Goal: Transaction & Acquisition: Purchase product/service

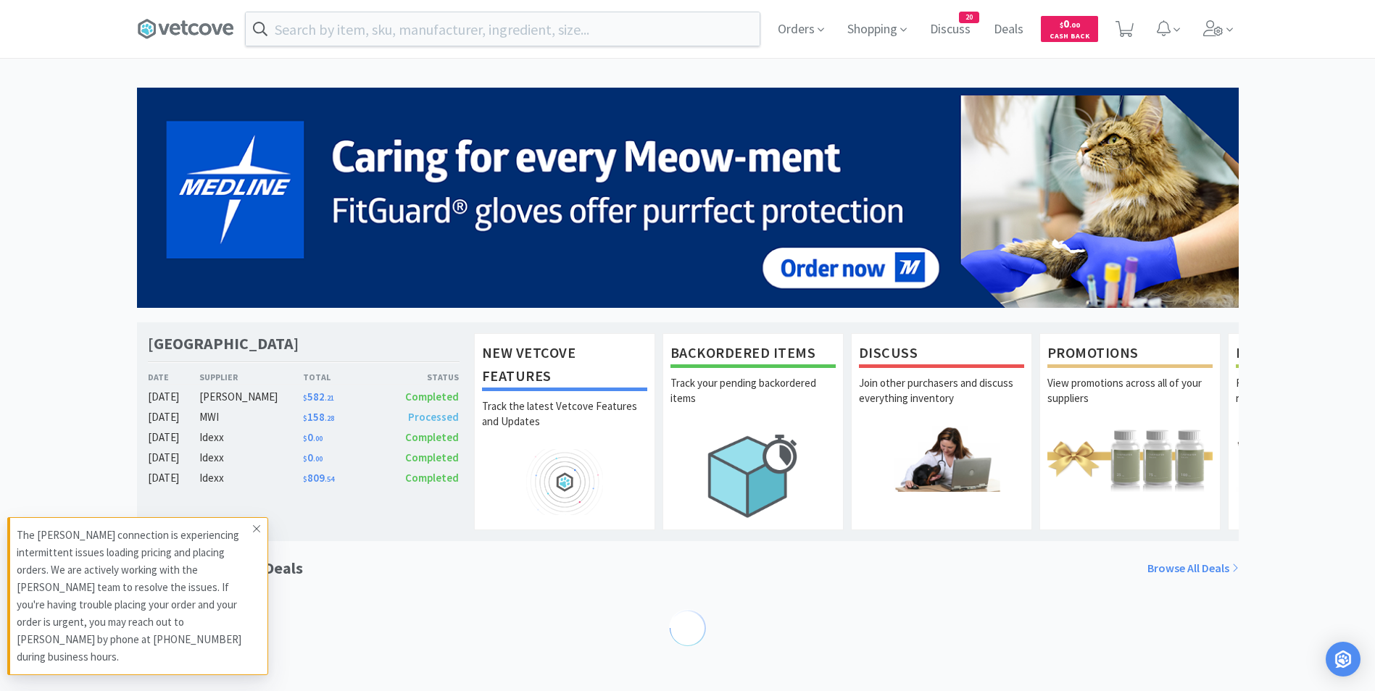
click at [259, 535] on icon at bounding box center [256, 529] width 9 height 12
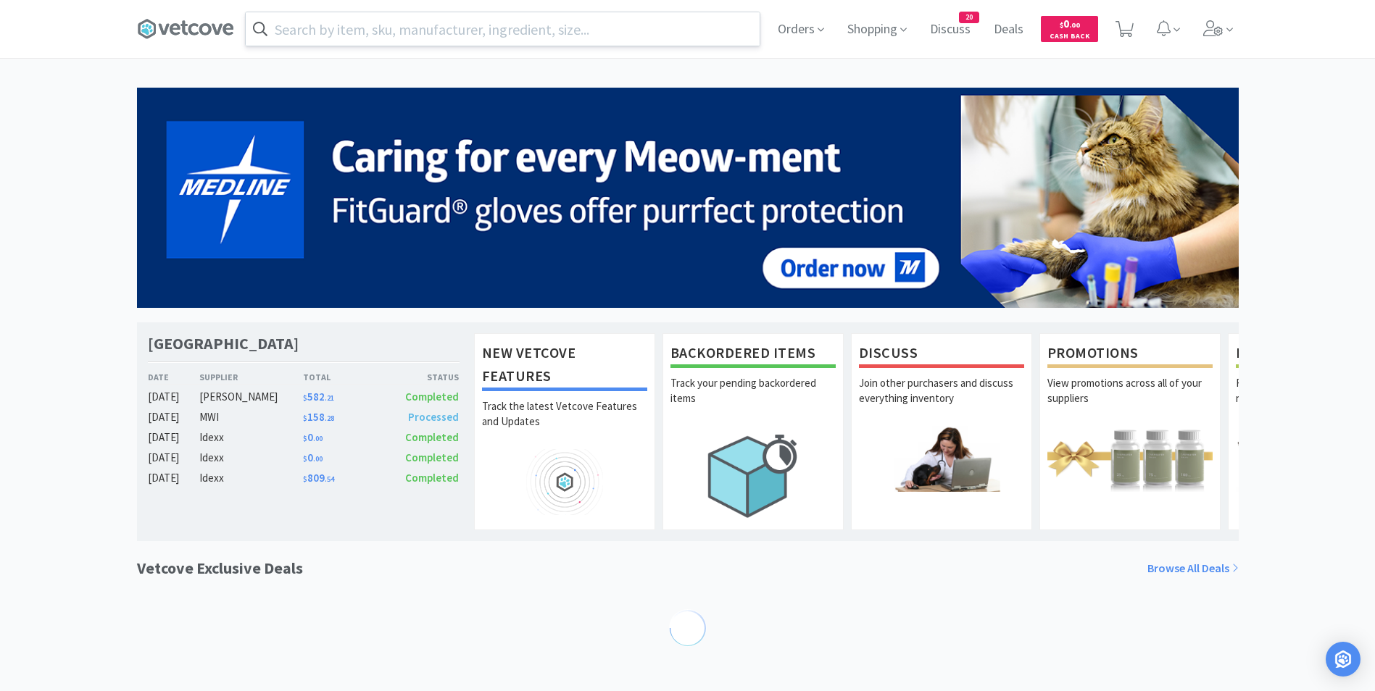
click at [397, 35] on input "text" at bounding box center [503, 28] width 514 height 33
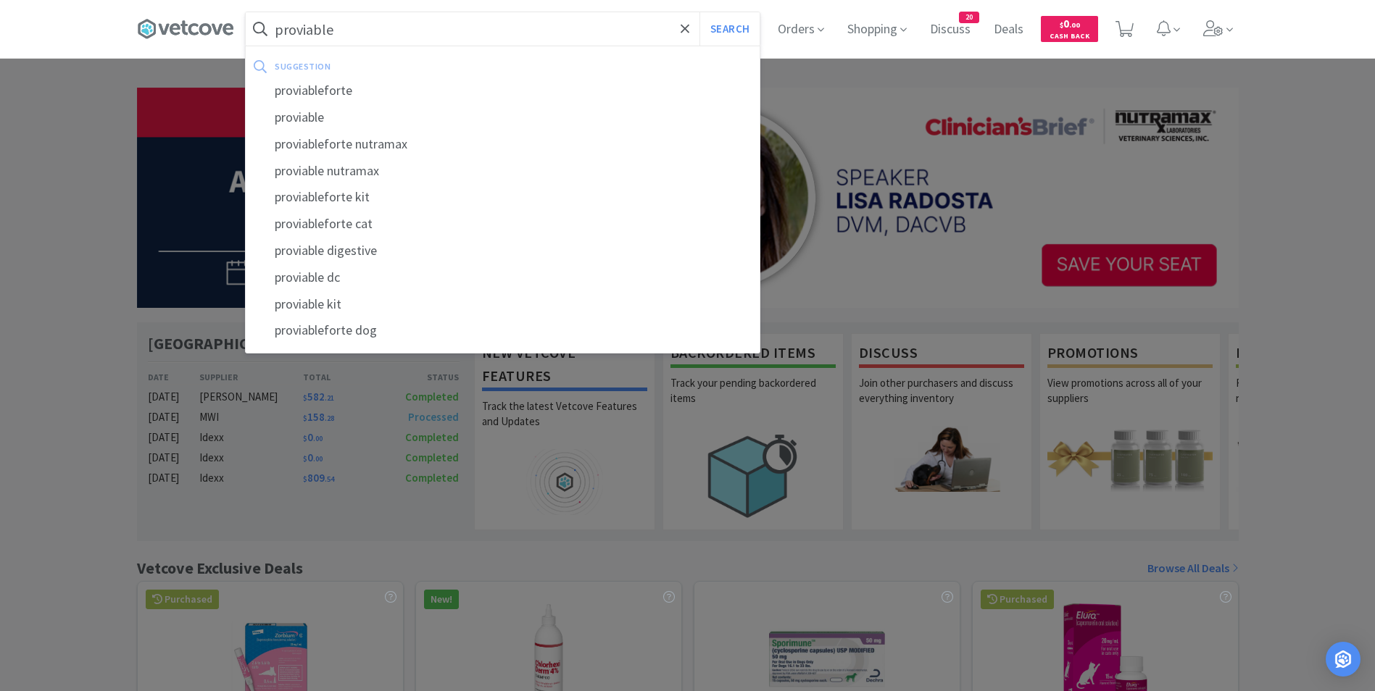
type input "proviable"
click at [699, 12] on button "Search" at bounding box center [729, 28] width 60 height 33
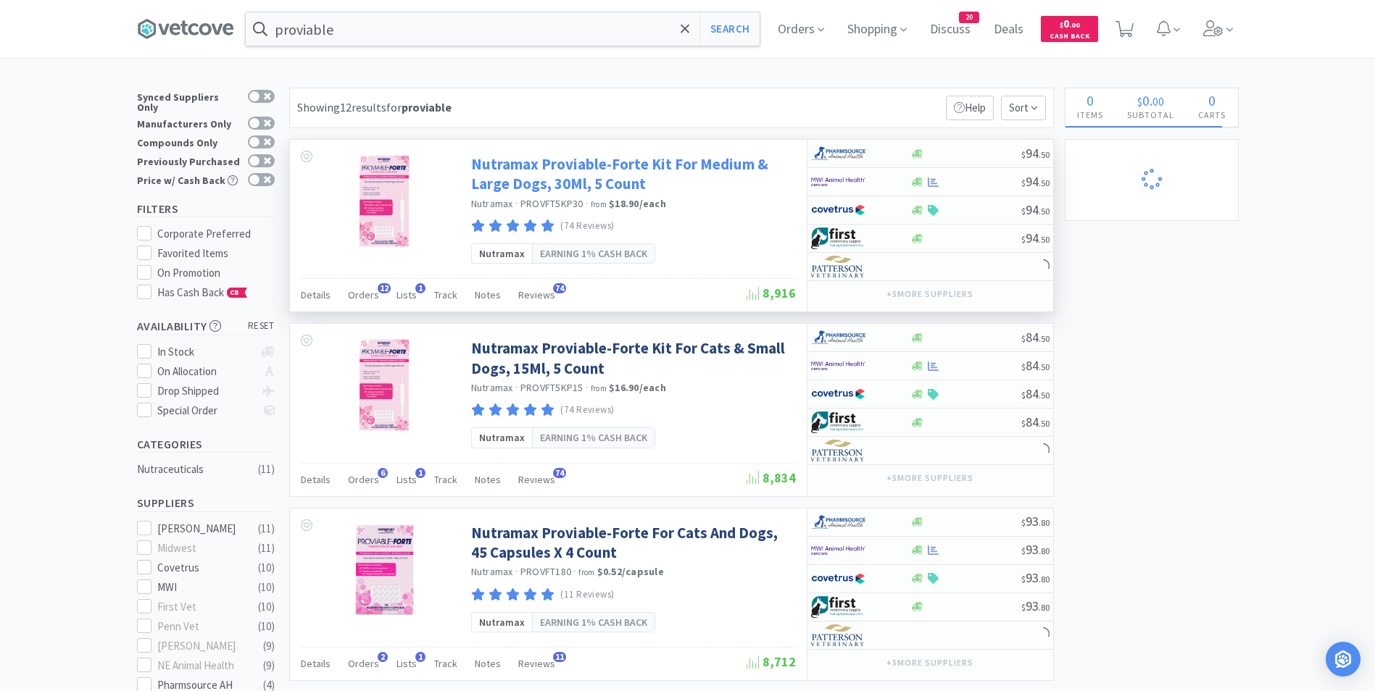
click at [557, 157] on link "Nutramax Proviable-Forte Kit For Medium & Large Dogs, 30Ml, 5 Count" at bounding box center [631, 174] width 321 height 40
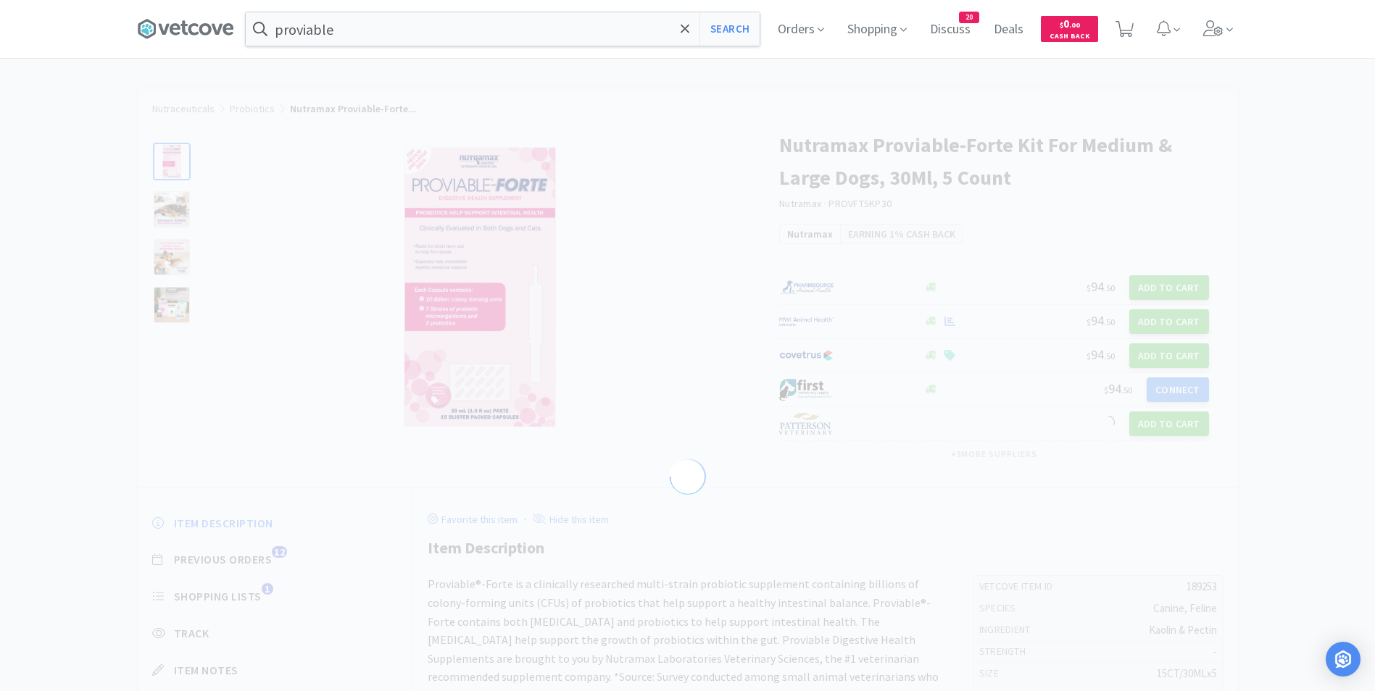
select select "189253"
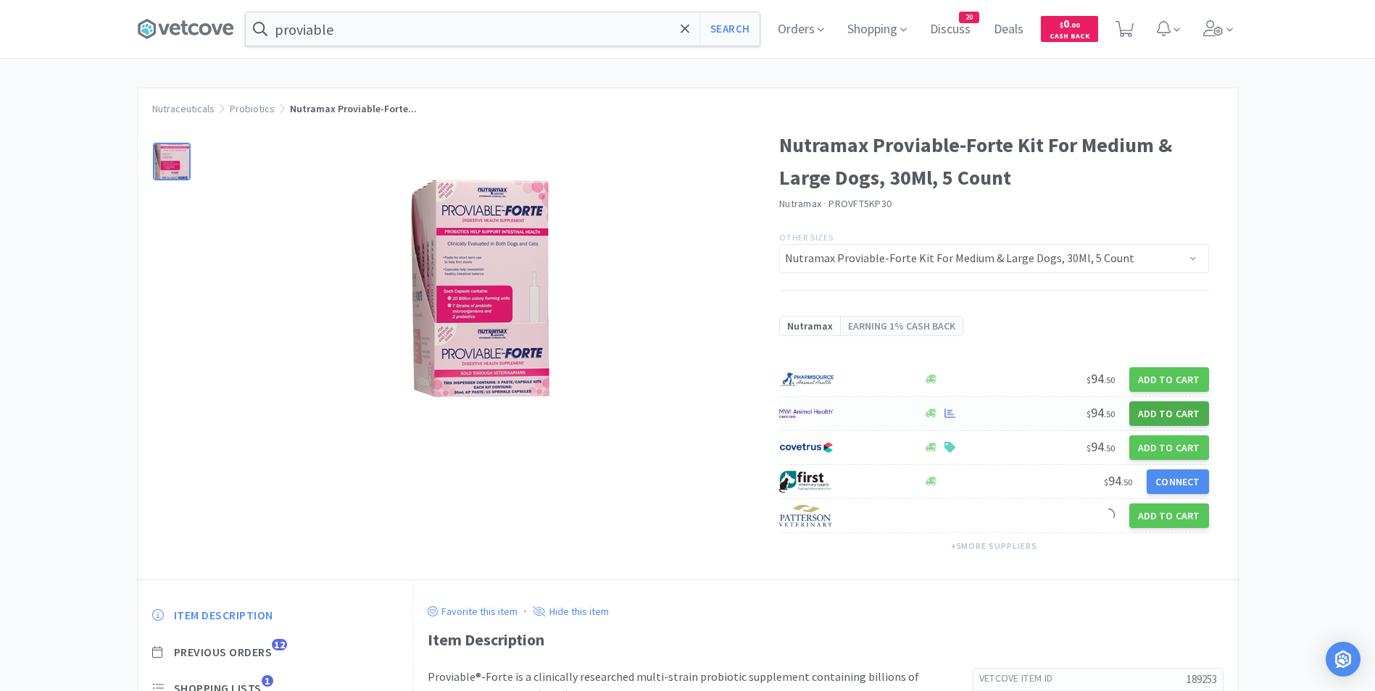
click at [1145, 406] on button "Add to Cart" at bounding box center [1169, 414] width 80 height 25
select select "1"
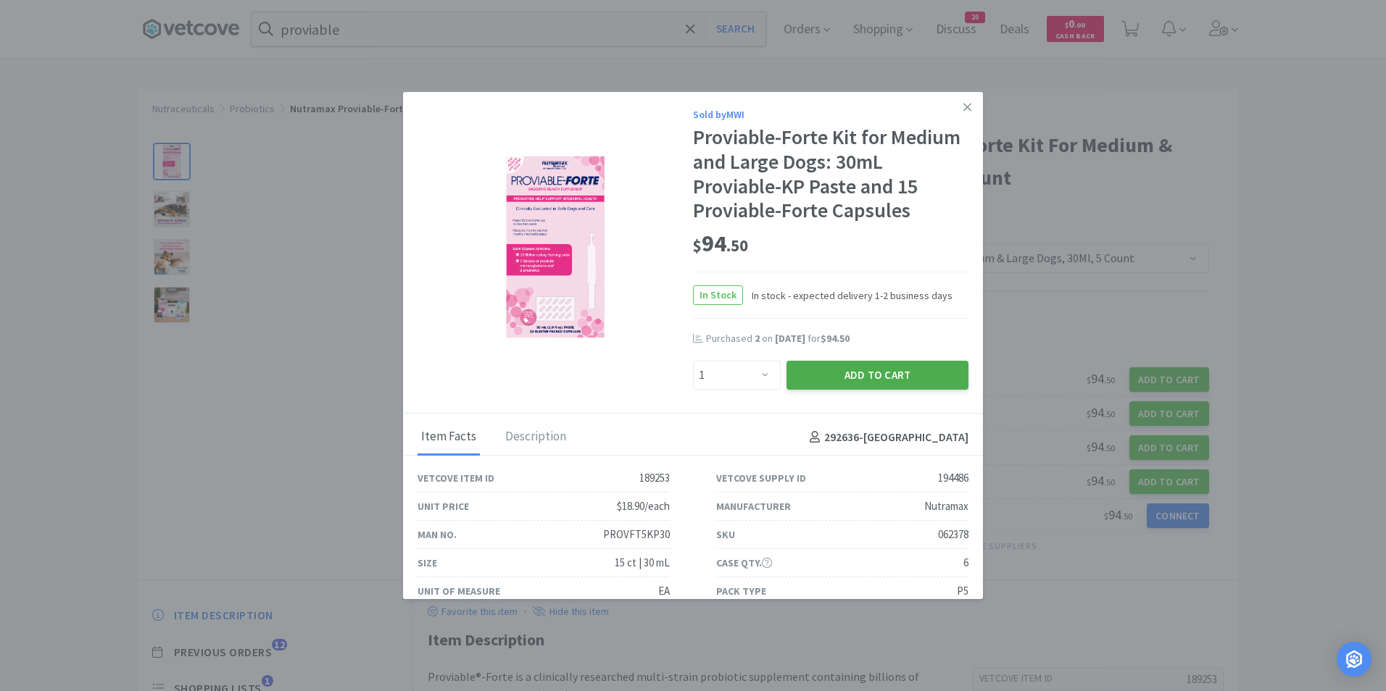
click at [885, 375] on button "Add to Cart" at bounding box center [877, 375] width 182 height 29
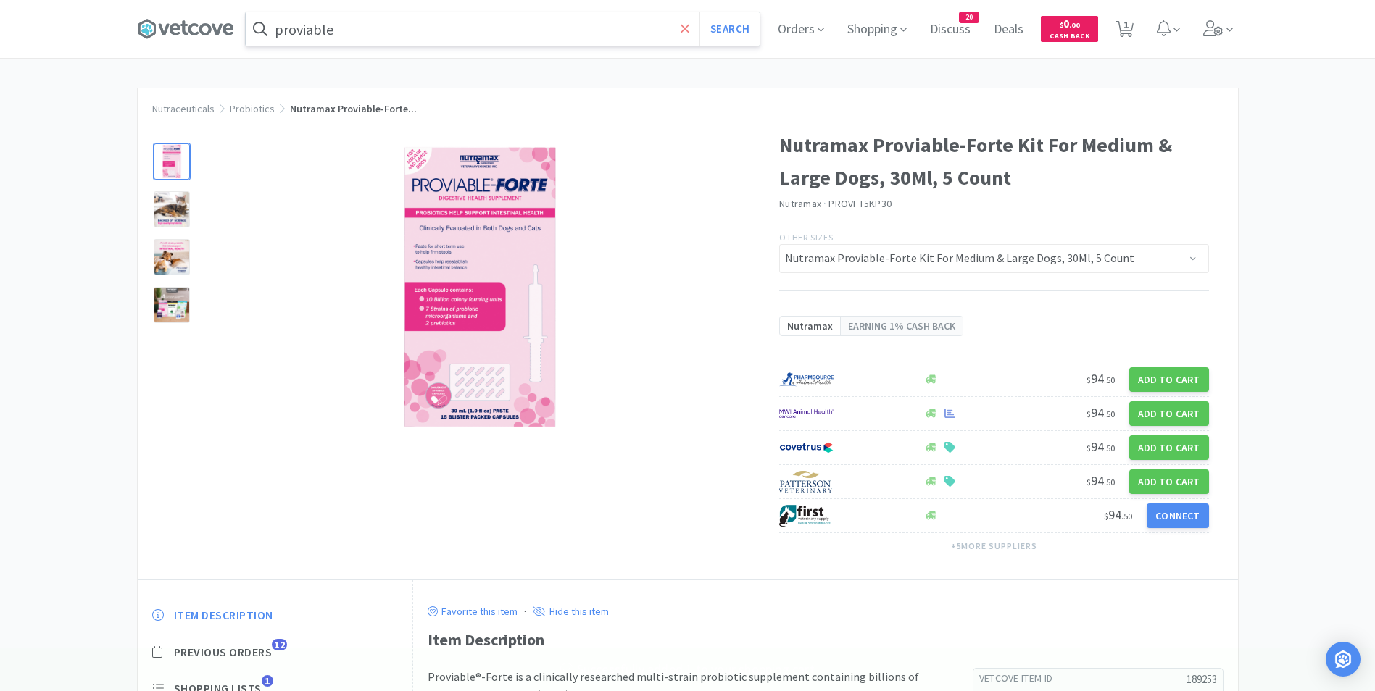
click at [690, 25] on icon at bounding box center [685, 29] width 9 height 14
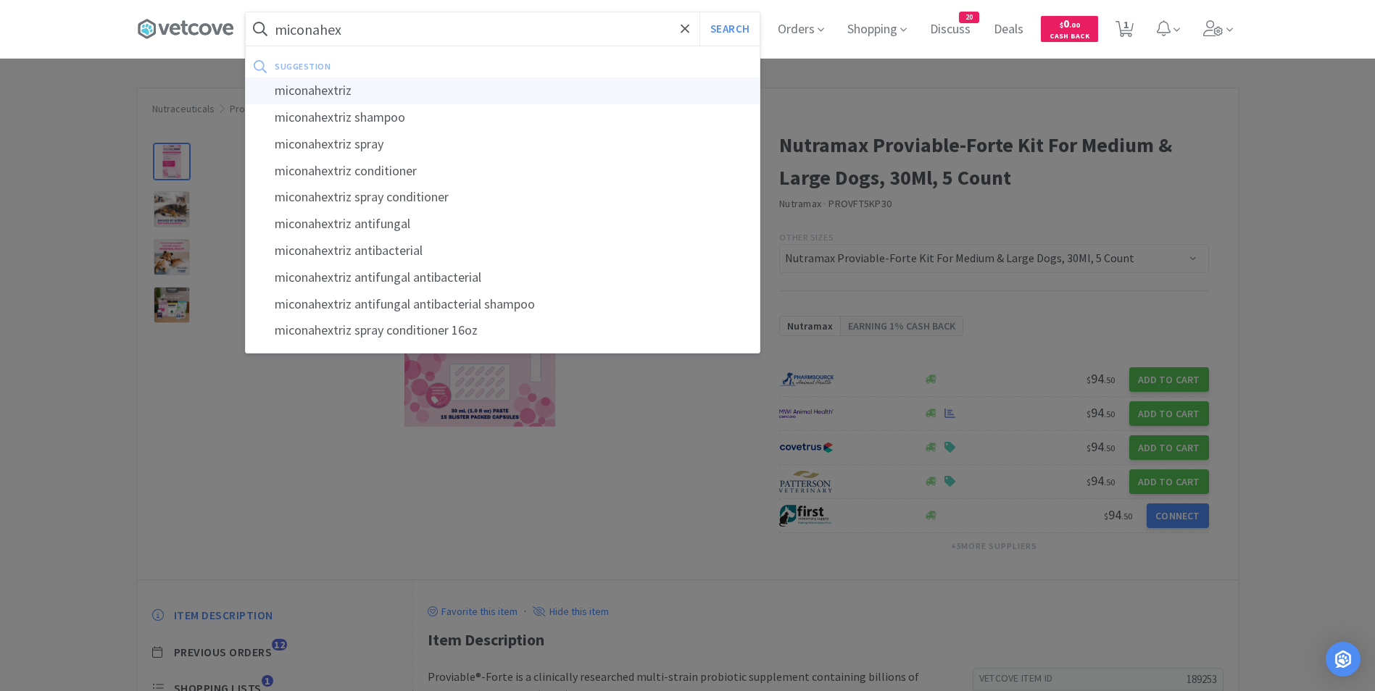
click at [404, 99] on div "miconahextriz" at bounding box center [503, 91] width 514 height 27
type input "miconahextriz"
select select "1"
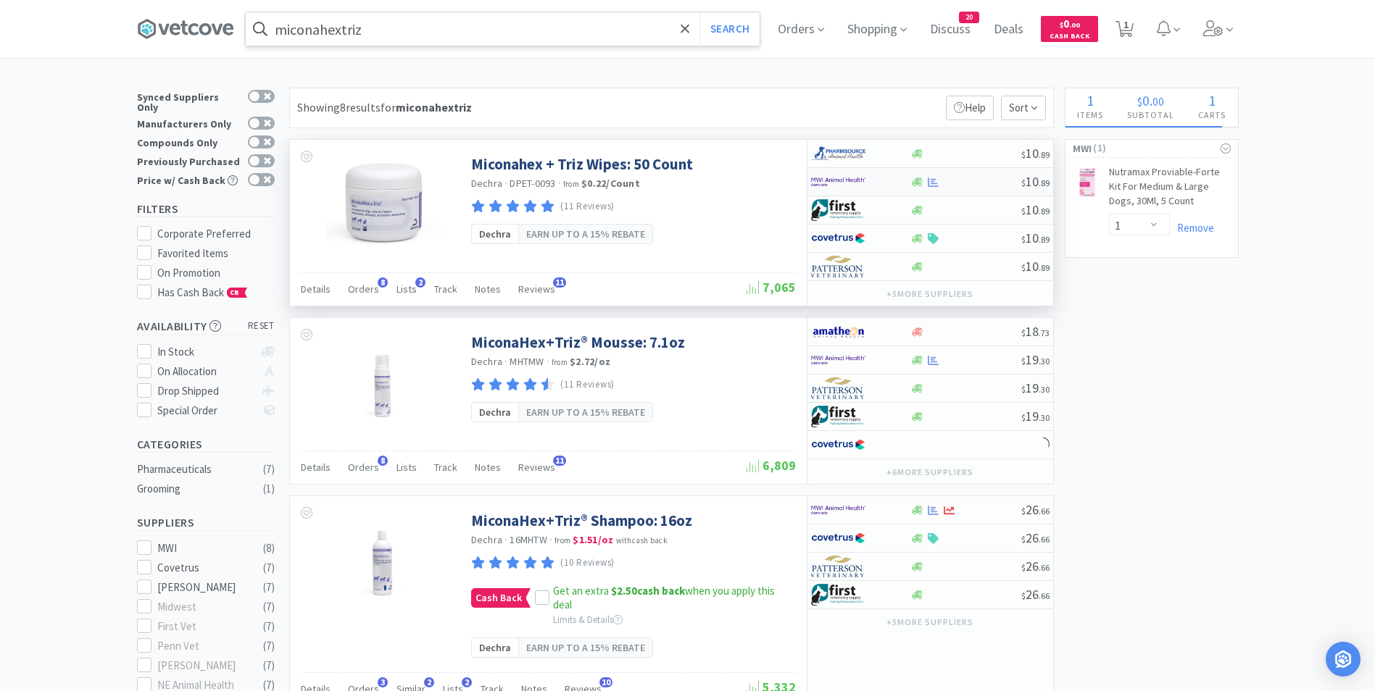
click at [836, 183] on img at bounding box center [838, 182] width 54 height 22
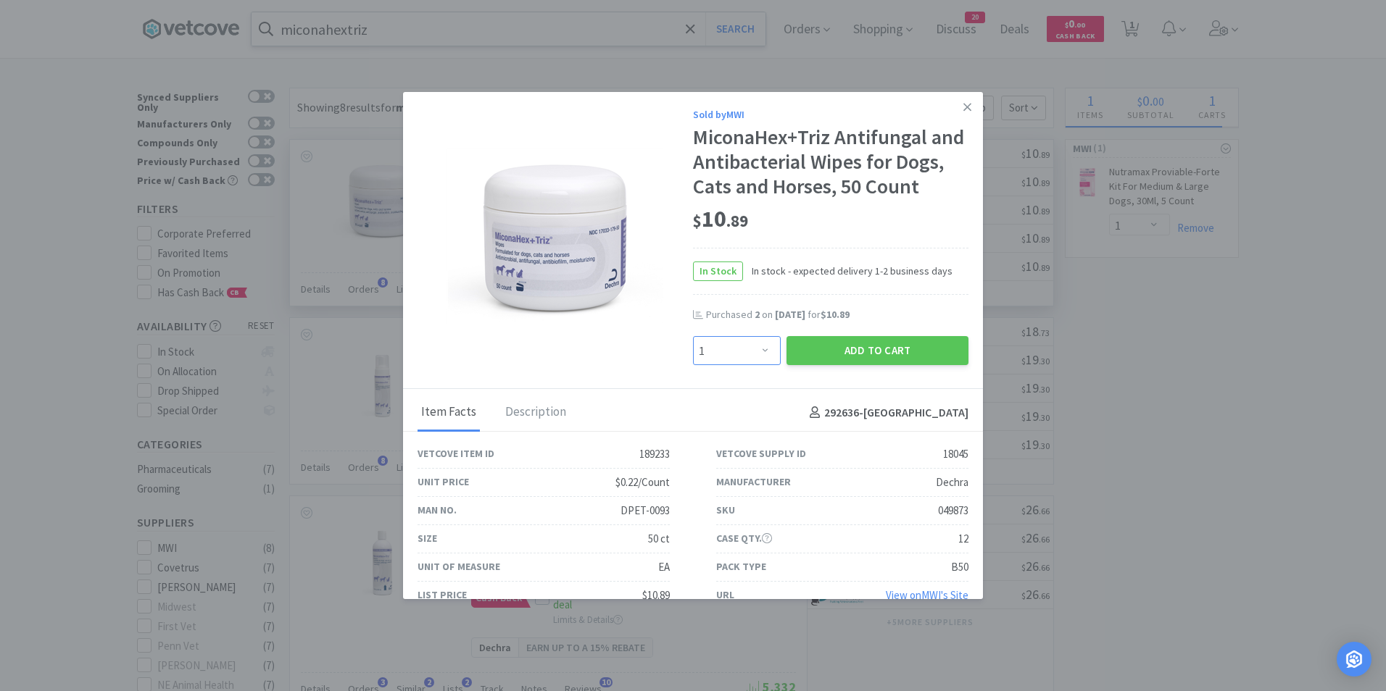
click at [746, 365] on select "Enter Quantity 1 2 3 4 5 6 7 8 9 10 11 12 13 14 15 16 17 18 19 20 Enter Quantity" at bounding box center [737, 350] width 88 height 29
select select "2"
click at [693, 360] on select "Enter Quantity 1 2 3 4 5 6 7 8 9 10 11 12 13 14 15 16 17 18 19 20 Enter Quantity" at bounding box center [737, 350] width 88 height 29
click at [839, 365] on button "Add to Cart" at bounding box center [877, 350] width 182 height 29
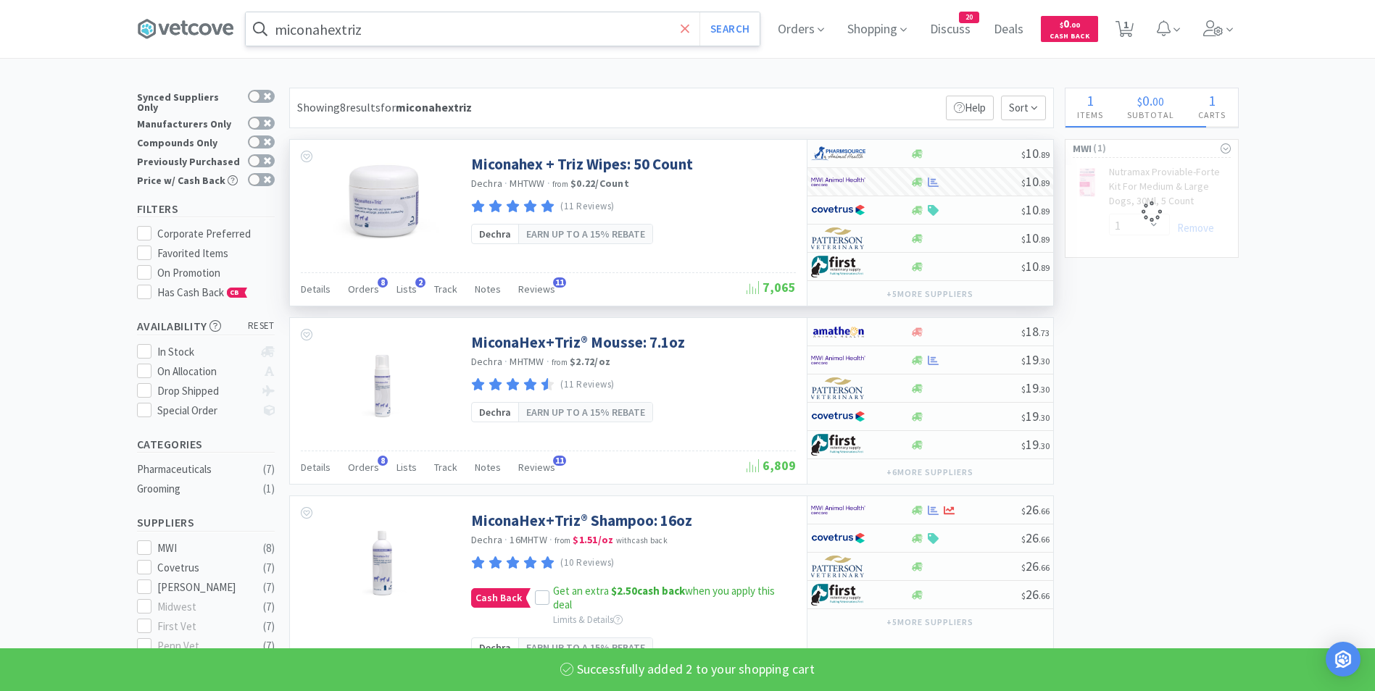
click at [690, 33] on icon at bounding box center [685, 29] width 9 height 14
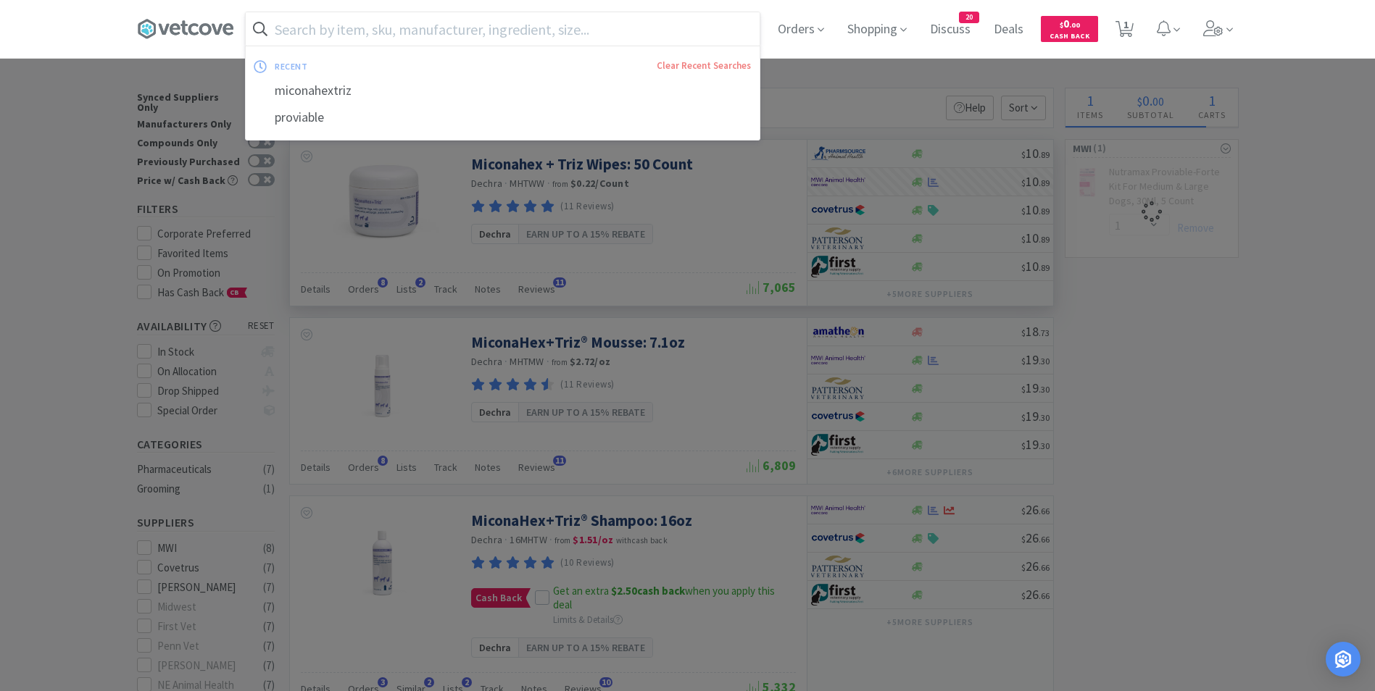
select select "2"
select select "1"
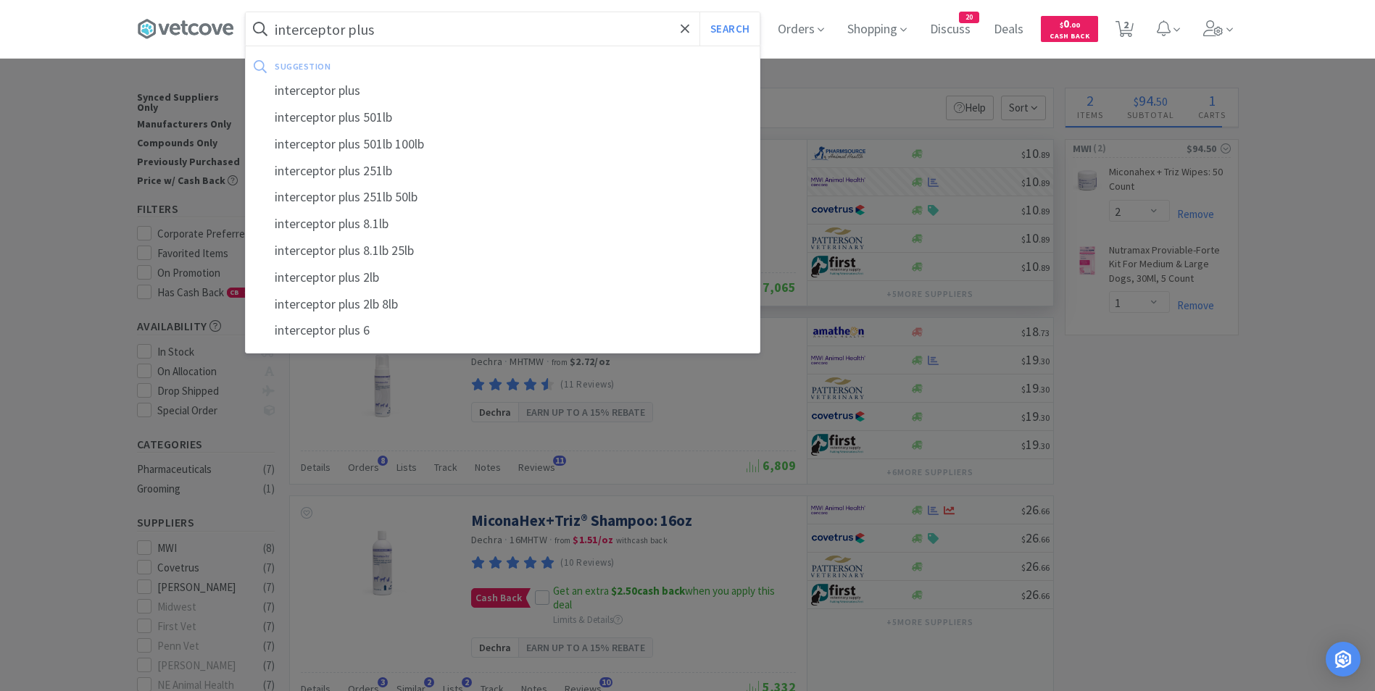
type input "interceptor plus"
click at [699, 12] on button "Search" at bounding box center [729, 28] width 60 height 33
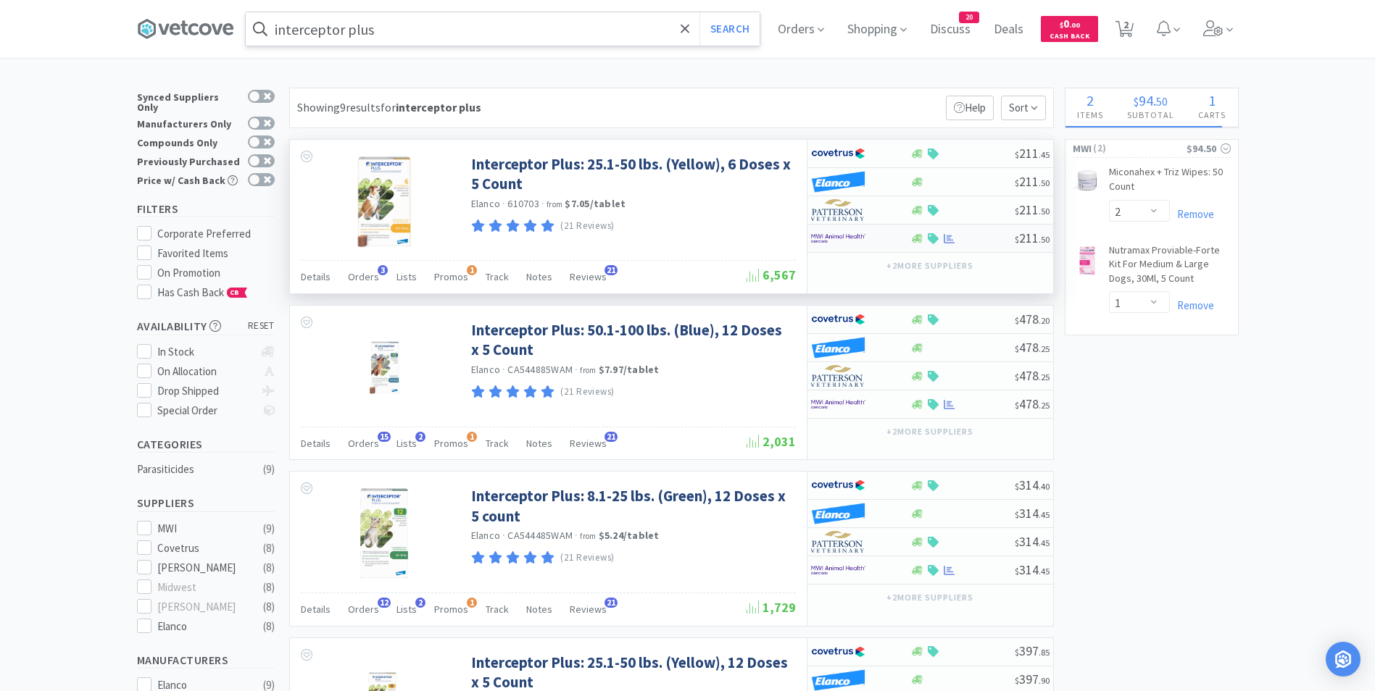
click at [839, 238] on img at bounding box center [838, 239] width 54 height 22
select select "1"
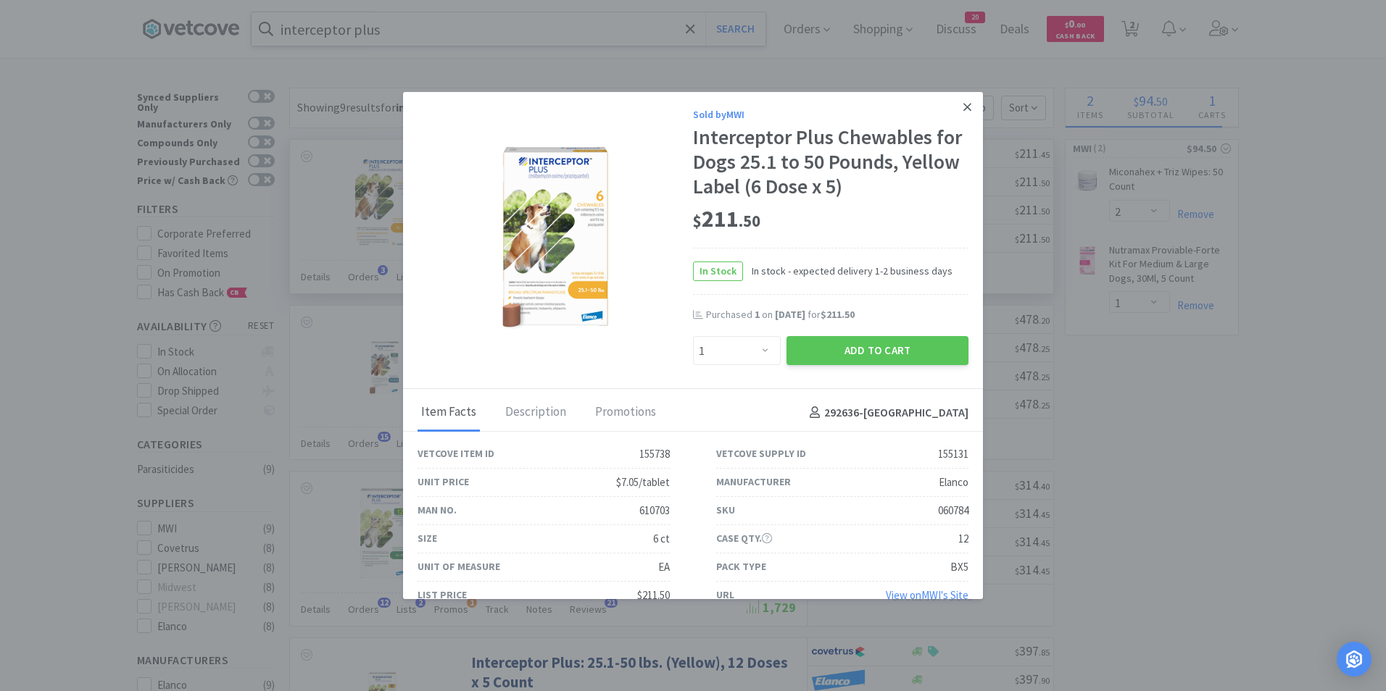
click at [954, 103] on link at bounding box center [966, 107] width 25 height 31
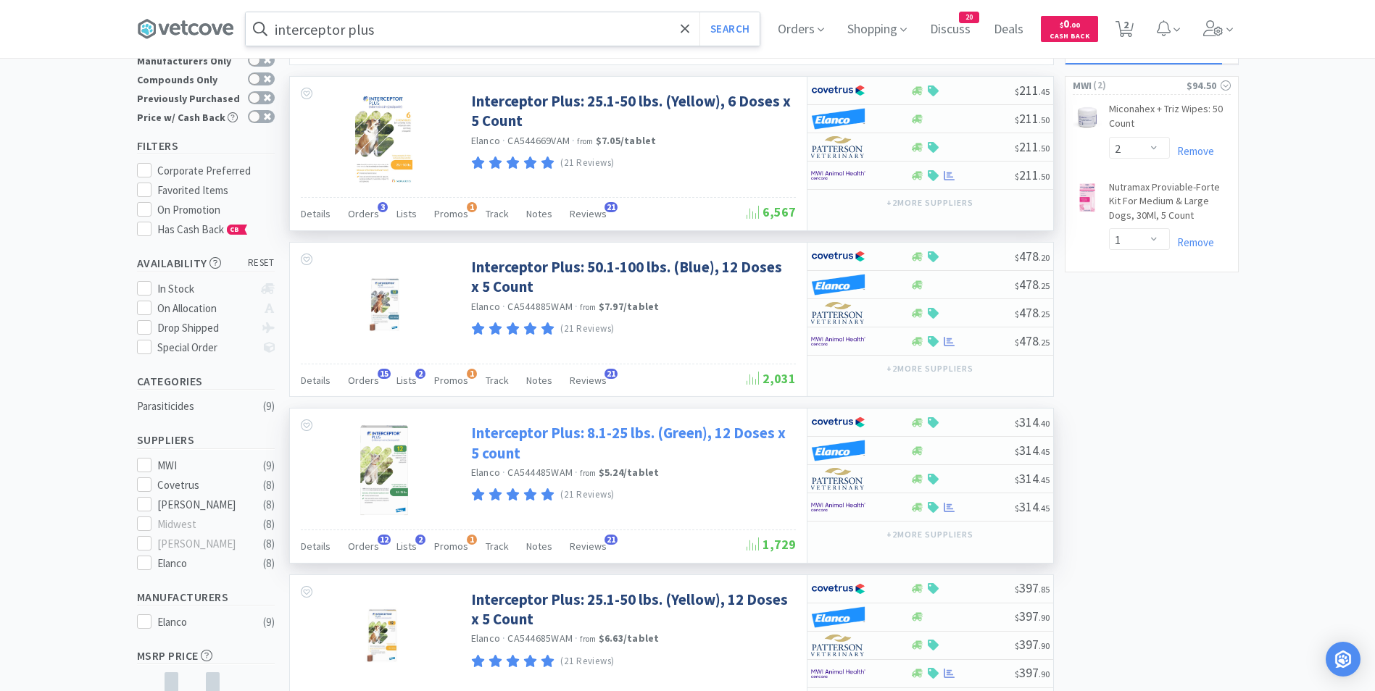
scroll to position [64, 0]
click at [616, 429] on link "Interceptor Plus: 8.1-25 lbs. (Green), 12 Doses x 5 count" at bounding box center [631, 443] width 321 height 40
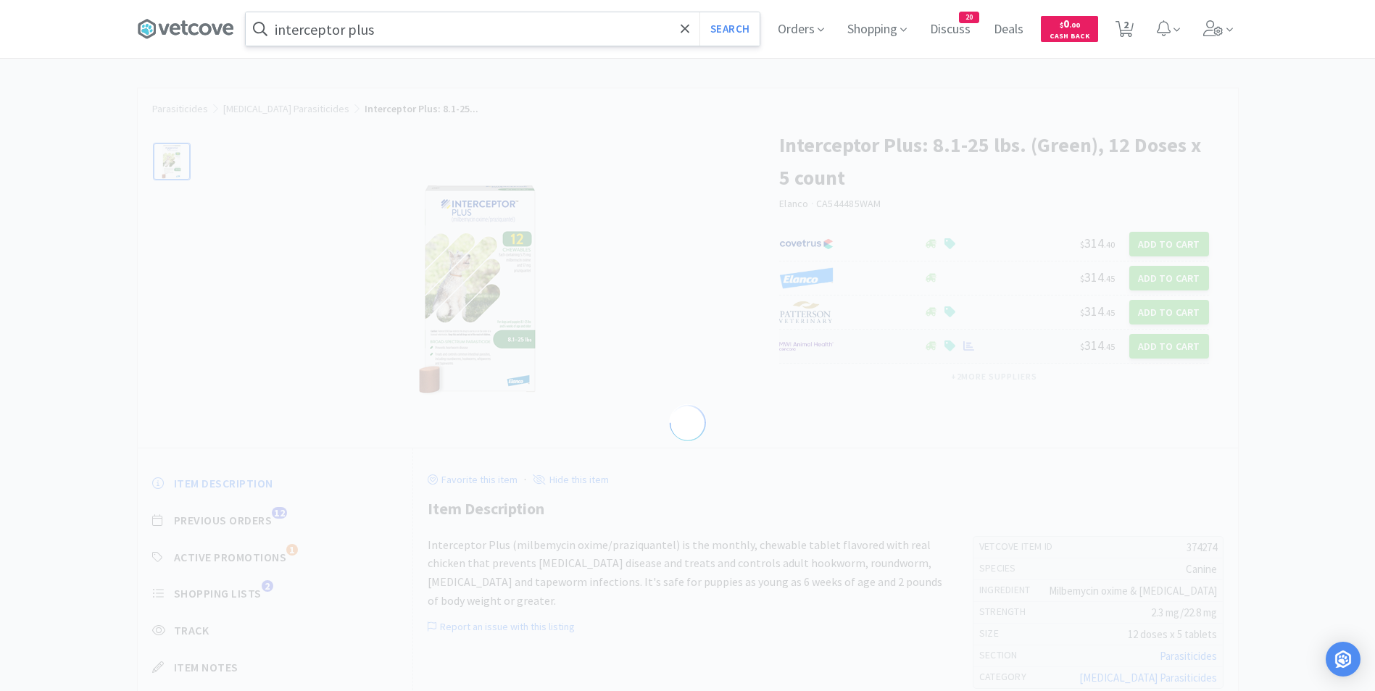
select select "374274"
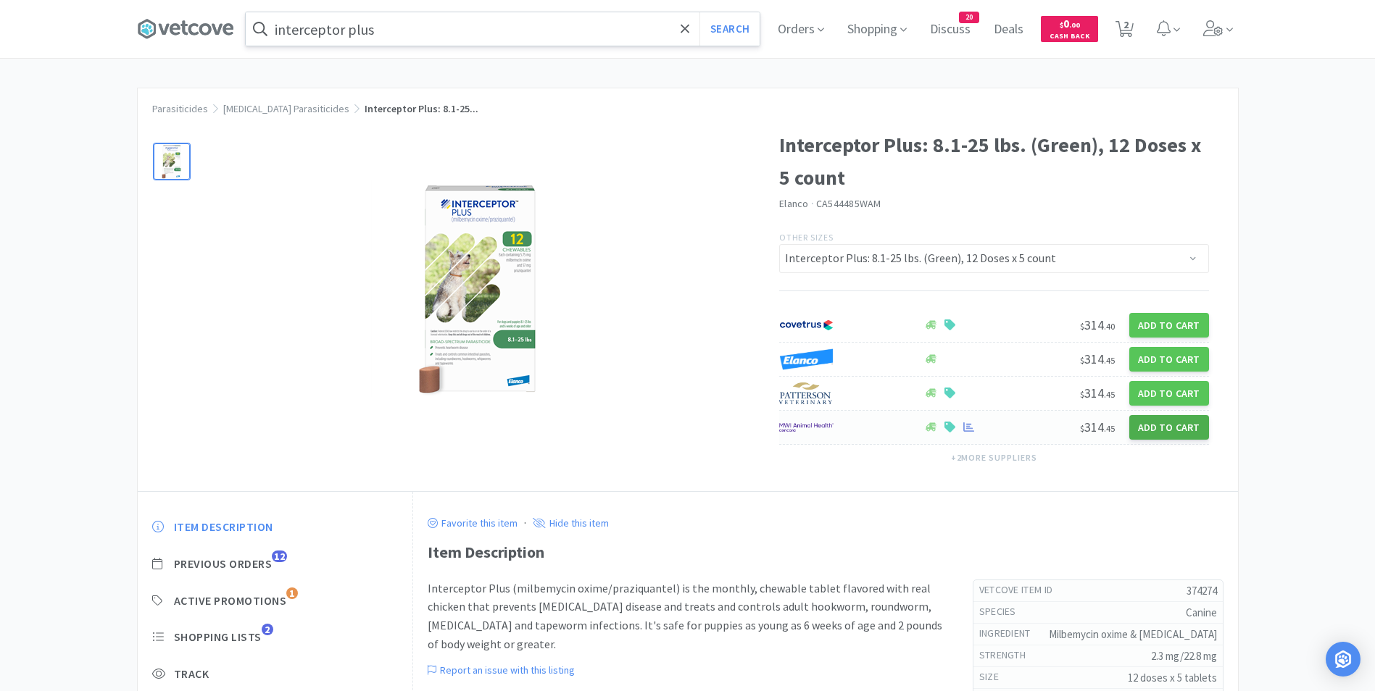
click at [1158, 429] on button "Add to Cart" at bounding box center [1169, 427] width 80 height 25
select select "1"
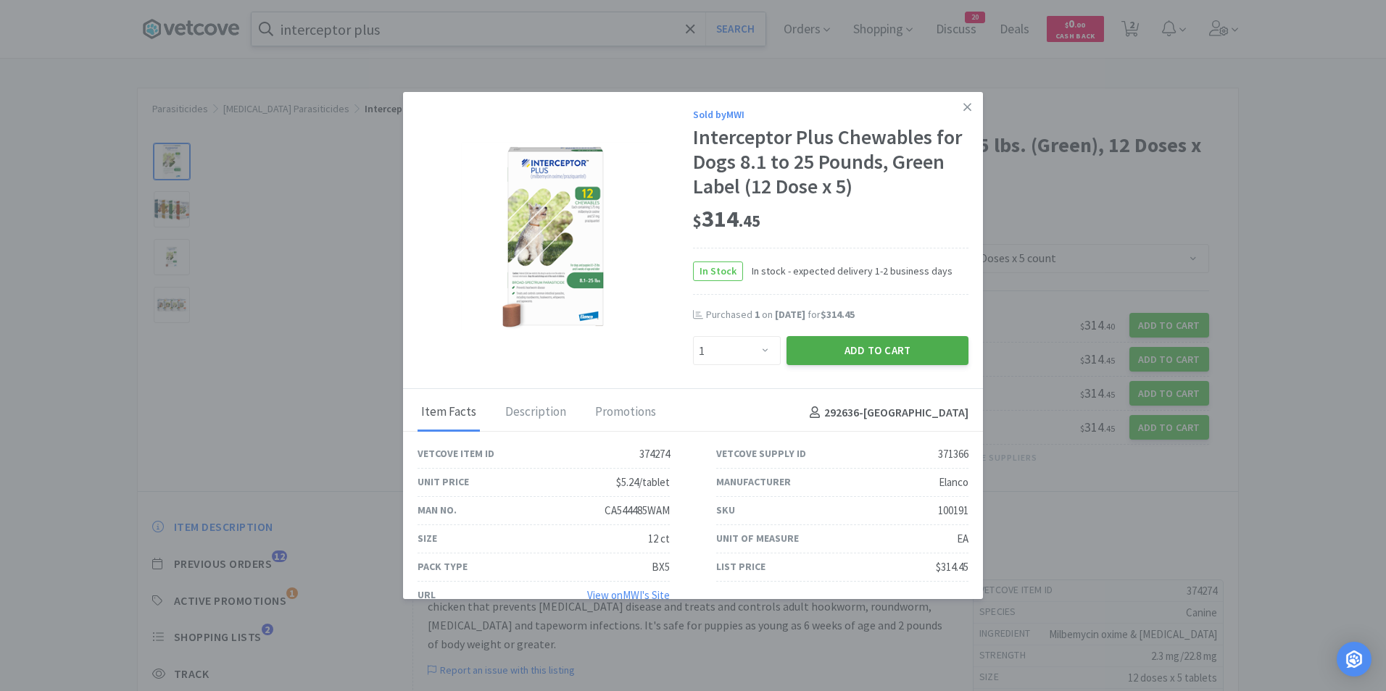
click at [876, 337] on button "Add to Cart" at bounding box center [877, 350] width 182 height 29
select select "1"
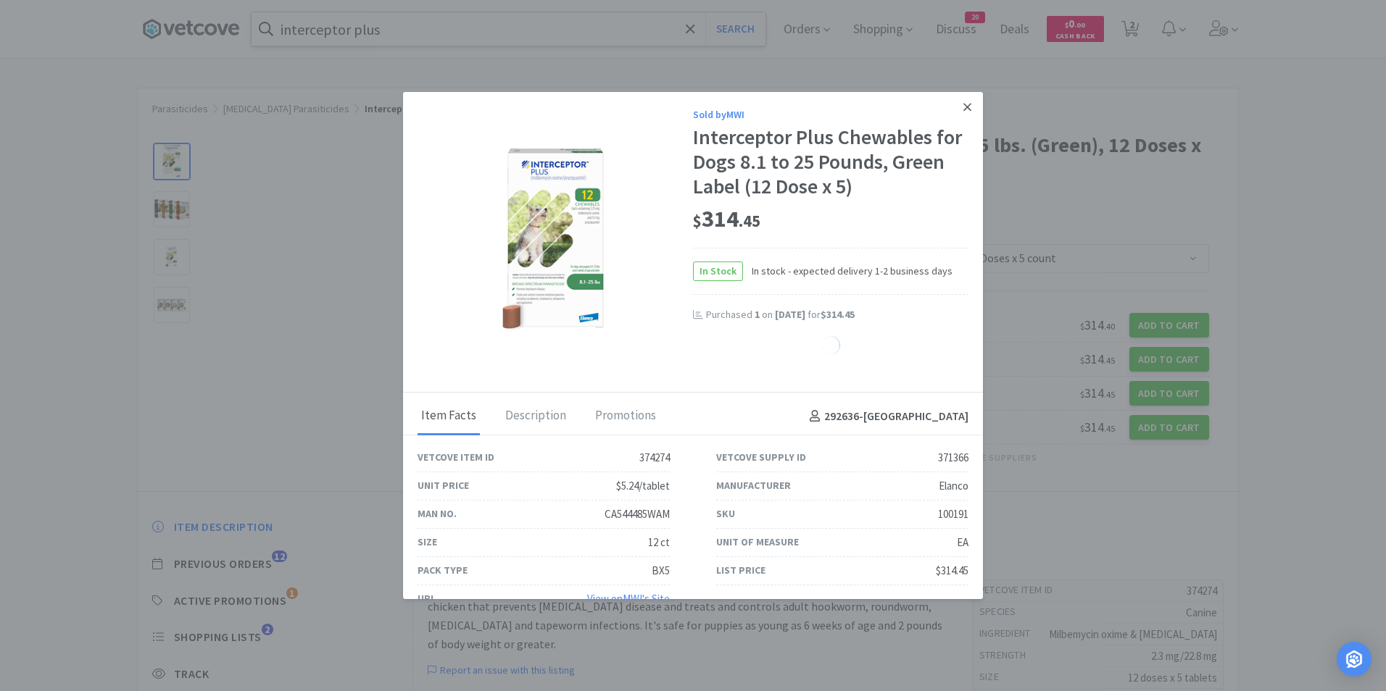
select select "1"
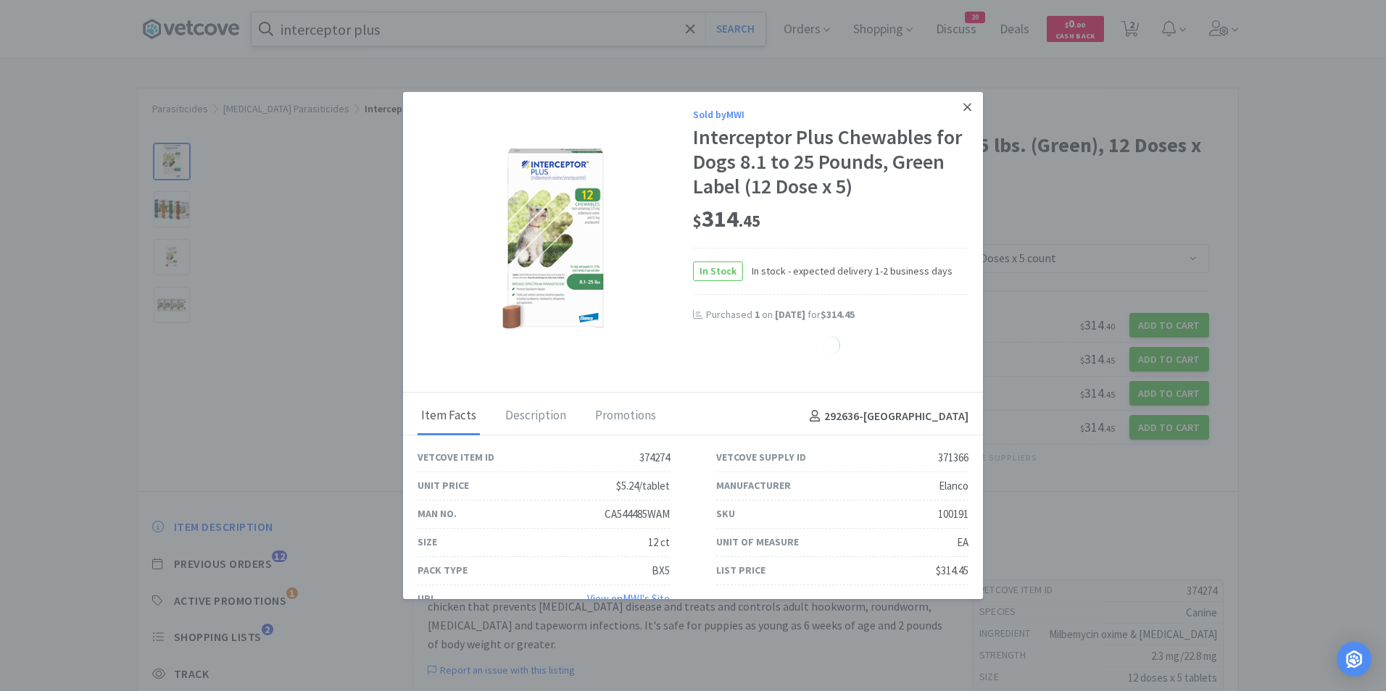
select select "1"
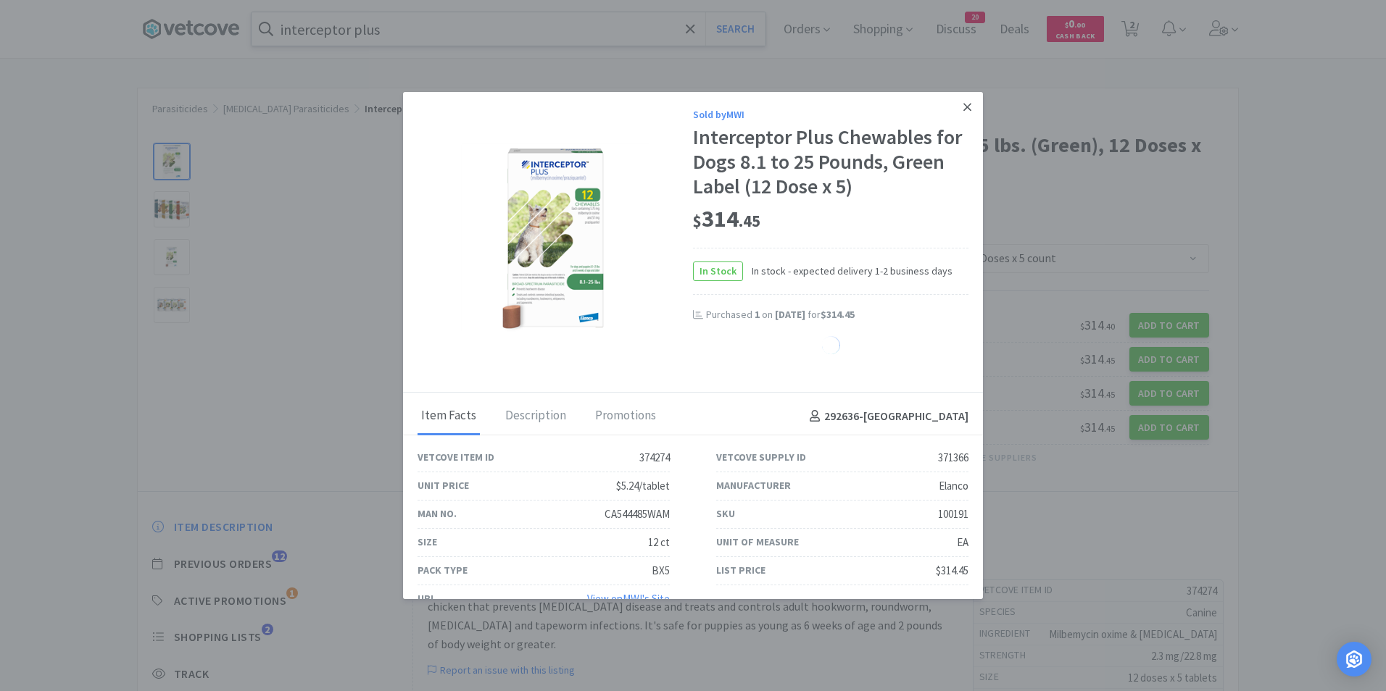
select select "1"
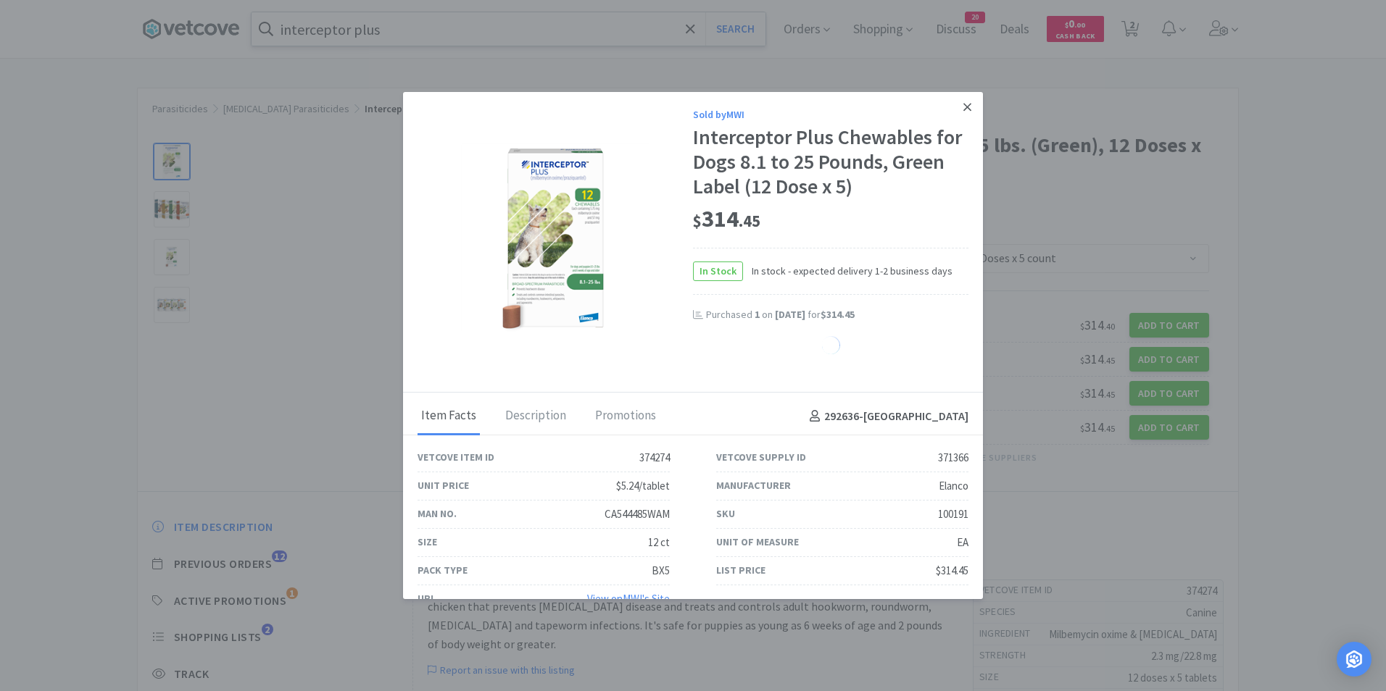
select select "1"
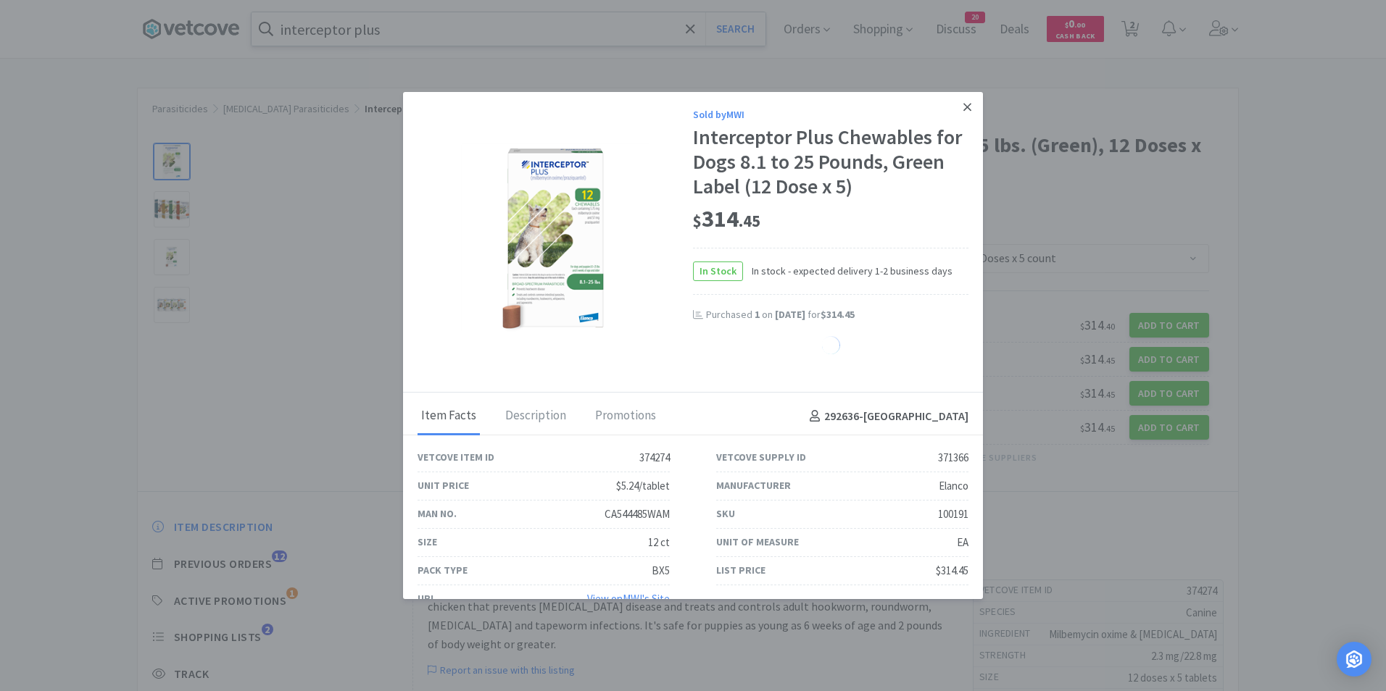
select select "1"
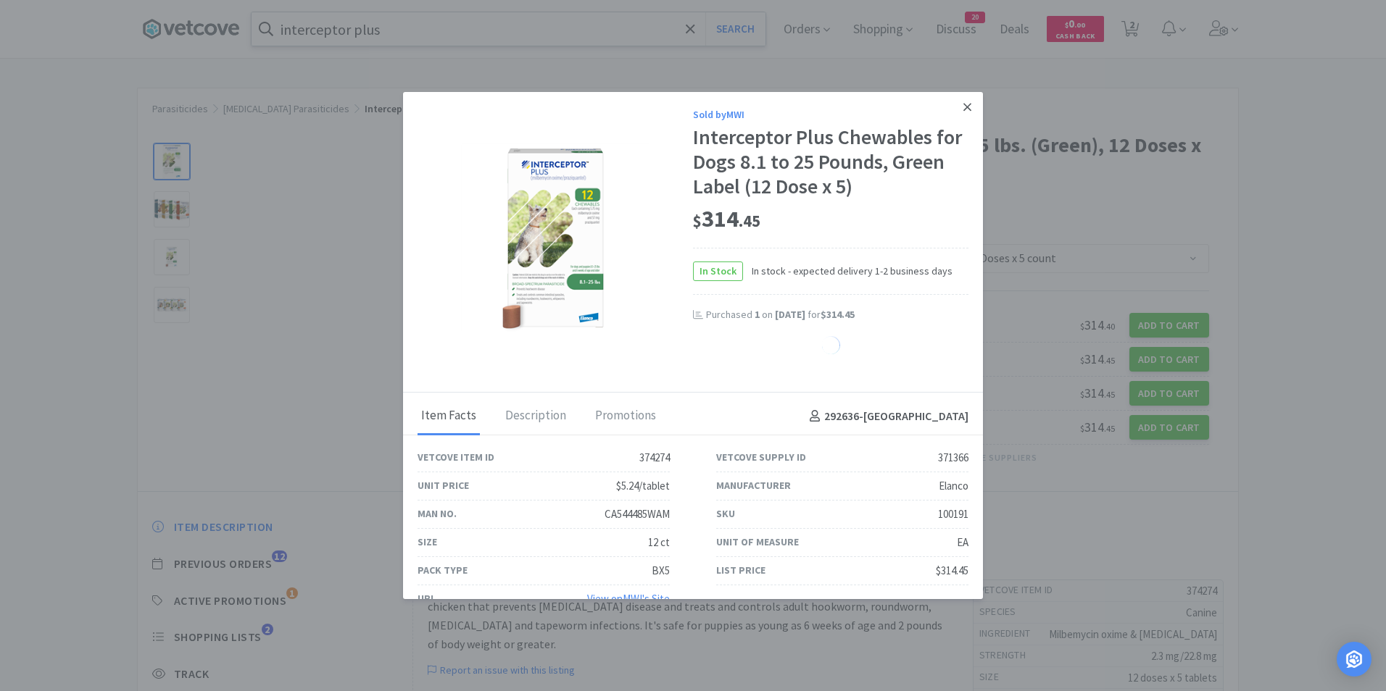
select select "1"
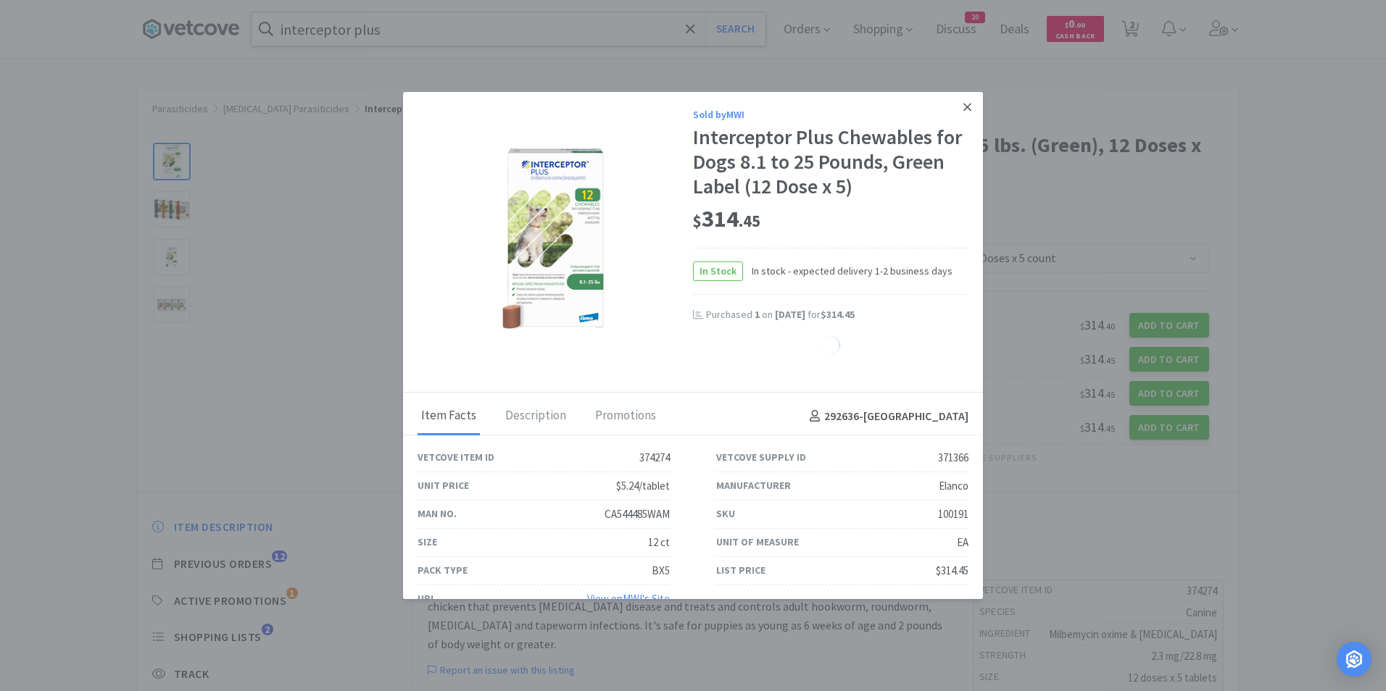
select select "1"
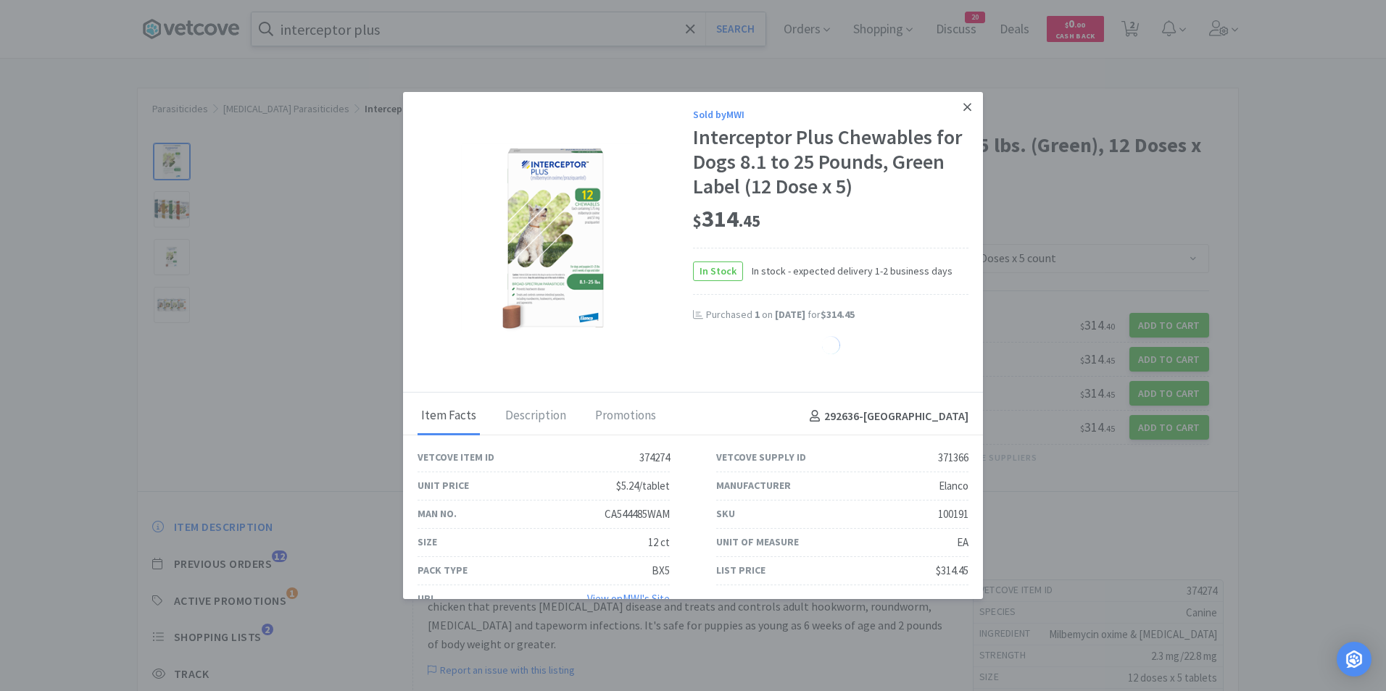
select select "1"
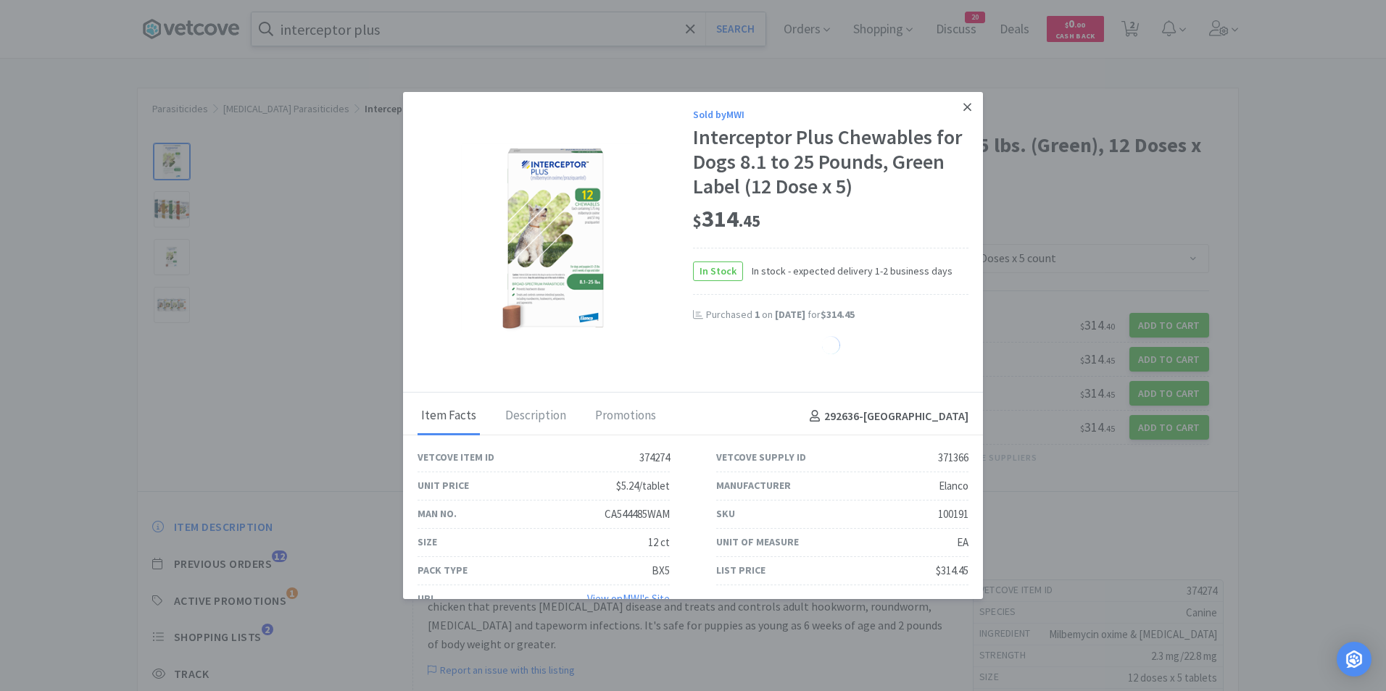
select select "1"
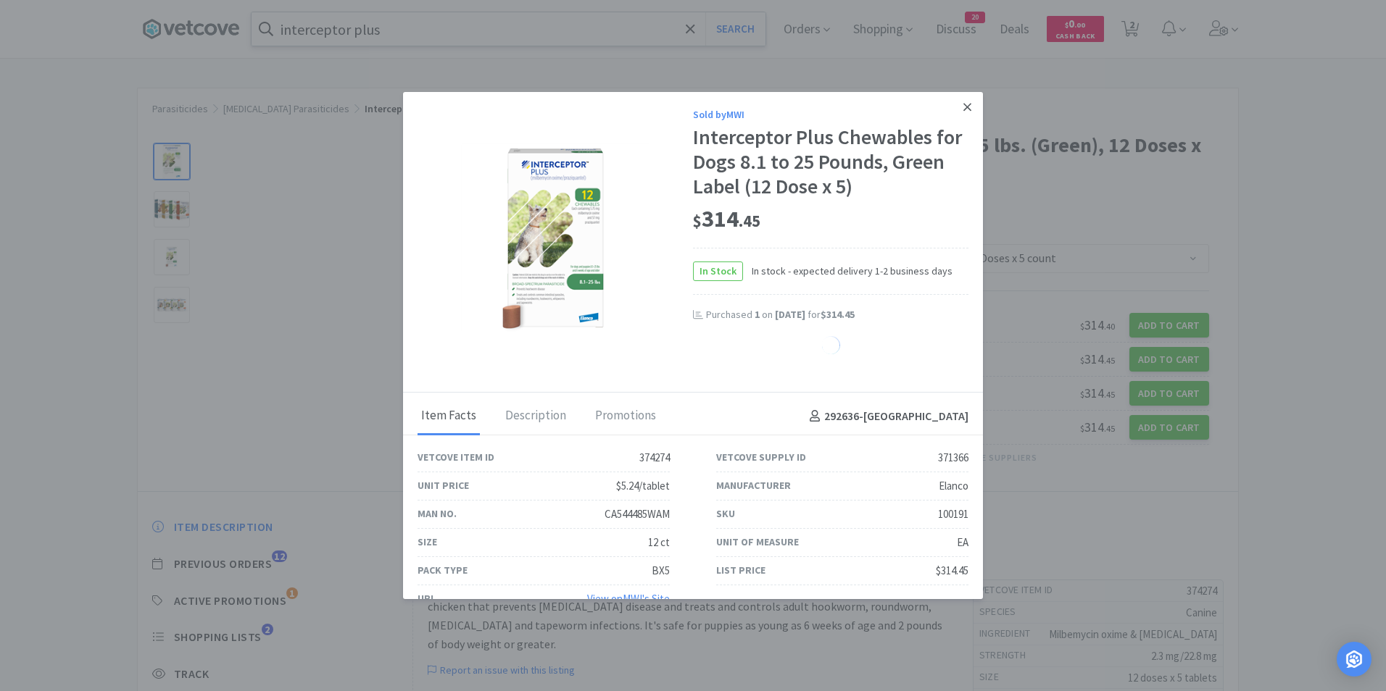
select select "1"
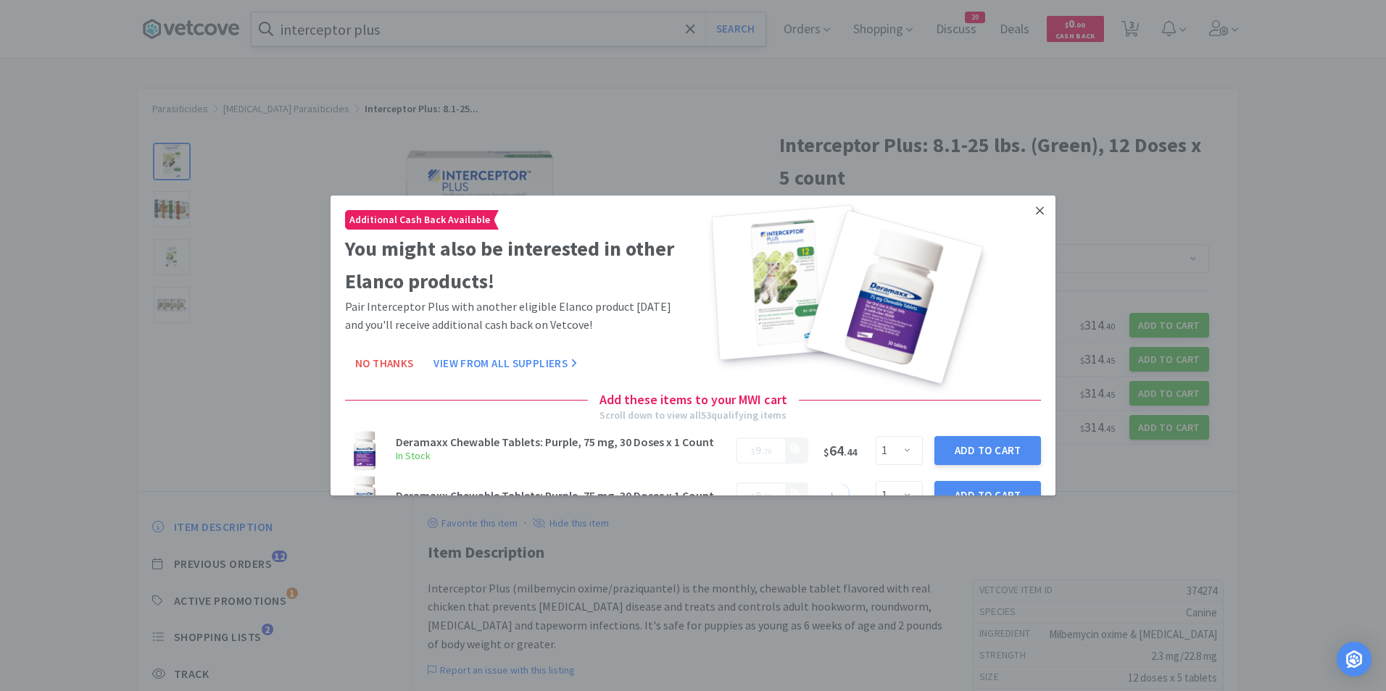
click at [1036, 204] on icon at bounding box center [1040, 210] width 8 height 13
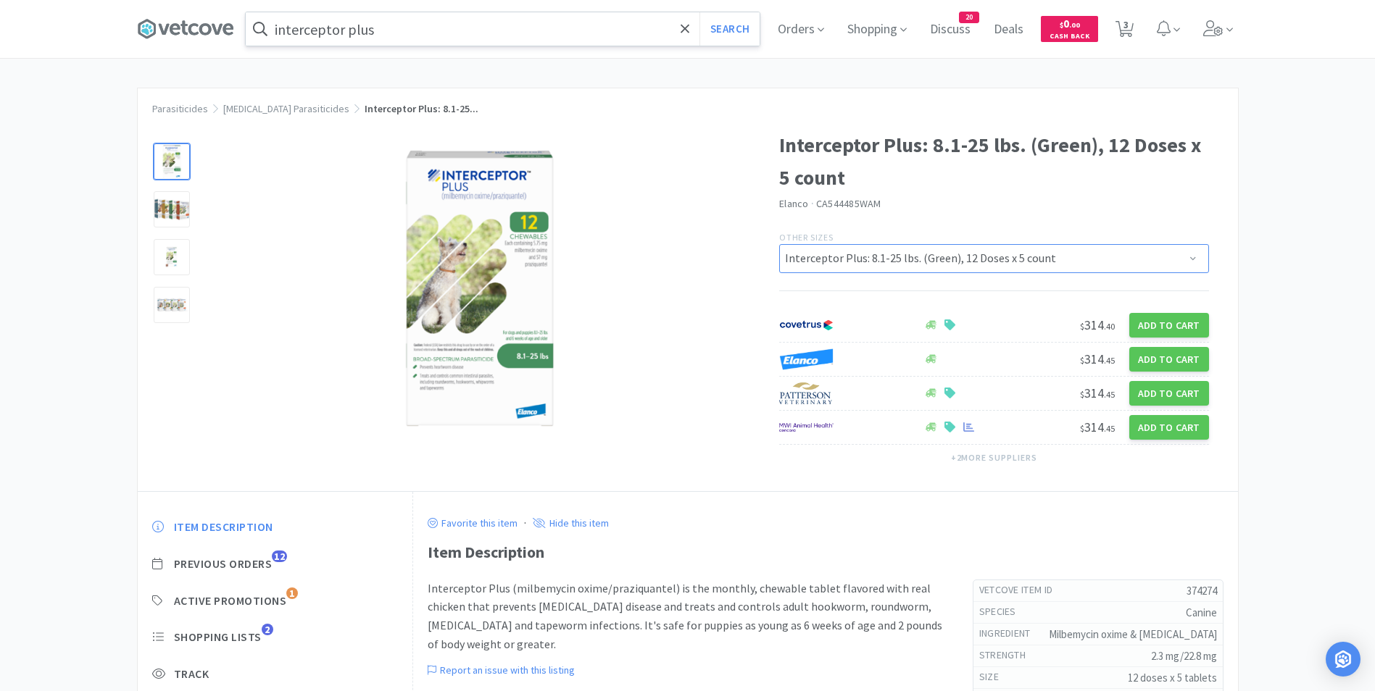
click at [994, 251] on select "Interceptor Plus: Blue (50.1-100 lbs) Interceptor Plus: 25.1-50 lbs. (Yellow), …" at bounding box center [994, 258] width 430 height 29
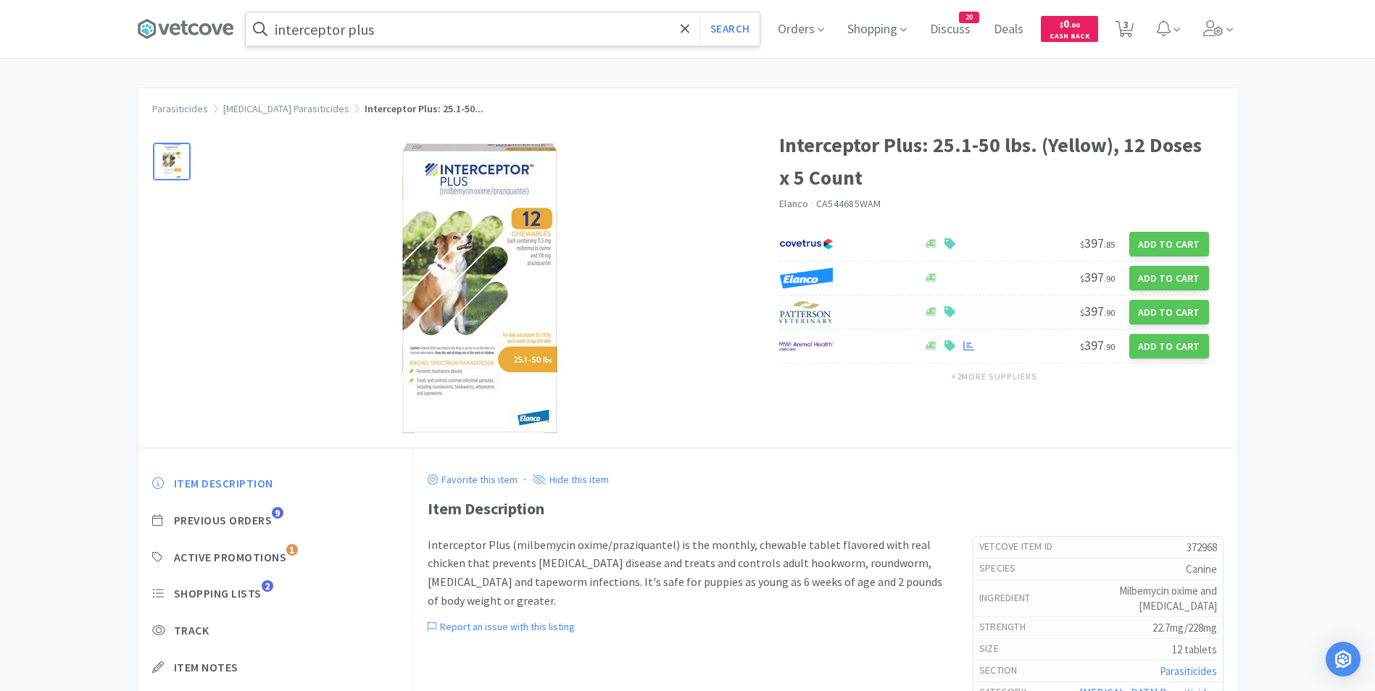
select select "372968"
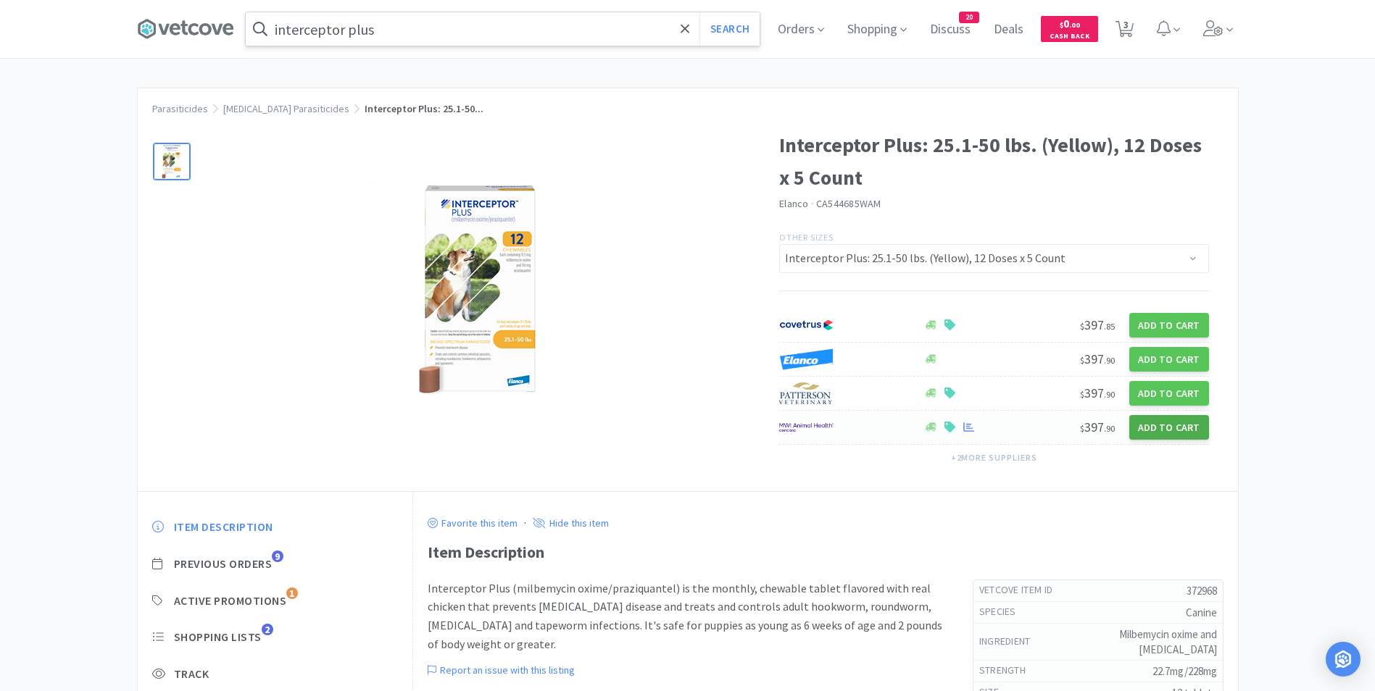
click at [1173, 429] on button "Add to Cart" at bounding box center [1169, 427] width 80 height 25
select select "1"
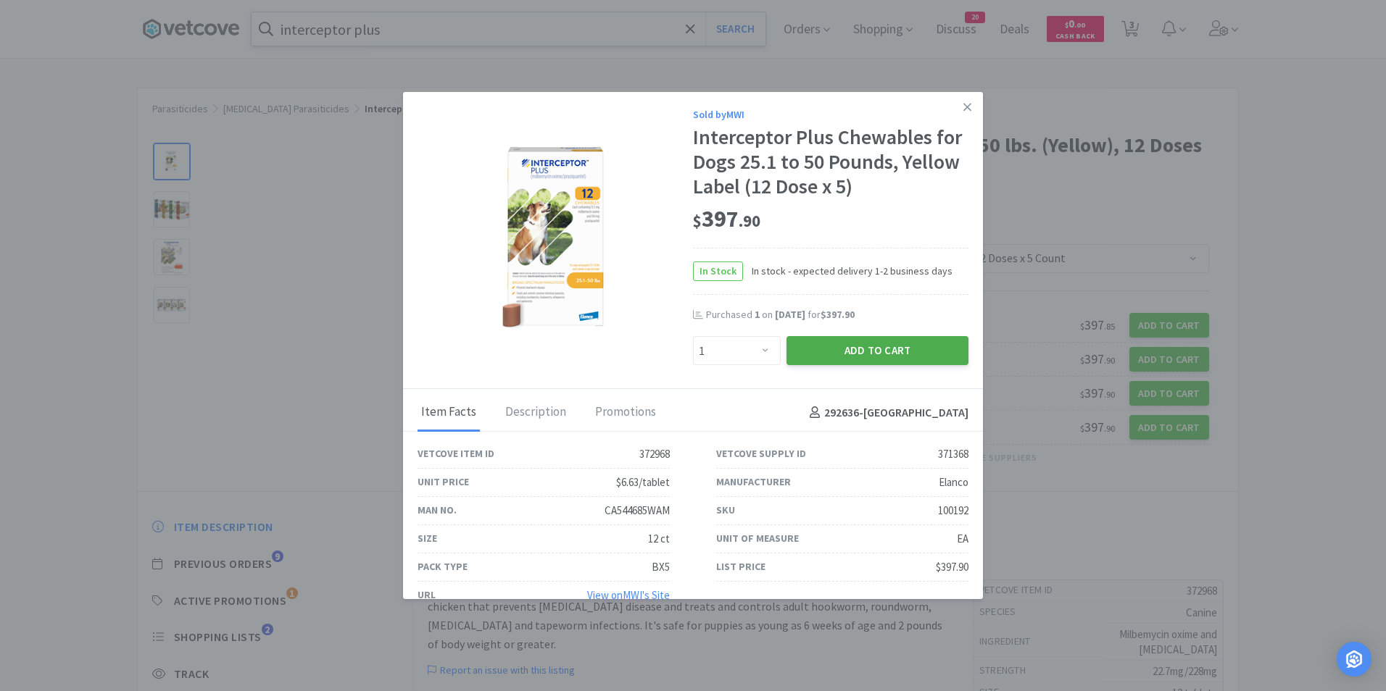
click at [883, 341] on button "Add to Cart" at bounding box center [877, 350] width 182 height 29
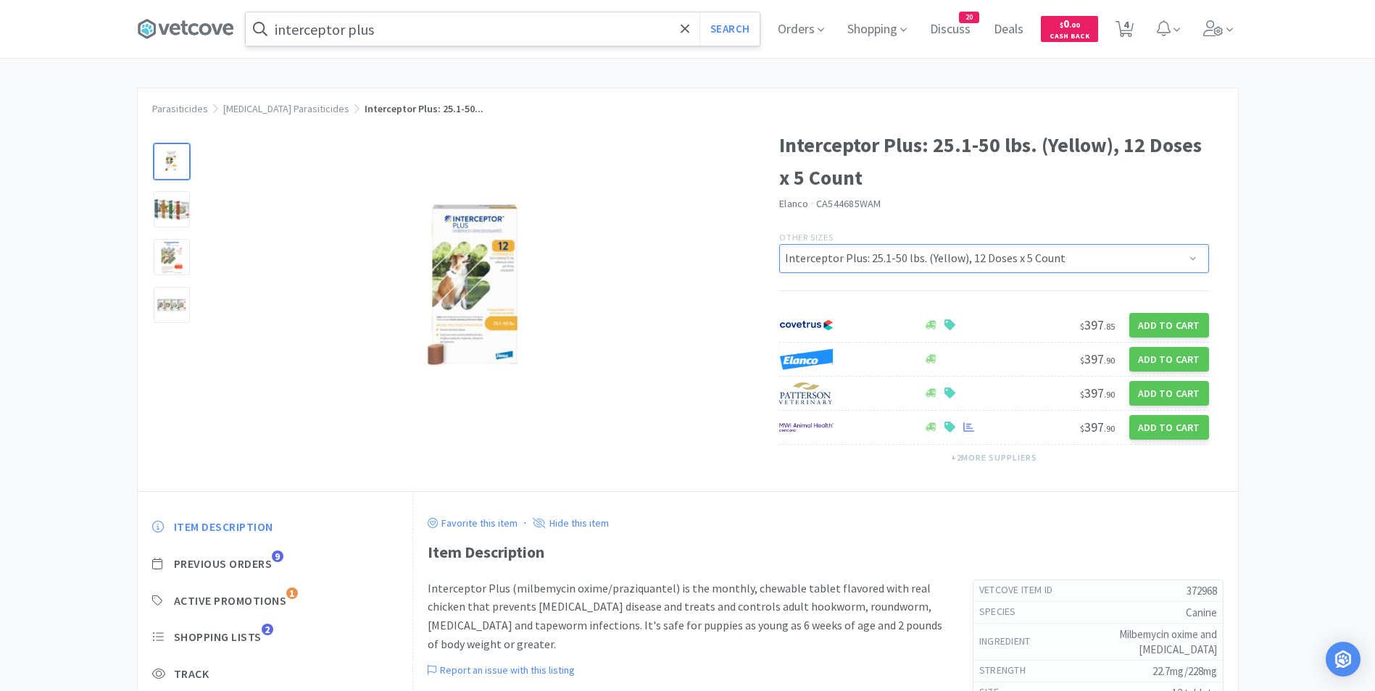
click at [954, 265] on select "Interceptor Plus: Blue (50.1-100 lbs) Interceptor Plus: 25.1-50 lbs. (Yellow), …" at bounding box center [994, 258] width 430 height 29
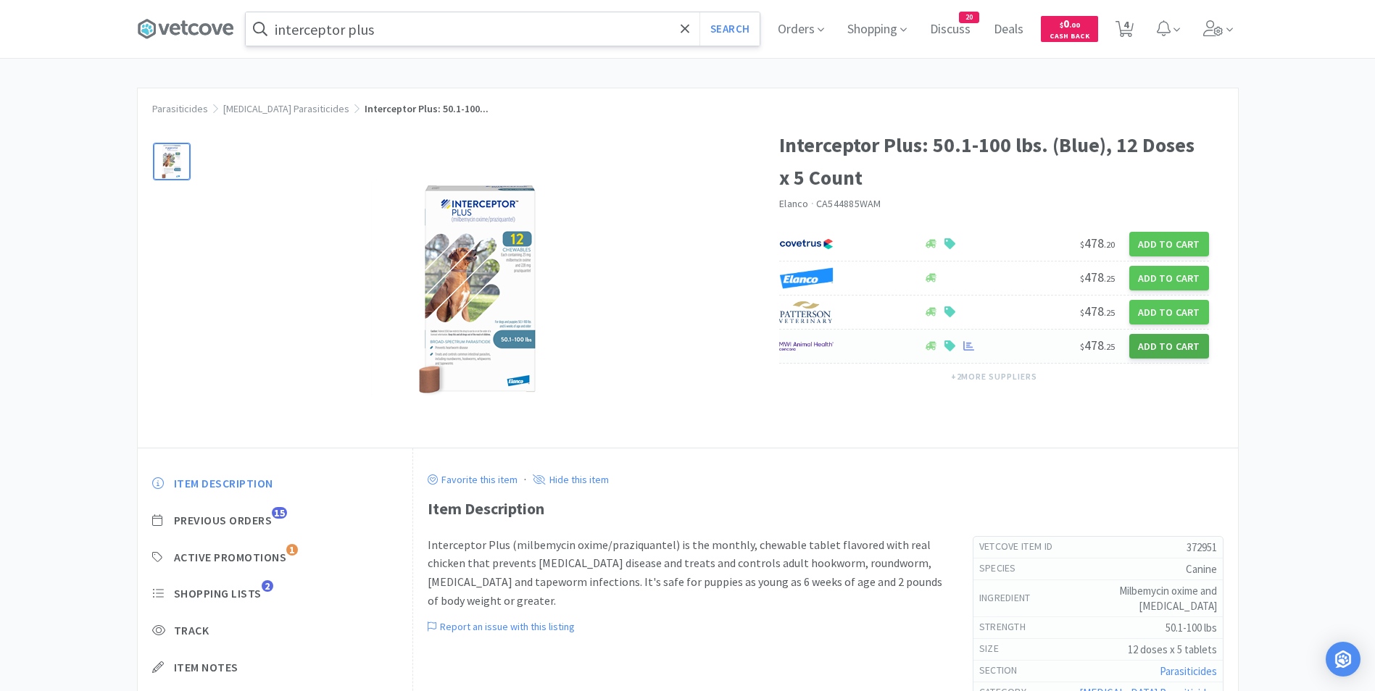
click at [1153, 350] on button "Add to Cart" at bounding box center [1169, 346] width 80 height 25
select select "1"
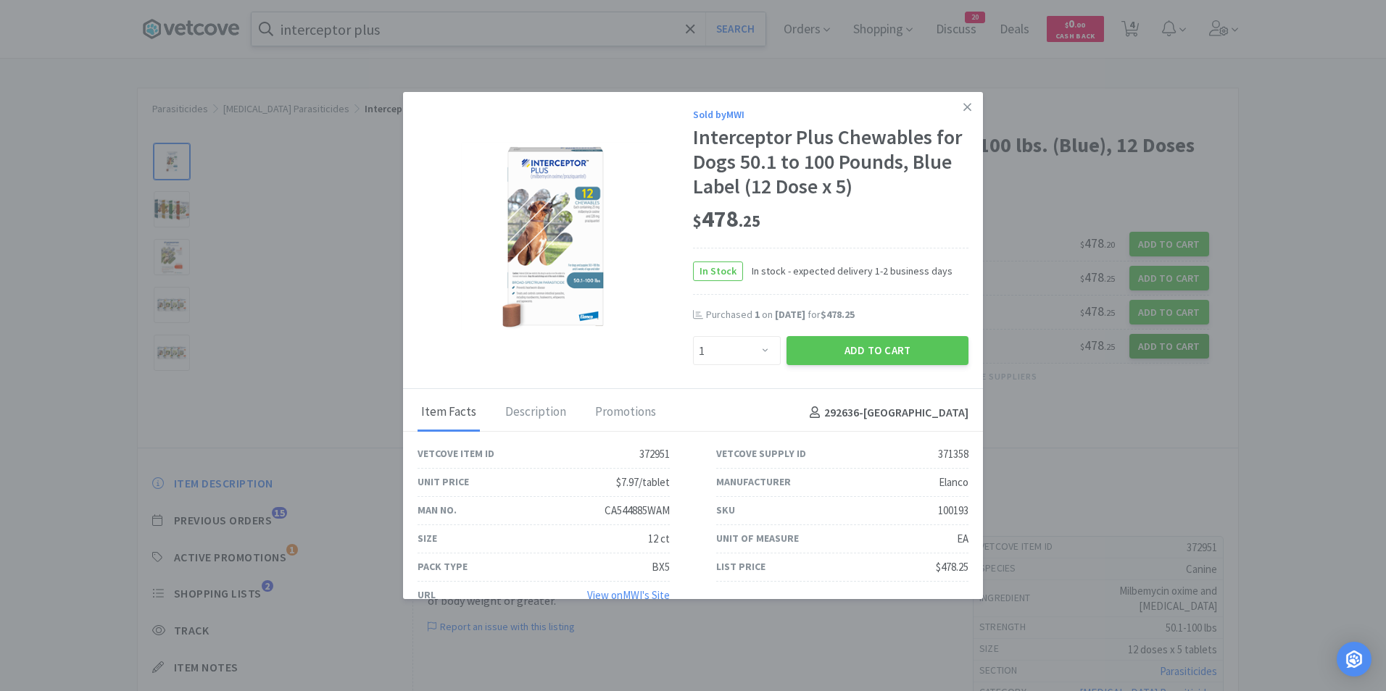
select select "372951"
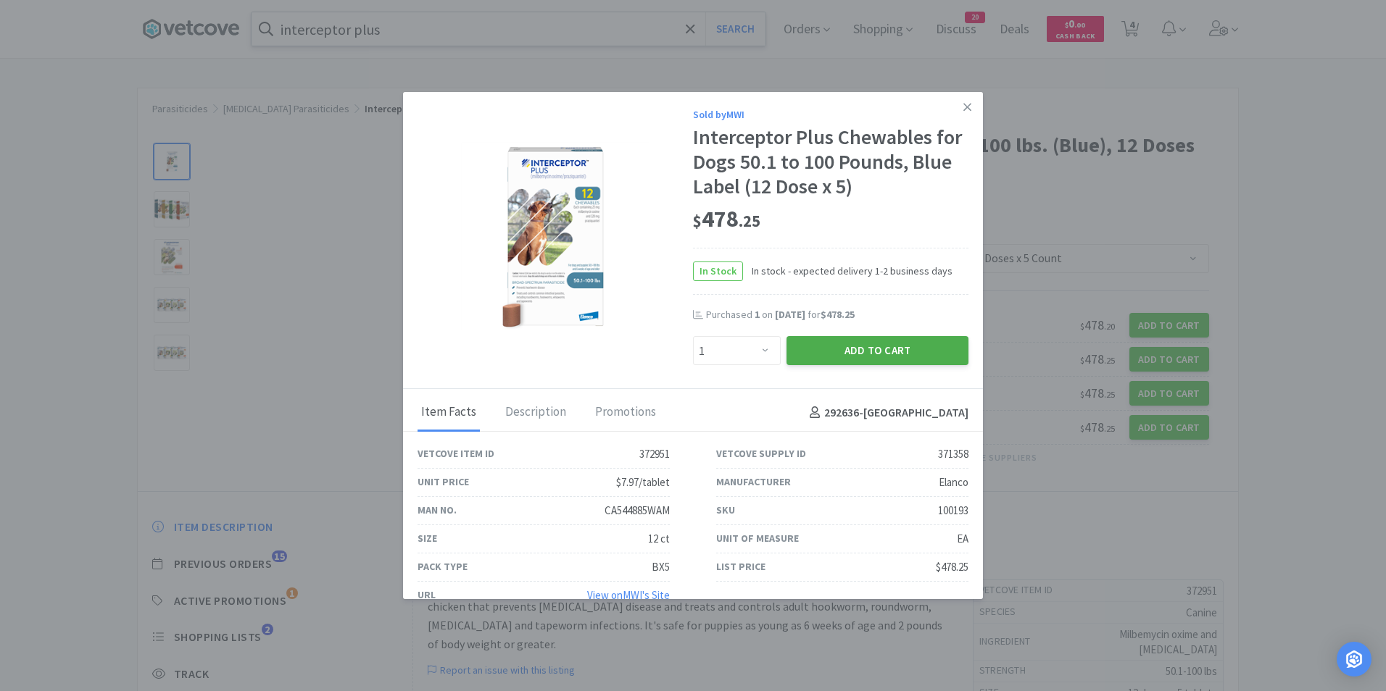
click at [910, 354] on button "Add to Cart" at bounding box center [877, 350] width 182 height 29
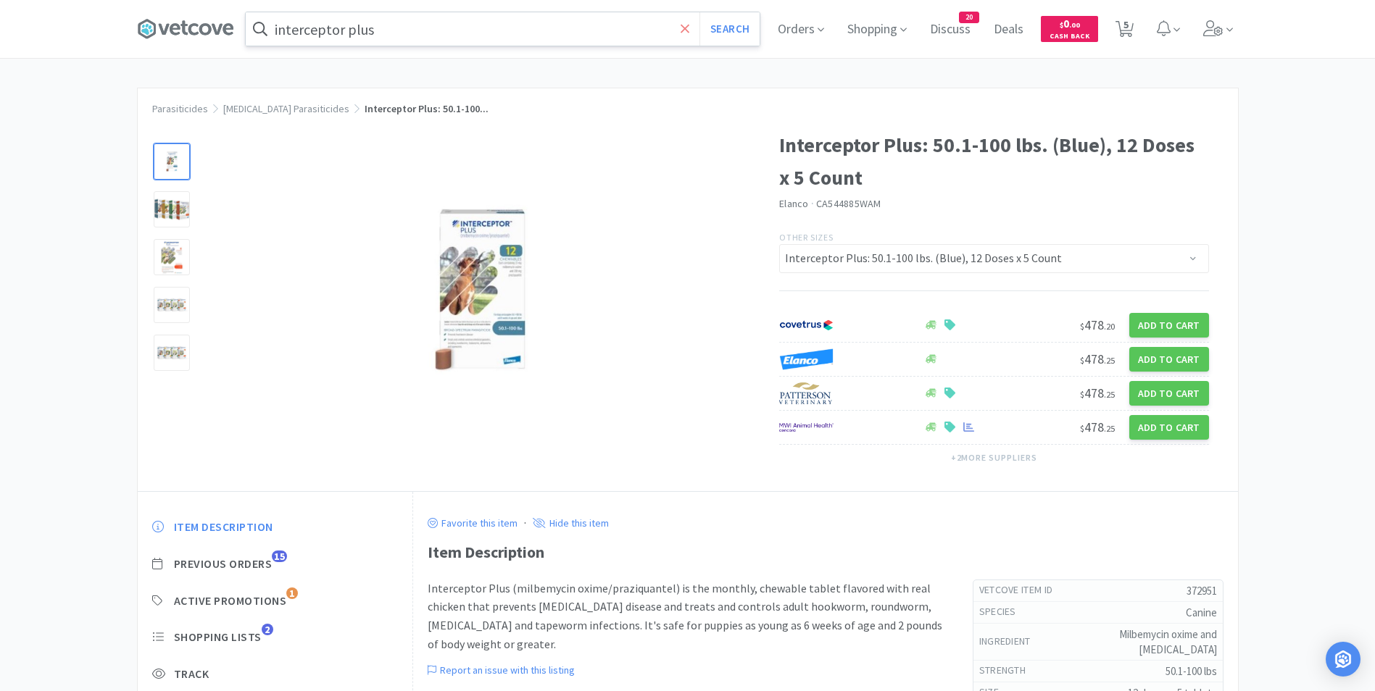
click at [690, 24] on icon at bounding box center [685, 29] width 9 height 14
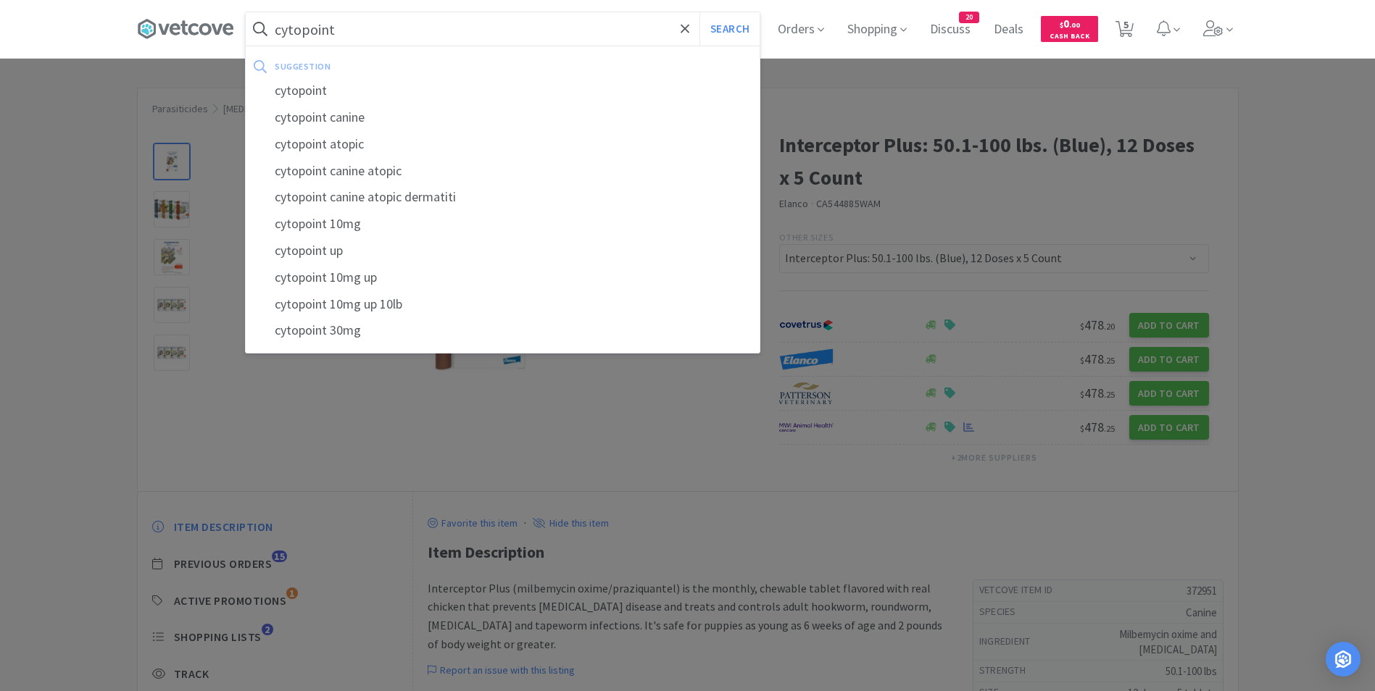
type input "cytopoint"
click at [699, 12] on button "Search" at bounding box center [729, 28] width 60 height 33
select select "1"
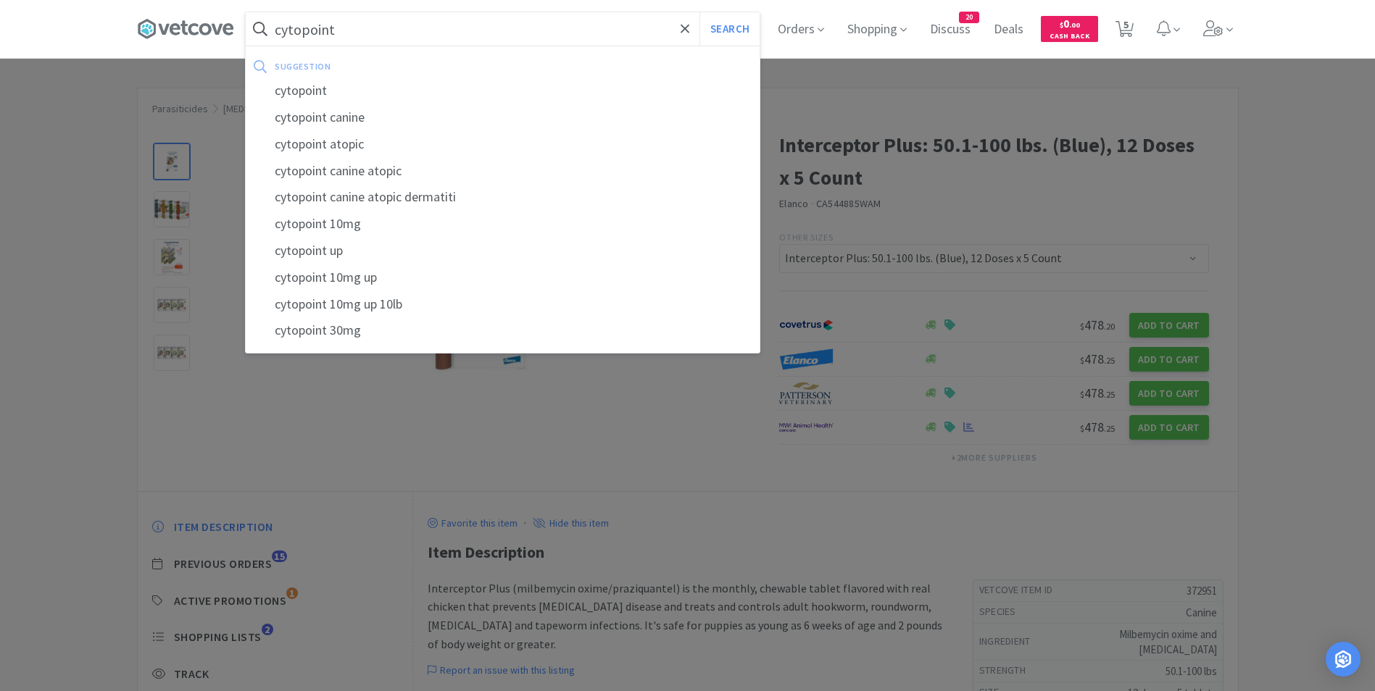
select select "2"
select select "1"
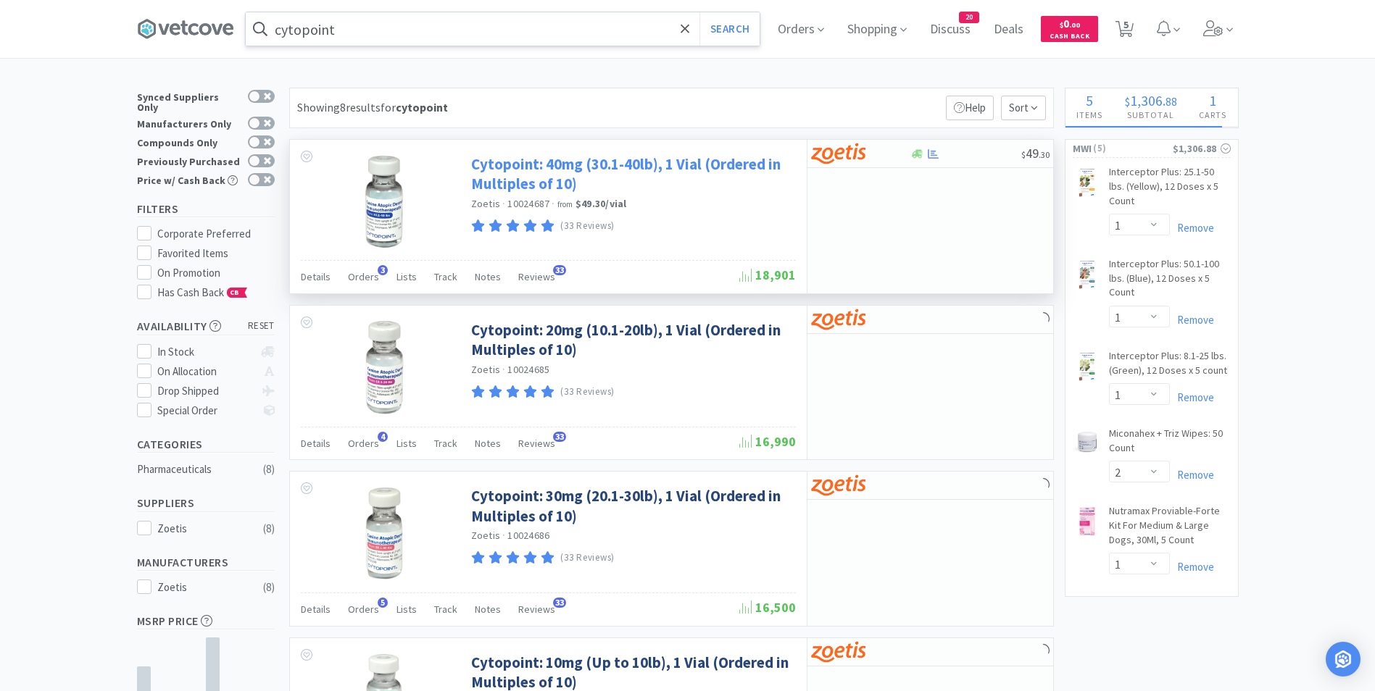
click at [533, 188] on link "Cytopoint: 40mg (30.1-40lb), 1 Vial (Ordered in Multiples of 10)" at bounding box center [631, 174] width 321 height 40
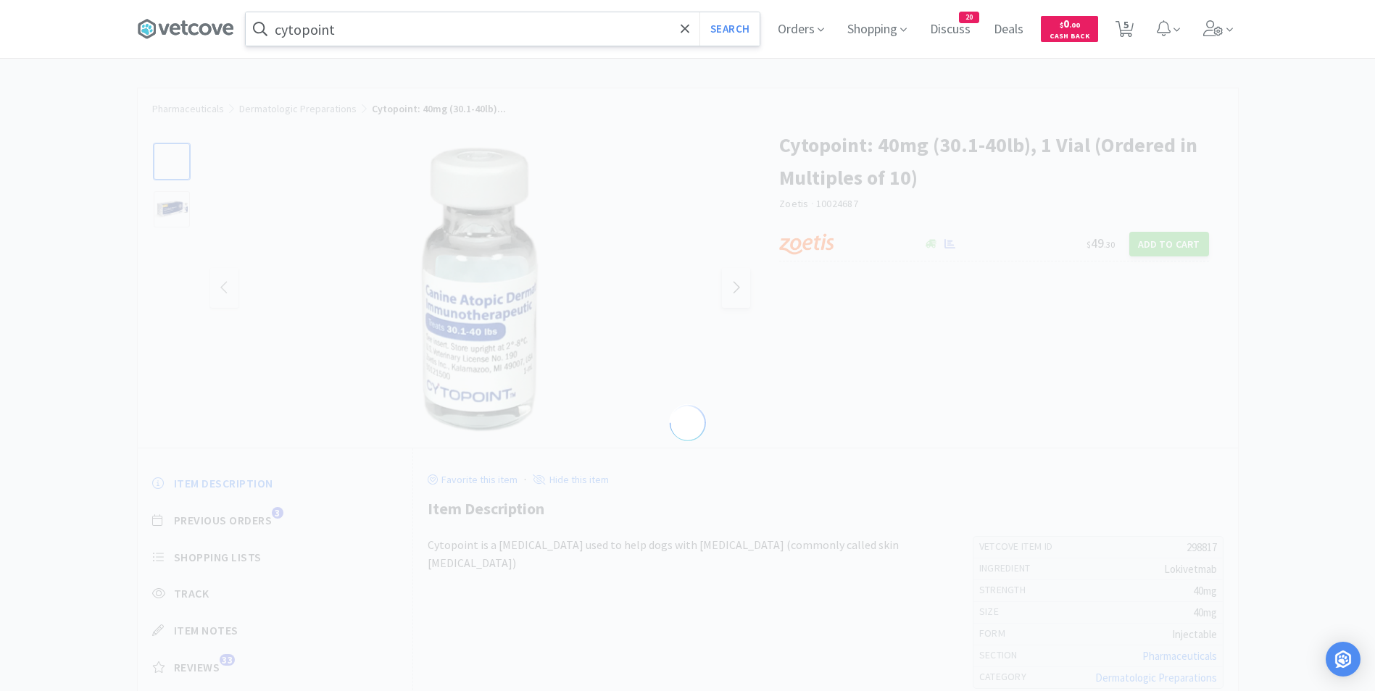
select select "298817"
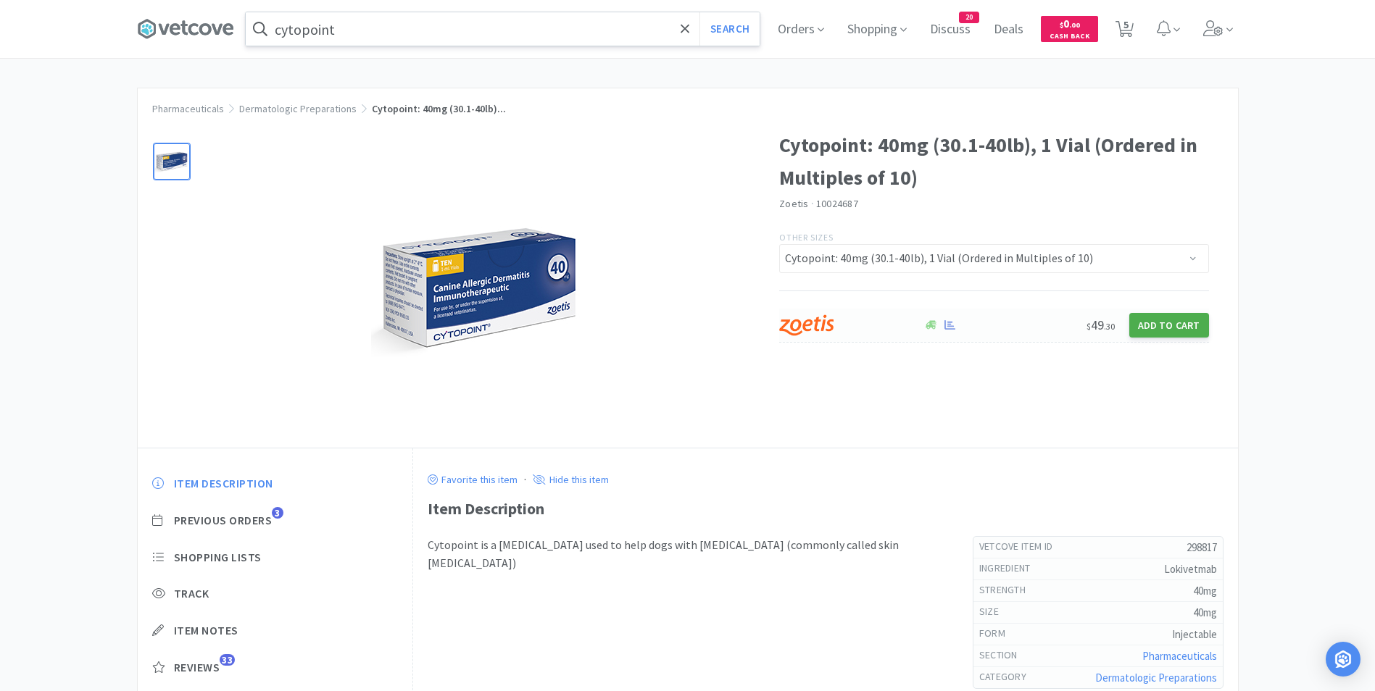
click at [1176, 318] on button "Add to Cart" at bounding box center [1169, 325] width 80 height 25
select select "10"
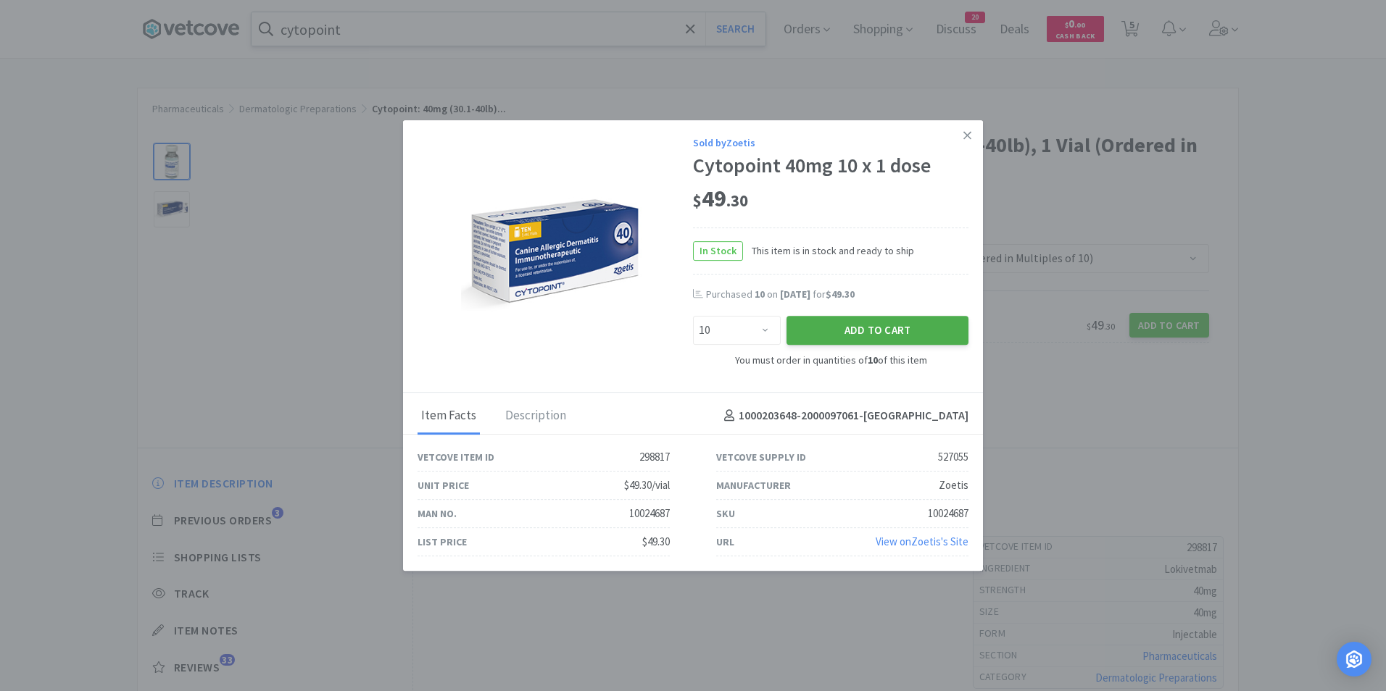
click at [894, 341] on button "Add to Cart" at bounding box center [877, 330] width 182 height 29
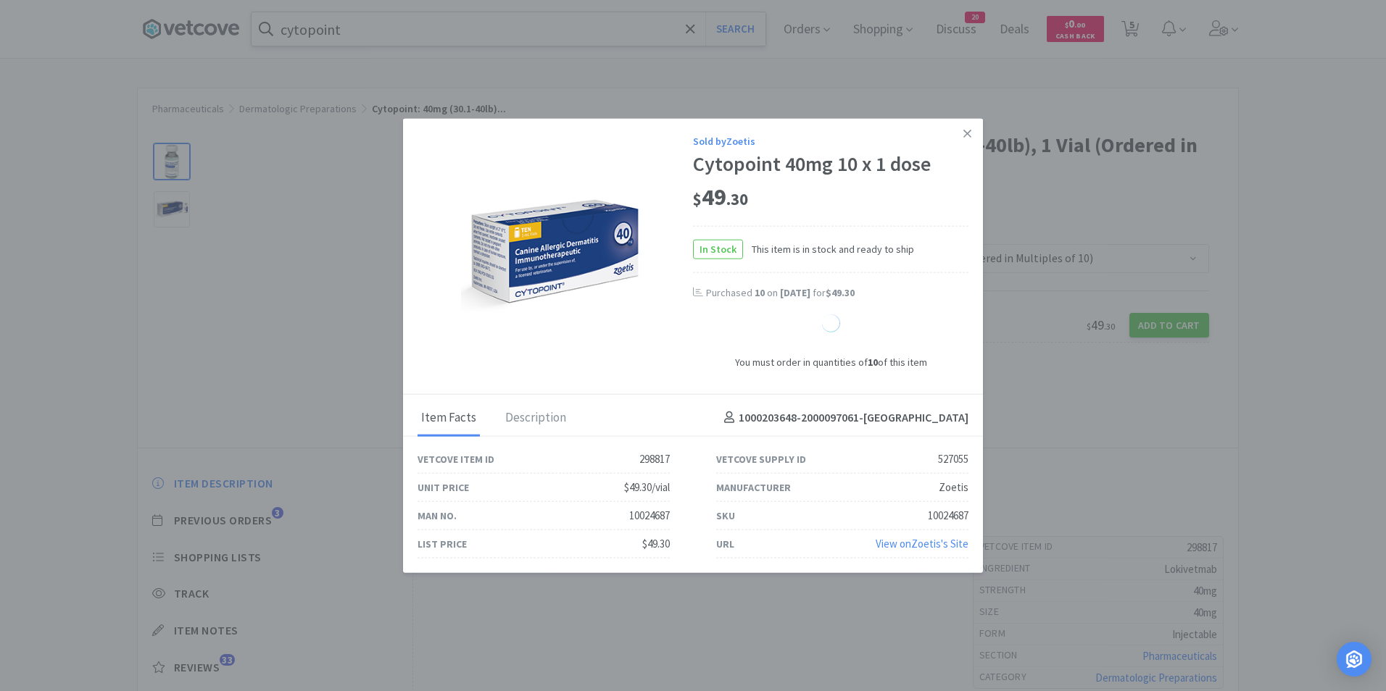
select select "1"
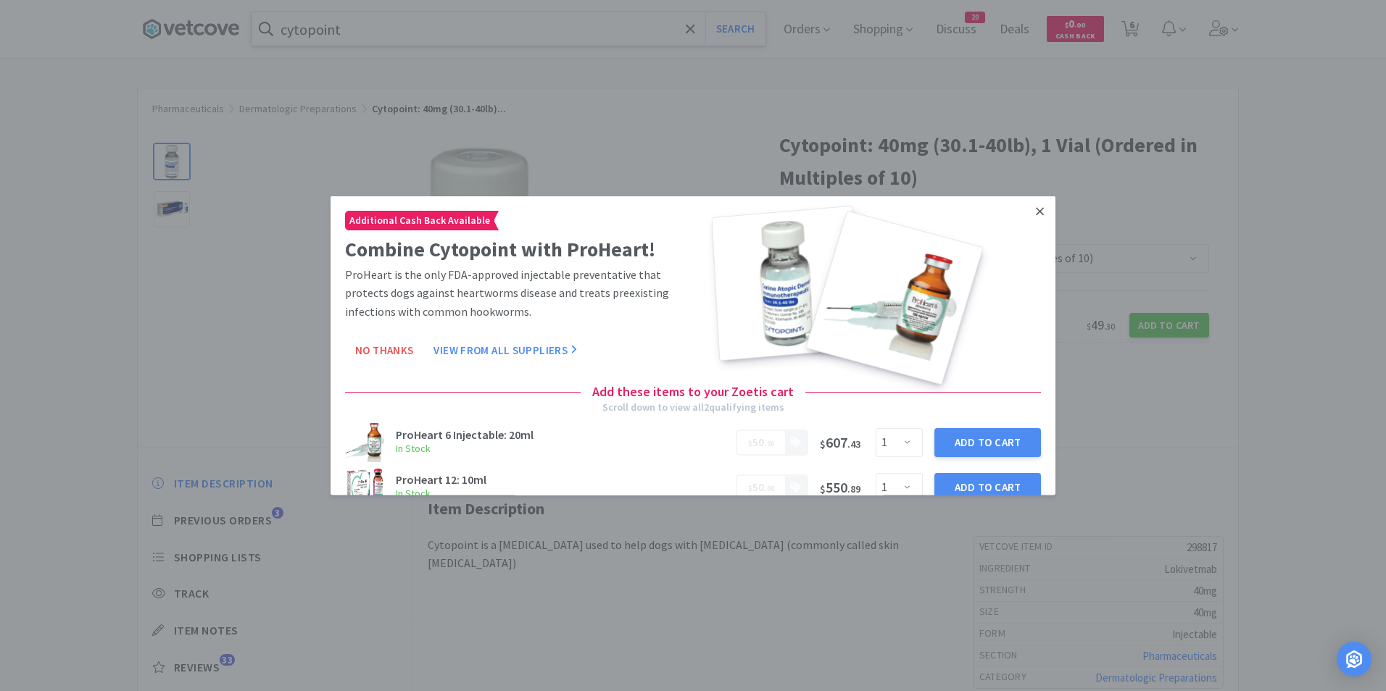
click at [1027, 219] on link at bounding box center [1039, 211] width 25 height 31
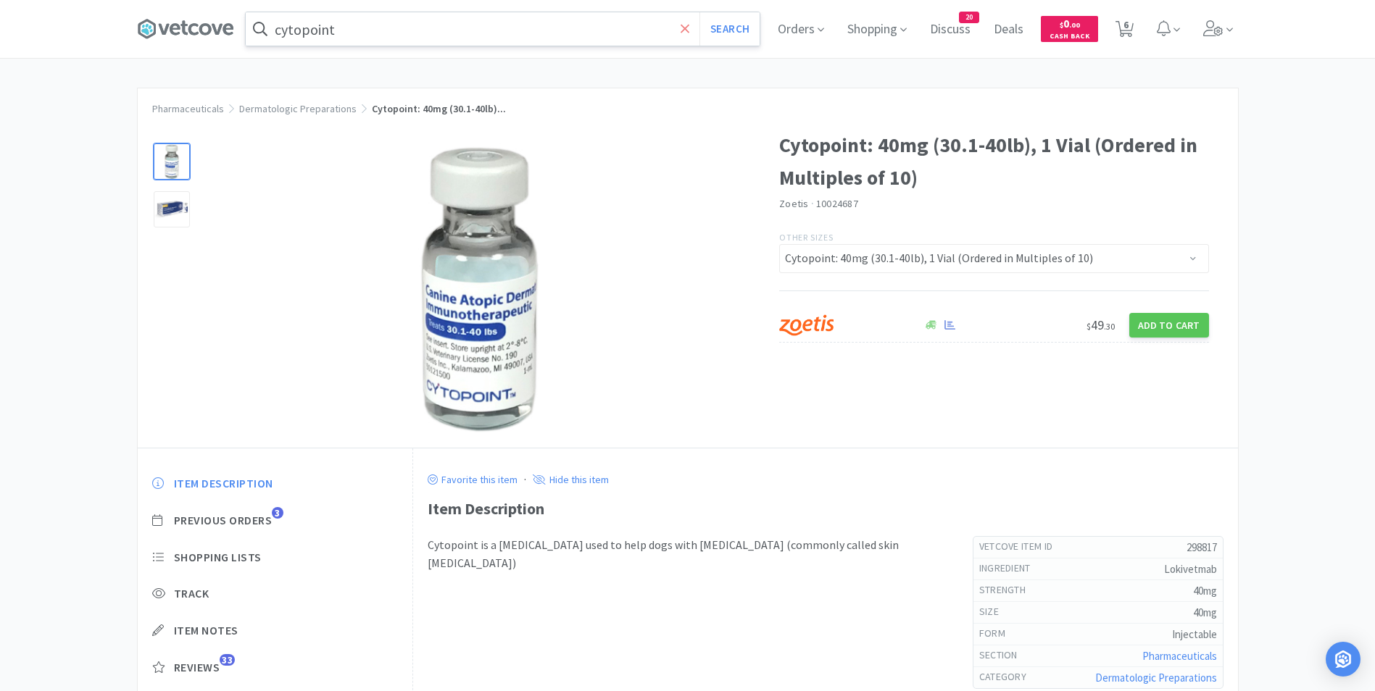
click at [690, 25] on icon at bounding box center [685, 29] width 9 height 14
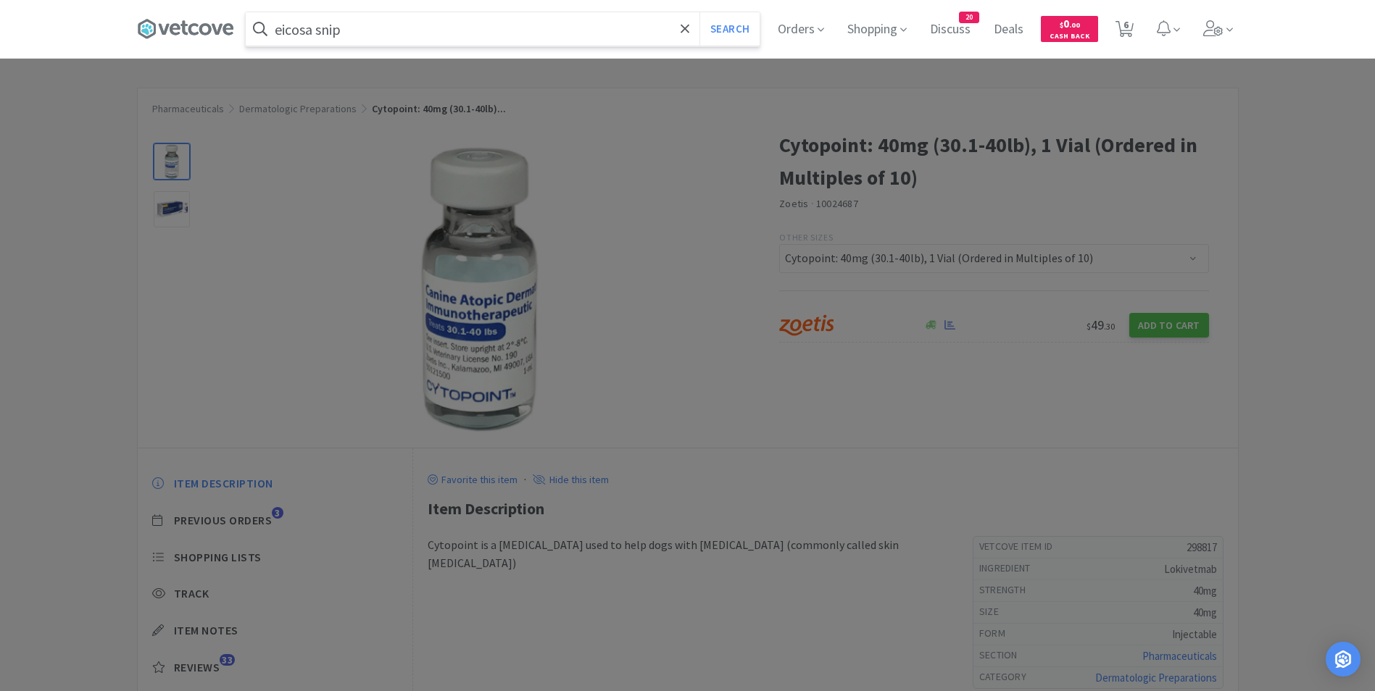
type input "eicosa snip"
click at [699, 12] on button "Search" at bounding box center [729, 28] width 60 height 33
select select "1"
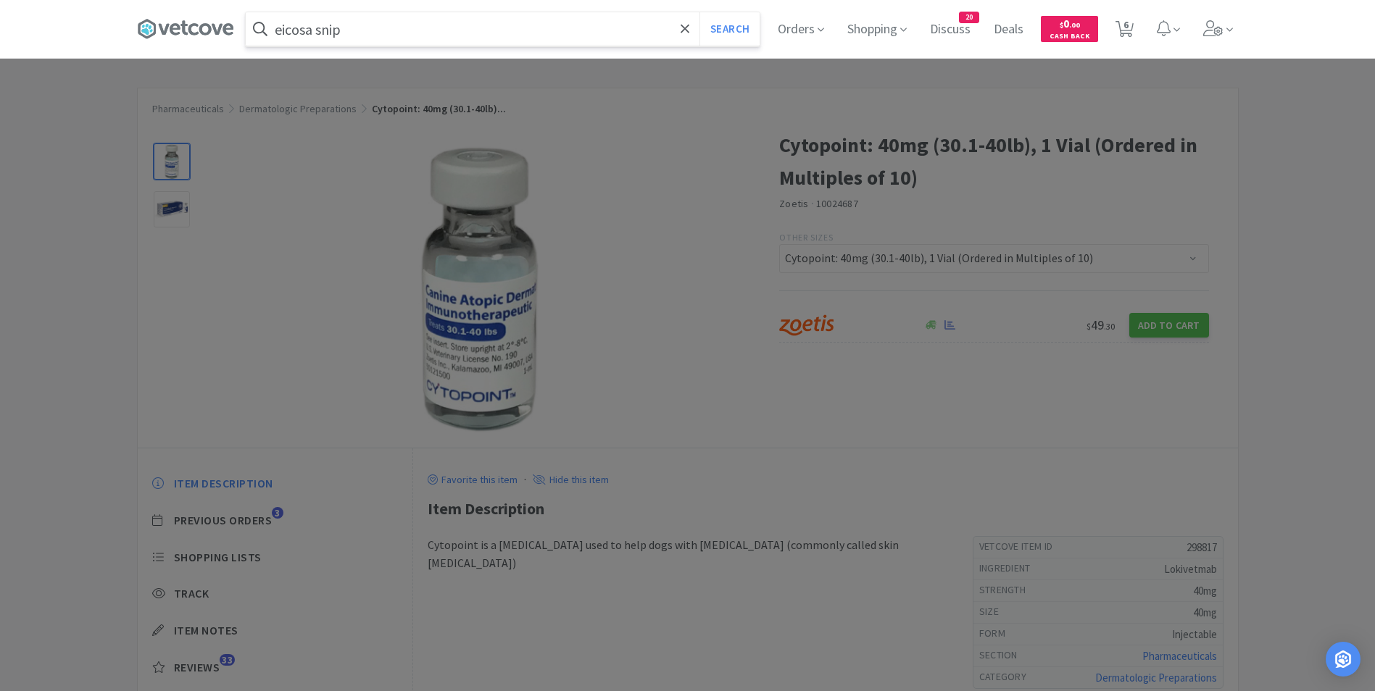
select select "2"
select select "1"
select select "10"
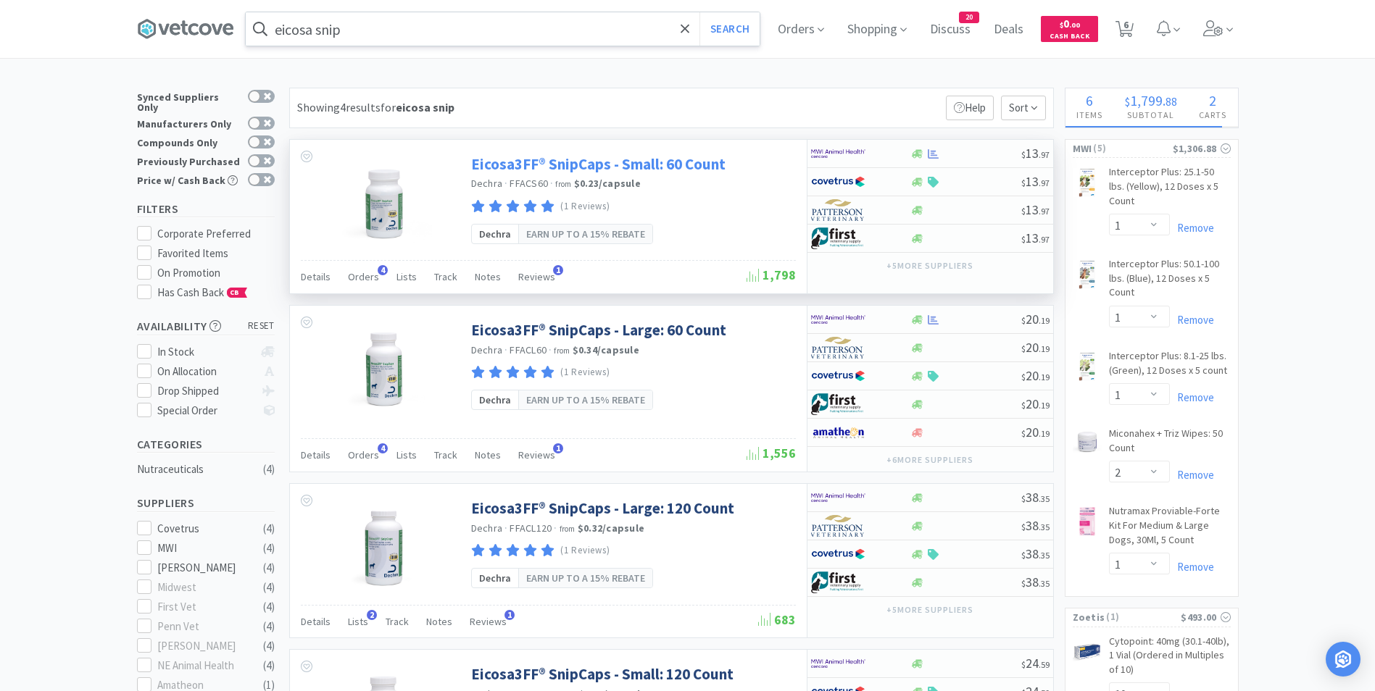
click at [604, 165] on link "Eicosa3FF® SnipCaps - Small: 60 Count" at bounding box center [598, 164] width 254 height 20
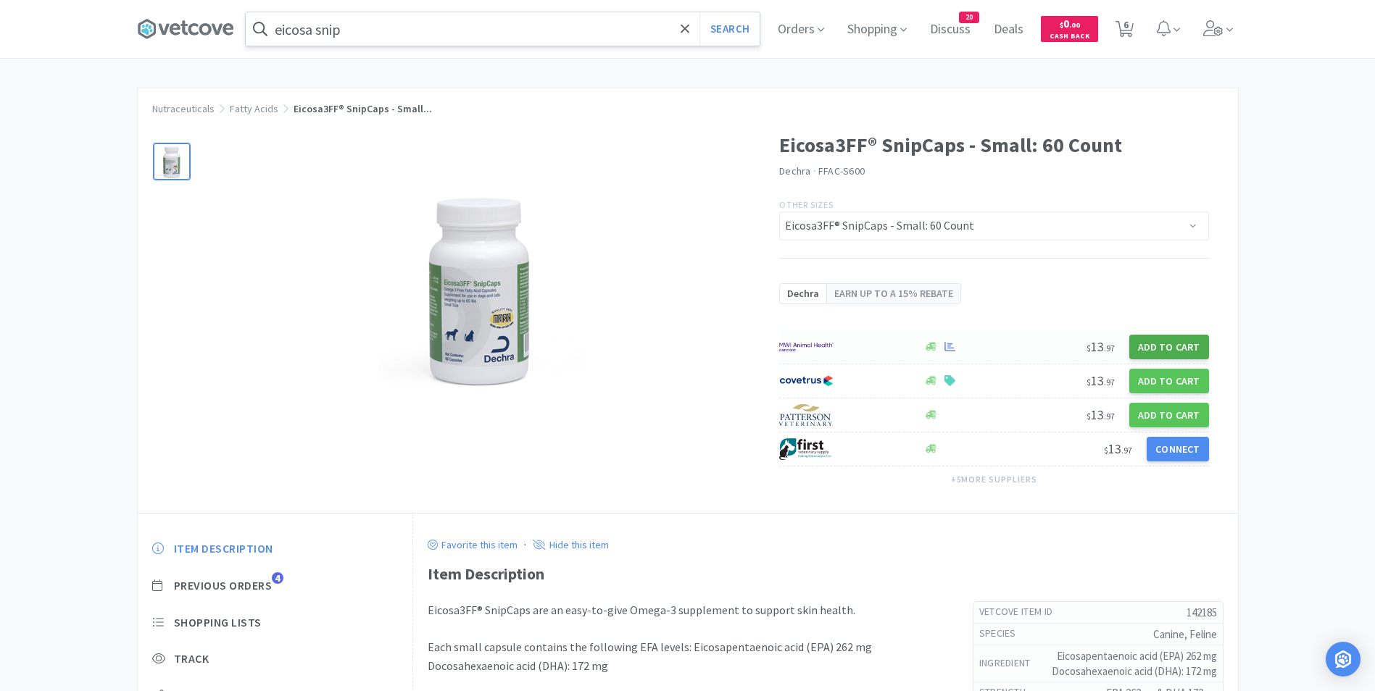
click at [1186, 344] on button "Add to Cart" at bounding box center [1169, 347] width 80 height 25
select select "1"
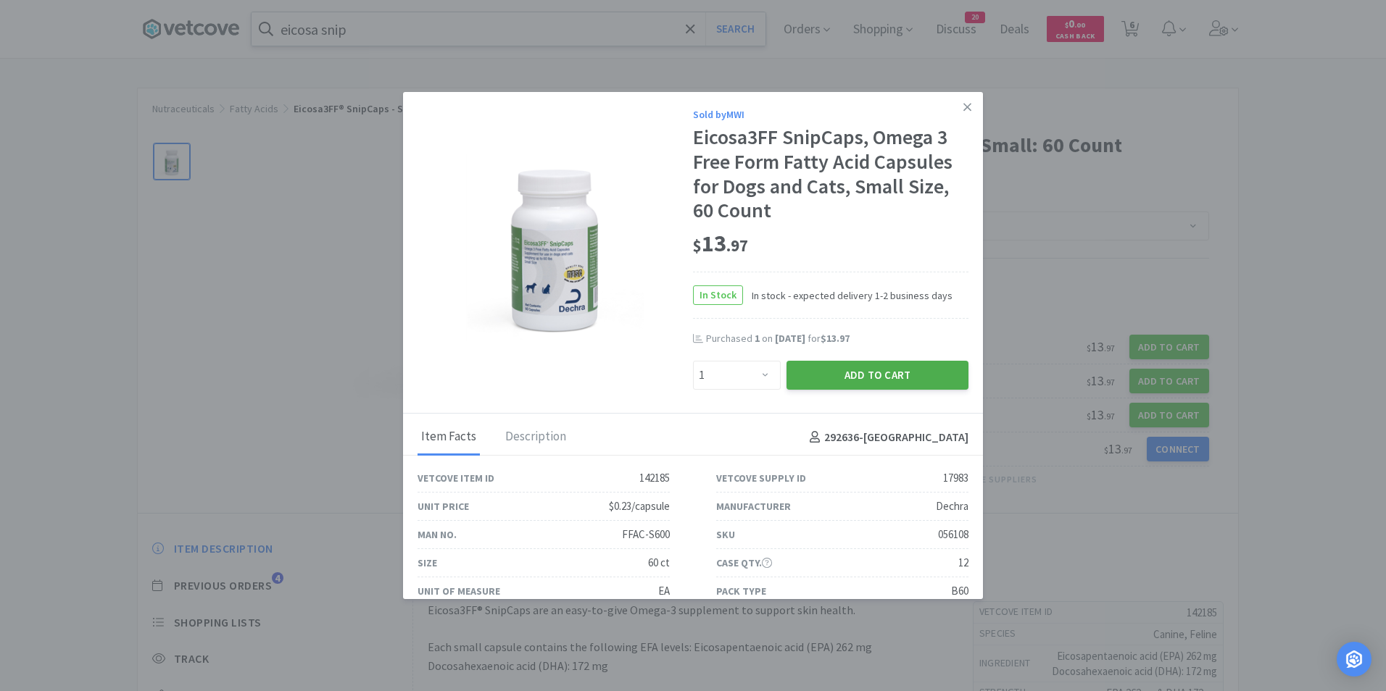
click at [875, 378] on button "Add to Cart" at bounding box center [877, 375] width 182 height 29
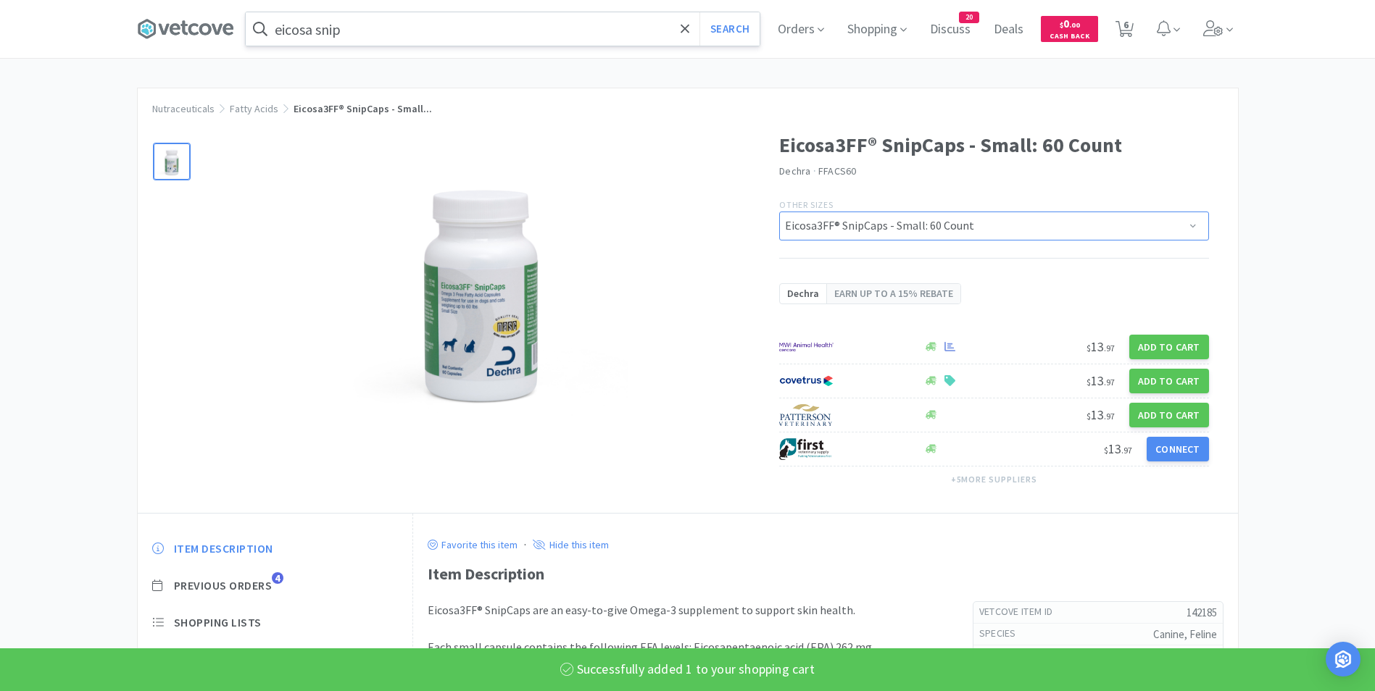
click at [947, 231] on select "Eicosa3FF® SnipCaps - Small: 60 Count Eicosa3FF® SnipCaps - Large: 60 Count Eic…" at bounding box center [994, 226] width 430 height 29
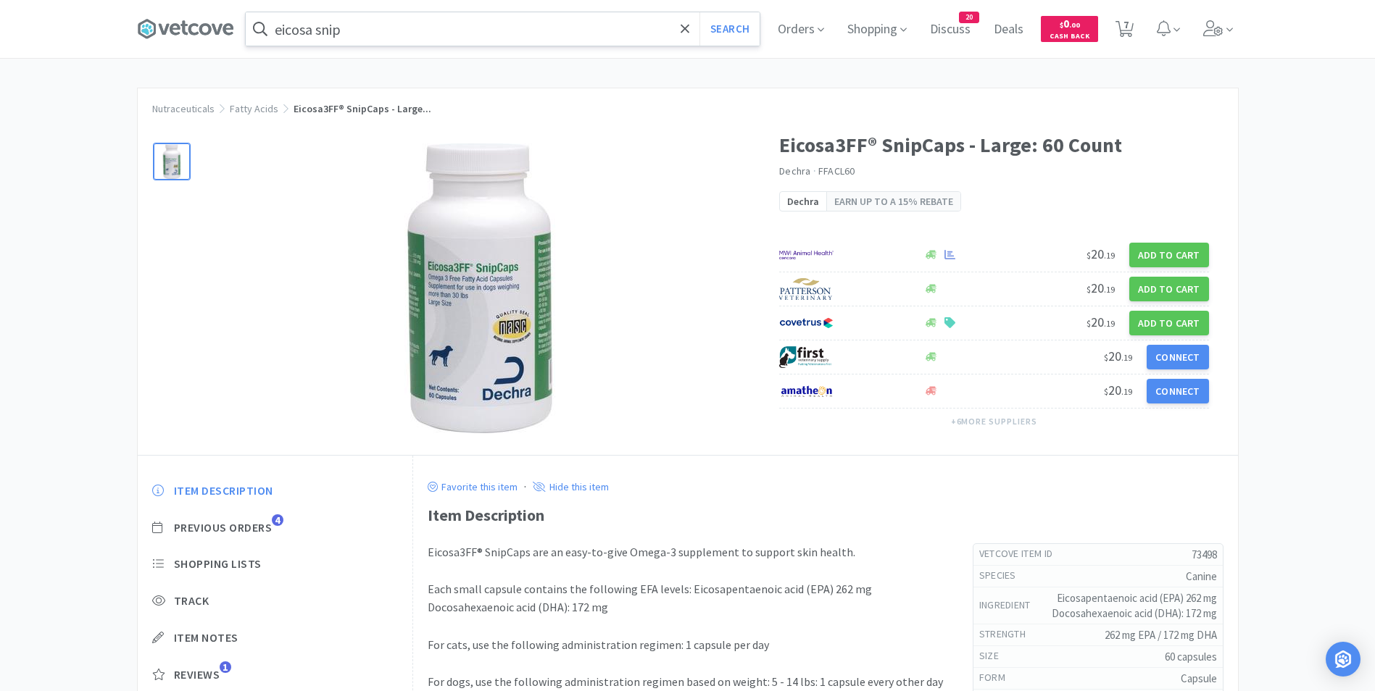
select select "73498"
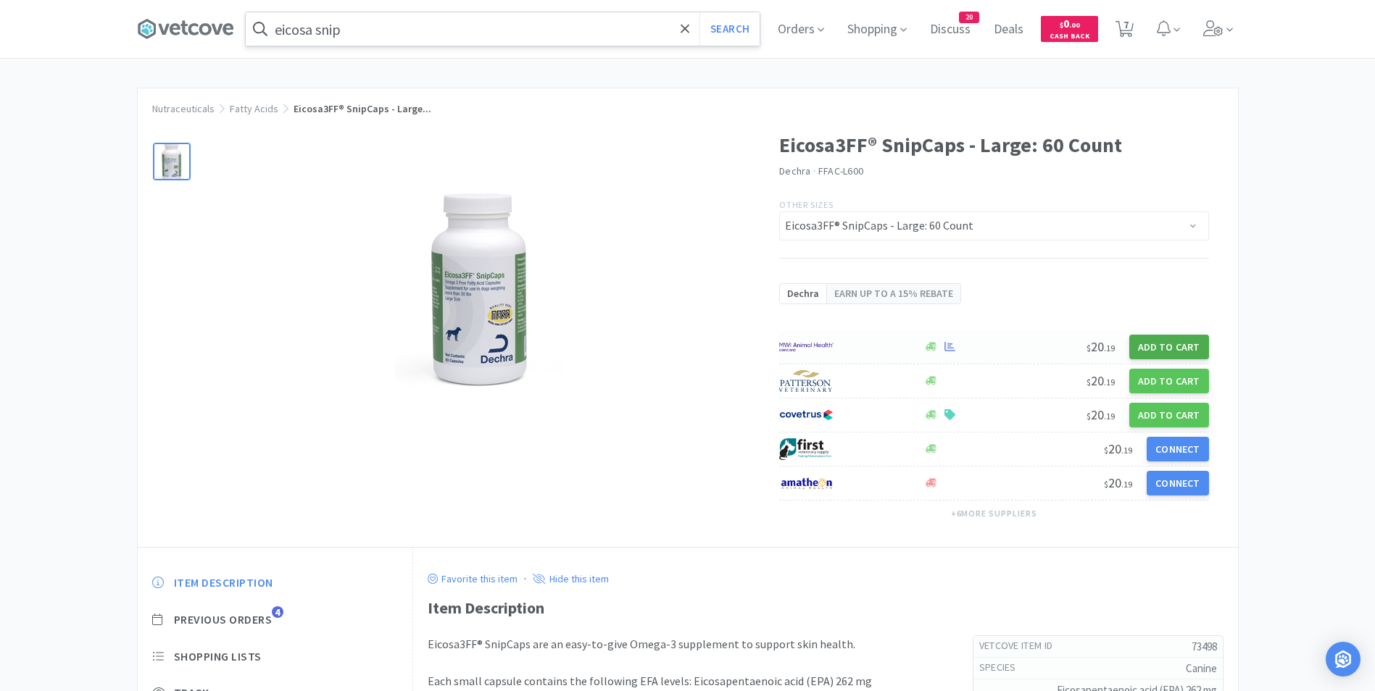
click at [1189, 344] on button "Add to Cart" at bounding box center [1169, 347] width 80 height 25
select select "1"
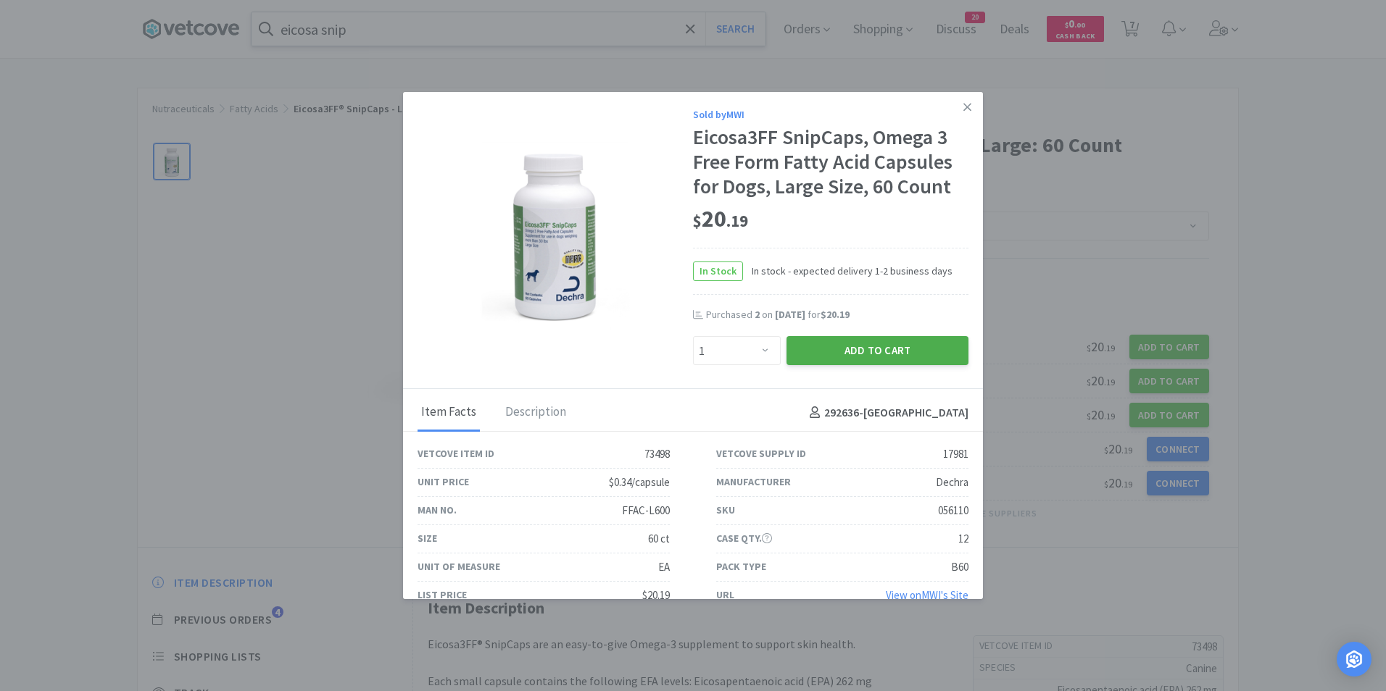
click at [869, 360] on button "Add to Cart" at bounding box center [877, 350] width 182 height 29
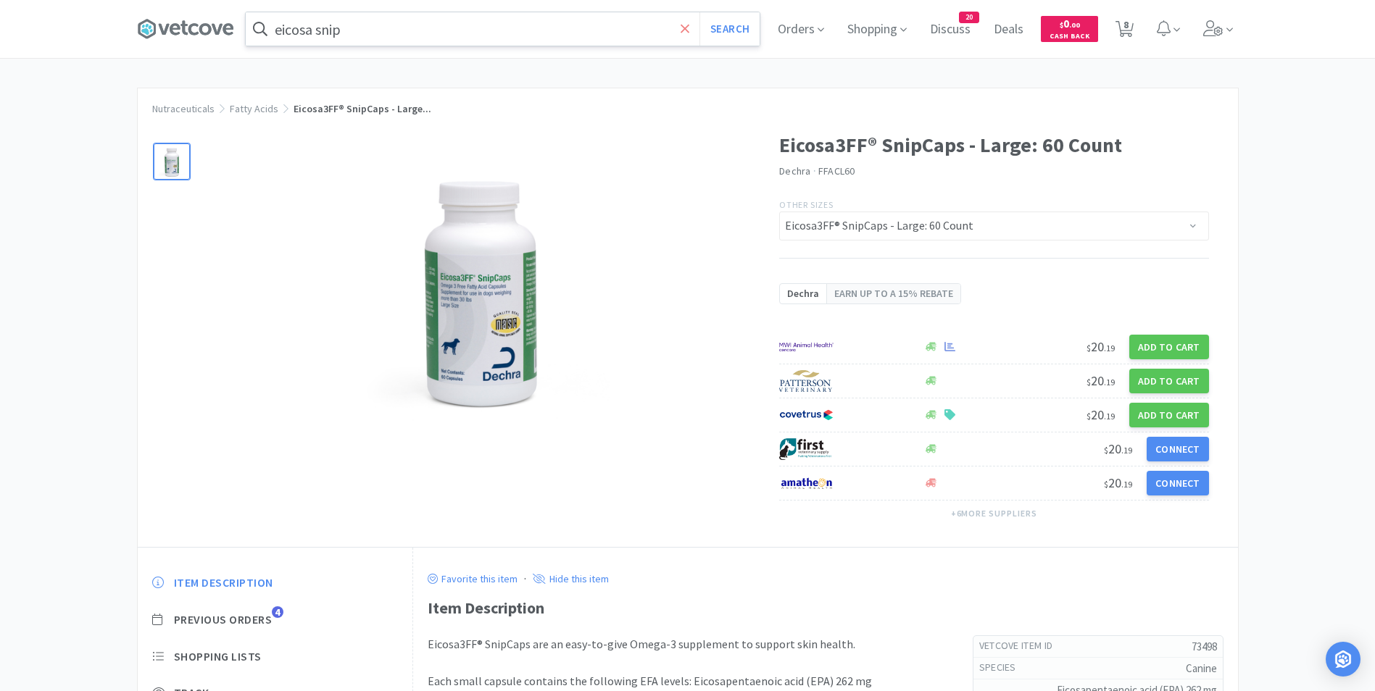
click at [687, 25] on icon at bounding box center [685, 28] width 9 height 9
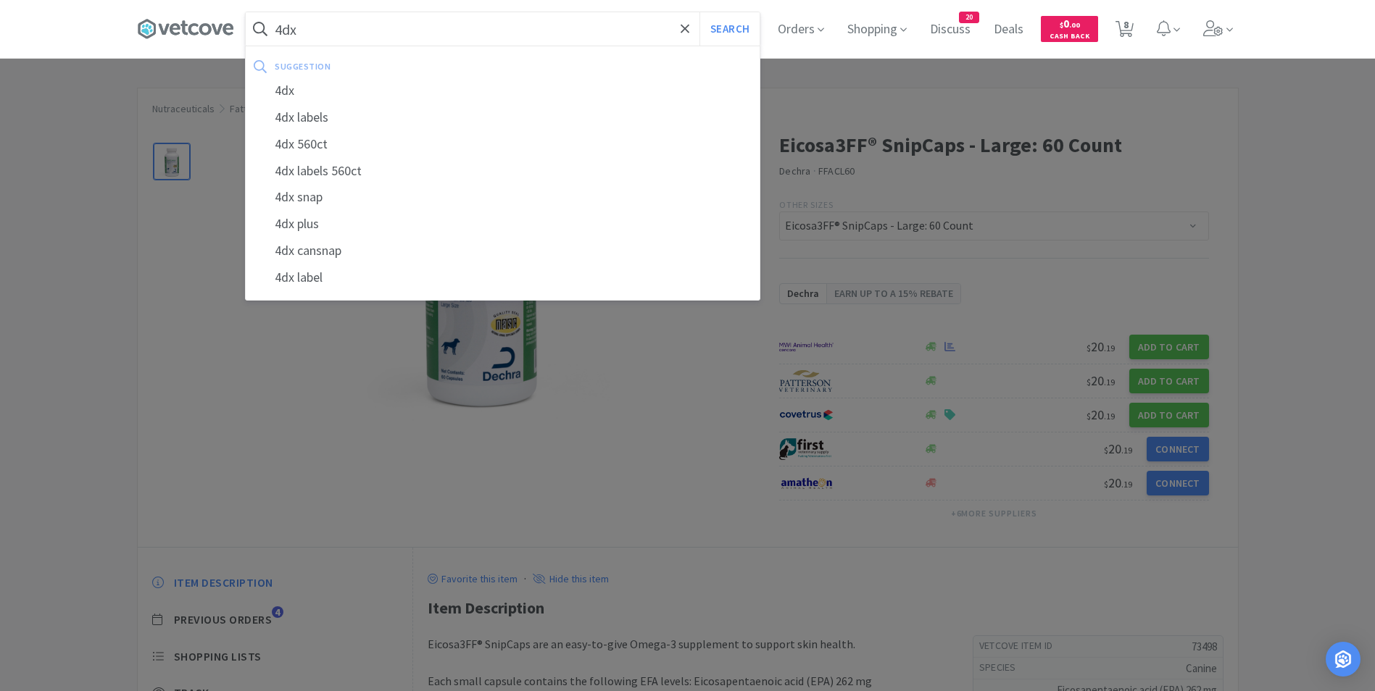
type input "4dx"
click at [699, 12] on button "Search" at bounding box center [729, 28] width 60 height 33
select select "1"
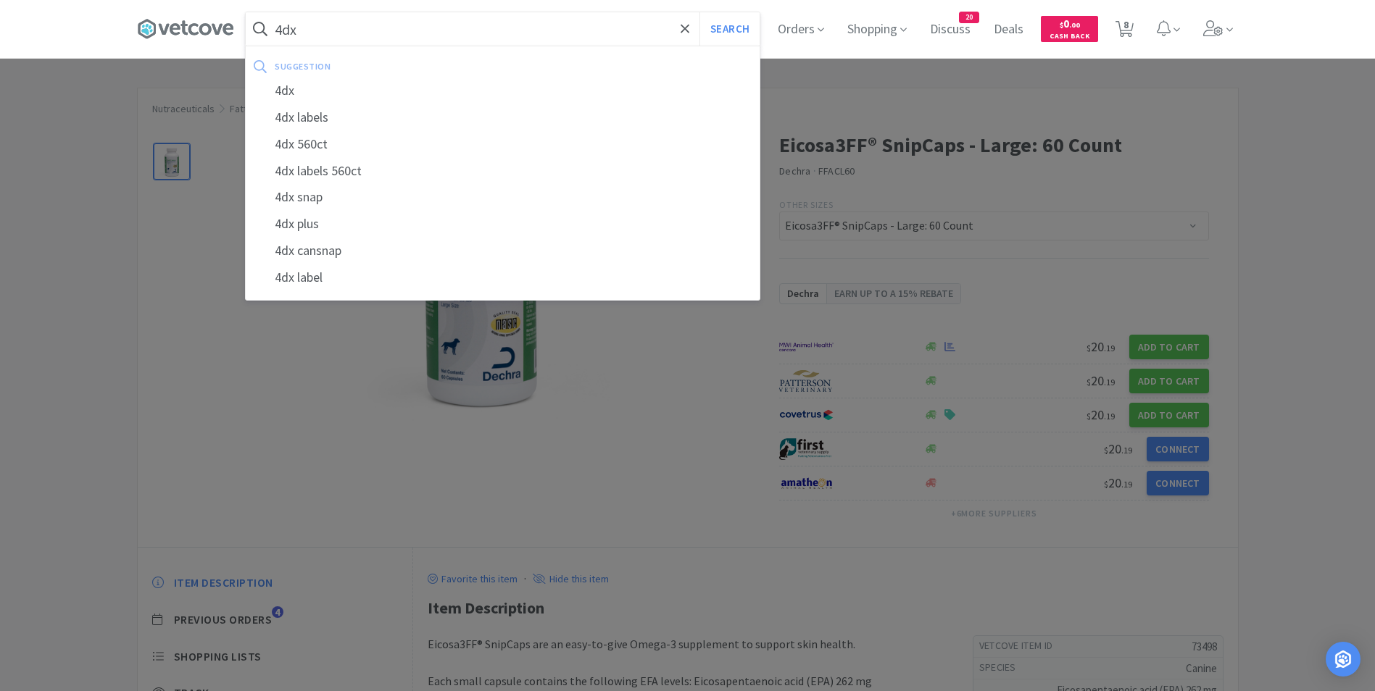
select select "1"
select select "2"
select select "1"
select select "10"
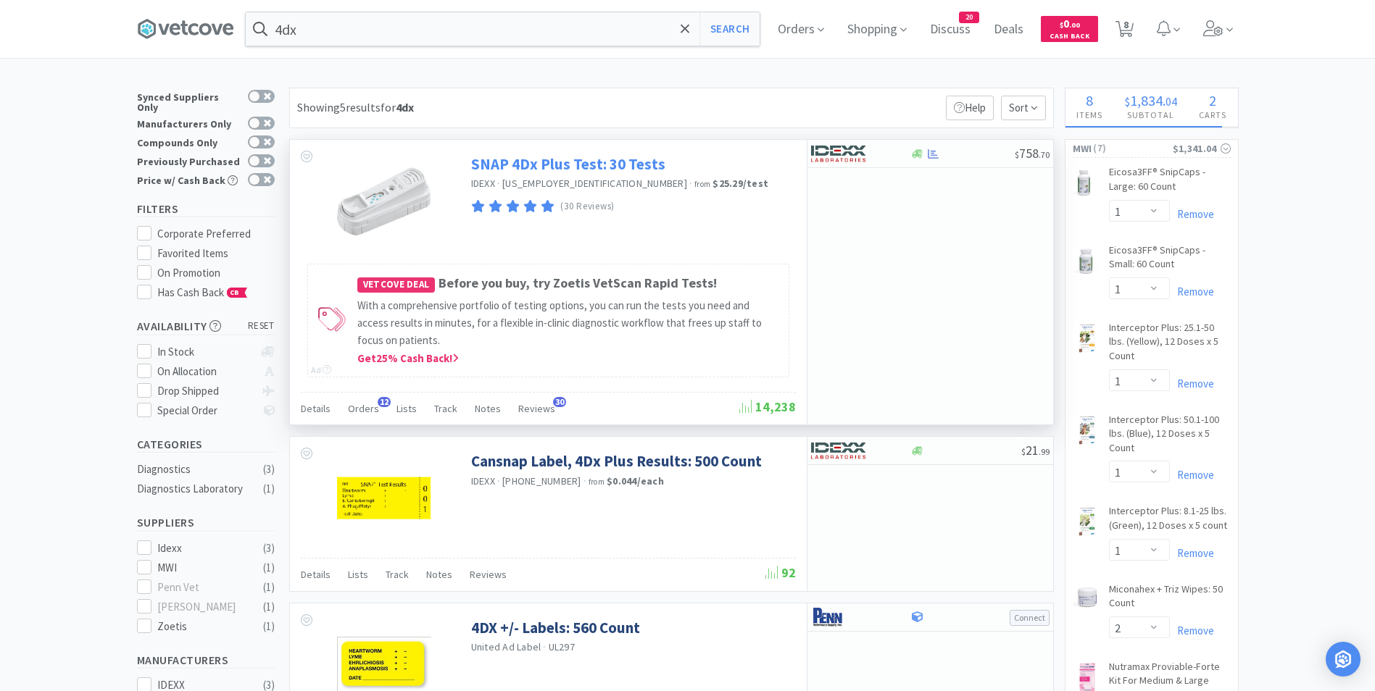
click at [549, 157] on link "SNAP 4Dx Plus Test: 30 Tests" at bounding box center [568, 164] width 194 height 20
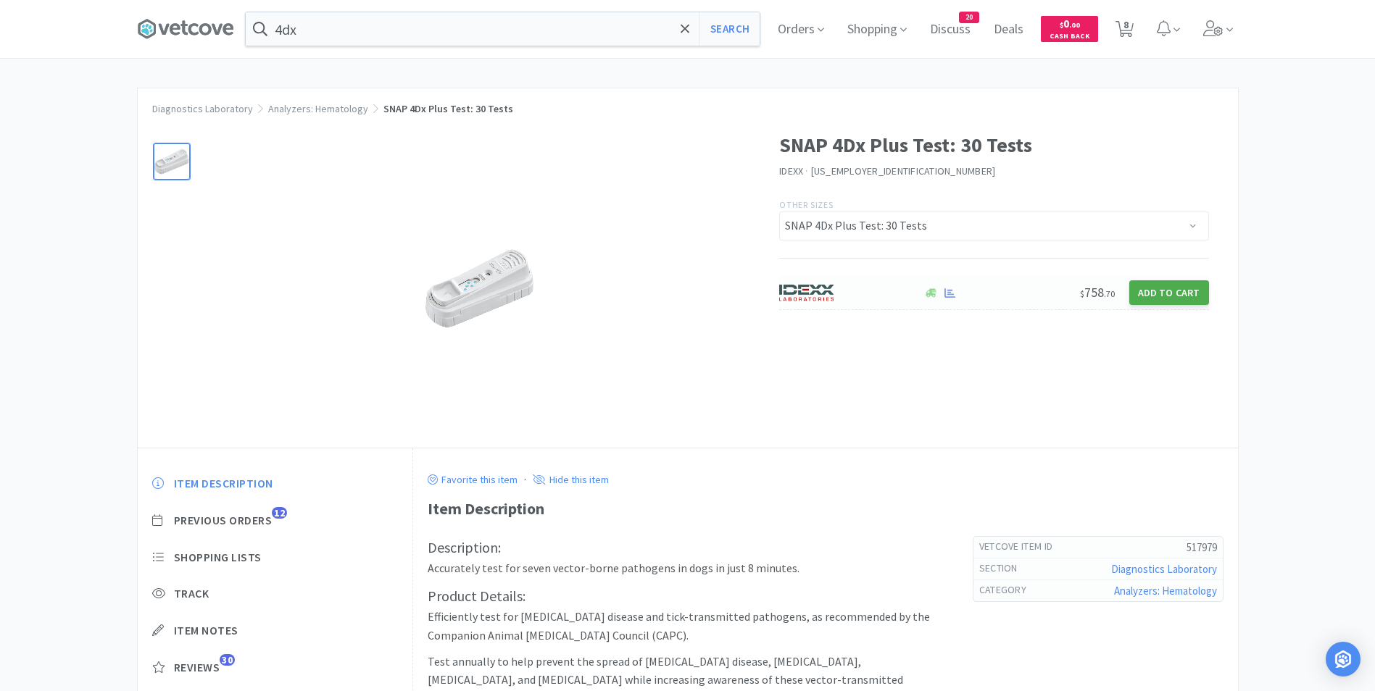
click at [1156, 301] on button "Add to Cart" at bounding box center [1169, 292] width 80 height 25
select select "1"
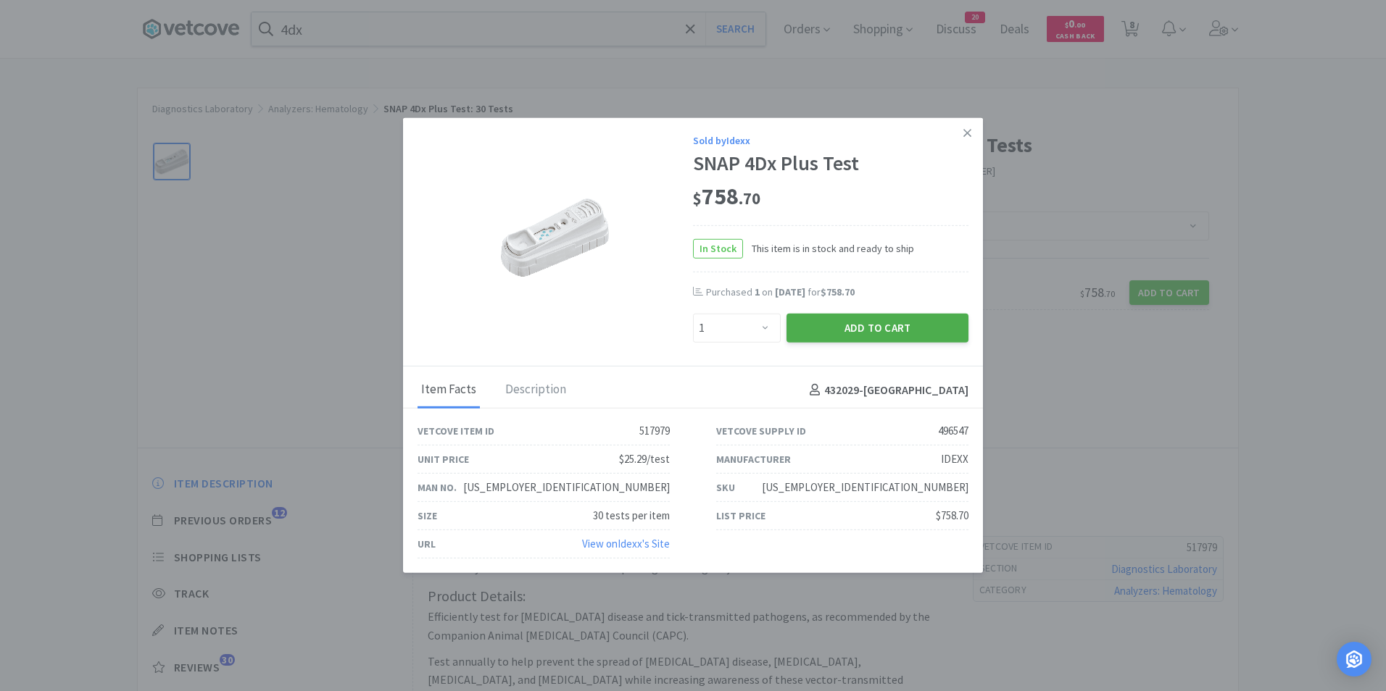
click at [898, 331] on button "Add to Cart" at bounding box center [877, 328] width 182 height 29
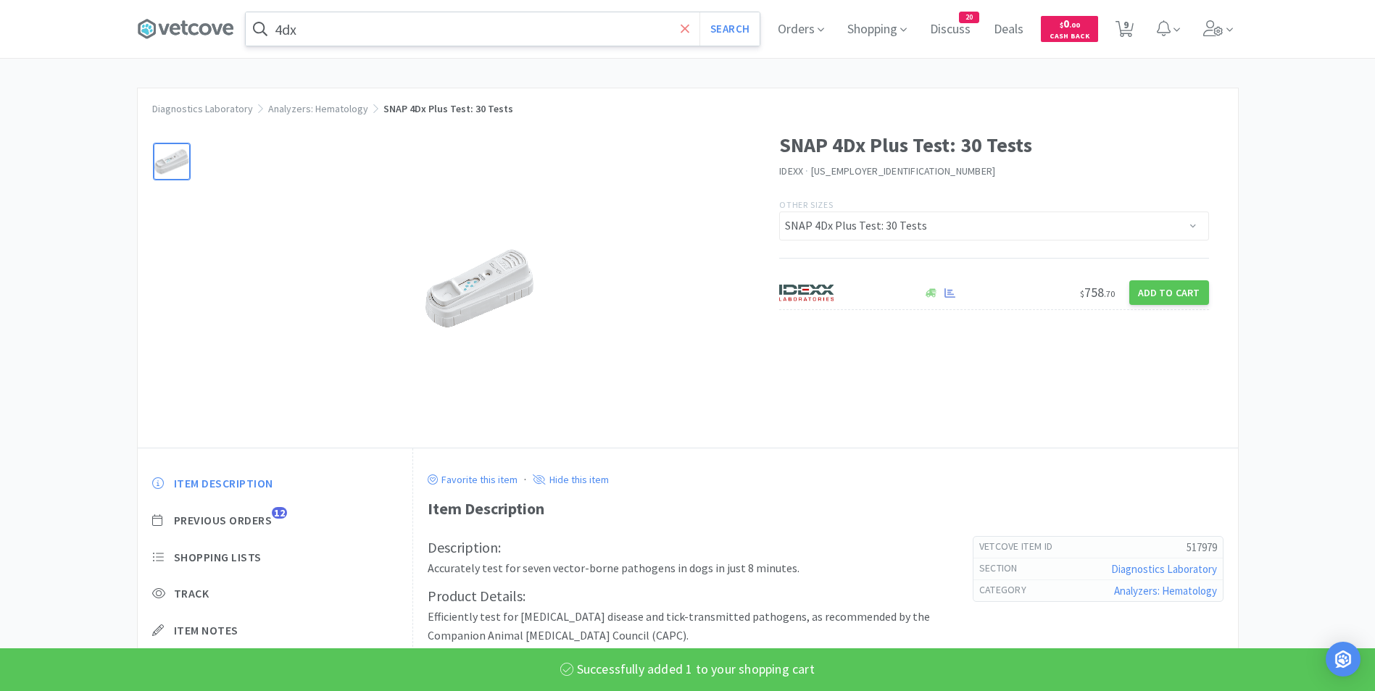
click at [689, 33] on icon at bounding box center [685, 29] width 9 height 14
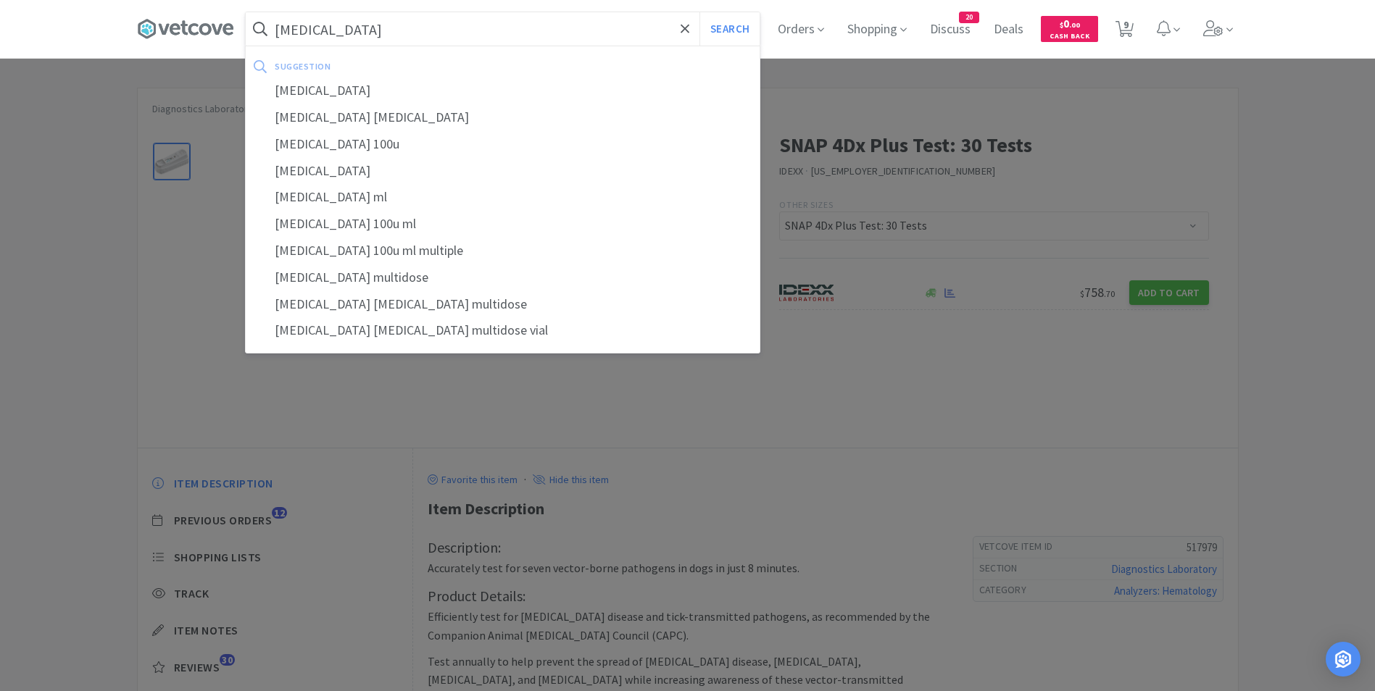
type input "lantus"
click at [699, 12] on button "Search" at bounding box center [729, 28] width 60 height 33
select select "1"
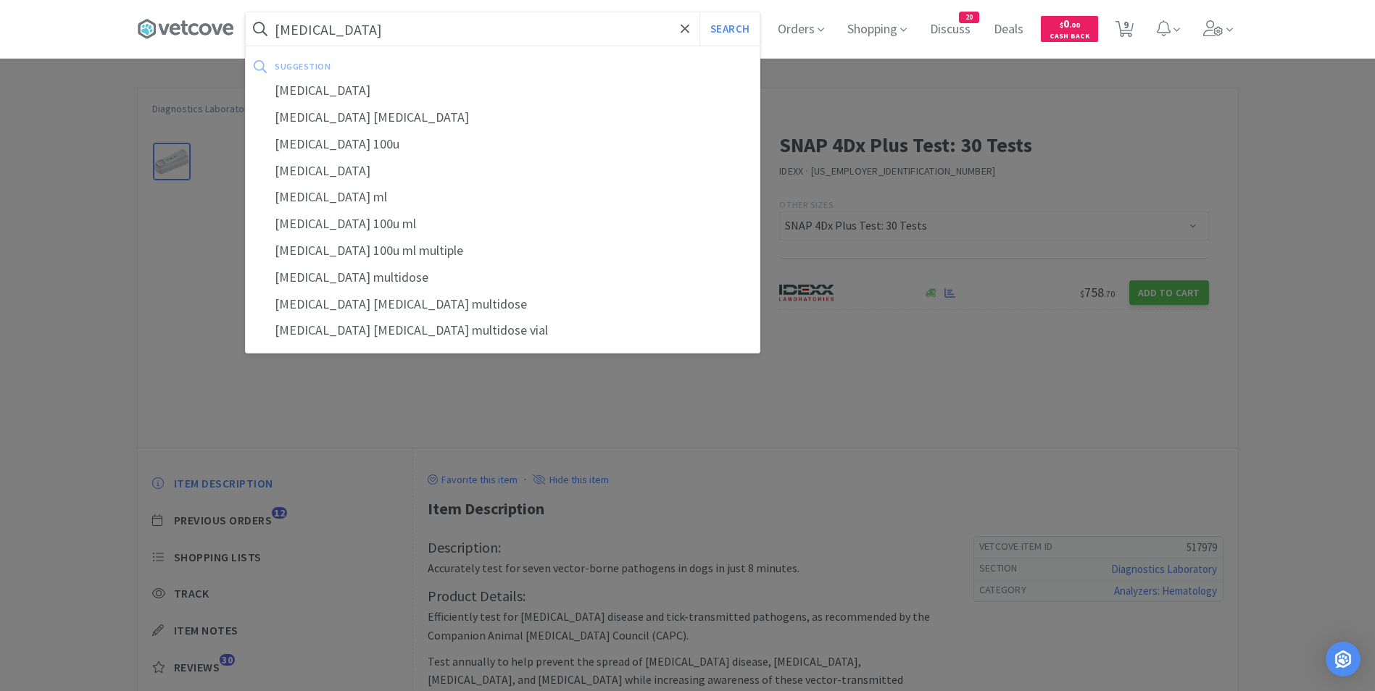
select select "1"
select select "2"
select select "1"
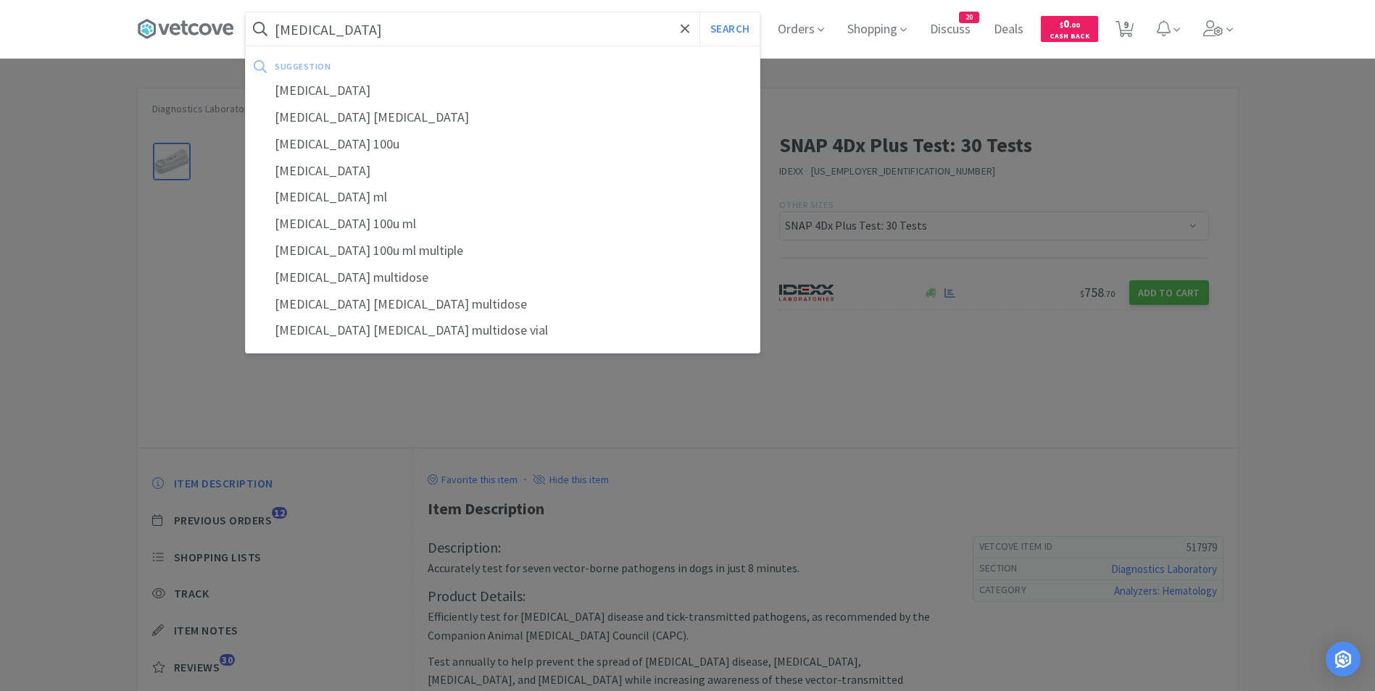
select select "10"
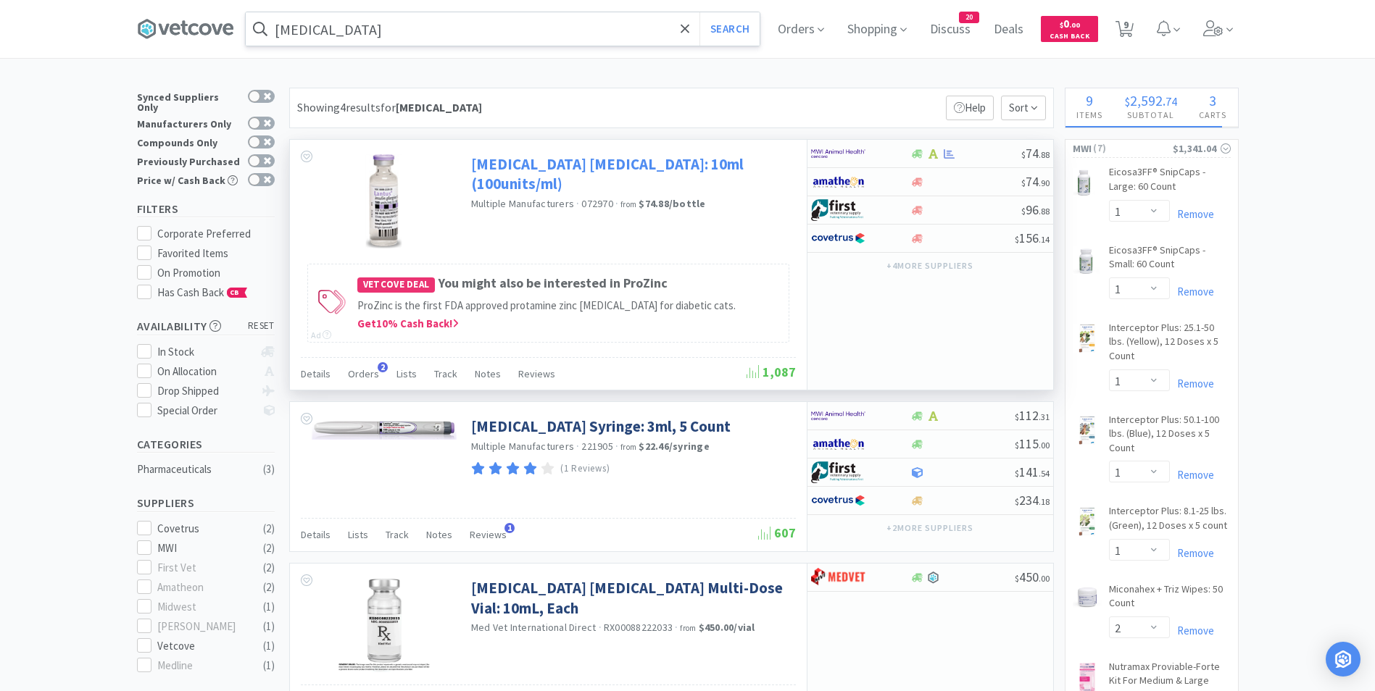
click at [544, 160] on link "[MEDICAL_DATA] [MEDICAL_DATA]: 10ml (100units/ml)" at bounding box center [631, 174] width 321 height 40
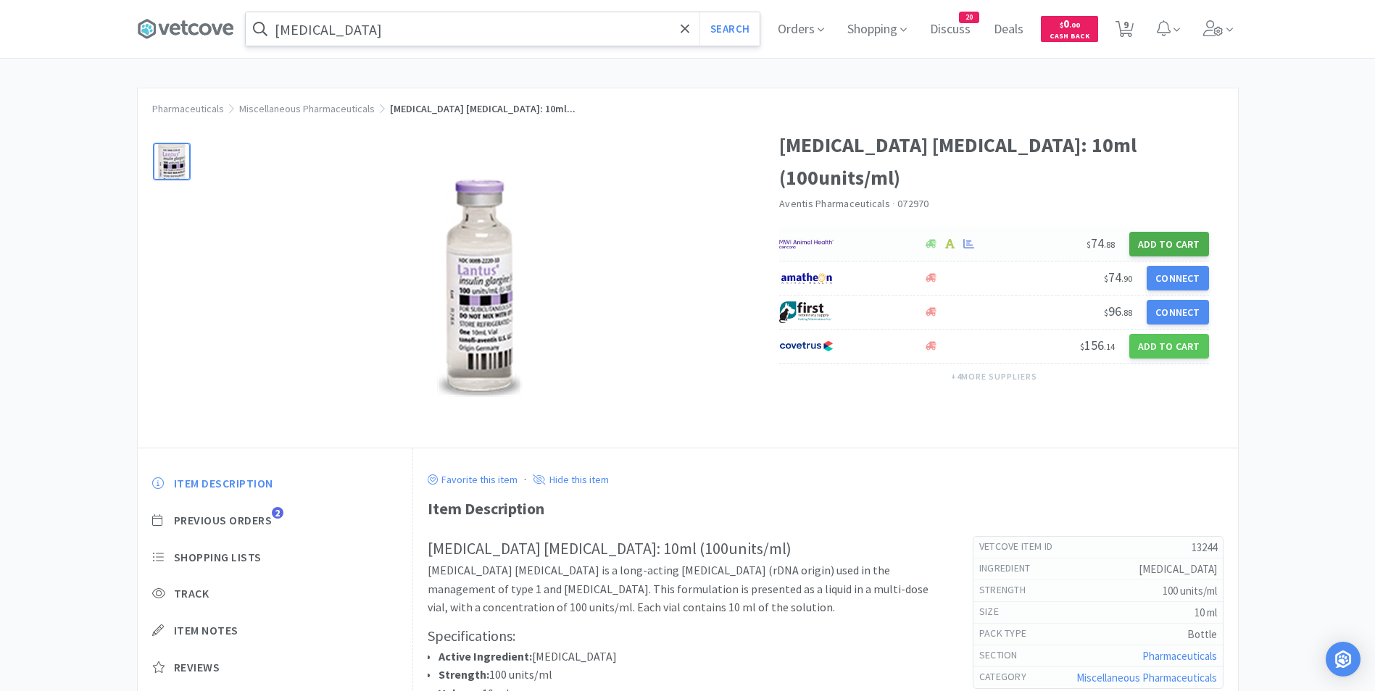
click at [1162, 232] on button "Add to Cart" at bounding box center [1169, 244] width 80 height 25
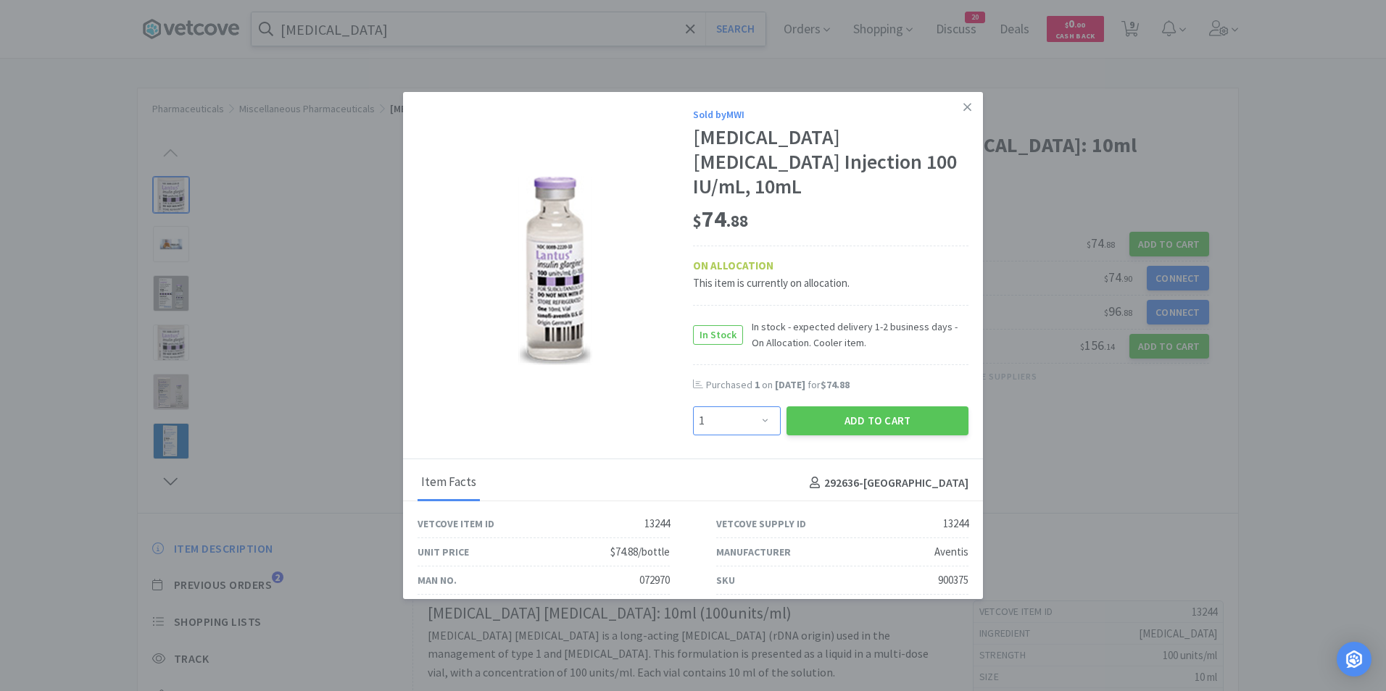
click at [760, 407] on select "Enter Quantity 1 2 3 4 5 6 7 8 9 10 11 12 13 14 15 16 17 18 19 20 Enter Quantity" at bounding box center [737, 421] width 88 height 29
select select "2"
click at [693, 407] on select "Enter Quantity 1 2 3 4 5 6 7 8 9 10 11 12 13 14 15 16 17 18 19 20 Enter Quantity" at bounding box center [737, 421] width 88 height 29
click at [825, 408] on button "Add to Cart" at bounding box center [877, 421] width 182 height 29
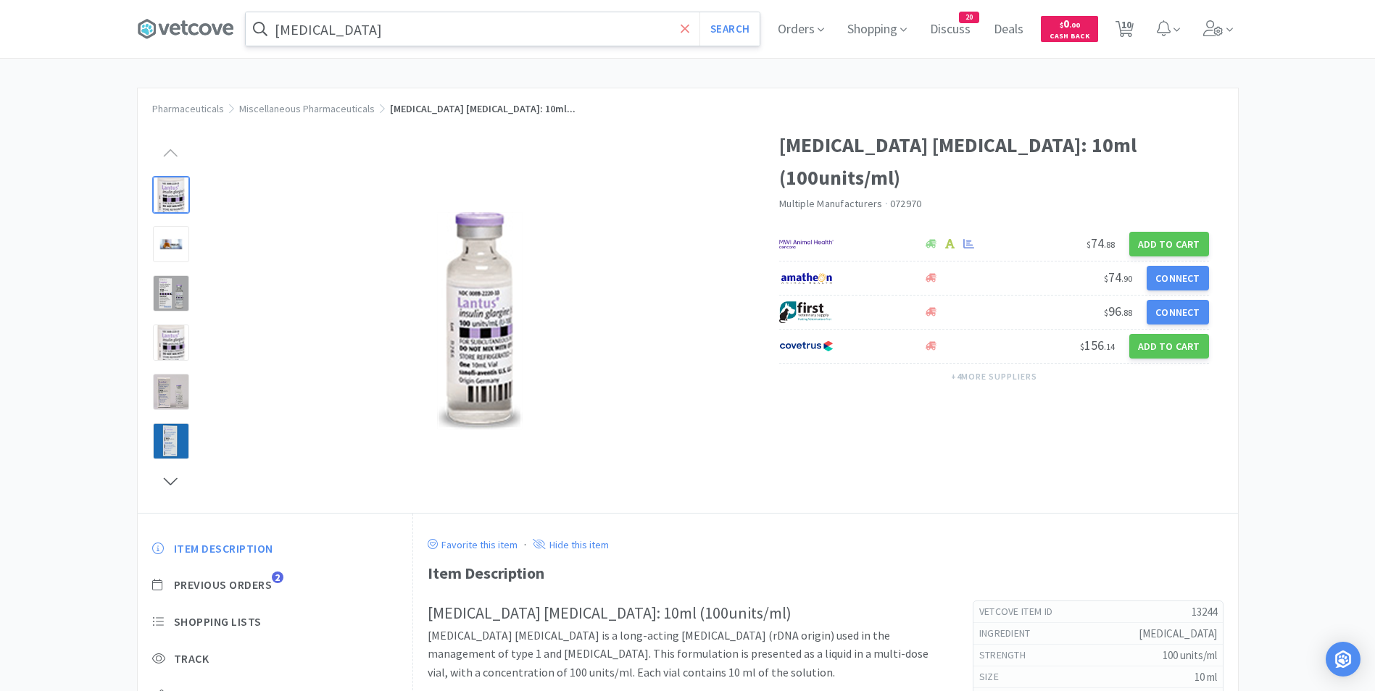
click at [689, 30] on icon at bounding box center [685, 28] width 9 height 9
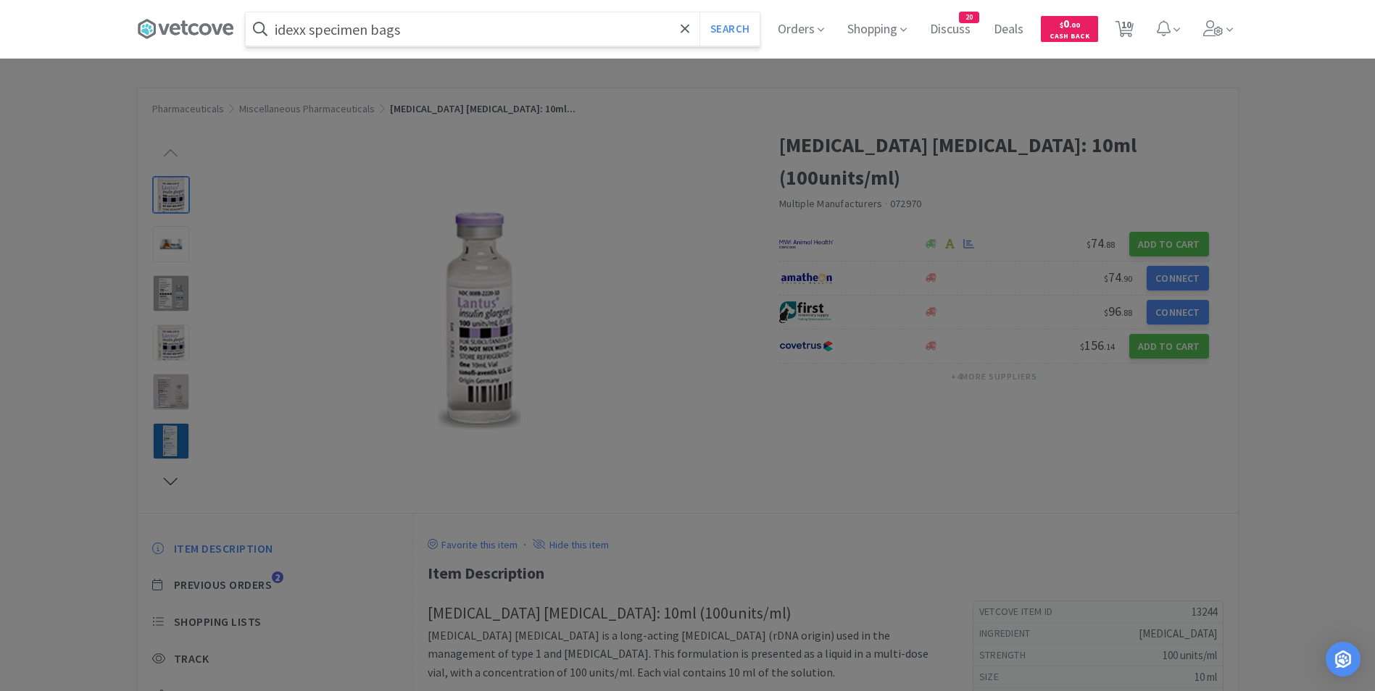
type input "idexx specimen bags"
click at [699, 12] on button "Search" at bounding box center [729, 28] width 60 height 33
select select "1"
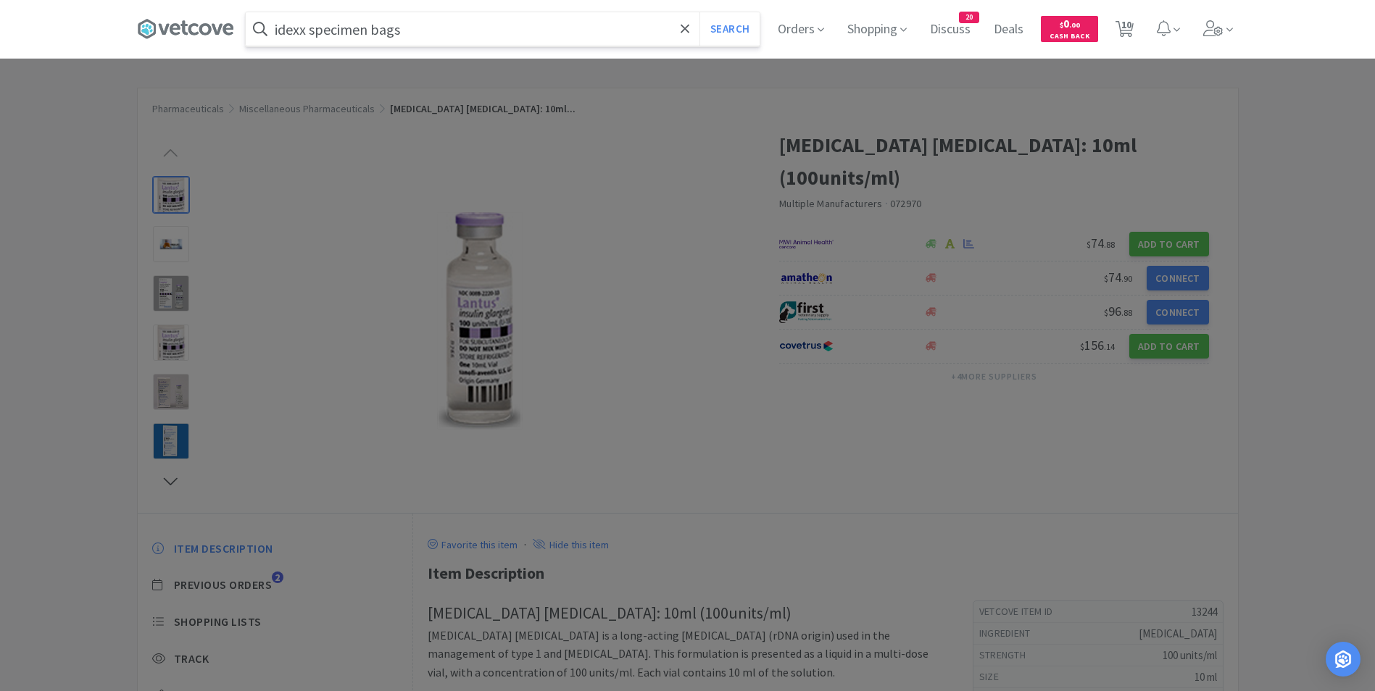
select select "1"
select select "2"
select select "1"
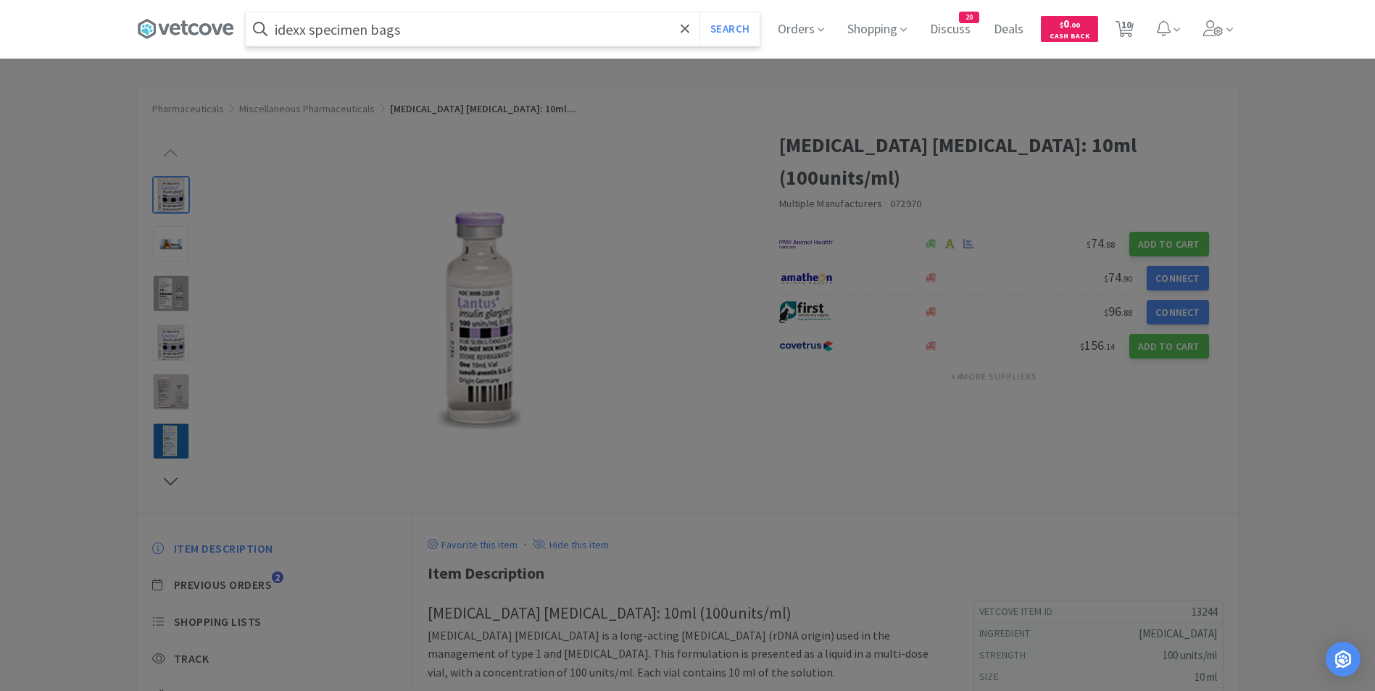
select select "1"
select select "10"
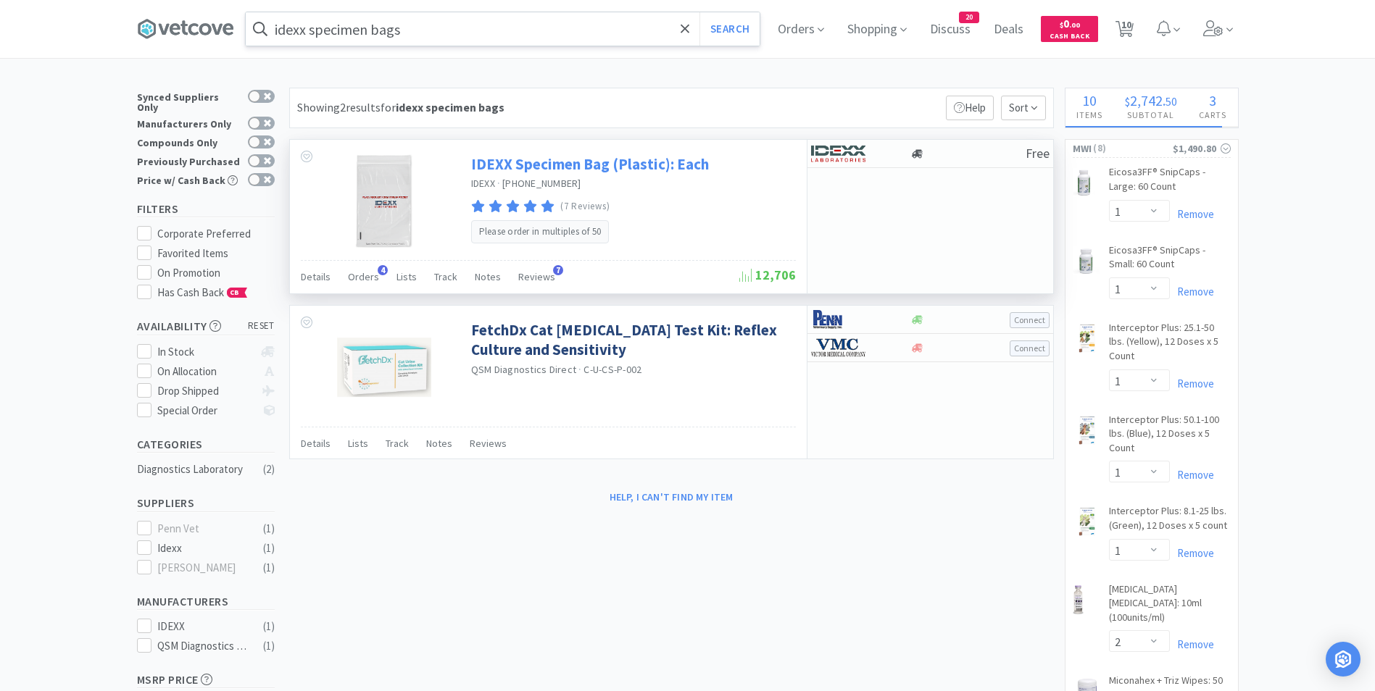
click at [652, 165] on link "IDEXX Specimen Bag (Plastic): Each" at bounding box center [590, 164] width 238 height 20
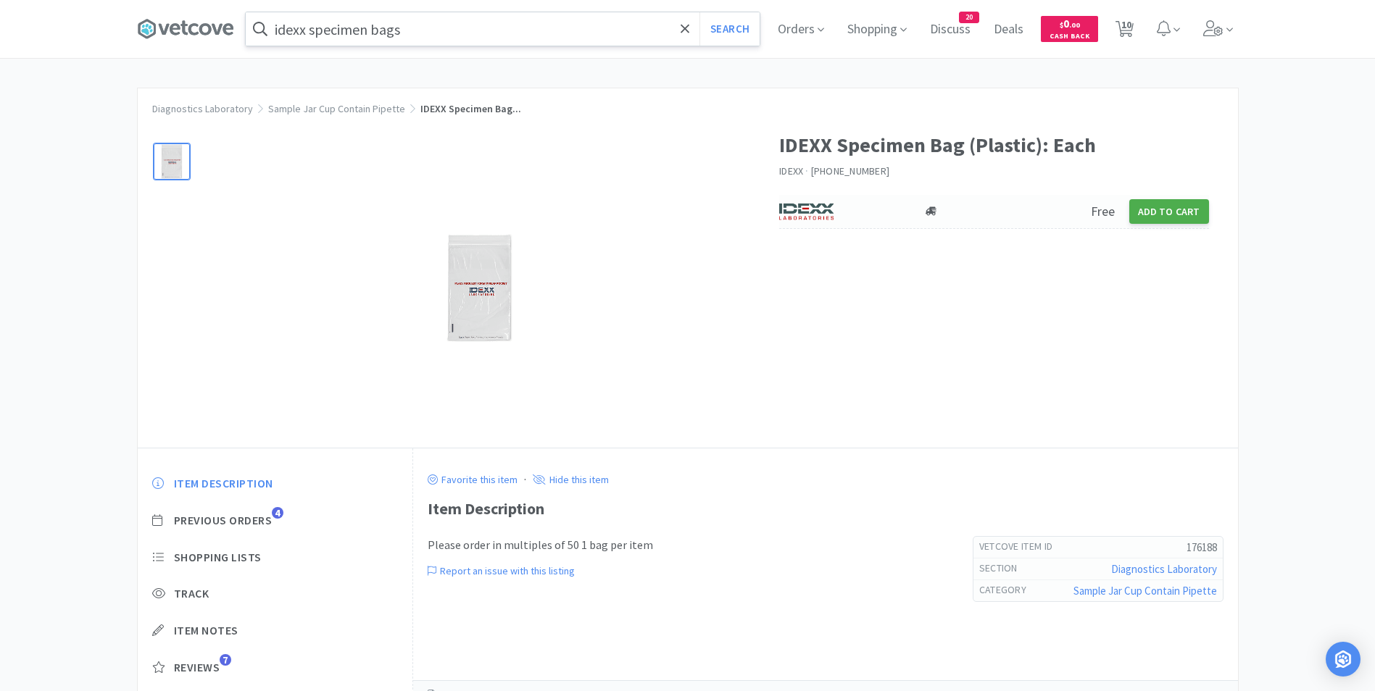
click at [1171, 206] on button "Add to Cart" at bounding box center [1169, 211] width 80 height 25
select select "50"
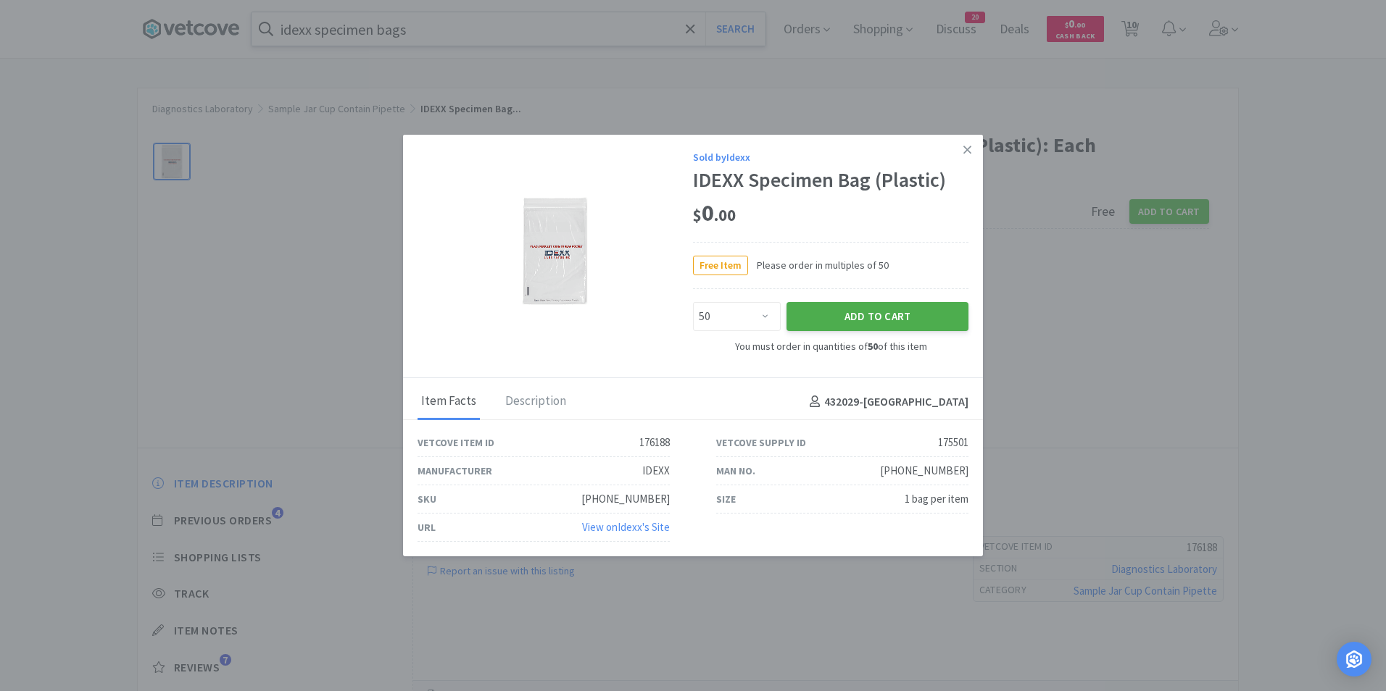
click at [823, 303] on button "Add to Cart" at bounding box center [877, 316] width 182 height 29
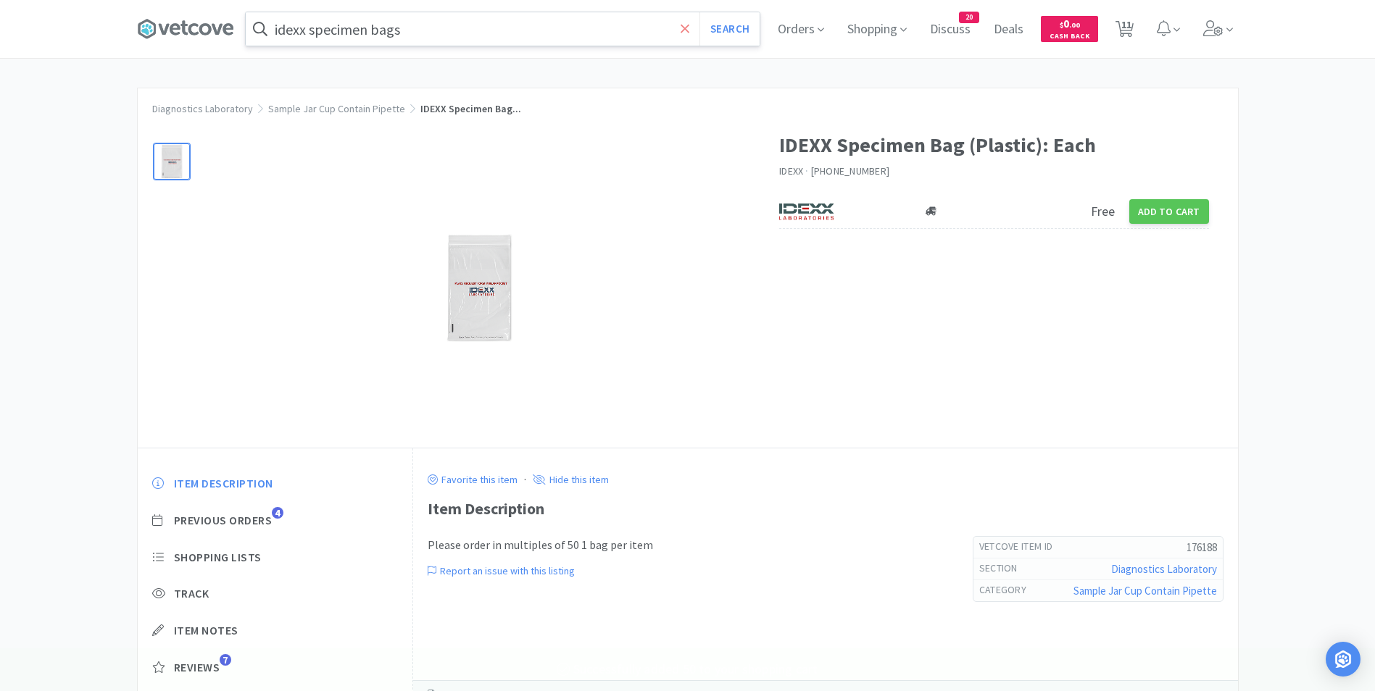
click at [690, 27] on icon at bounding box center [685, 29] width 9 height 14
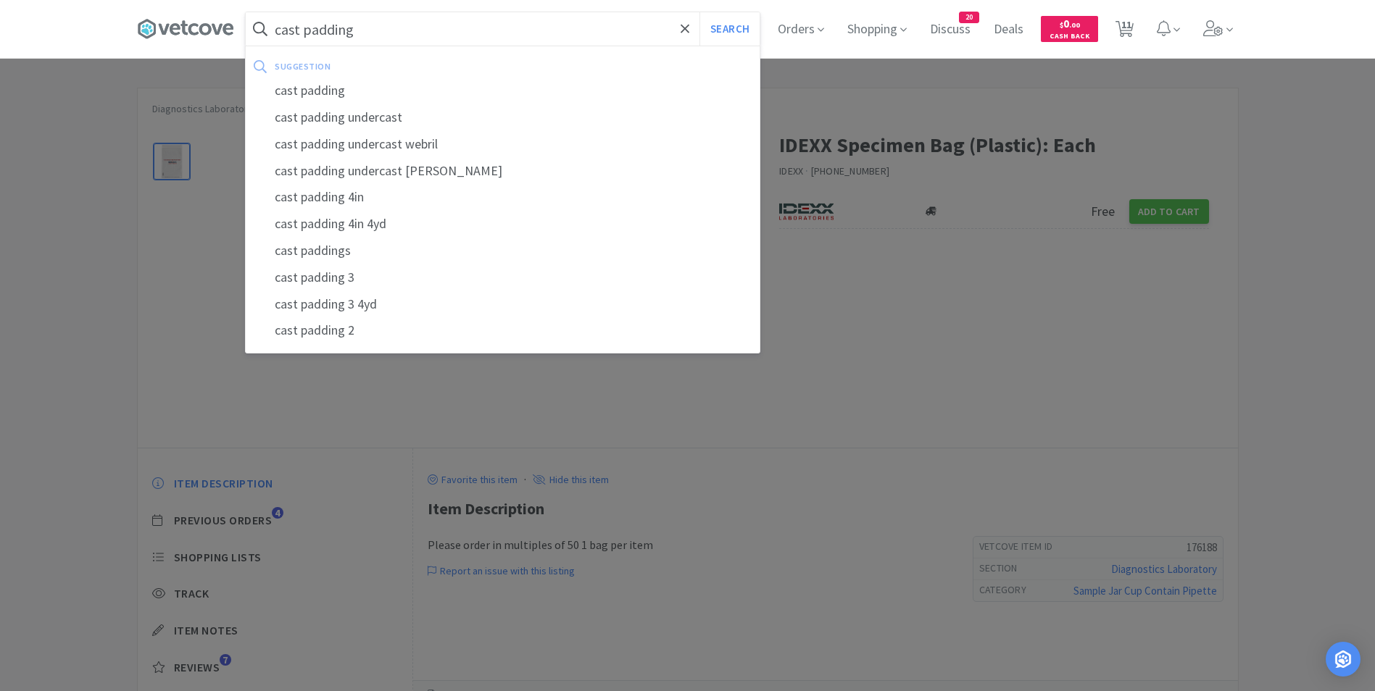
type input "cast padding"
click at [699, 12] on button "Search" at bounding box center [729, 28] width 60 height 33
select select "1"
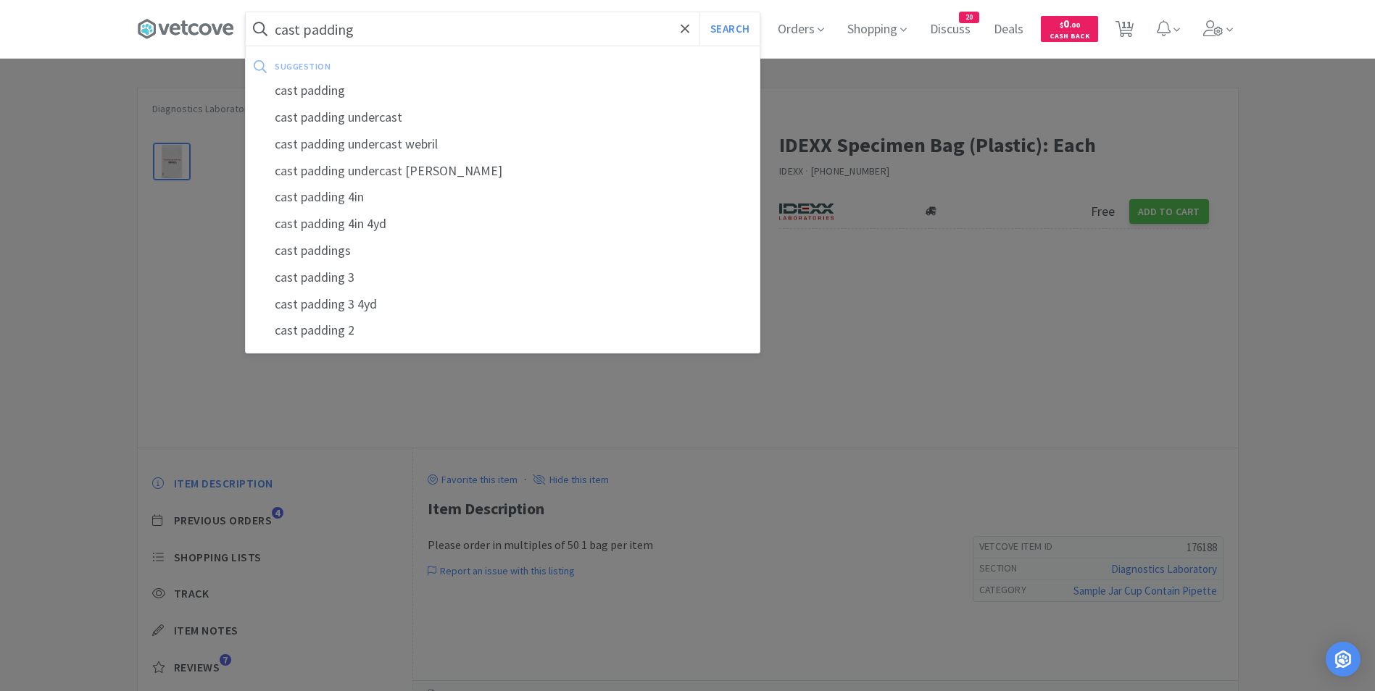
select select "1"
select select "2"
select select "1"
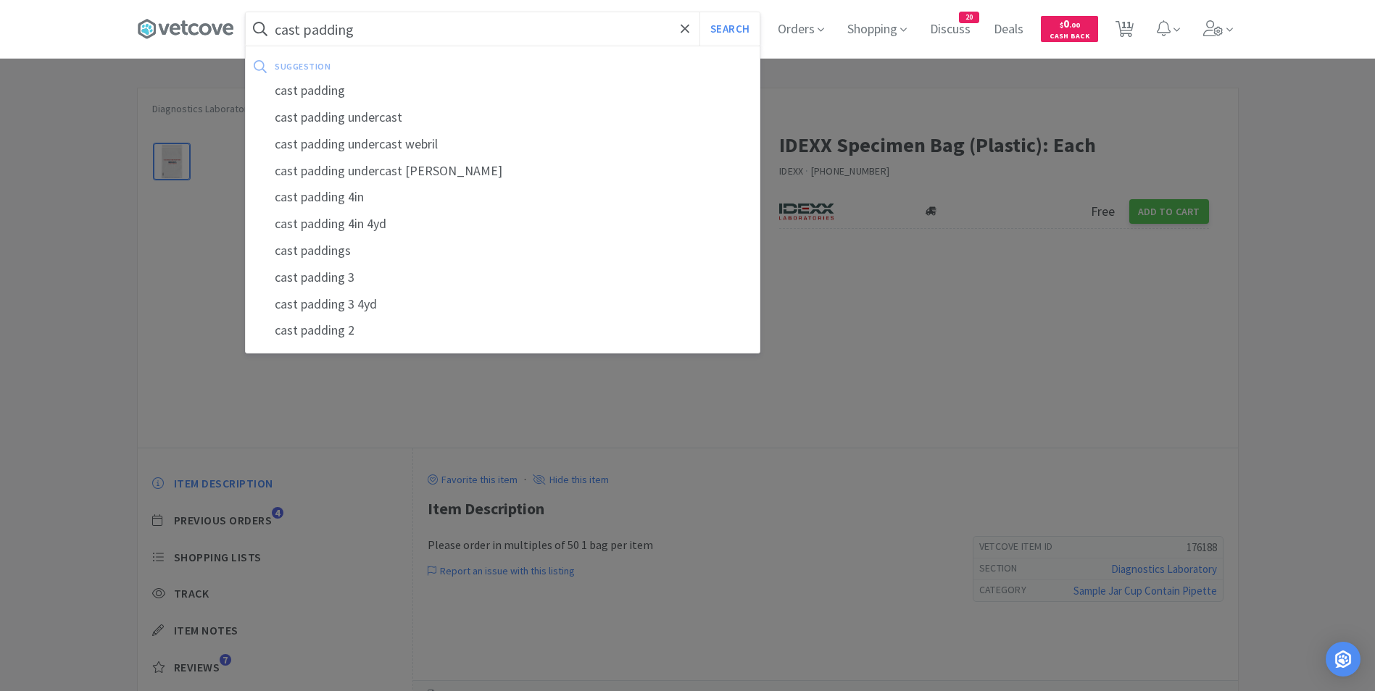
select select "50"
select select "1"
select select "10"
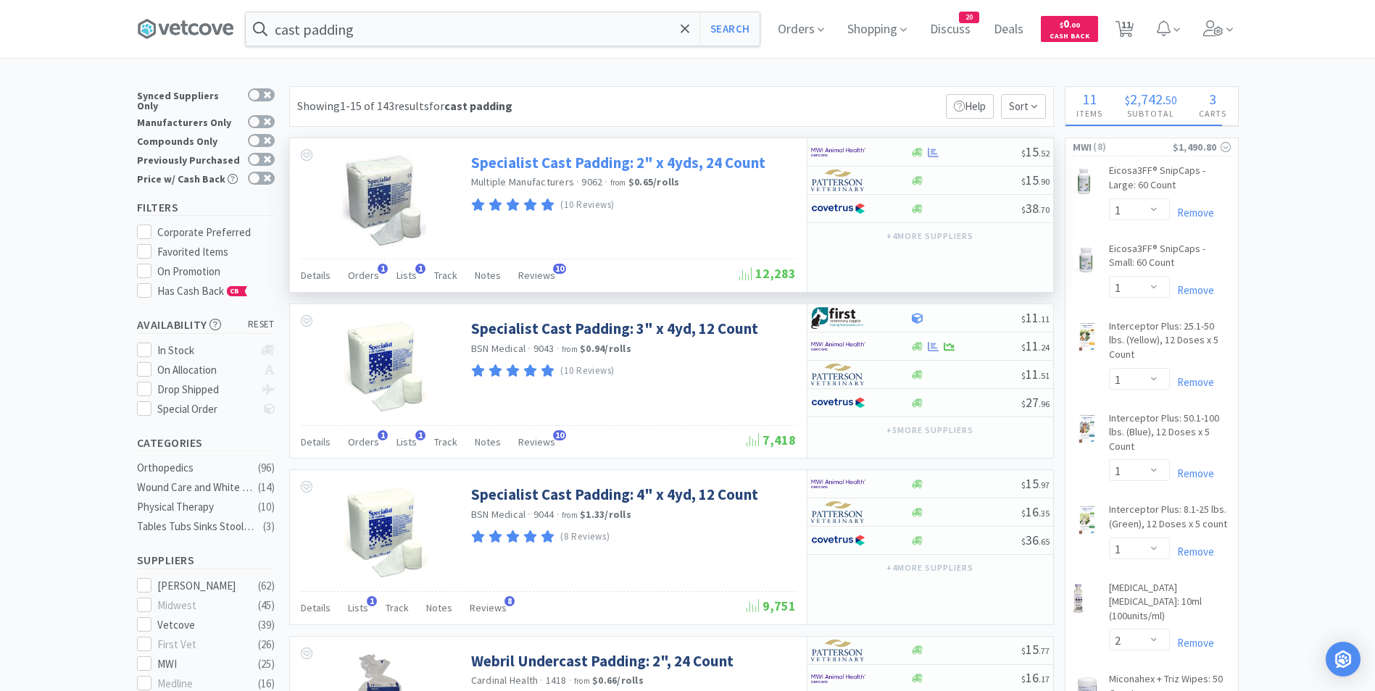
scroll to position [1, 0]
click at [885, 141] on div at bounding box center [851, 153] width 80 height 25
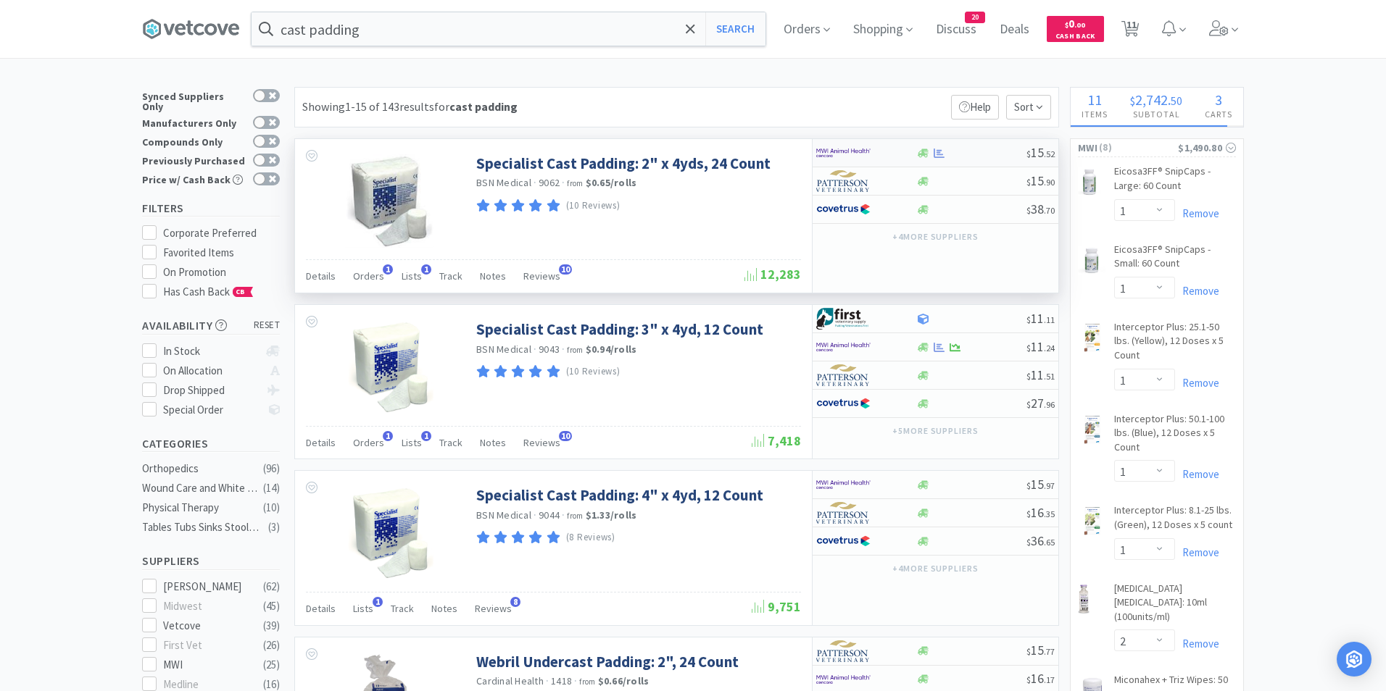
select select "1"
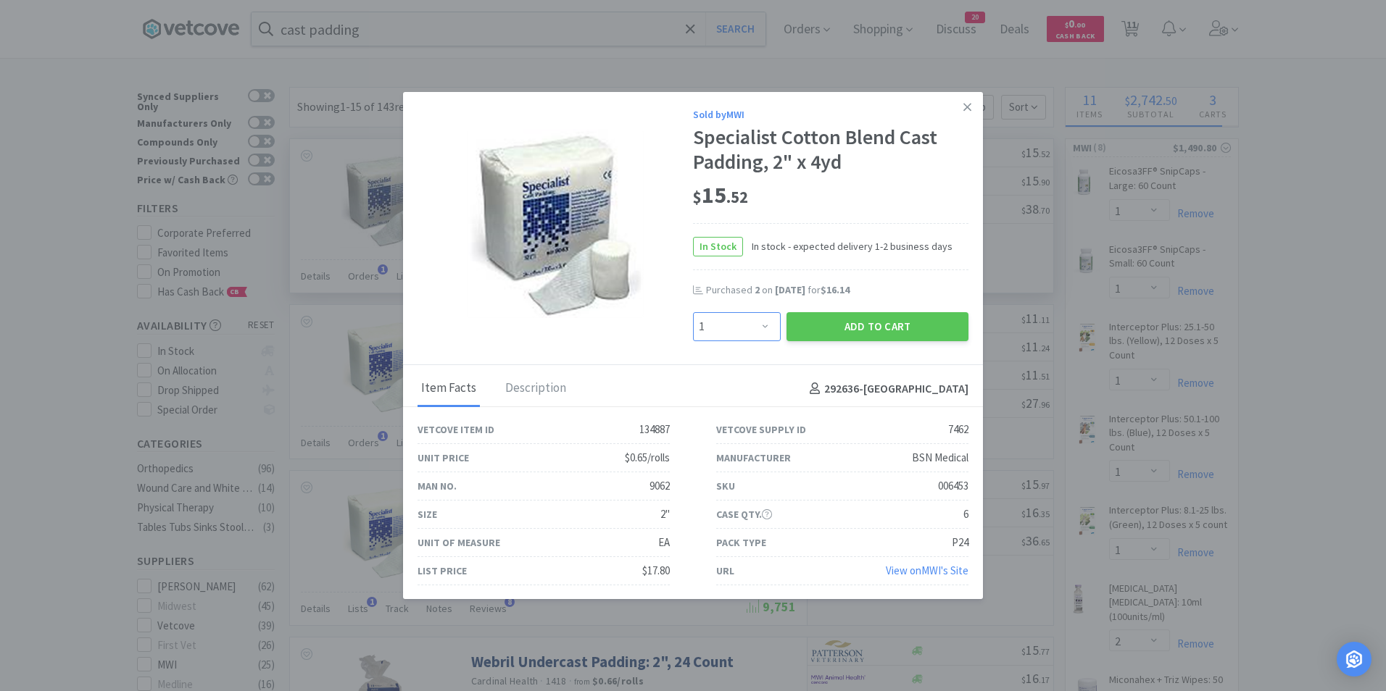
click at [753, 331] on select "Enter Quantity 1 2 3 4 5 6 7 8 9 10 11 12 13 14 15 16 17 18 19 20 Enter Quantity" at bounding box center [737, 326] width 88 height 29
click at [835, 325] on button "Add to Cart" at bounding box center [877, 326] width 182 height 29
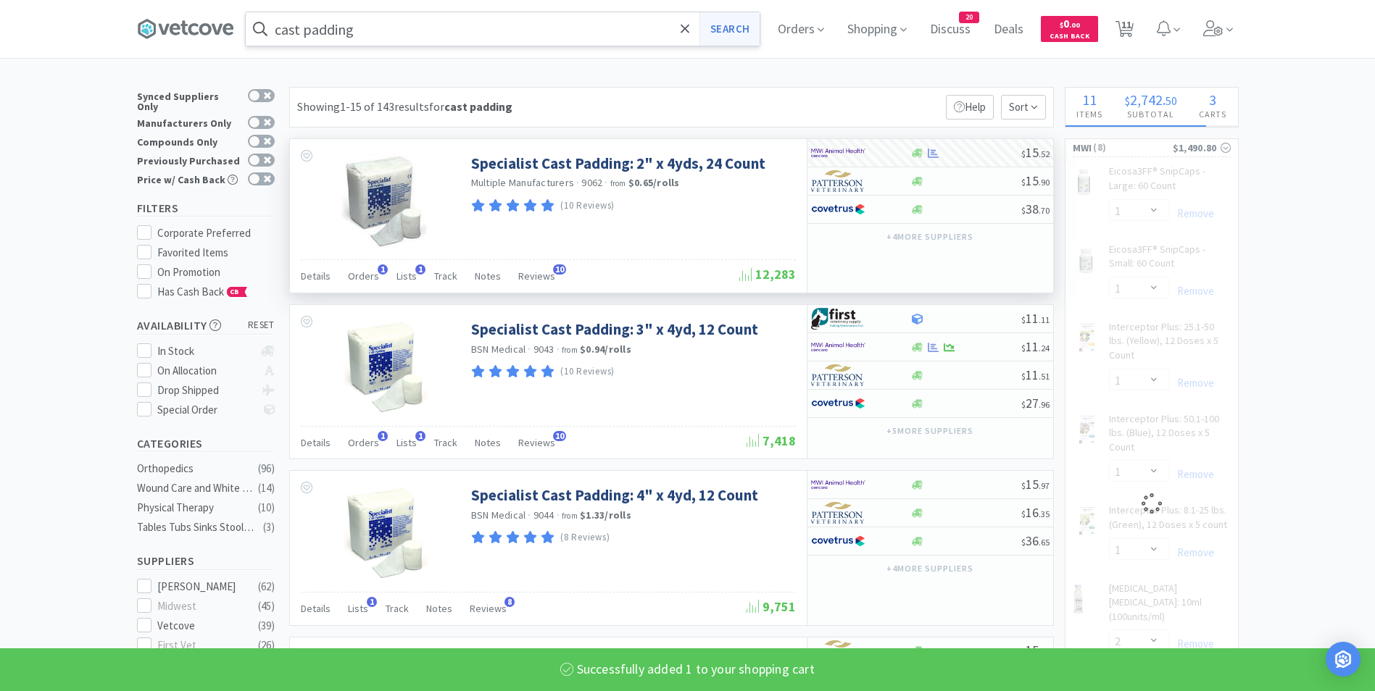
select select "1"
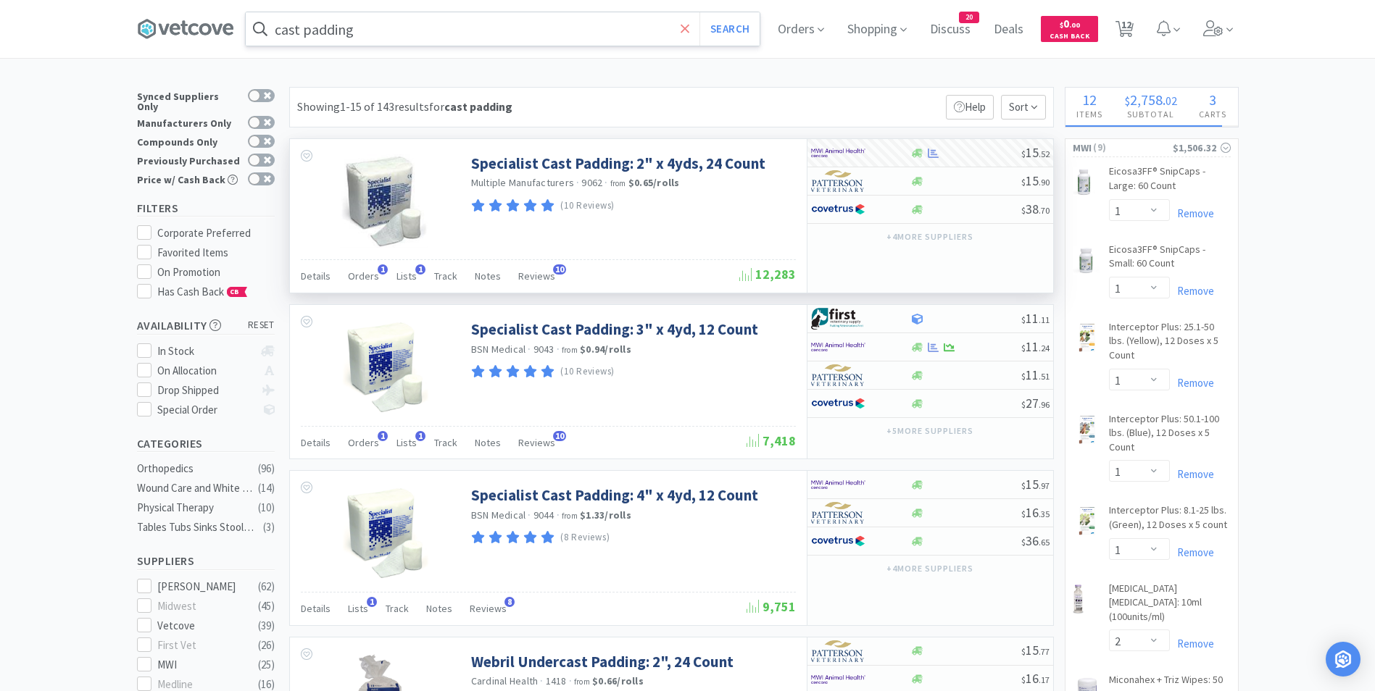
click at [687, 26] on icon at bounding box center [685, 28] width 9 height 9
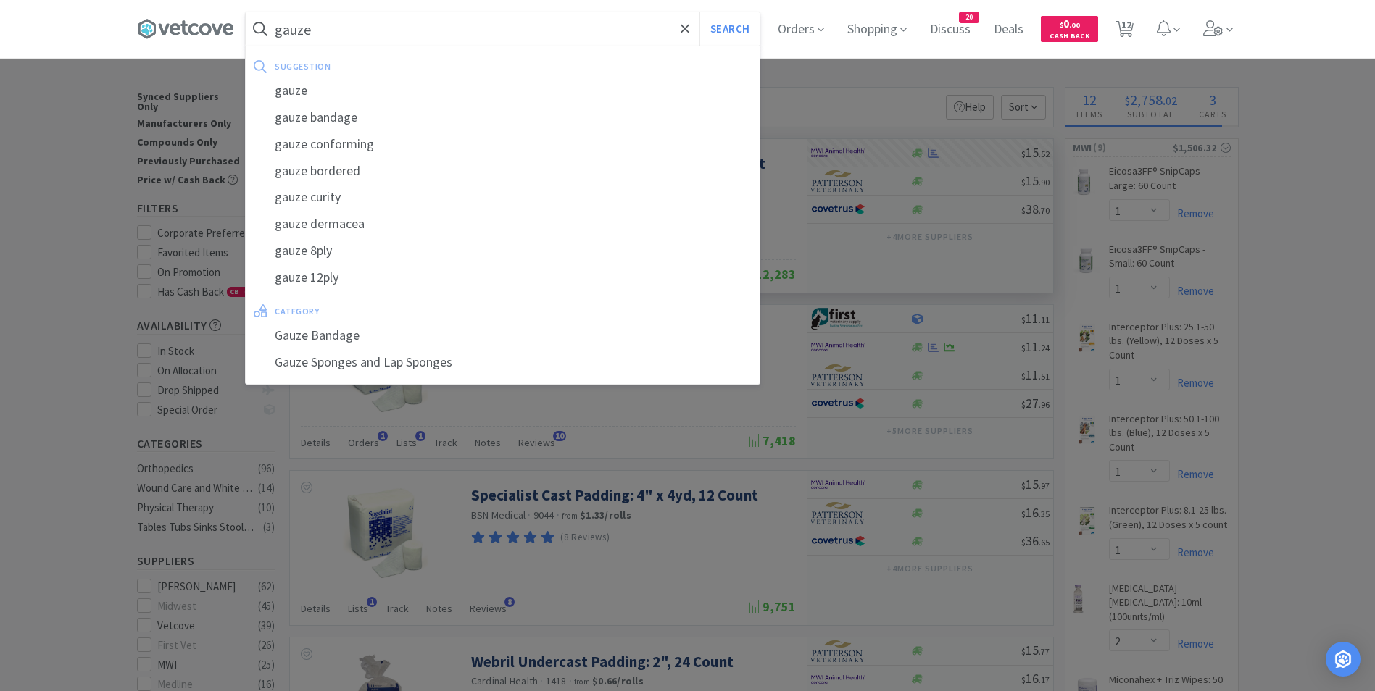
type input "gauze"
click at [699, 12] on button "Search" at bounding box center [729, 28] width 60 height 33
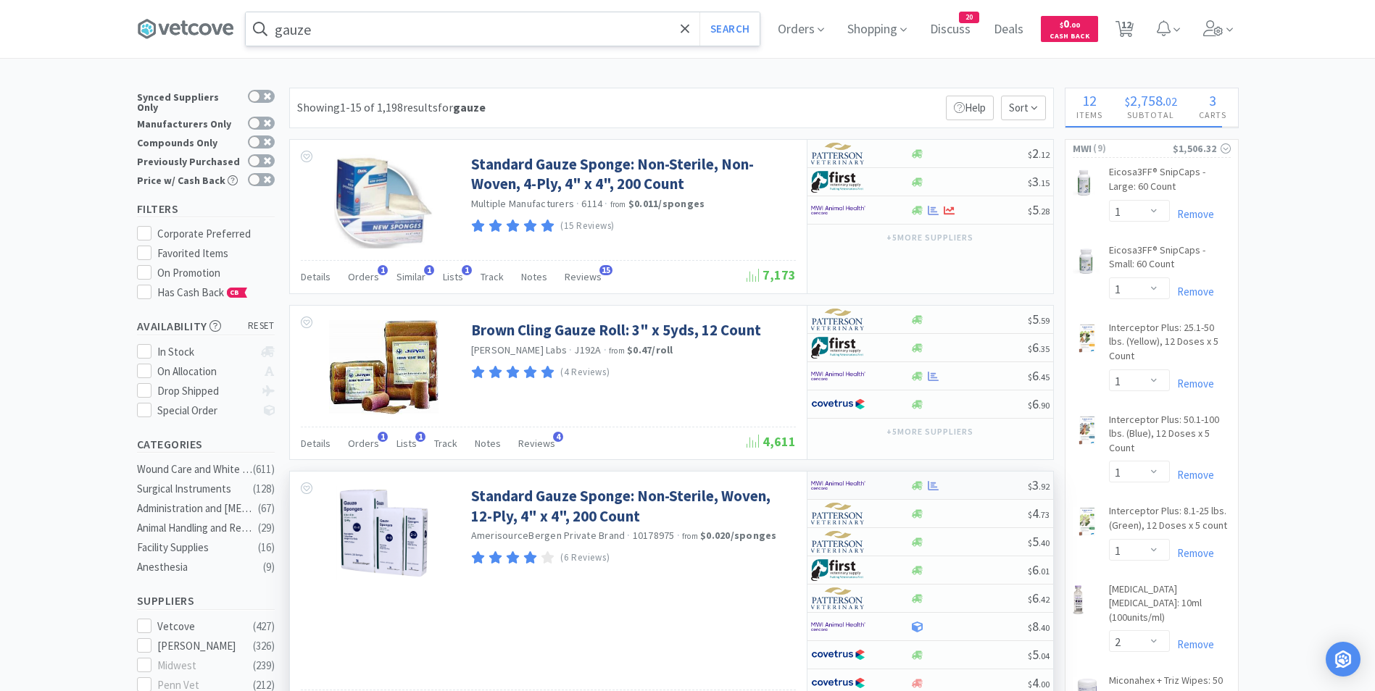
click at [874, 481] on div at bounding box center [851, 485] width 80 height 25
select select "1"
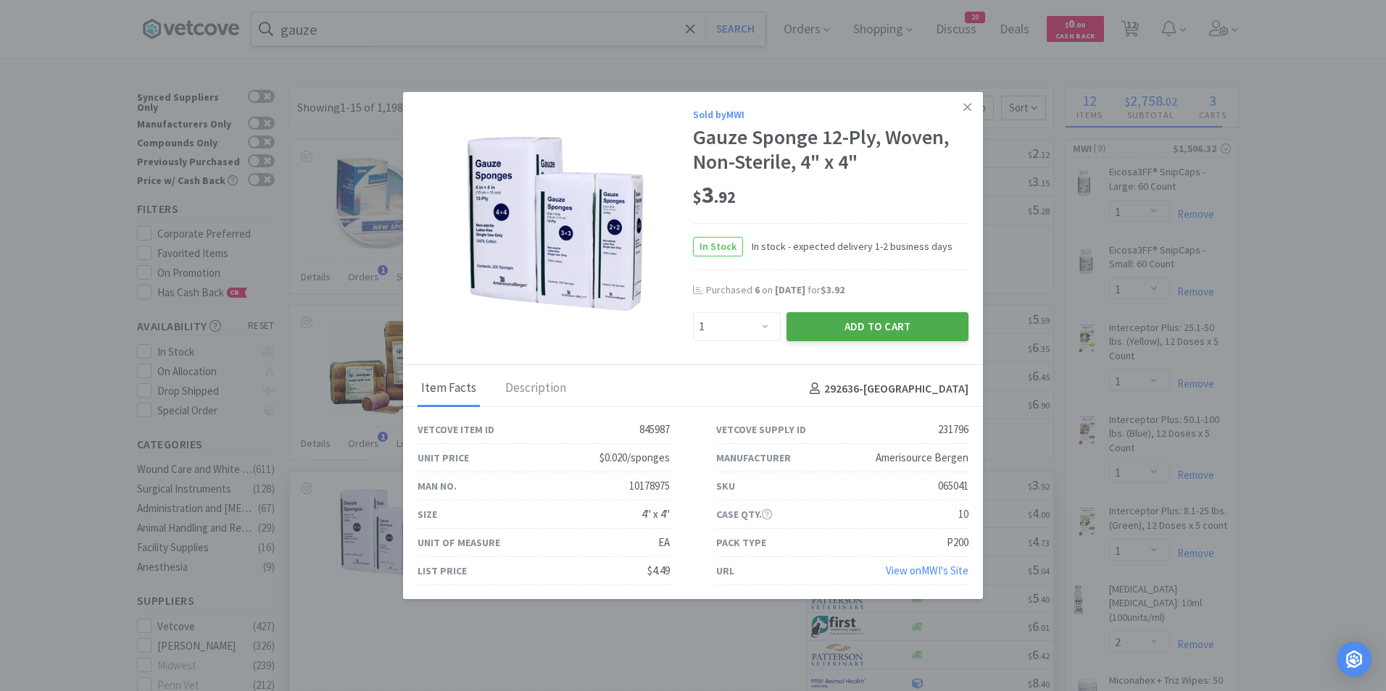
click at [836, 333] on button "Add to Cart" at bounding box center [877, 326] width 182 height 29
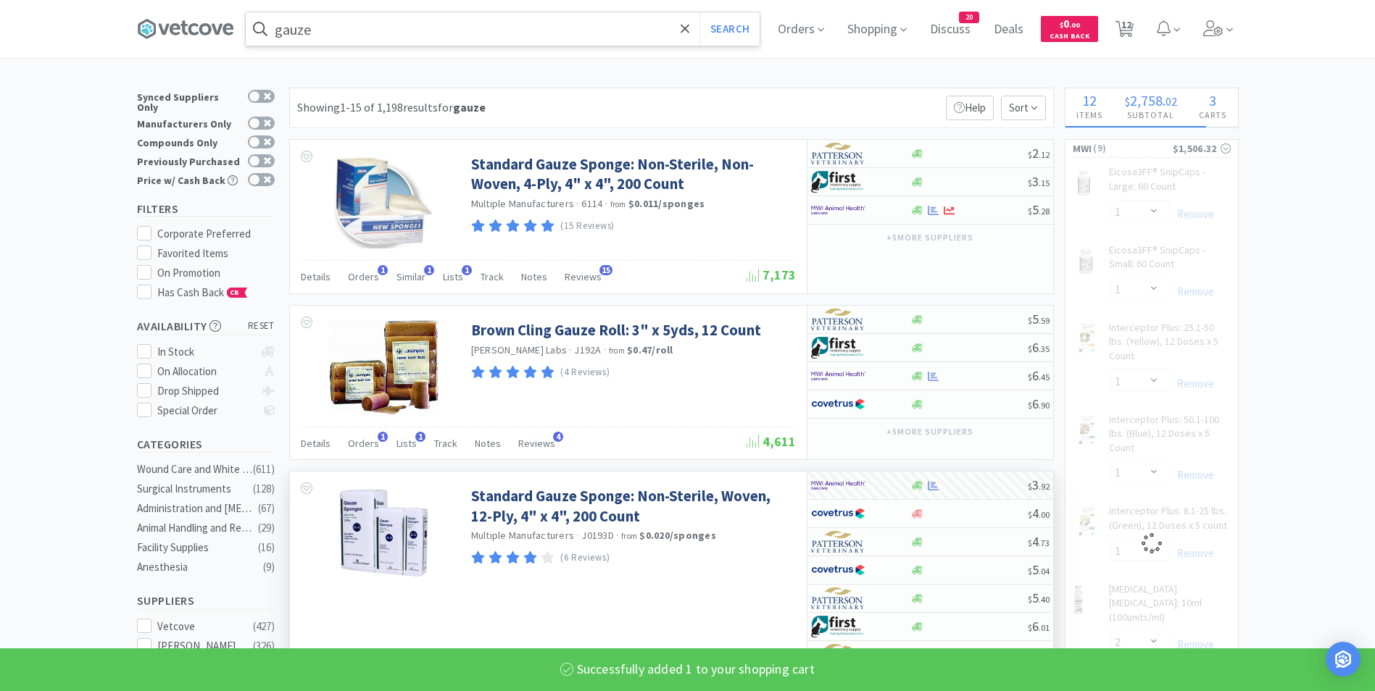
select select "1"
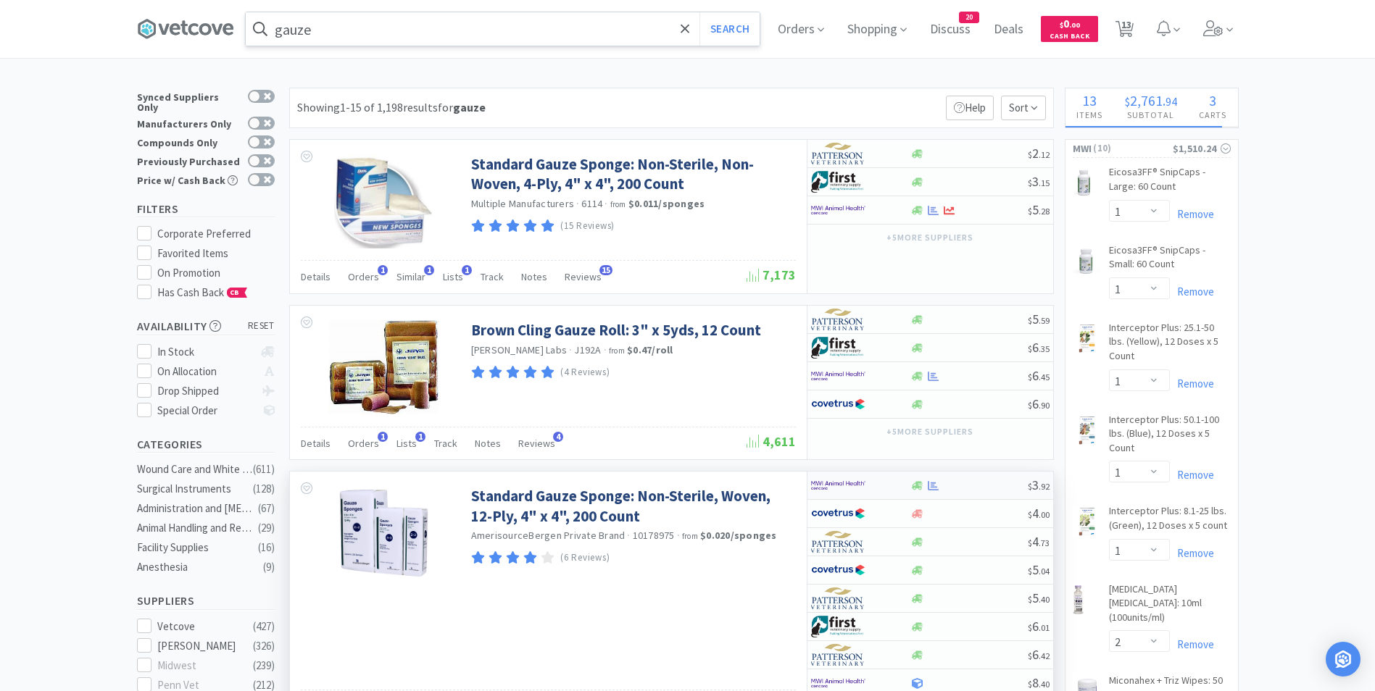
click at [890, 484] on div at bounding box center [851, 485] width 80 height 25
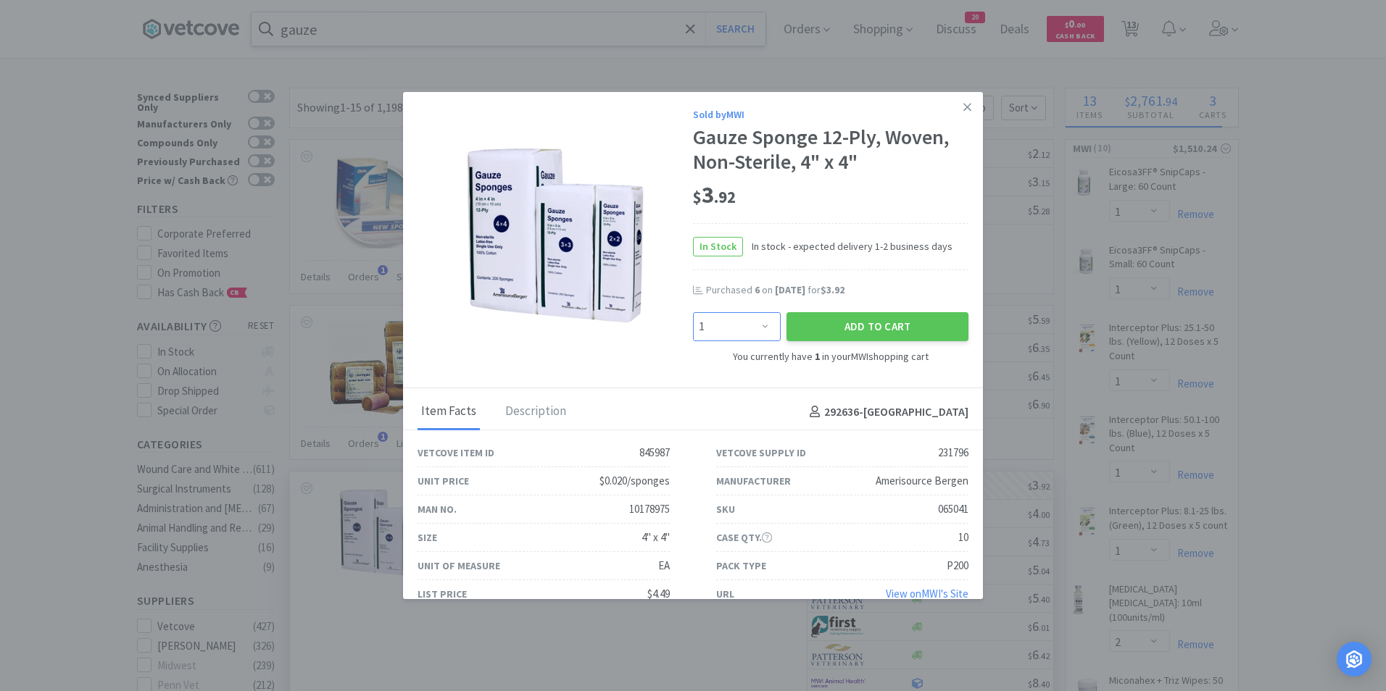
click at [741, 323] on select "Enter Quantity 1 2 3 4 5 6 7 8 9 10 11 12 13 14 15 16 17 18 19 20 Enter Quantity" at bounding box center [737, 326] width 88 height 29
select select "3"
click at [693, 312] on select "Enter Quantity 1 2 3 4 5 6 7 8 9 10 11 12 13 14 15 16 17 18 19 20 Enter Quantity" at bounding box center [737, 326] width 88 height 29
click at [811, 323] on button "Add to Cart" at bounding box center [877, 326] width 182 height 29
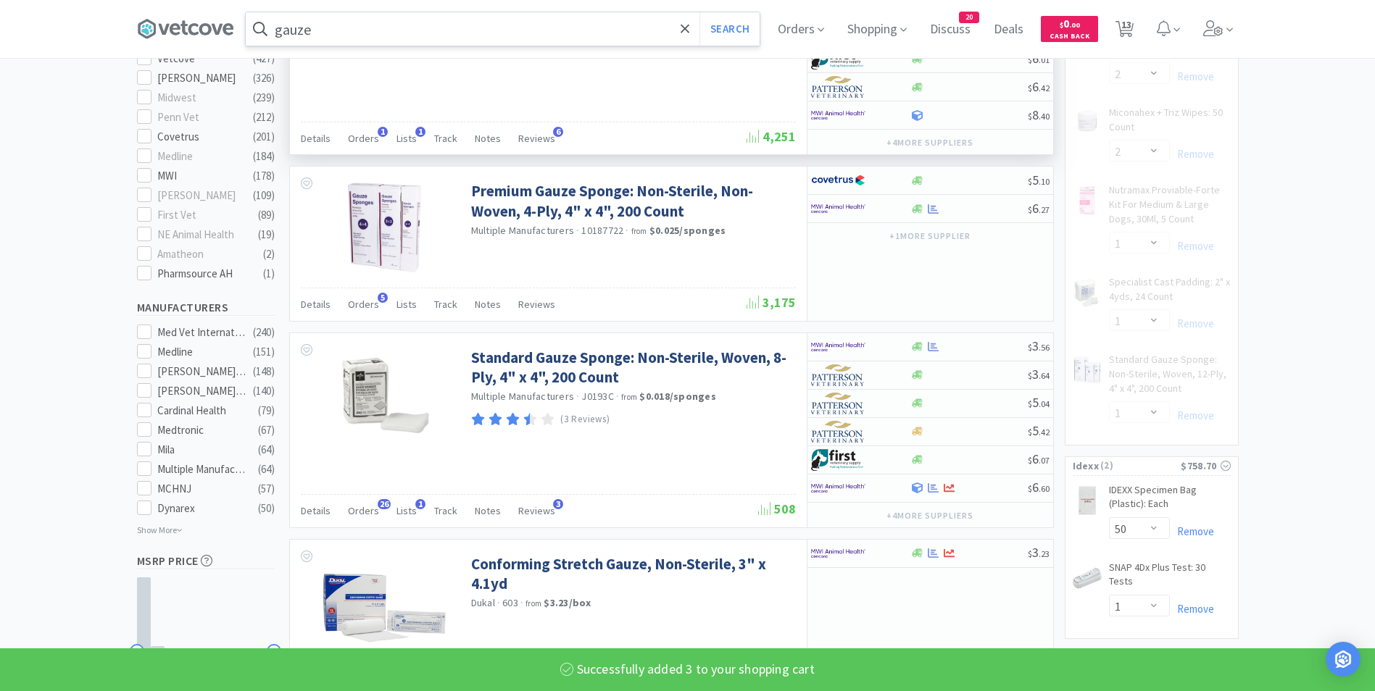
select select "4"
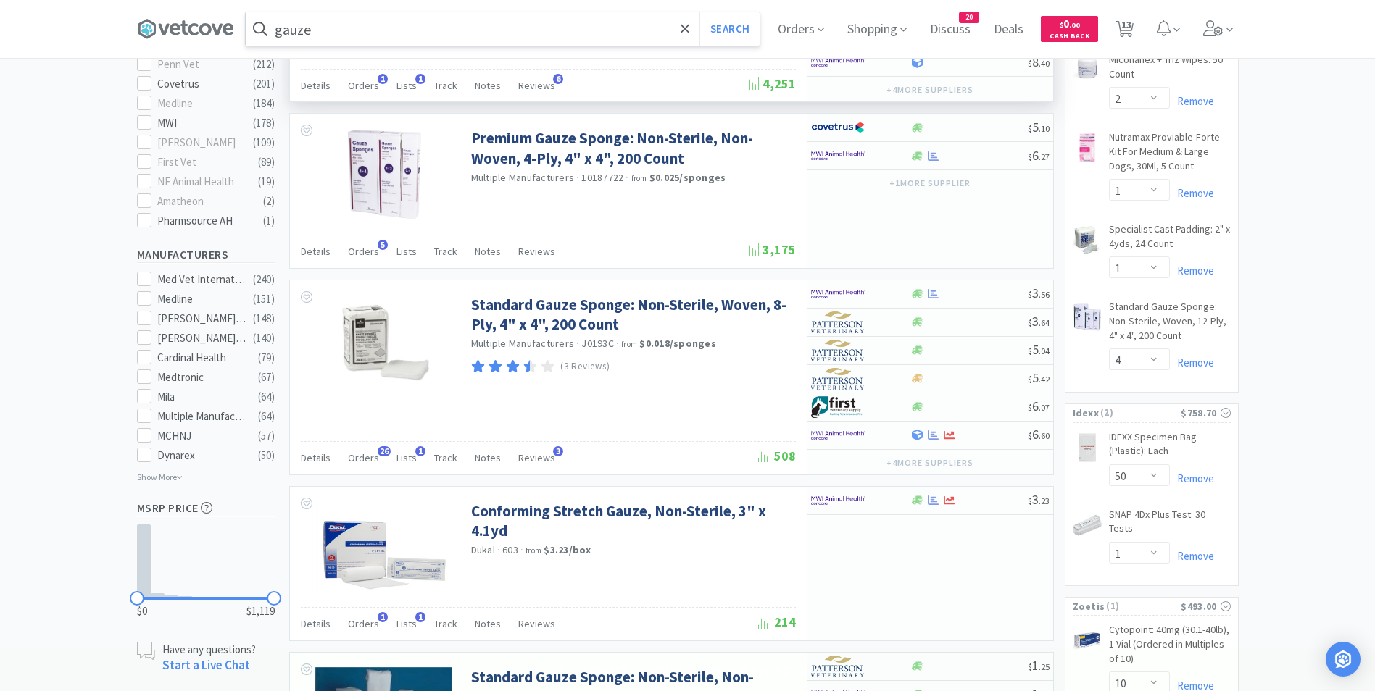
scroll to position [622, 0]
click at [828, 291] on img at bounding box center [838, 294] width 54 height 22
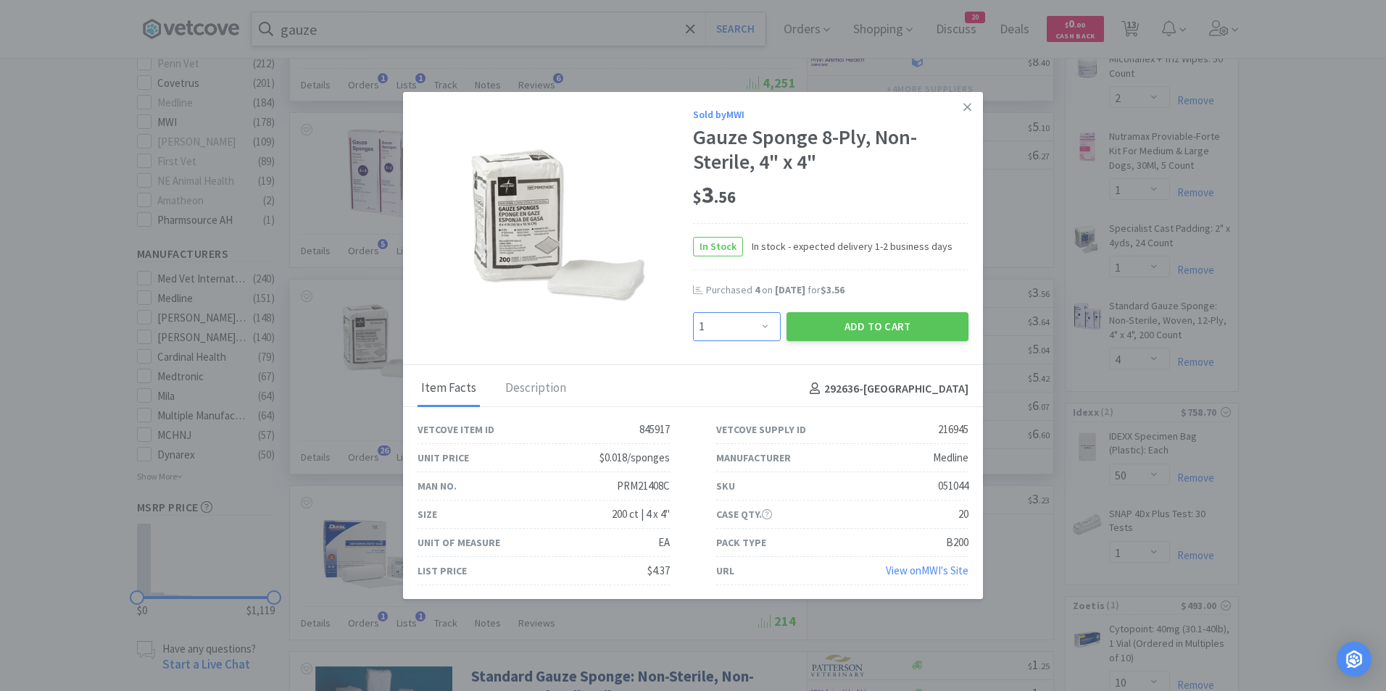
click at [749, 321] on select "Enter Quantity 1 2 3 4 5 6 7 8 9 10 11 12 13 14 15 16 17 18 19 20 Enter Quantity" at bounding box center [737, 326] width 88 height 29
select select "4"
click at [693, 312] on select "Enter Quantity 1 2 3 4 5 6 7 8 9 10 11 12 13 14 15 16 17 18 19 20 Enter Quantity" at bounding box center [737, 326] width 88 height 29
click at [834, 323] on button "Add to Cart" at bounding box center [877, 326] width 182 height 29
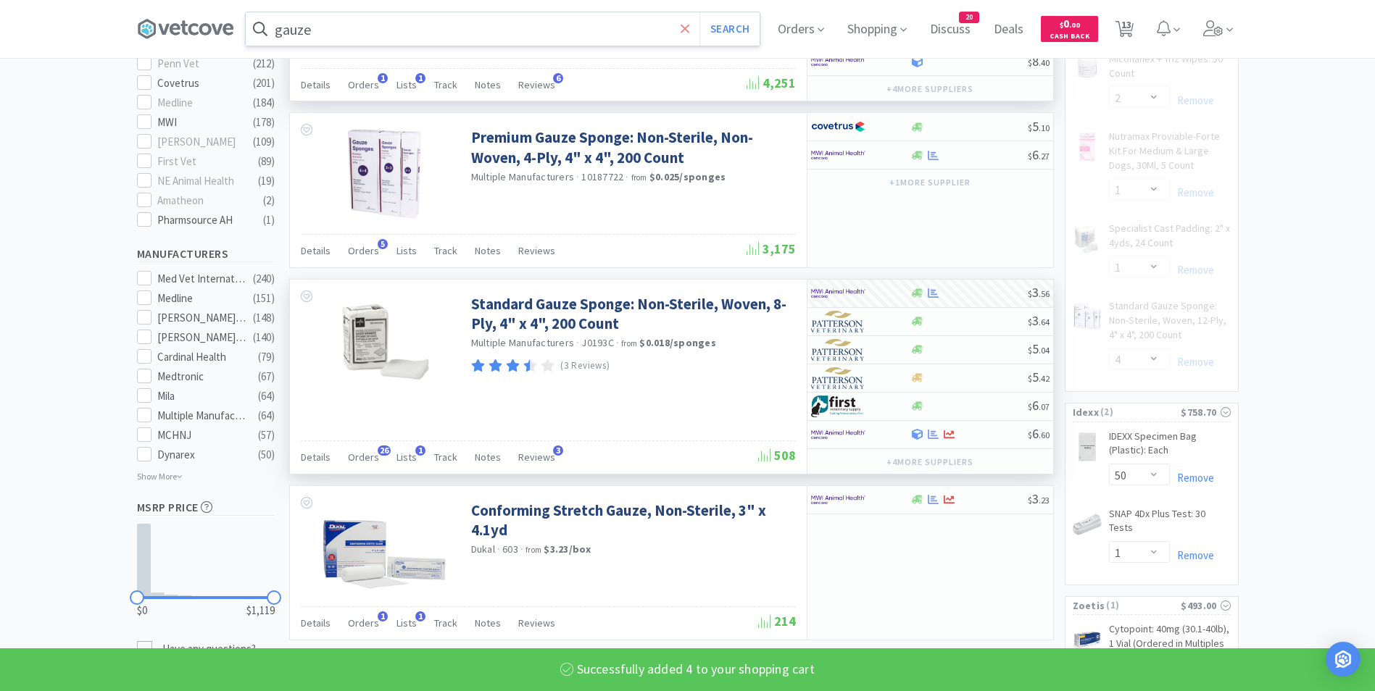
click at [694, 32] on span at bounding box center [685, 29] width 17 height 30
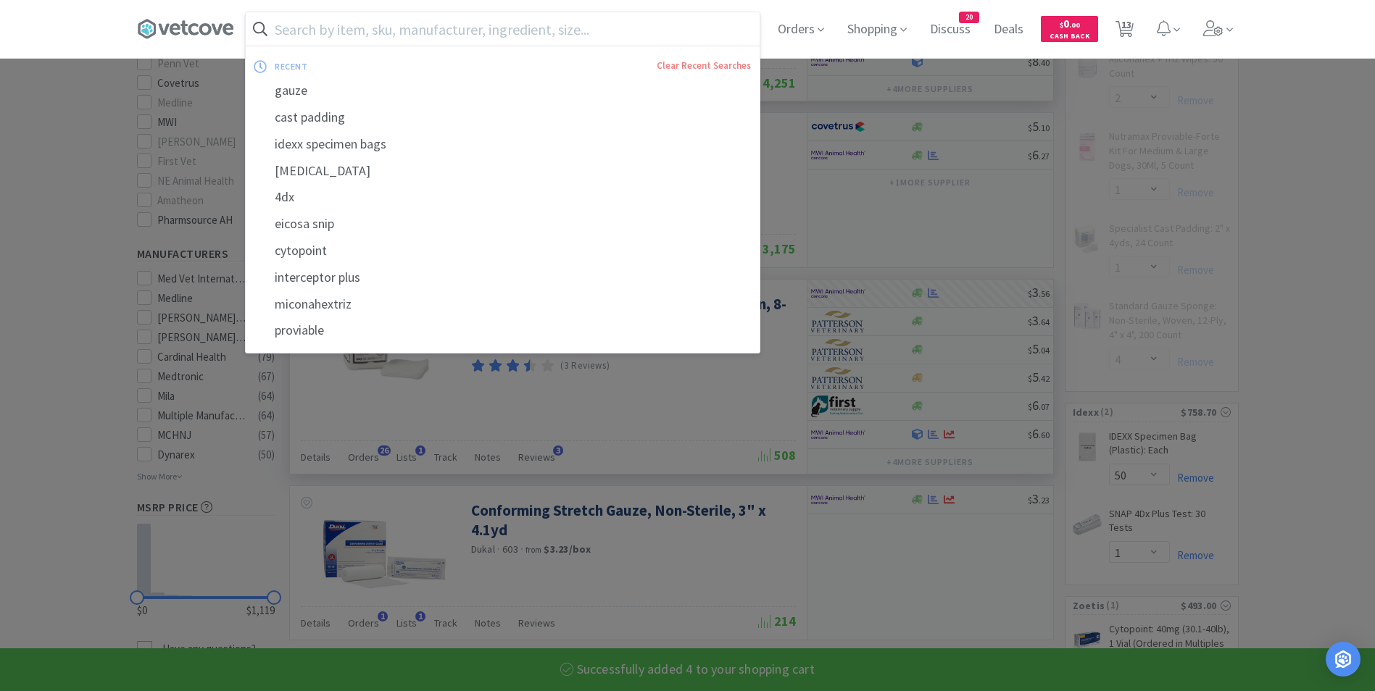
select select "4"
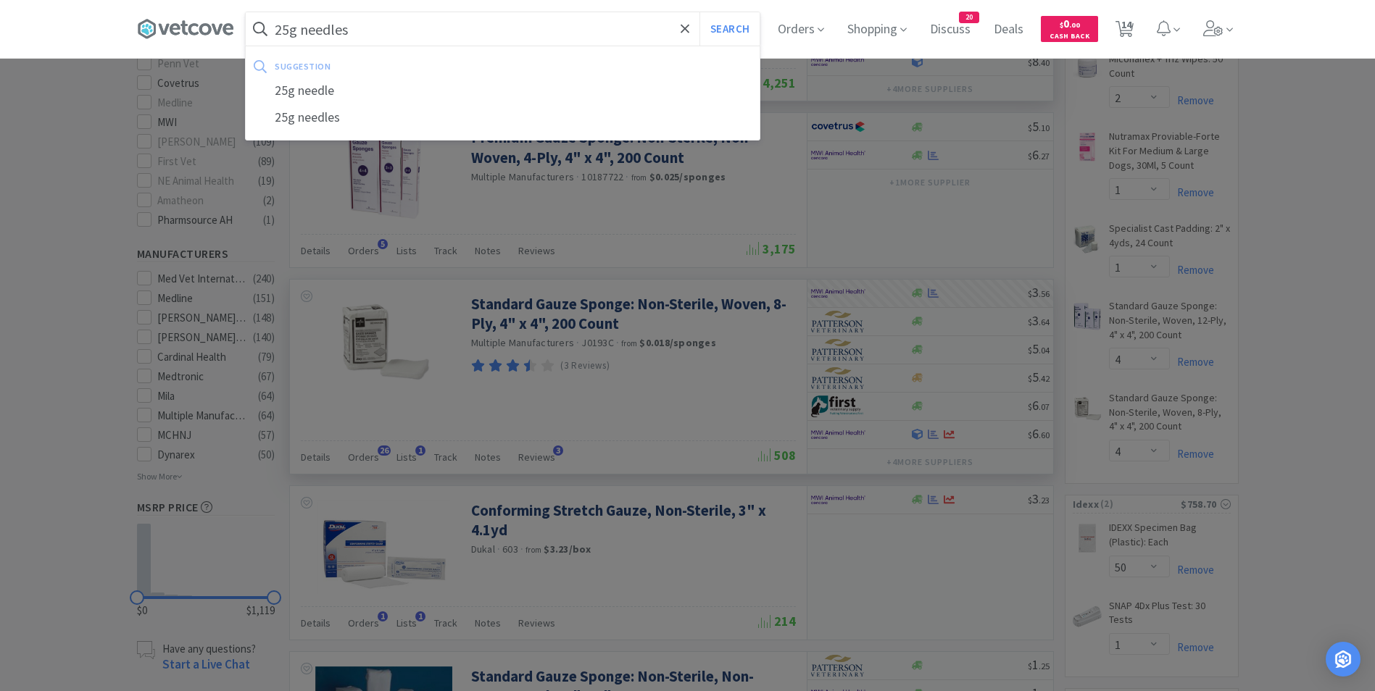
type input "25g needles"
click at [699, 12] on button "Search" at bounding box center [729, 28] width 60 height 33
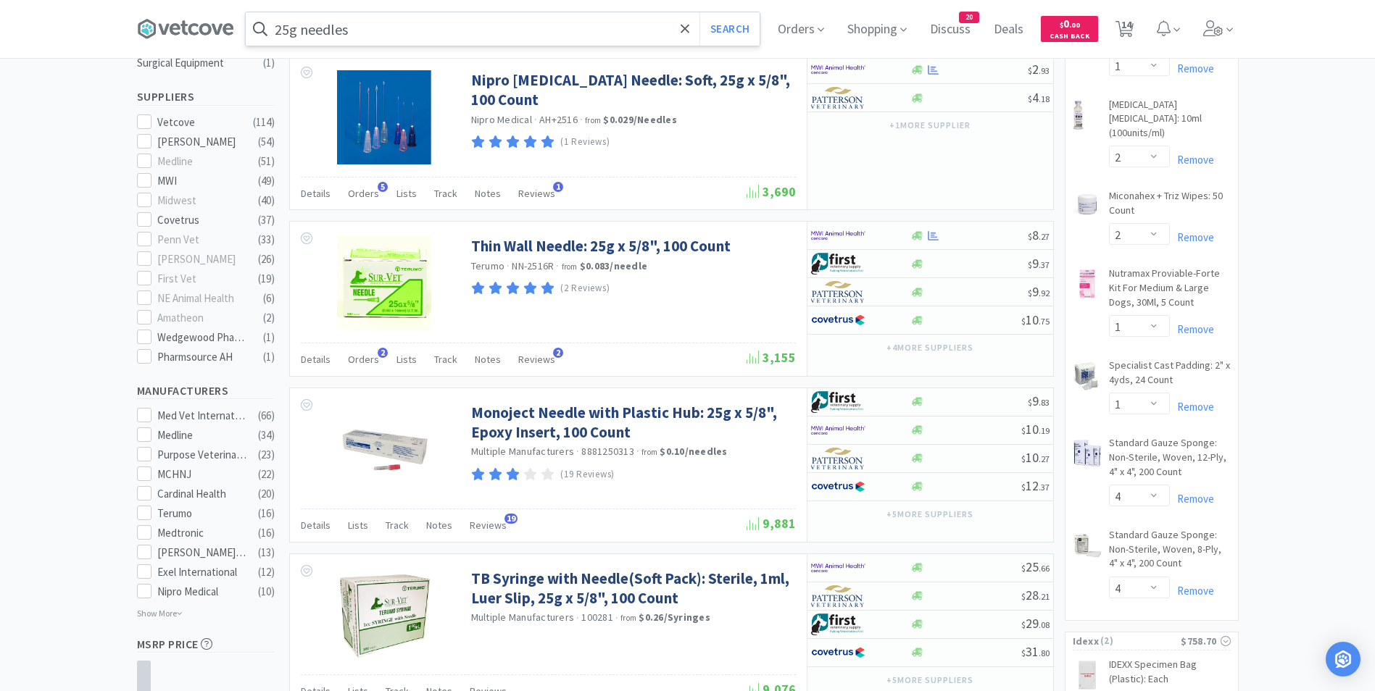
scroll to position [484, 0]
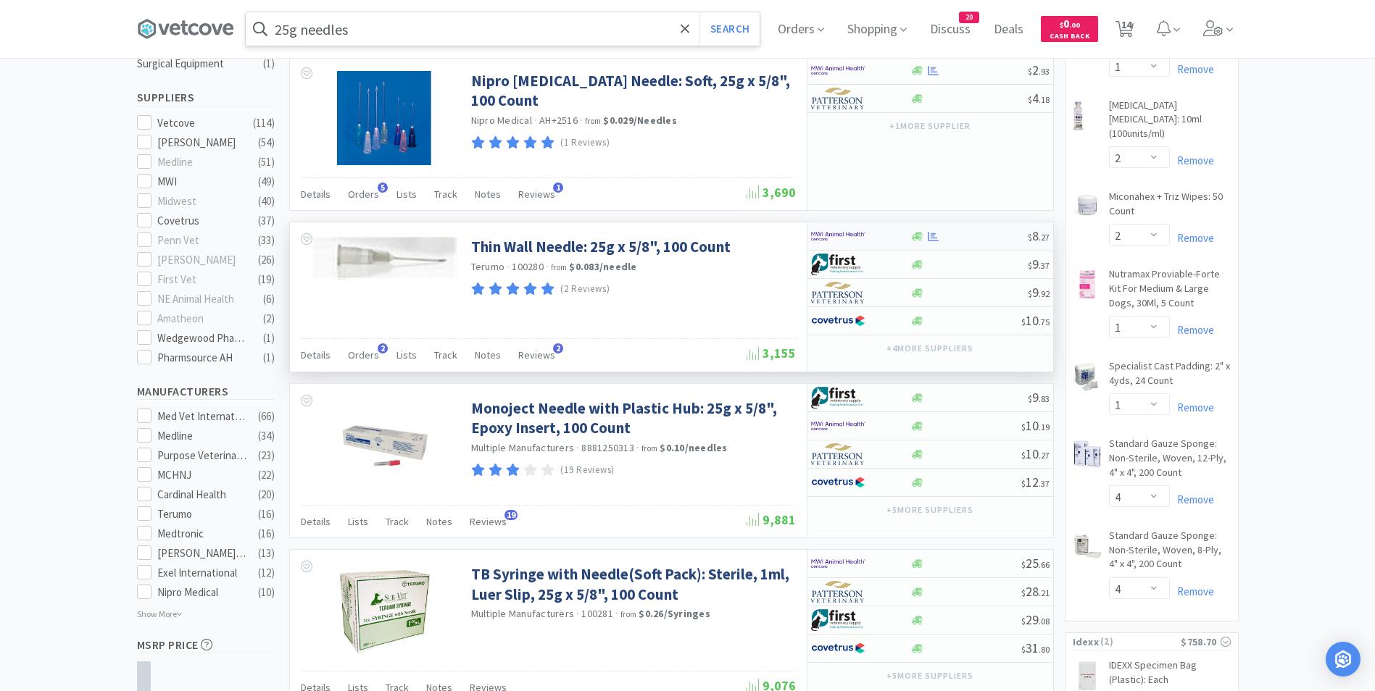
click at [825, 235] on img at bounding box center [838, 236] width 54 height 22
select select "1"
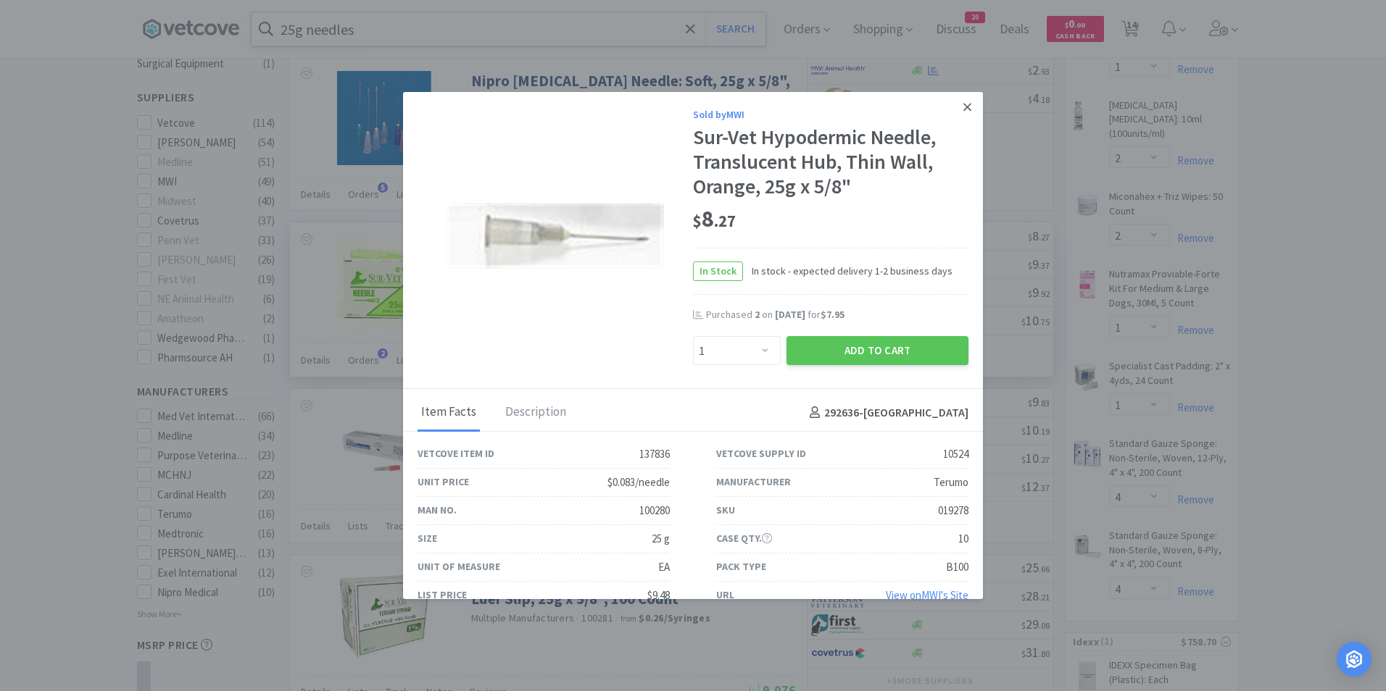
click at [963, 112] on icon at bounding box center [967, 107] width 8 height 13
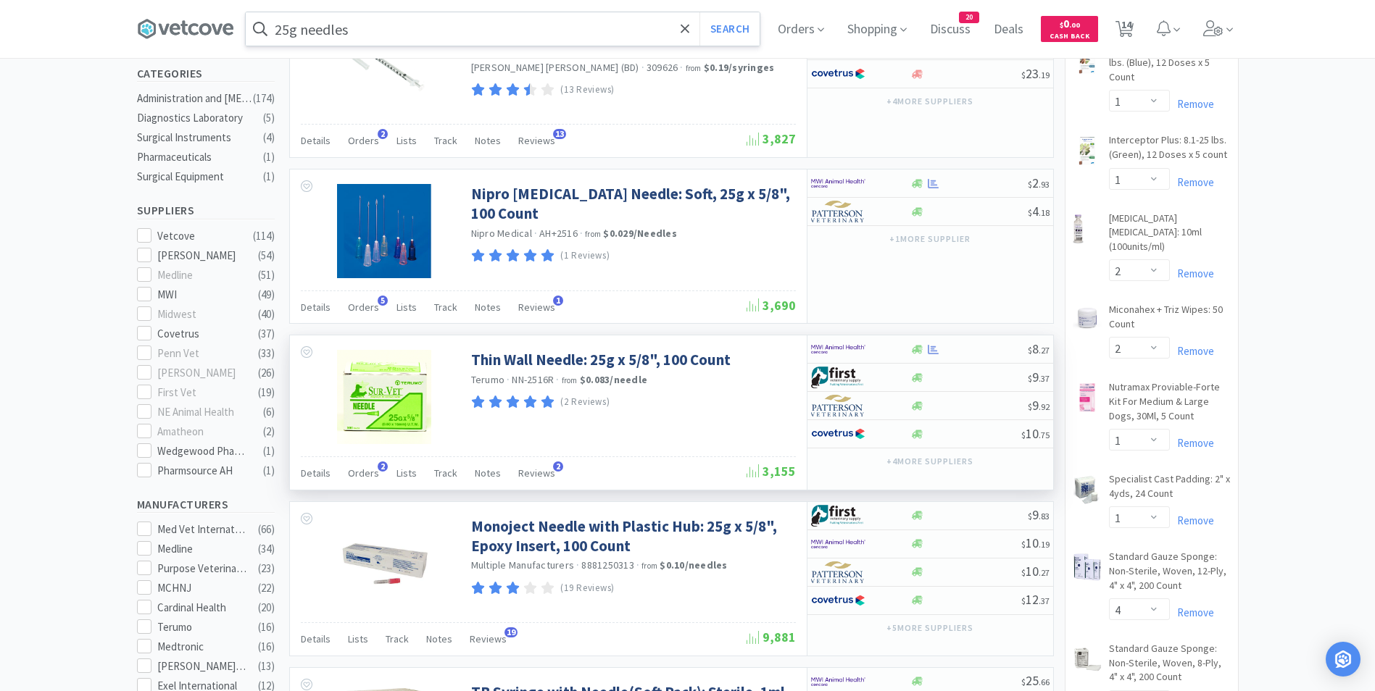
scroll to position [372, 0]
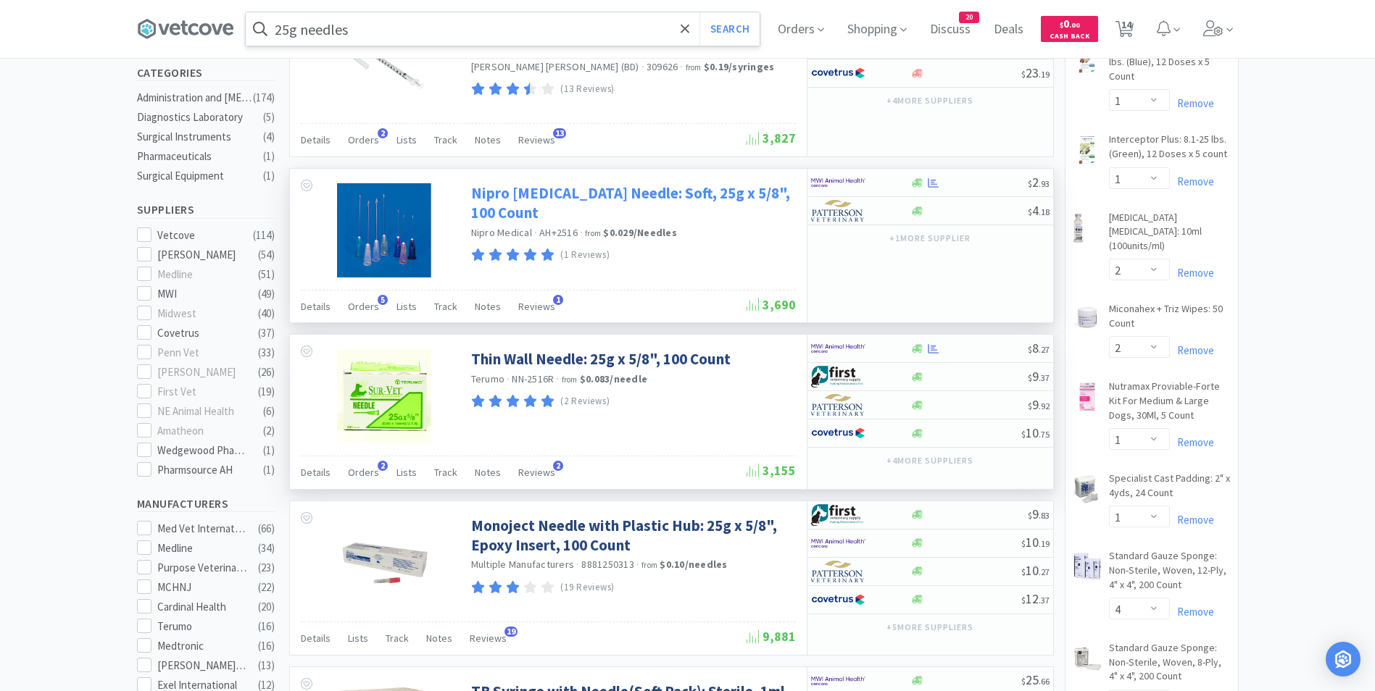
click at [589, 188] on link "Nipro [MEDICAL_DATA] Needle: Soft, 25g x 5/8", 100 Count" at bounding box center [631, 203] width 321 height 40
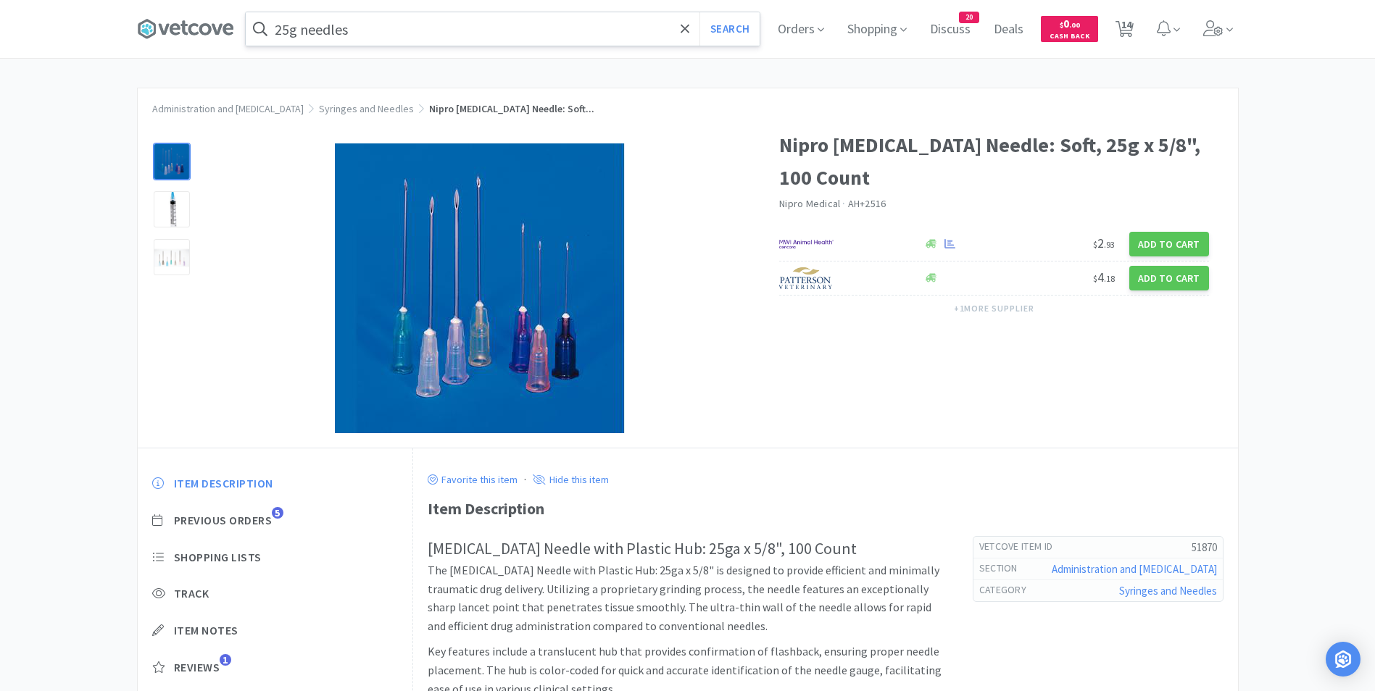
click at [190, 248] on div at bounding box center [172, 257] width 48 height 48
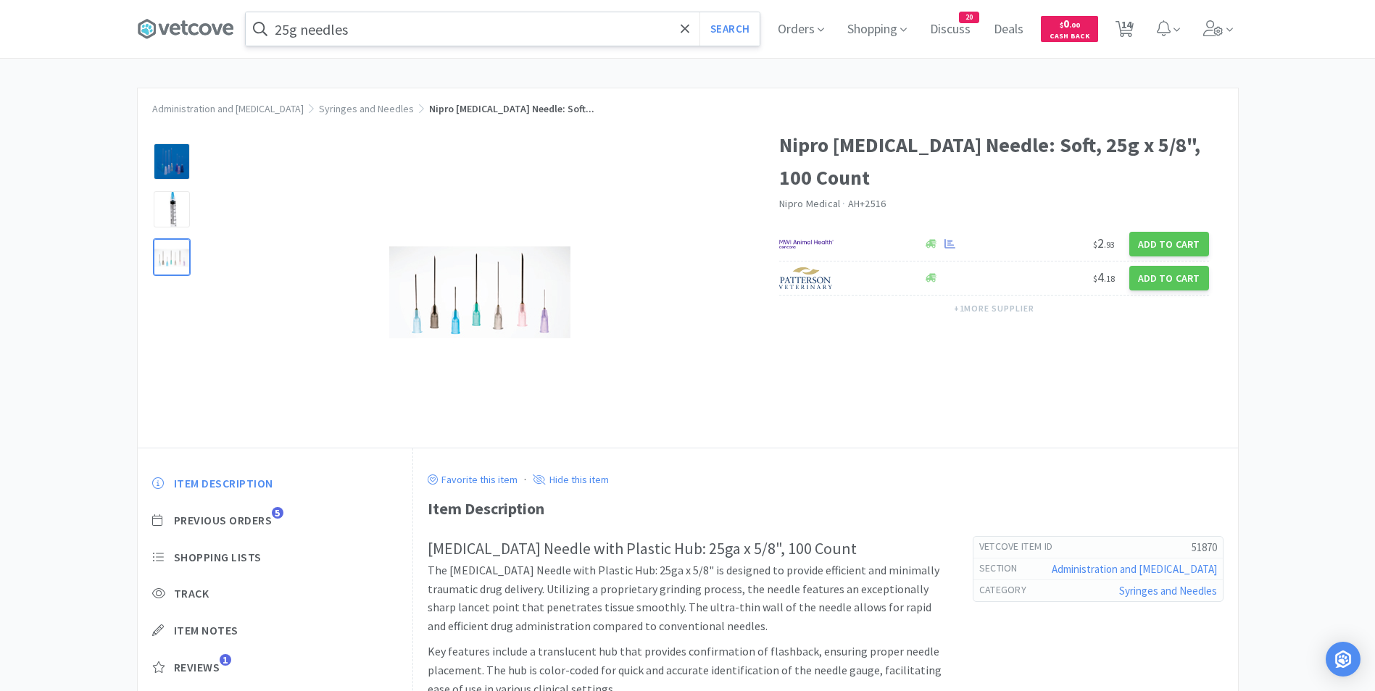
click at [170, 253] on div at bounding box center [172, 257] width 36 height 36
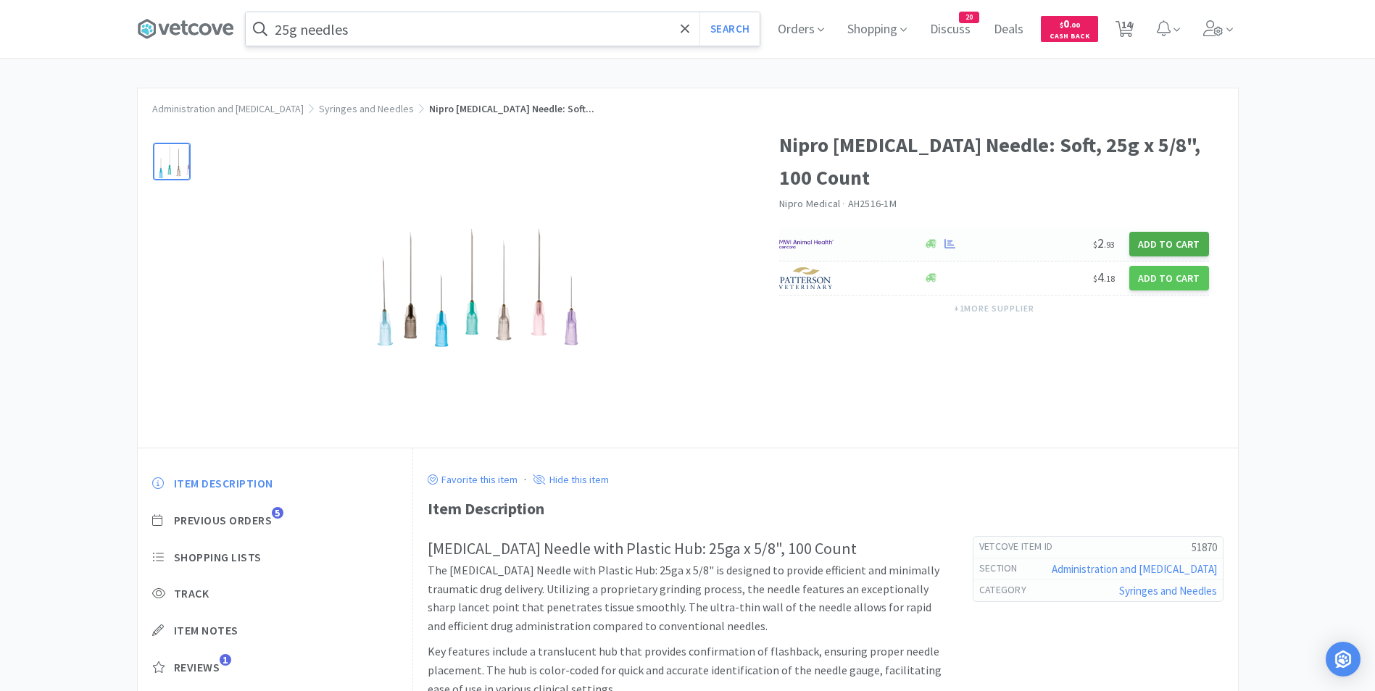
click at [1155, 241] on button "Add to Cart" at bounding box center [1169, 244] width 80 height 25
select select "1"
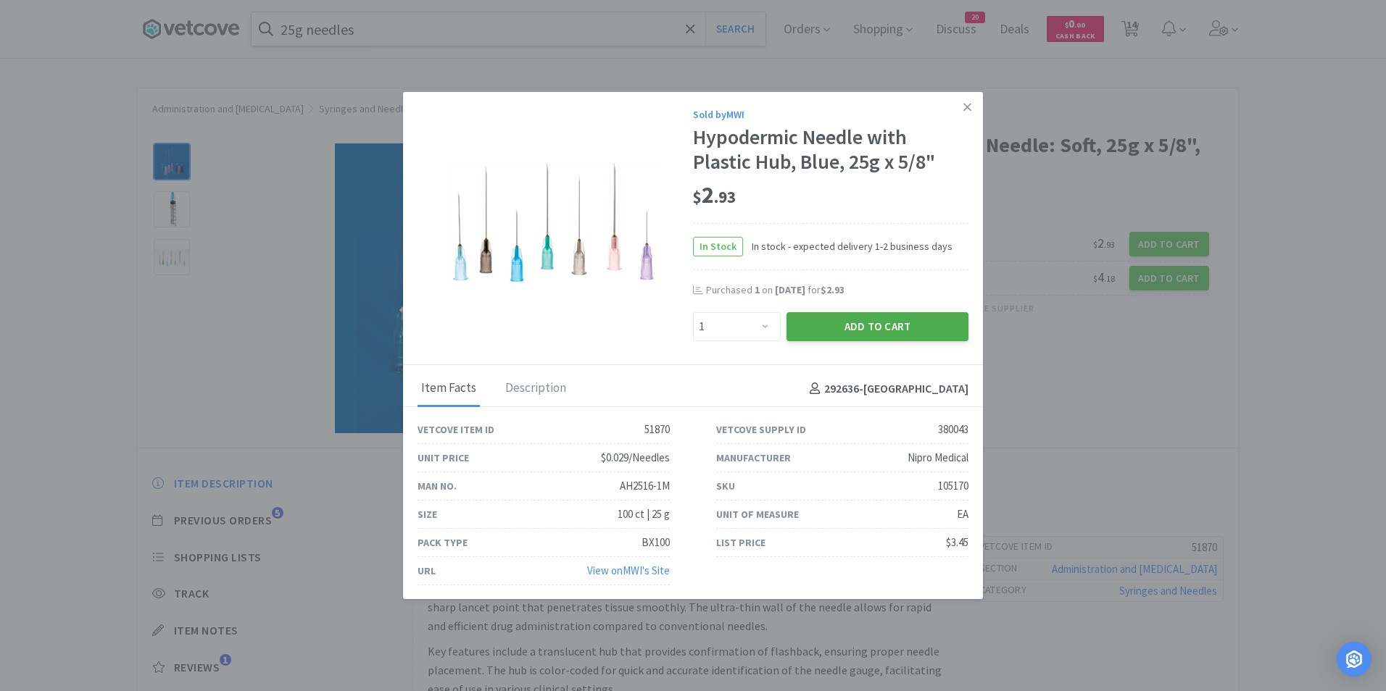
click at [912, 335] on button "Add to Cart" at bounding box center [877, 326] width 182 height 29
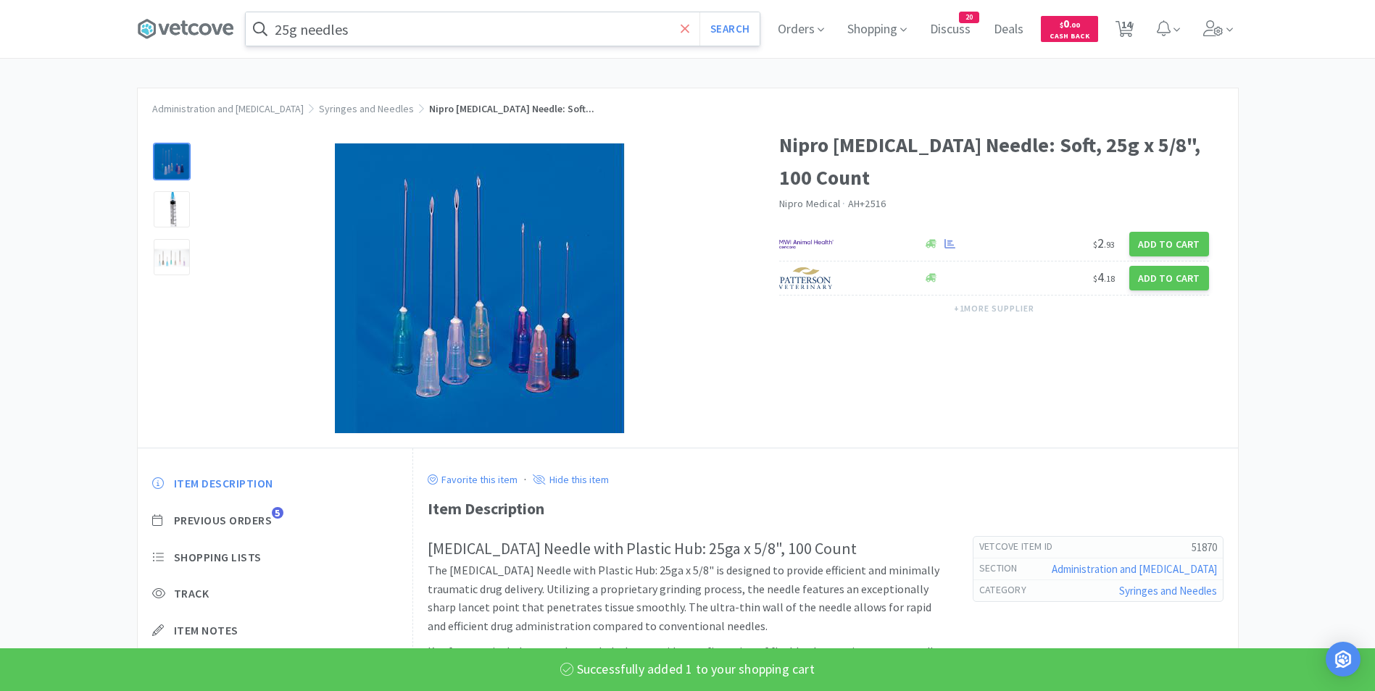
click at [689, 26] on icon at bounding box center [685, 28] width 9 height 9
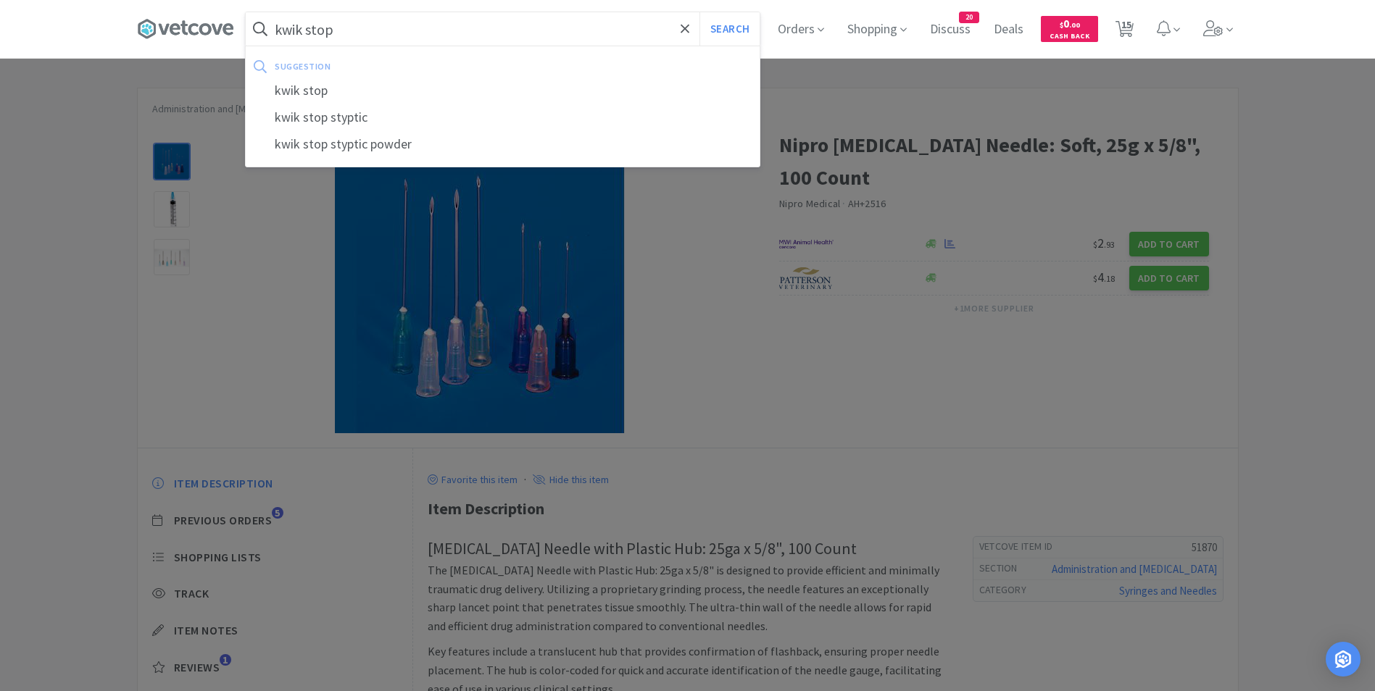
type input "kwik stop"
click at [699, 12] on button "Search" at bounding box center [729, 28] width 60 height 33
select select "1"
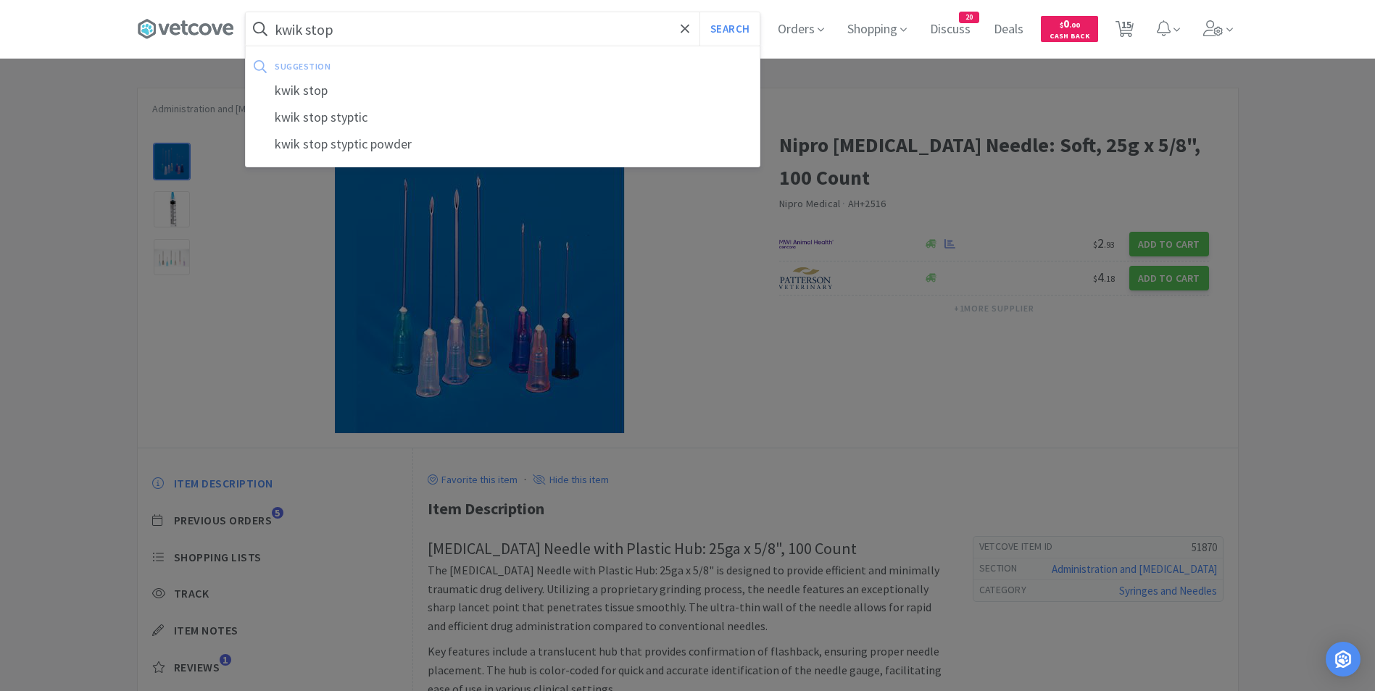
select select "1"
select select "2"
select select "1"
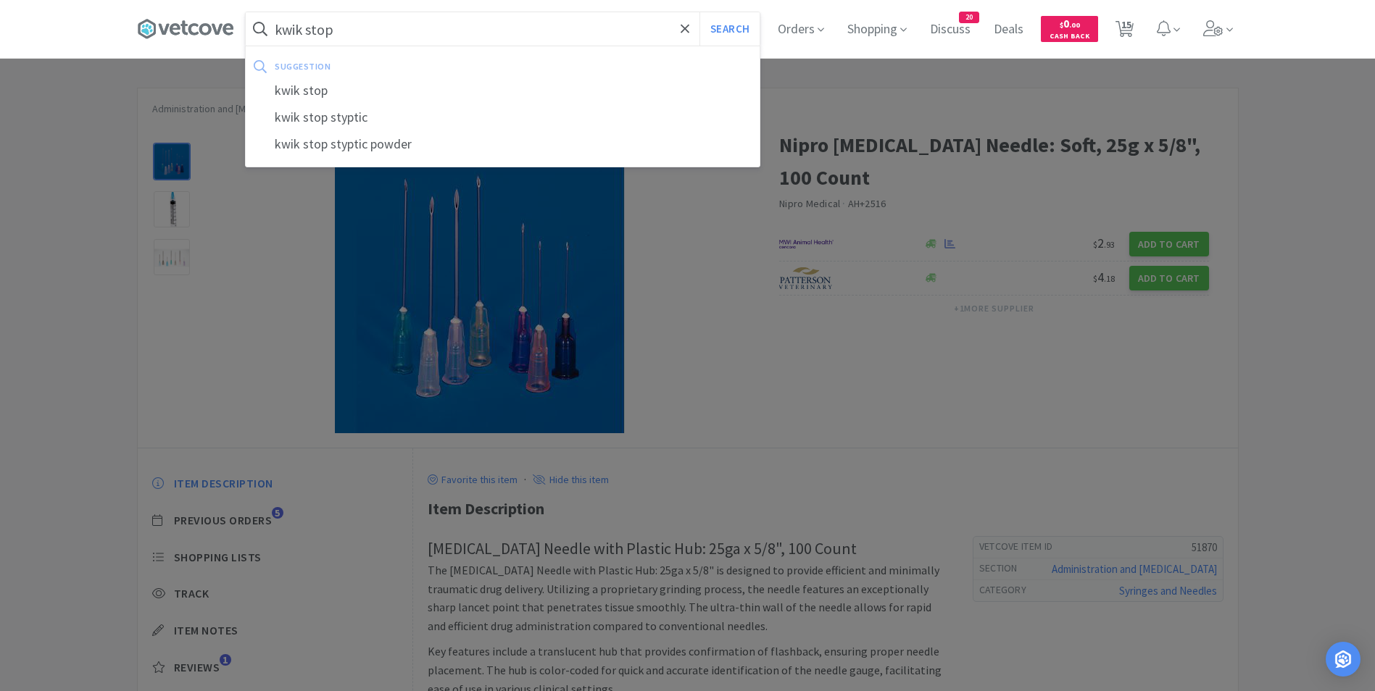
select select "1"
select select "4"
select select "50"
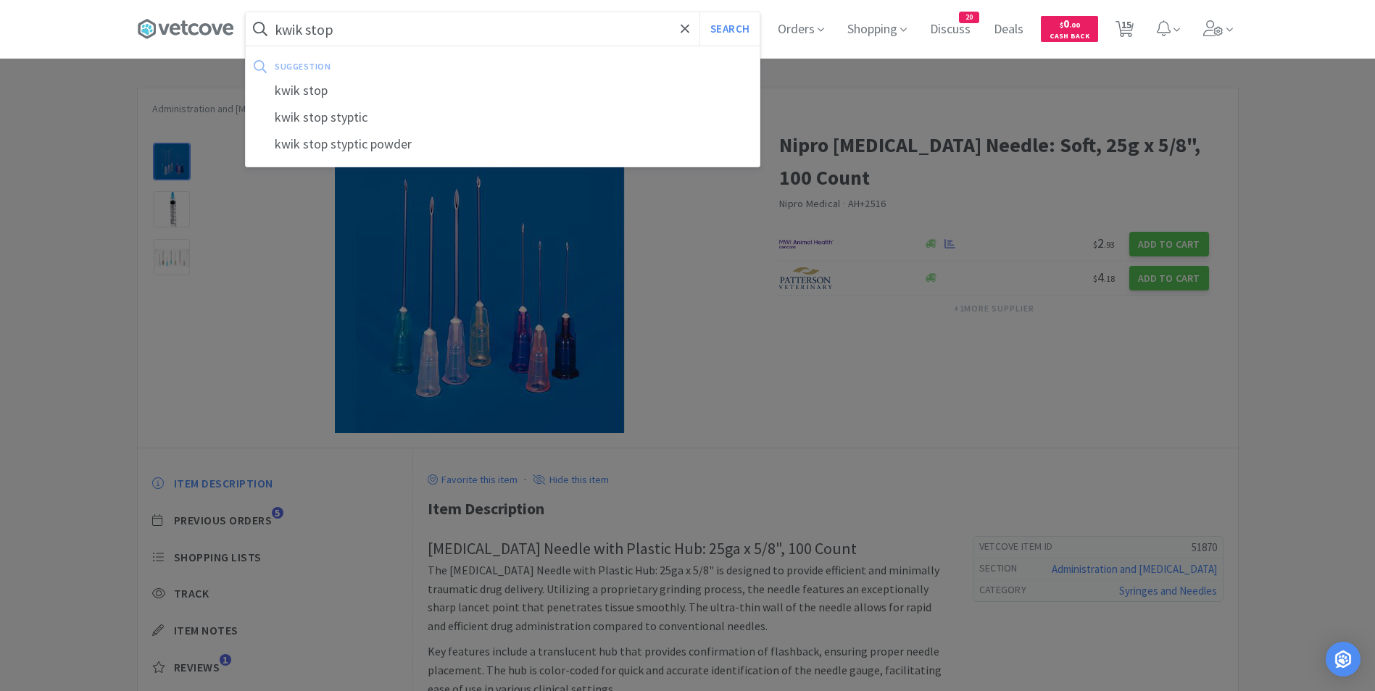
select select "1"
select select "10"
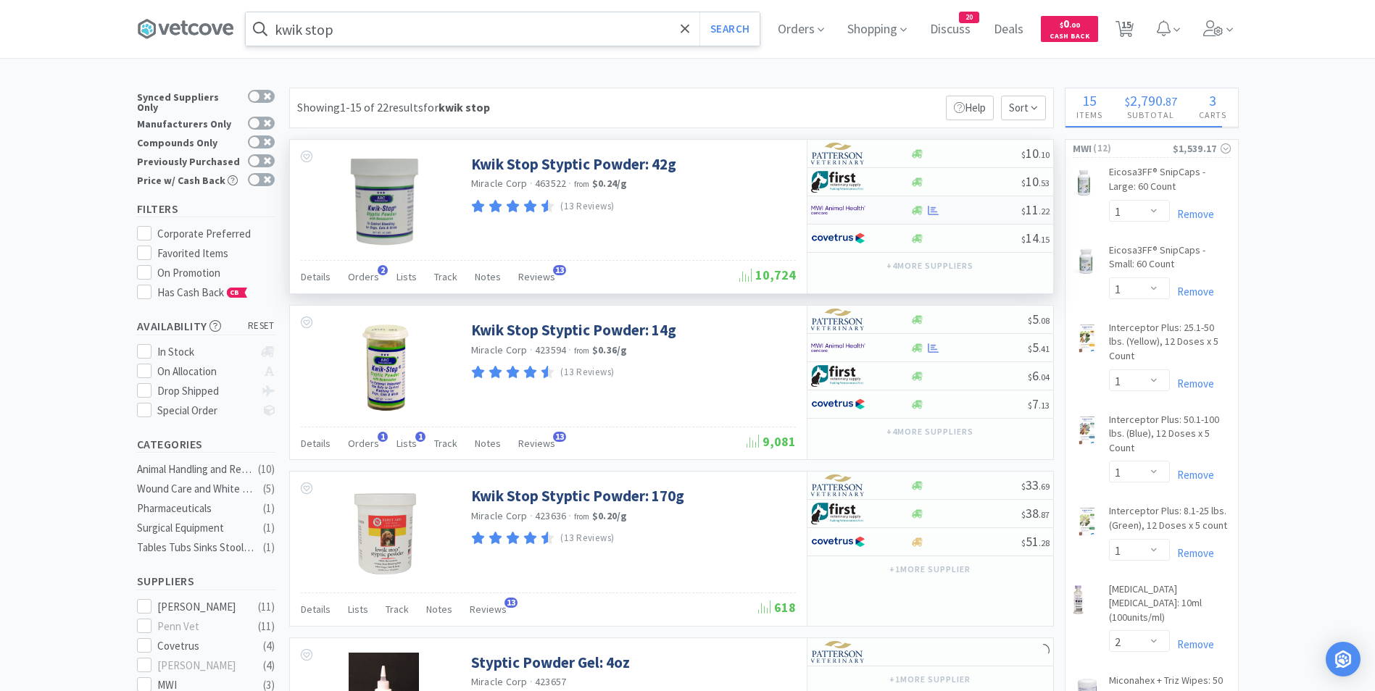
click at [883, 209] on div at bounding box center [851, 210] width 80 height 25
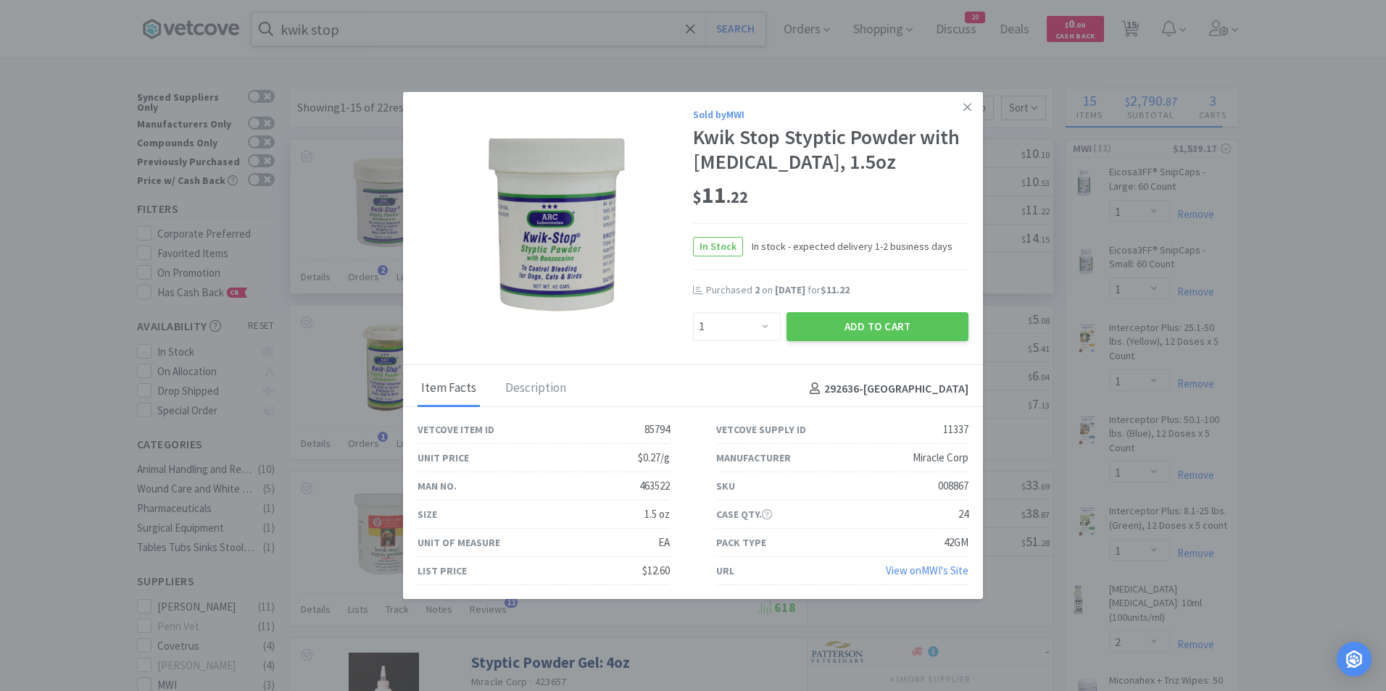
click at [725, 341] on div "Enter Quantity 1 2 3 4 5 6 7 8 9 10 11 12 13 14 15 16 17 18 19 20 Enter Quantity" at bounding box center [736, 326] width 93 height 35
click at [733, 333] on select "Enter Quantity 1 2 3 4 5 6 7 8 9 10 11 12 13 14 15 16 17 18 19 20 Enter Quantity" at bounding box center [737, 326] width 88 height 29
select select "2"
click at [693, 312] on select "Enter Quantity 1 2 3 4 5 6 7 8 9 10 11 12 13 14 15 16 17 18 19 20 Enter Quantity" at bounding box center [737, 326] width 88 height 29
click at [869, 321] on button "Add to Cart" at bounding box center [877, 326] width 182 height 29
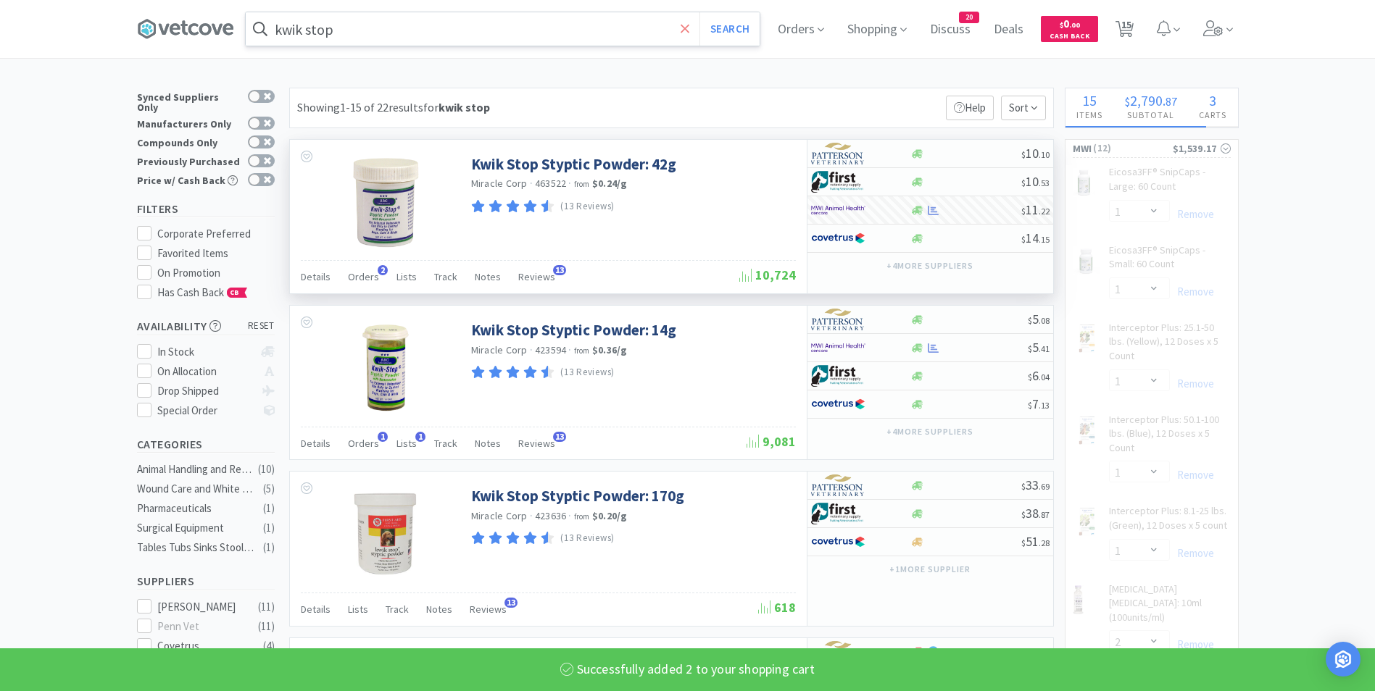
click at [688, 23] on icon at bounding box center [685, 29] width 9 height 14
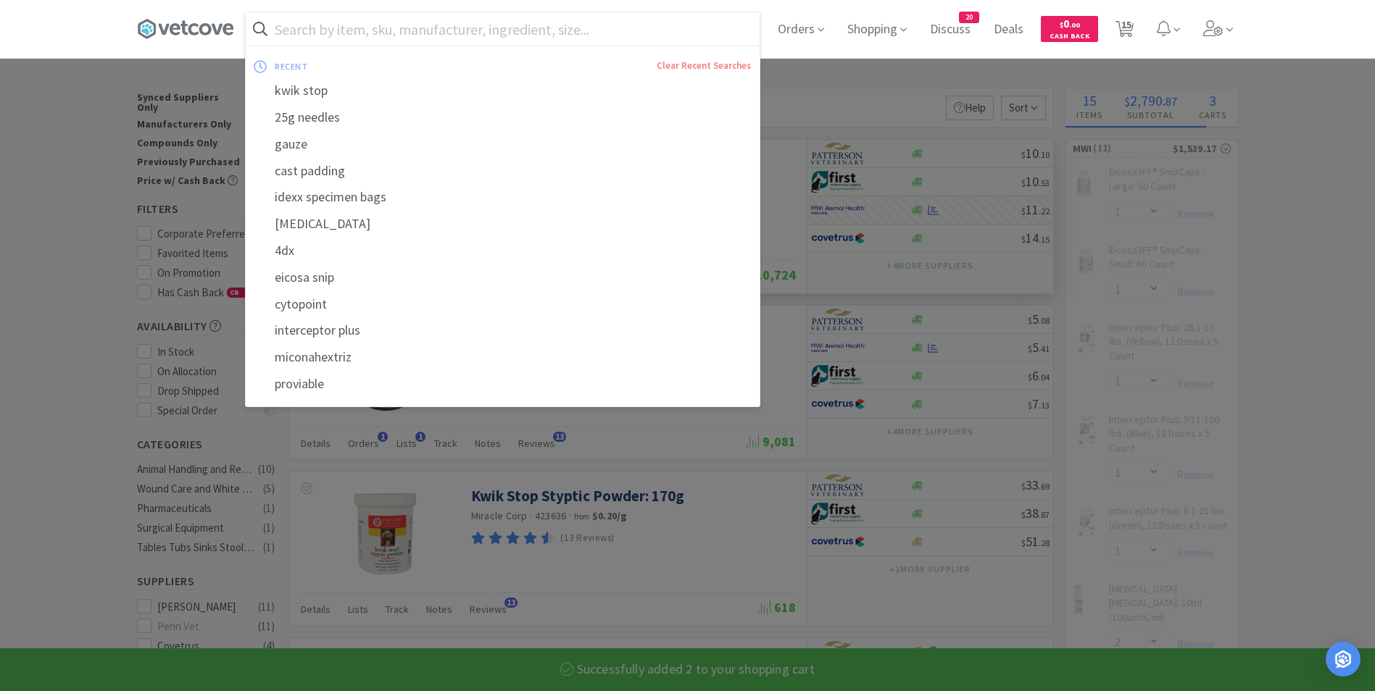
select select "2"
select select "1"
select select "4"
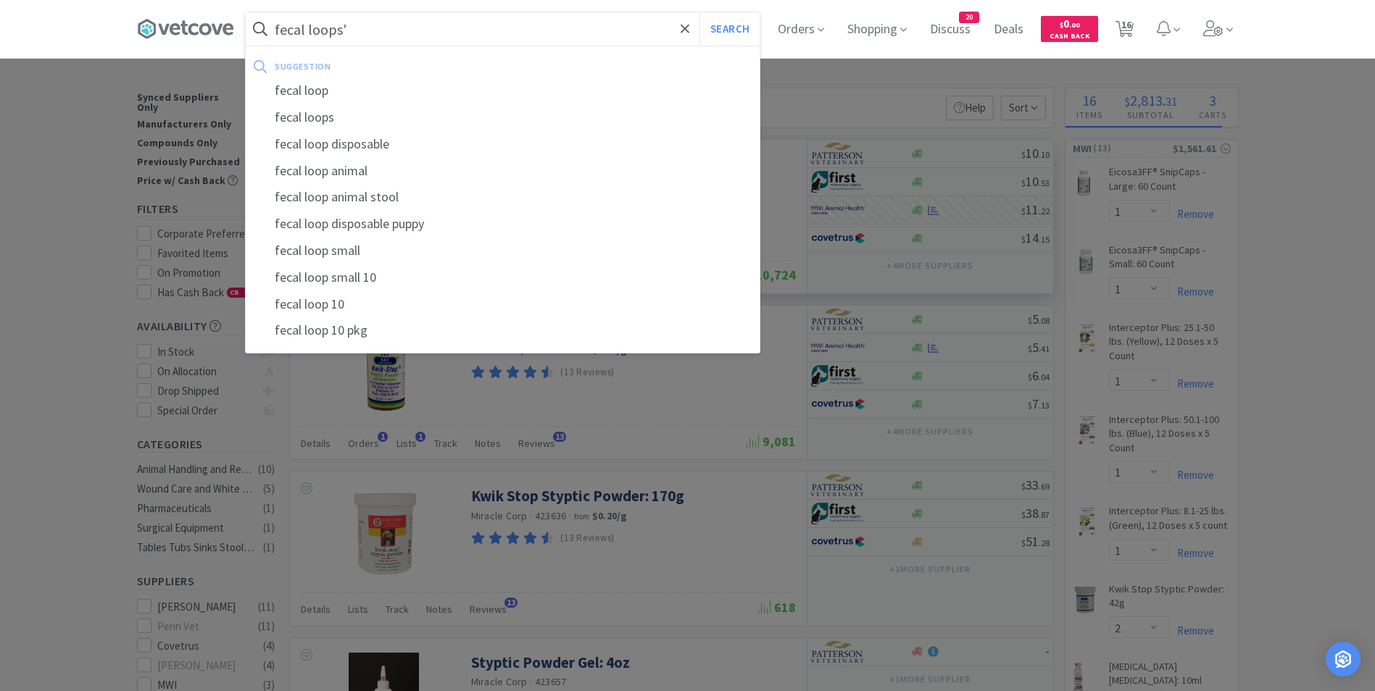
type input "fecal loops'"
click at [699, 12] on button "Search" at bounding box center [729, 28] width 60 height 33
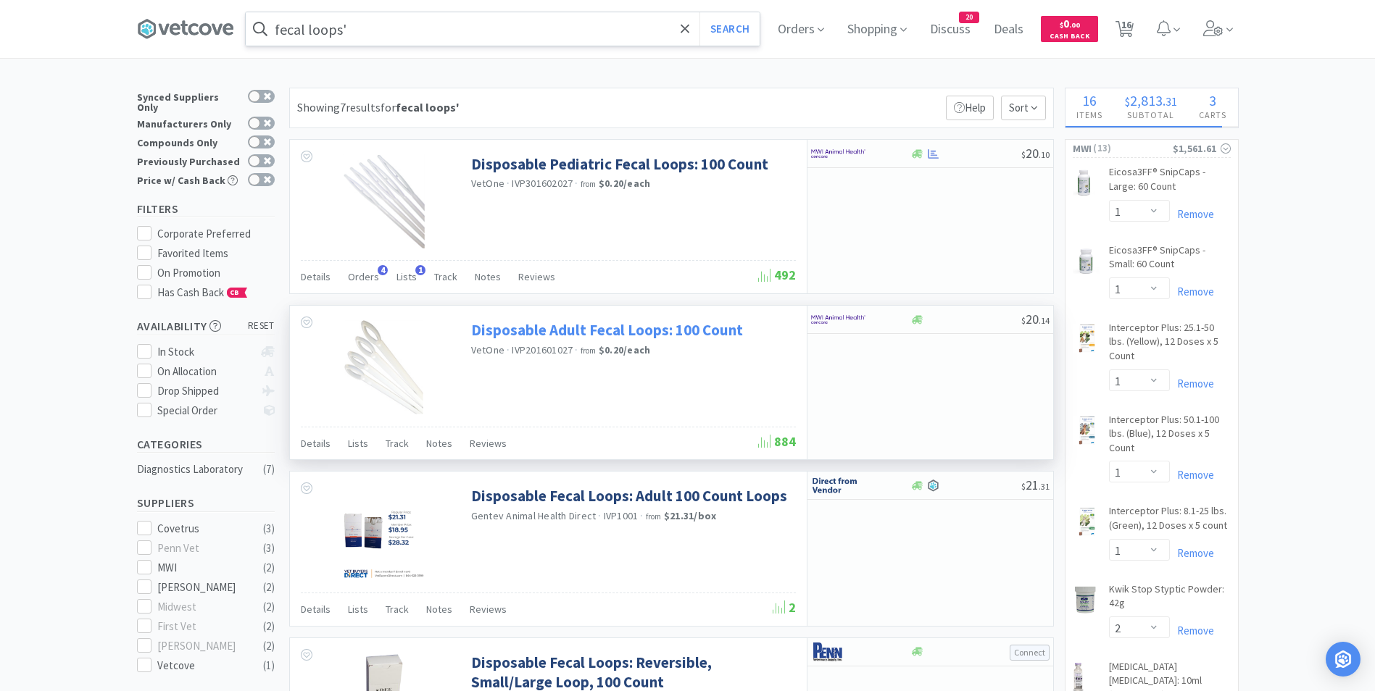
click at [589, 336] on link "Disposable Adult Fecal Loops: 100 Count" at bounding box center [607, 330] width 272 height 20
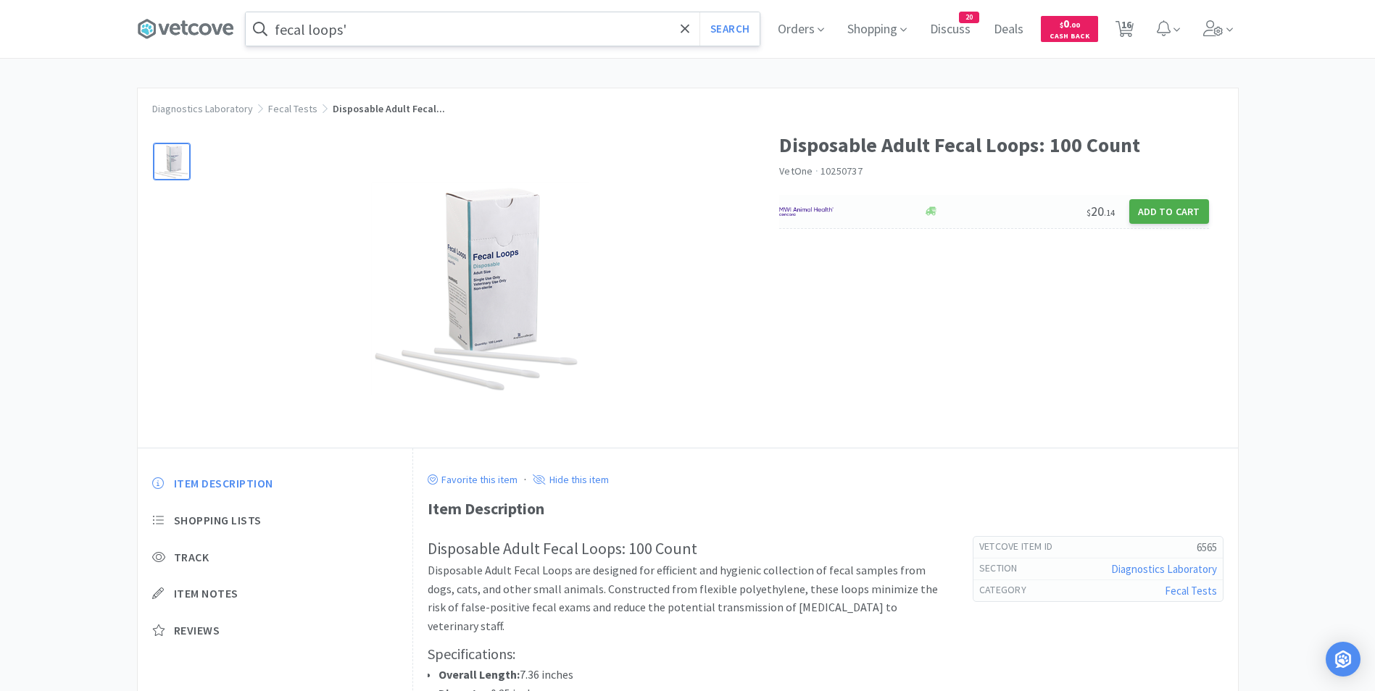
click at [1143, 215] on button "Add to Cart" at bounding box center [1169, 211] width 80 height 25
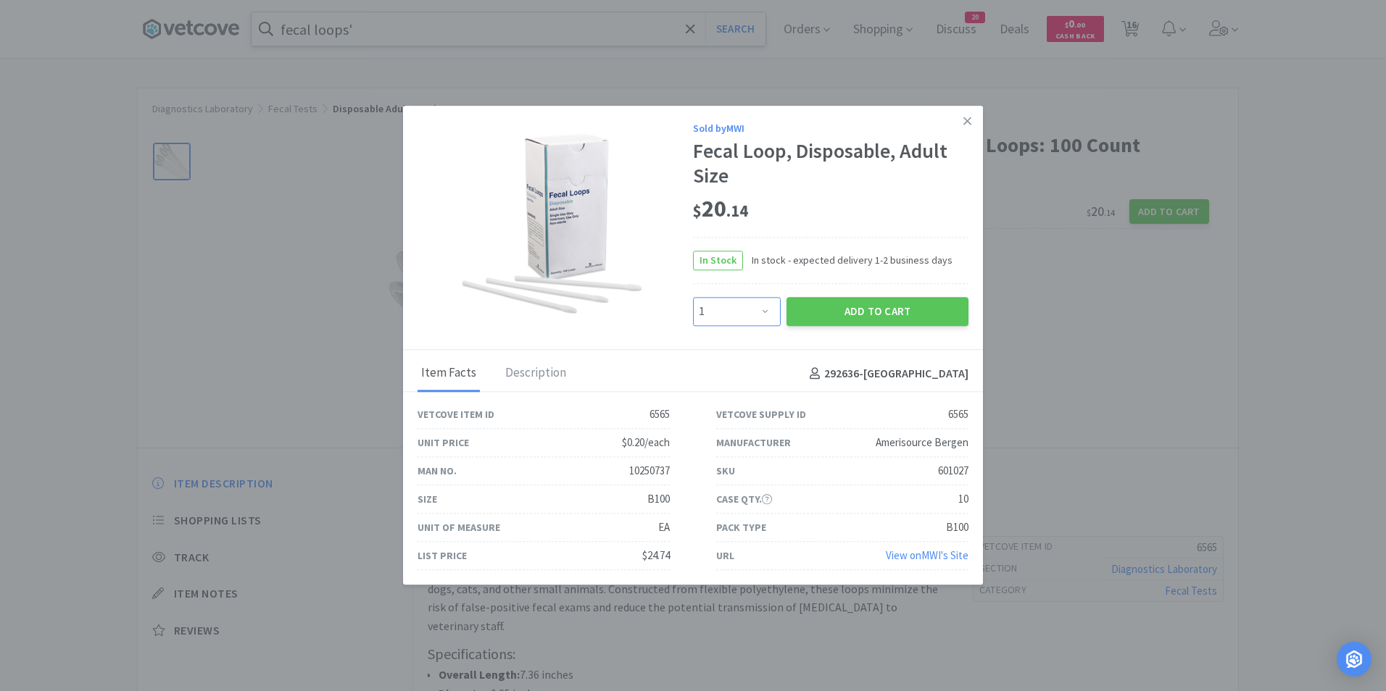
click at [758, 303] on select "Enter Quantity 1 2 3 4 5 6 7 8 9 10 11 12 13 14 15 16 17 18 19 20 Enter Quantity" at bounding box center [737, 311] width 88 height 29
select select "2"
click at [693, 297] on select "Enter Quantity 1 2 3 4 5 6 7 8 9 10 11 12 13 14 15 16 17 18 19 20 Enter Quantity" at bounding box center [737, 311] width 88 height 29
click at [844, 314] on button "Add to Cart" at bounding box center [877, 311] width 182 height 29
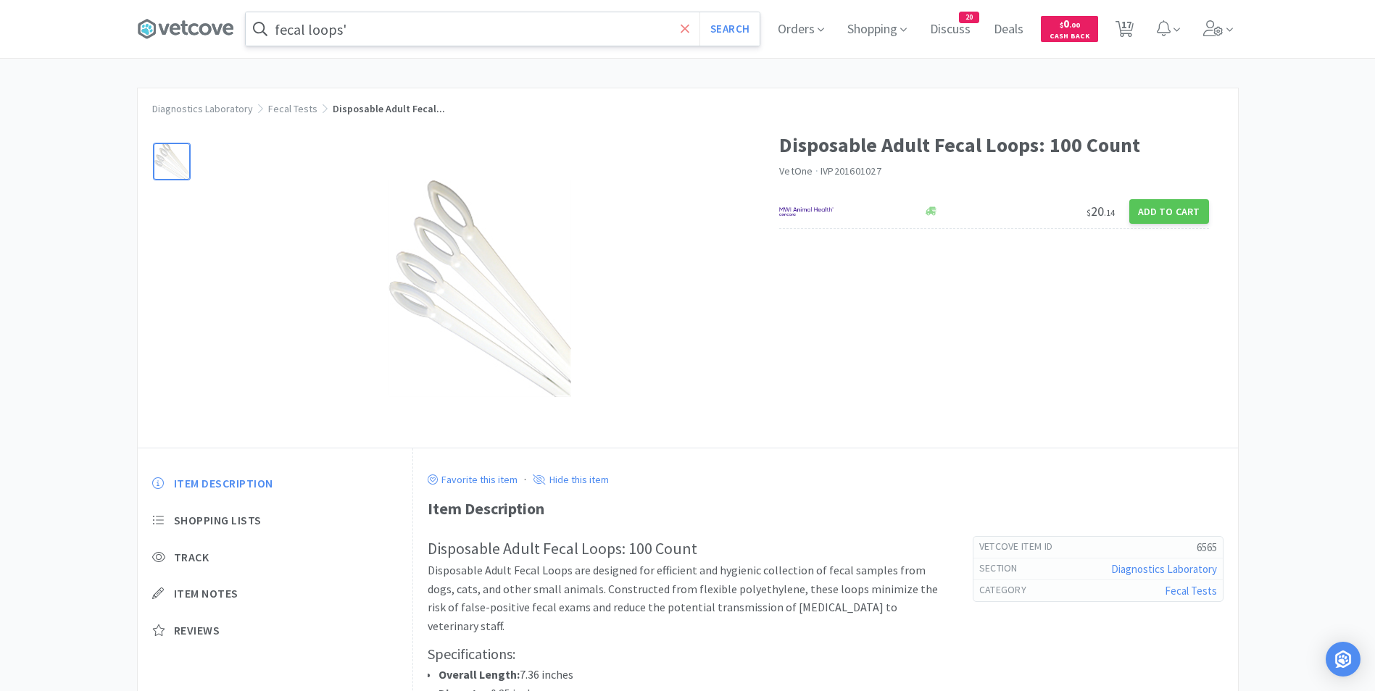
click at [689, 29] on icon at bounding box center [685, 28] width 9 height 9
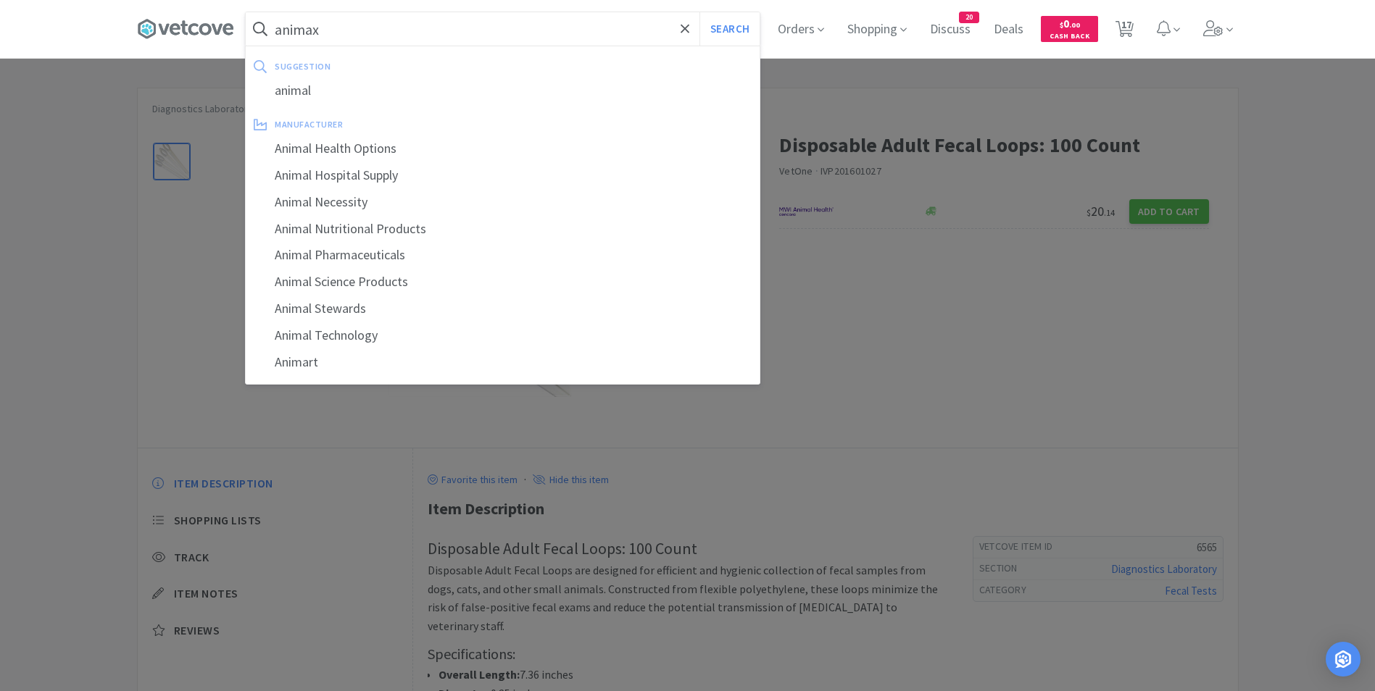
type input "animax"
click at [699, 12] on button "Search" at bounding box center [729, 28] width 60 height 33
select select "2"
select select "1"
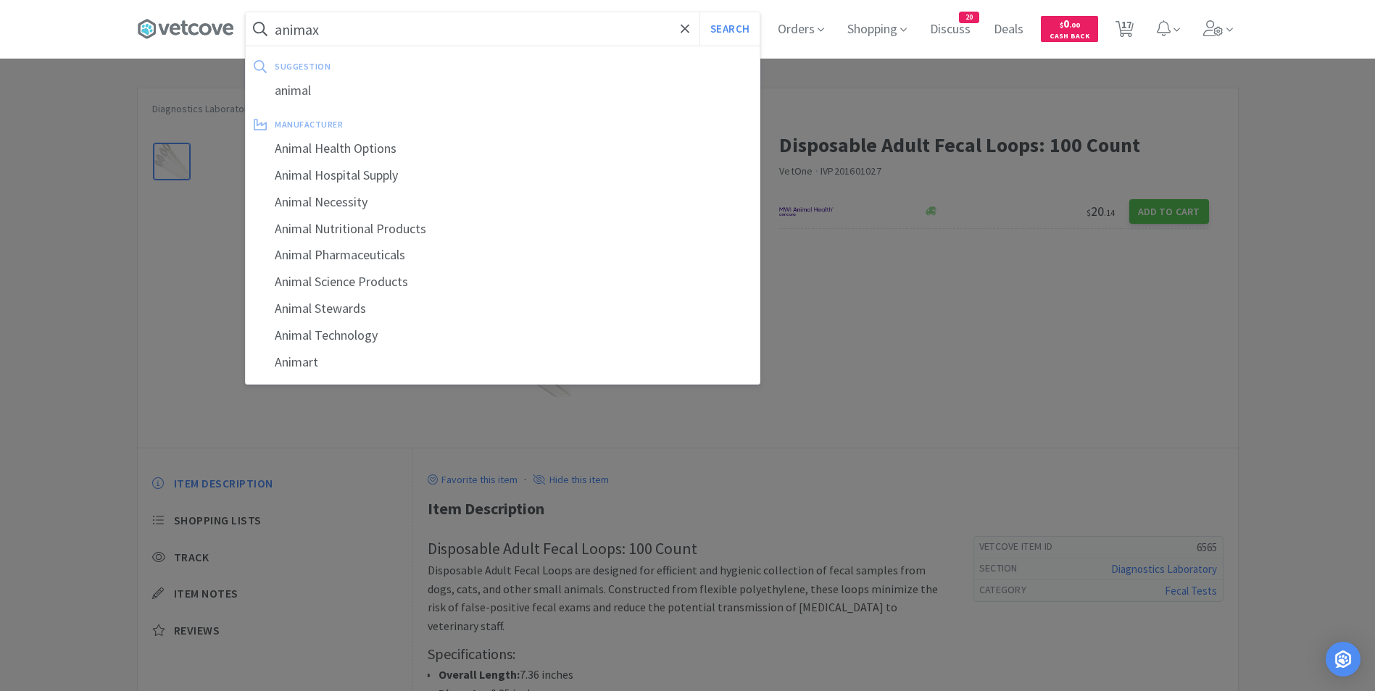
select select "1"
select select "2"
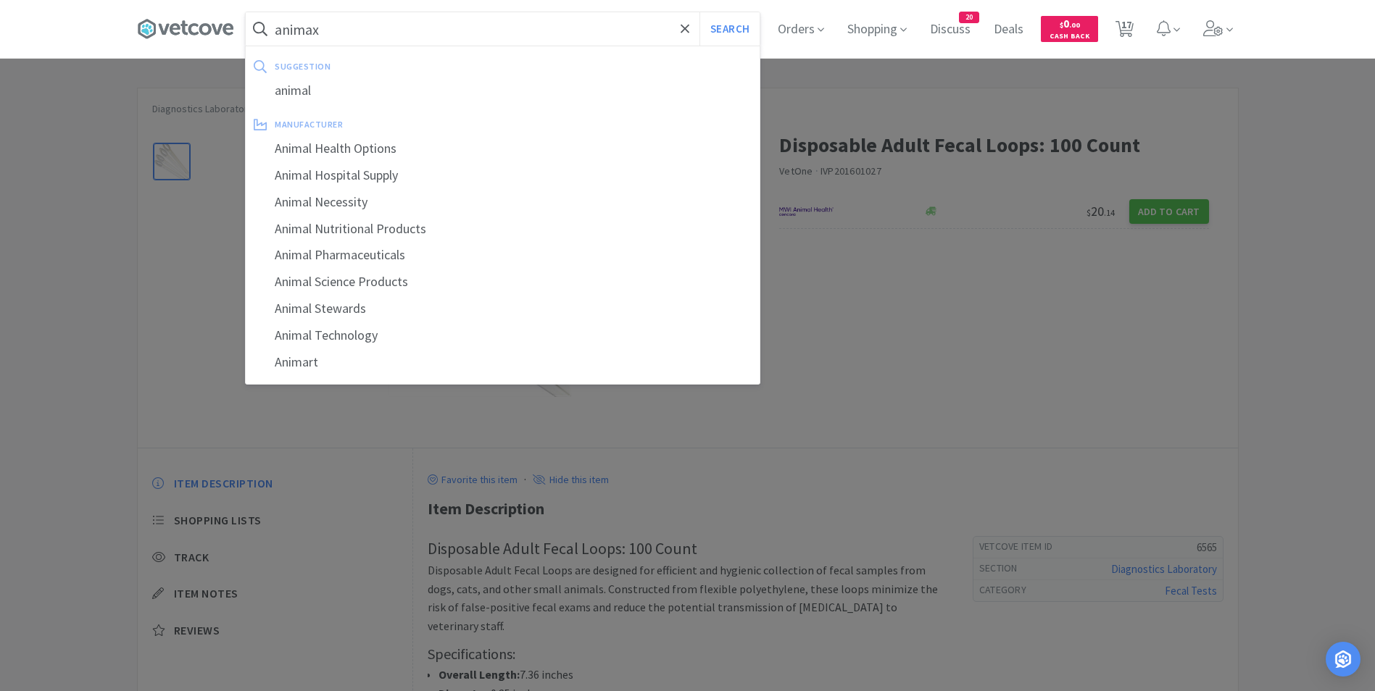
select select "2"
select select "1"
select select "4"
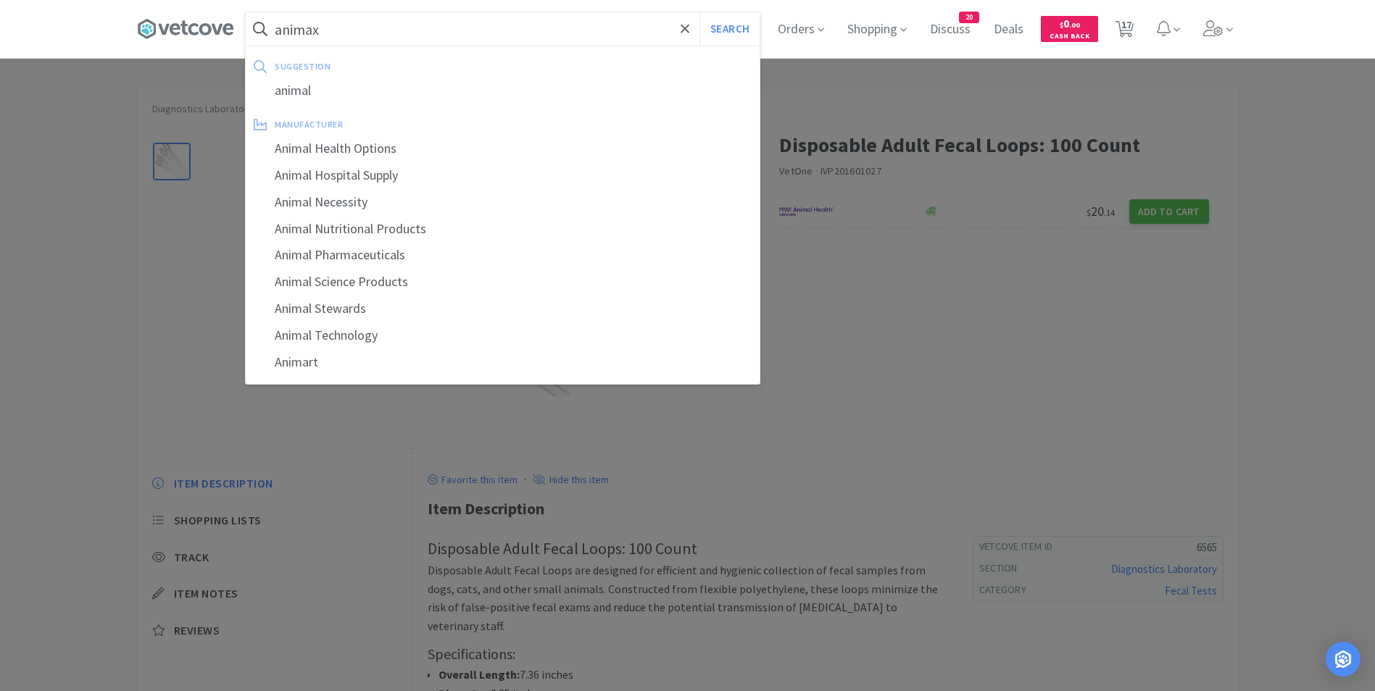
select select "4"
select select "50"
select select "1"
select select "10"
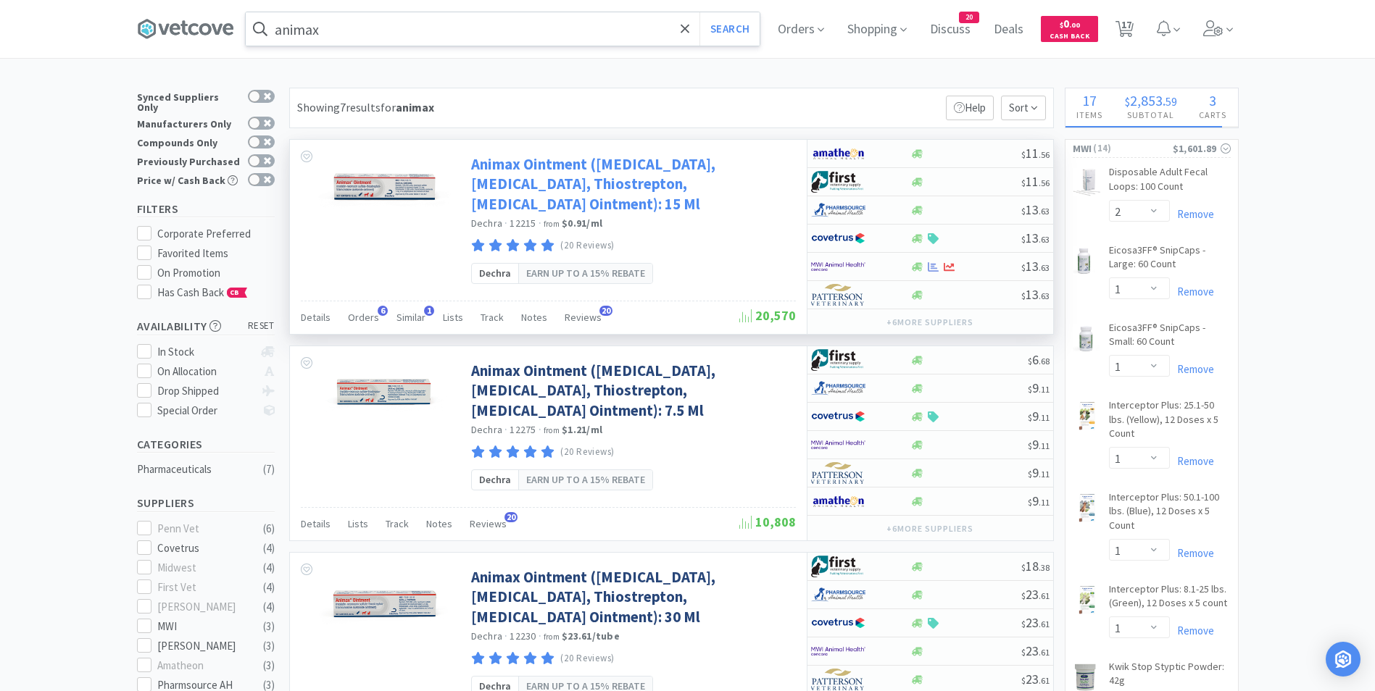
click at [623, 167] on link "Animax Ointment ([MEDICAL_DATA], [MEDICAL_DATA], Thiostrepton, [MEDICAL_DATA] O…" at bounding box center [631, 183] width 321 height 59
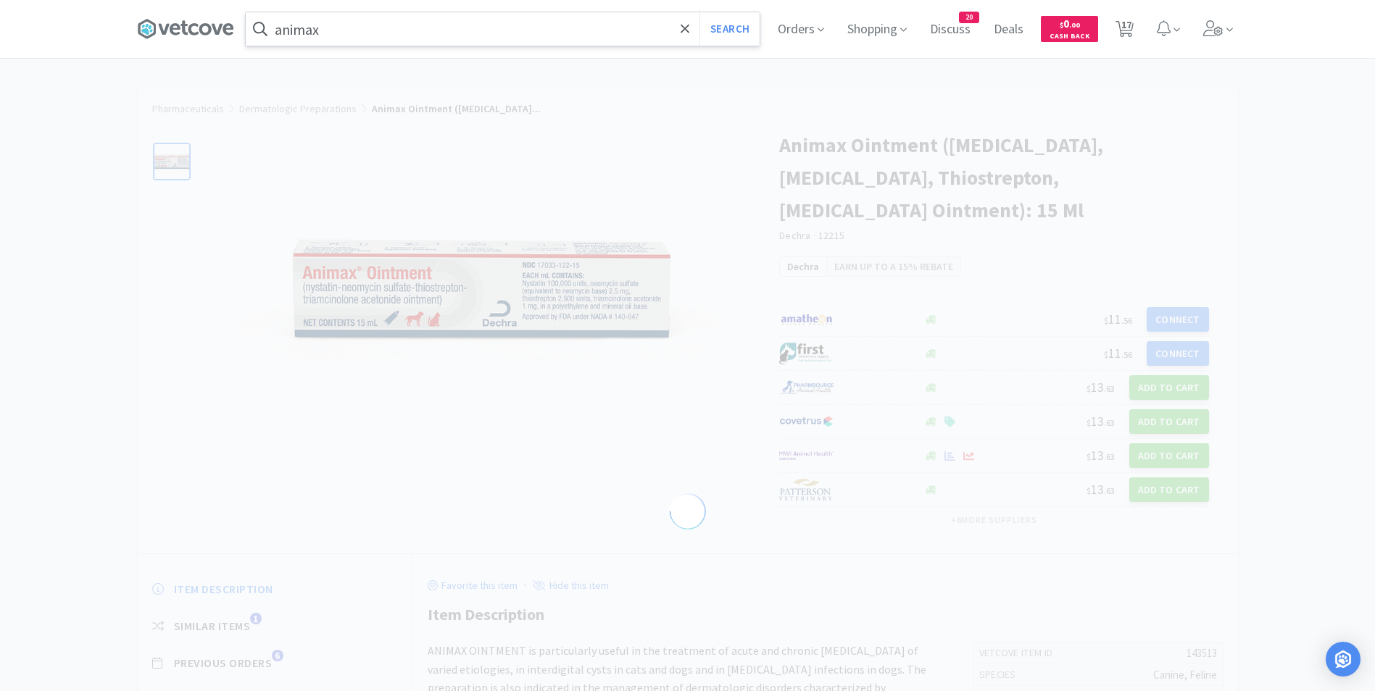
select select "143513"
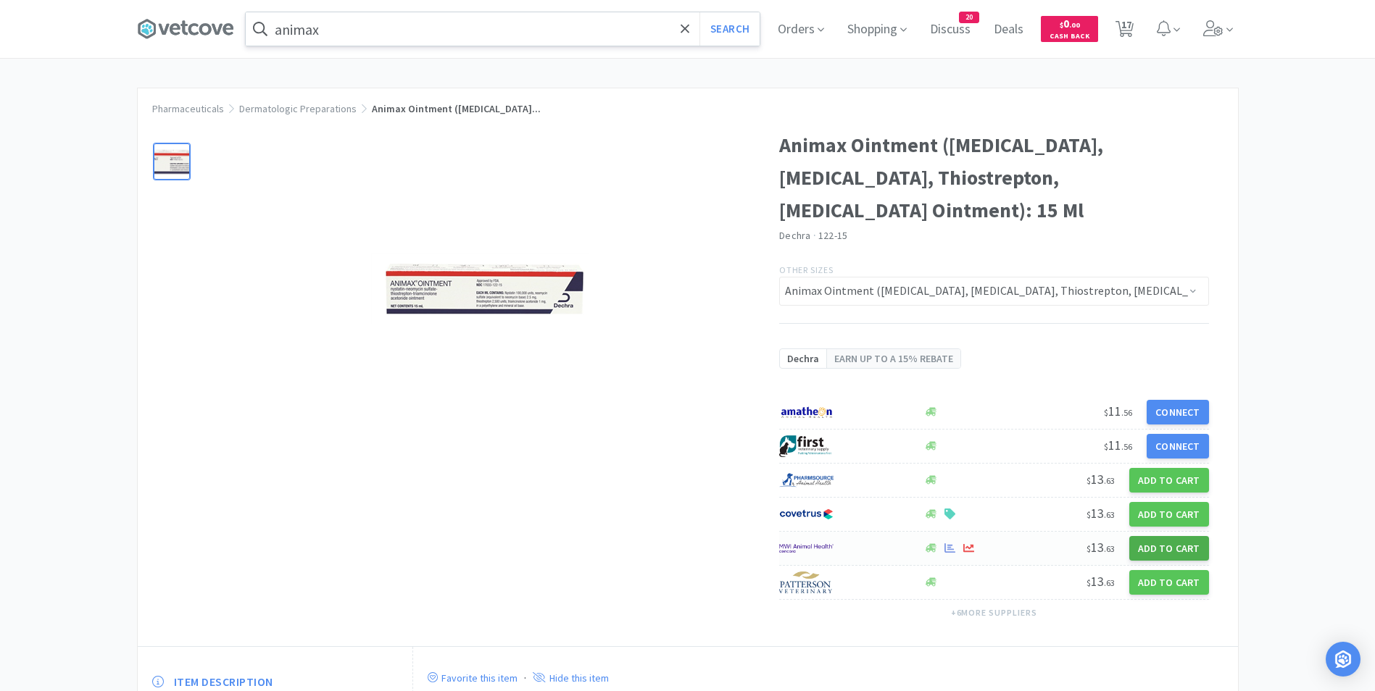
click at [1144, 546] on button "Add to Cart" at bounding box center [1169, 548] width 80 height 25
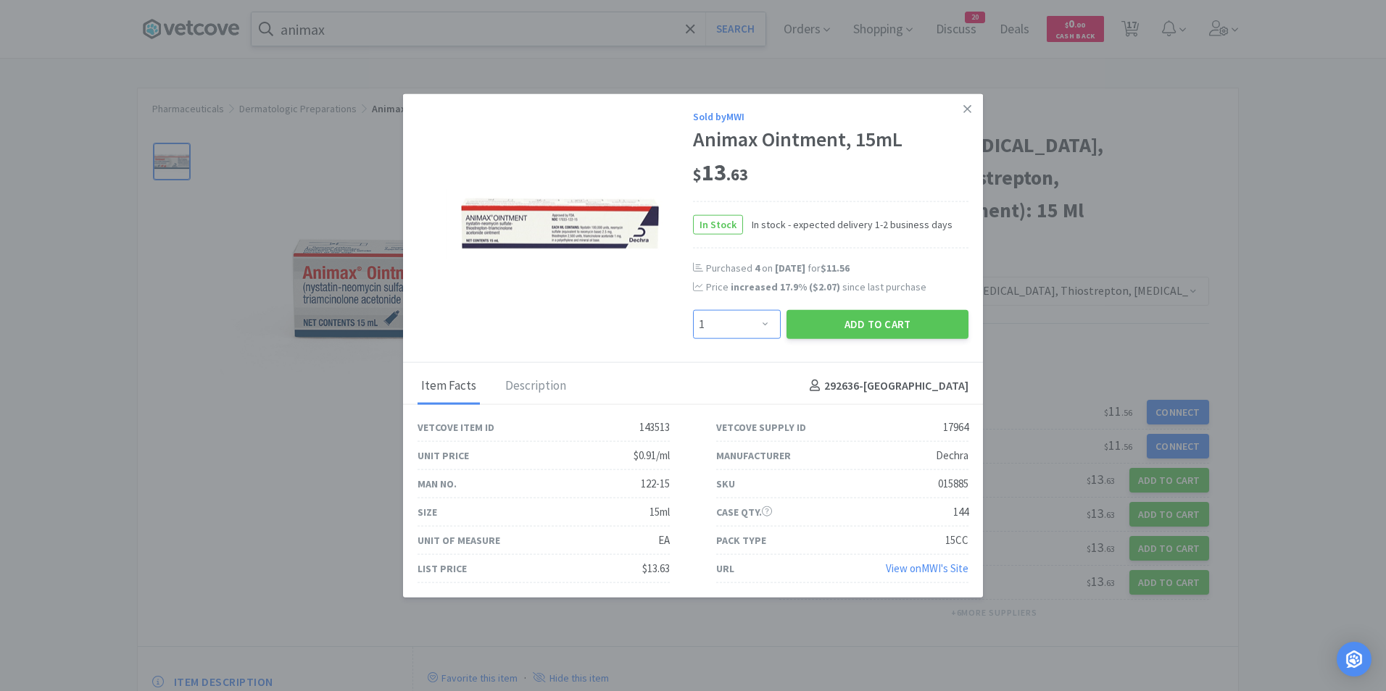
click at [766, 328] on select "Enter Quantity 1 2 3 4 5 6 7 8 9 10 11 12 13 14 15 16 17 18 19 20 Enter Quantity" at bounding box center [737, 323] width 88 height 29
select select "2"
click at [693, 309] on select "Enter Quantity 1 2 3 4 5 6 7 8 9 10 11 12 13 14 15 16 17 18 19 20 Enter Quantity" at bounding box center [737, 323] width 88 height 29
click at [885, 329] on button "Add to Cart" at bounding box center [877, 323] width 182 height 29
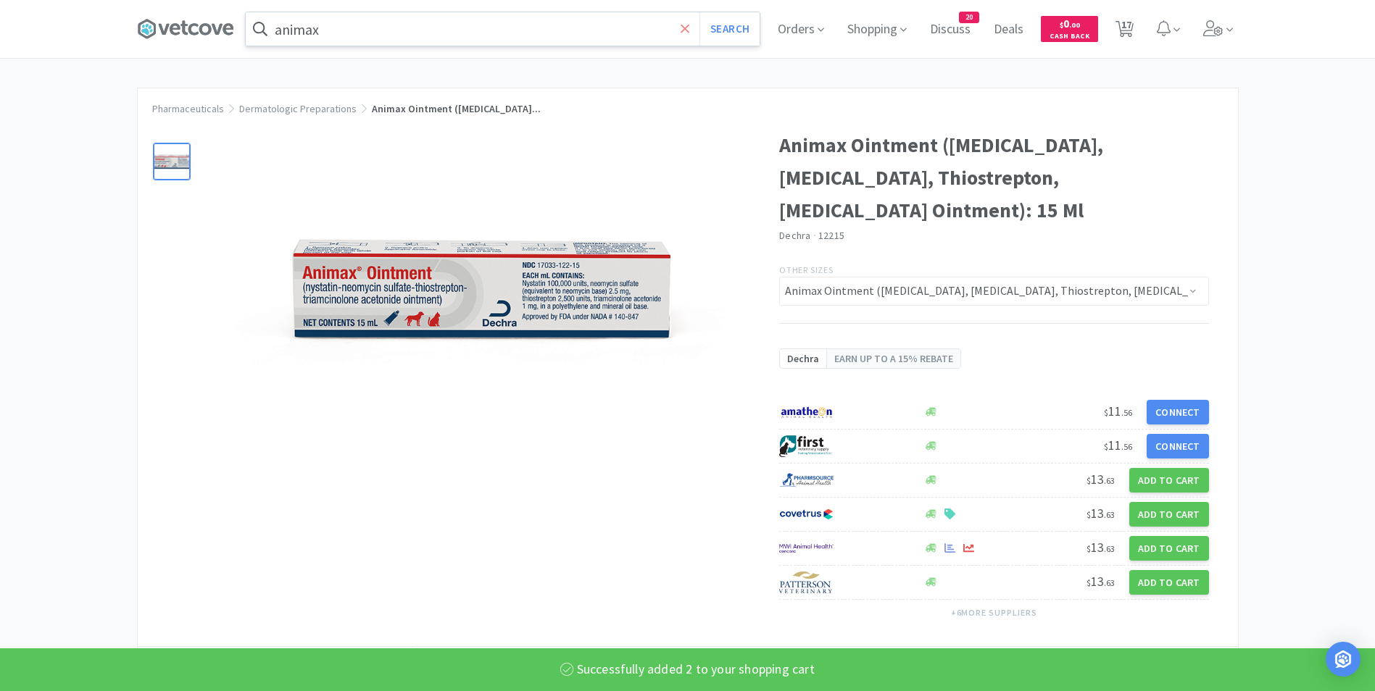
click at [689, 30] on icon at bounding box center [685, 28] width 9 height 9
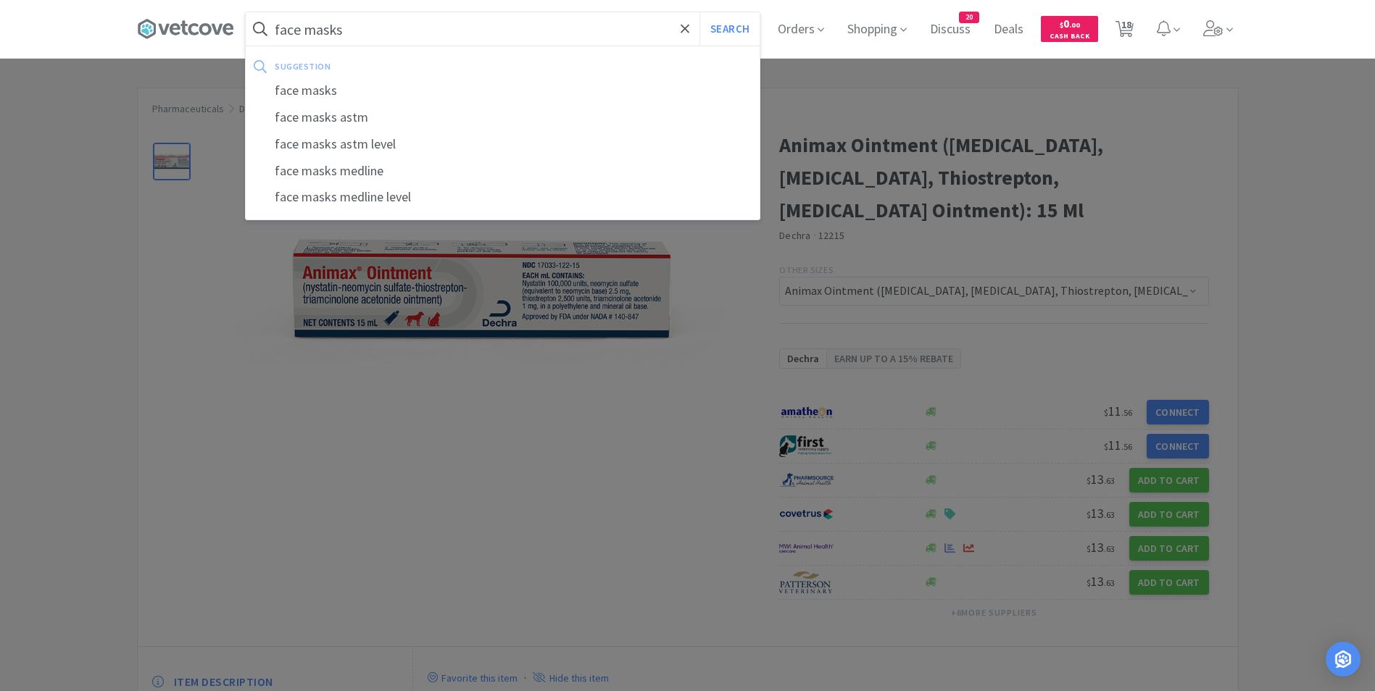
type input "face masks"
click at [699, 12] on button "Search" at bounding box center [729, 28] width 60 height 33
select select "2"
select select "1"
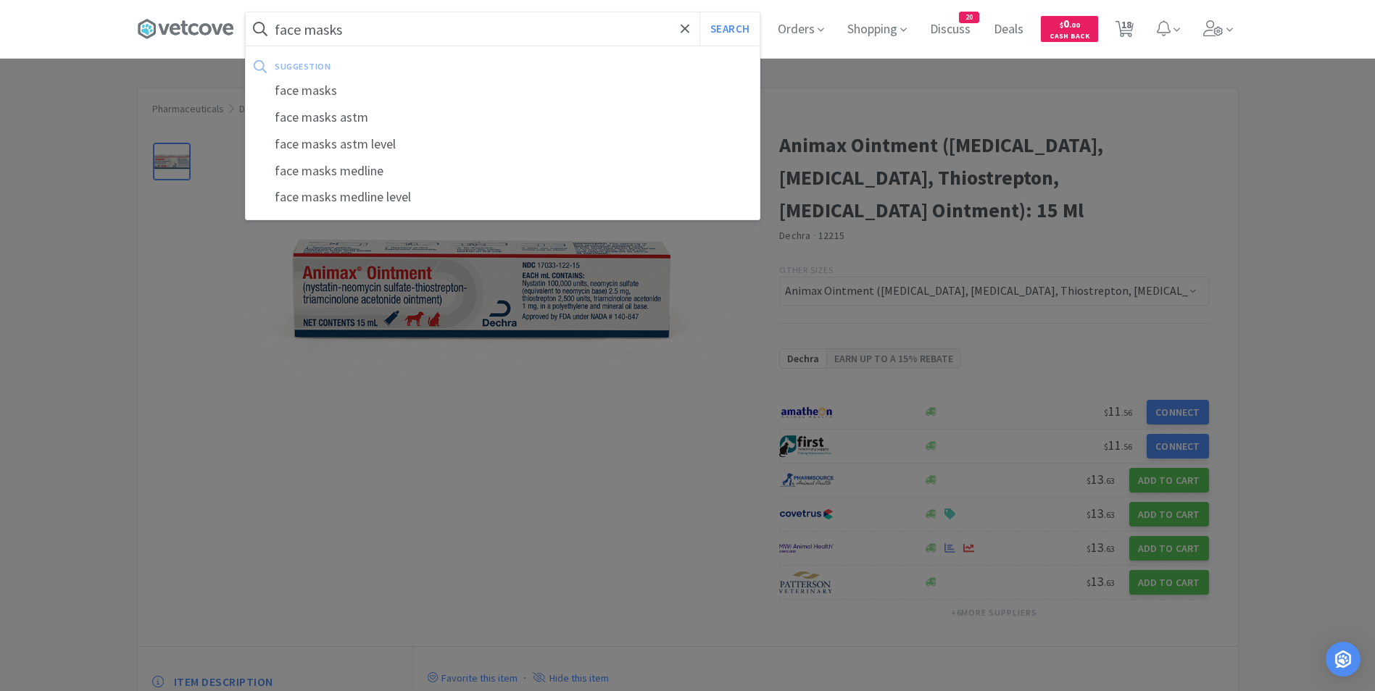
select select "1"
select select "2"
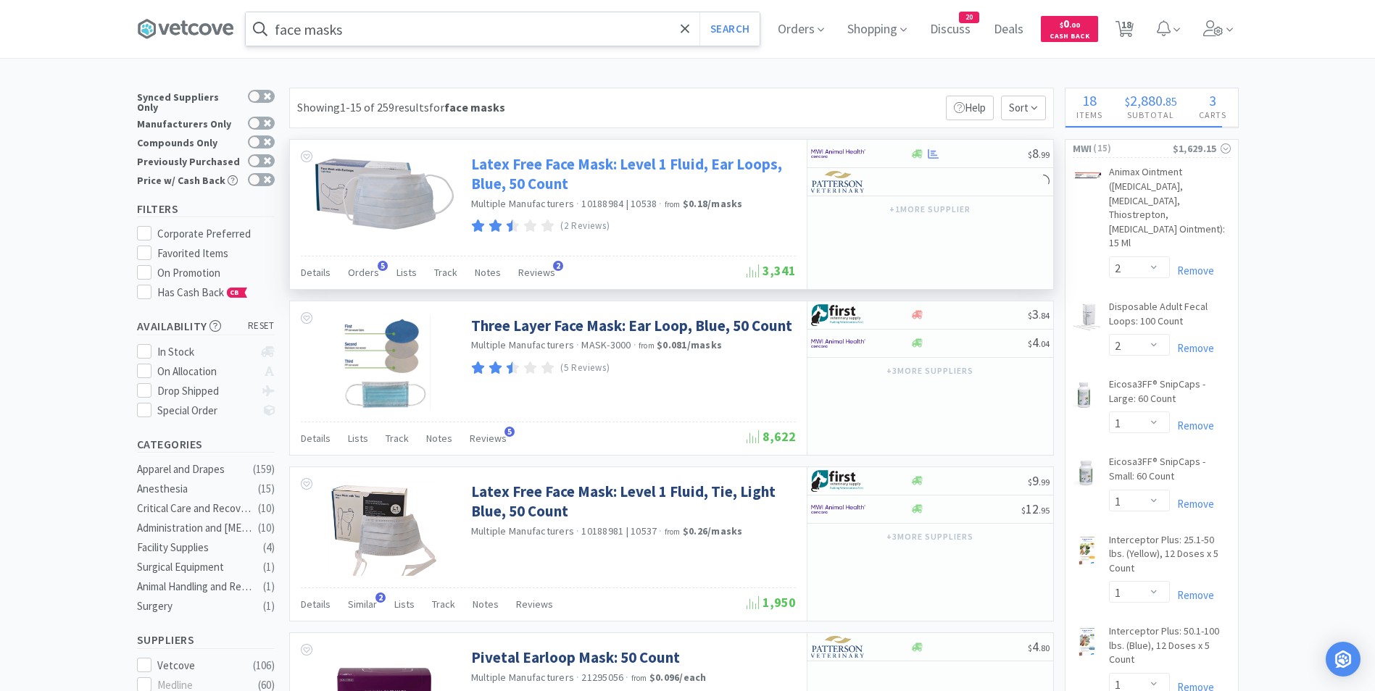
click at [575, 178] on link "Latex Free Face Mask: Level 1 Fluid, Ear Loops, Blue, 50 Count" at bounding box center [631, 174] width 321 height 40
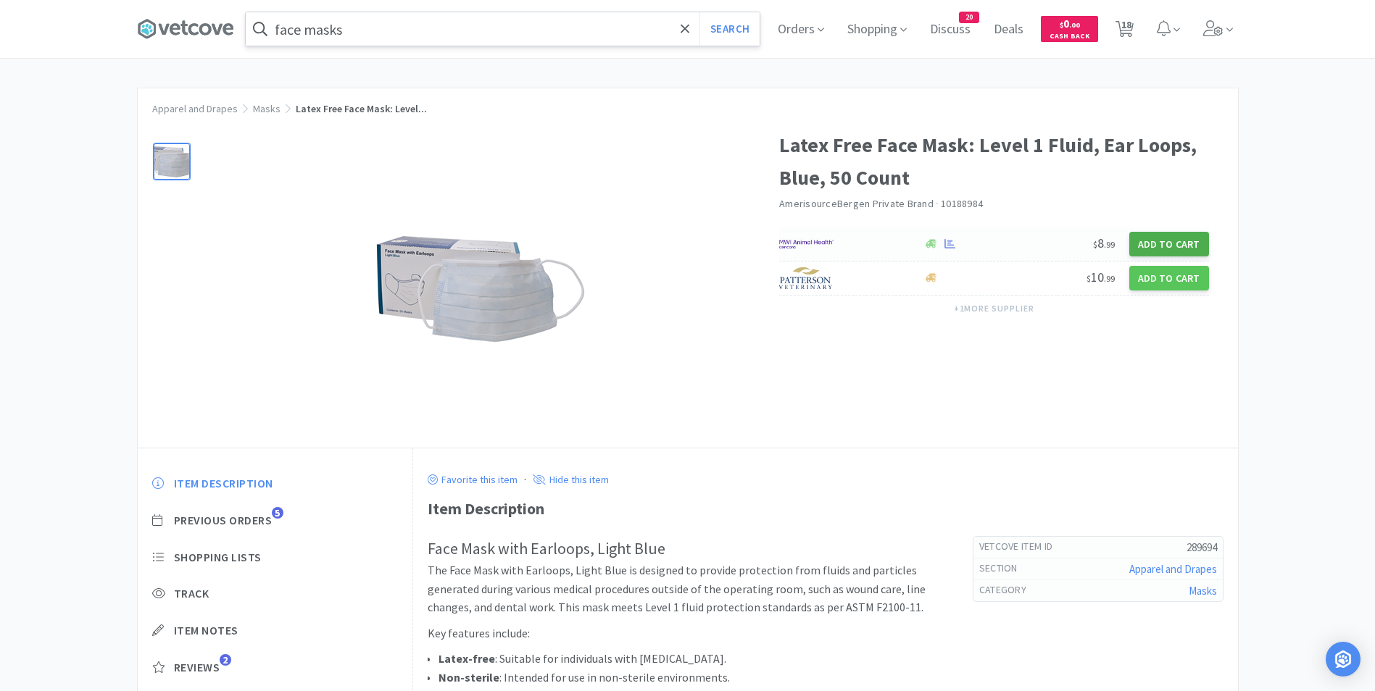
click at [1180, 233] on button "Add to Cart" at bounding box center [1169, 244] width 80 height 25
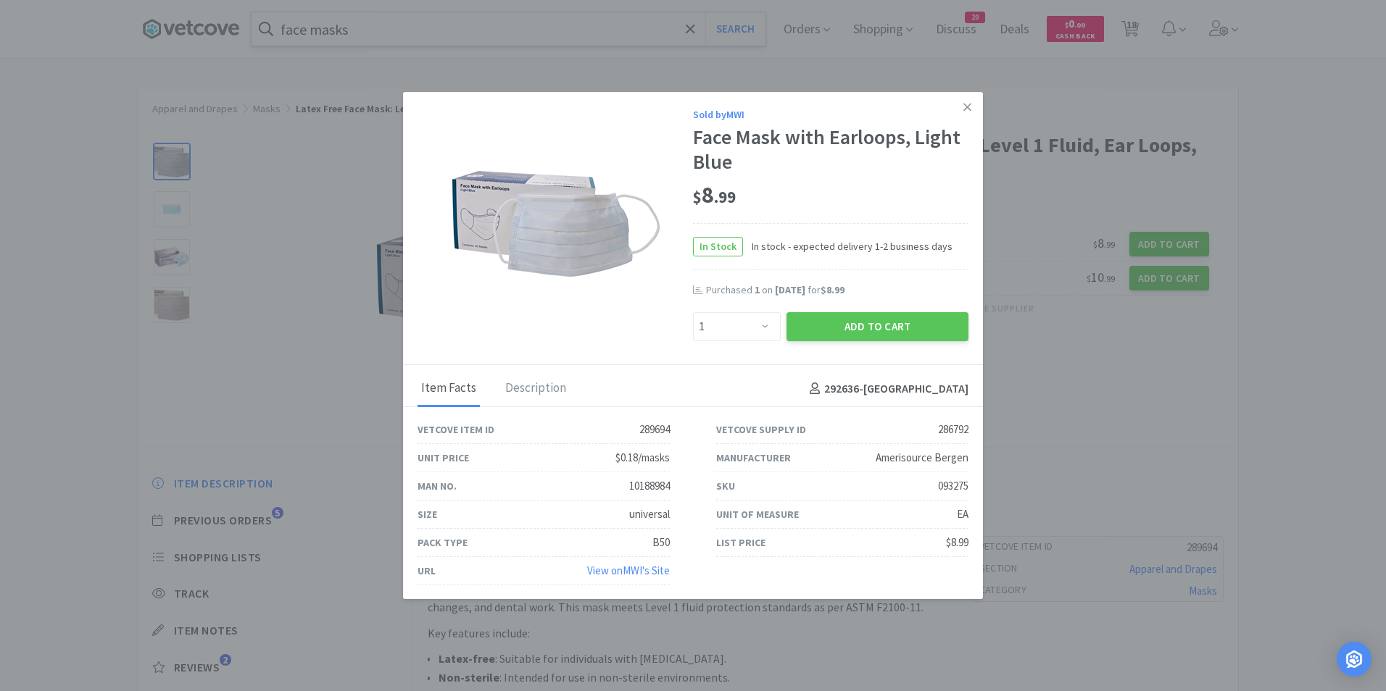
click at [744, 344] on div "Sold by MWI Face Mask with Earloops, Light Blue $ 8 . 99 In Stock In stock - ex…" at bounding box center [693, 228] width 580 height 273
click at [744, 329] on select "Enter Quantity 1 2 3 4 5 6 7 8 9 10 11 12 13 14 15 16 17 18 19 20 Enter Quantity" at bounding box center [737, 326] width 88 height 29
click at [693, 312] on select "Enter Quantity 1 2 3 4 5 6 7 8 9 10 11 12 13 14 15 16 17 18 19 20 Enter Quantity" at bounding box center [737, 326] width 88 height 29
click at [818, 329] on button "Add to Cart" at bounding box center [877, 326] width 182 height 29
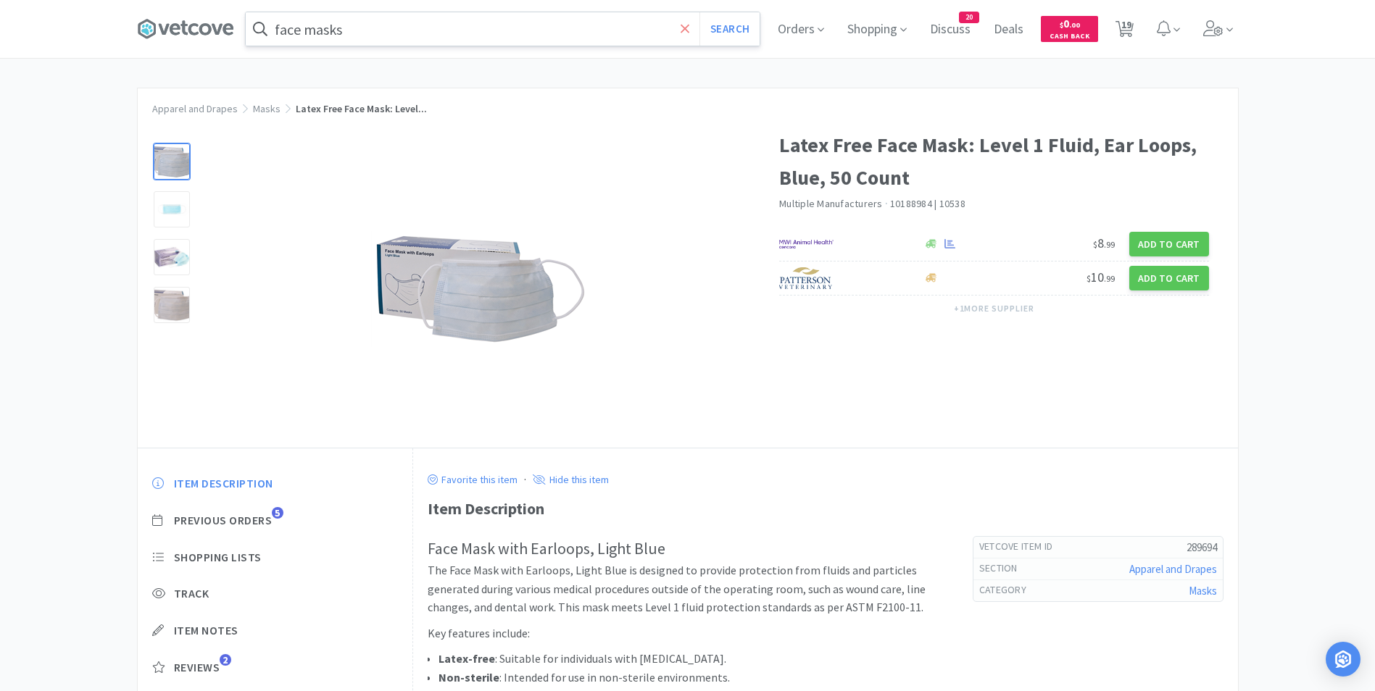
click at [687, 38] on span at bounding box center [685, 29] width 17 height 30
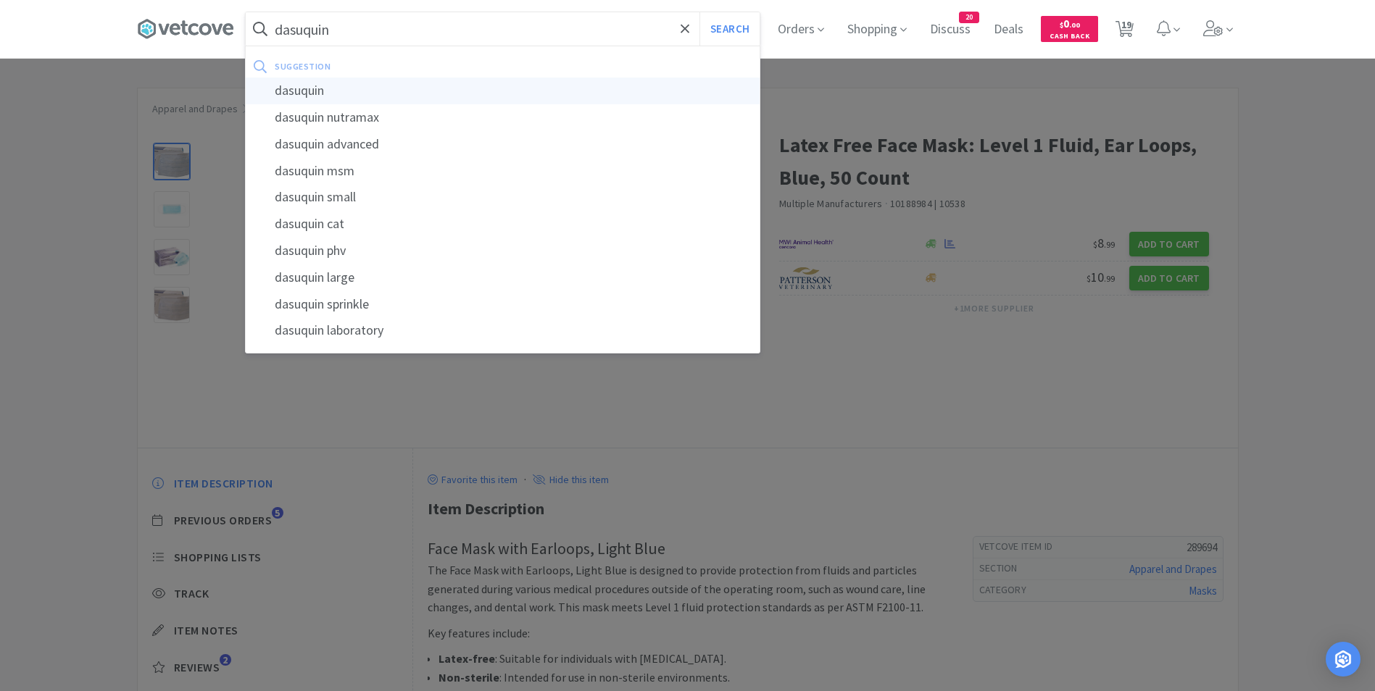
click at [442, 93] on div "dasuquin" at bounding box center [503, 91] width 514 height 27
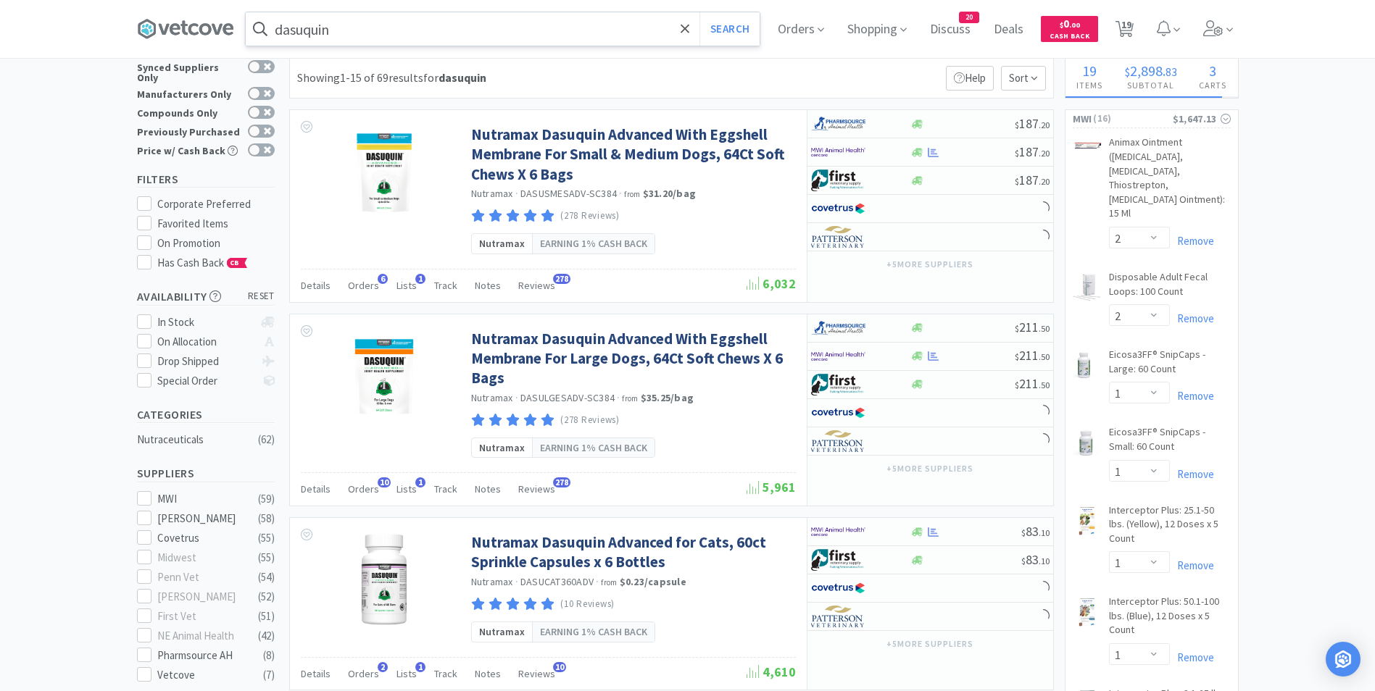
scroll to position [30, 0]
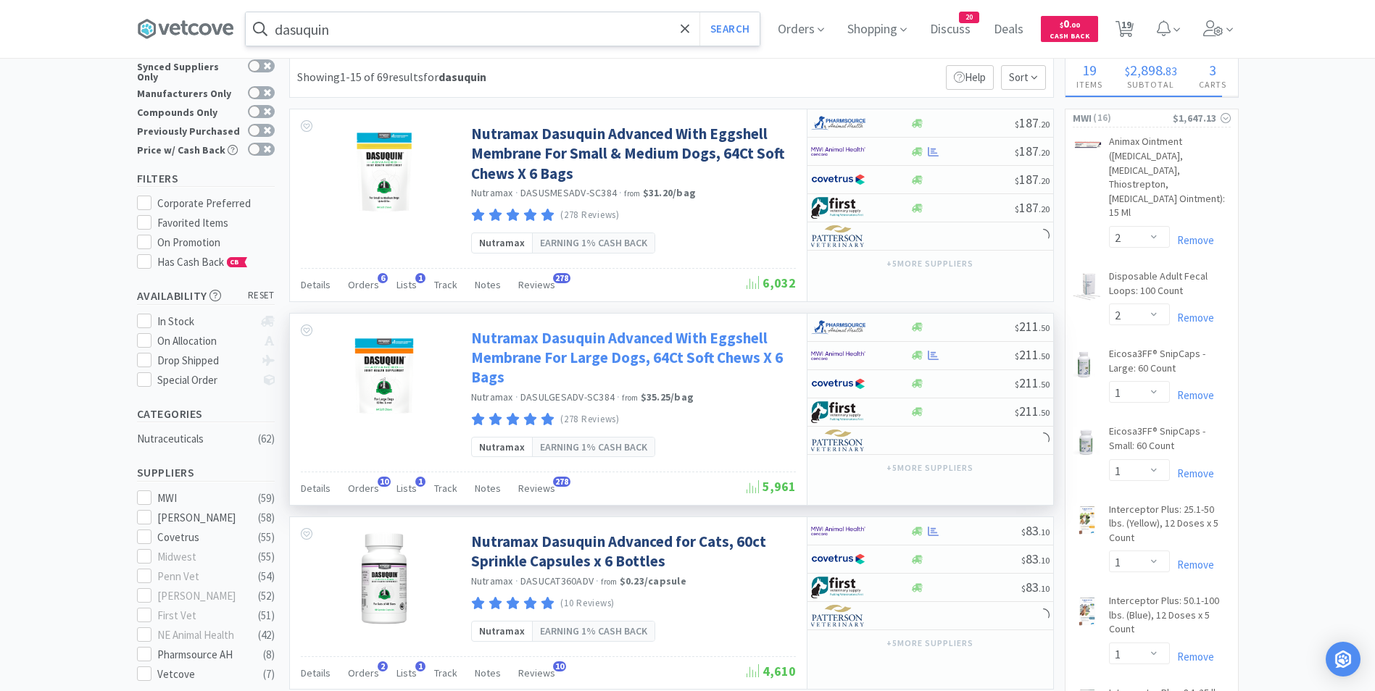
click at [533, 356] on link "Nutramax Dasuquin Advanced With Eggshell Membrane For Large Dogs, 64Ct Soft Che…" at bounding box center [631, 357] width 321 height 59
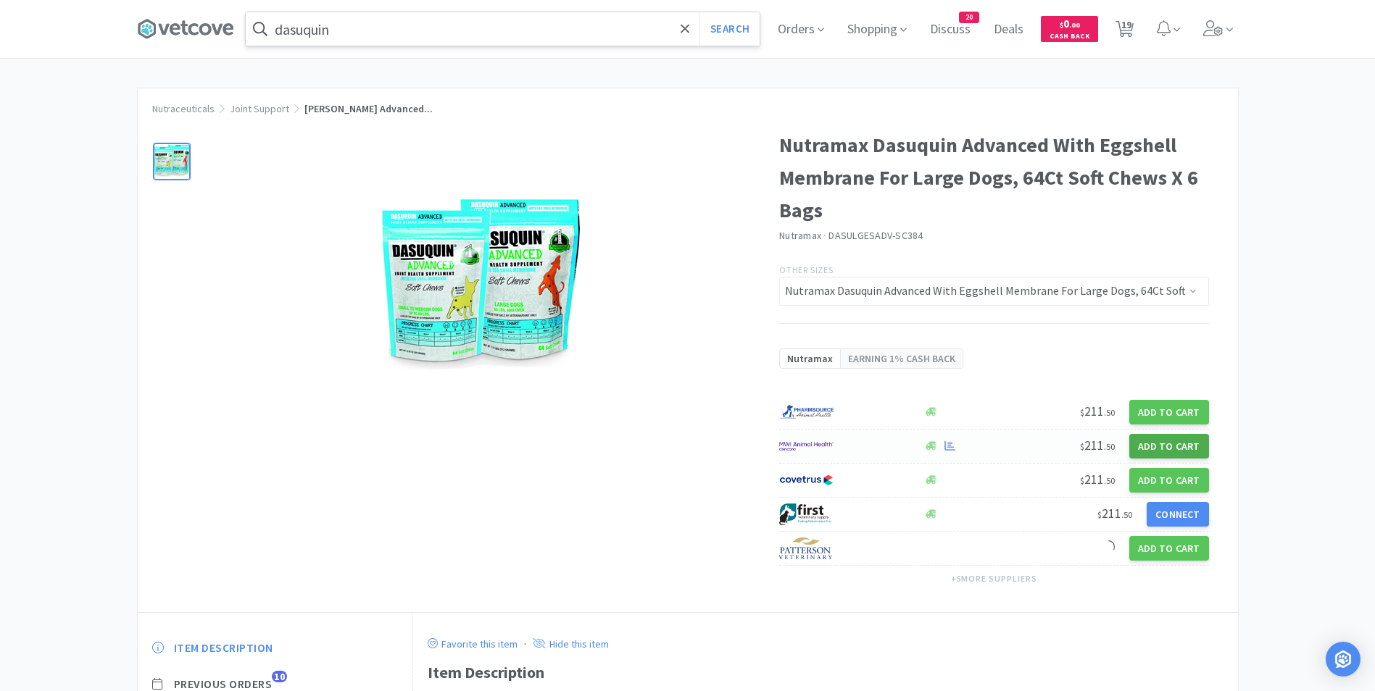
click at [1152, 440] on button "Add to Cart" at bounding box center [1169, 446] width 80 height 25
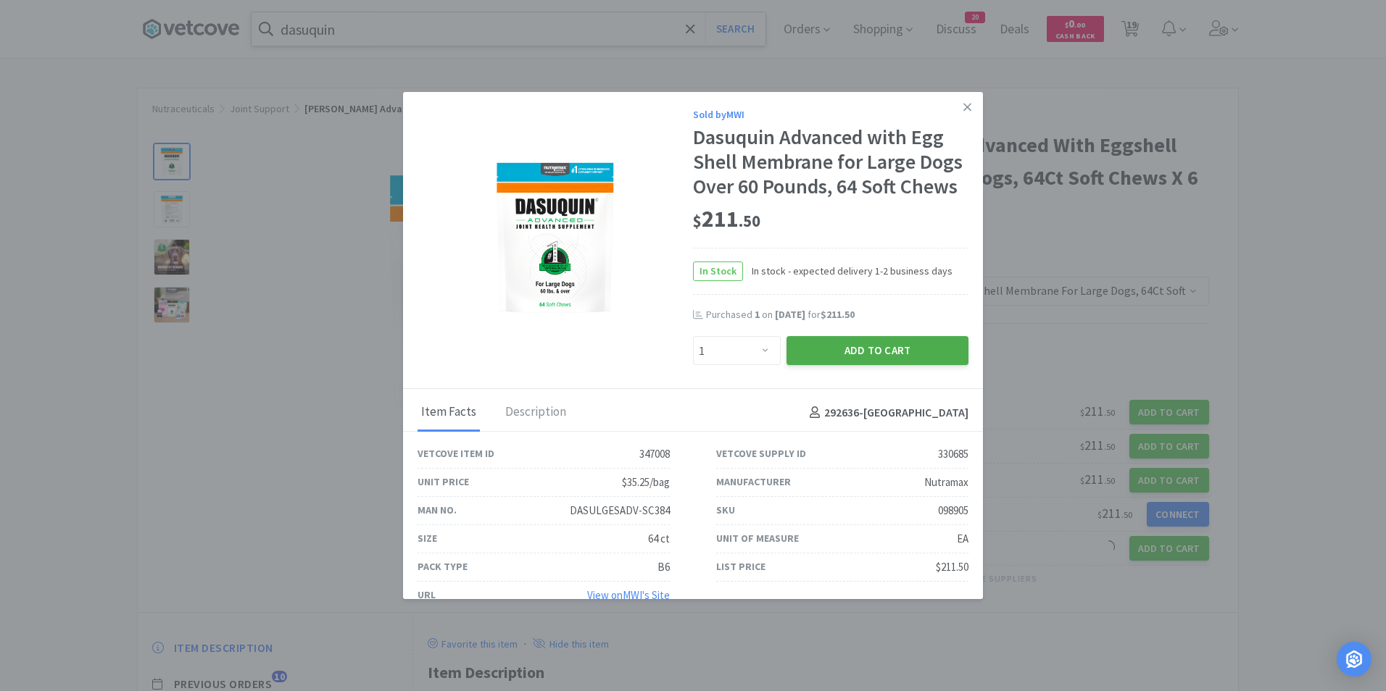
click at [869, 346] on button "Add to Cart" at bounding box center [877, 350] width 182 height 29
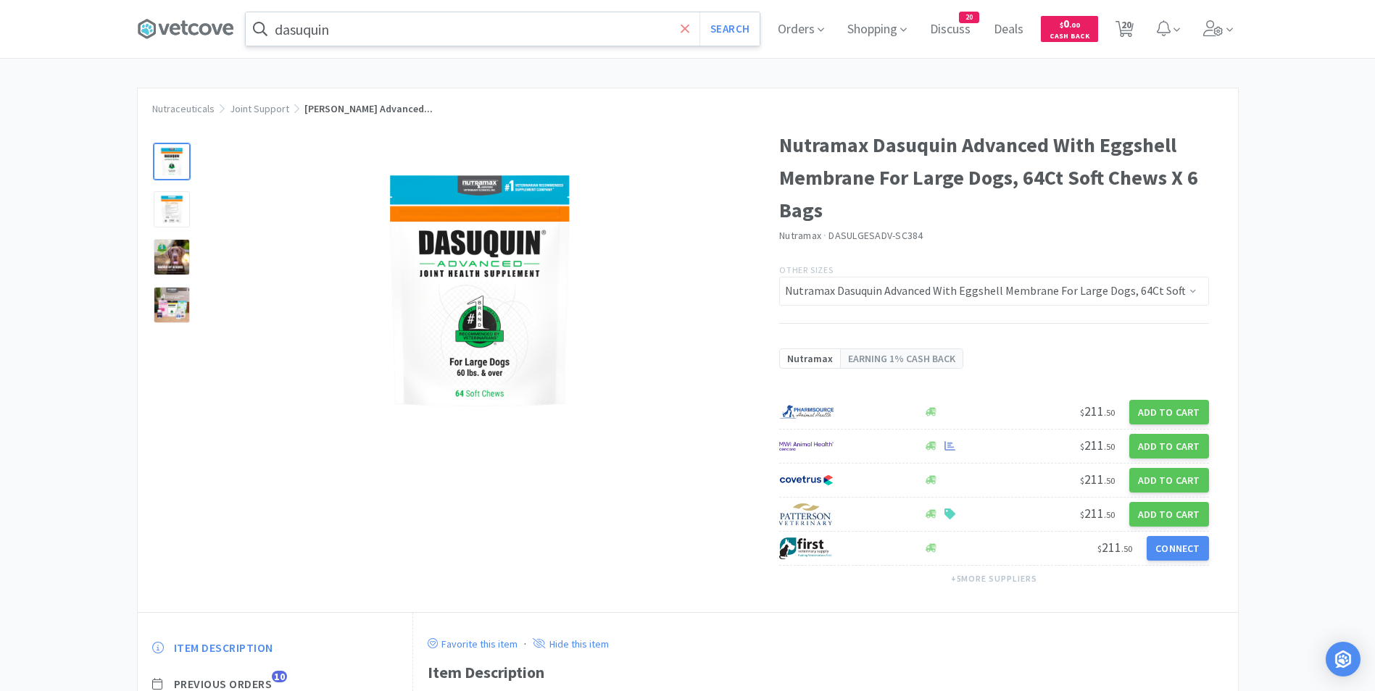
click at [687, 29] on icon at bounding box center [685, 29] width 9 height 14
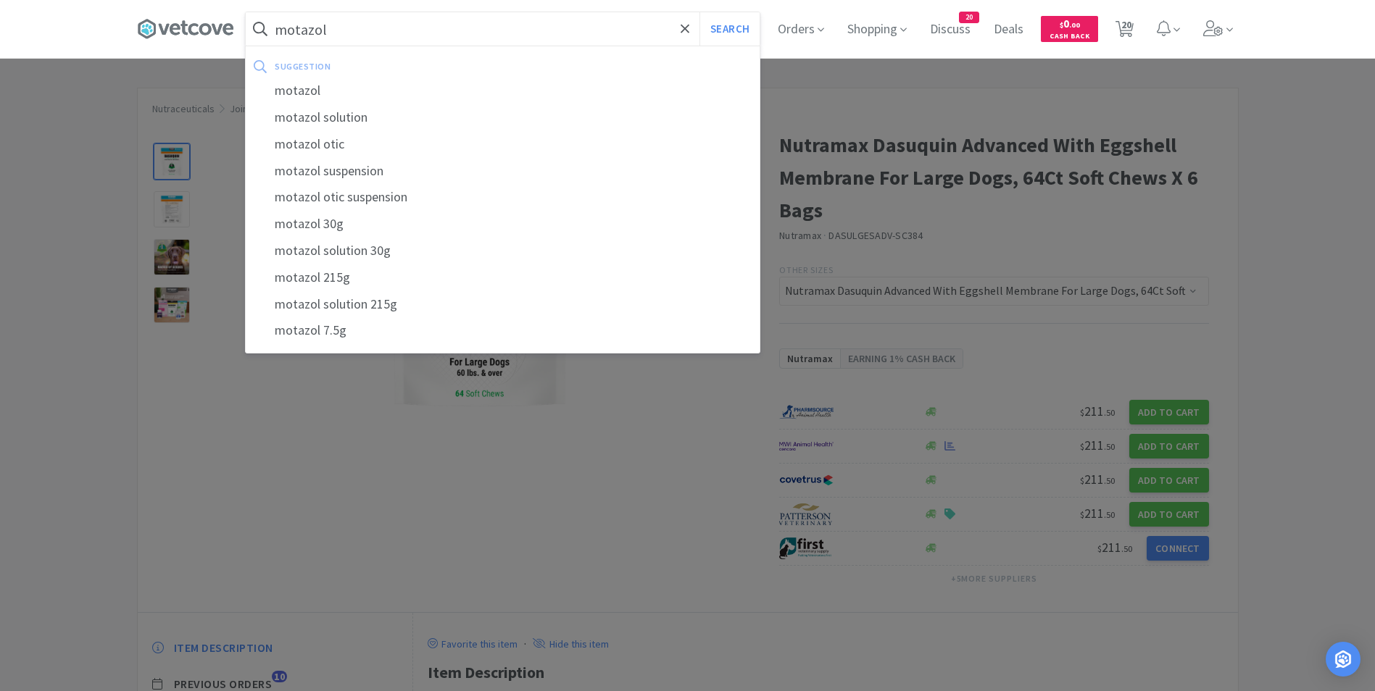
click at [699, 12] on button "Search" at bounding box center [729, 28] width 60 height 33
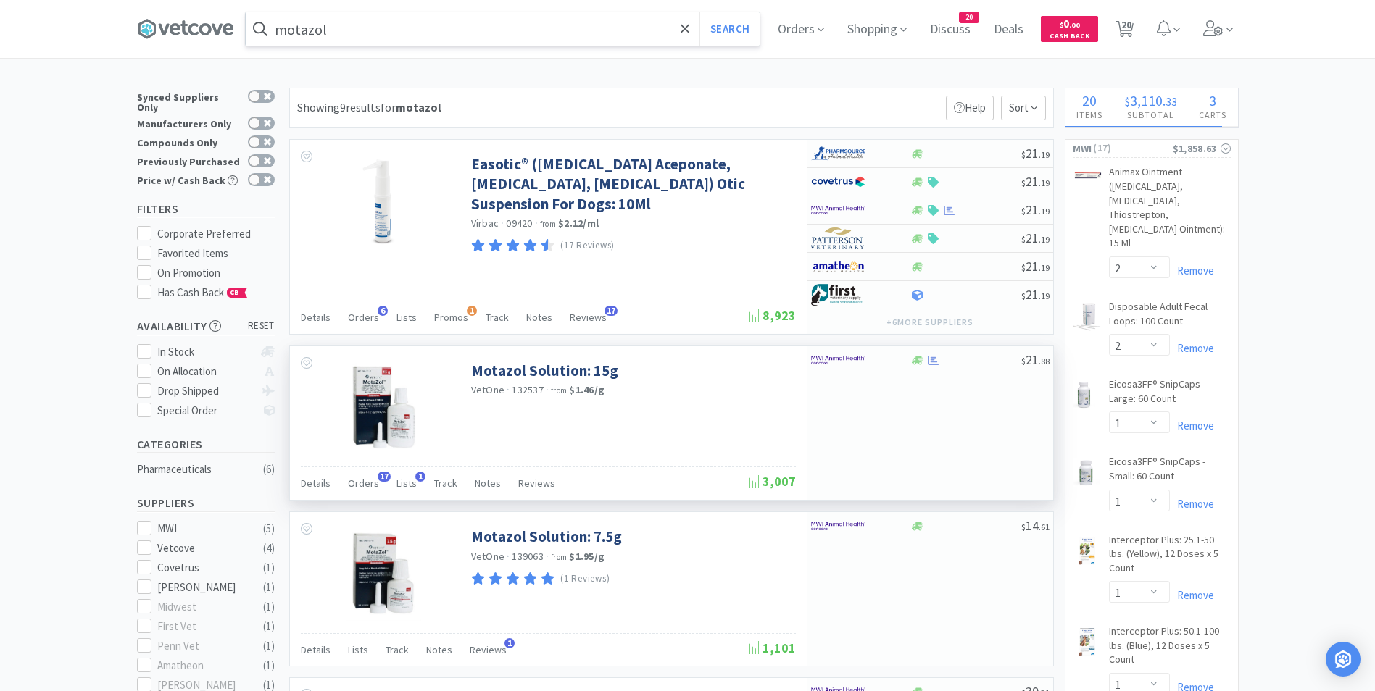
click at [545, 360] on div "Motazol Solution: 15g VetOne · 132537 · from $1.46 / g" at bounding box center [631, 379] width 321 height 50
click at [545, 371] on link "Motazol Solution: 15g" at bounding box center [544, 371] width 147 height 20
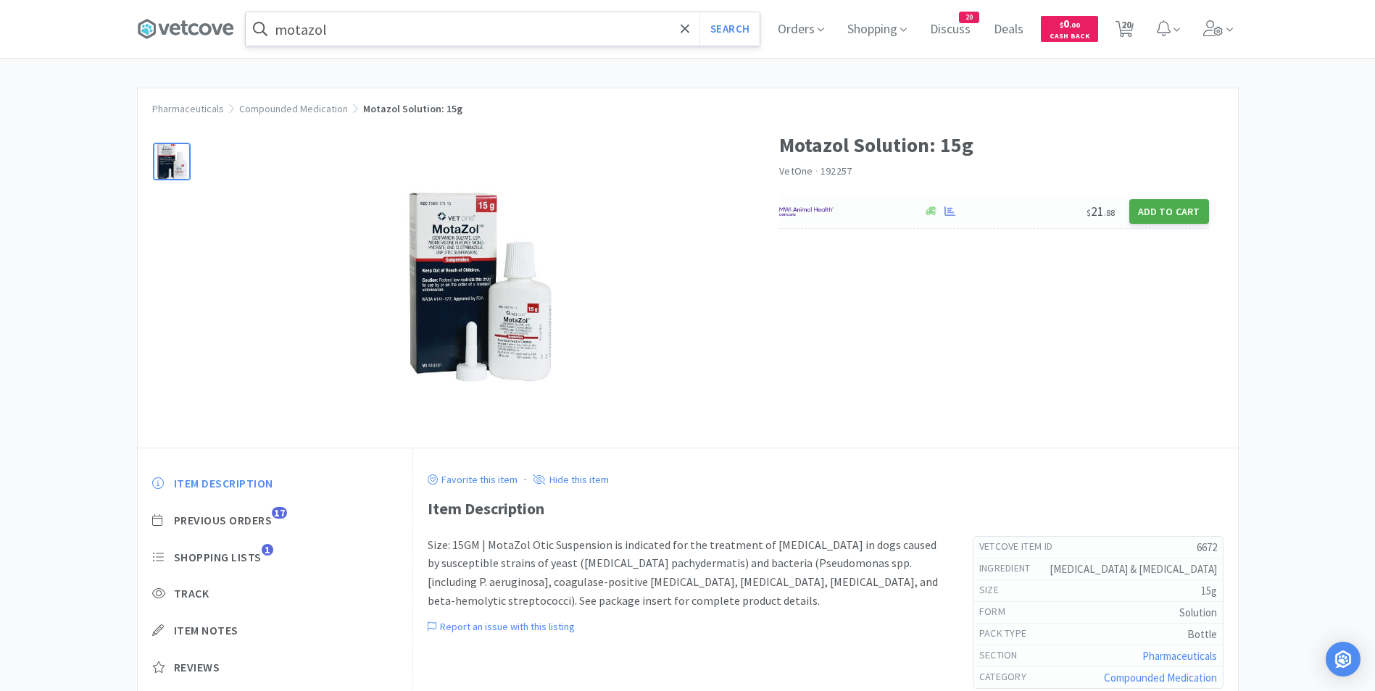
click at [1173, 214] on button "Add to Cart" at bounding box center [1169, 211] width 80 height 25
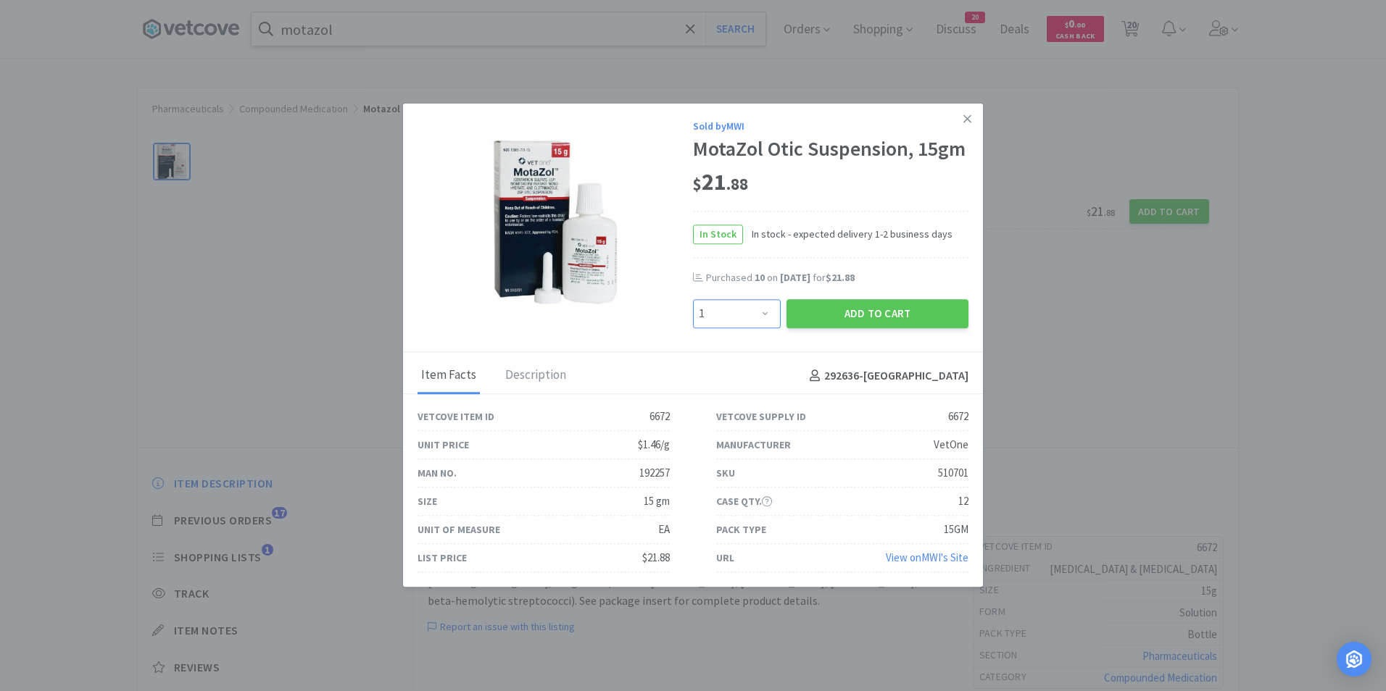
click at [765, 309] on select "Enter Quantity 1 2 3 4 5 6 7 8 9 10 11 12 13 14 15 16 17 18 19 20 Enter Quantity" at bounding box center [737, 313] width 88 height 29
click at [693, 299] on select "Enter Quantity 1 2 3 4 5 6 7 8 9 10 11 12 13 14 15 16 17 18 19 20 Enter Quantity" at bounding box center [737, 313] width 88 height 29
click at [835, 317] on button "Add to Cart" at bounding box center [877, 313] width 182 height 29
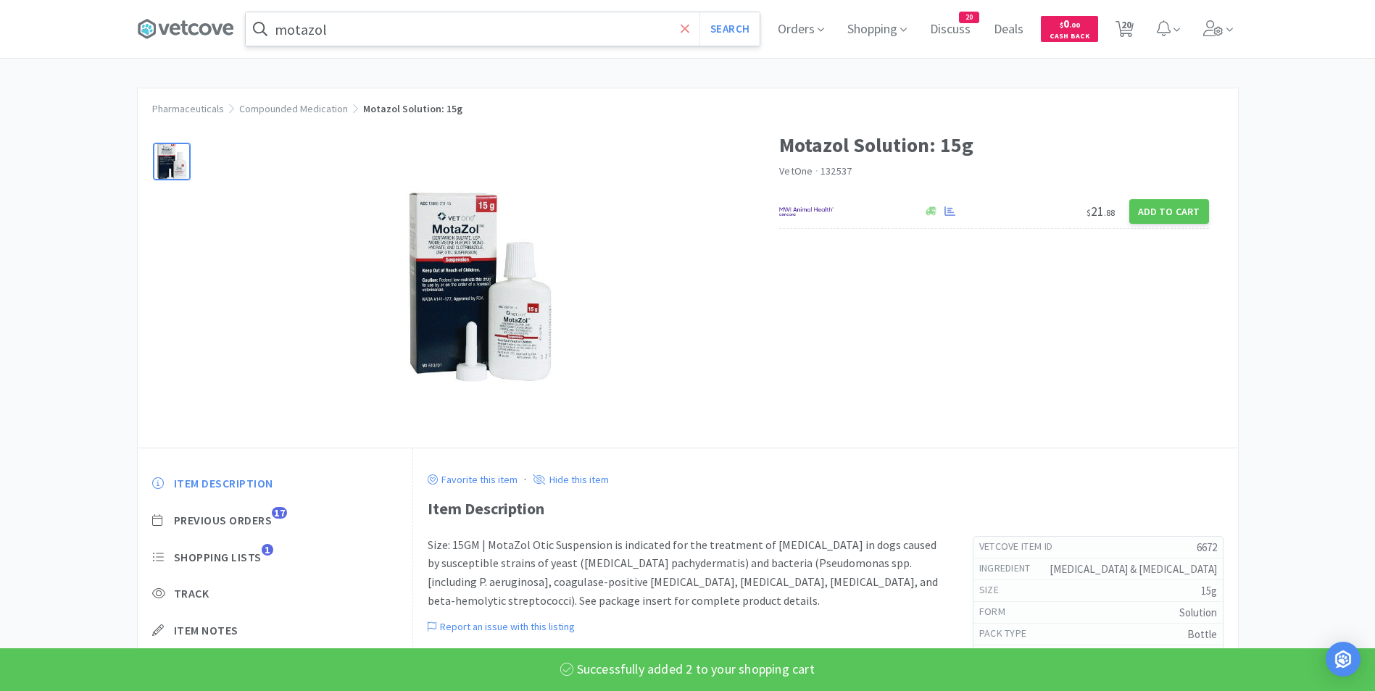
click at [686, 25] on icon at bounding box center [685, 28] width 9 height 9
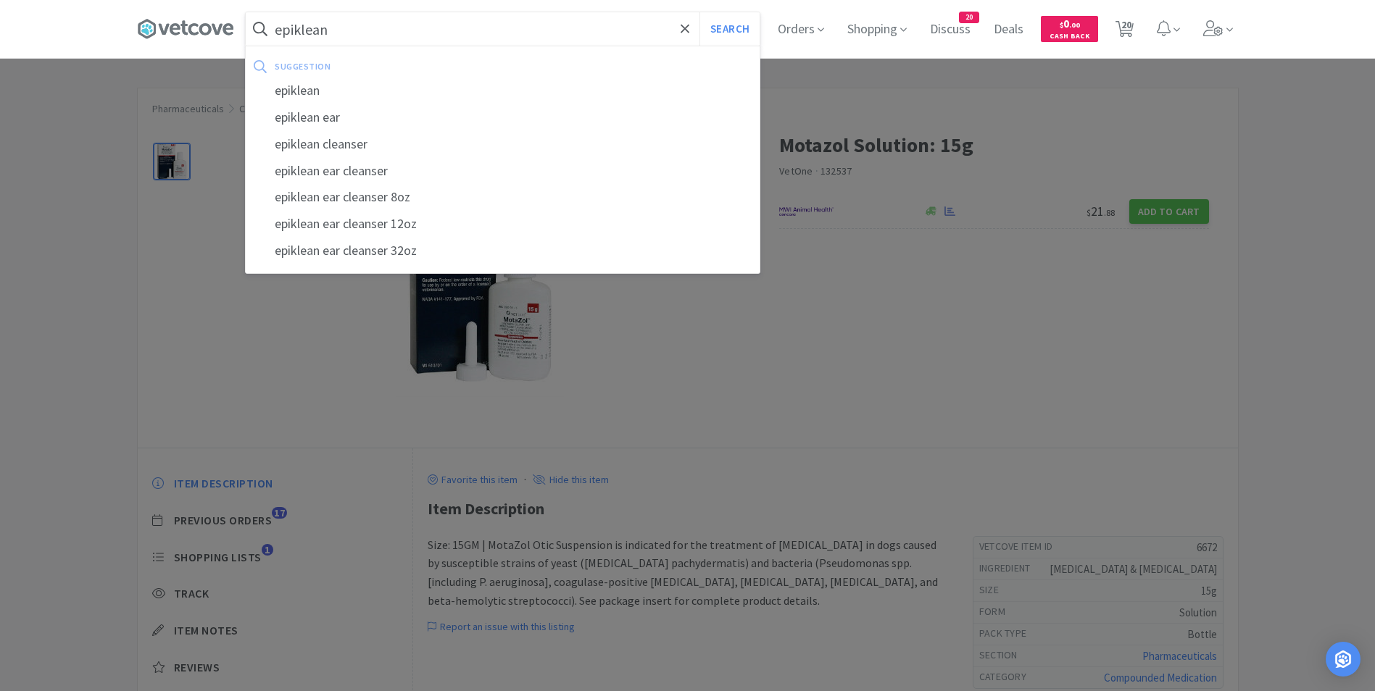
click at [699, 12] on button "Search" at bounding box center [729, 28] width 60 height 33
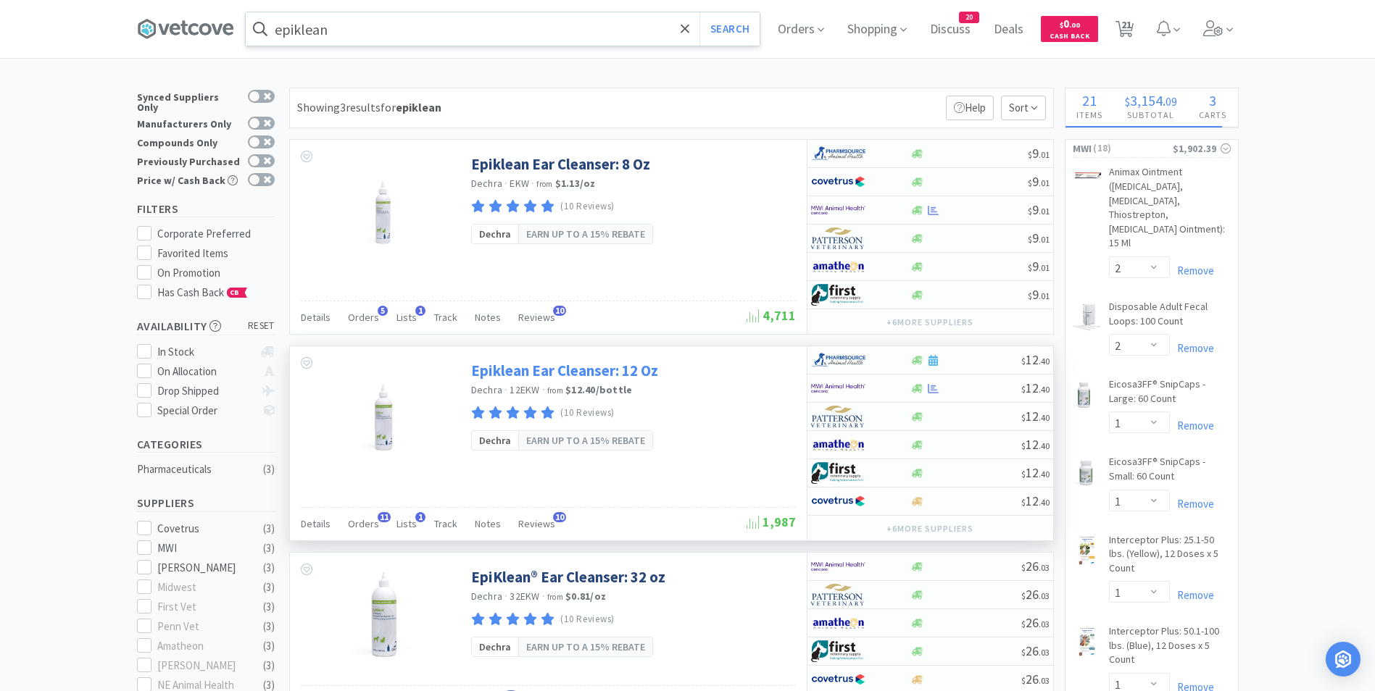
click at [508, 371] on link "Epiklean Ear Cleanser: 12 Oz" at bounding box center [564, 371] width 187 height 20
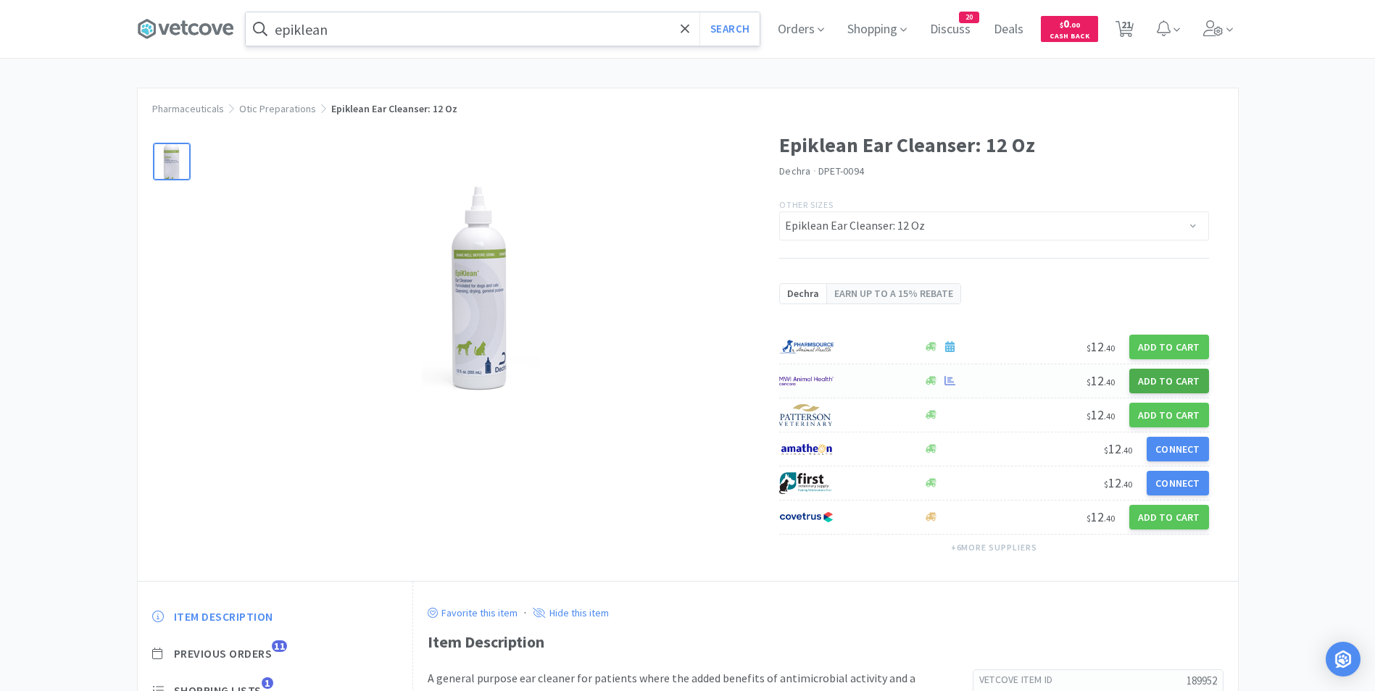
click at [1160, 378] on button "Add to Cart" at bounding box center [1169, 381] width 80 height 25
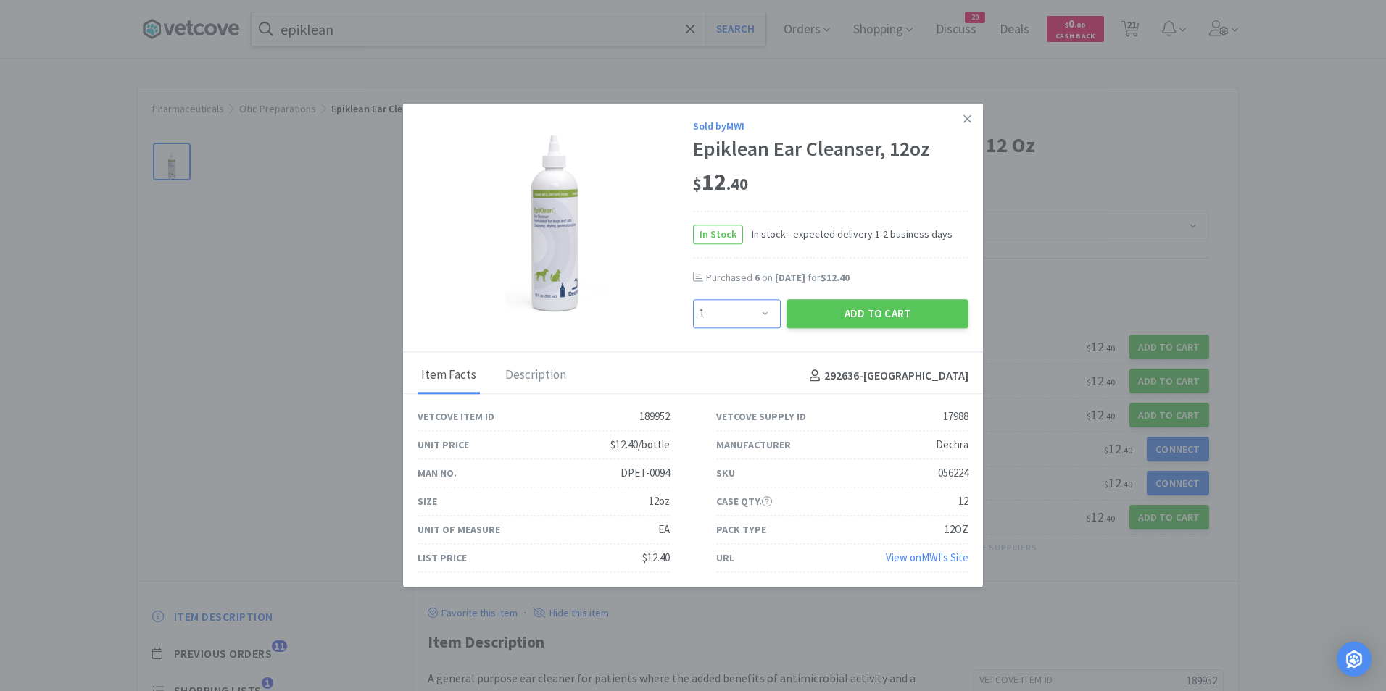
click at [767, 310] on select "Enter Quantity 1 2 3 4 5 6 7 8 9 10 11 12 13 14 15 16 17 18 19 20 Enter Quantity" at bounding box center [737, 313] width 88 height 29
click at [693, 299] on select "Enter Quantity 1 2 3 4 5 6 7 8 9 10 11 12 13 14 15 16 17 18 19 20 Enter Quantity" at bounding box center [737, 313] width 88 height 29
click at [815, 319] on button "Add to Cart" at bounding box center [877, 313] width 182 height 29
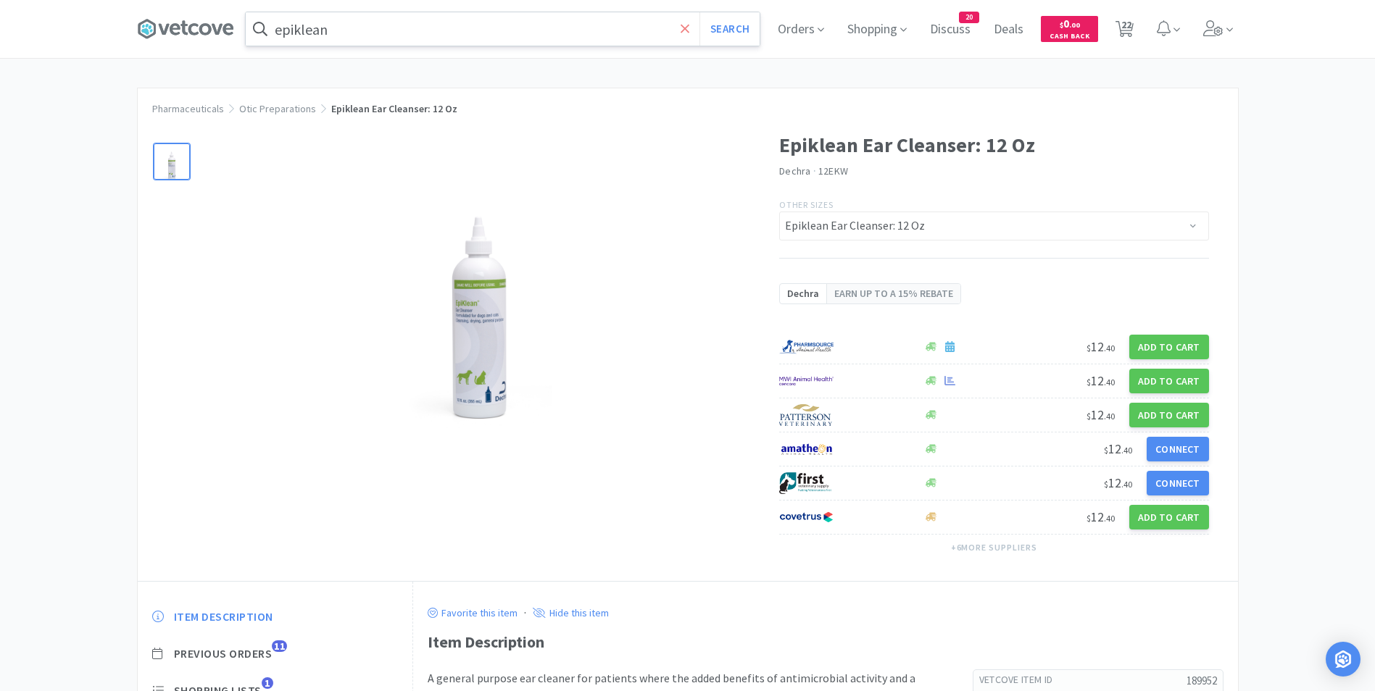
click at [690, 29] on icon at bounding box center [685, 29] width 9 height 14
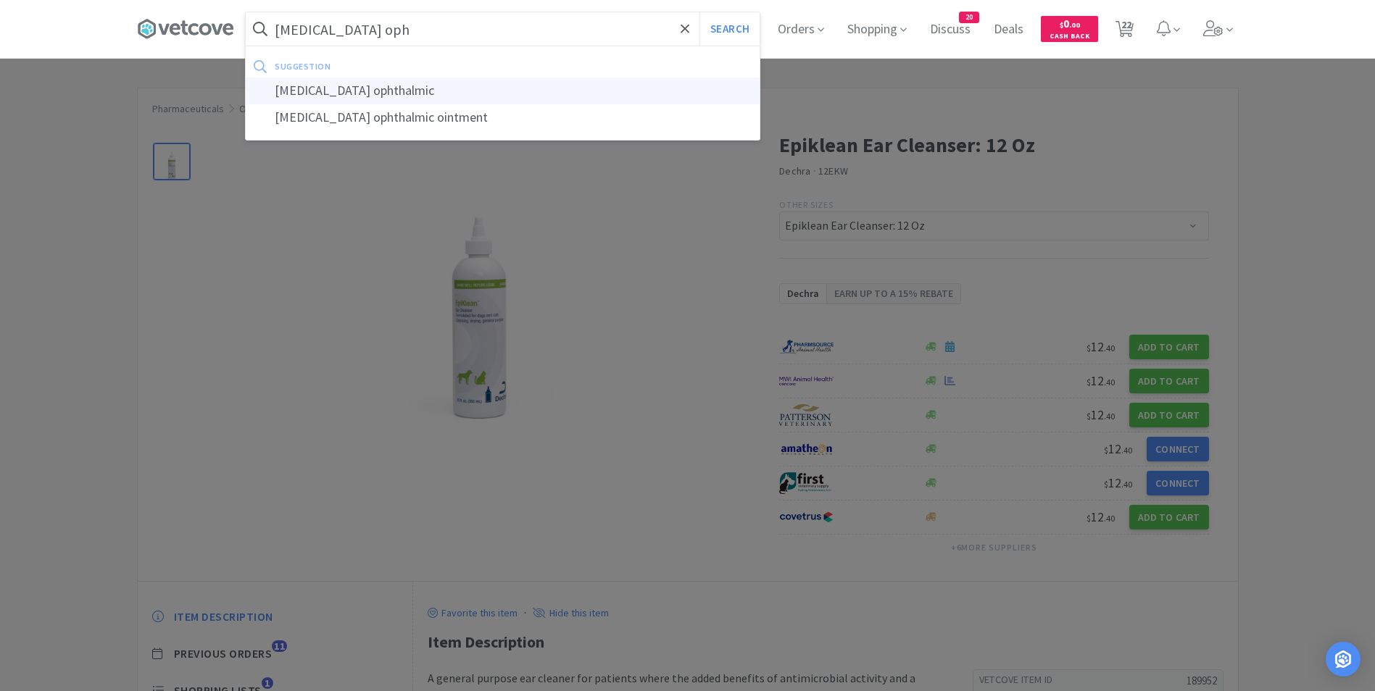
click at [531, 91] on div "atropine ophthalmic" at bounding box center [503, 91] width 514 height 27
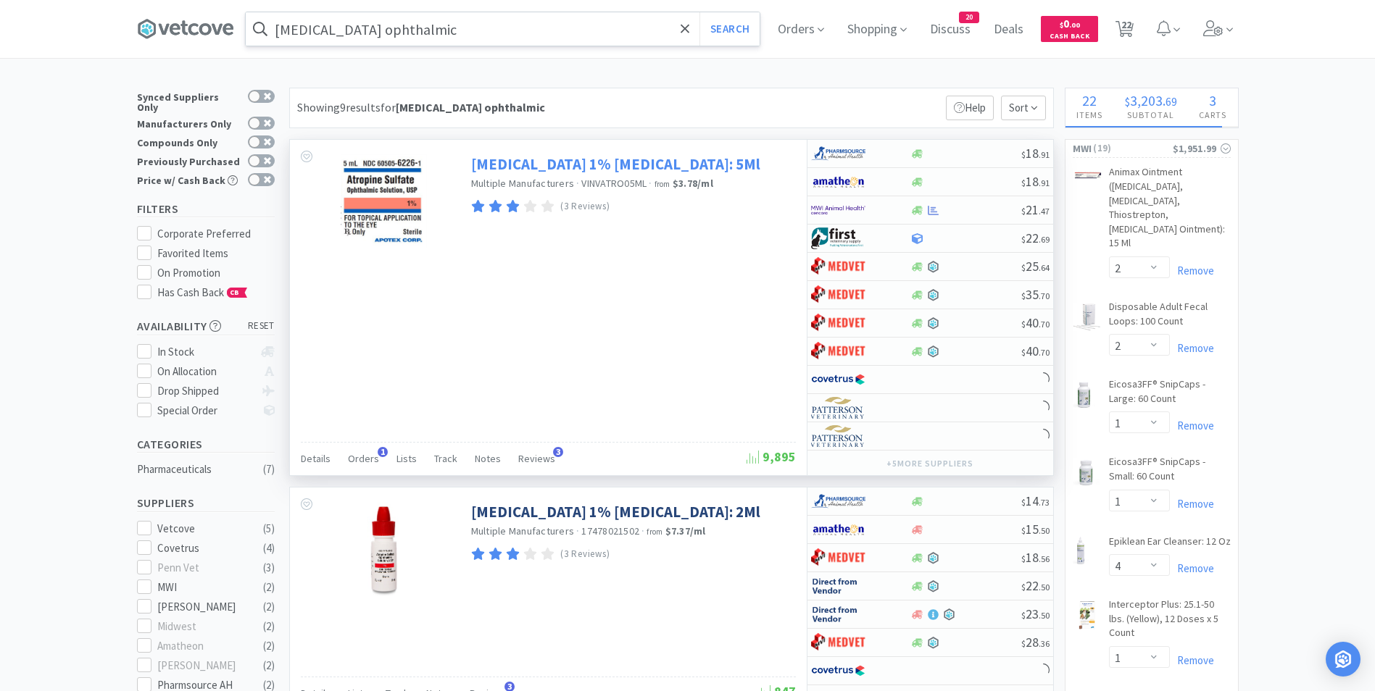
click at [543, 162] on link "[MEDICAL_DATA] 1% [MEDICAL_DATA]: 5Ml" at bounding box center [615, 164] width 289 height 20
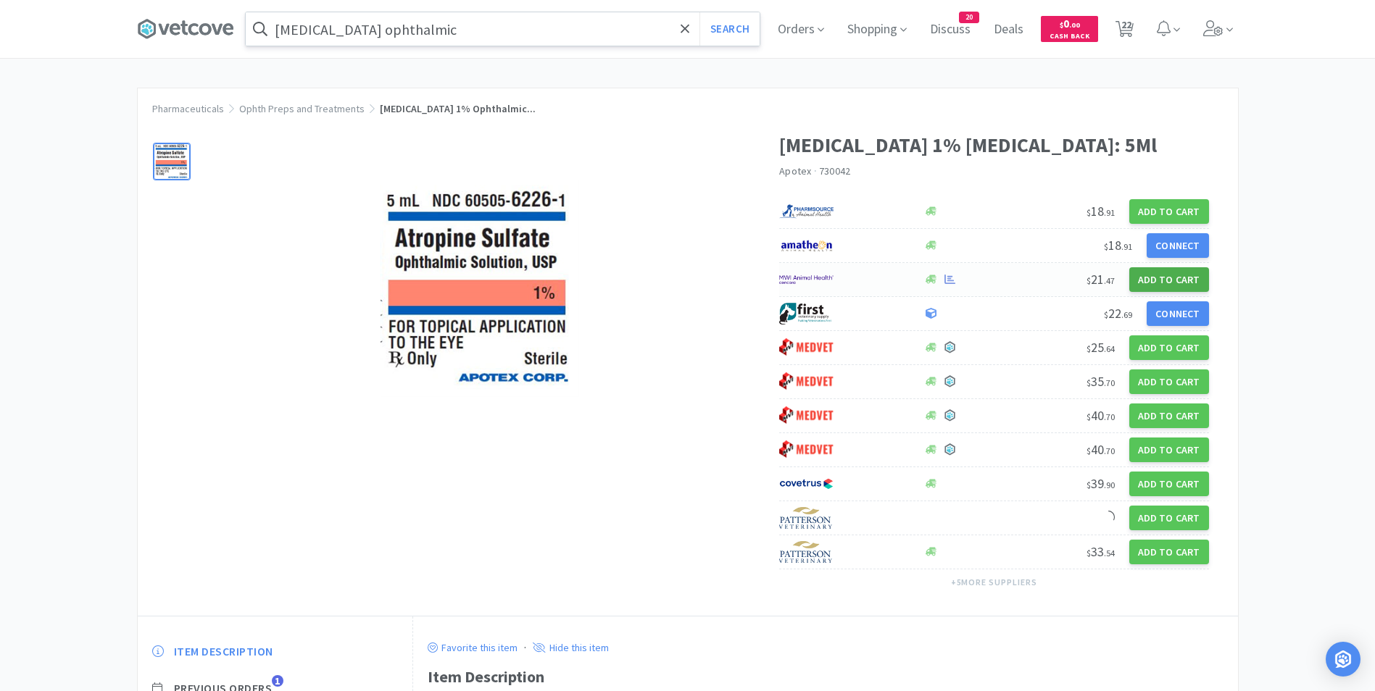
click at [1160, 281] on button "Add to Cart" at bounding box center [1169, 279] width 80 height 25
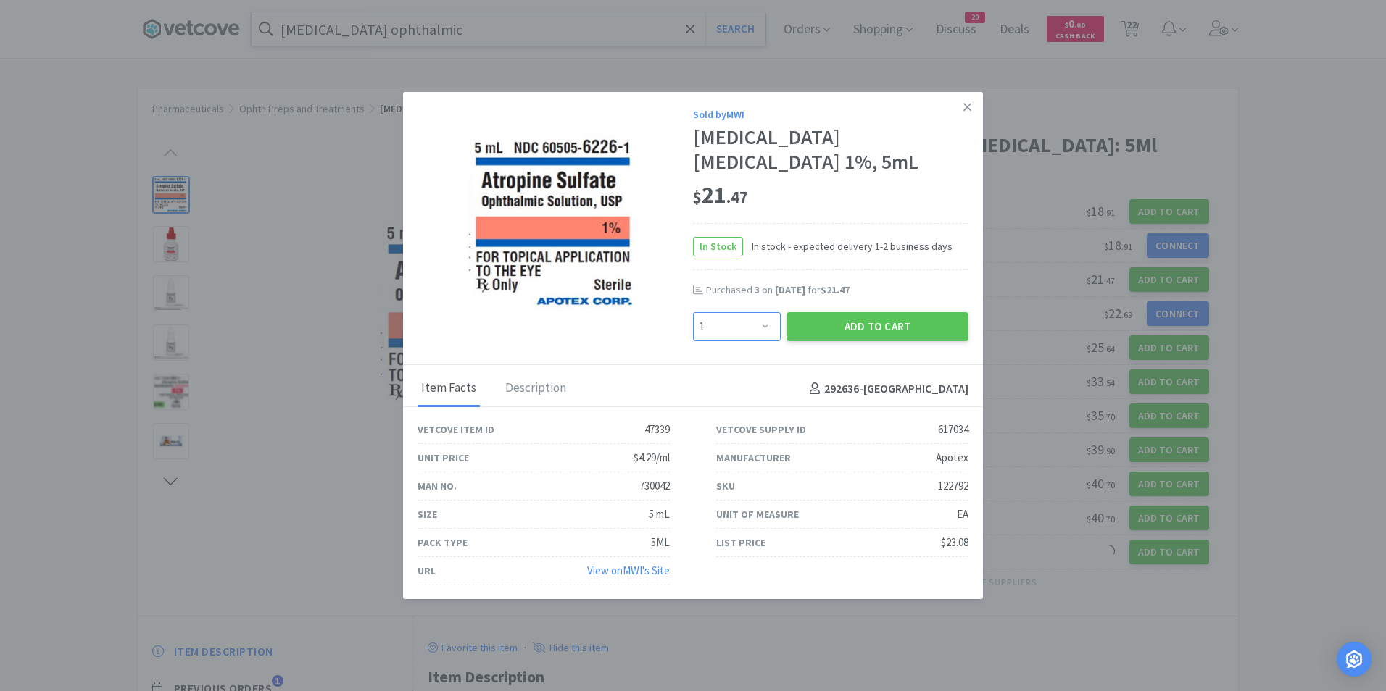
click at [731, 333] on select "Enter Quantity 1 2 3 4 5 6 7 8 9 10 11 12 13 14 15 16 17 18 19 20 Enter Quantity" at bounding box center [737, 326] width 88 height 29
click at [693, 312] on select "Enter Quantity 1 2 3 4 5 6 7 8 9 10 11 12 13 14 15 16 17 18 19 20 Enter Quantity" at bounding box center [737, 326] width 88 height 29
click at [807, 330] on button "Add to Cart" at bounding box center [877, 326] width 182 height 29
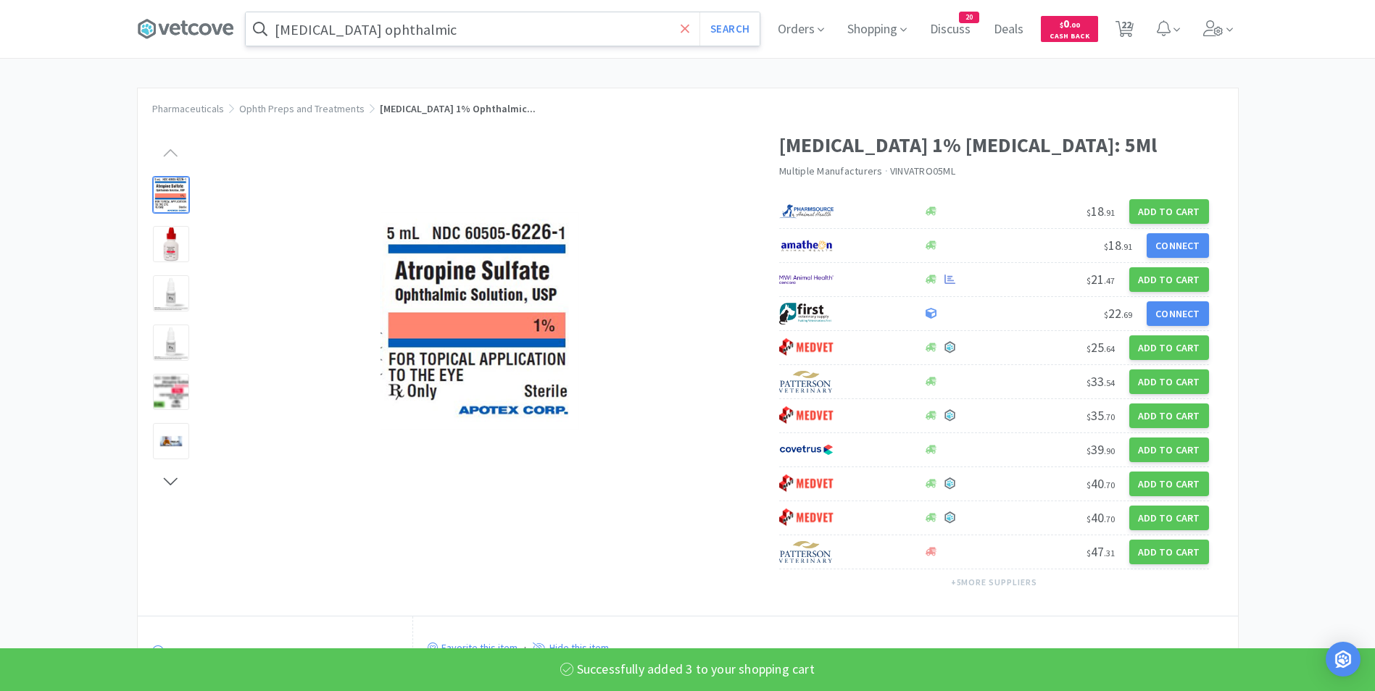
click at [686, 25] on icon at bounding box center [685, 28] width 9 height 9
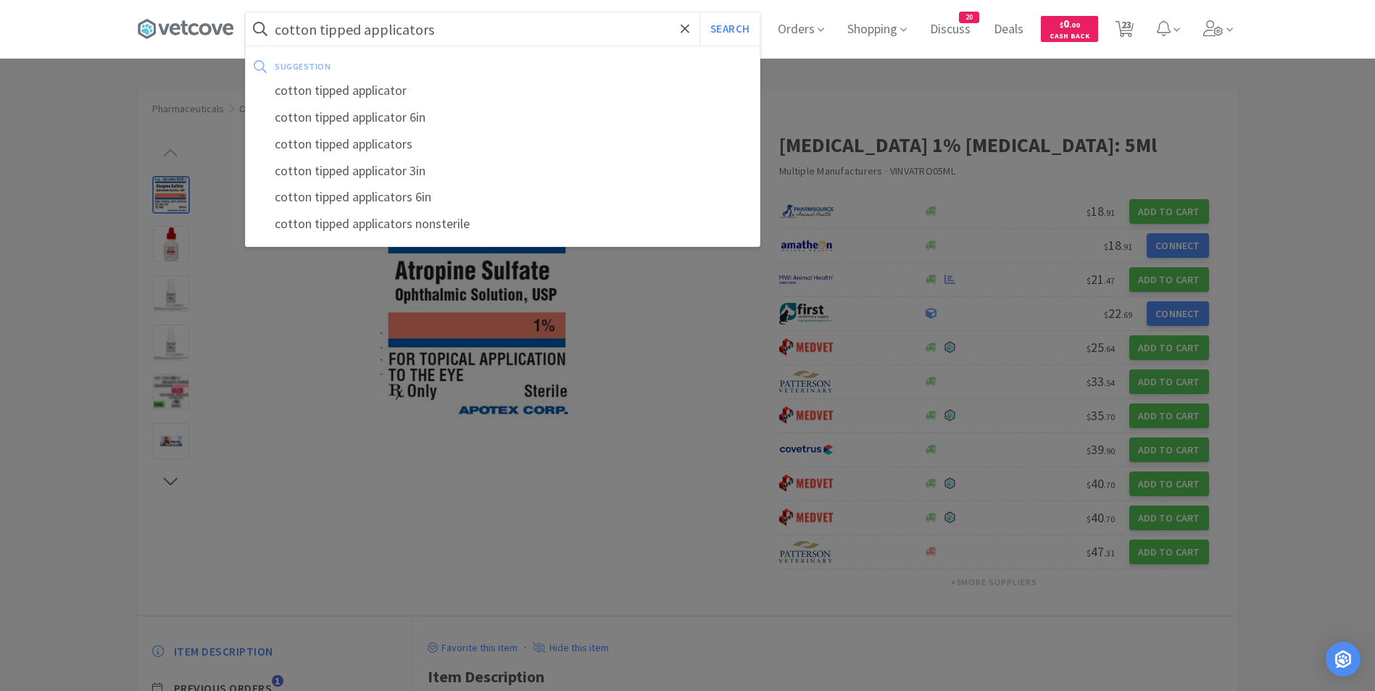
click at [699, 12] on button "Search" at bounding box center [729, 28] width 60 height 33
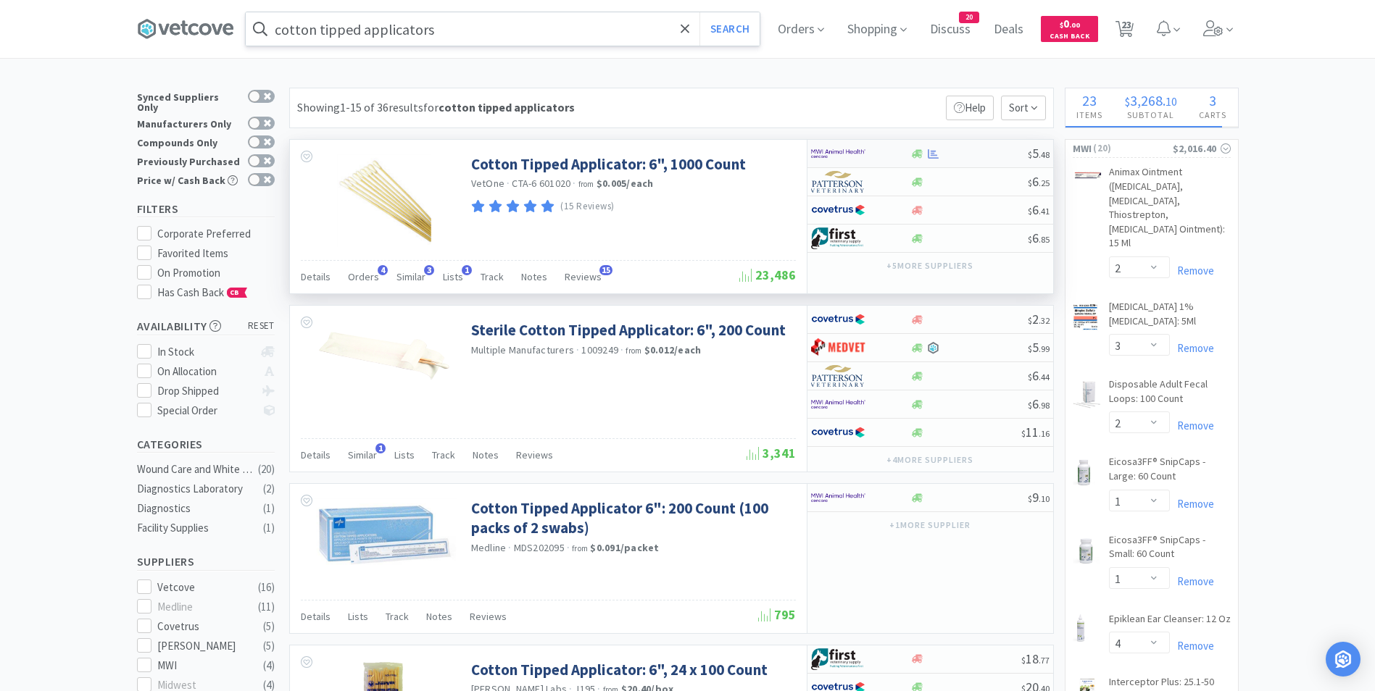
click at [835, 151] on img at bounding box center [838, 154] width 54 height 22
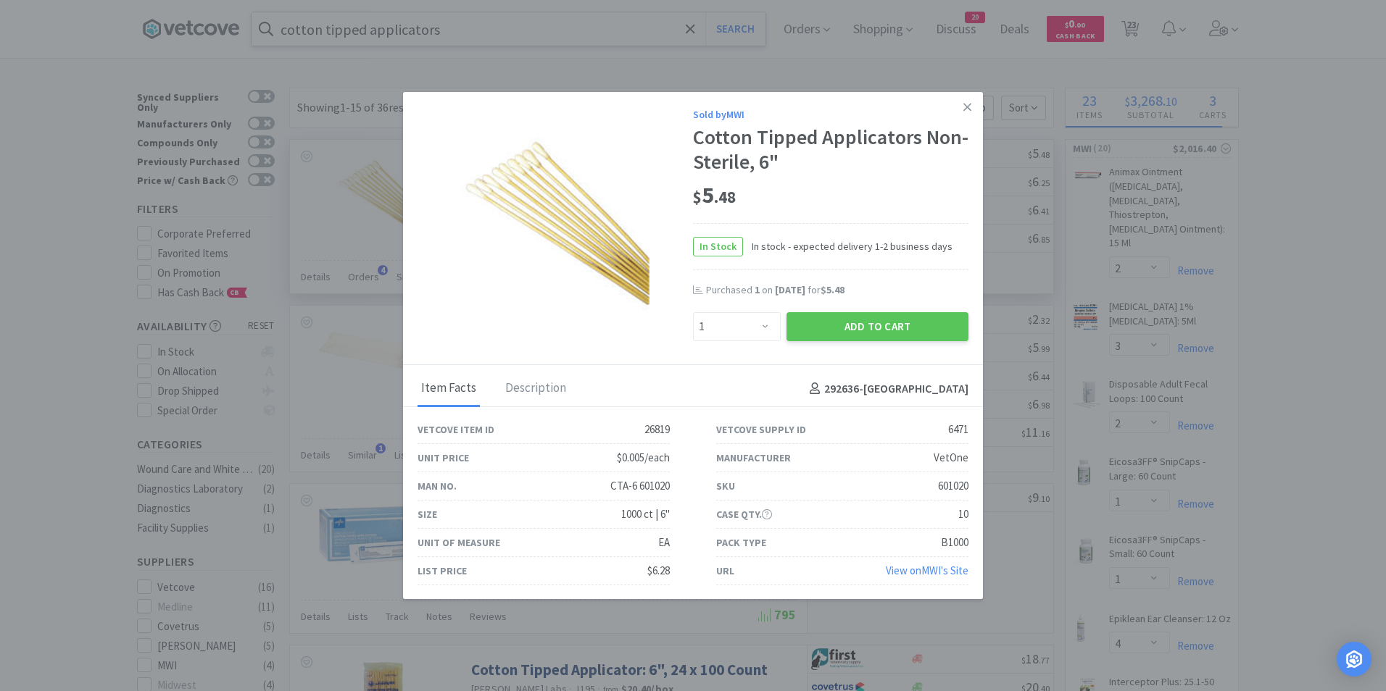
click at [775, 336] on div "Enter Quantity 1 2 3 4 5 6 7 8 9 10 11 12 13 14 15 16 17 18 19 20 Enter Quantity" at bounding box center [736, 326] width 93 height 35
click at [756, 331] on select "Enter Quantity 1 2 3 4 5 6 7 8 9 10 11 12 13 14 15 16 17 18 19 20 Enter Quantity" at bounding box center [737, 326] width 88 height 29
click at [693, 312] on select "Enter Quantity 1 2 3 4 5 6 7 8 9 10 11 12 13 14 15 16 17 18 19 20 Enter Quantity" at bounding box center [737, 326] width 88 height 29
click at [823, 323] on button "Add to Cart" at bounding box center [877, 326] width 182 height 29
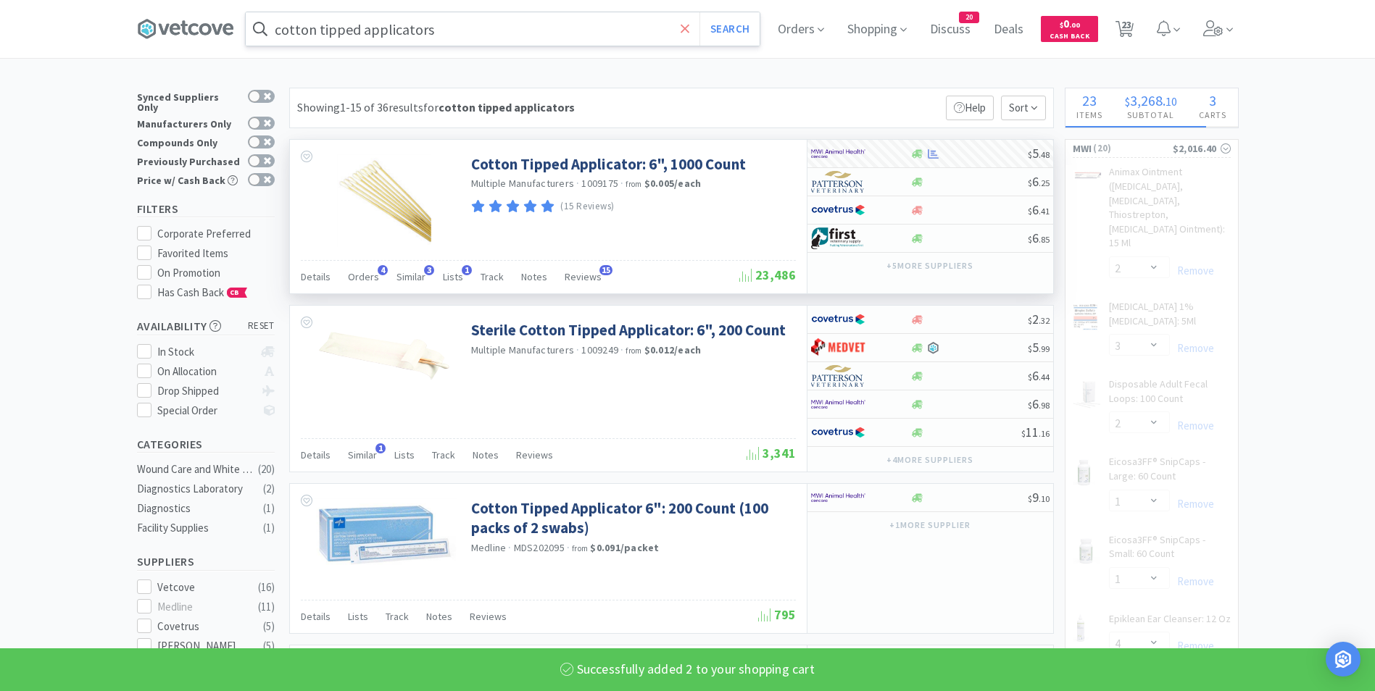
click at [687, 28] on icon at bounding box center [685, 29] width 9 height 14
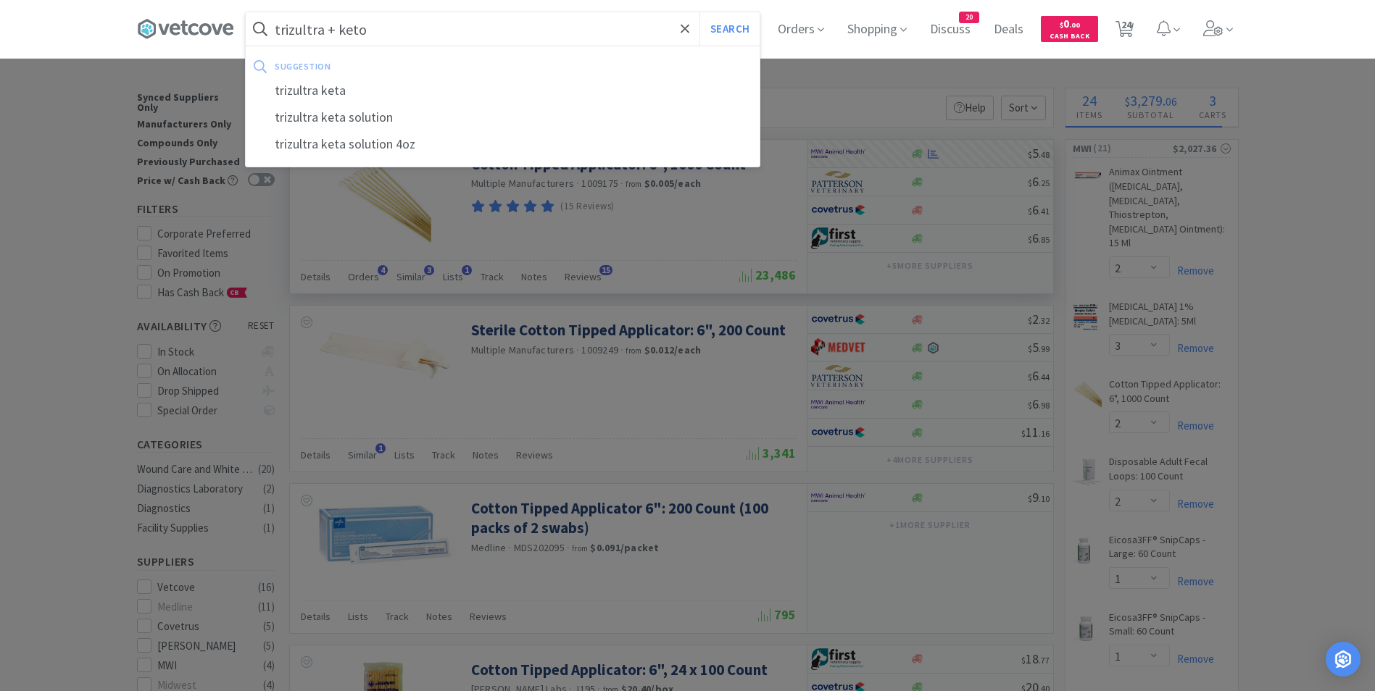
click at [699, 12] on button "Search" at bounding box center [729, 28] width 60 height 33
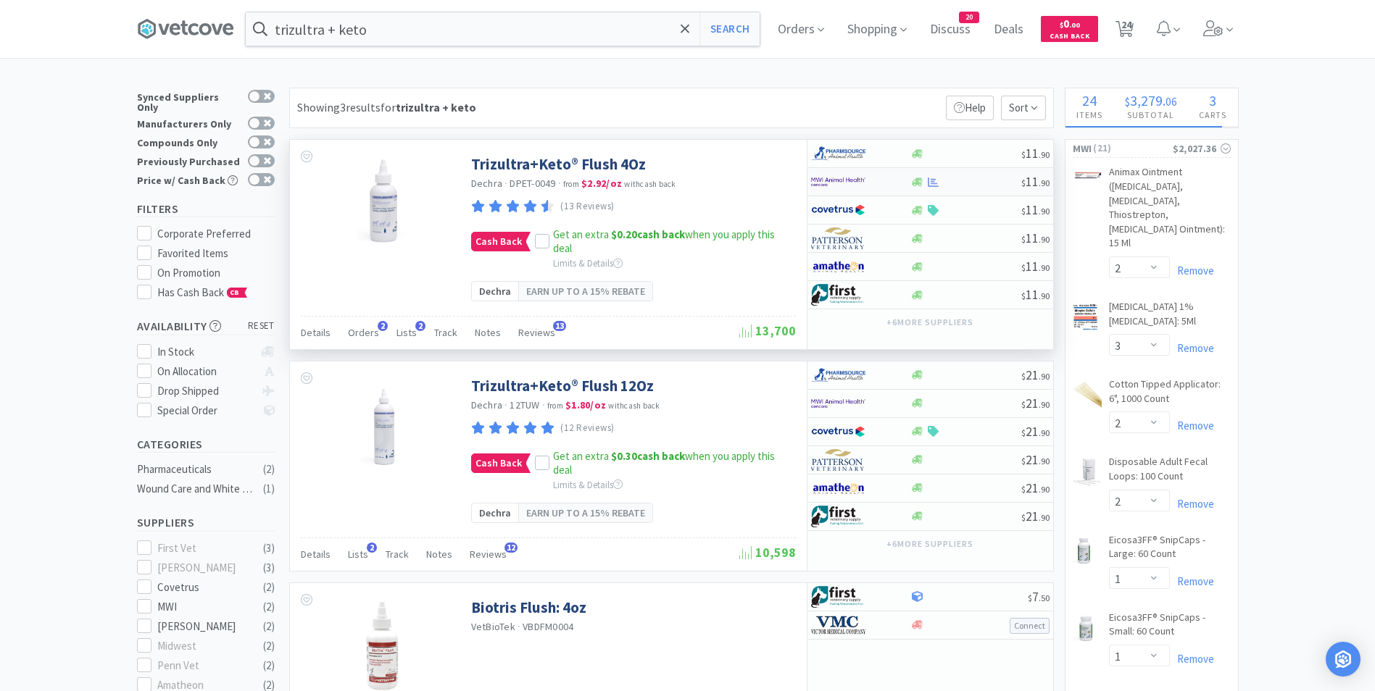
click at [870, 174] on div at bounding box center [851, 182] width 80 height 25
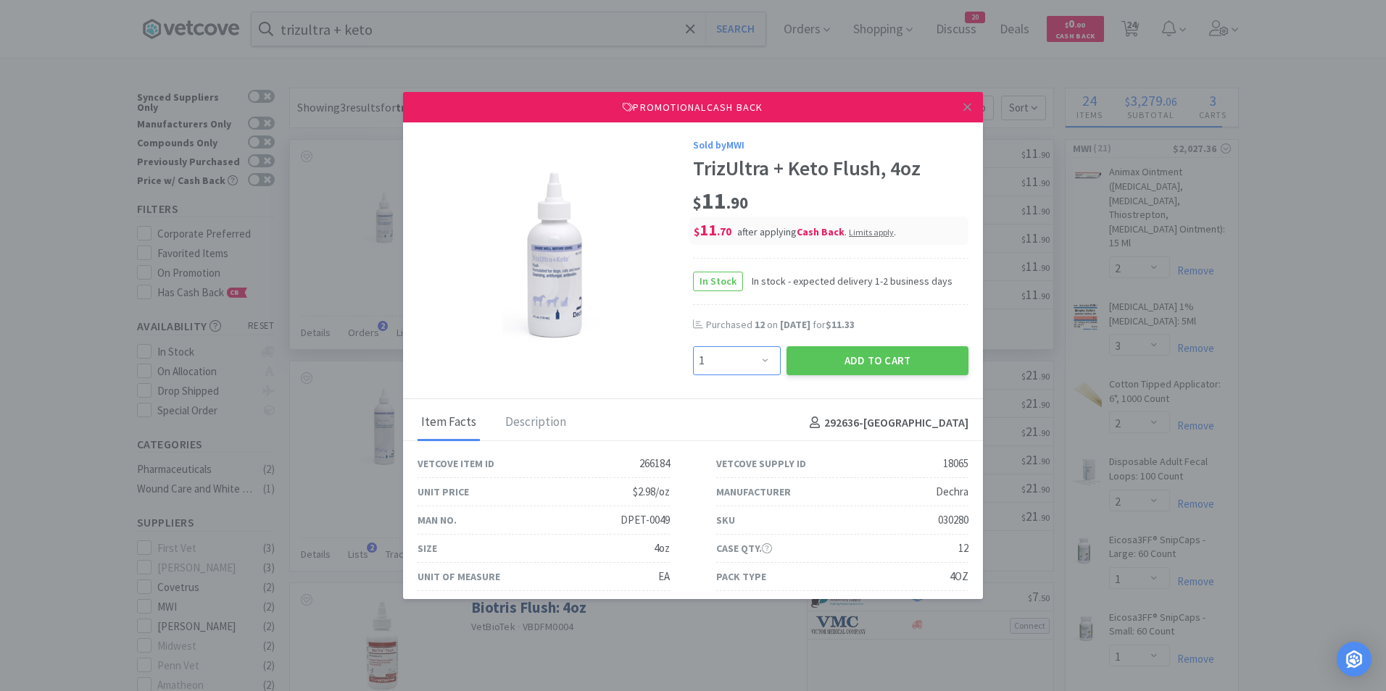
click at [740, 374] on select "Enter Quantity 1 2 3 4 5 6 7 8 9 10 11 12 13 14 15 16 17 18 19 20 Enter Quantity" at bounding box center [737, 360] width 88 height 29
click at [693, 346] on select "Enter Quantity 1 2 3 4 5 6 7 8 9 10 11 12 13 14 15 16 17 18 19 20 Enter Quantity" at bounding box center [737, 360] width 88 height 29
click at [852, 351] on button "Add to Cart" at bounding box center [877, 360] width 182 height 29
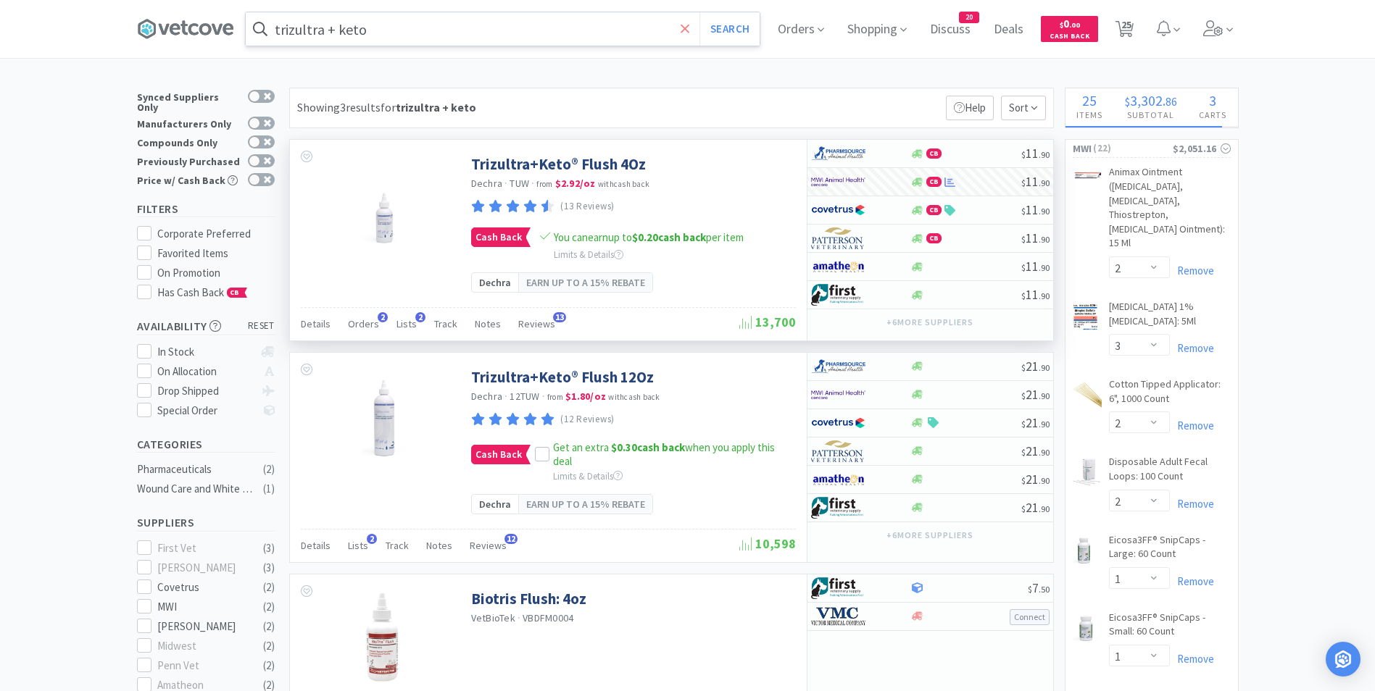
click at [687, 25] on icon at bounding box center [685, 28] width 9 height 9
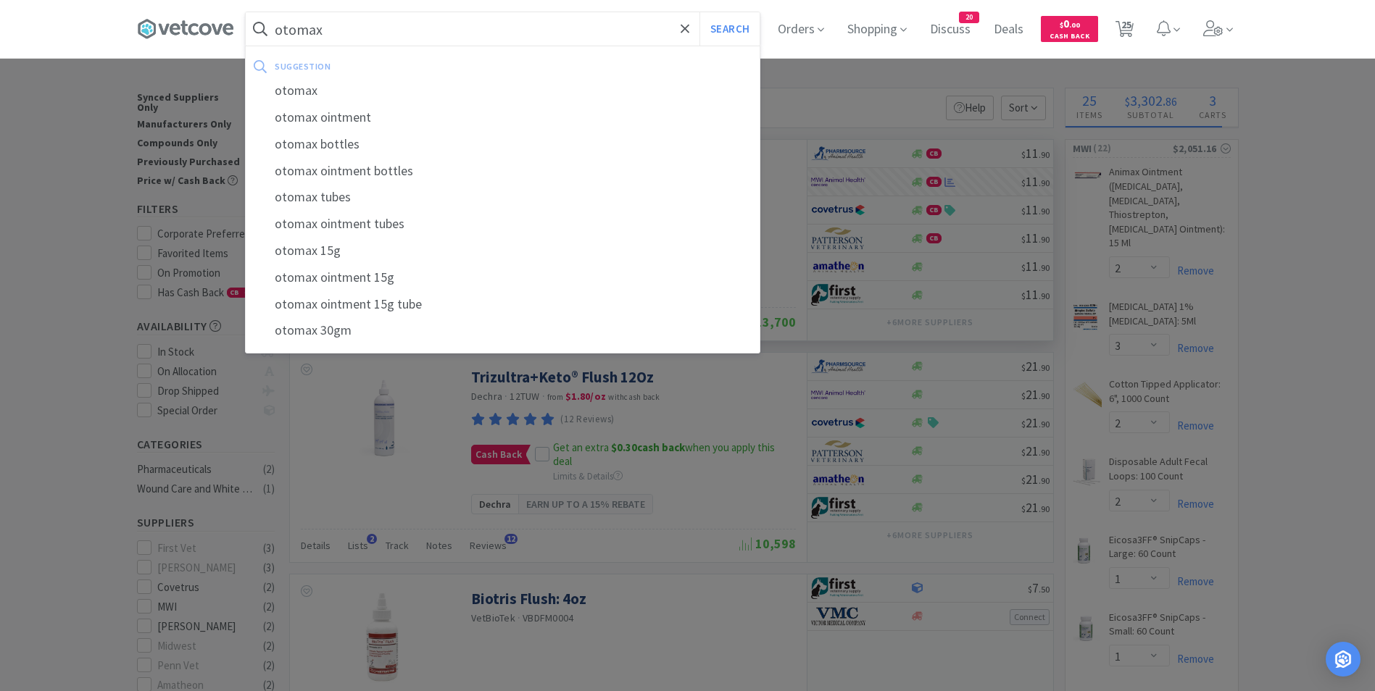
click at [699, 12] on button "Search" at bounding box center [729, 28] width 60 height 33
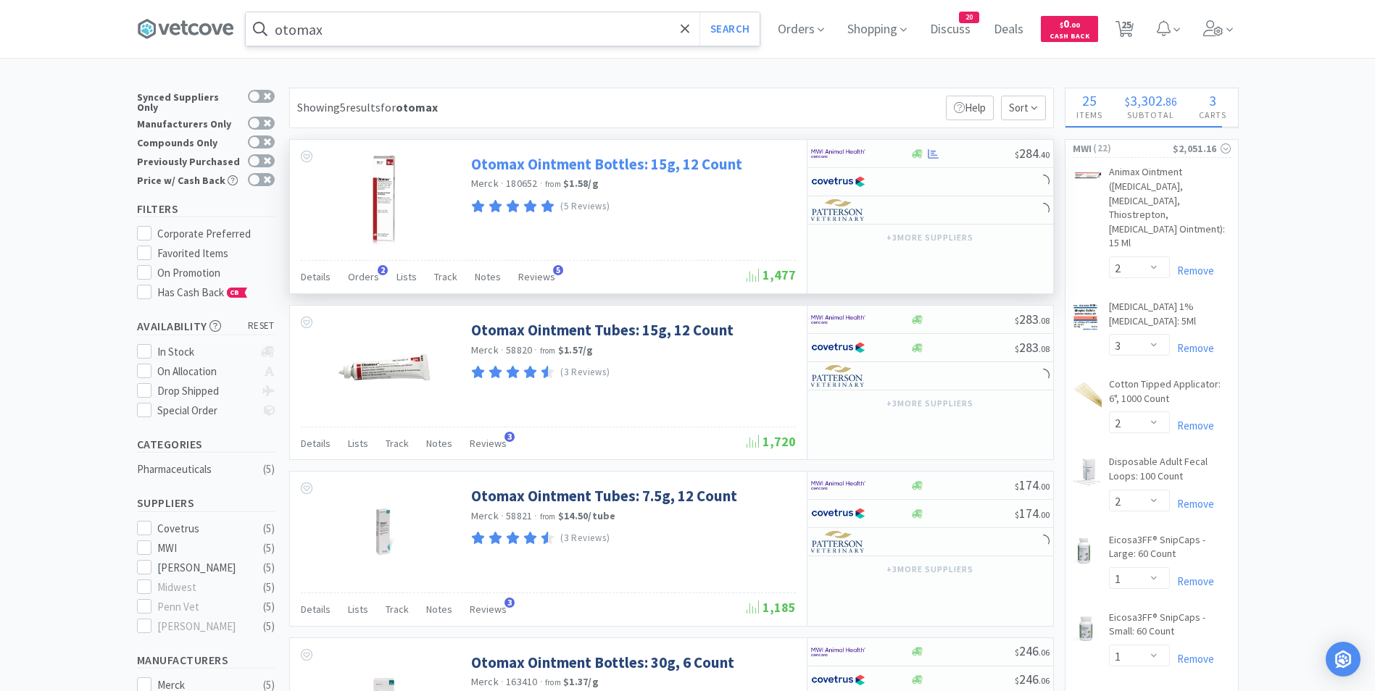
click at [612, 167] on link "Otomax Ointment Bottles: 15g, 12 Count" at bounding box center [606, 164] width 271 height 20
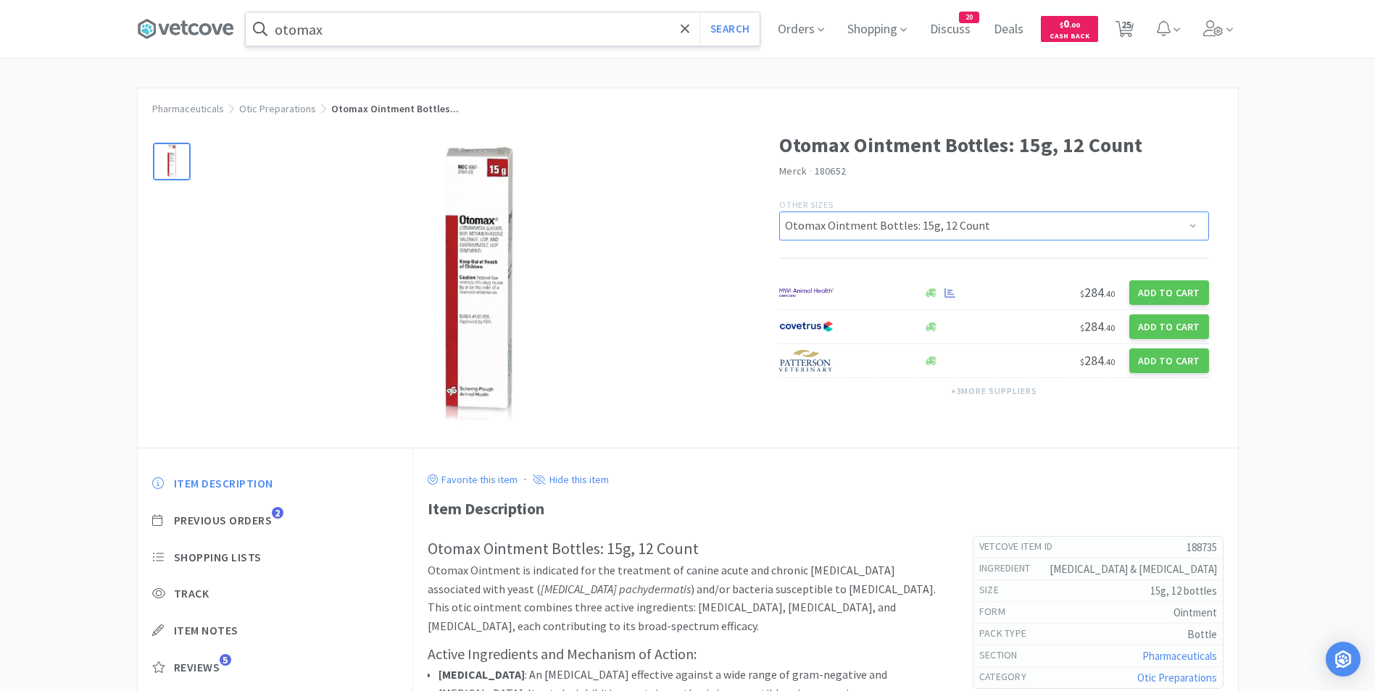
click at [1184, 225] on select "Otomax Ointment Bottles: 15g, 12 Count Otomax Ointment Bottles: 30g, 6 Count Ot…" at bounding box center [994, 226] width 430 height 29
click at [1175, 188] on div "Otomax Ointment Bottles: 15g, 12 Count Merck · 180652 Other Sizes Otomax Ointme…" at bounding box center [1008, 270] width 459 height 310
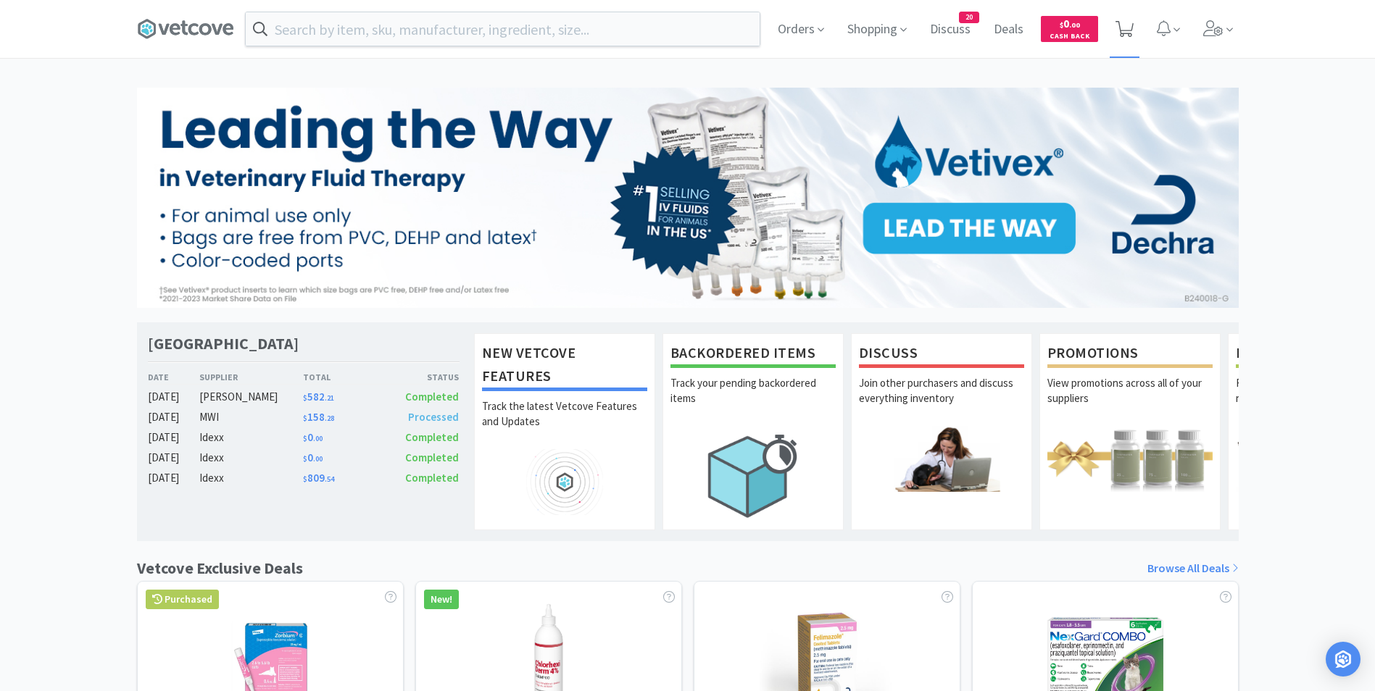
click at [1135, 25] on span at bounding box center [1125, 29] width 30 height 58
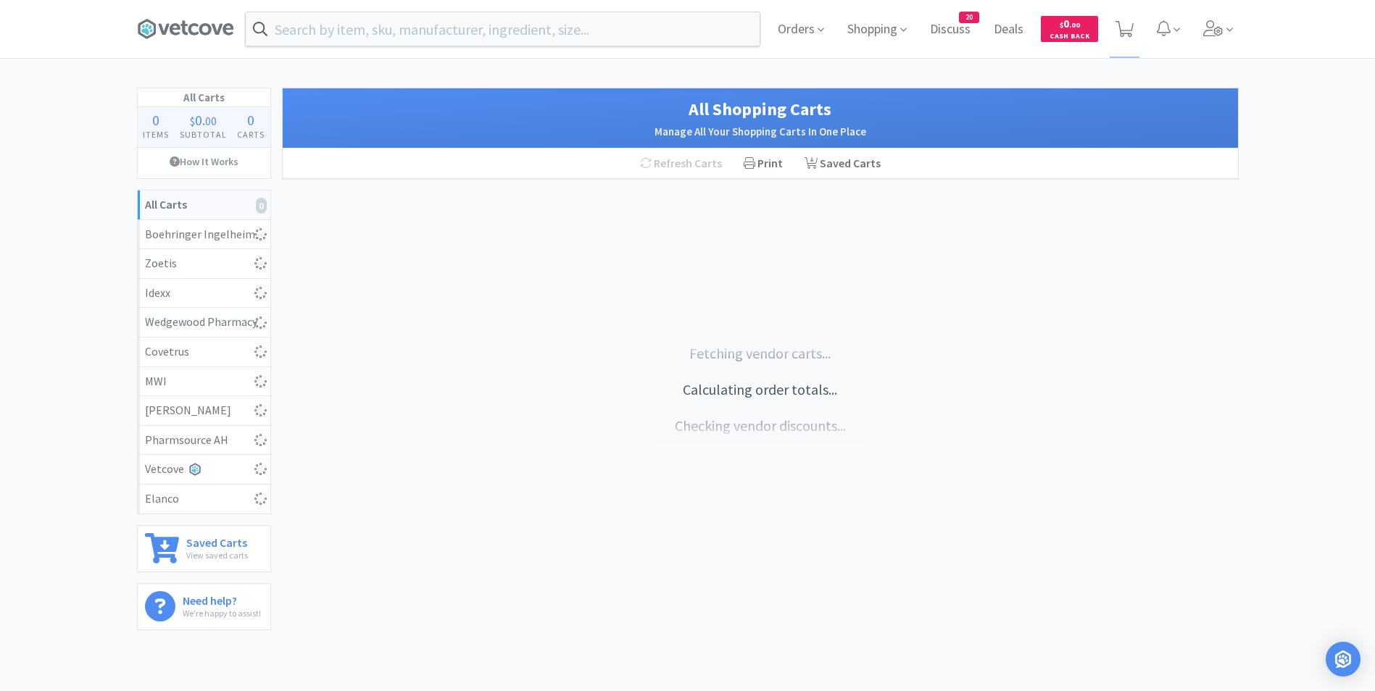
select select "10"
select select "50"
select select "1"
select select "2"
select select "3"
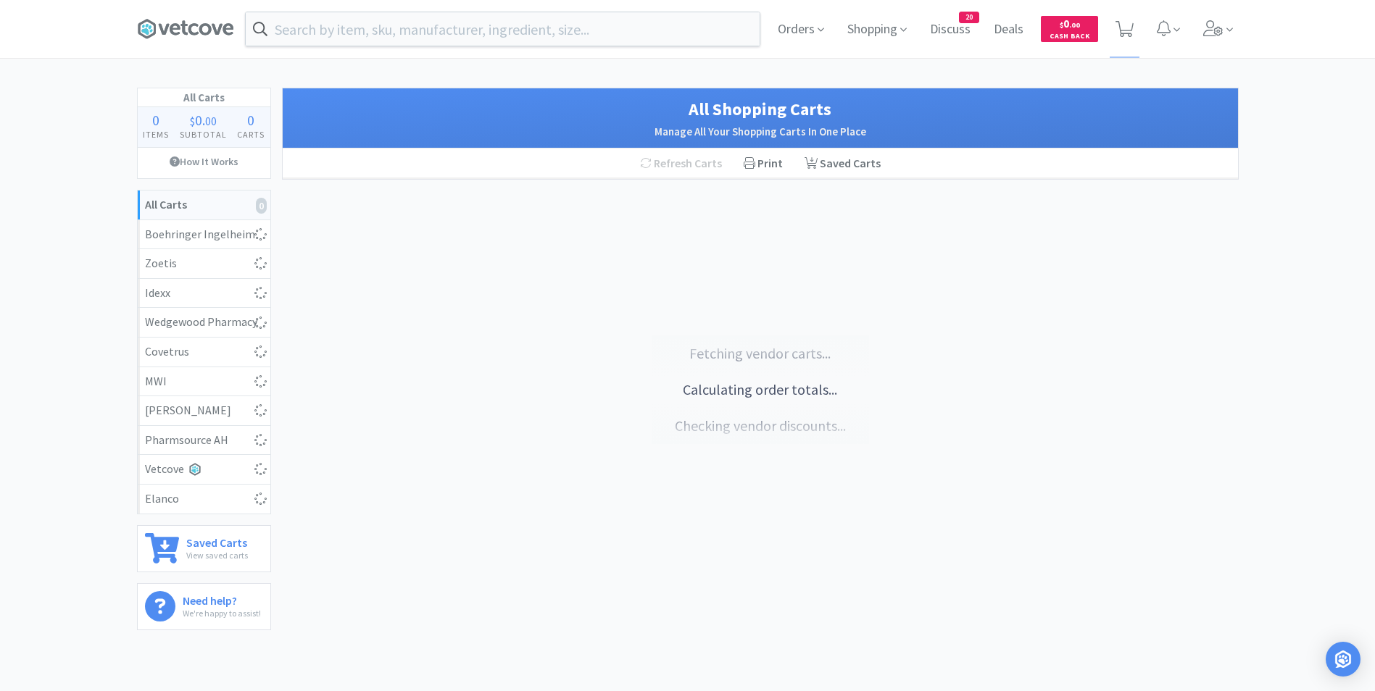
select select "2"
select select "1"
select select "4"
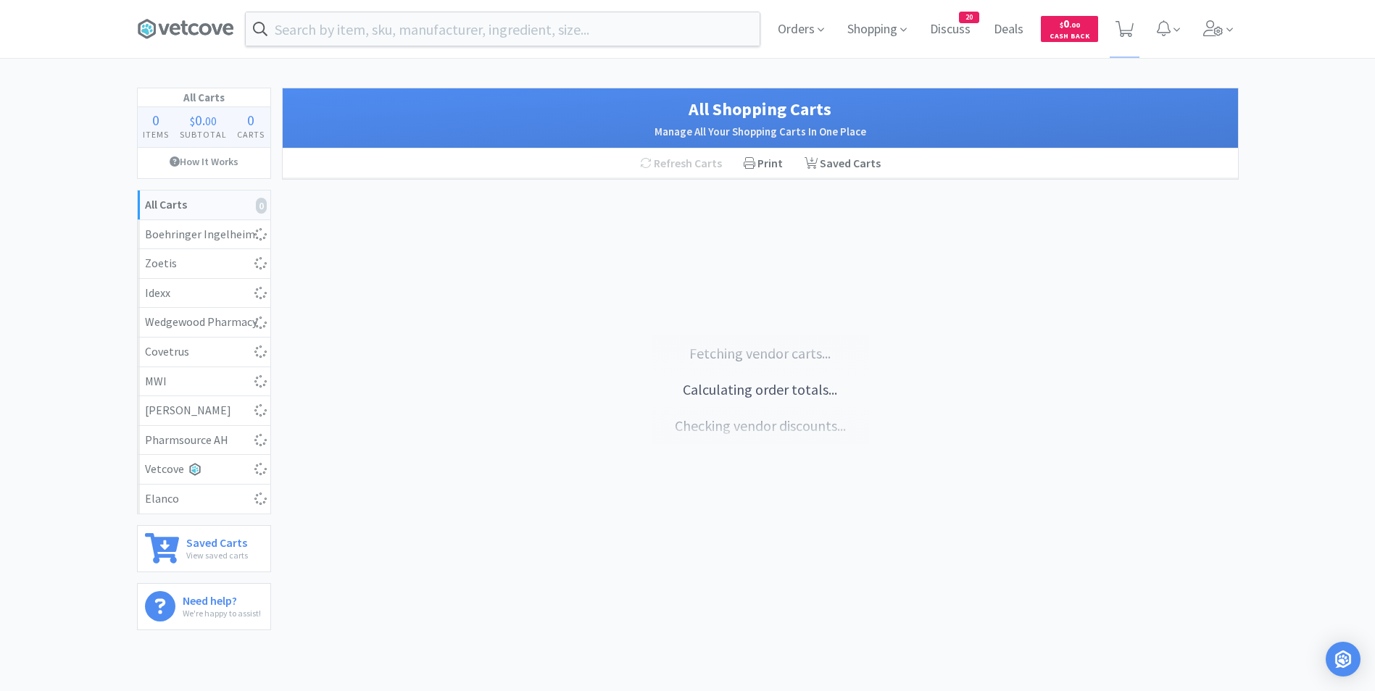
select select "1"
select select "2"
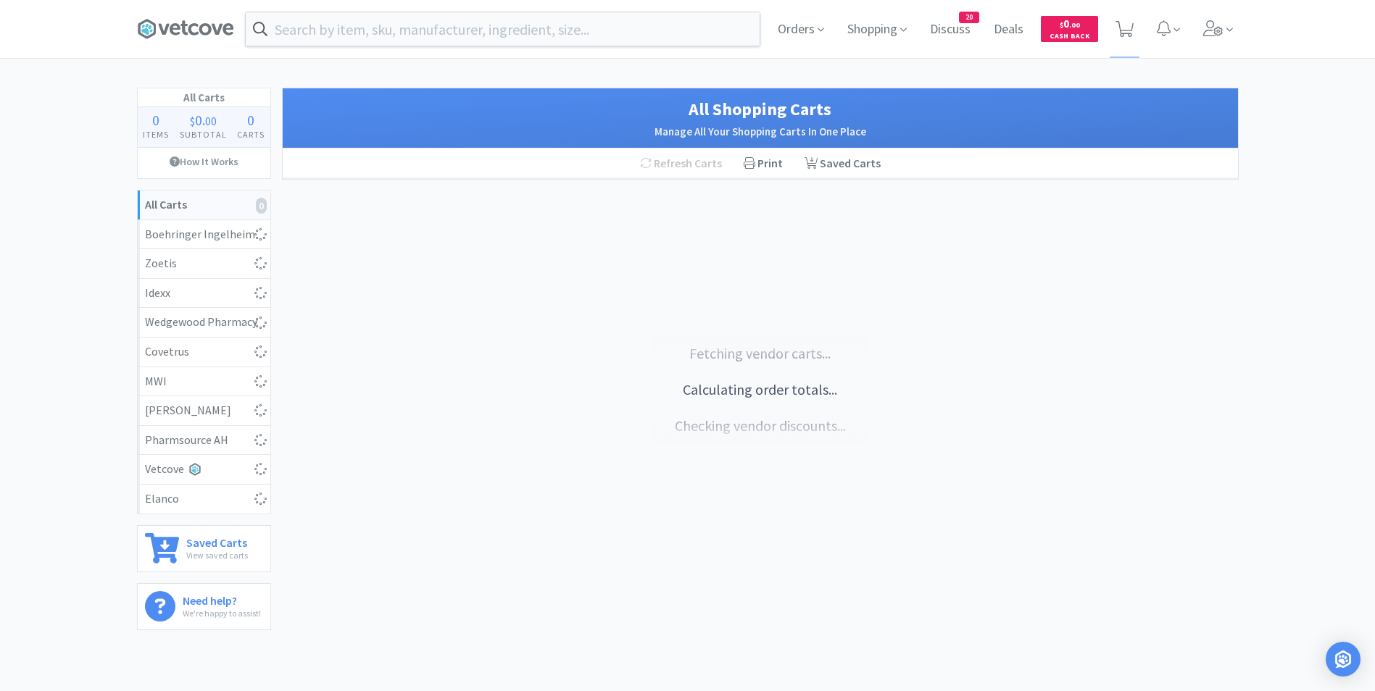
select select "2"
select select "1"
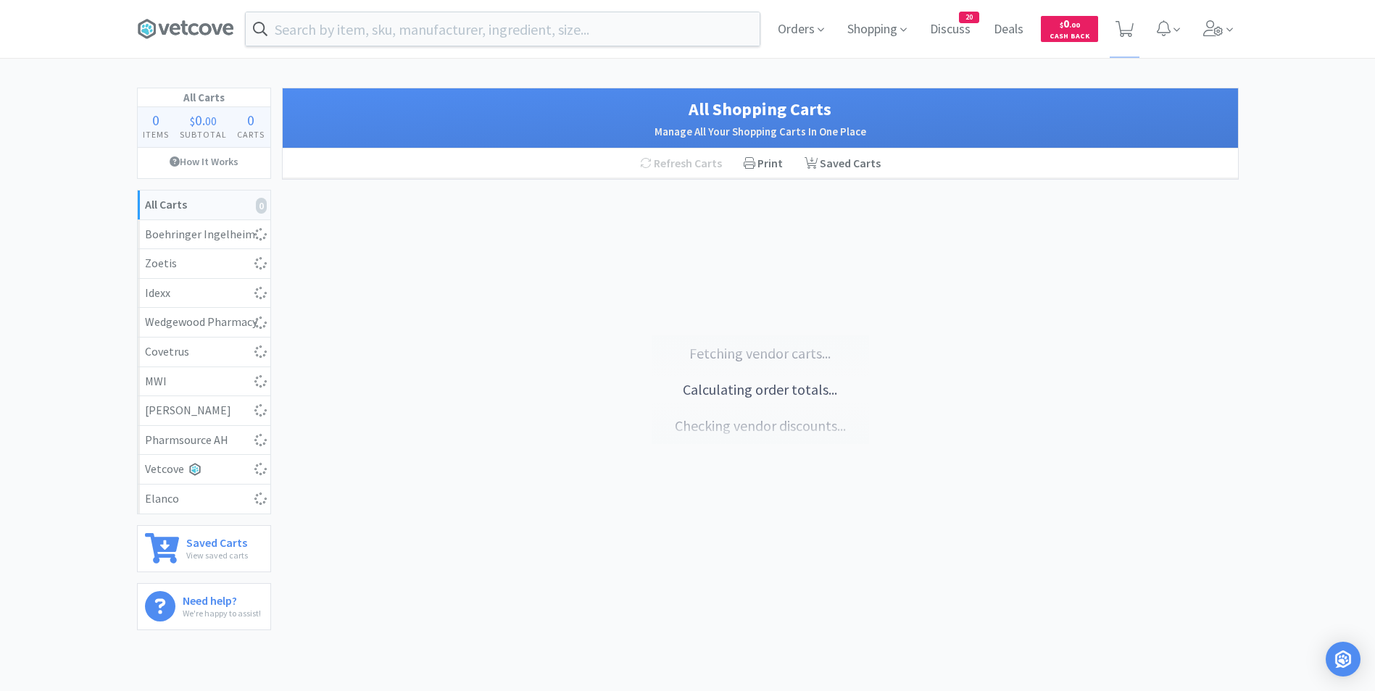
select select "1"
select select "4"
select select "2"
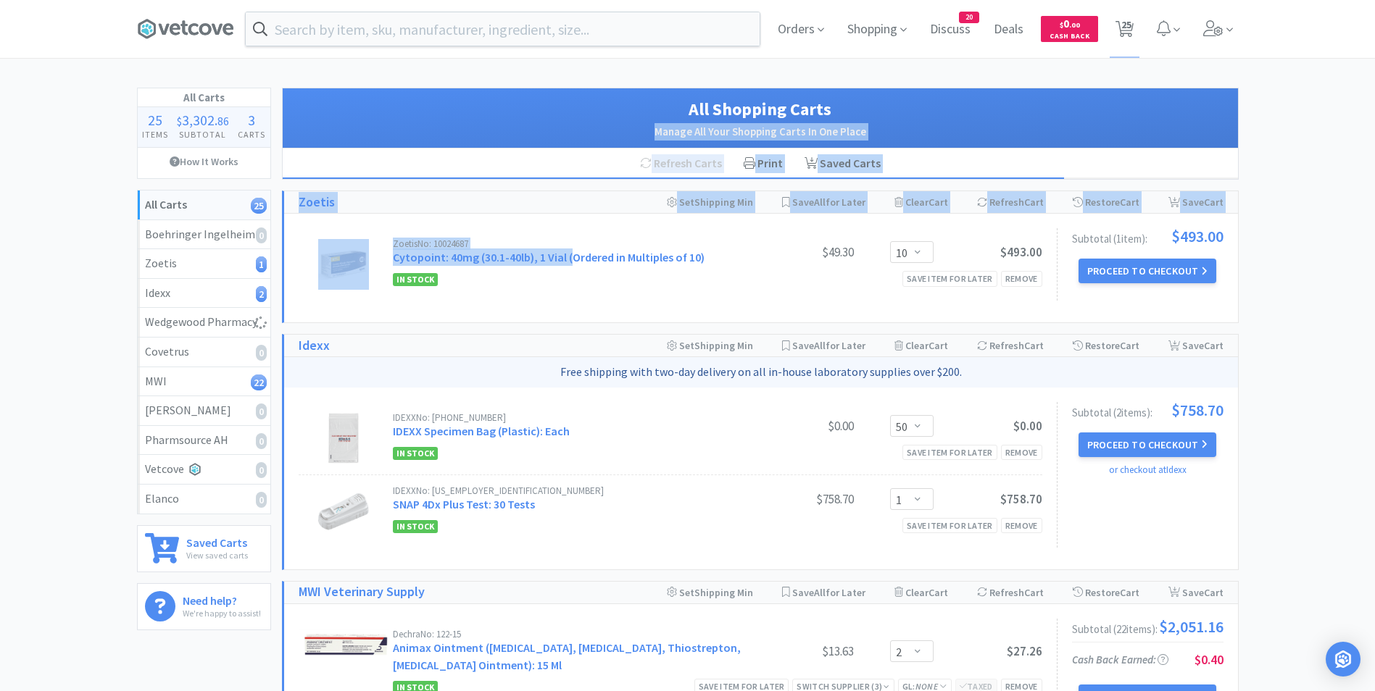
drag, startPoint x: 882, startPoint y: 107, endPoint x: 538, endPoint y: 282, distance: 385.4
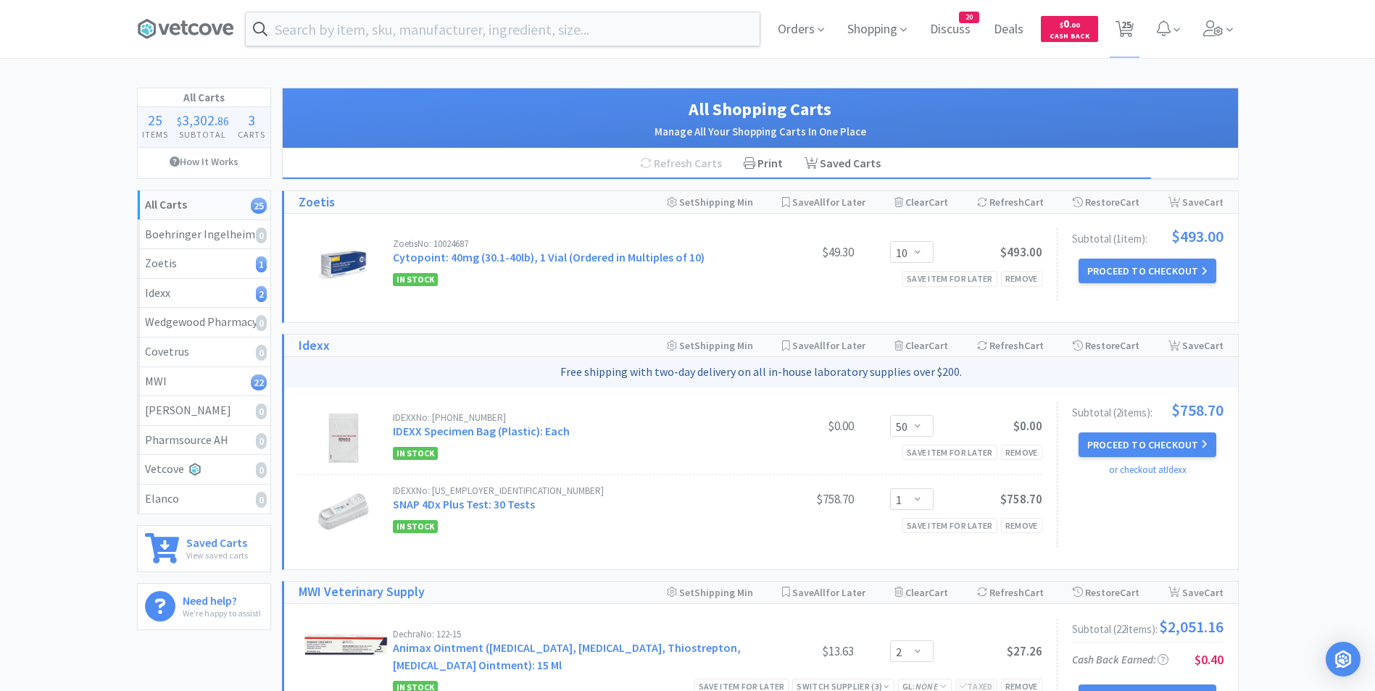
click at [517, 35] on input "text" at bounding box center [503, 28] width 514 height 33
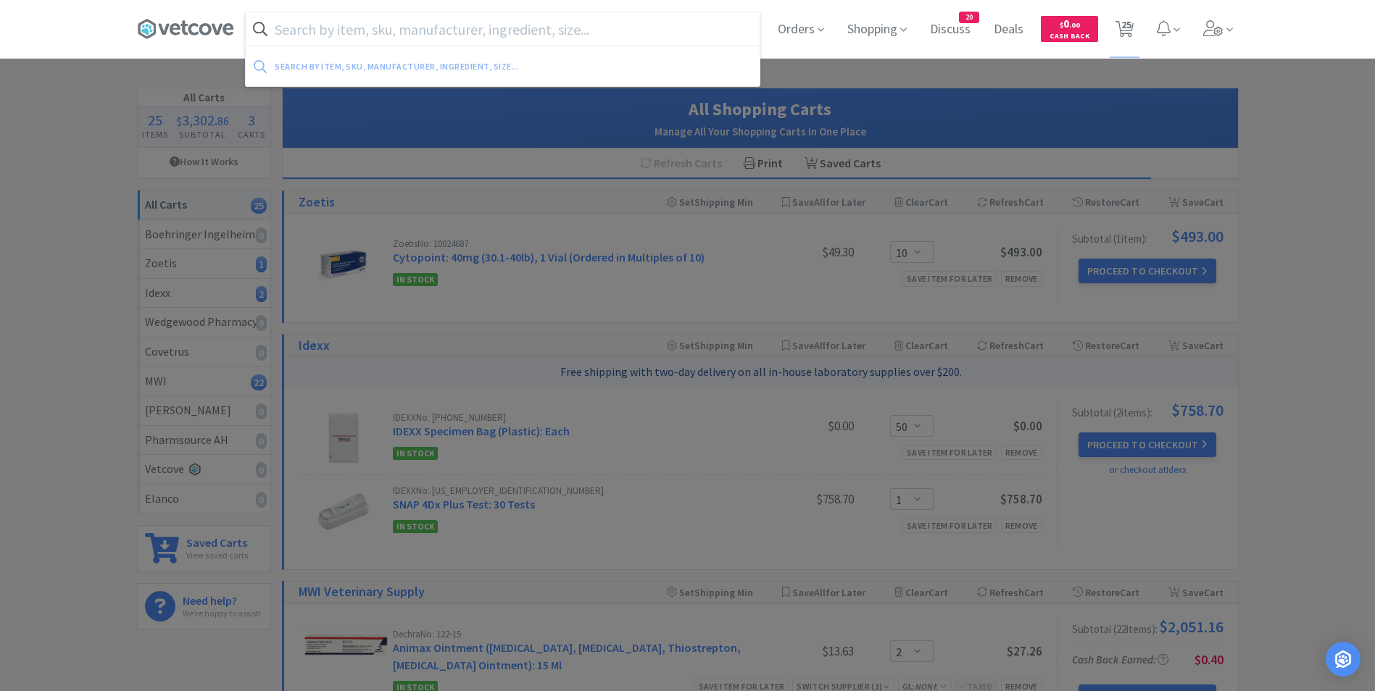
click at [517, 35] on input "text" at bounding box center [503, 28] width 514 height 33
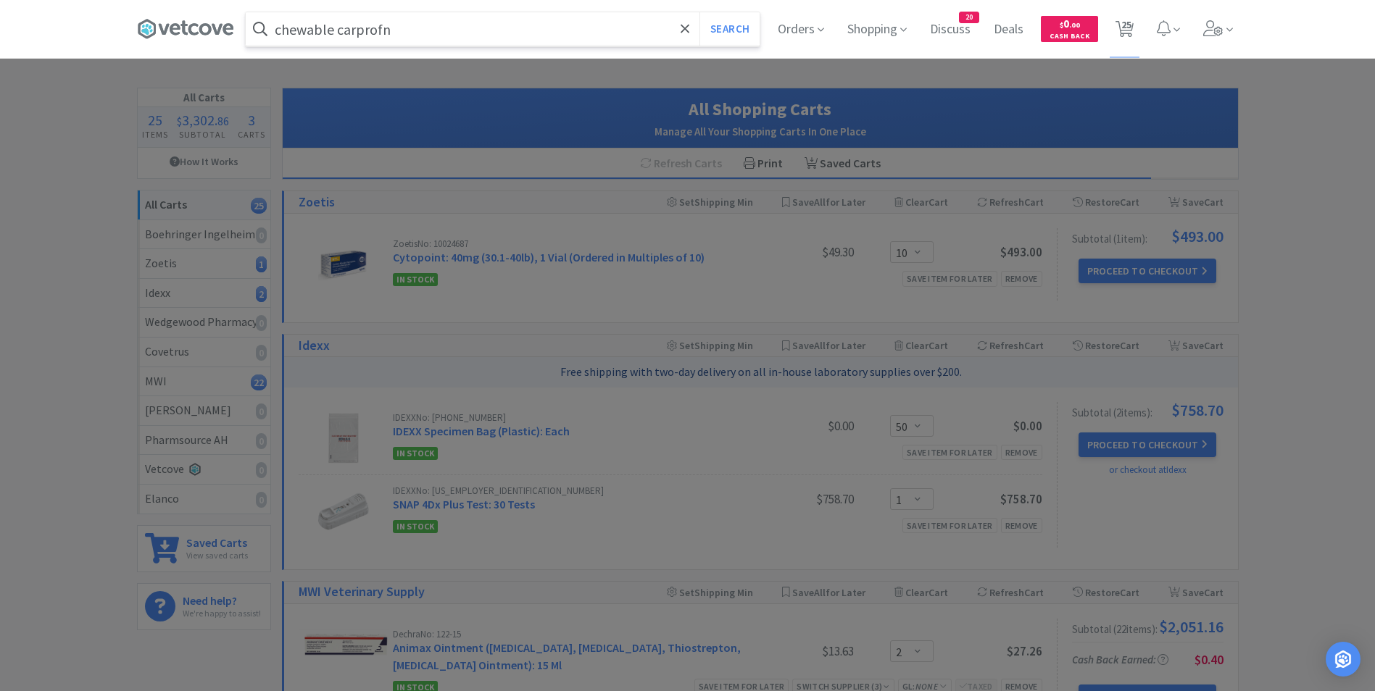
type input "chewable carprofn"
click at [699, 12] on button "Search" at bounding box center [729, 28] width 60 height 33
select select "2"
select select "3"
select select "2"
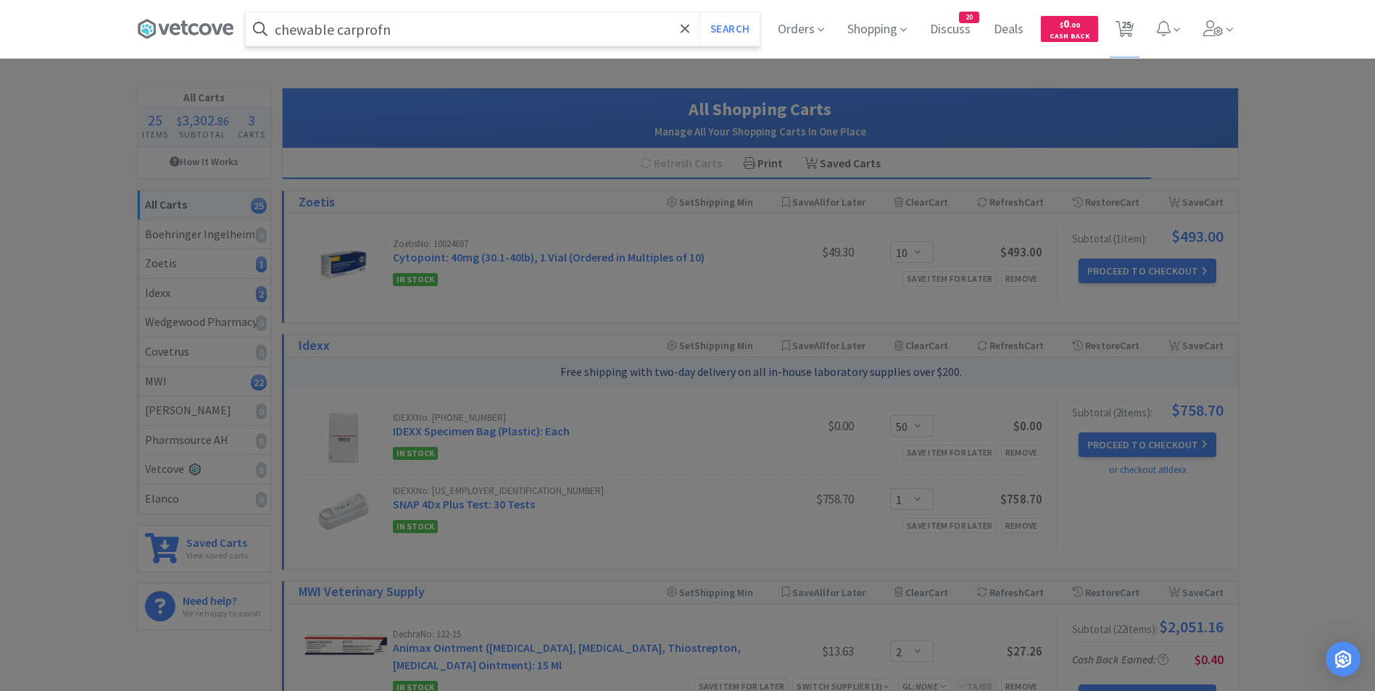
select select "2"
select select "1"
select select "4"
select select "1"
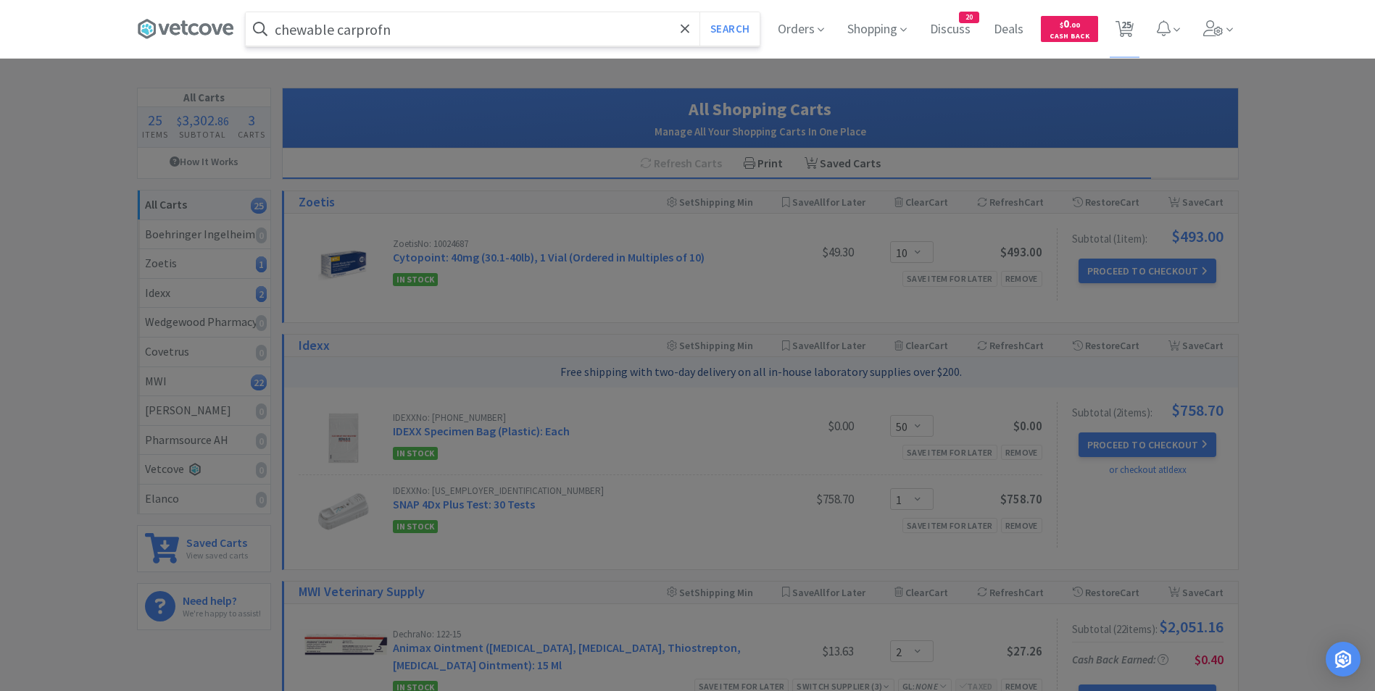
select select "1"
select select "2"
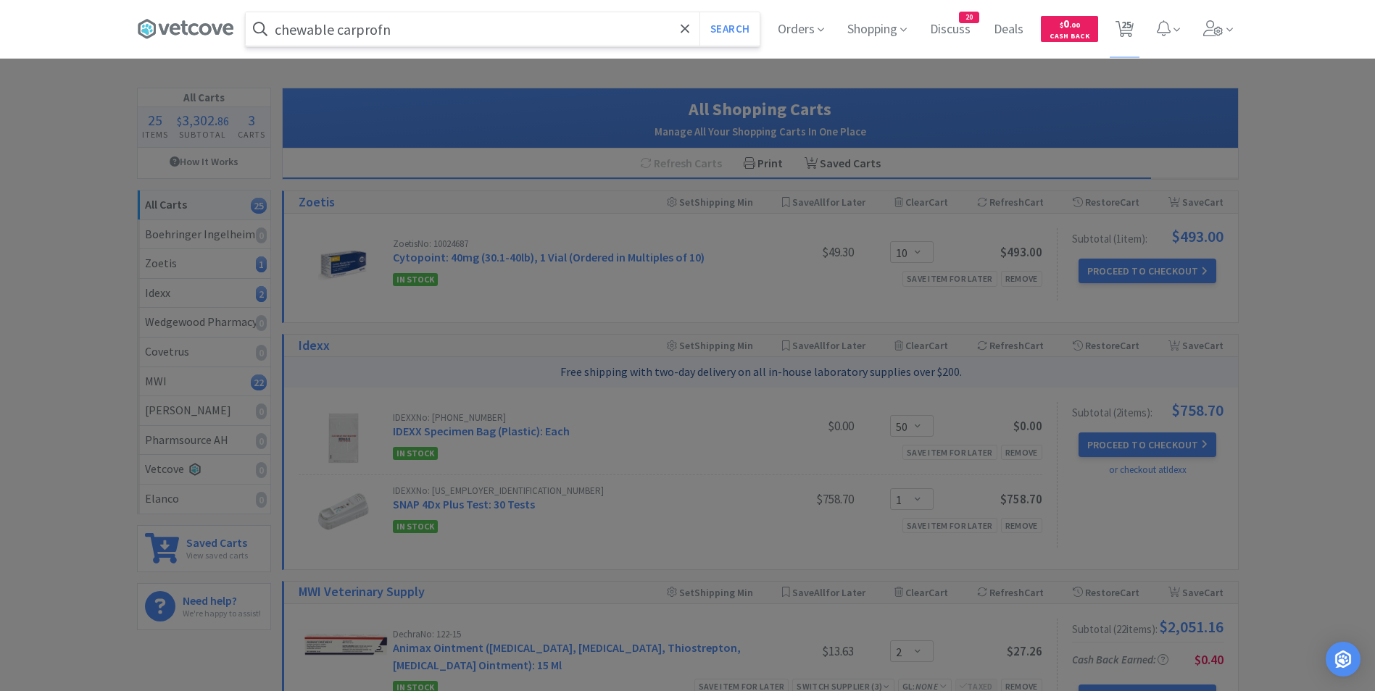
select select "2"
select select "1"
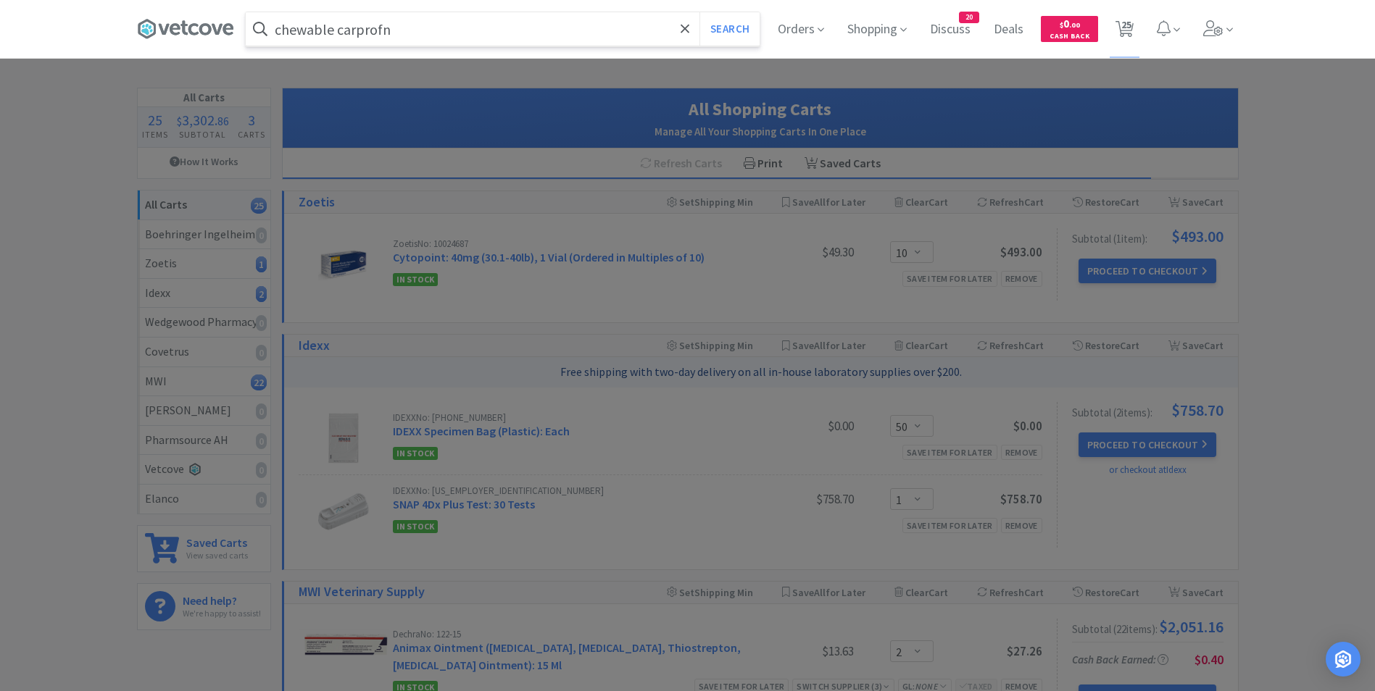
select select "1"
select select "4"
select select "2"
select select "50"
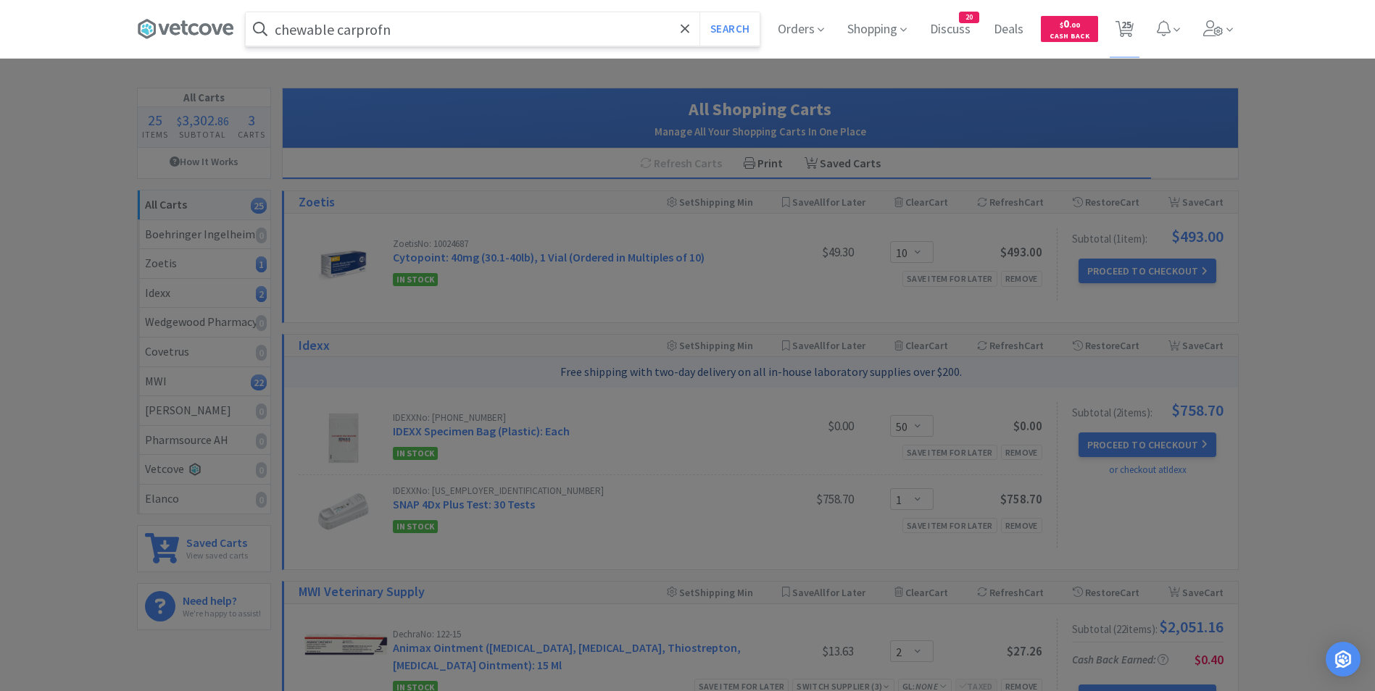
select select "1"
select select "10"
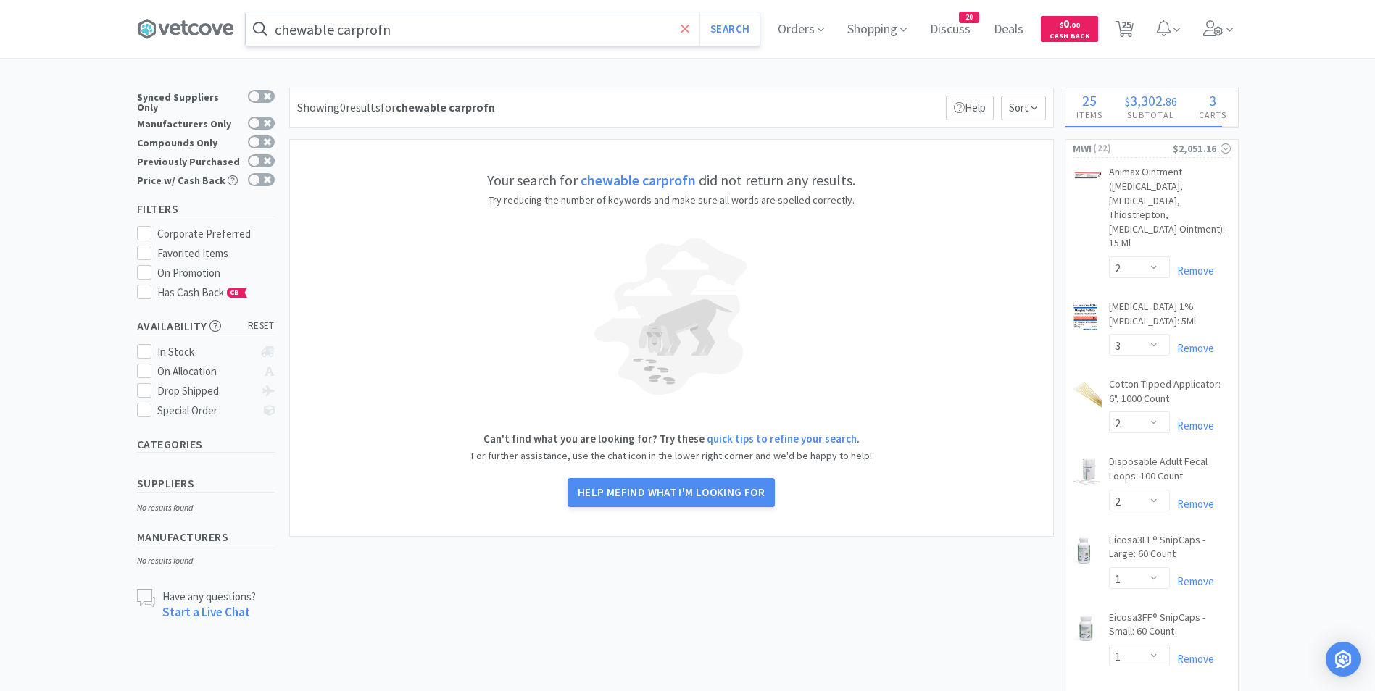
click at [688, 22] on icon at bounding box center [685, 29] width 9 height 14
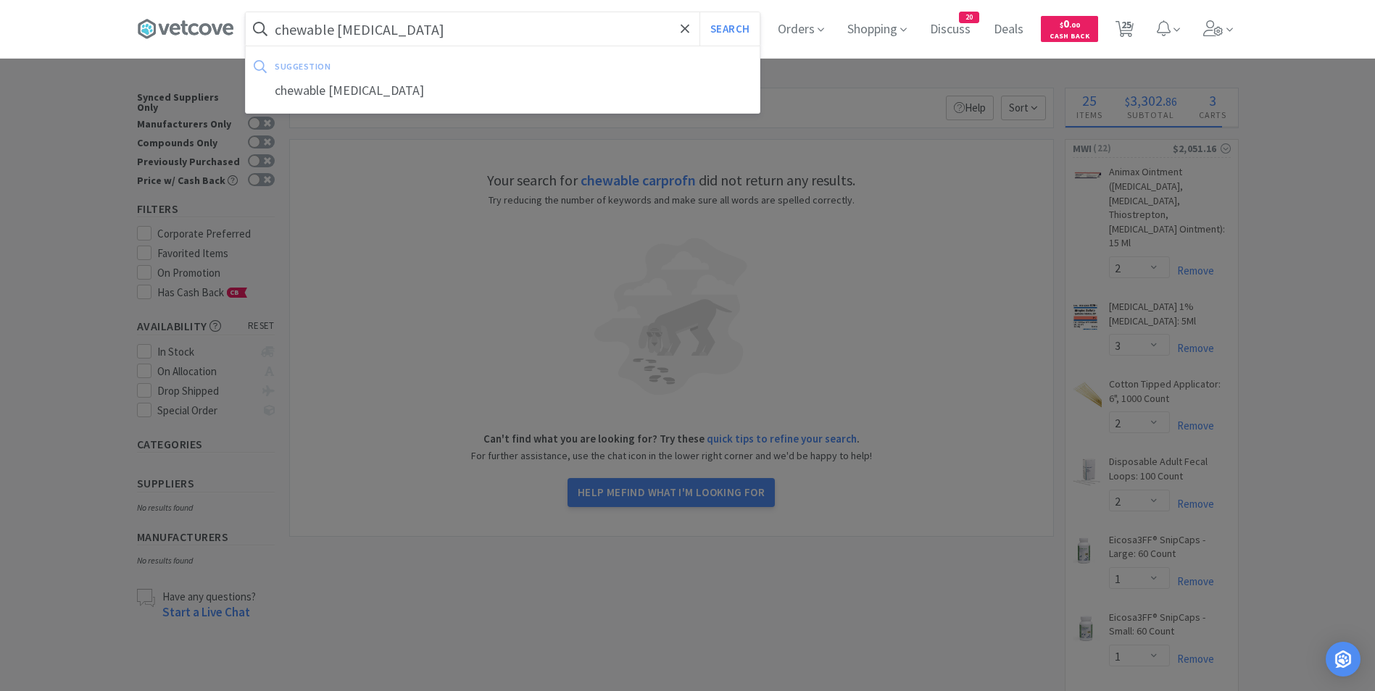
type input "chewable [MEDICAL_DATA]"
click at [699, 12] on button "Search" at bounding box center [729, 28] width 60 height 33
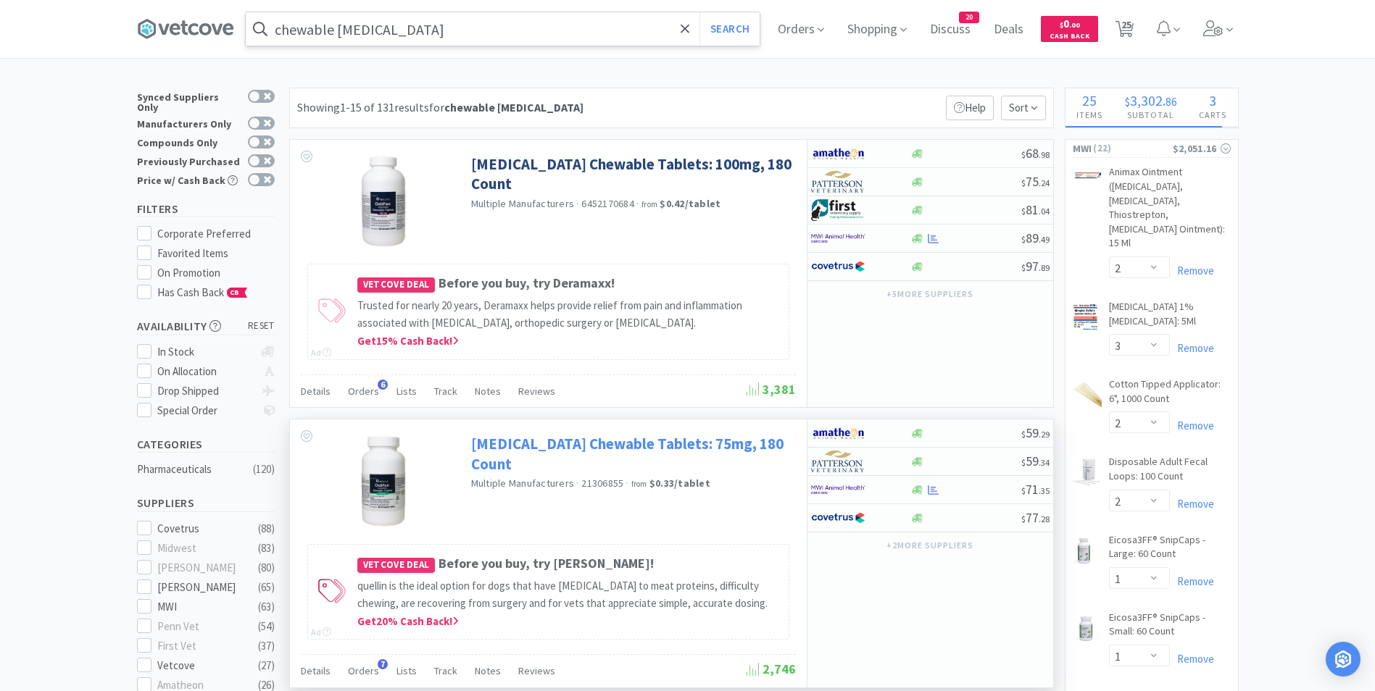
click at [552, 449] on link "[MEDICAL_DATA] Chewable Tablets: 75mg, 180 Count" at bounding box center [631, 454] width 321 height 40
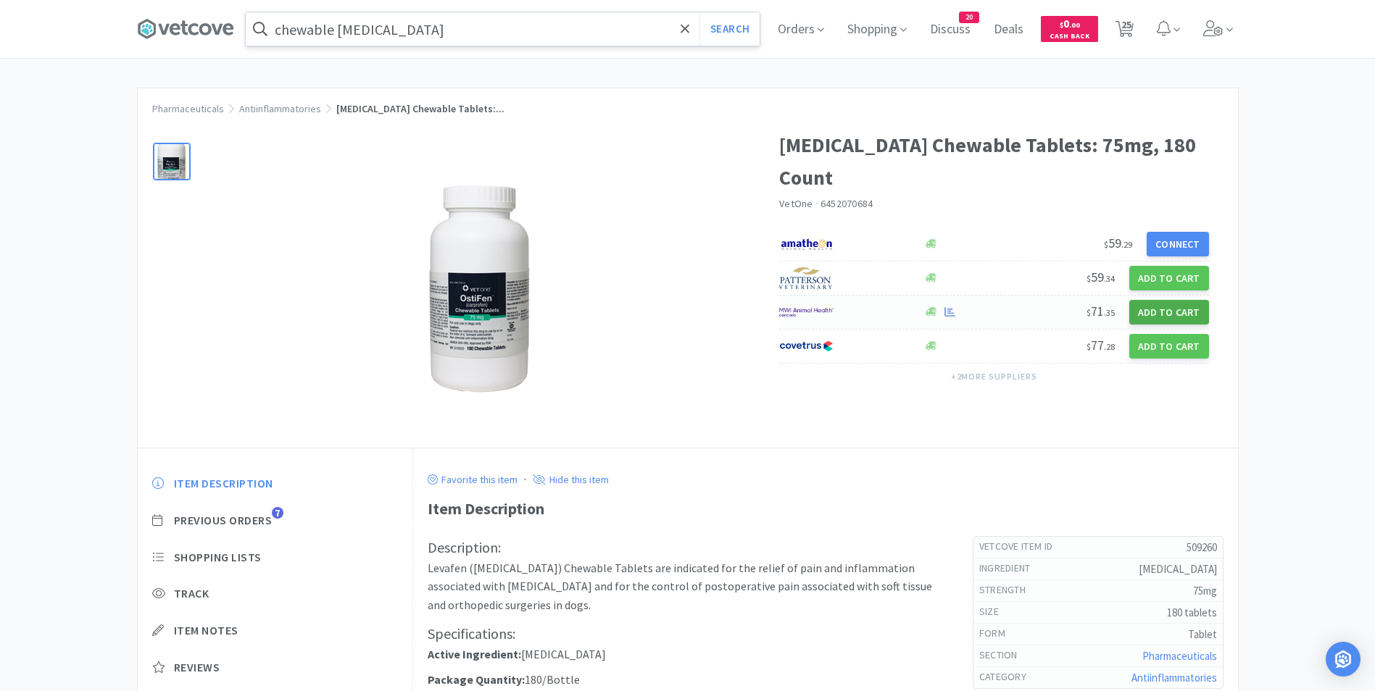
click at [1164, 300] on button "Add to Cart" at bounding box center [1169, 312] width 80 height 25
select select "1"
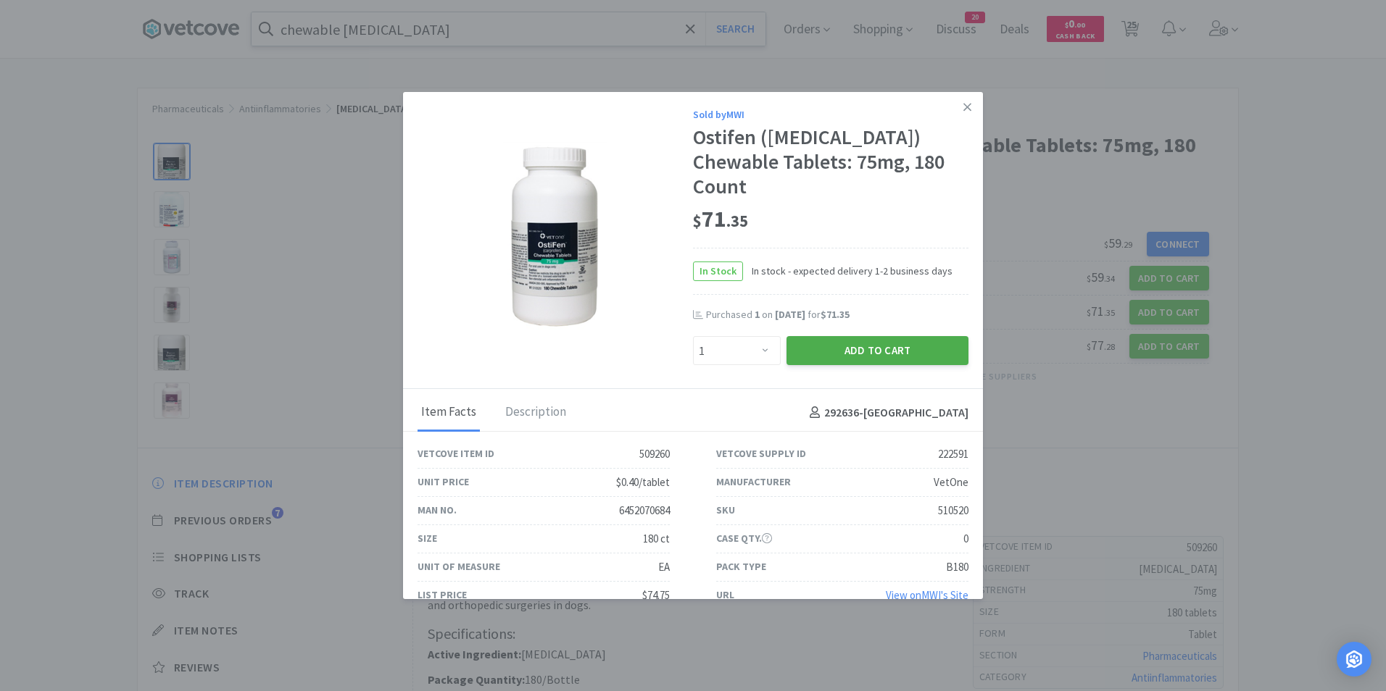
click at [850, 336] on button "Add to Cart" at bounding box center [877, 350] width 182 height 29
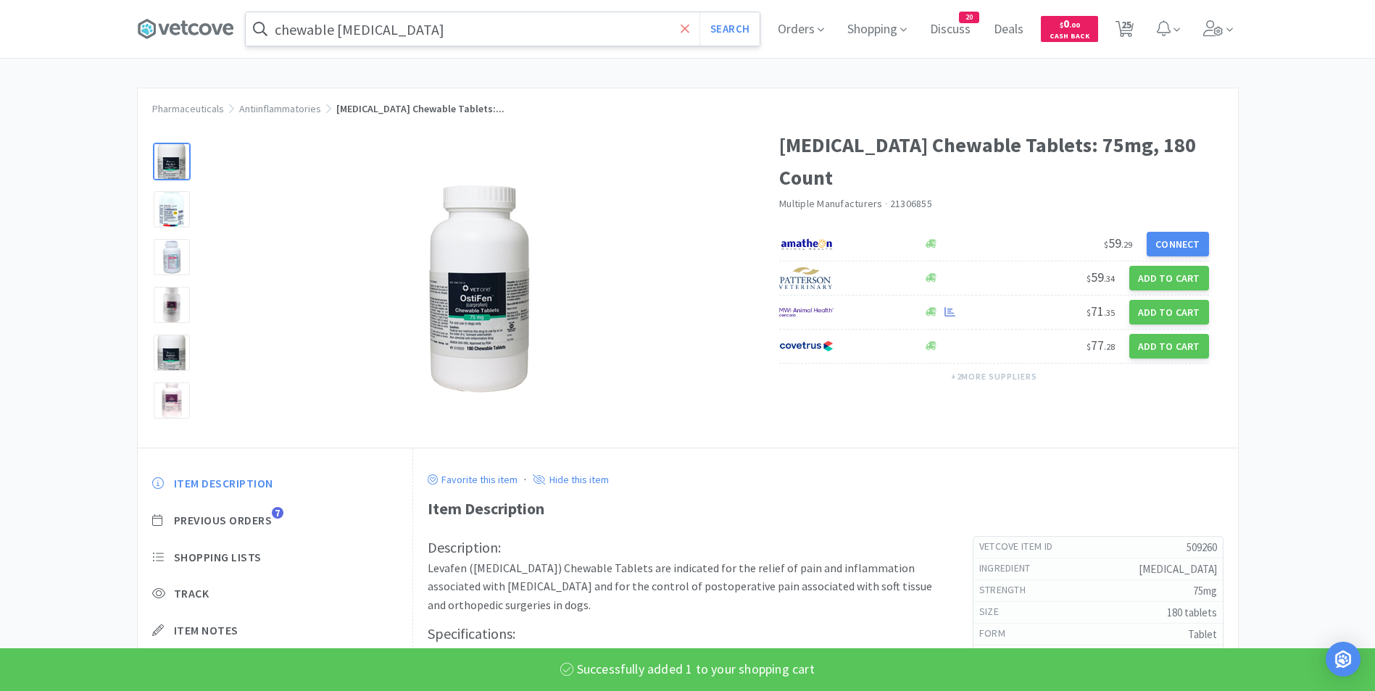
click at [686, 23] on icon at bounding box center [685, 29] width 9 height 14
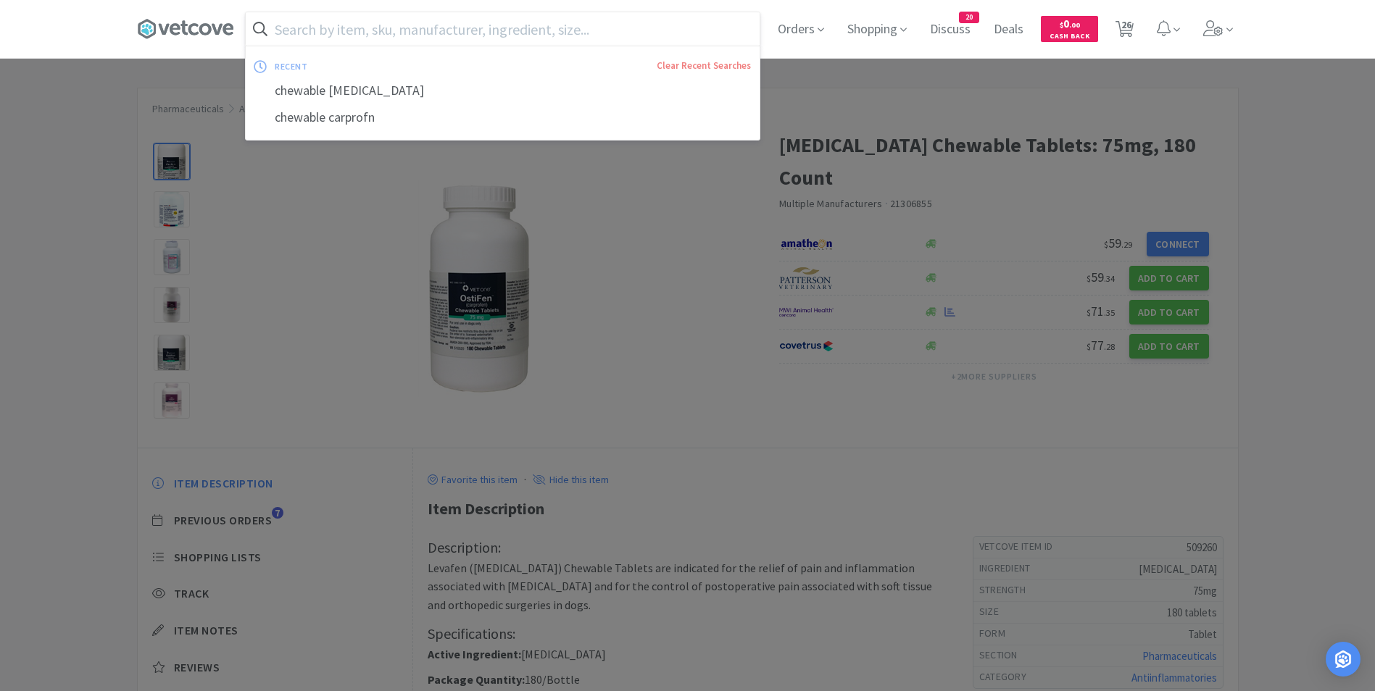
click at [633, 21] on input "text" at bounding box center [503, 28] width 514 height 33
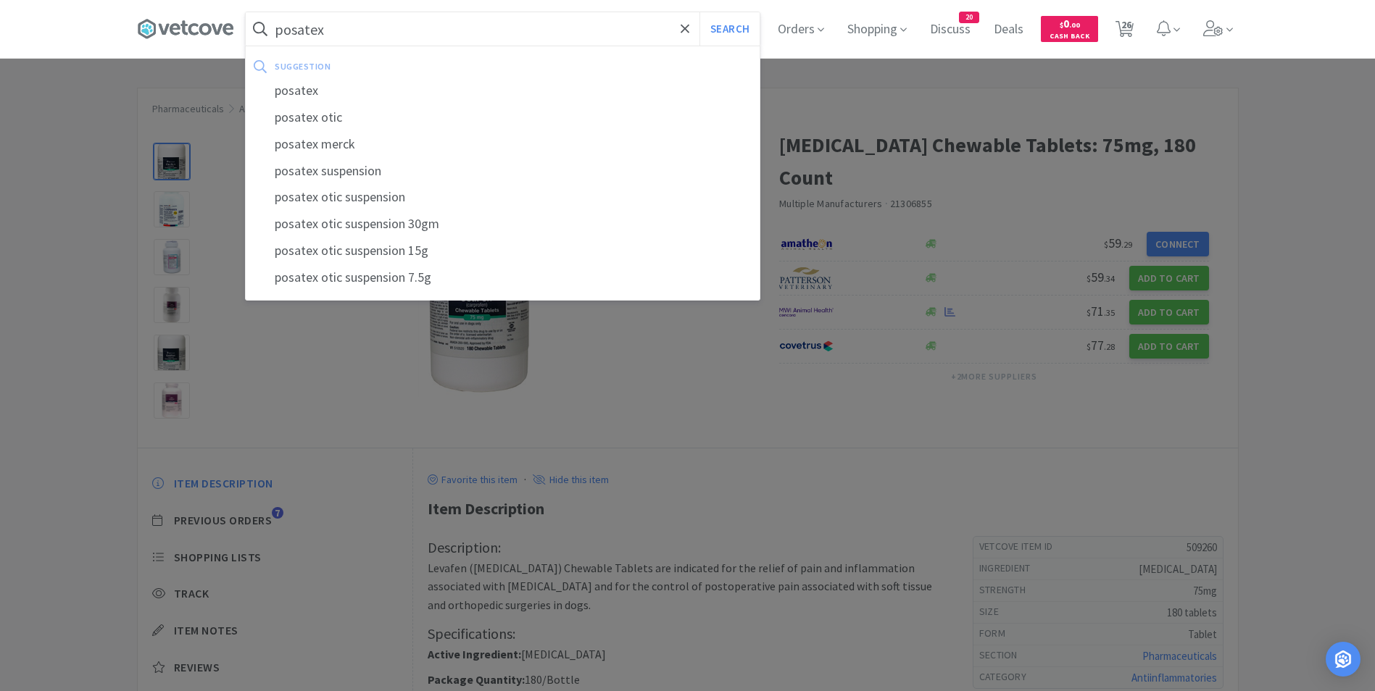
type input "posatex"
click at [699, 12] on button "Search" at bounding box center [729, 28] width 60 height 33
select select "2"
select select "3"
select select "2"
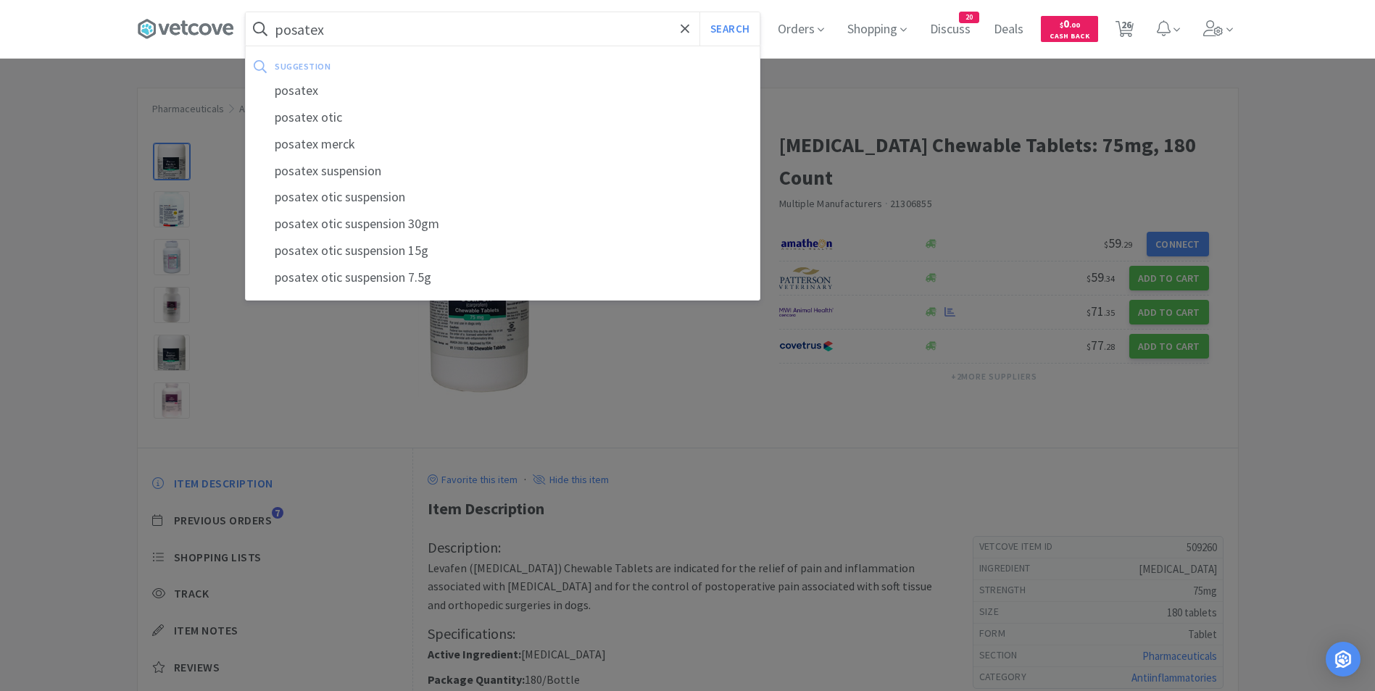
select select "2"
select select "1"
select select "4"
select select "1"
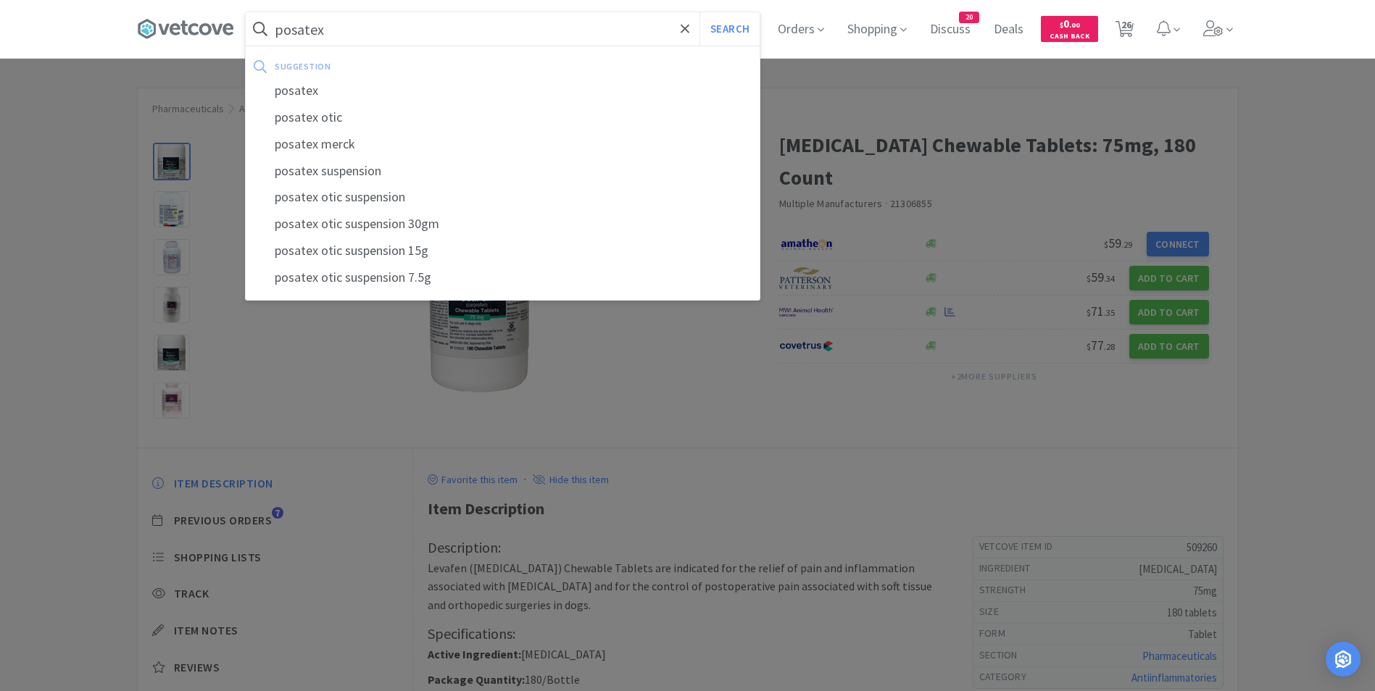
select select "1"
select select "2"
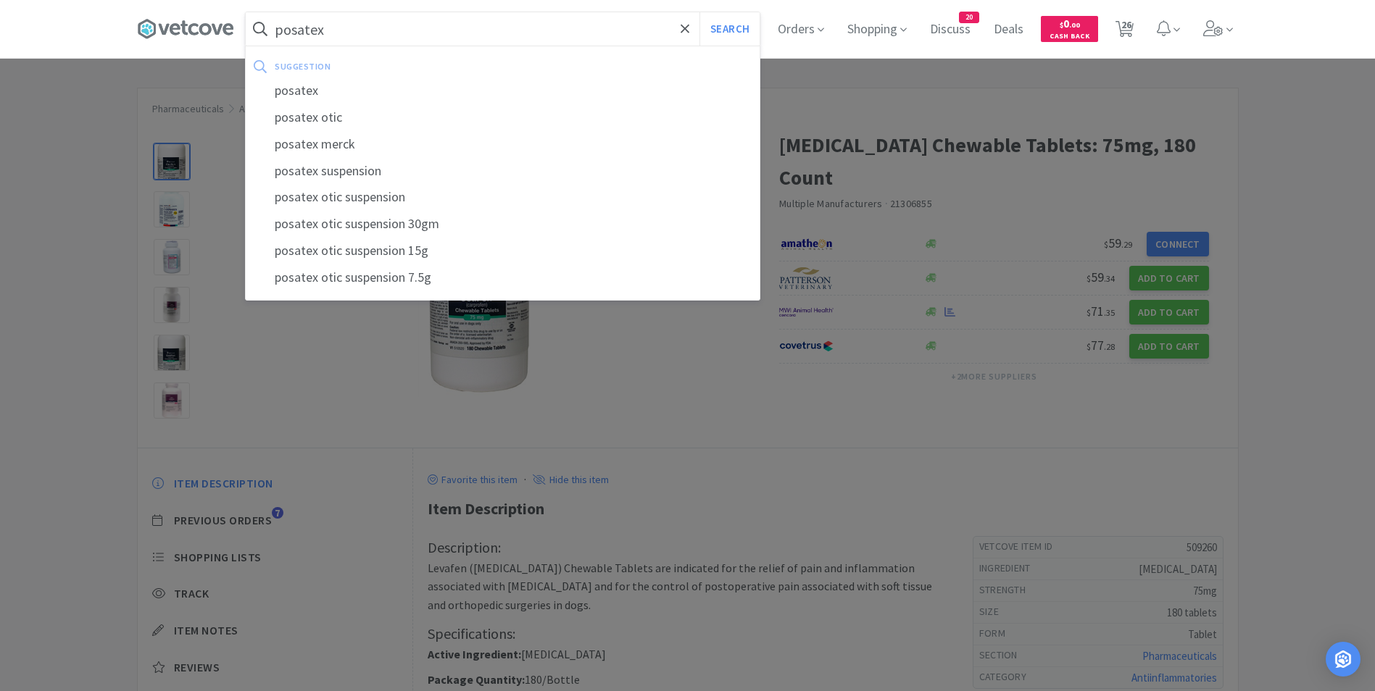
select select "2"
select select "1"
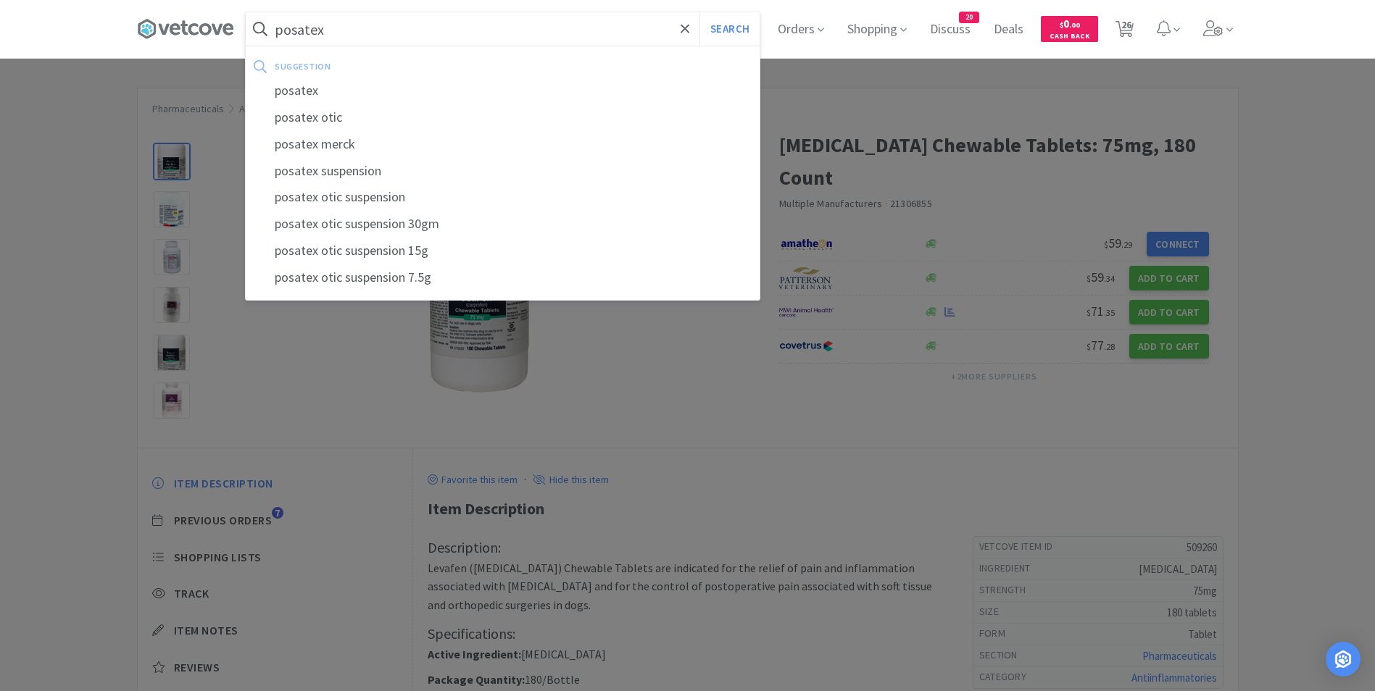
select select "1"
select select "4"
select select "2"
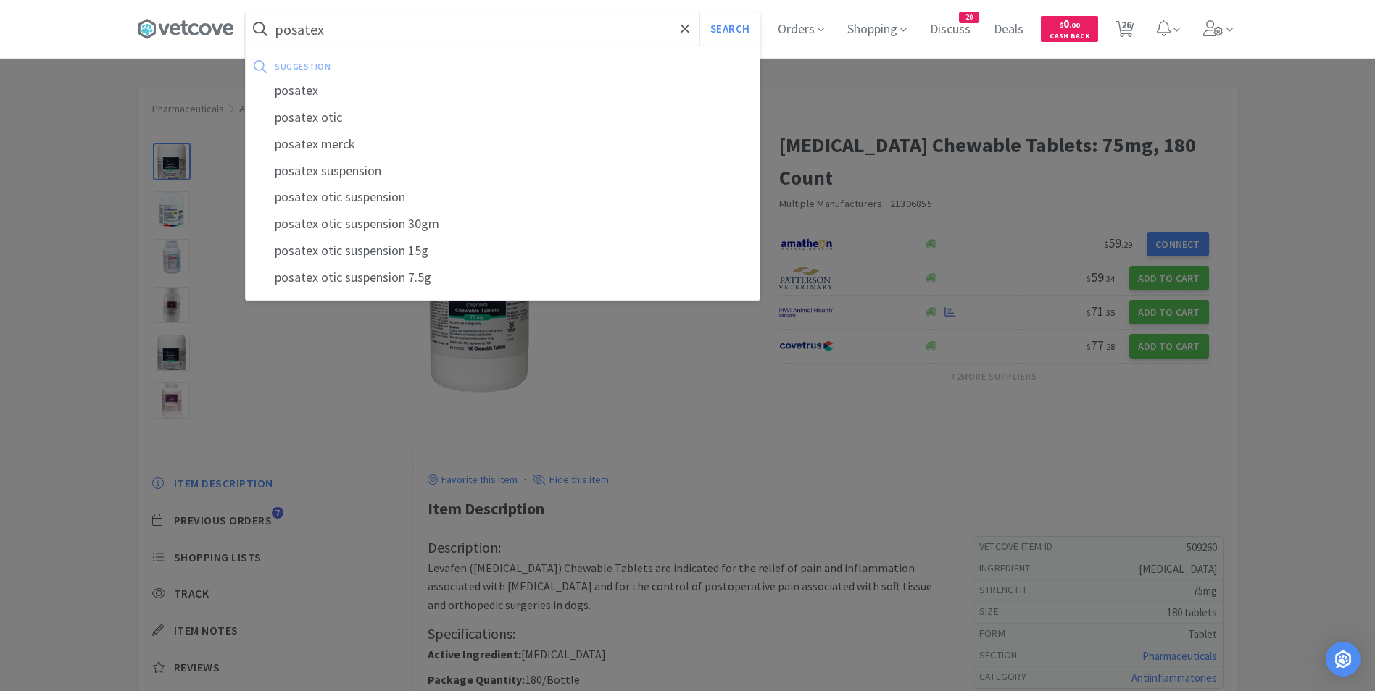
select select "50"
select select "1"
select select "10"
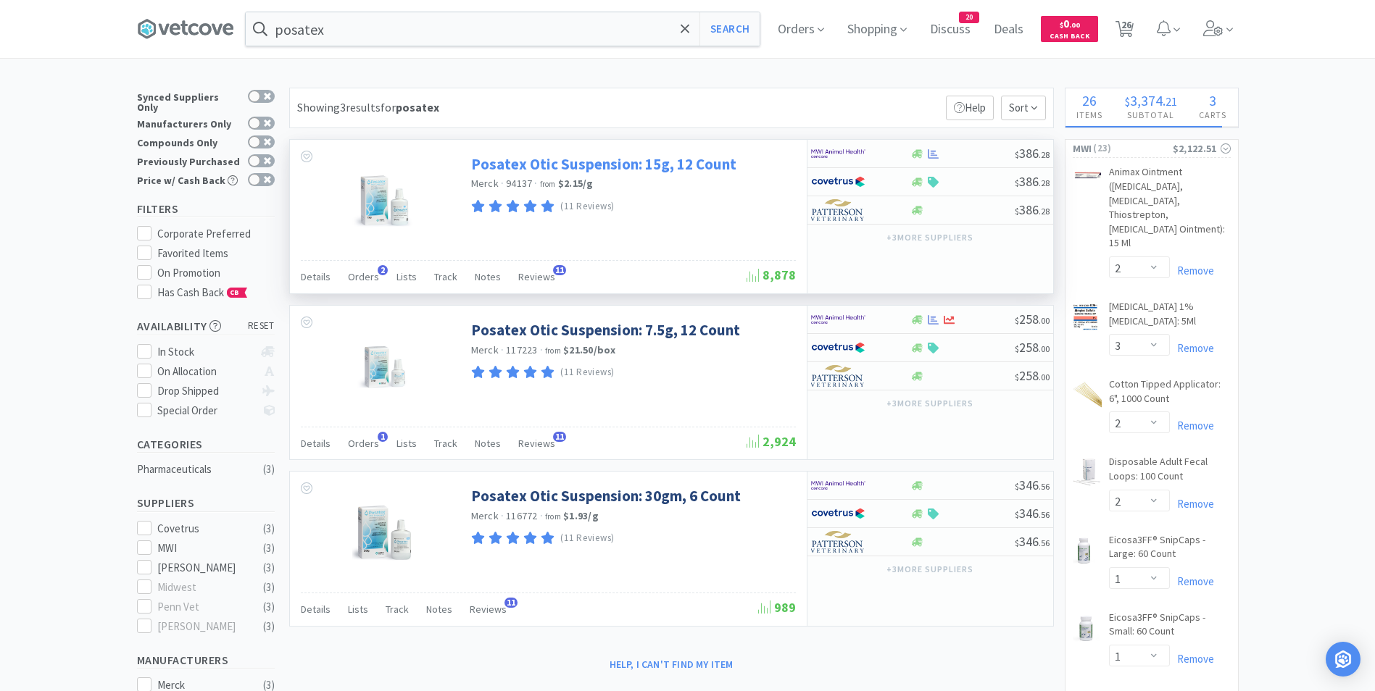
click at [565, 170] on link "Posatex Otic Suspension: 15g, 12 Count" at bounding box center [603, 164] width 265 height 20
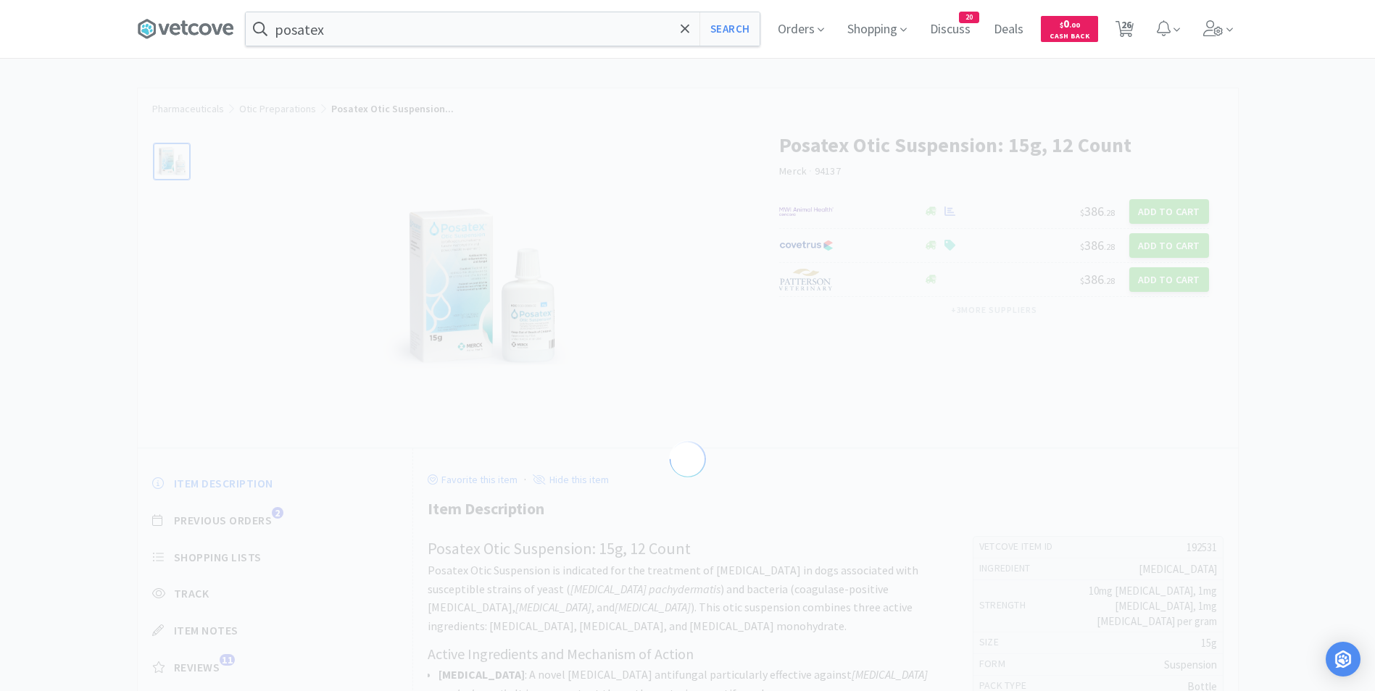
select select "192531"
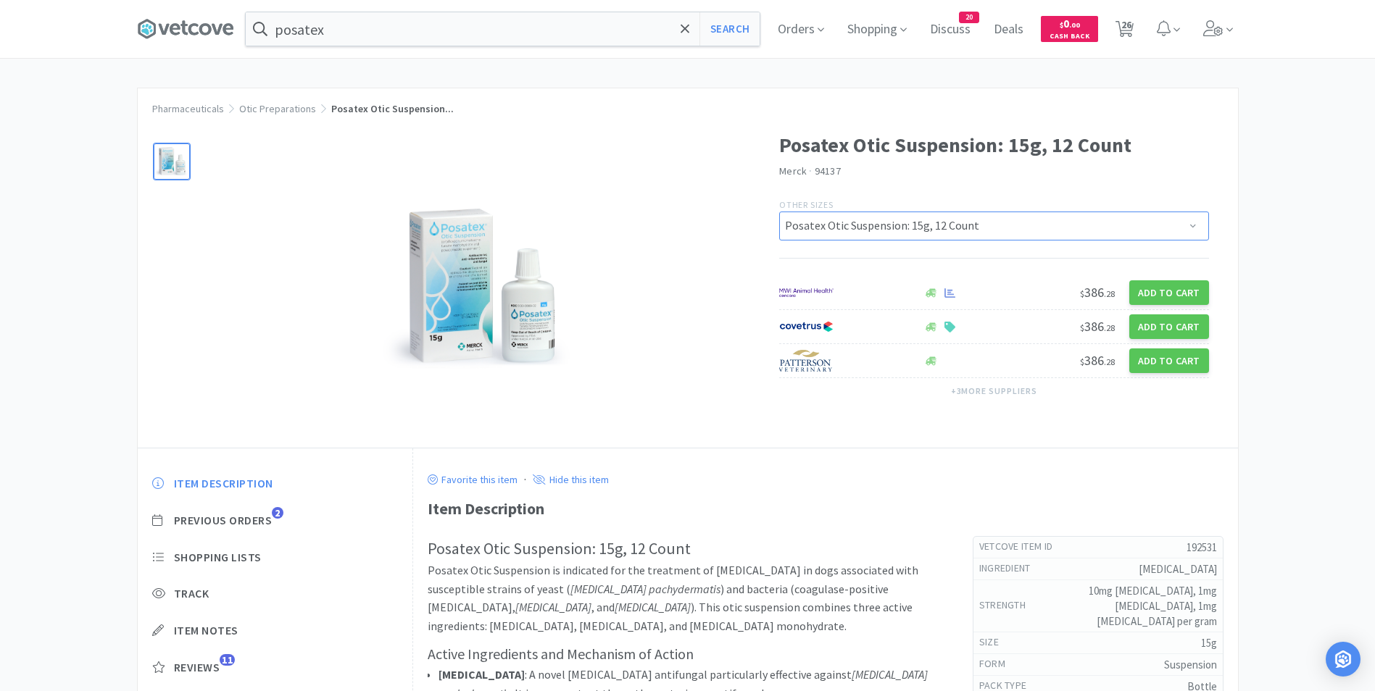
click at [966, 215] on select "Posatex Otic Suspension: 7.5g, 12 Count Posatex Otic Suspension: 15g, 12 Count …" at bounding box center [994, 226] width 430 height 29
click at [1015, 182] on div "Posatex Otic Suspension: 15g, 12 Count Merck · 94137 Other Sizes Posatex Otic S…" at bounding box center [1008, 270] width 459 height 310
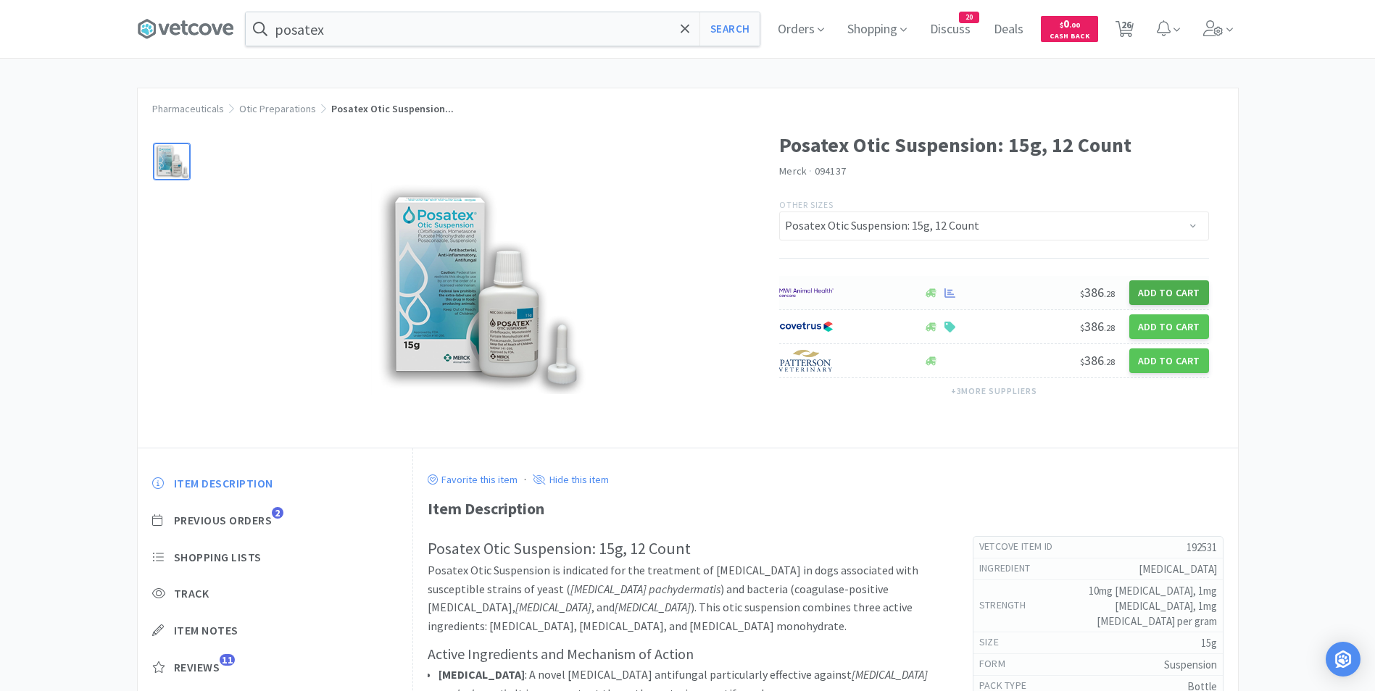
click at [1147, 288] on button "Add to Cart" at bounding box center [1169, 292] width 80 height 25
select select "1"
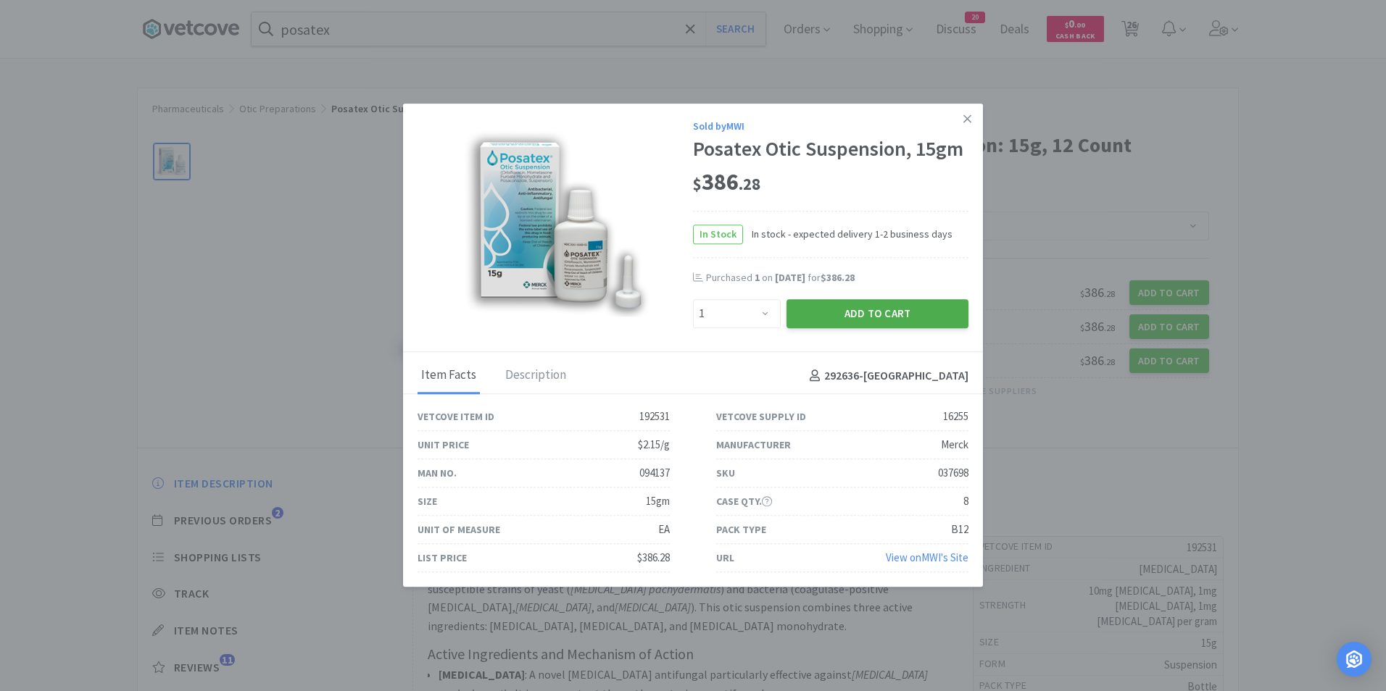
click at [909, 317] on button "Add to Cart" at bounding box center [877, 313] width 182 height 29
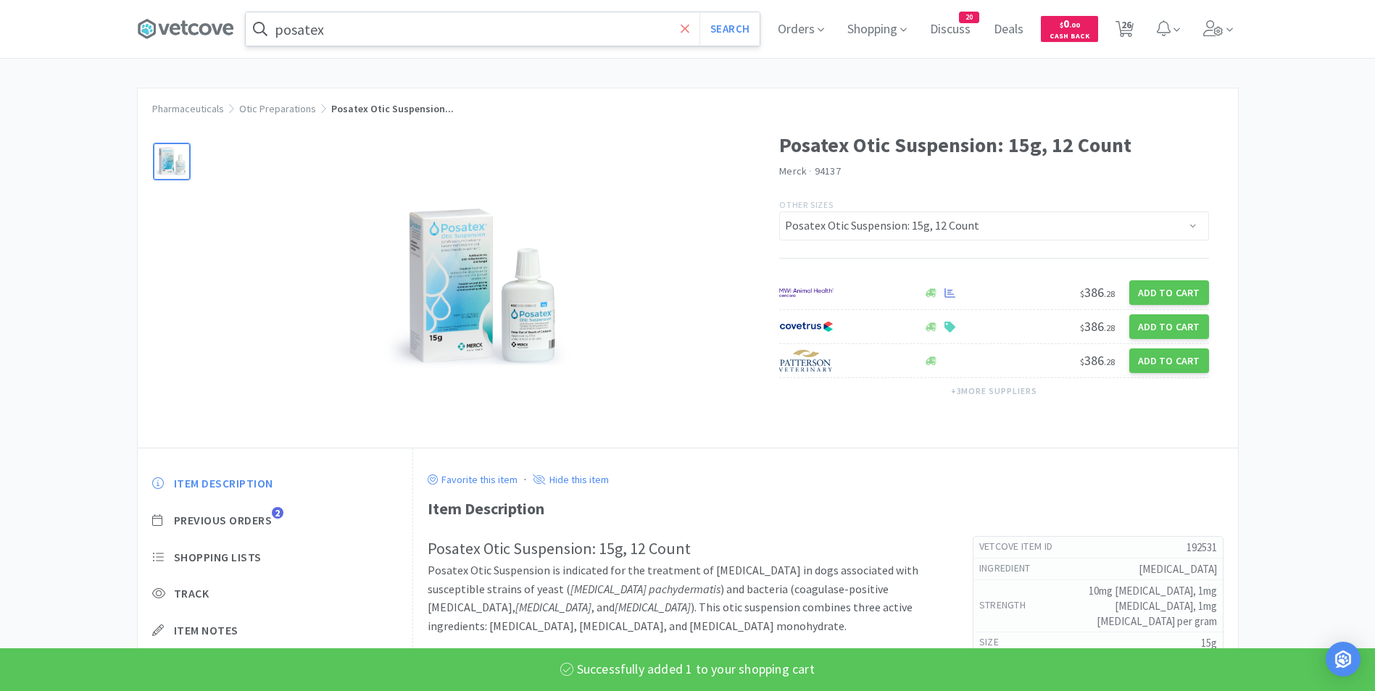
click at [687, 26] on icon at bounding box center [685, 28] width 9 height 9
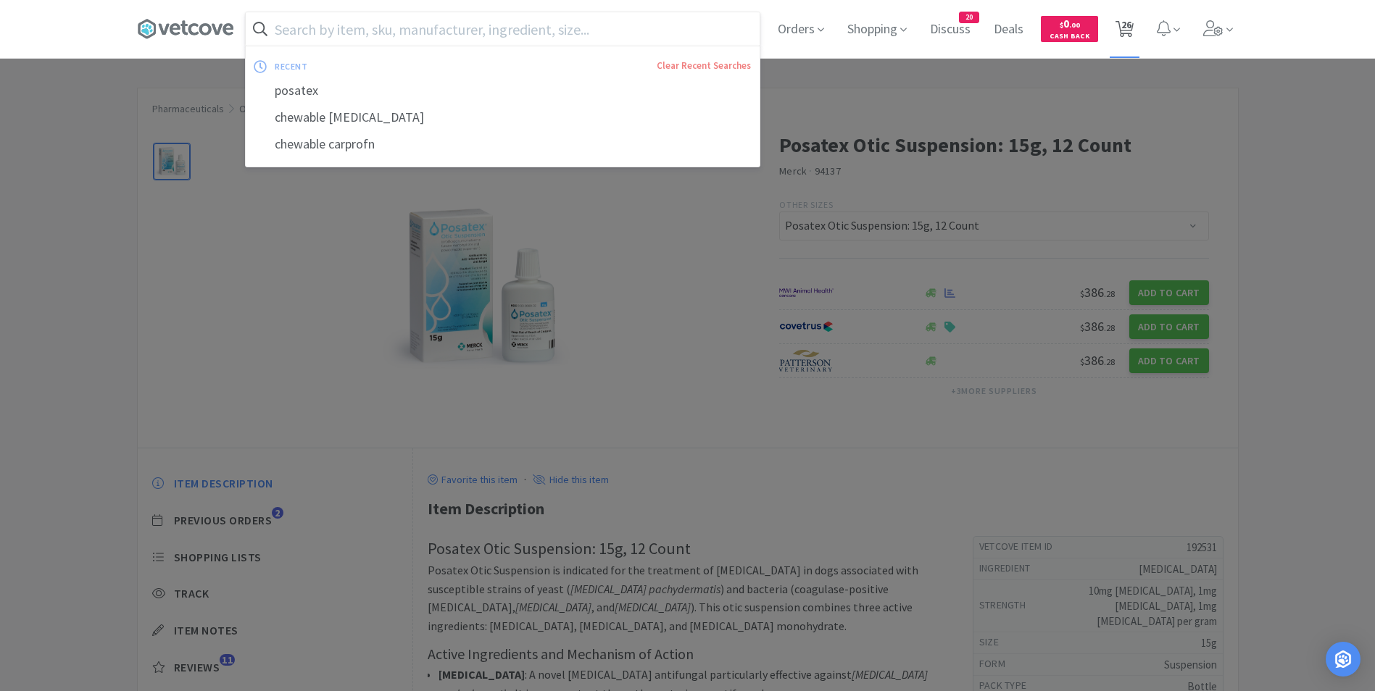
click at [1128, 20] on span "26" at bounding box center [1126, 25] width 10 height 58
select select "10"
select select "50"
select select "1"
select select "2"
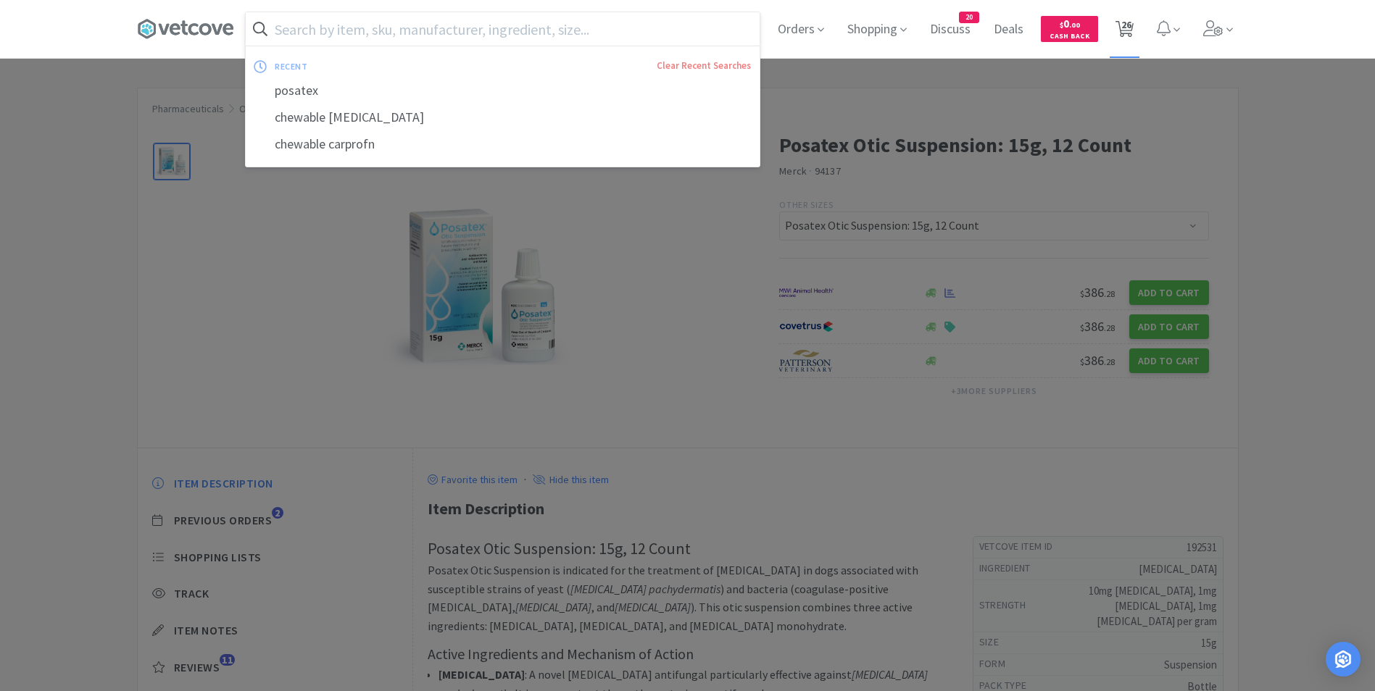
select select "3"
select select "2"
select select "1"
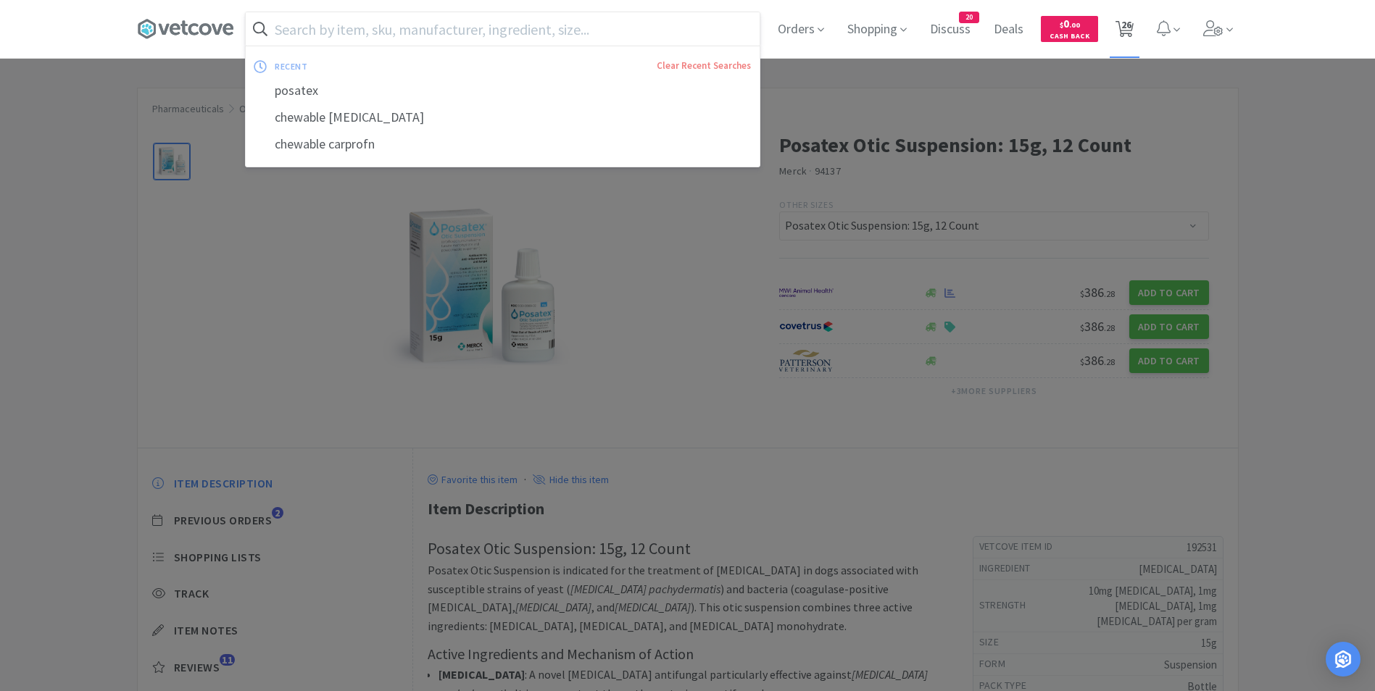
select select "4"
select select "1"
select select "2"
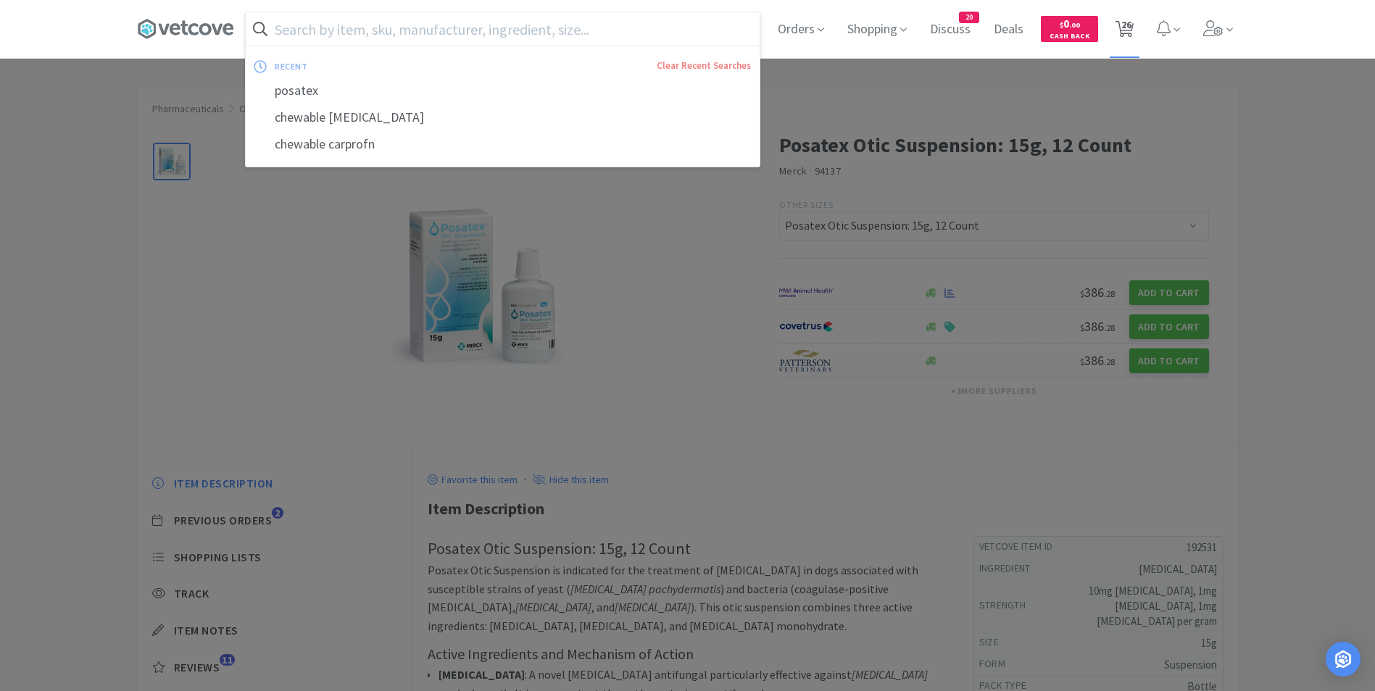
select select "2"
select select "1"
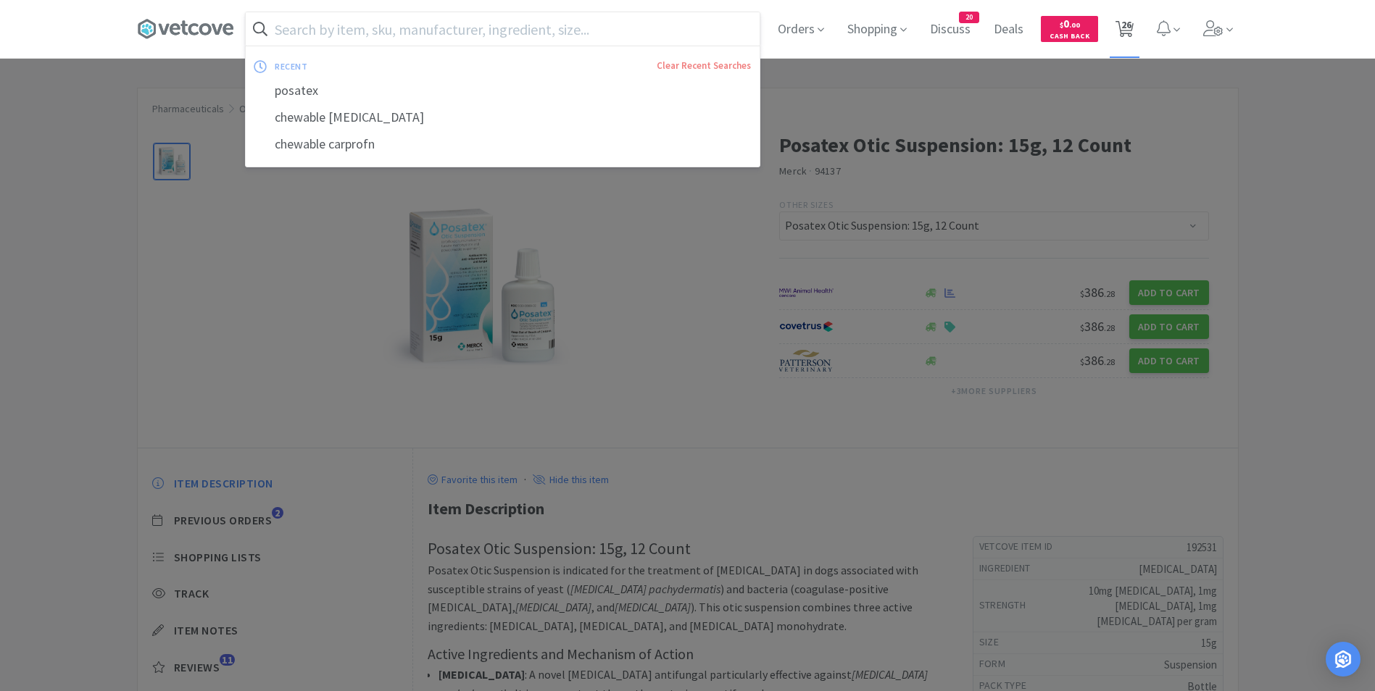
select select "1"
select select "4"
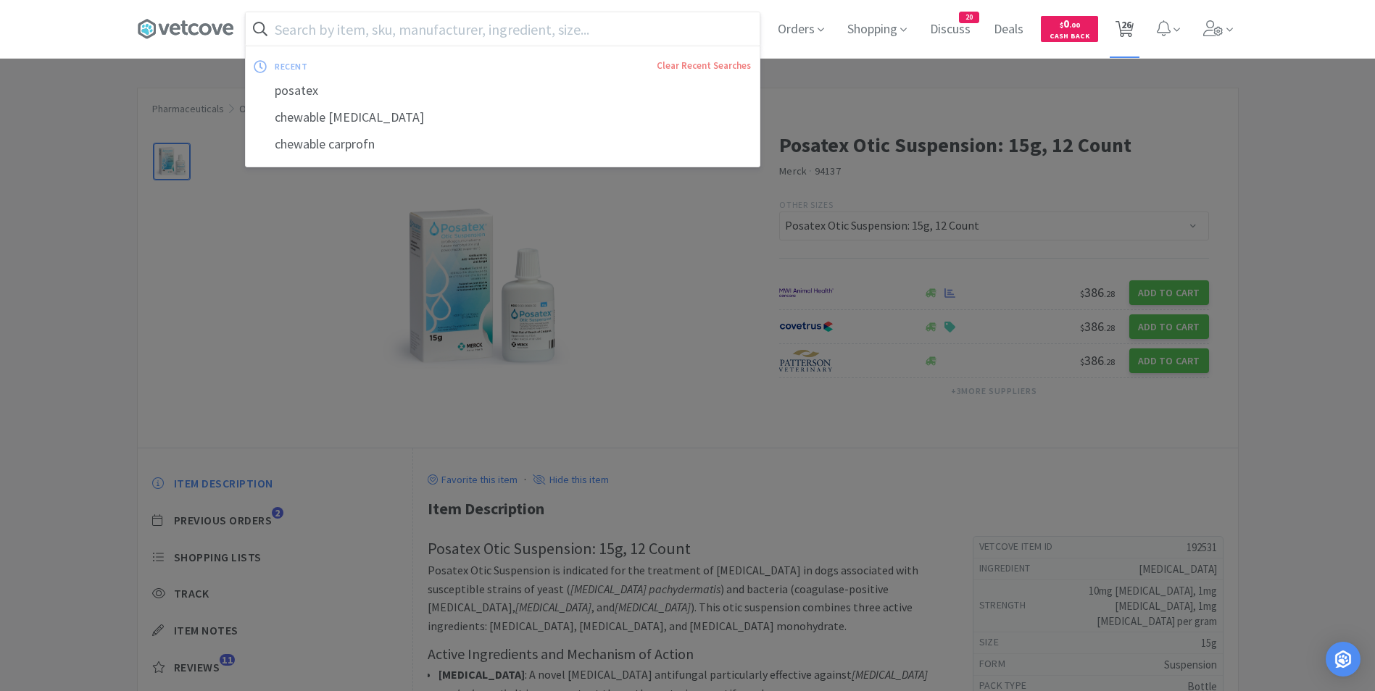
select select "4"
select select "2"
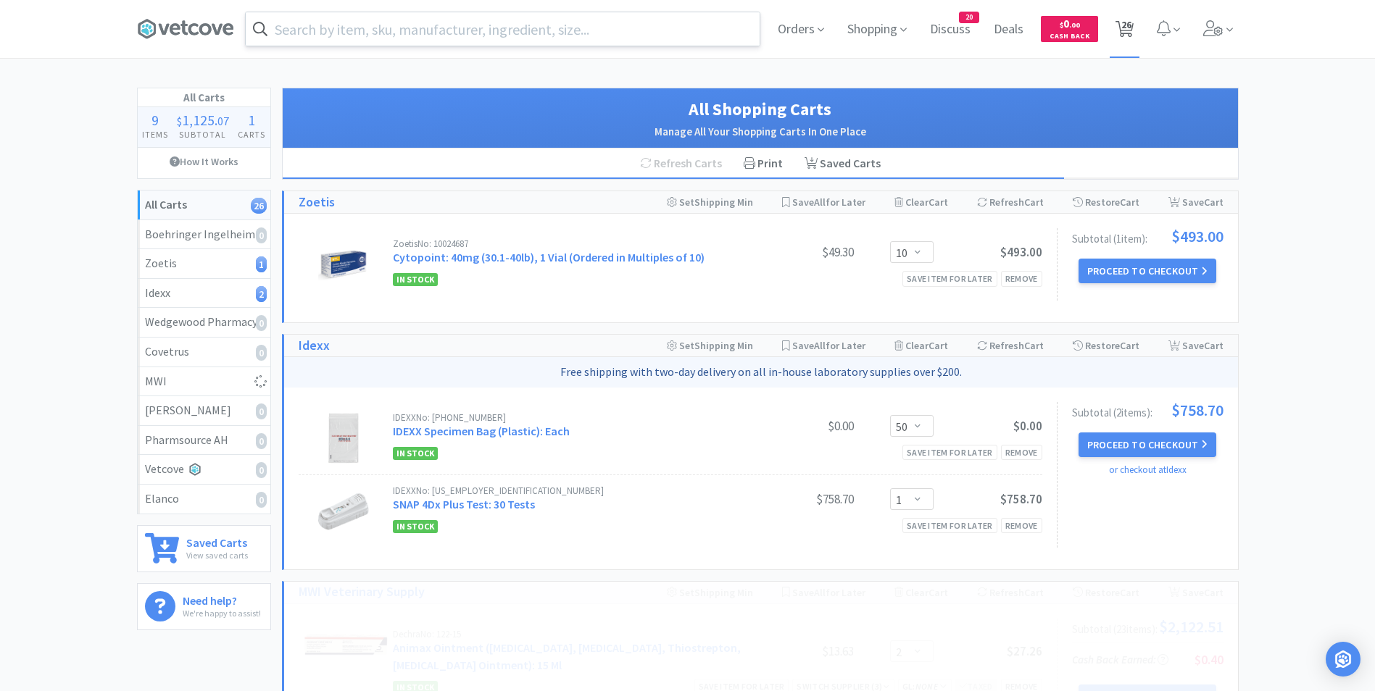
select select "1"
select select "4"
select select "2"
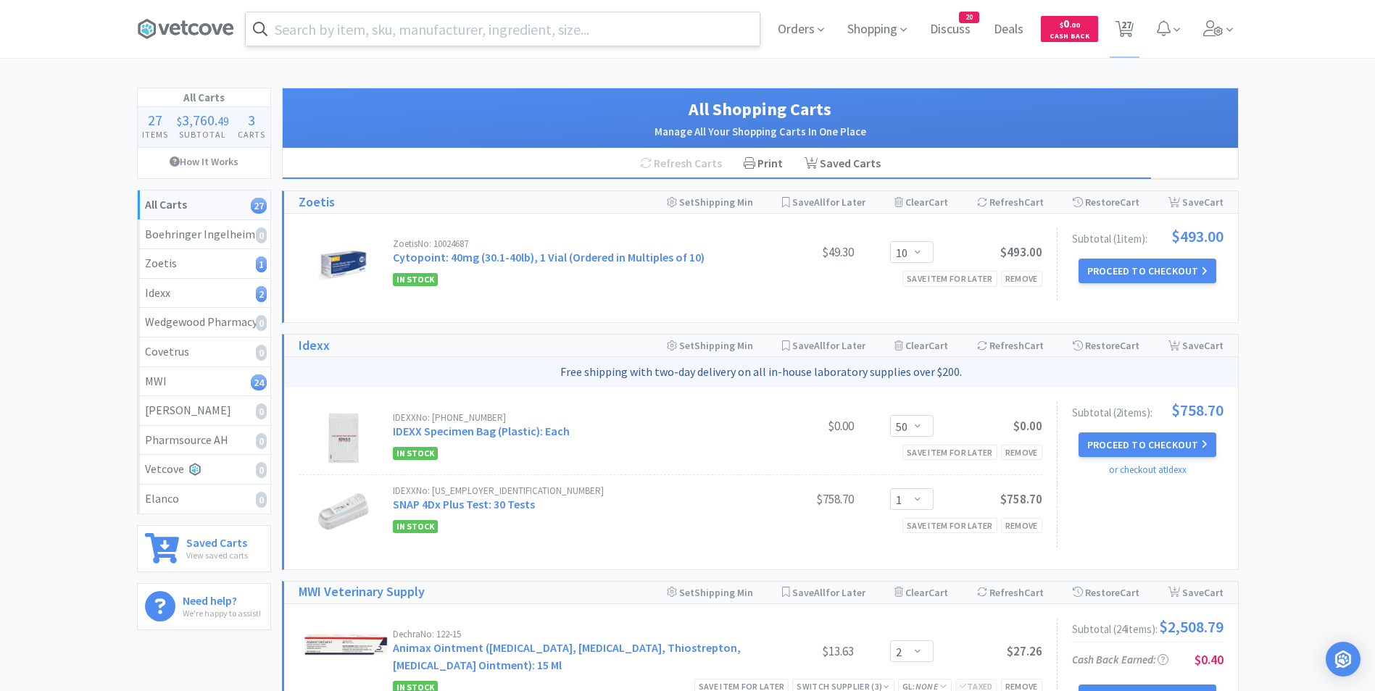
click at [646, 33] on input "text" at bounding box center [503, 28] width 514 height 33
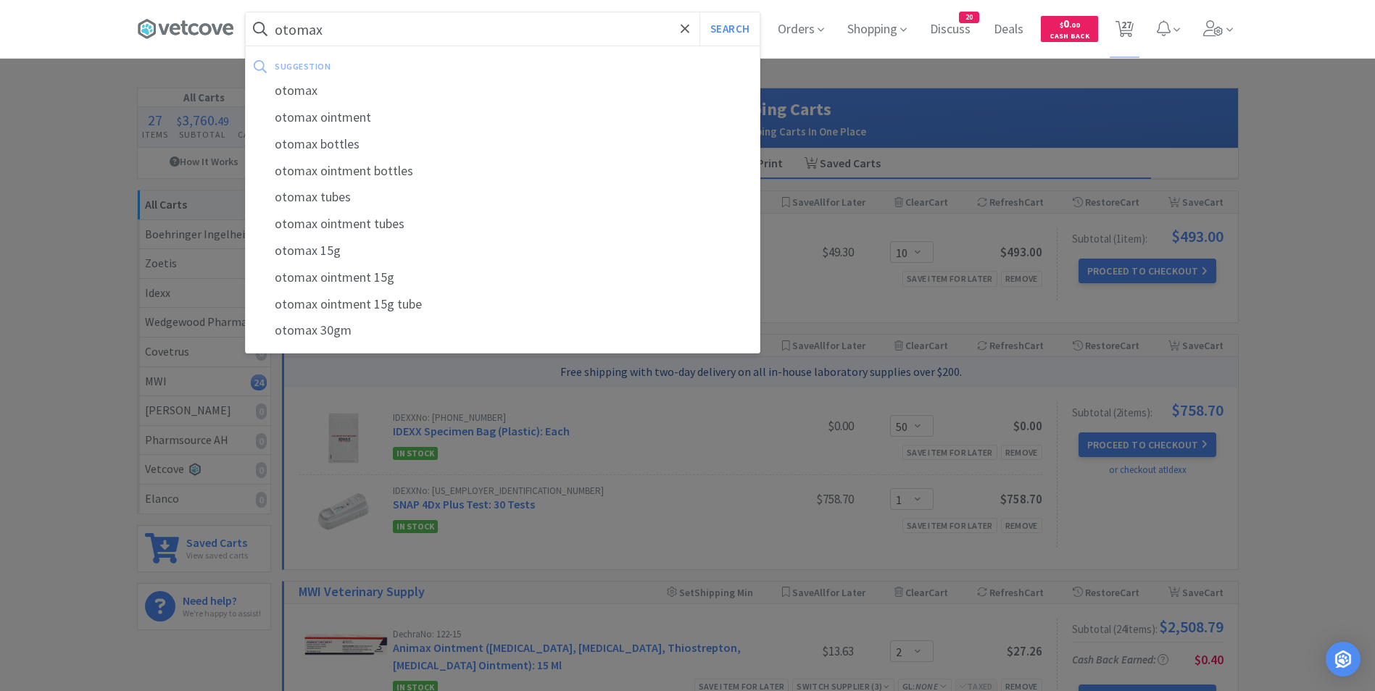
type input "otomax"
click at [699, 12] on button "Search" at bounding box center [729, 28] width 60 height 33
select select "2"
select select "3"
select select "2"
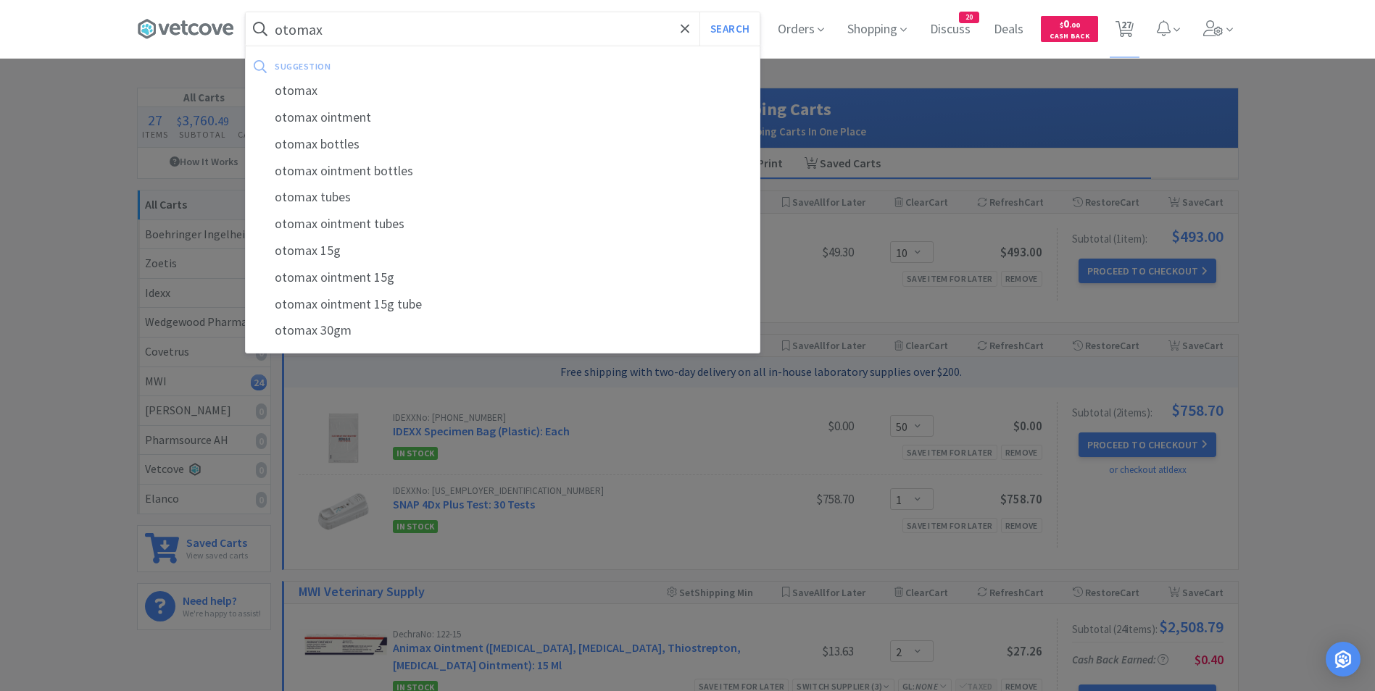
select select "2"
select select "1"
select select "4"
select select "1"
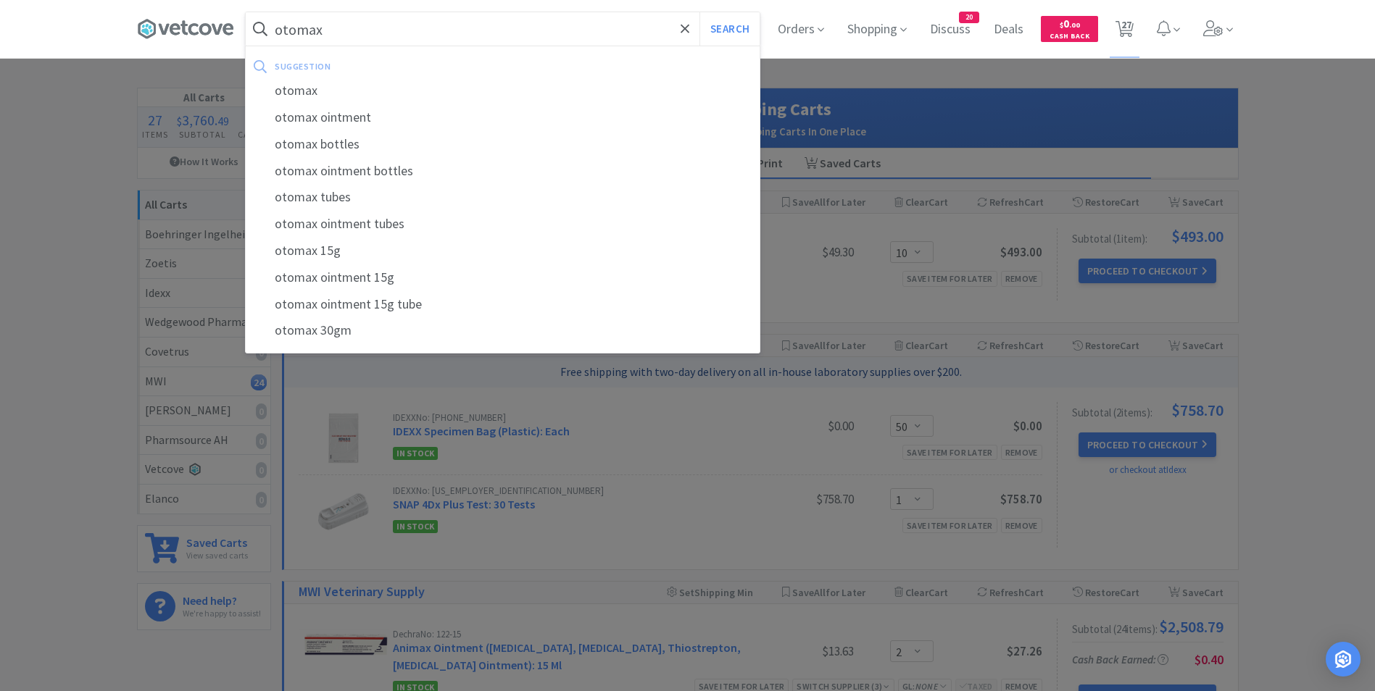
select select "1"
select select "2"
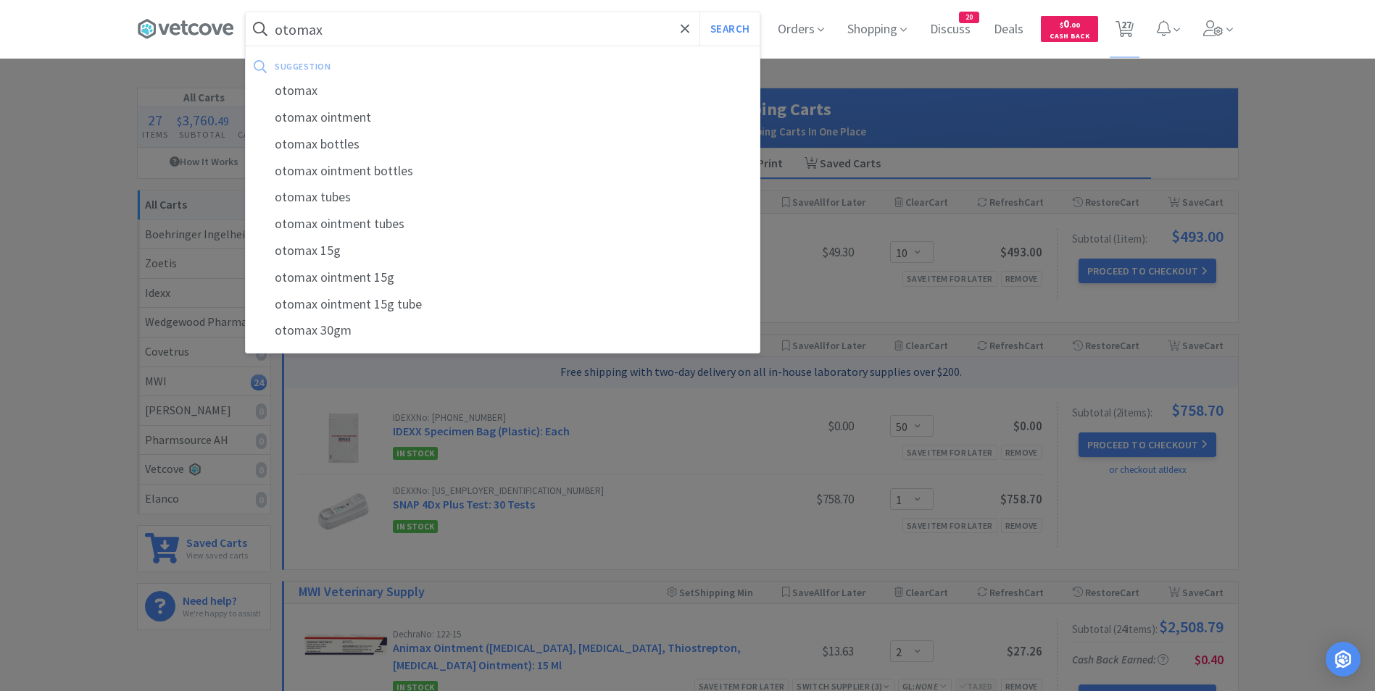
select select "2"
select select "1"
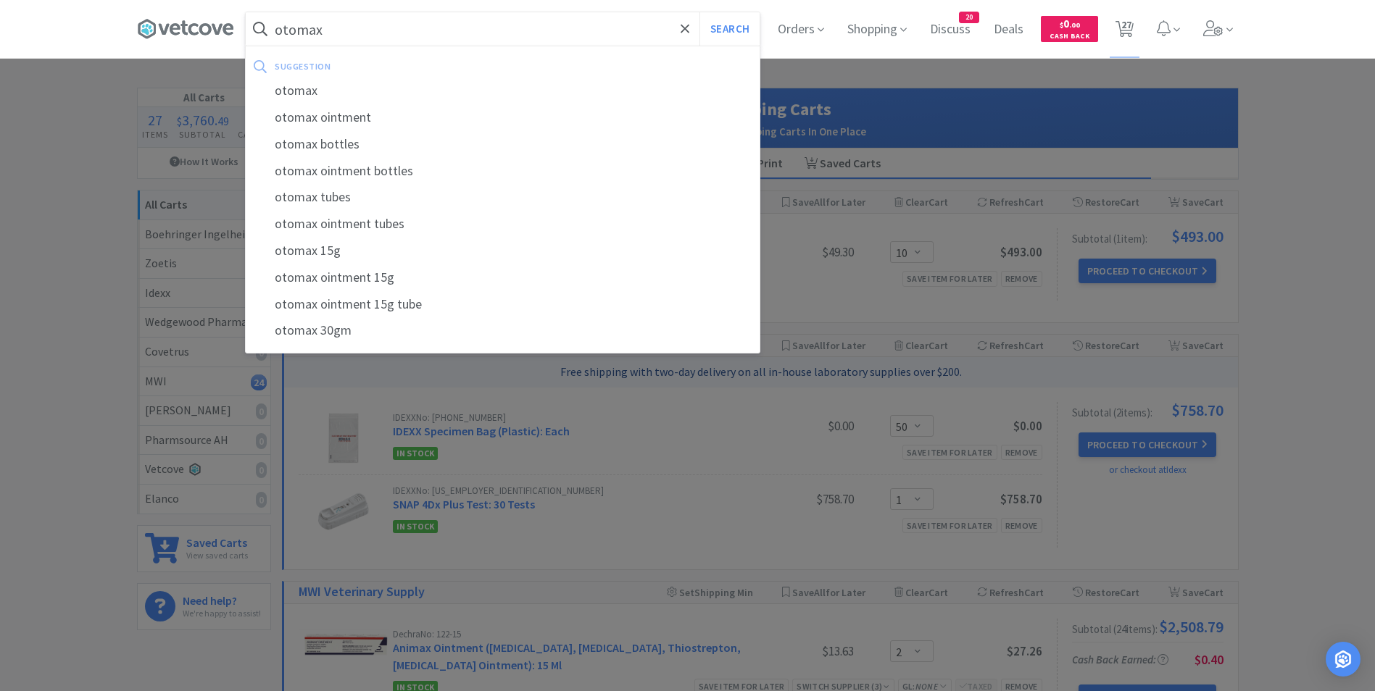
select select "1"
select select "4"
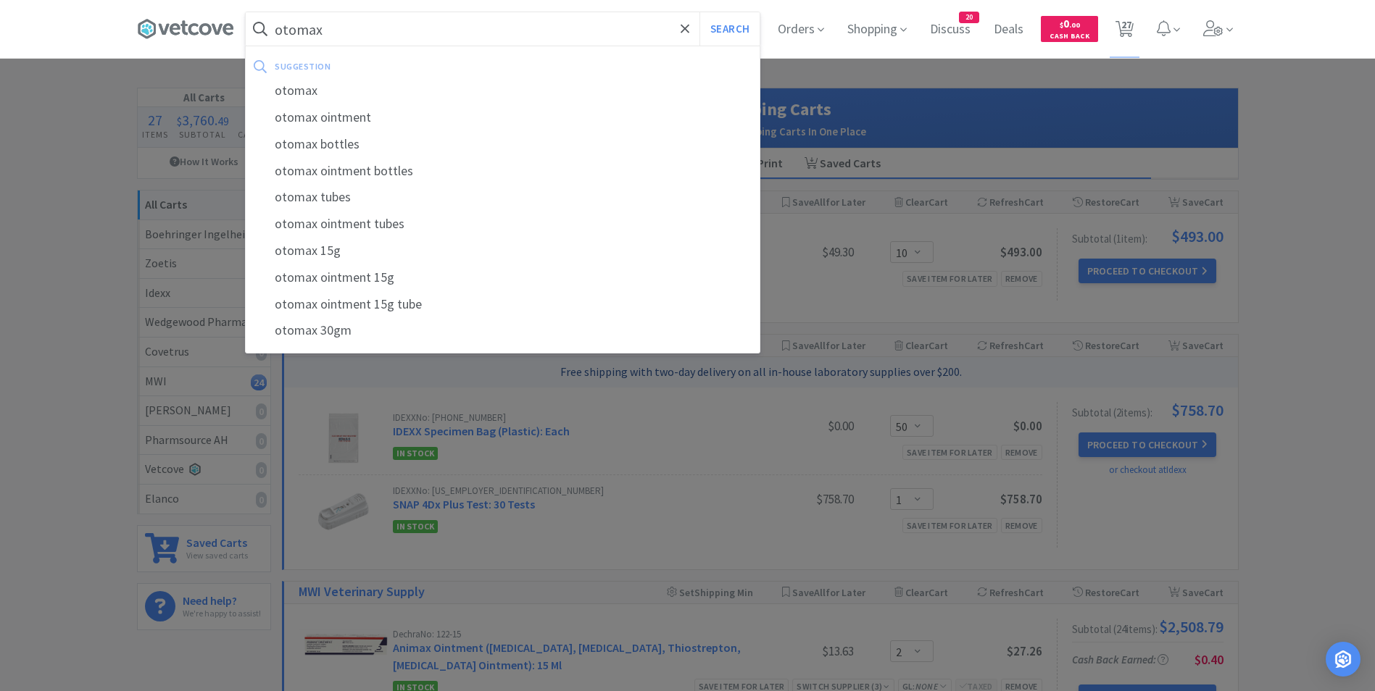
select select "2"
select select "50"
select select "1"
select select "10"
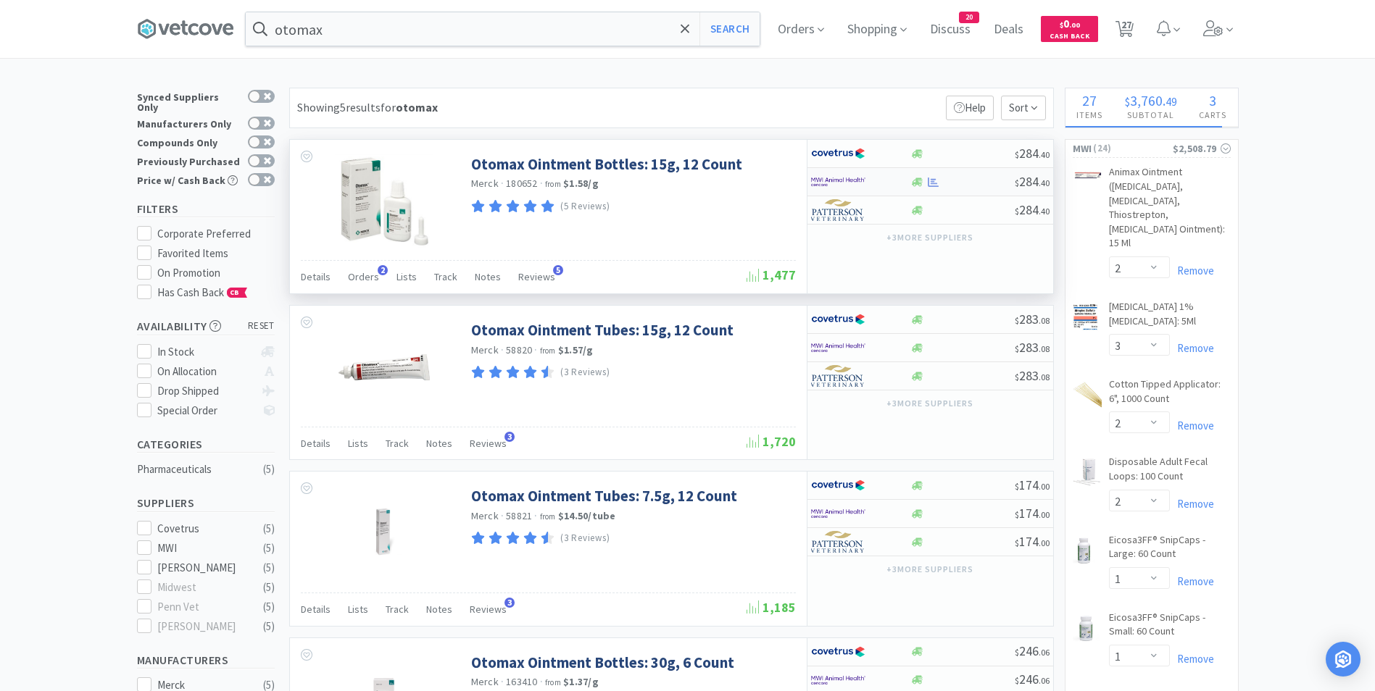
click at [878, 186] on div at bounding box center [851, 182] width 80 height 25
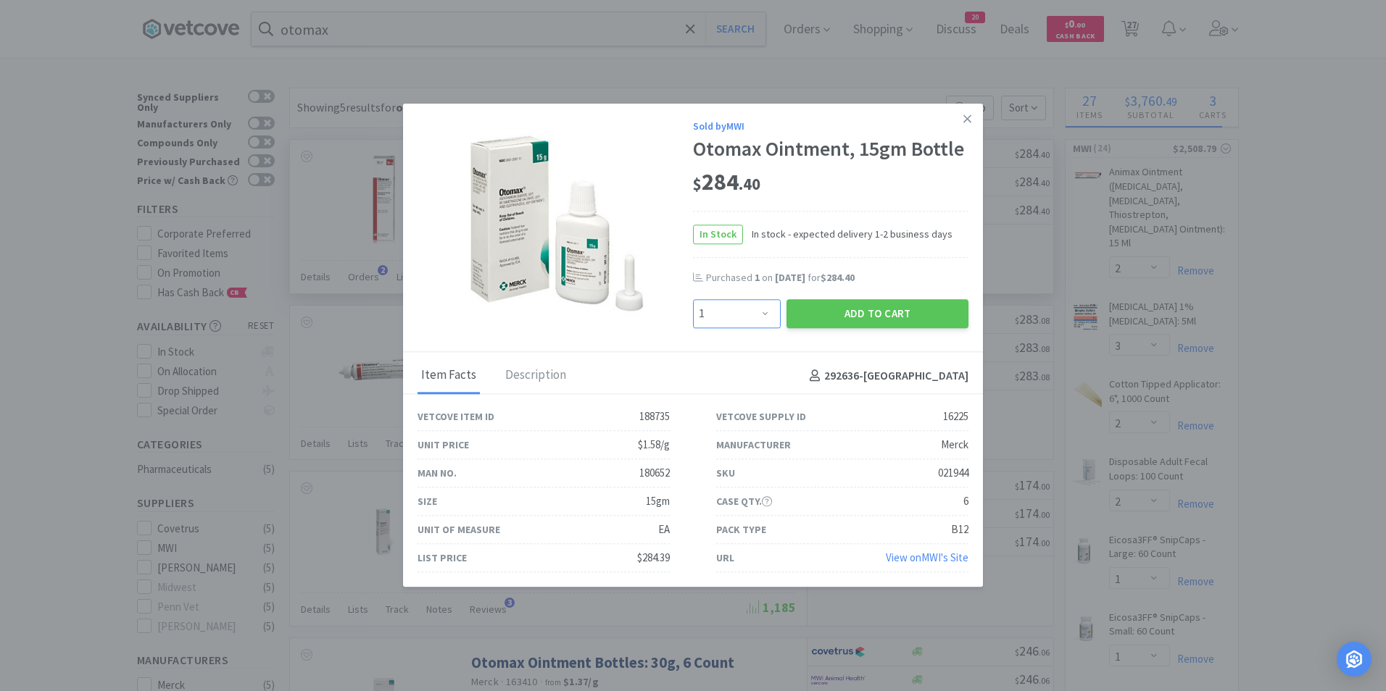
click at [763, 313] on select "Enter Quantity 1 2 3 4 5 6 7 8 9 10 11 12 13 14 15 16 17 18 19 20 Enter Quantity" at bounding box center [737, 313] width 88 height 29
select select "3"
click at [693, 299] on select "Enter Quantity 1 2 3 4 5 6 7 8 9 10 11 12 13 14 15 16 17 18 19 20 Enter Quantity" at bounding box center [737, 313] width 88 height 29
click at [840, 312] on button "Add to Cart" at bounding box center [877, 313] width 182 height 29
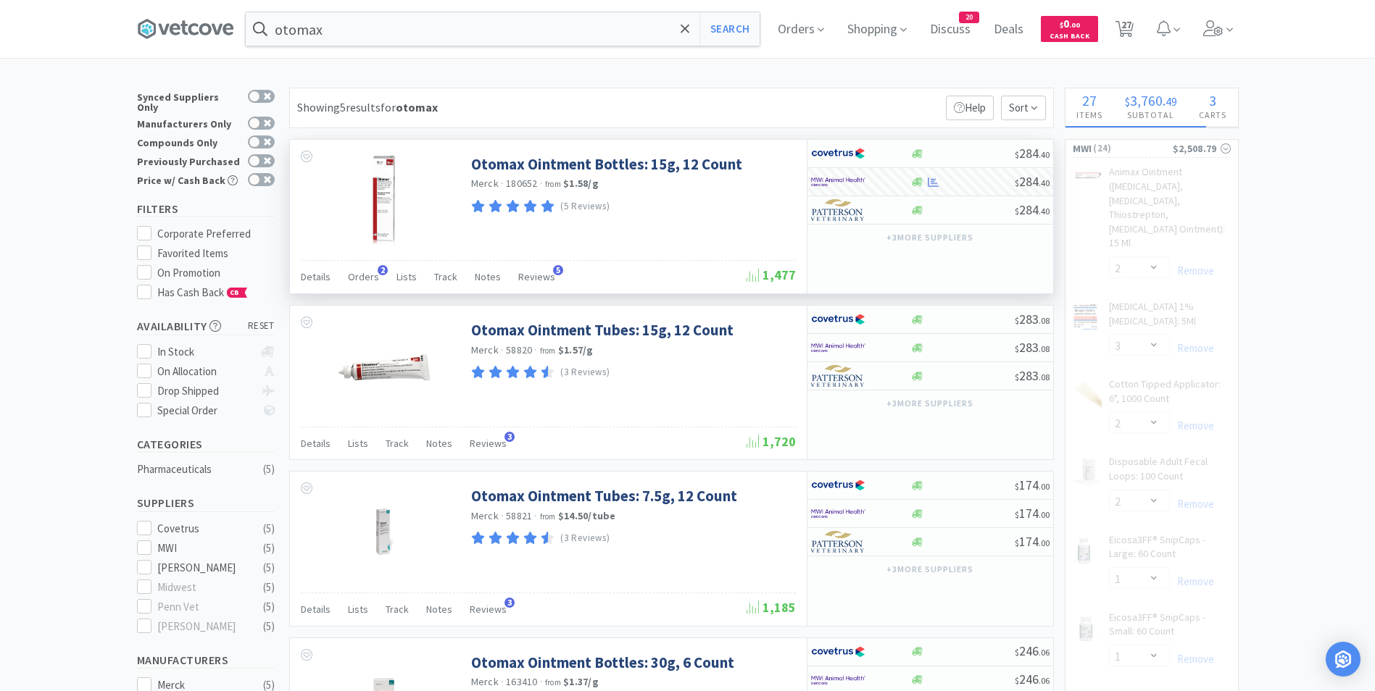
select select "3"
select select "1"
select select "4"
select select "2"
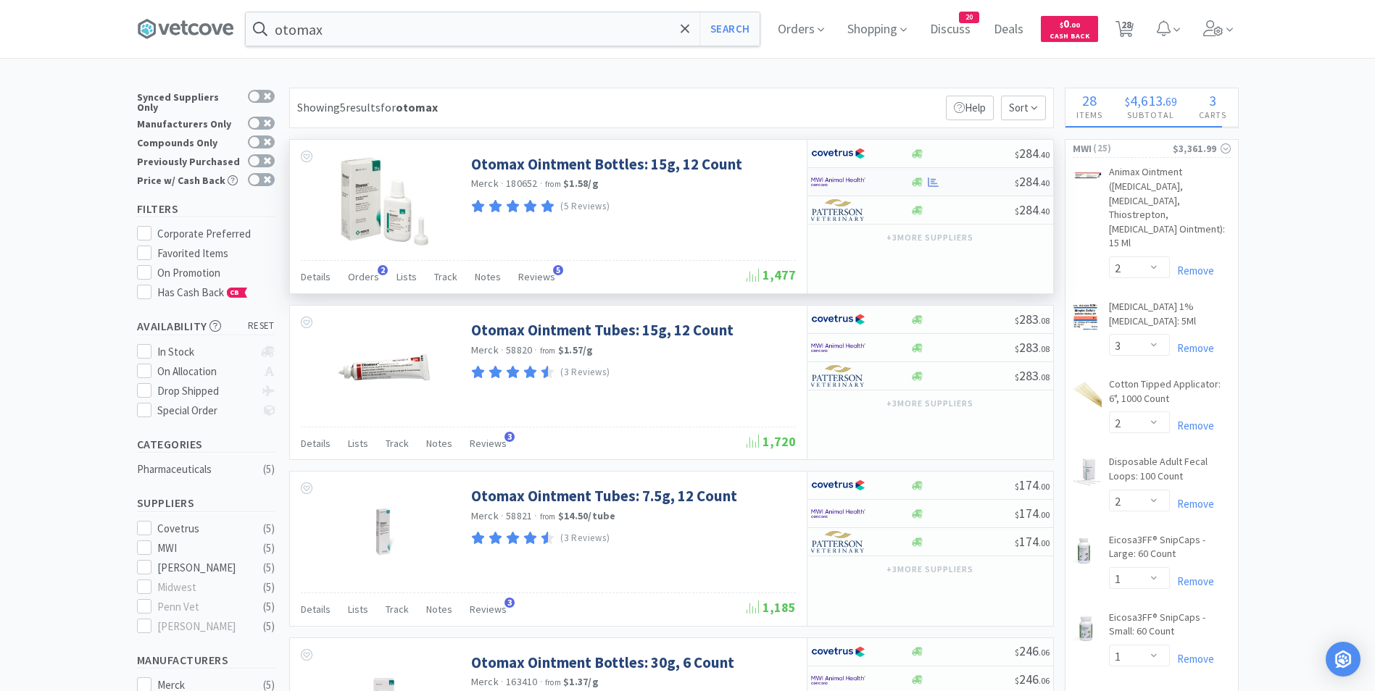
click at [944, 182] on div at bounding box center [962, 182] width 104 height 11
select select "1"
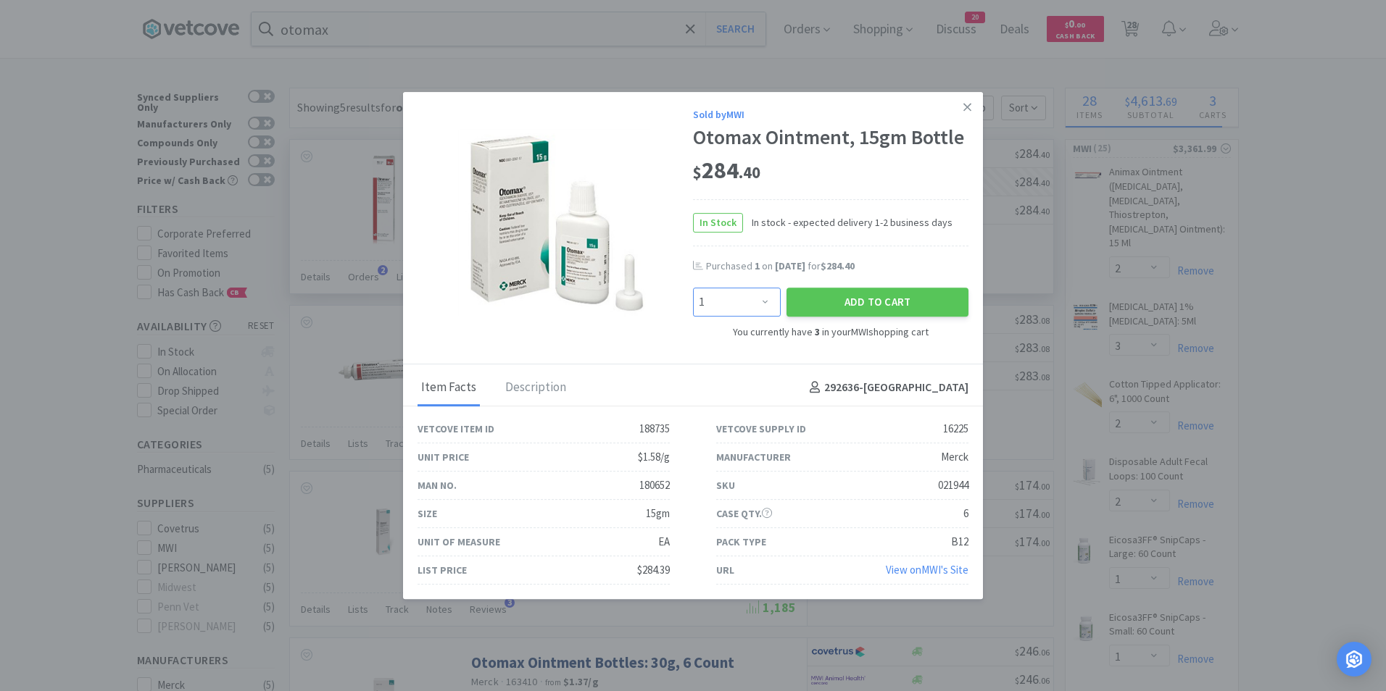
click at [752, 301] on select "Enter Quantity 1 2 3 4 5 6 7 8 9 10 11 12 13 14 15 16 17 18 19 20 Enter Quantity" at bounding box center [737, 302] width 88 height 29
click at [963, 109] on icon at bounding box center [967, 107] width 8 height 13
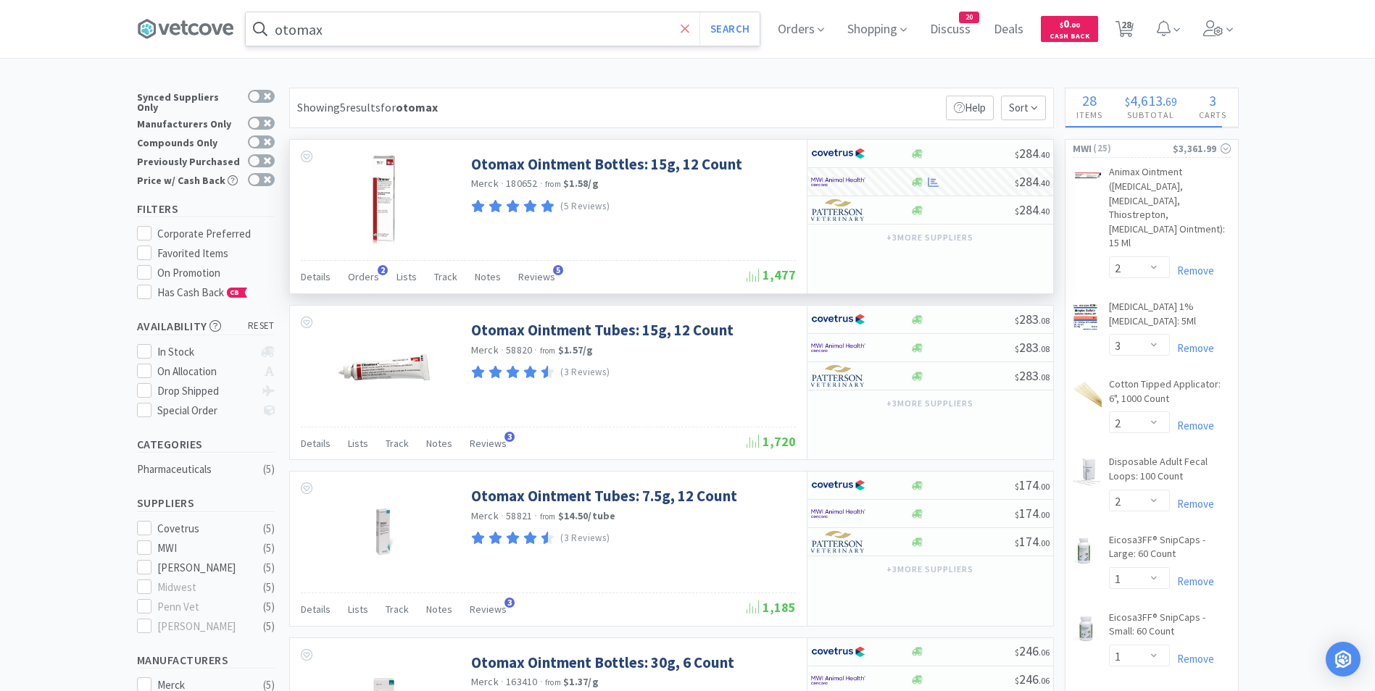
click at [686, 27] on icon at bounding box center [685, 29] width 9 height 14
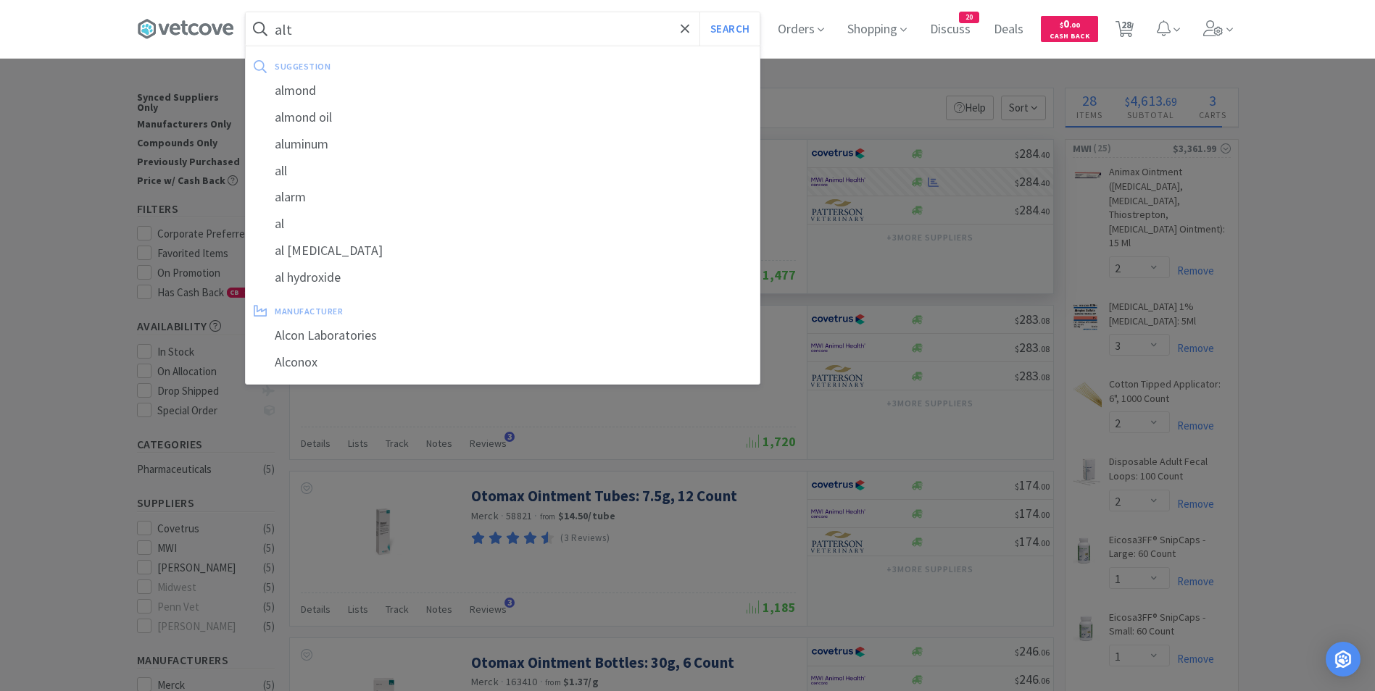
type input "alt"
click at [699, 12] on button "Search" at bounding box center [729, 28] width 60 height 33
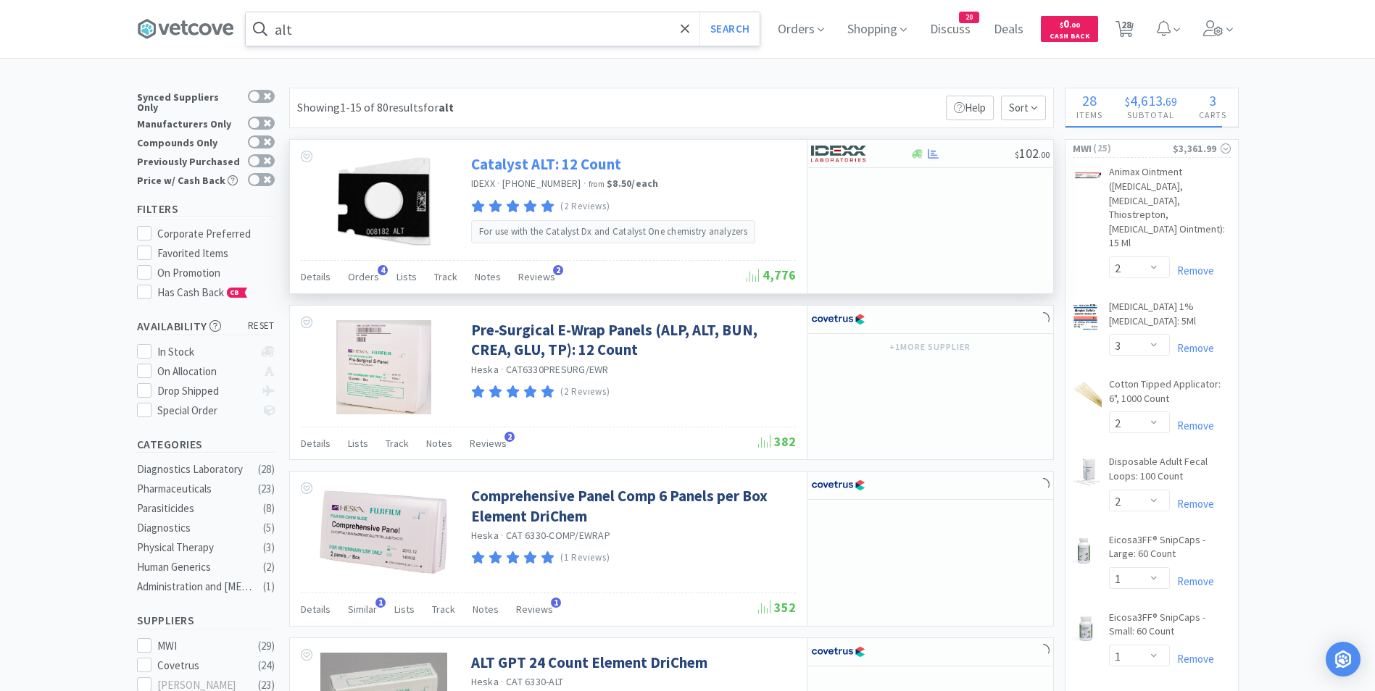
click at [536, 170] on link "Catalyst ALT: 12 Count" at bounding box center [546, 164] width 150 height 20
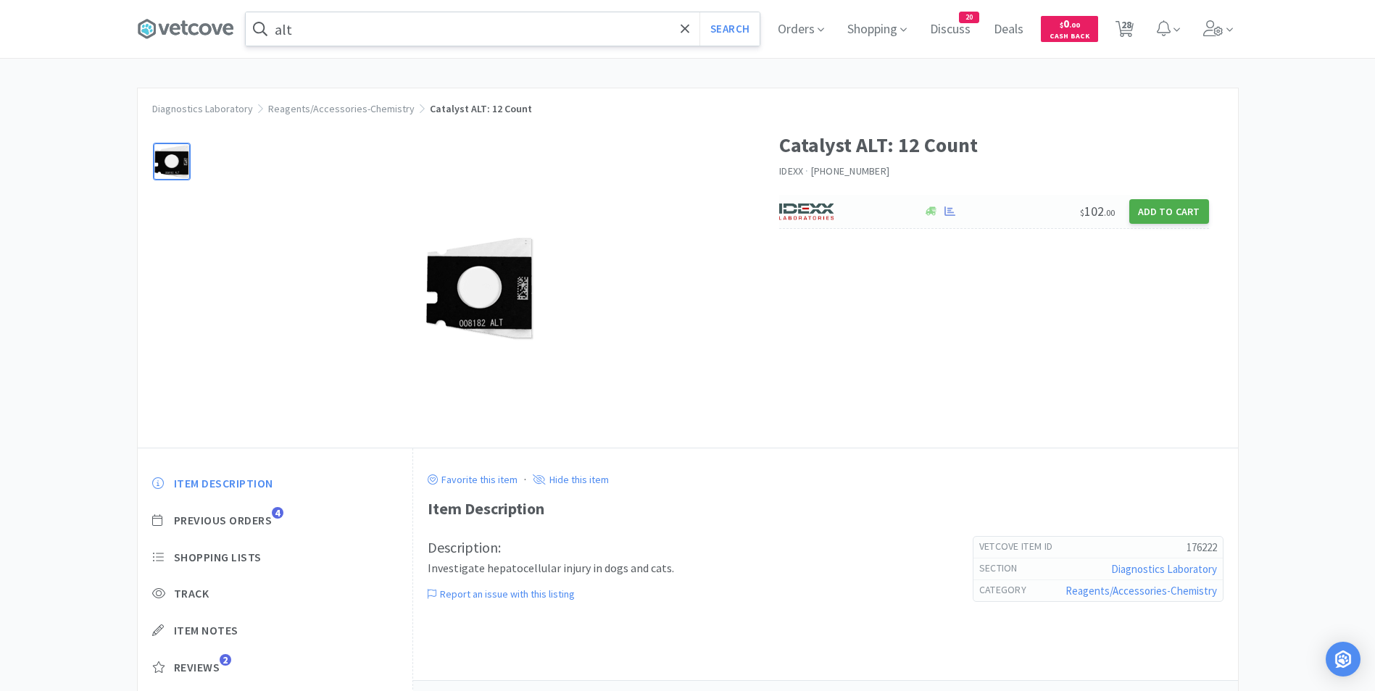
click at [1176, 212] on button "Add to Cart" at bounding box center [1169, 211] width 80 height 25
select select "1"
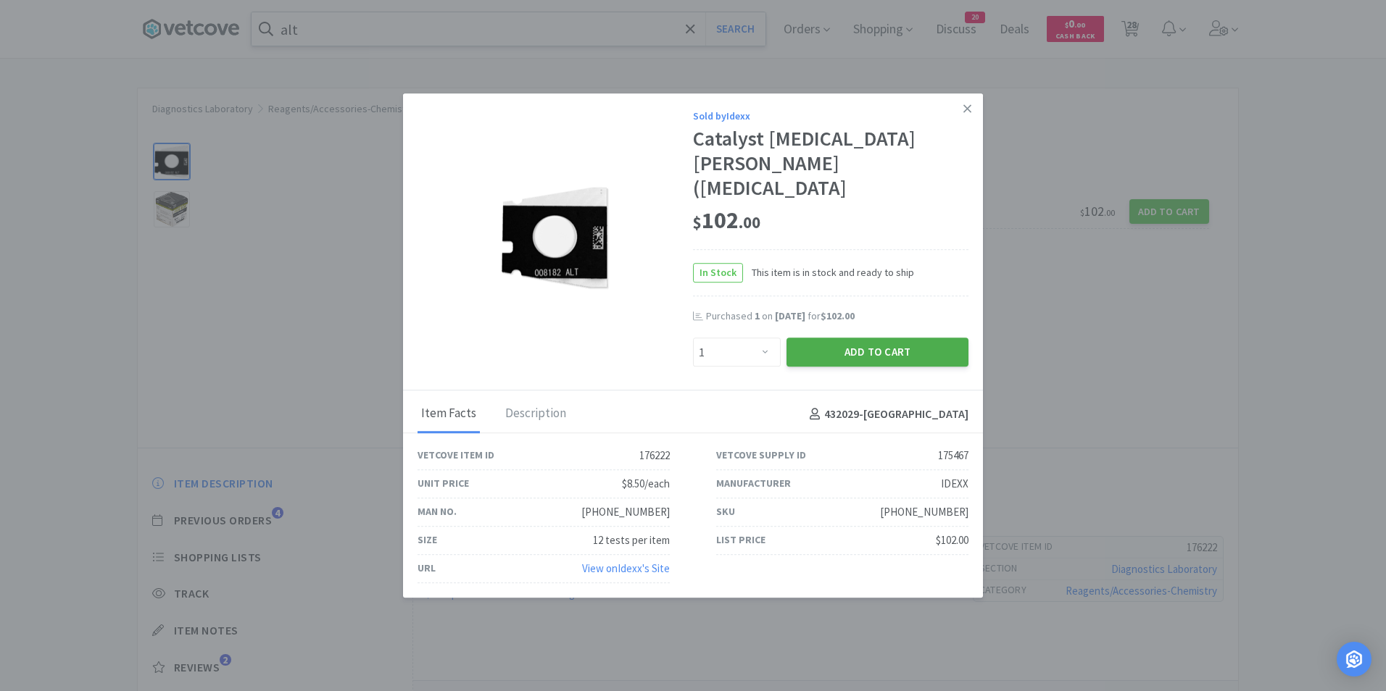
click at [852, 338] on button "Add to Cart" at bounding box center [877, 352] width 182 height 29
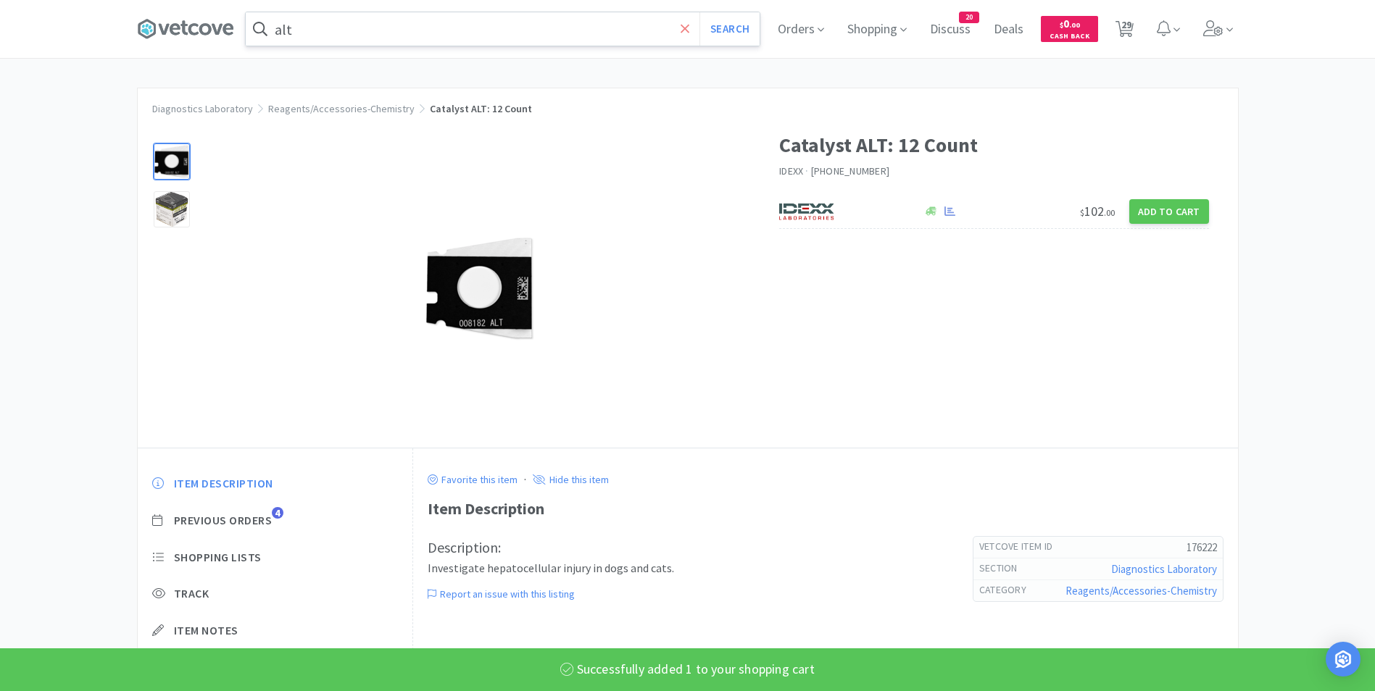
click at [689, 28] on icon at bounding box center [685, 28] width 9 height 9
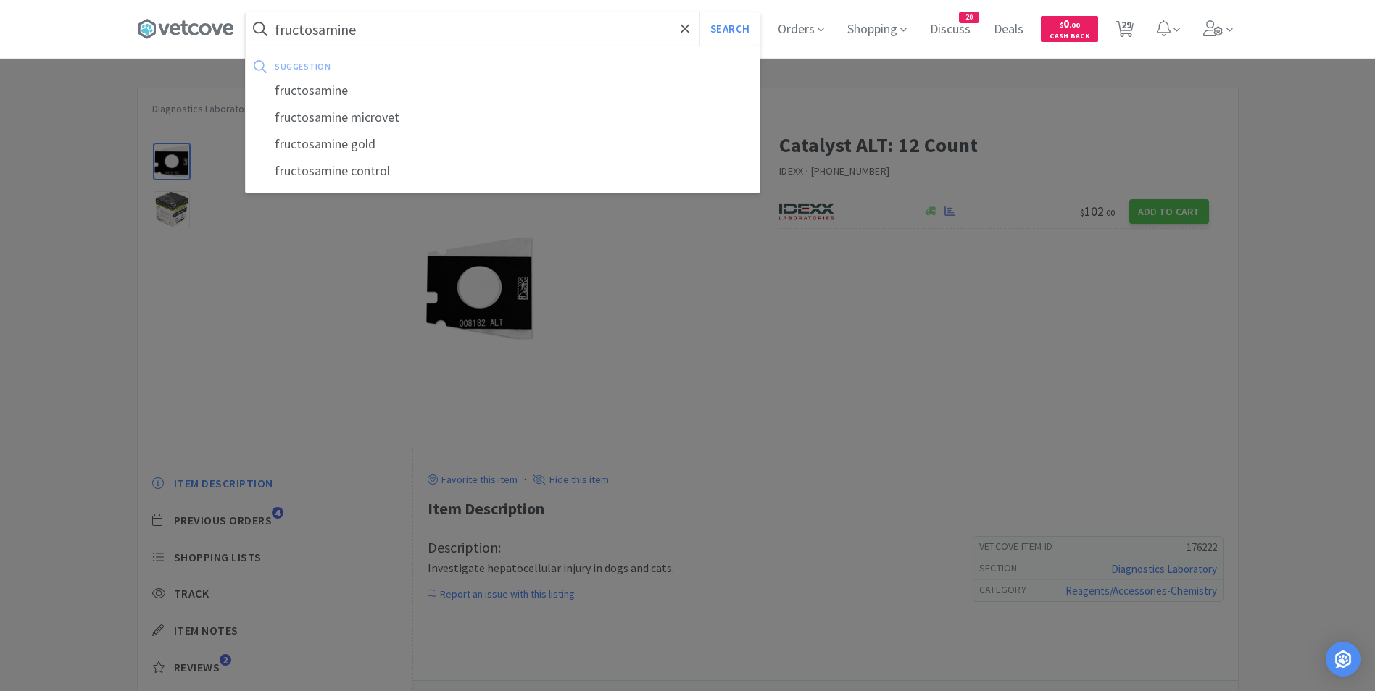
type input "fructosamine"
click at [699, 12] on button "Search" at bounding box center [729, 28] width 60 height 33
select select "2"
select select "3"
select select "2"
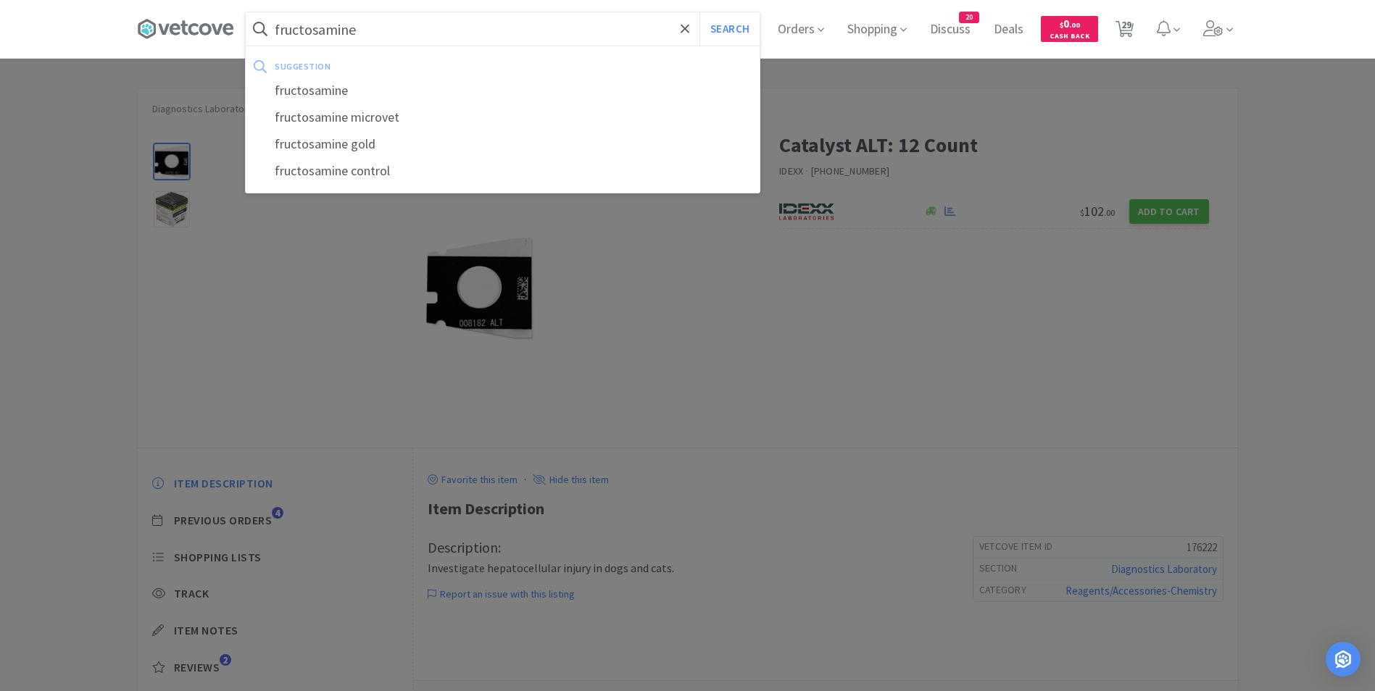
select select "2"
select select "1"
select select "4"
select select "1"
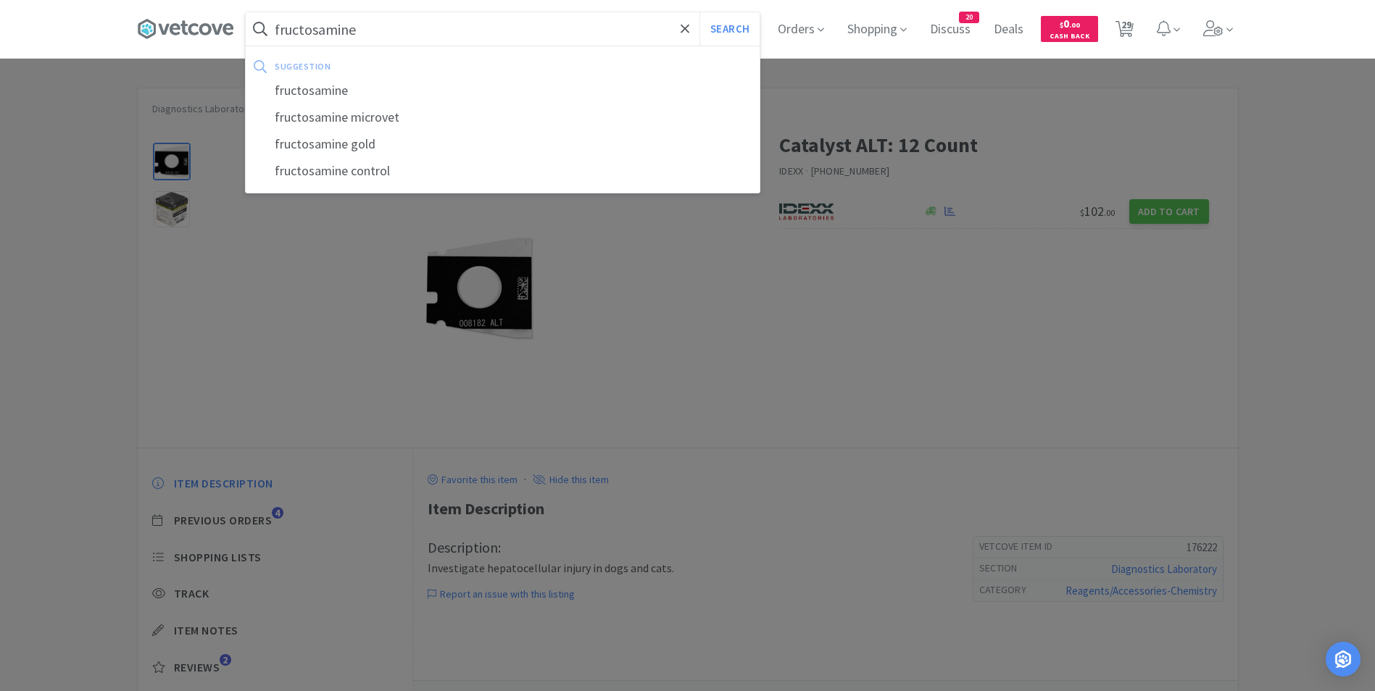
select select "1"
select select "2"
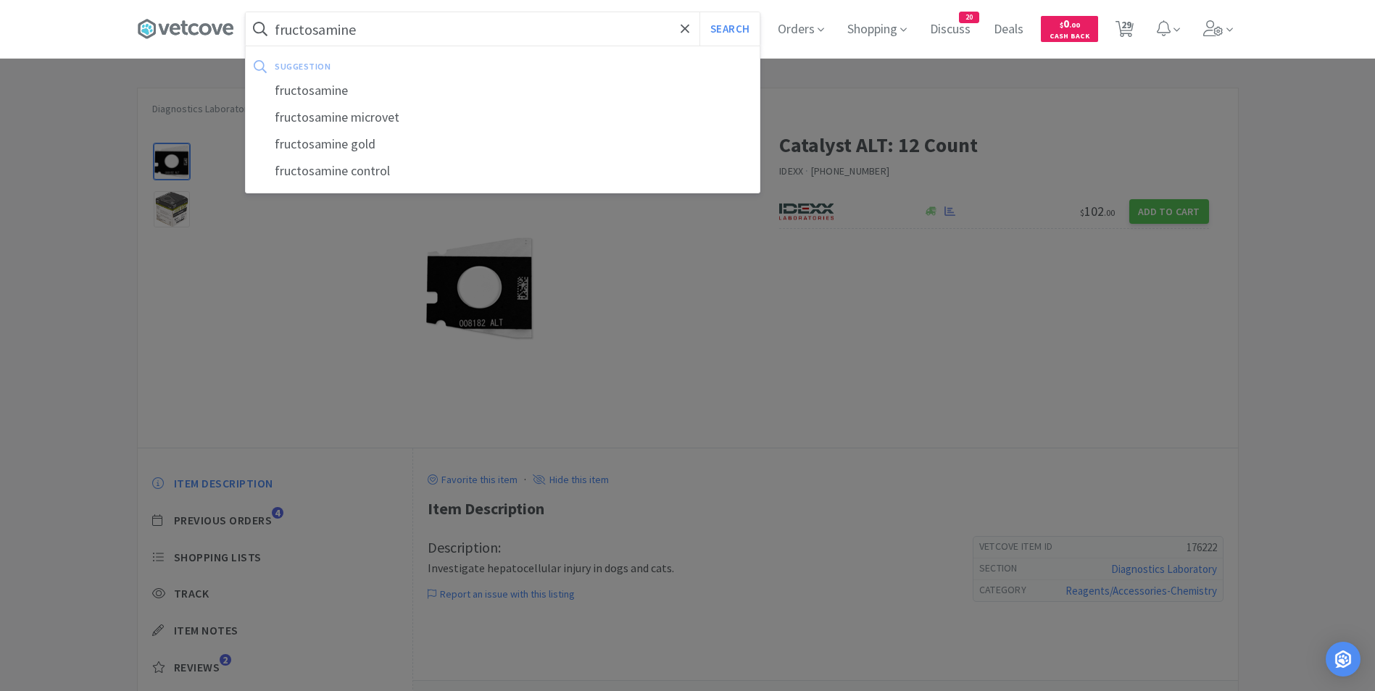
select select "2"
select select "1"
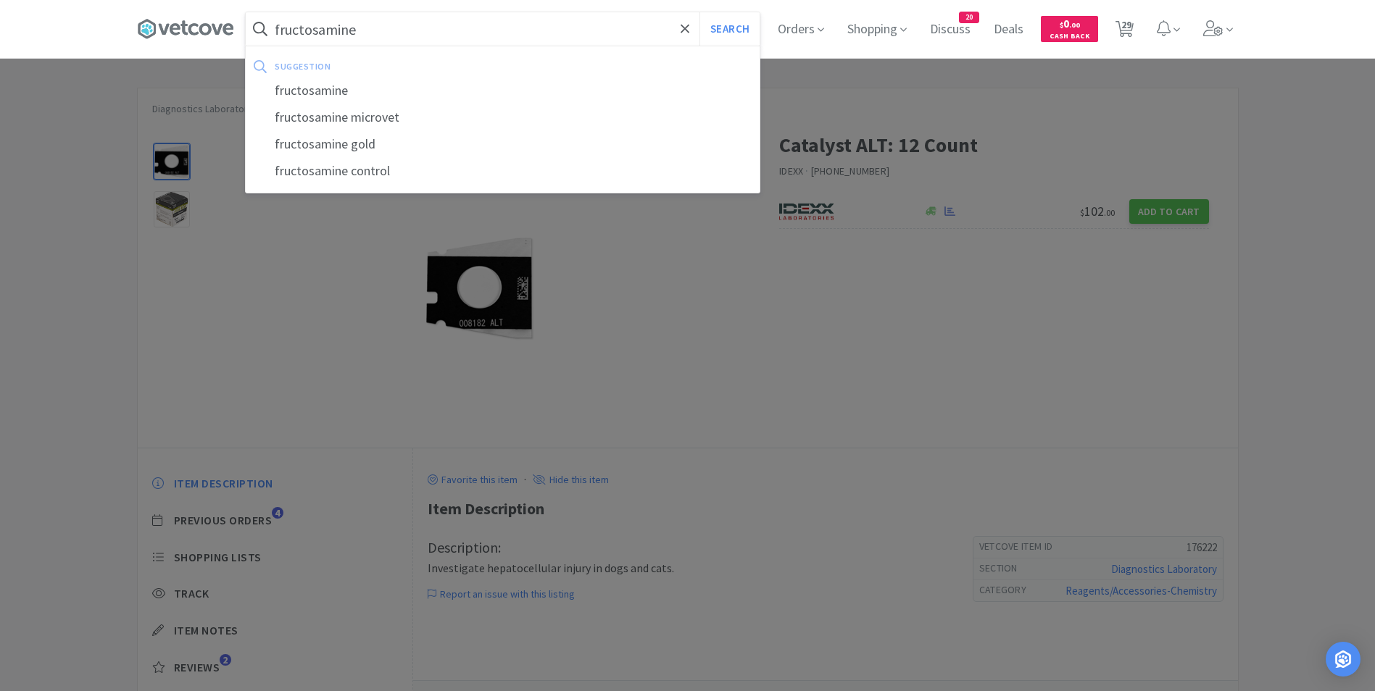
select select "1"
select select "3"
select select "1"
select select "4"
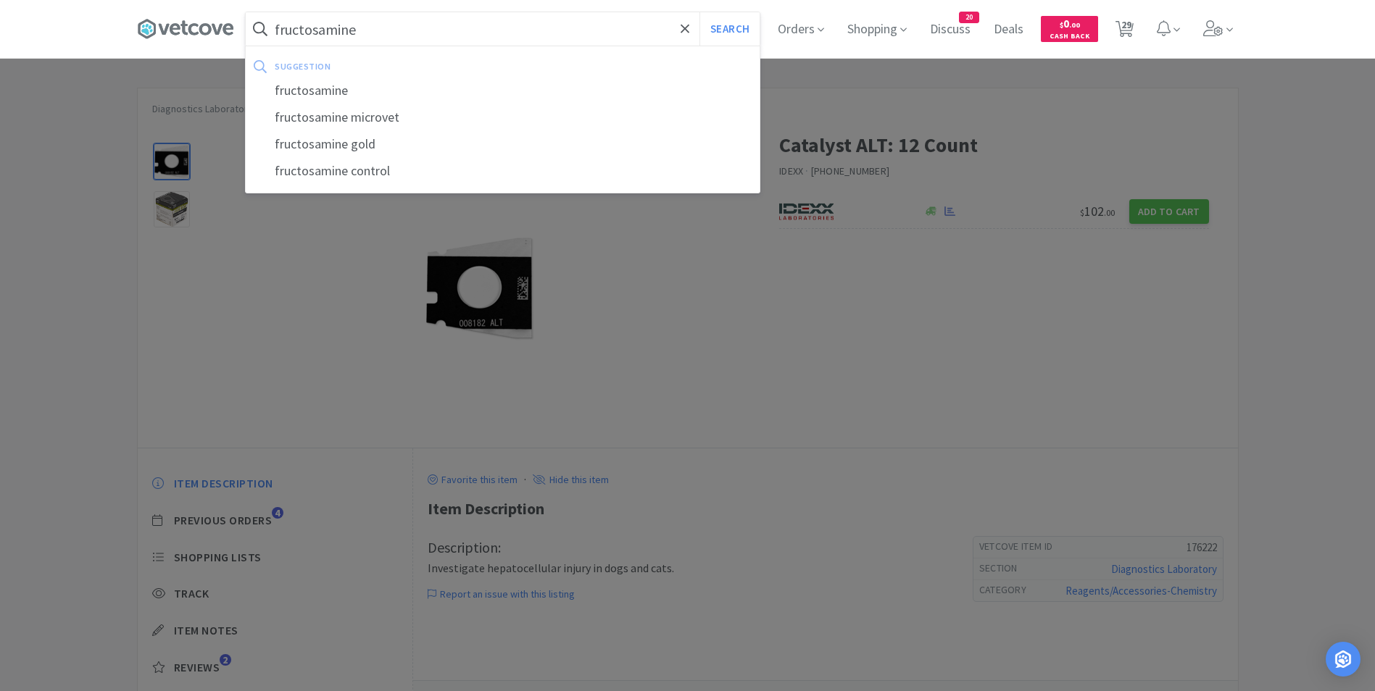
select select "4"
select select "2"
select select "1"
select select "50"
select select "1"
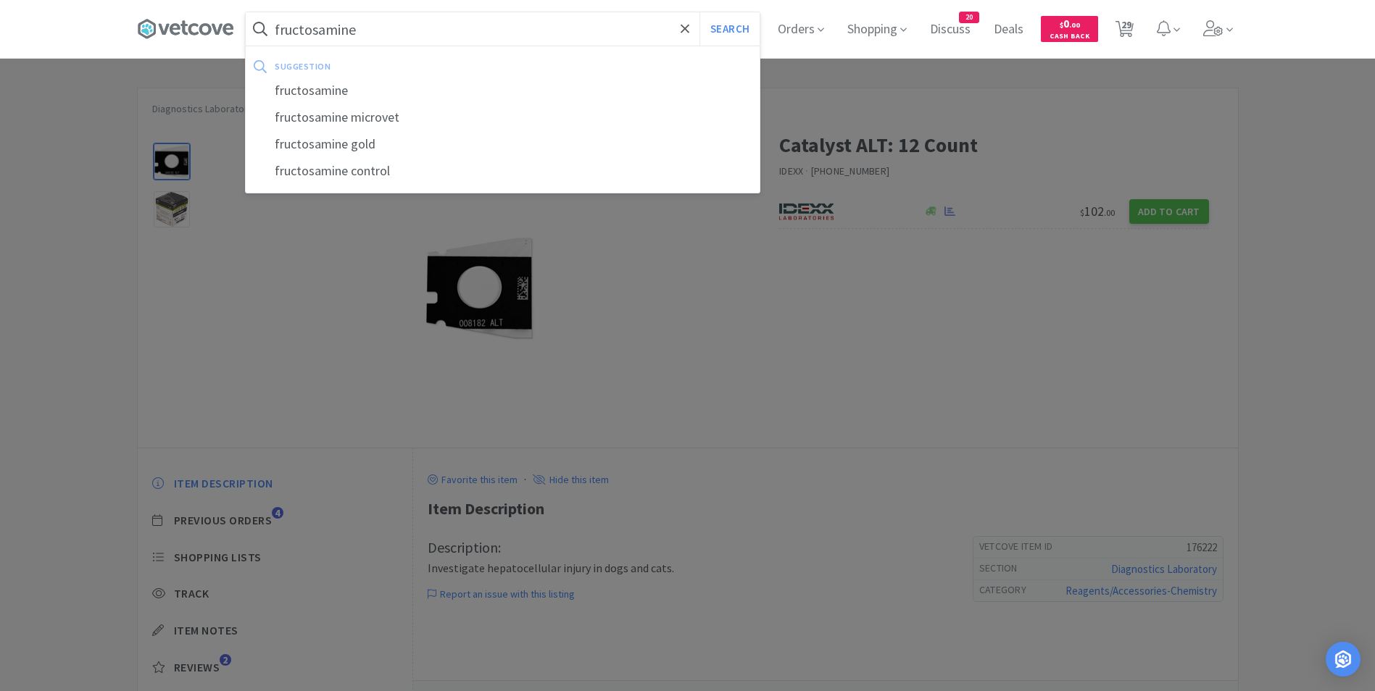
select select "10"
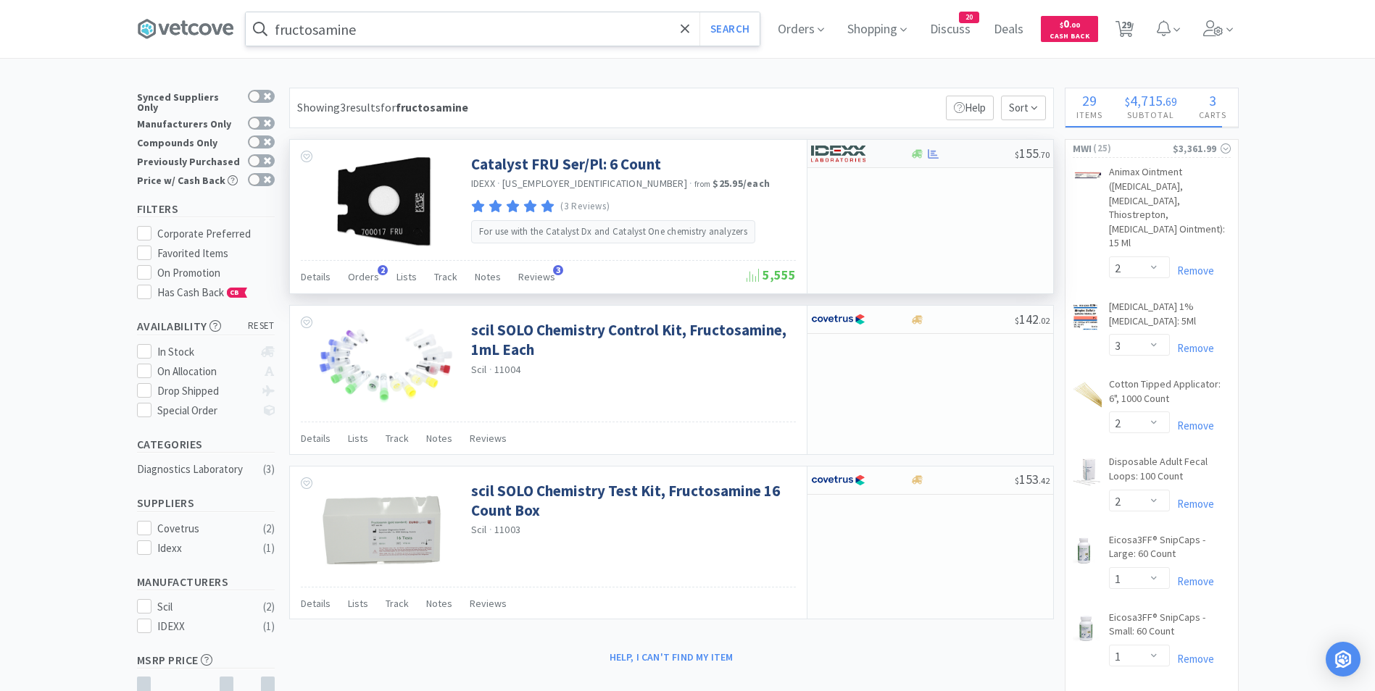
click at [882, 160] on div at bounding box center [851, 153] width 80 height 25
select select "1"
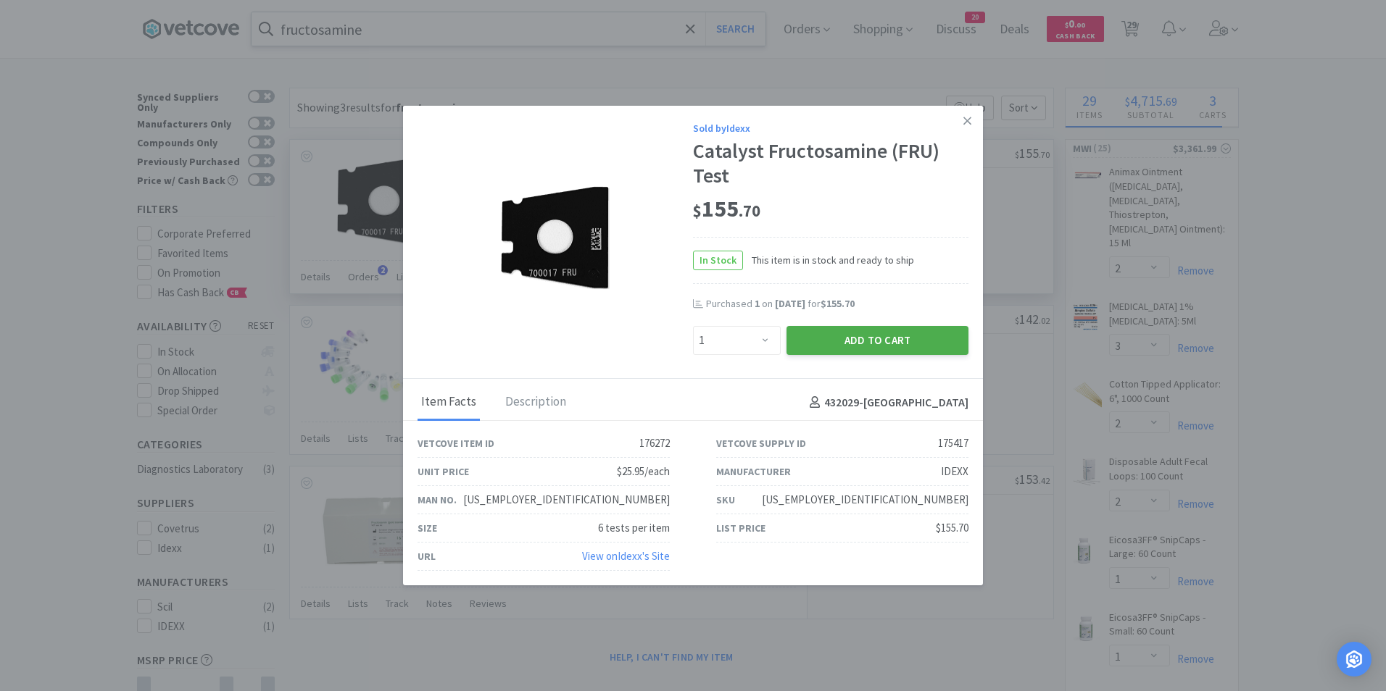
click at [883, 345] on button "Add to Cart" at bounding box center [877, 340] width 182 height 29
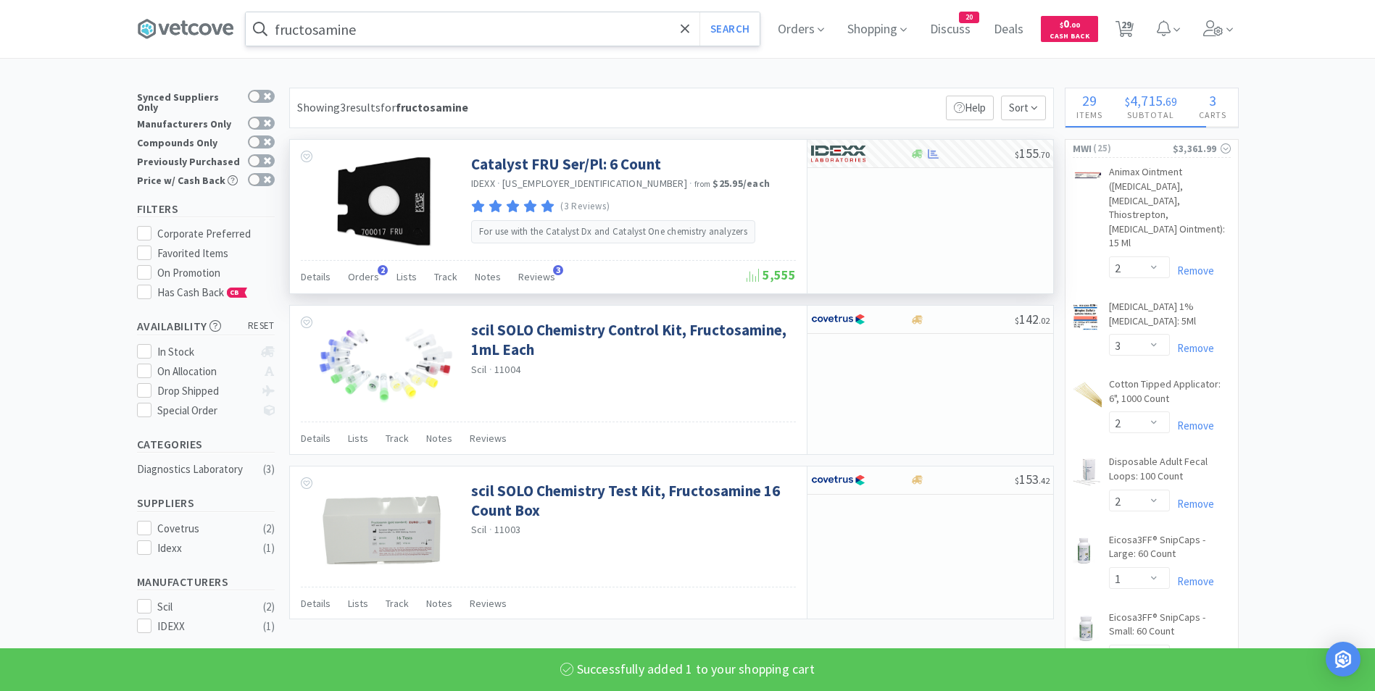
select select "1"
select select "50"
select select "1"
click at [690, 34] on icon at bounding box center [685, 29] width 9 height 14
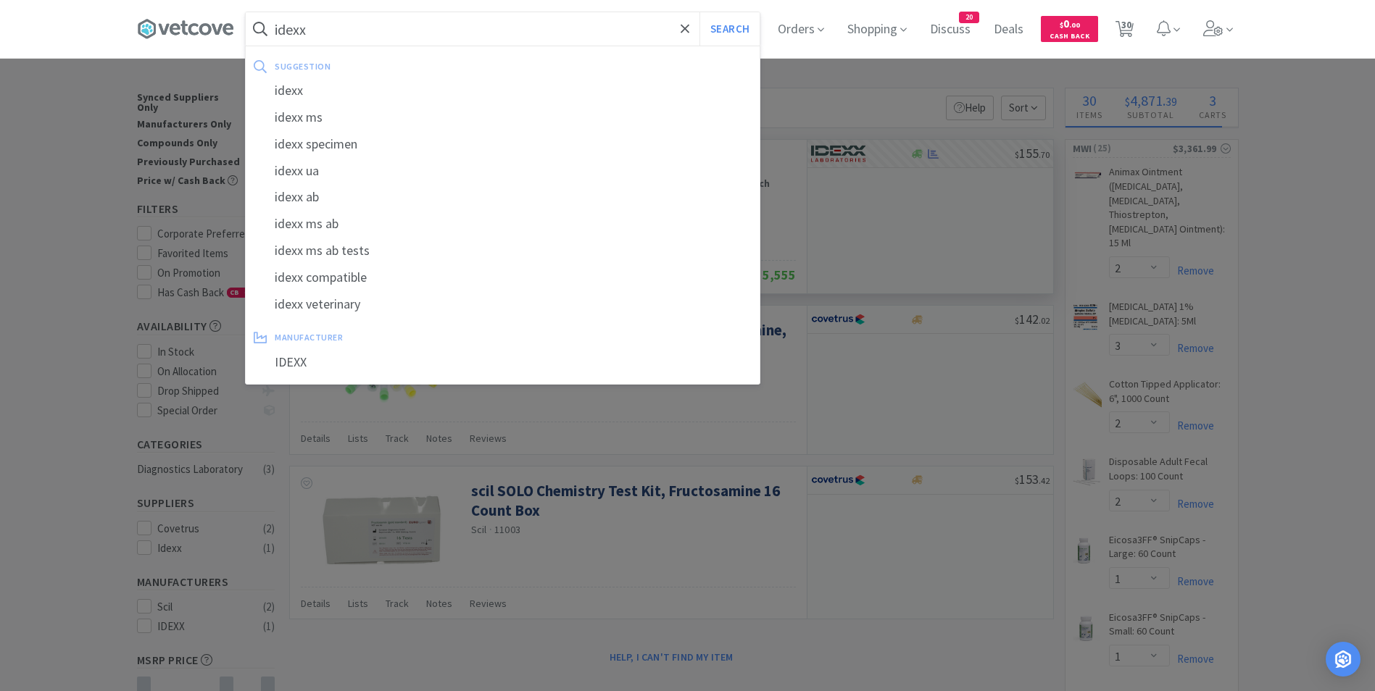
type input "idexx"
click at [699, 12] on button "Search" at bounding box center [729, 28] width 60 height 33
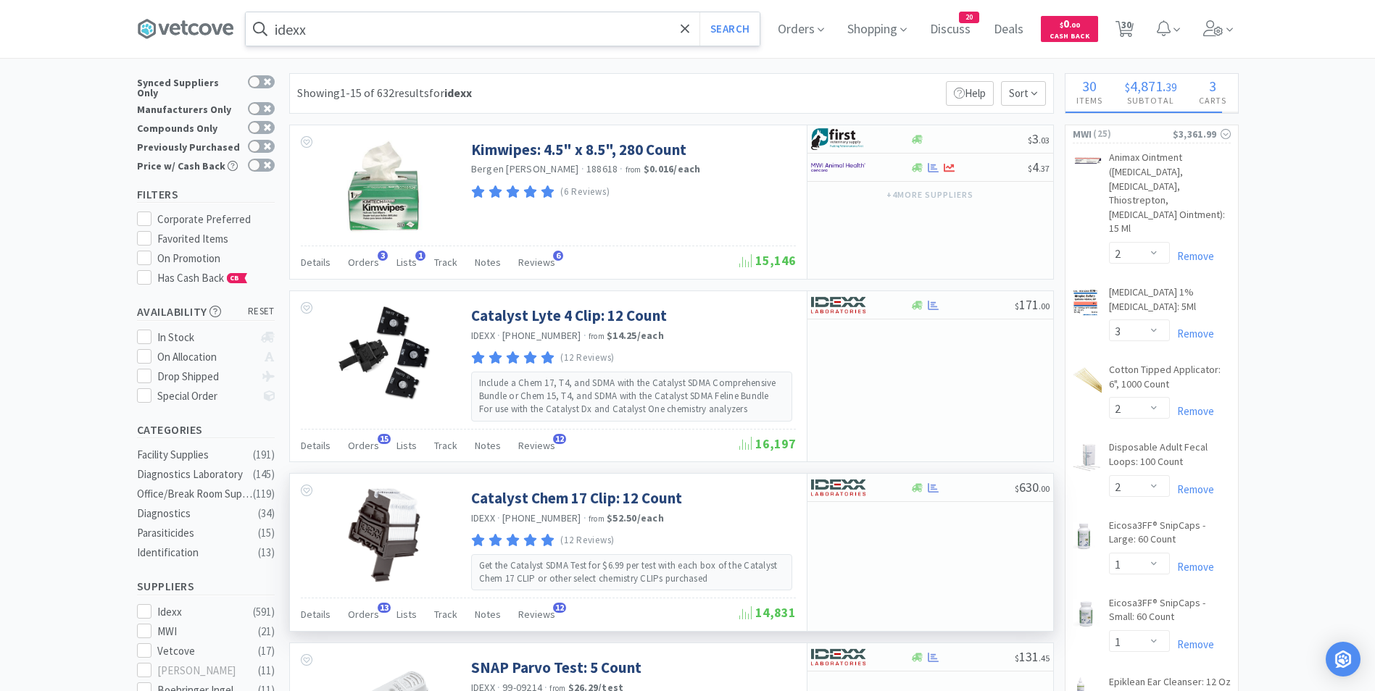
scroll to position [14, 0]
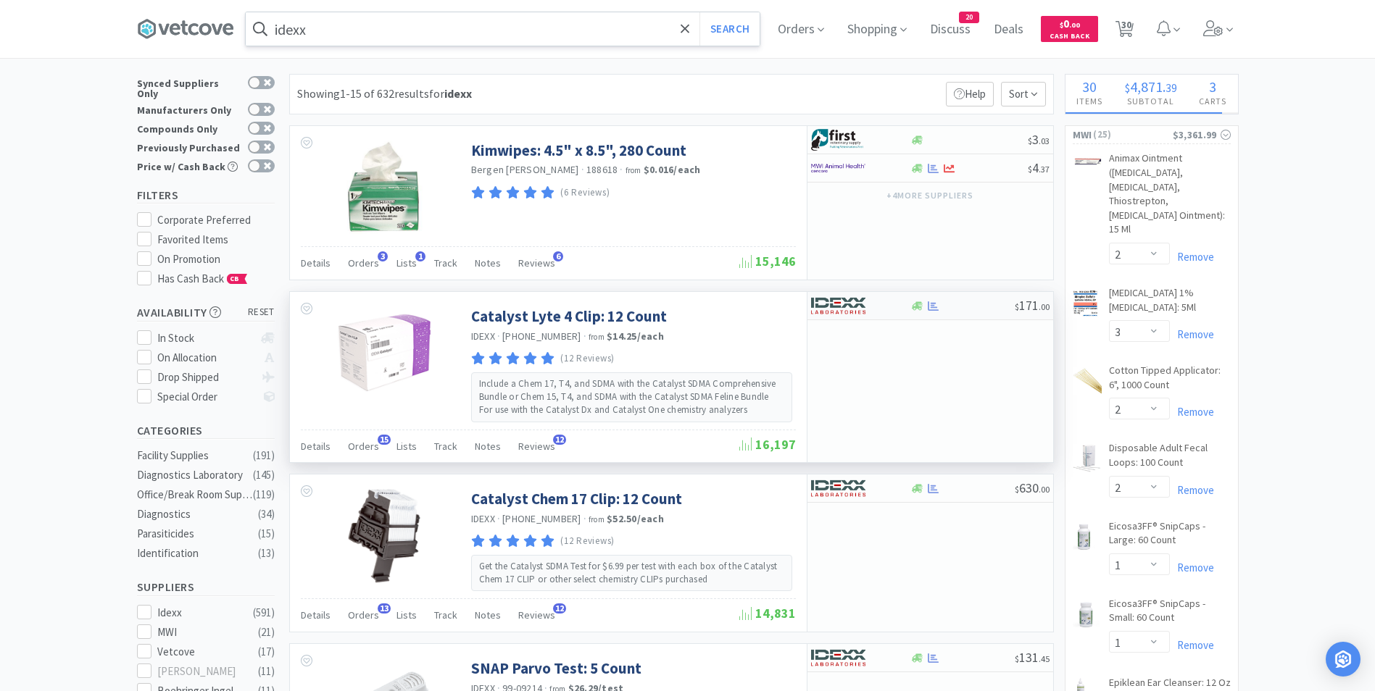
click at [890, 298] on div at bounding box center [851, 306] width 80 height 25
select select "1"
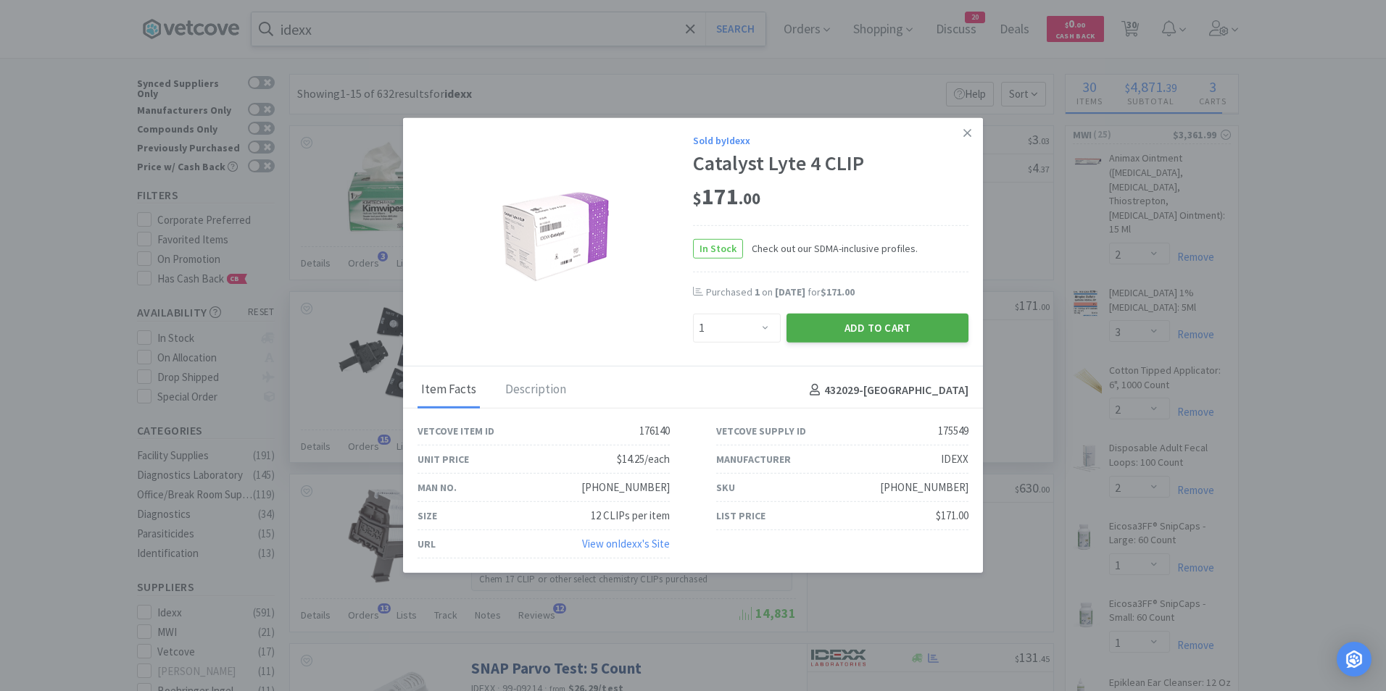
click at [873, 327] on button "Add to Cart" at bounding box center [877, 328] width 182 height 29
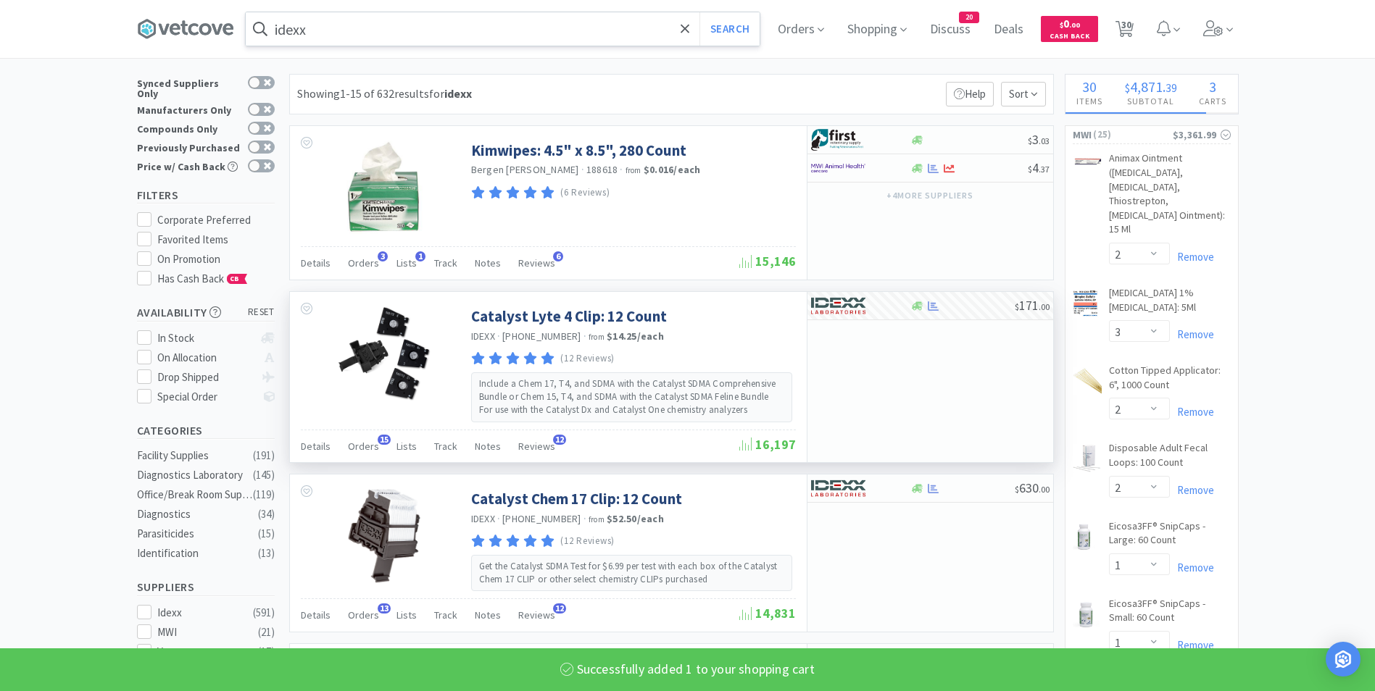
select select "1"
select select "50"
select select "1"
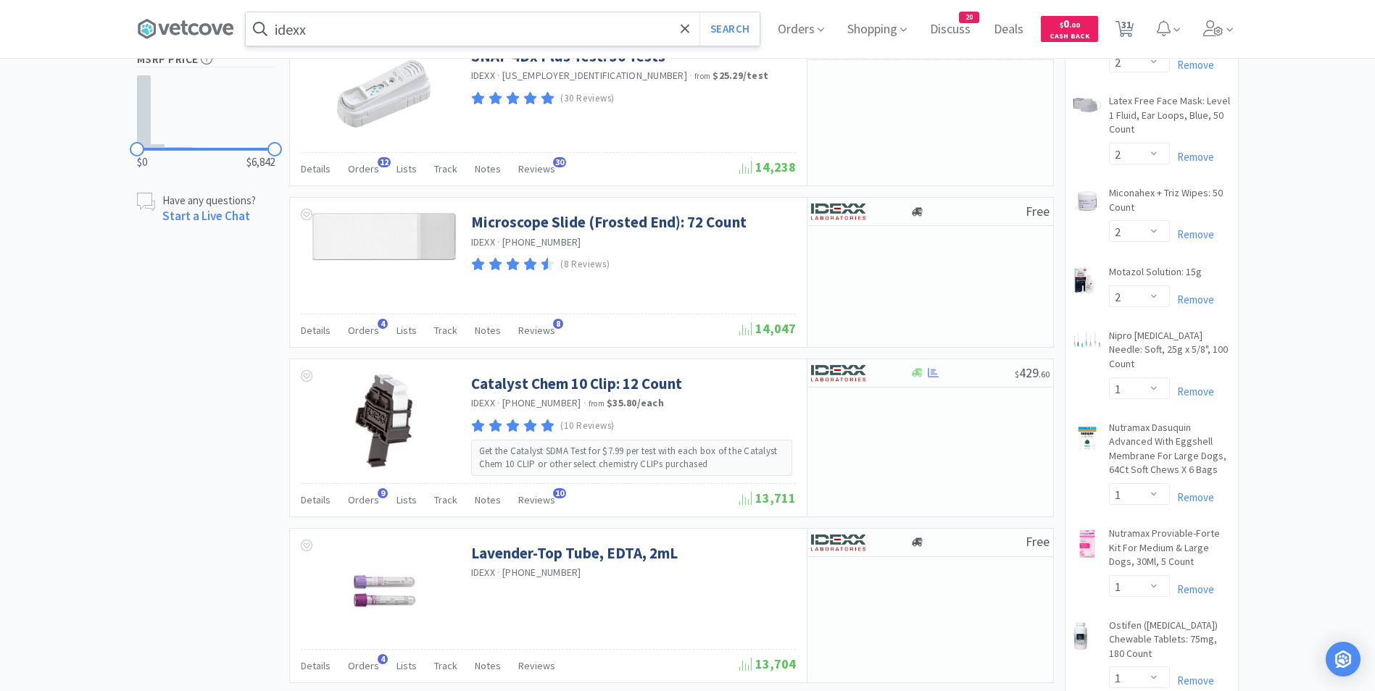
scroll to position [1091, 0]
click at [849, 209] on img at bounding box center [838, 210] width 54 height 22
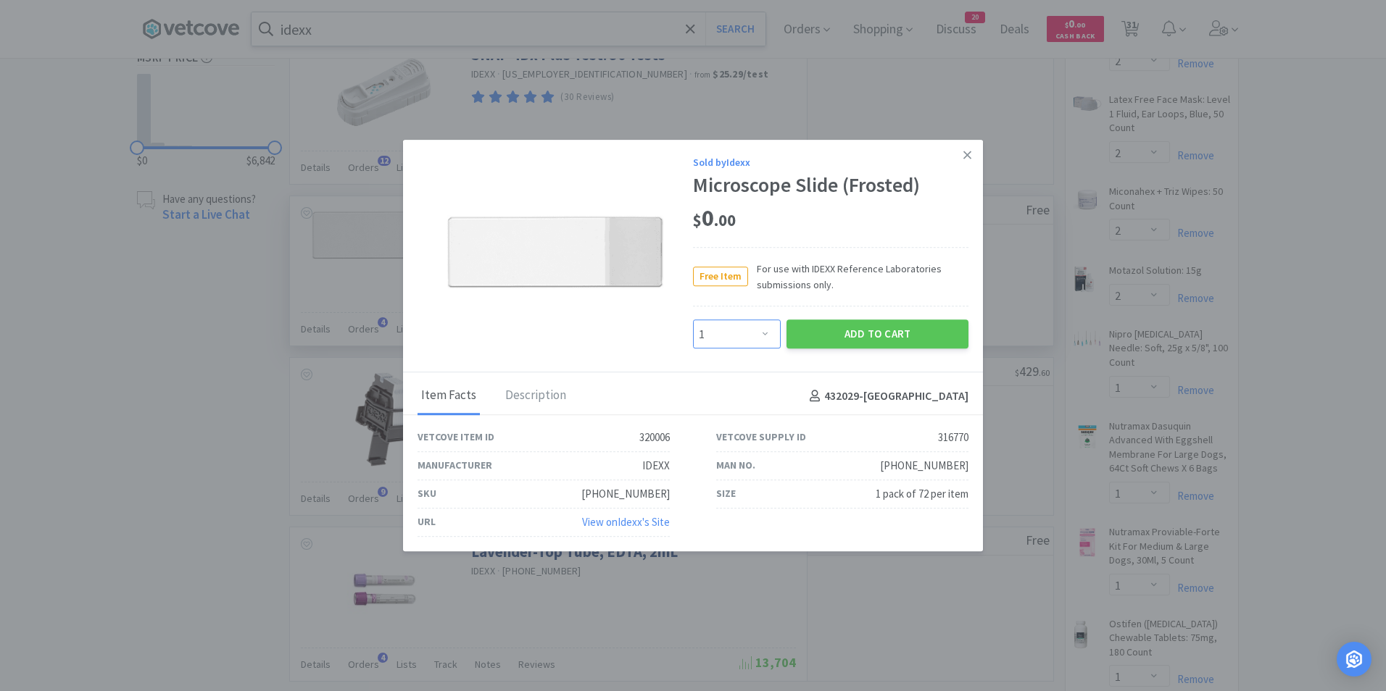
click at [735, 336] on select "Enter Quantity 1 2 3 4 5 6 7 8 9 10 11 12 13 14 15 16 17 18 19 20 Enter Quantity" at bounding box center [737, 334] width 88 height 29
select select "4"
click at [693, 320] on select "Enter Quantity 1 2 3 4 5 6 7 8 9 10 11 12 13 14 15 16 17 18 19 20 Enter Quantity" at bounding box center [737, 334] width 88 height 29
click at [862, 334] on button "Add to Cart" at bounding box center [877, 334] width 182 height 29
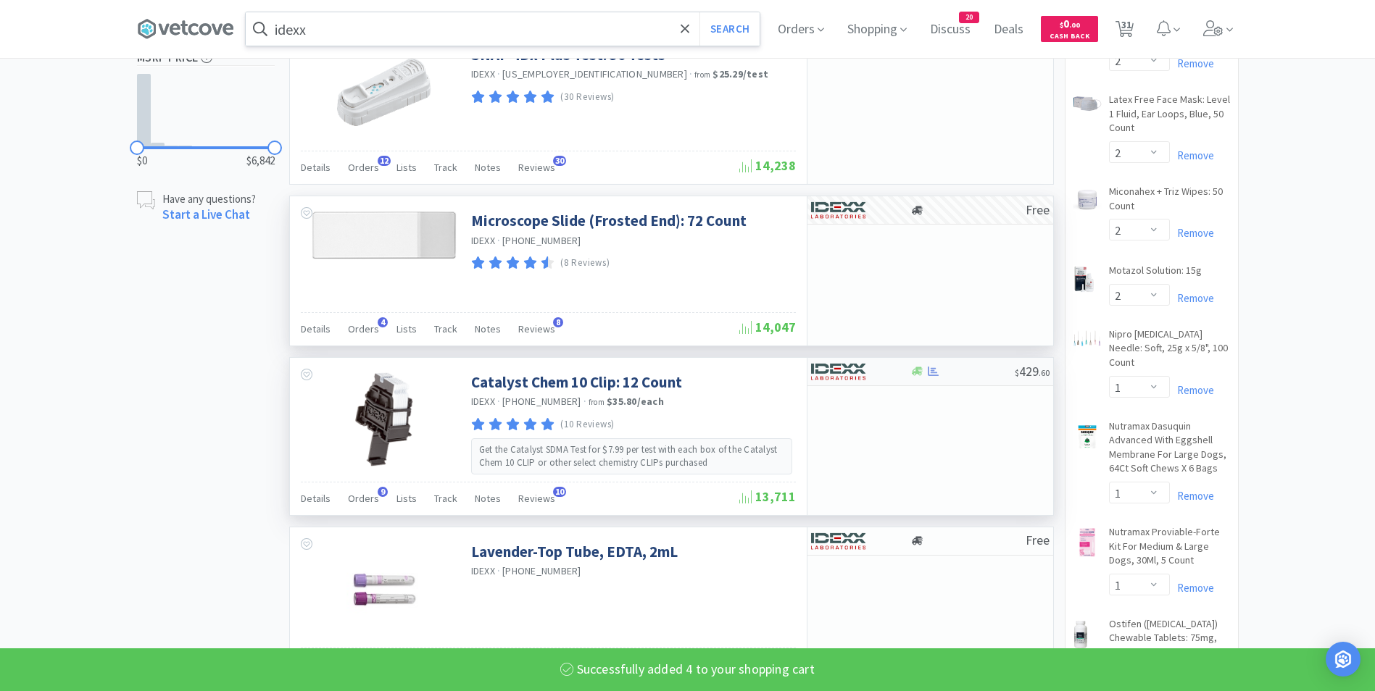
select select "4"
select select "1"
click at [883, 367] on div at bounding box center [851, 371] width 80 height 25
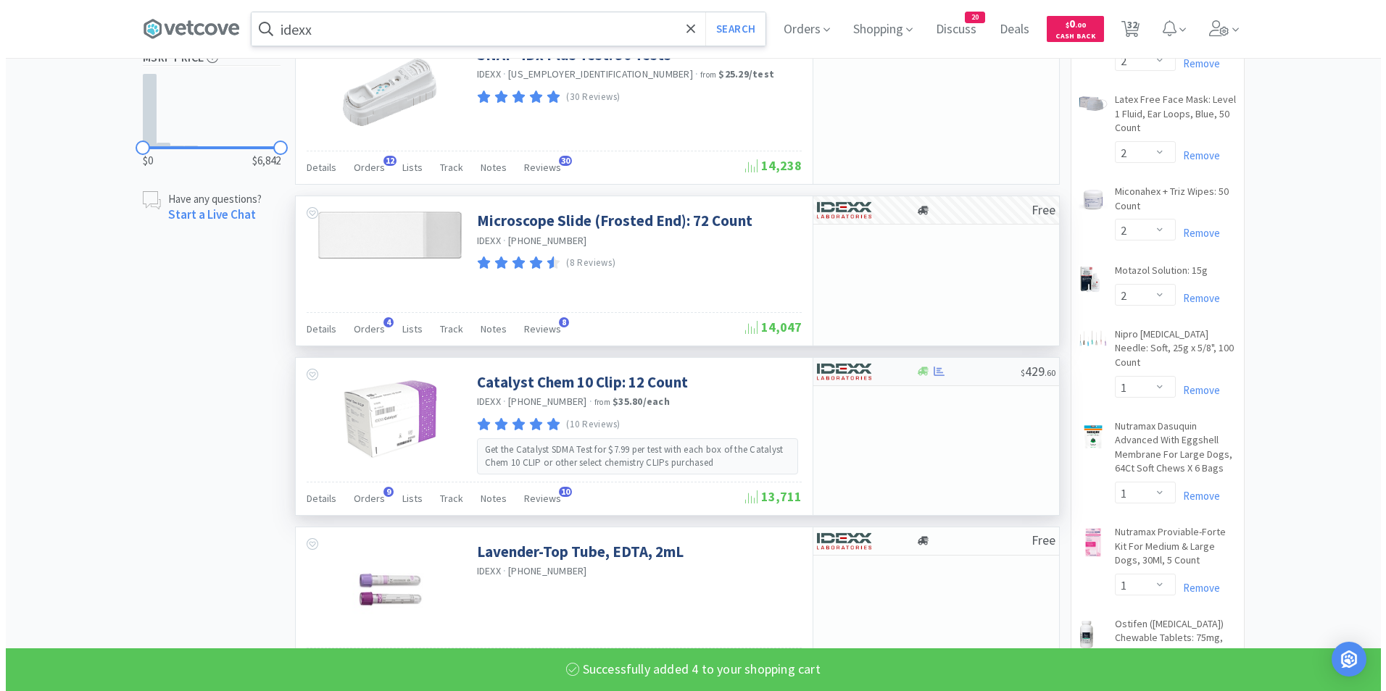
select select "1"
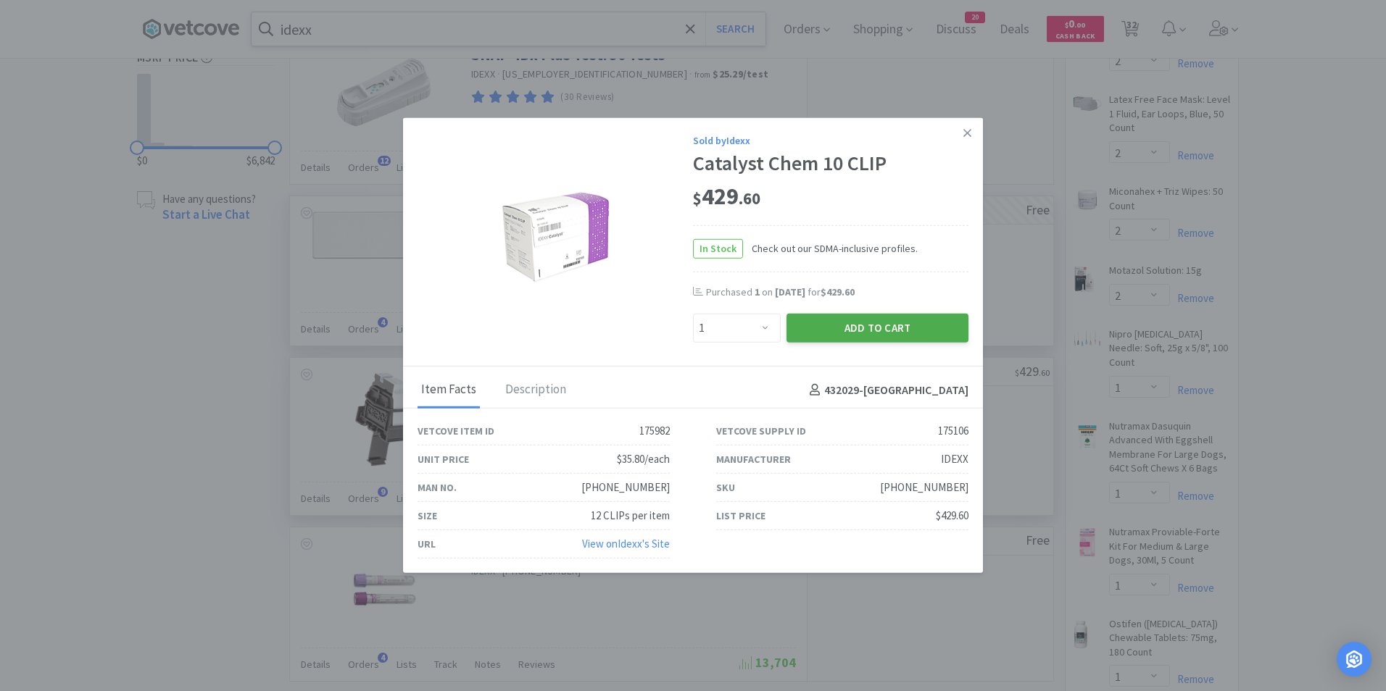
click at [828, 333] on button "Add to Cart" at bounding box center [877, 328] width 182 height 29
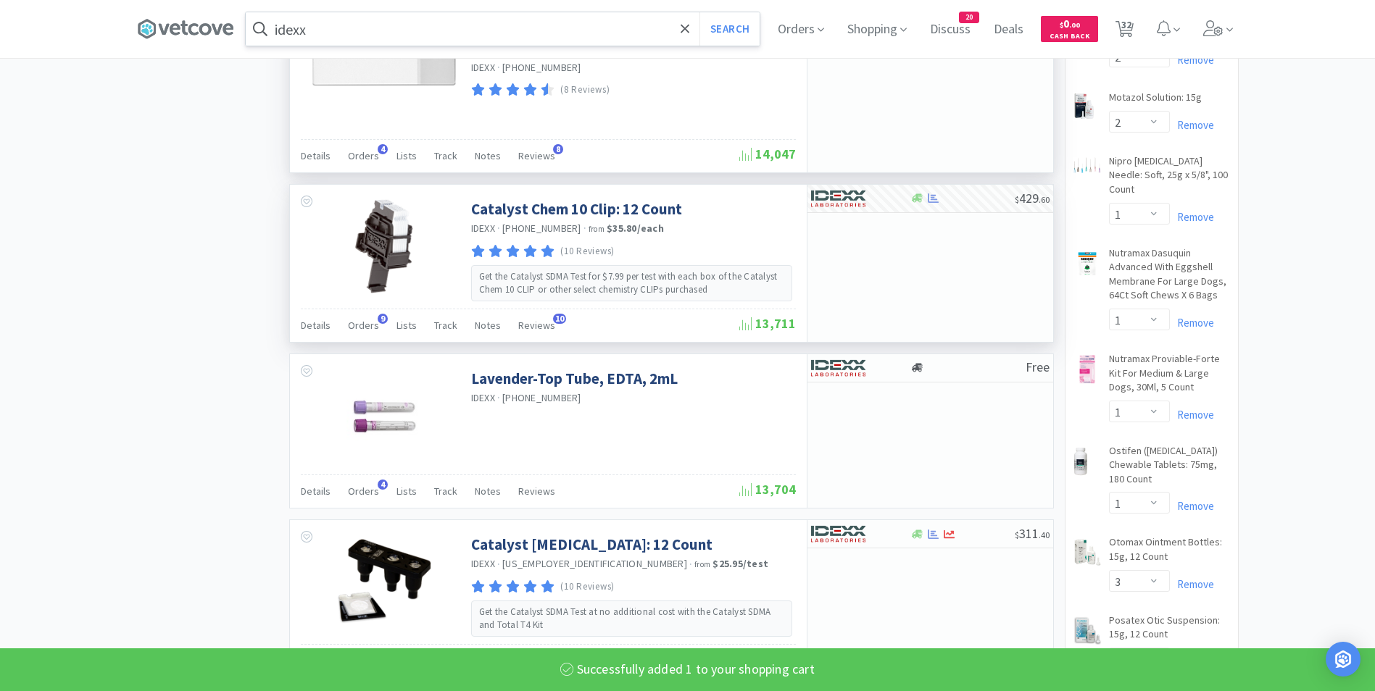
select select "4"
select select "1"
select select "50"
select select "1"
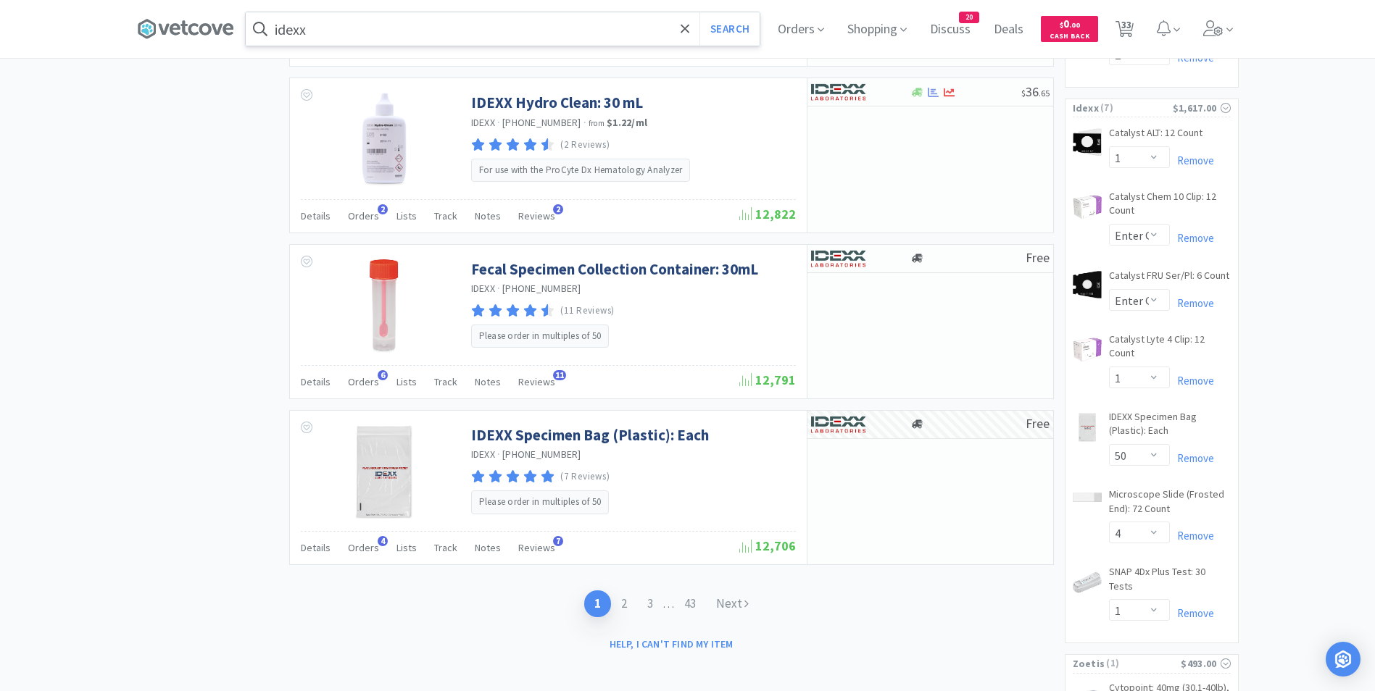
scroll to position [2248, 0]
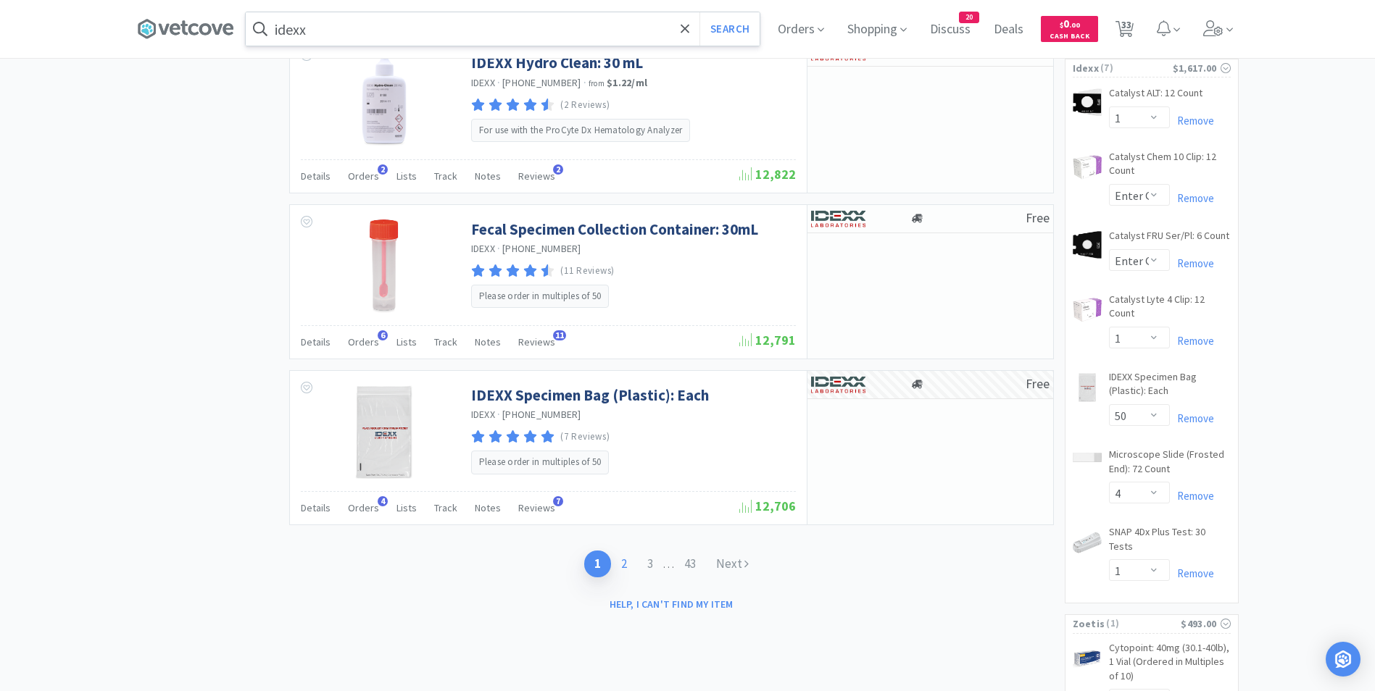
click at [620, 572] on link "2" at bounding box center [624, 564] width 26 height 27
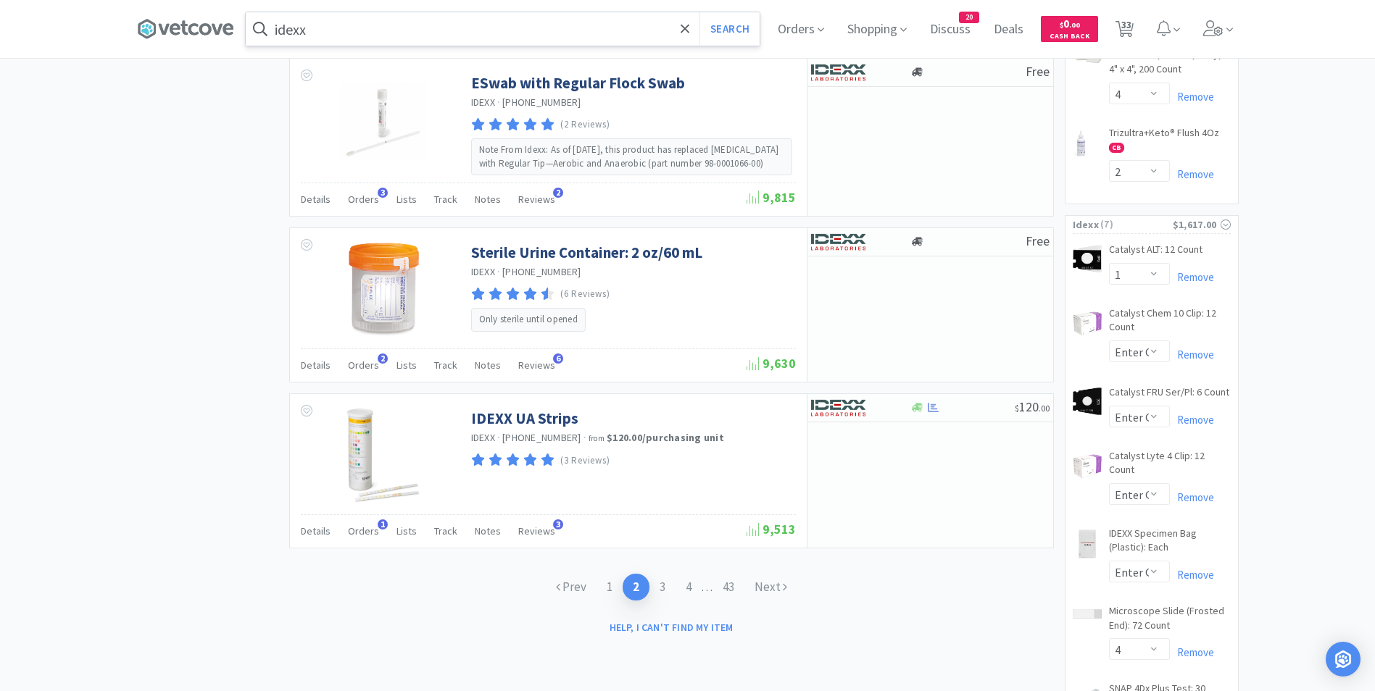
scroll to position [2084, 0]
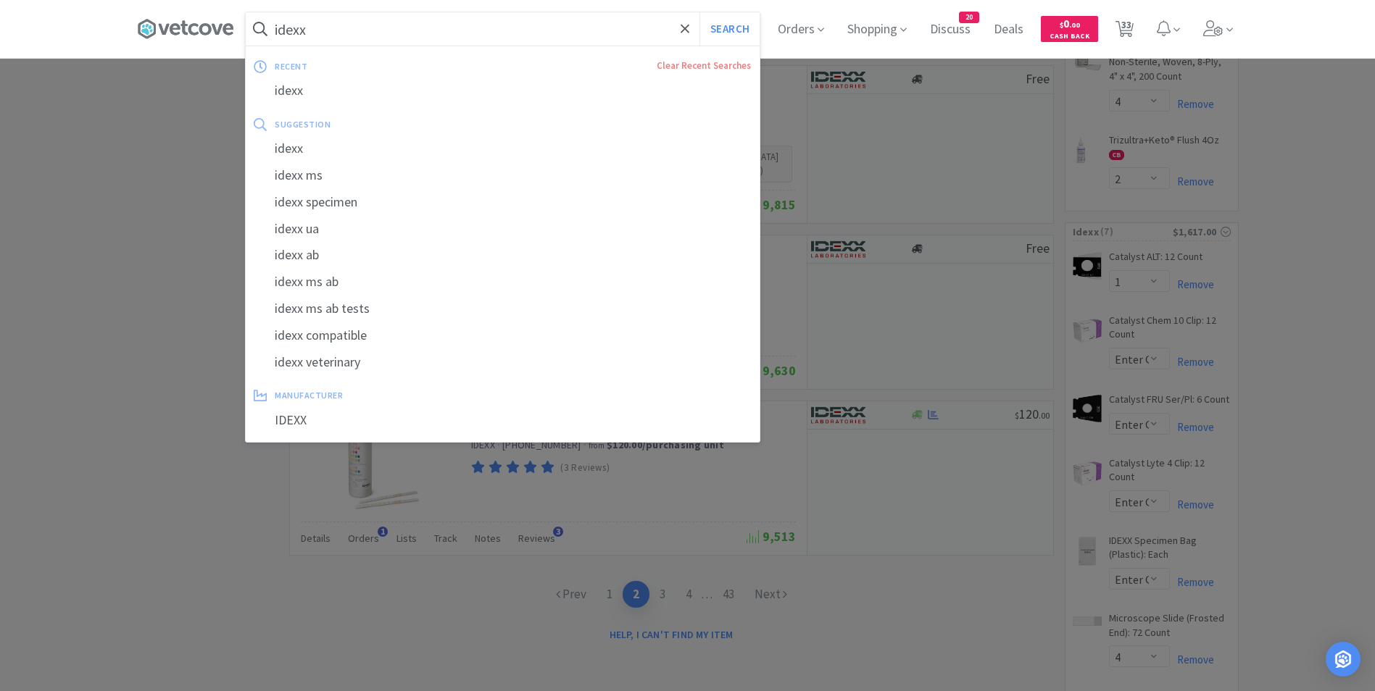
click at [595, 31] on input "idexx" at bounding box center [503, 28] width 514 height 33
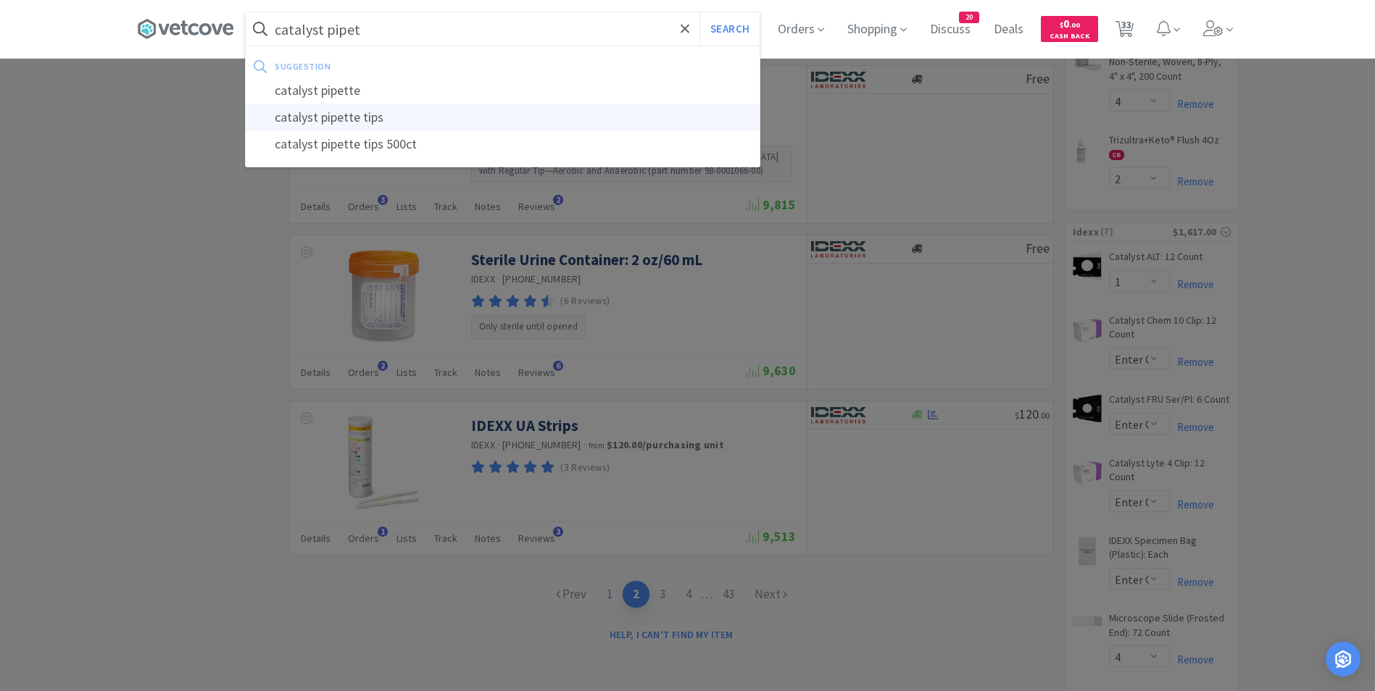
click at [427, 122] on div "catalyst pipette tips" at bounding box center [503, 117] width 514 height 27
type input "catalyst pipette tips"
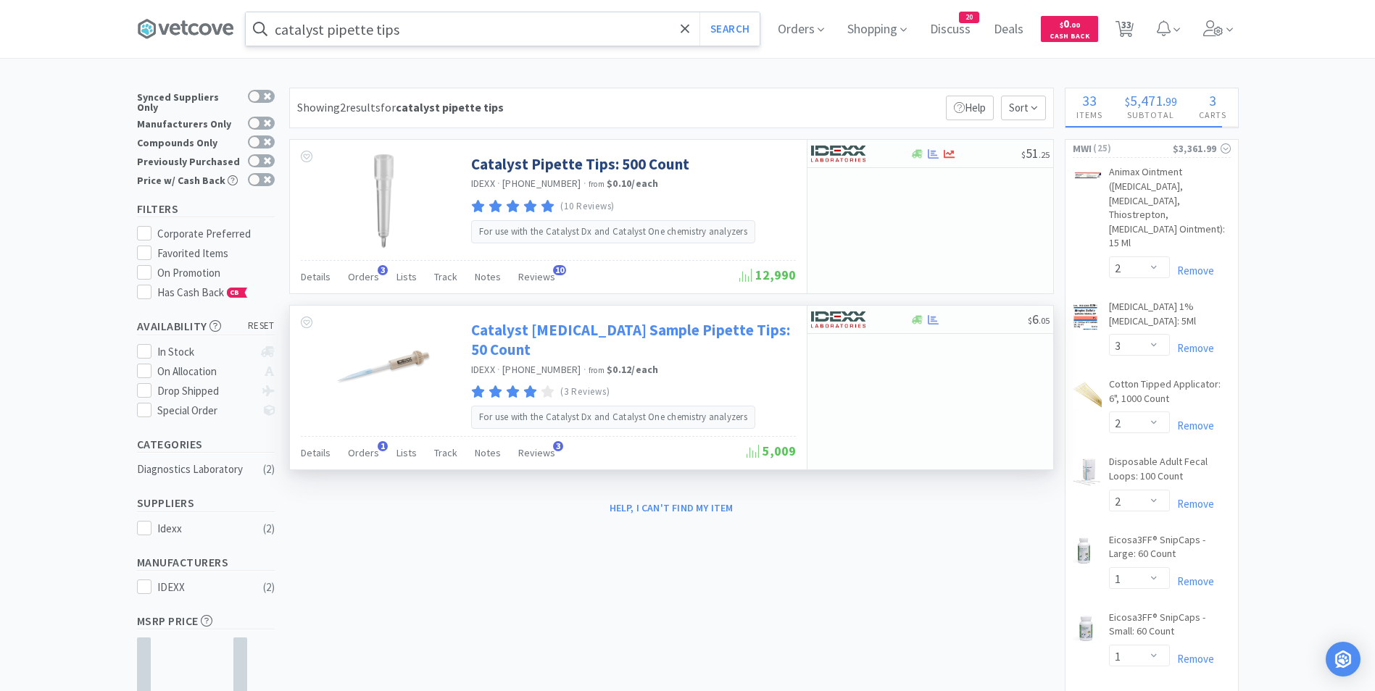
click at [517, 343] on link "Catalyst [MEDICAL_DATA] Sample Pipette Tips: 50 Count" at bounding box center [631, 340] width 321 height 40
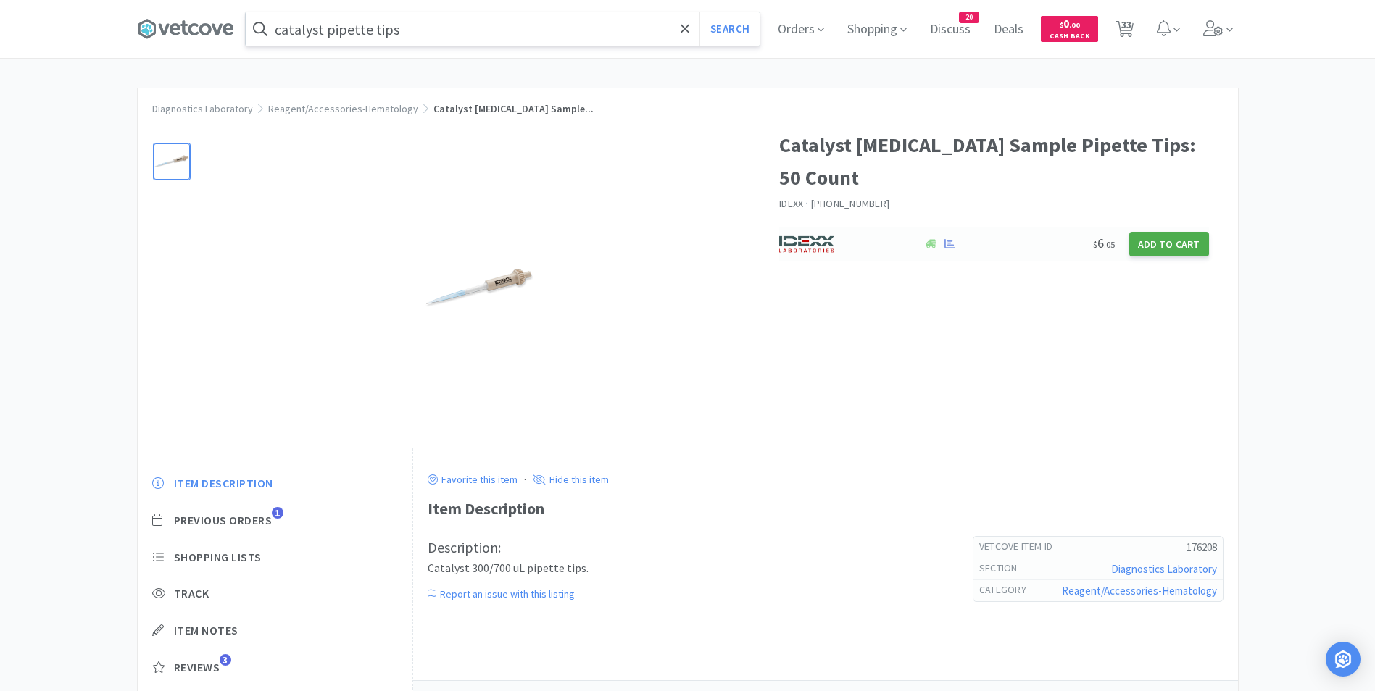
click at [1146, 238] on button "Add to Cart" at bounding box center [1169, 244] width 80 height 25
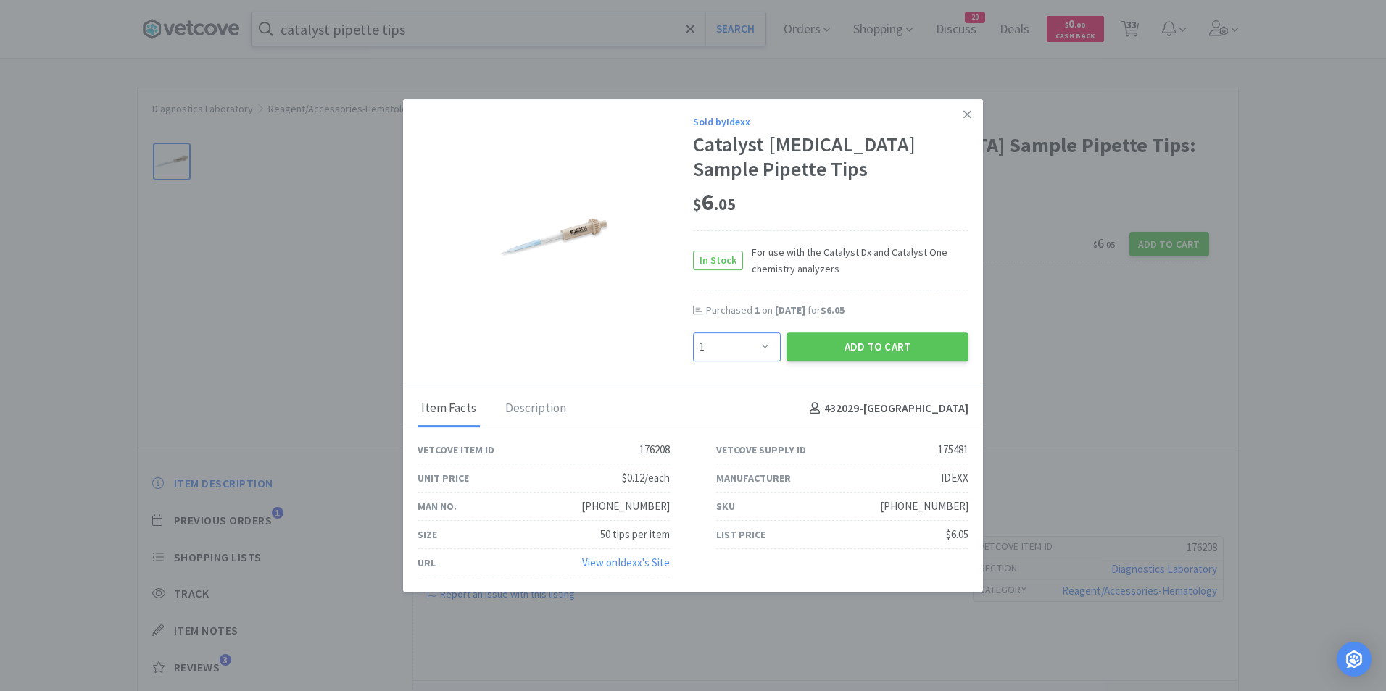
click at [763, 358] on select "Enter Quantity 1 2 3 4 5 6 7 8 9 10 11 12 13 14 15 16 17 18 19 20 Enter Quantity" at bounding box center [737, 347] width 88 height 29
select select "2"
click at [693, 333] on select "Enter Quantity 1 2 3 4 5 6 7 8 9 10 11 12 13 14 15 16 17 18 19 20 Enter Quantity" at bounding box center [737, 347] width 88 height 29
click at [861, 343] on button "Add to Cart" at bounding box center [877, 347] width 182 height 29
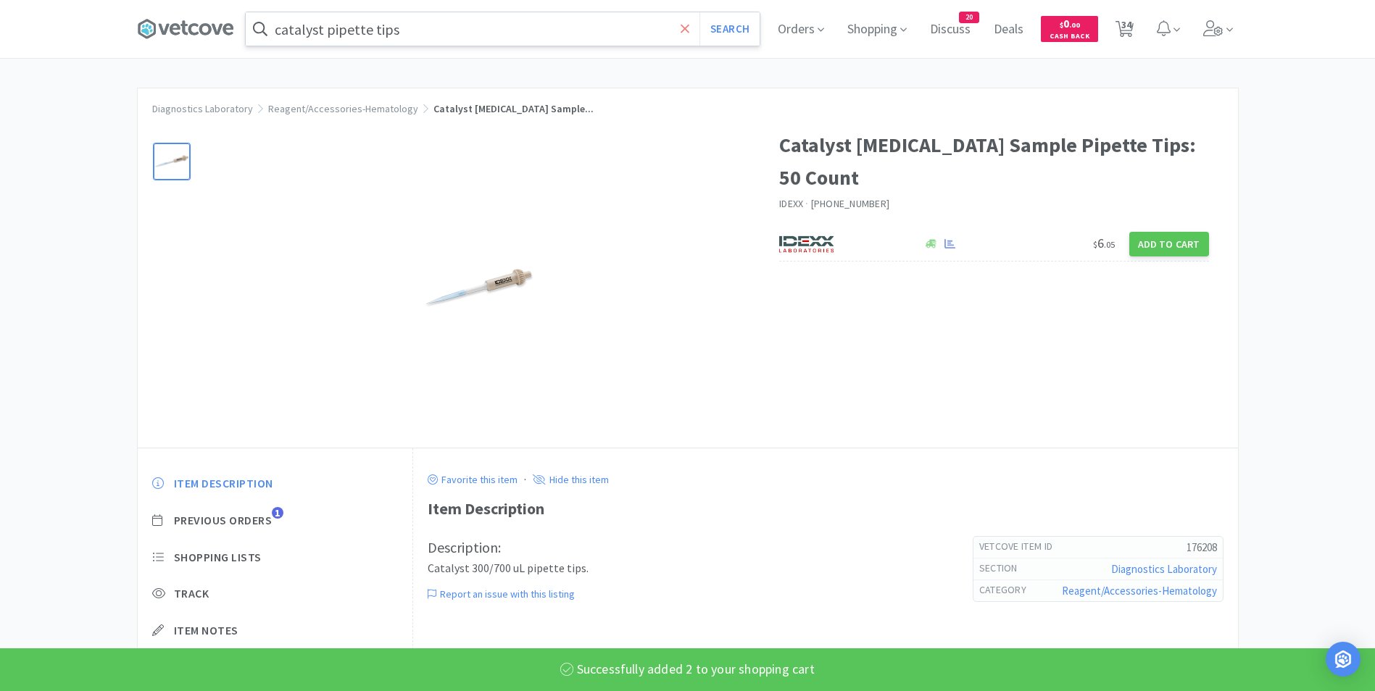
click at [689, 28] on icon at bounding box center [685, 28] width 9 height 9
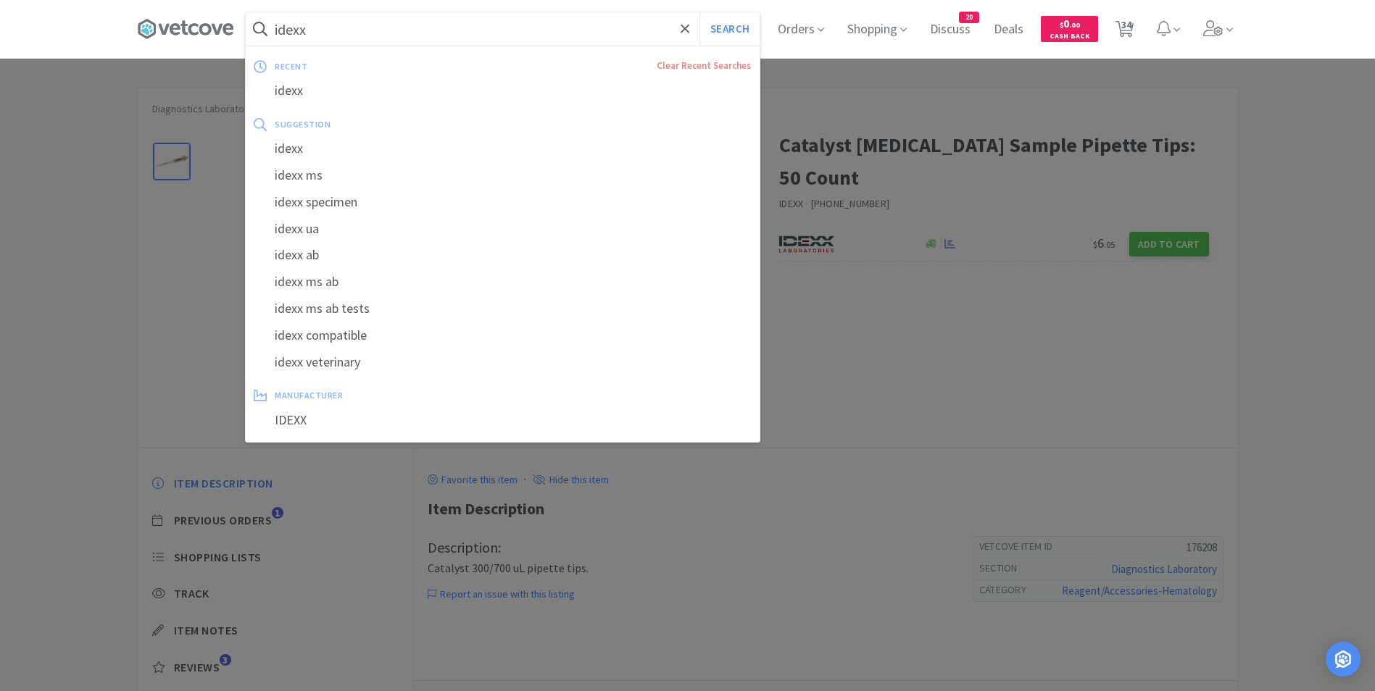
type input "idexx"
click at [699, 12] on button "Search" at bounding box center [729, 28] width 60 height 33
select select "2"
select select "3"
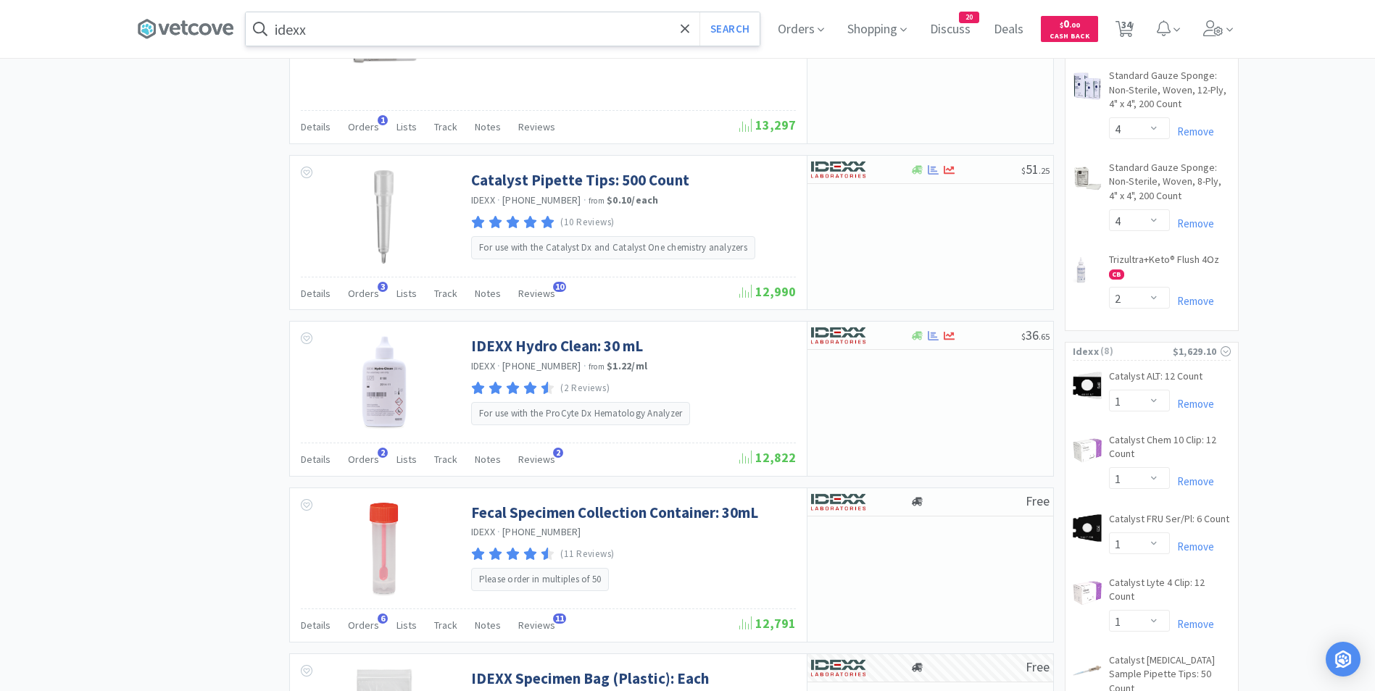
scroll to position [2340, 0]
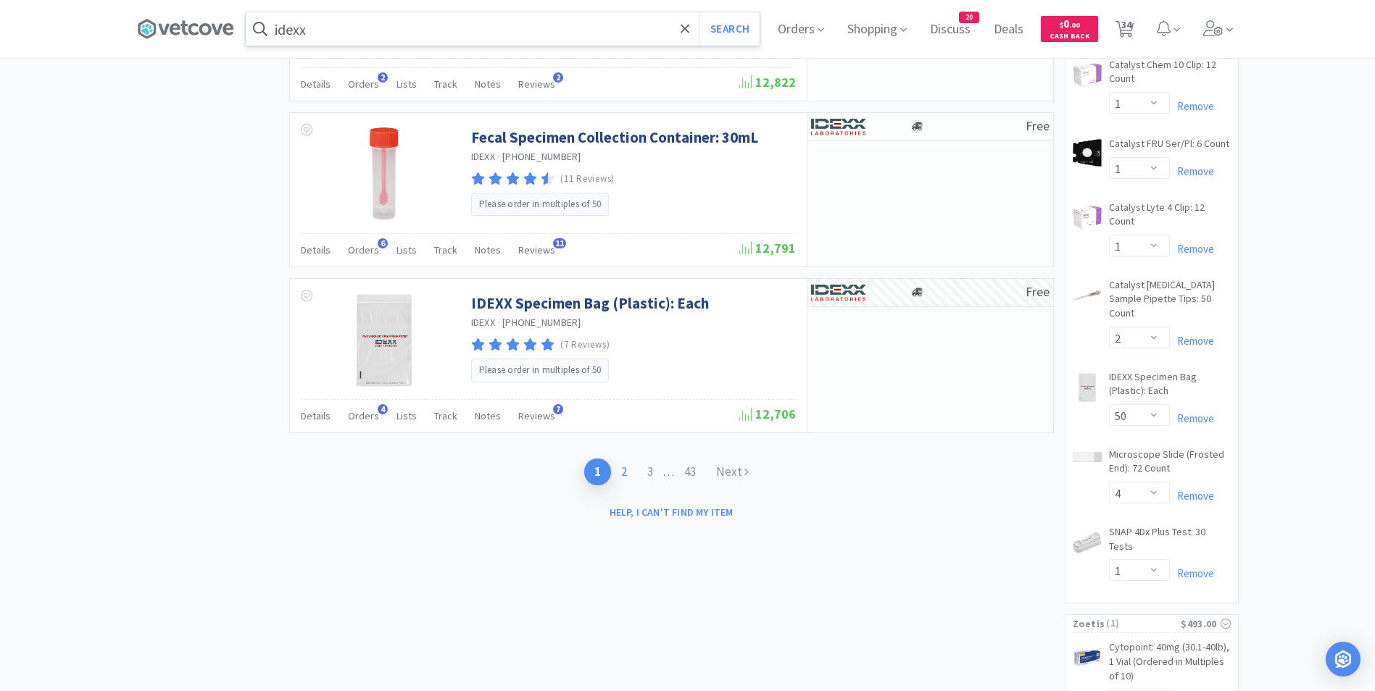
click at [617, 475] on link "2" at bounding box center [624, 472] width 26 height 27
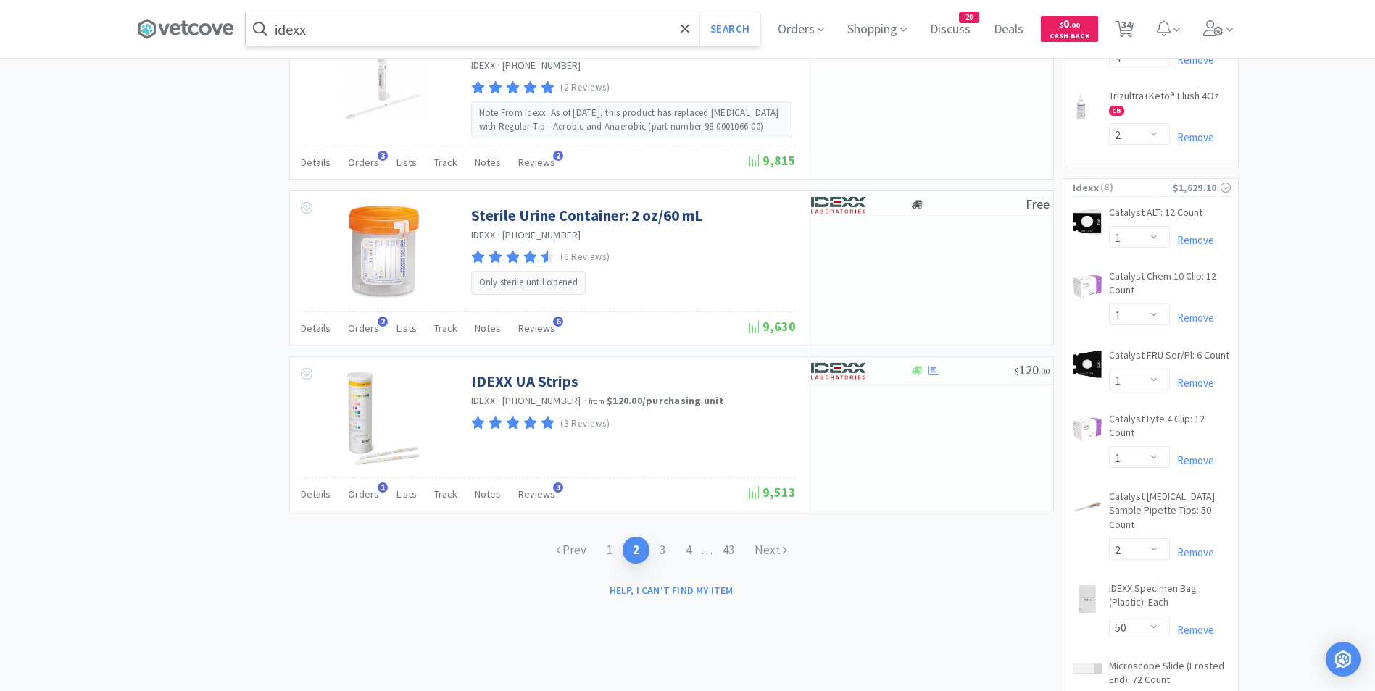
scroll to position [2129, 0]
click at [665, 541] on link "3" at bounding box center [662, 549] width 26 height 27
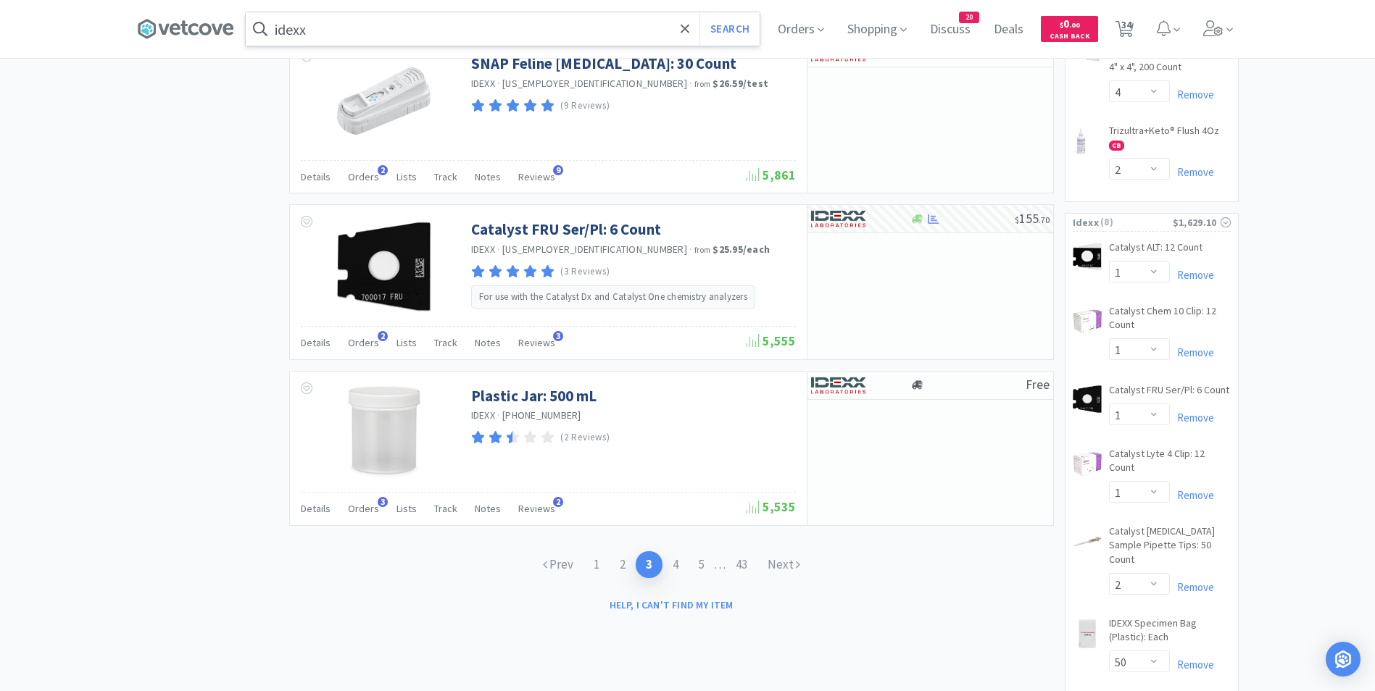
scroll to position [2094, 0]
click at [673, 560] on link "4" at bounding box center [675, 564] width 26 height 27
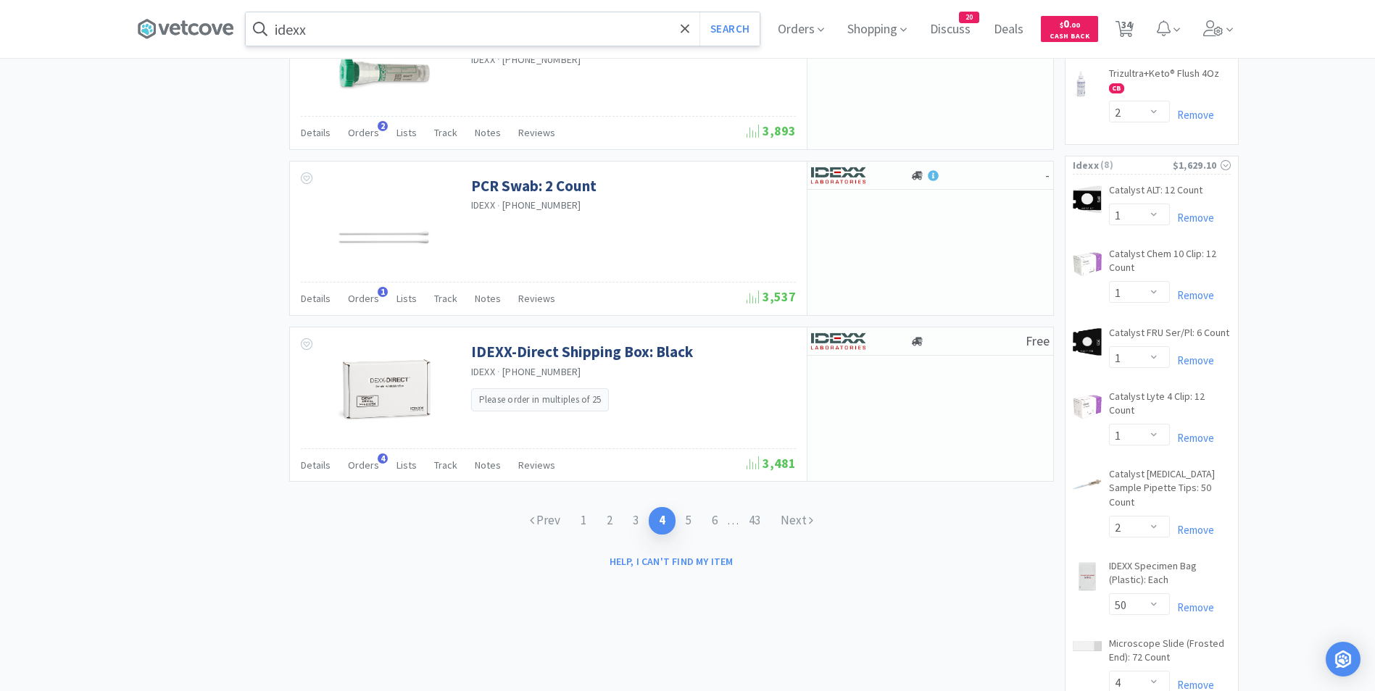
scroll to position [2340, 0]
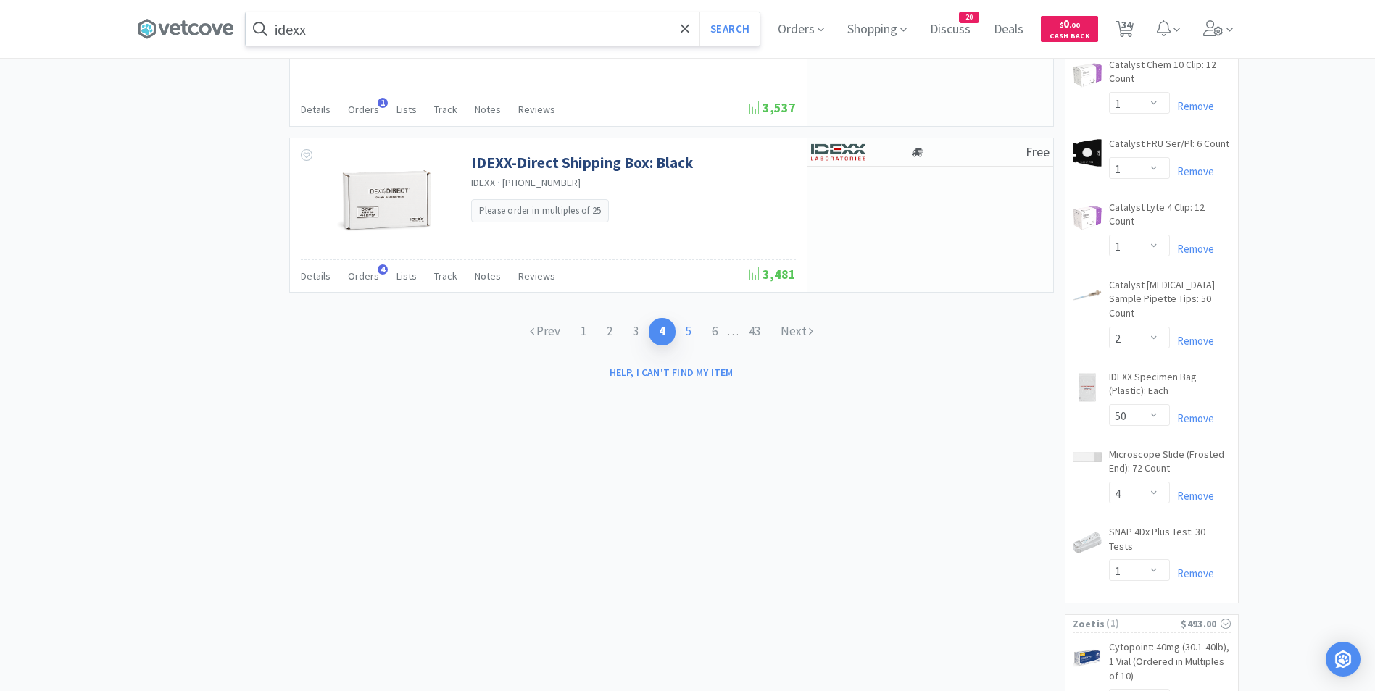
click at [686, 333] on link "5" at bounding box center [688, 331] width 26 height 27
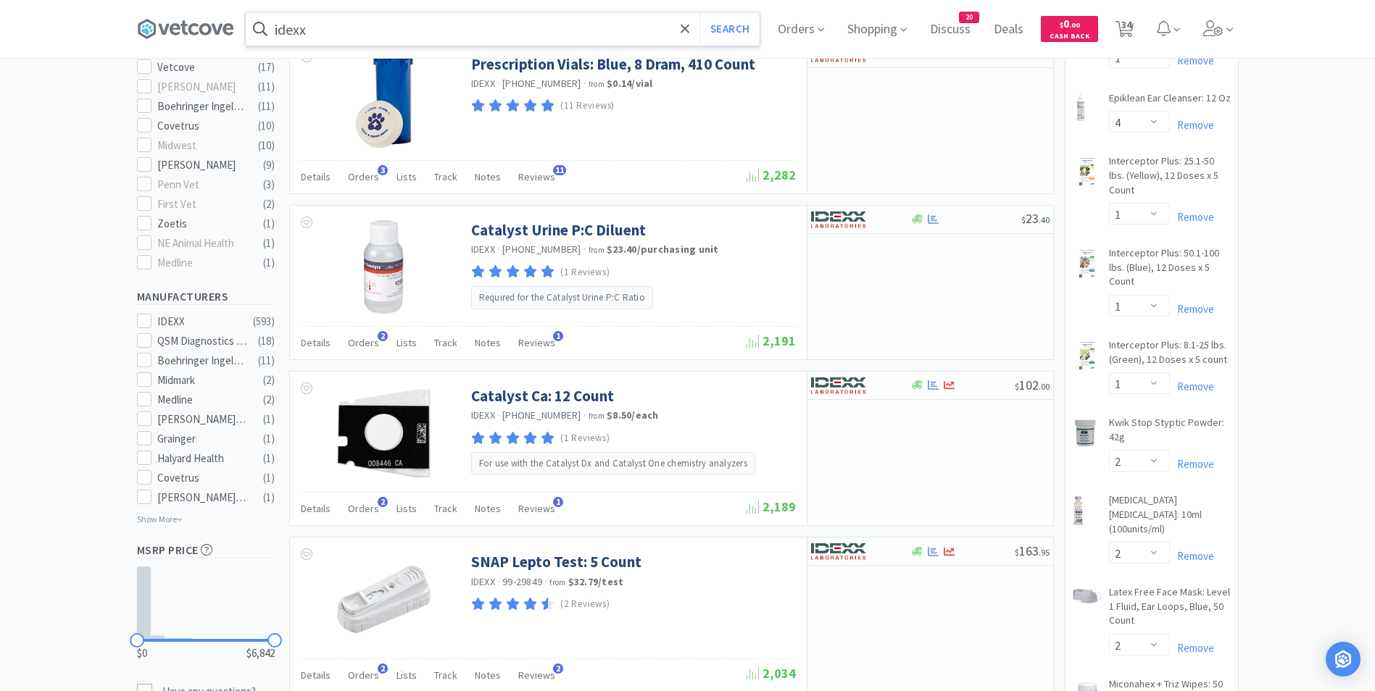
scroll to position [599, 0]
click at [875, 216] on div at bounding box center [851, 219] width 80 height 25
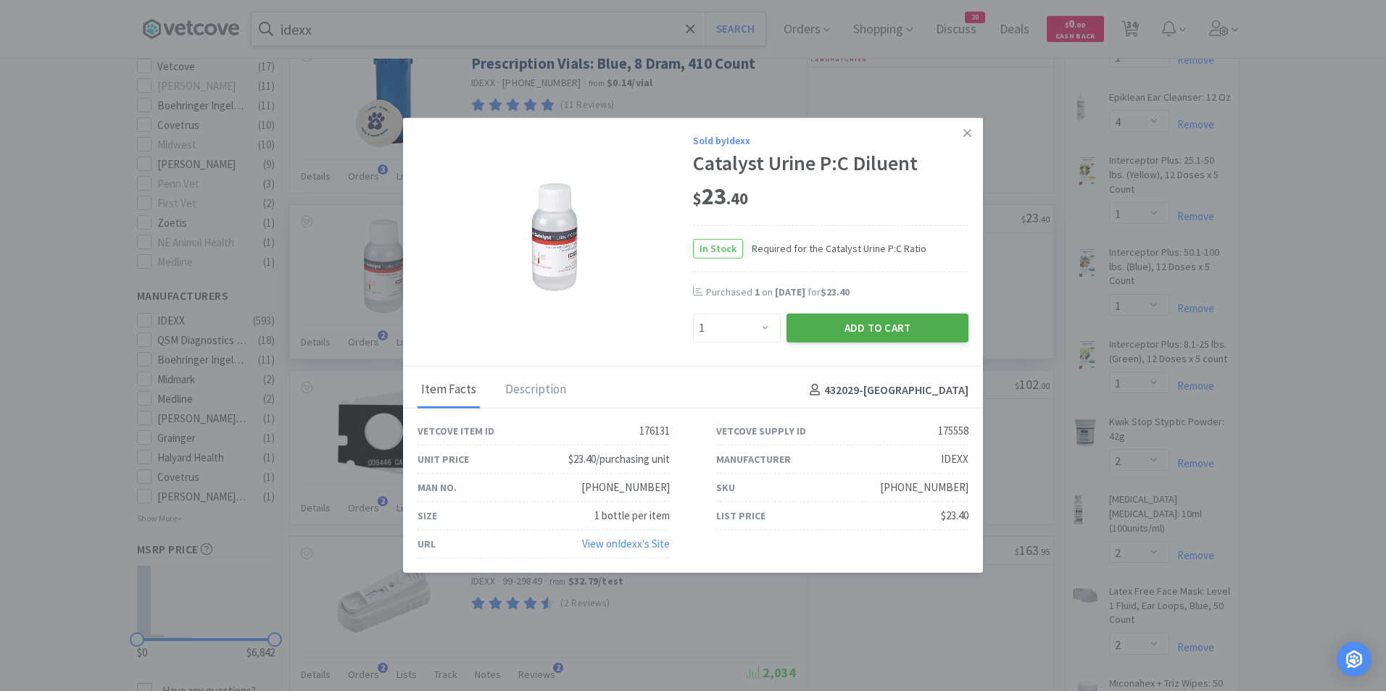
click at [892, 332] on button "Add to Cart" at bounding box center [877, 328] width 182 height 29
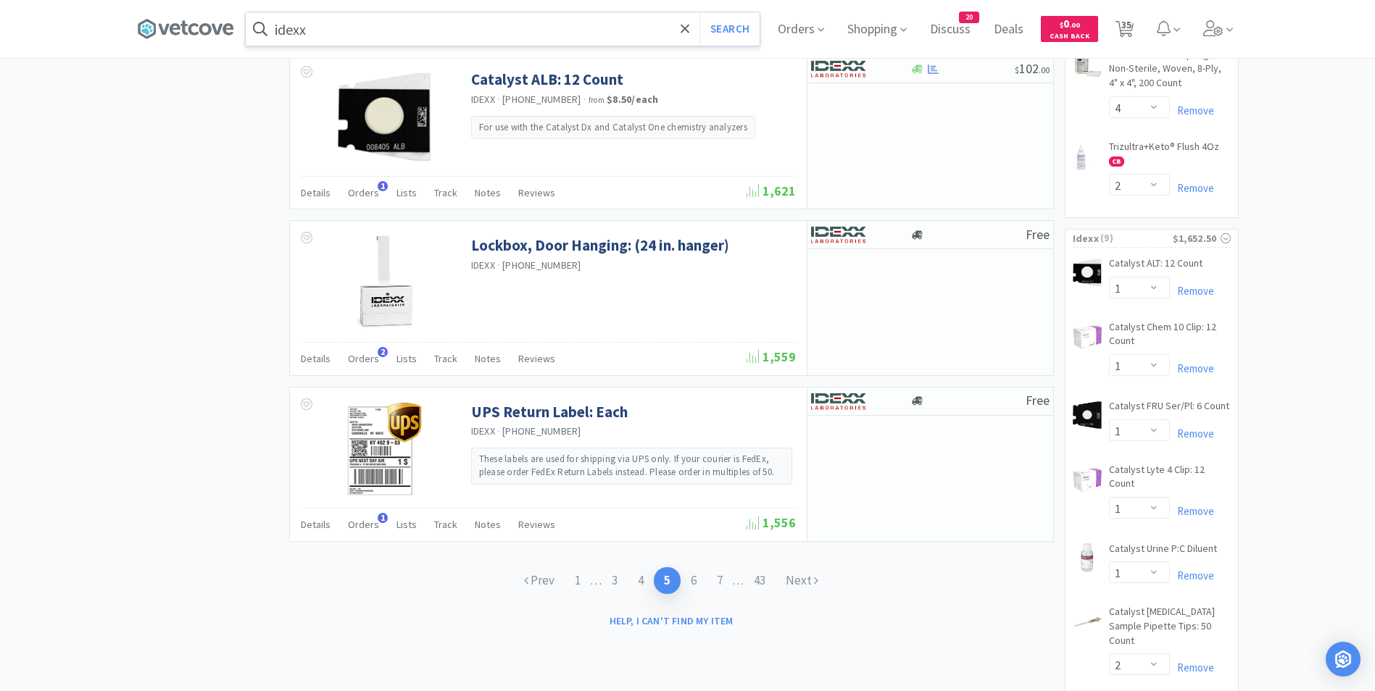
scroll to position [2079, 0]
click at [696, 575] on link "6" at bounding box center [694, 580] width 26 height 27
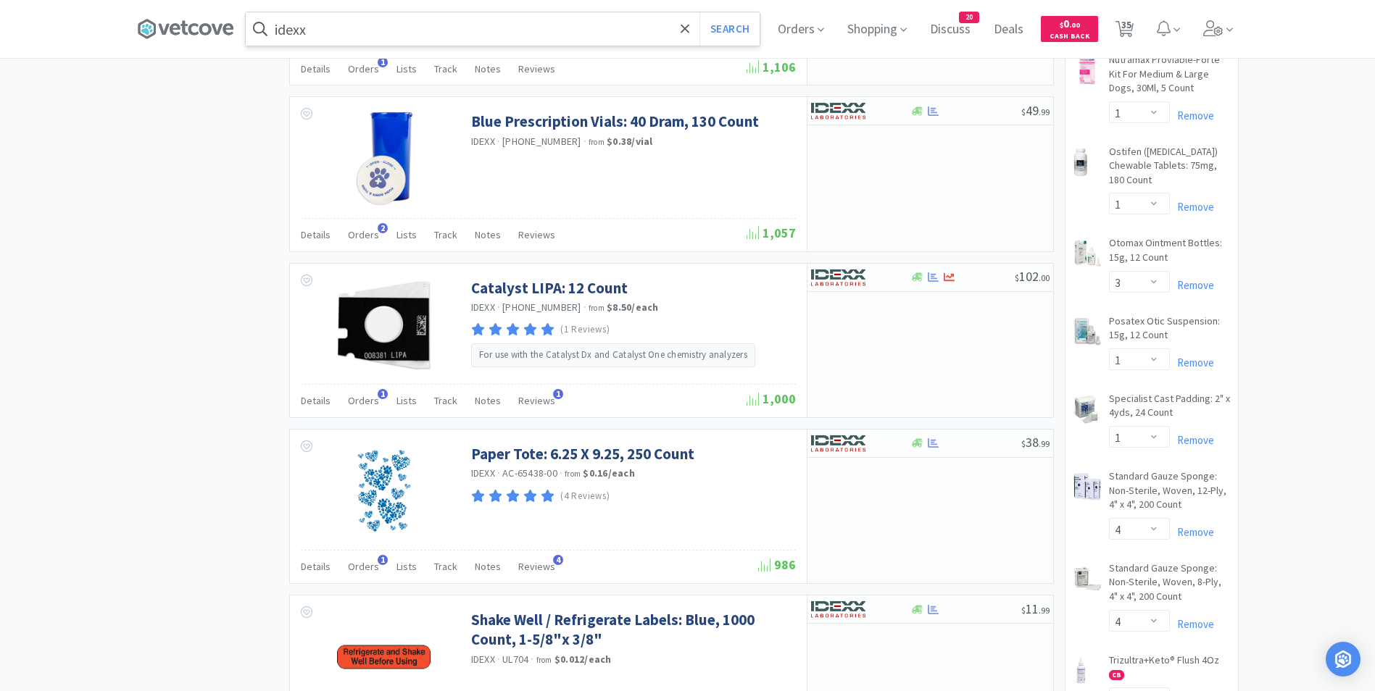
scroll to position [1611, 0]
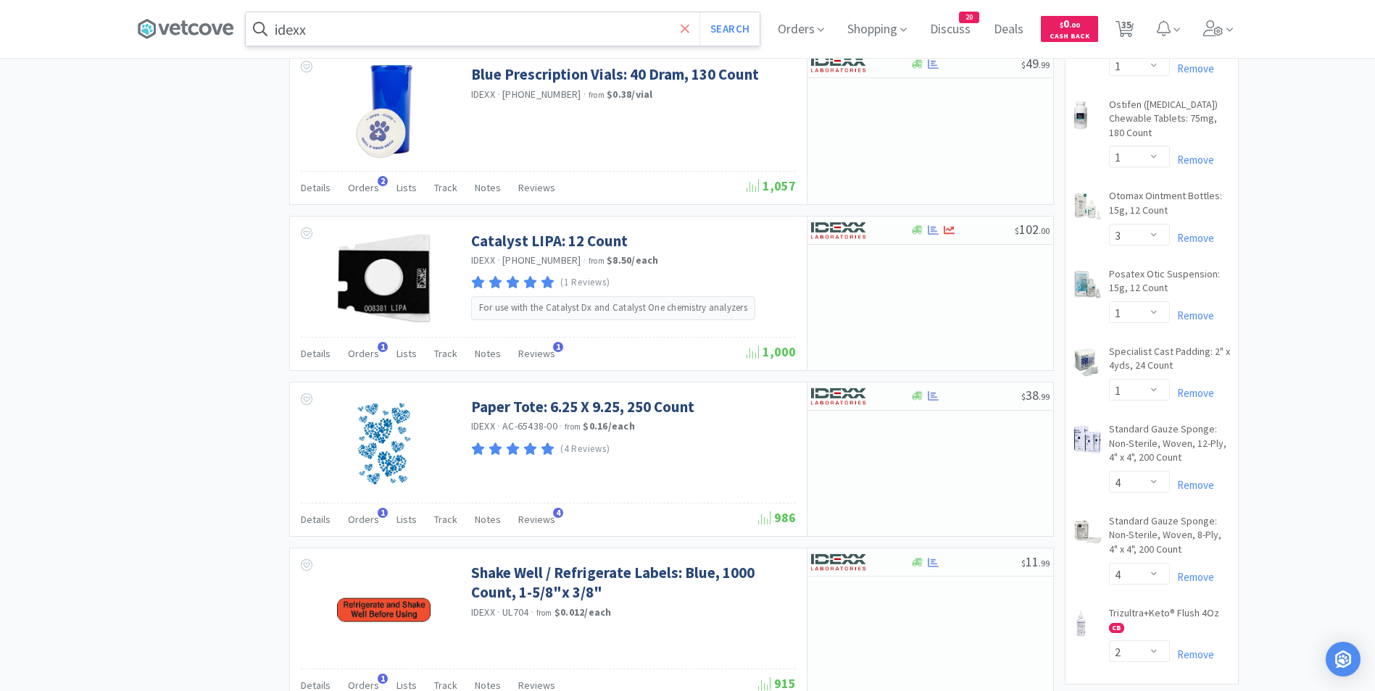
click at [690, 22] on icon at bounding box center [685, 29] width 9 height 14
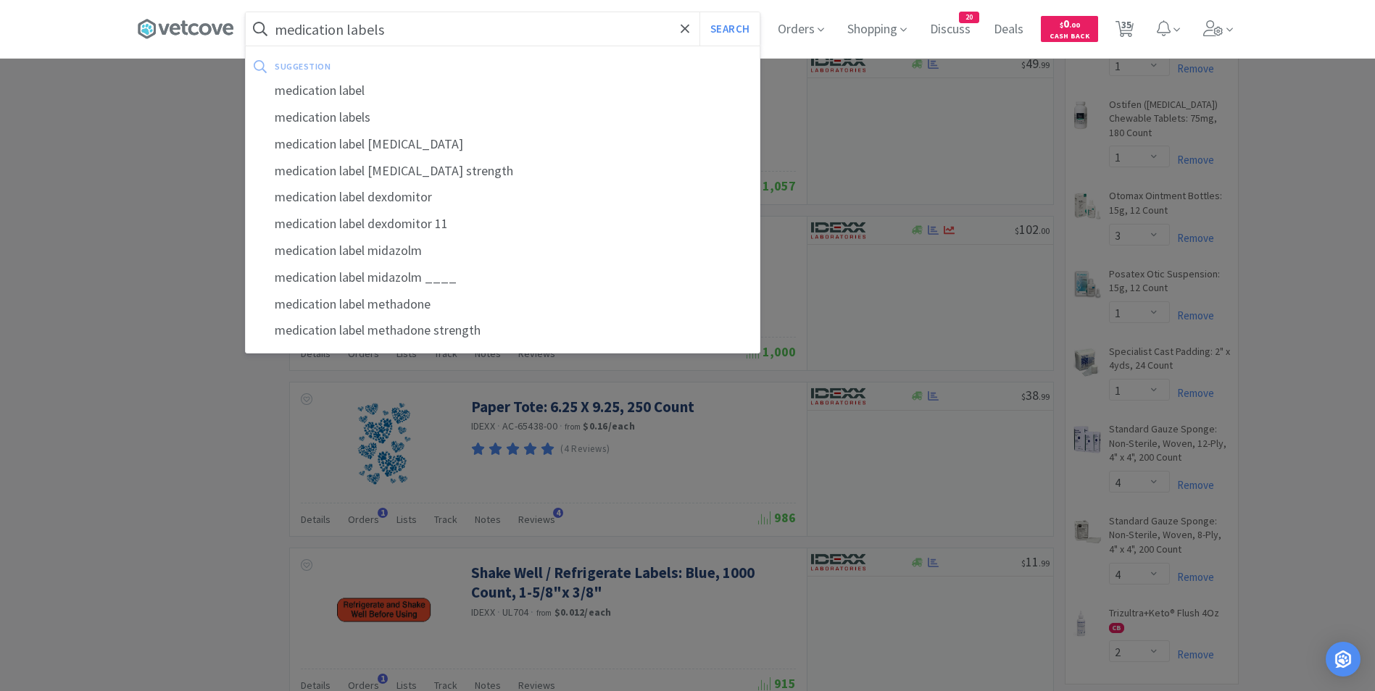
click at [699, 12] on button "Search" at bounding box center [729, 28] width 60 height 33
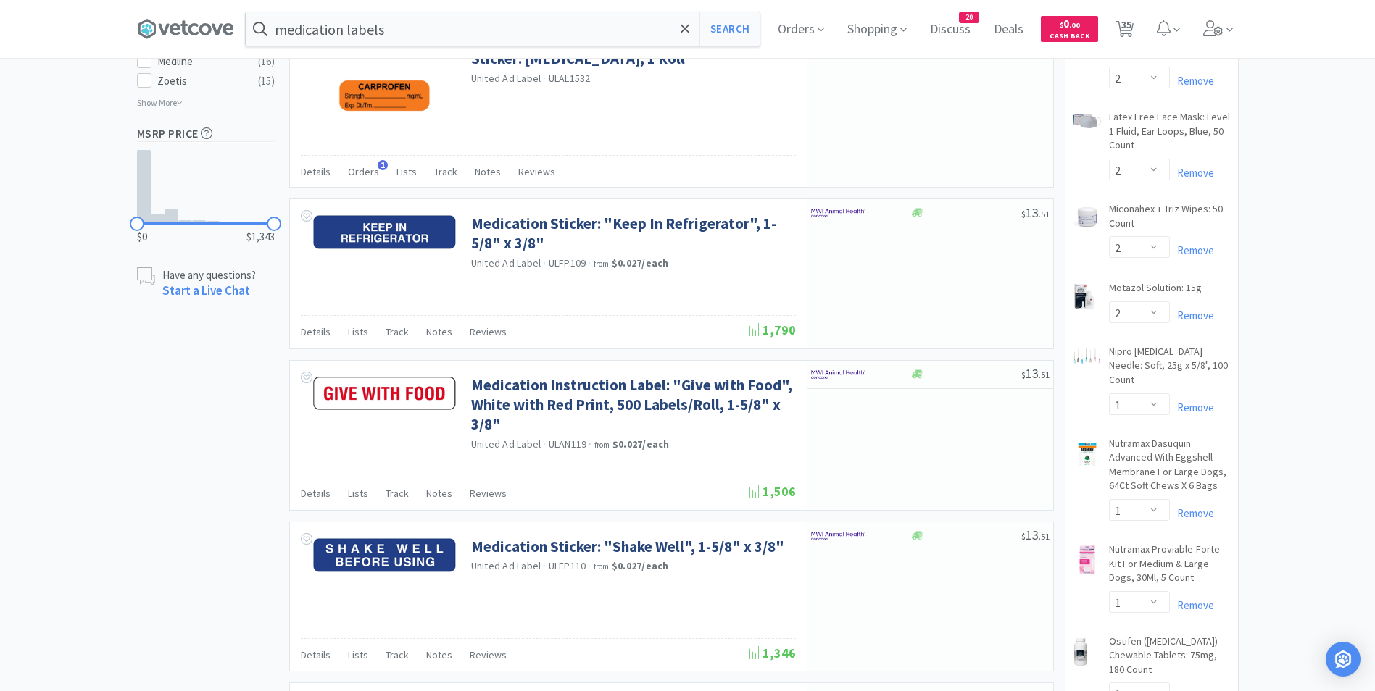
scroll to position [1075, 0]
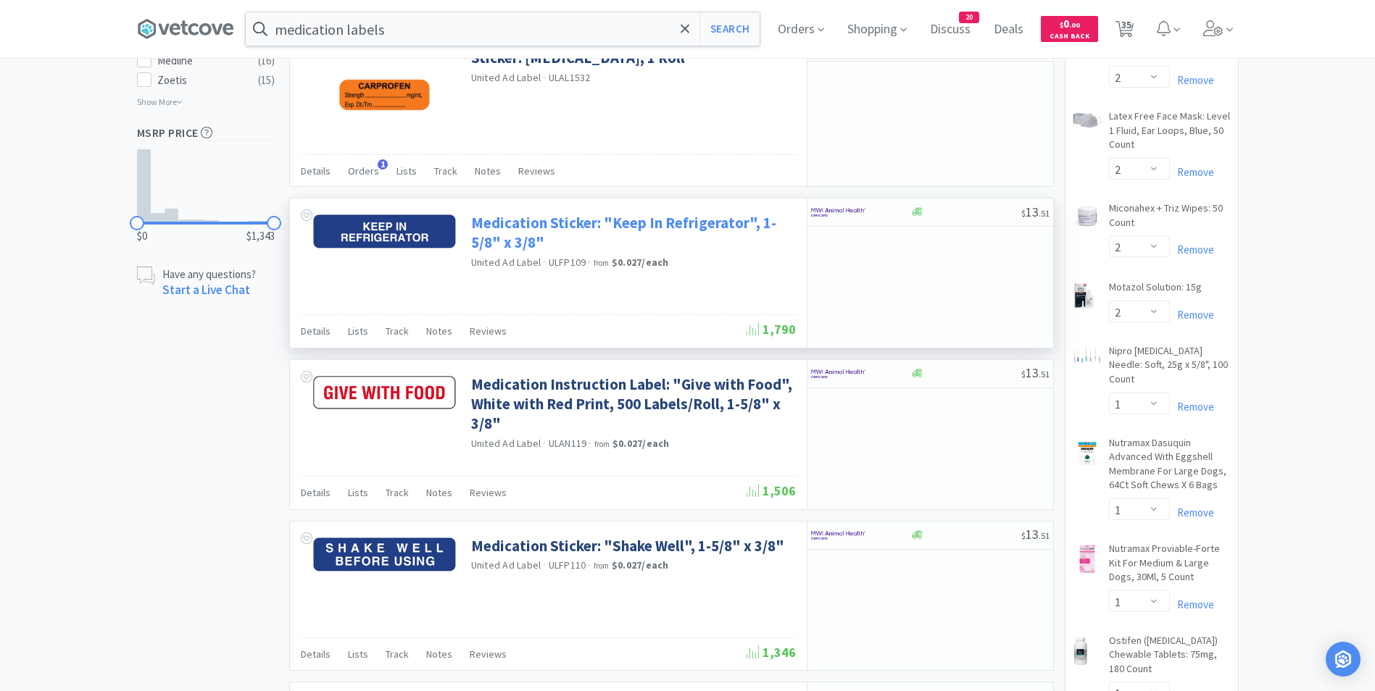
click at [562, 217] on link "Medication Sticker: "Keep In Refrigerator", 1-5/8" x 3/8"" at bounding box center [631, 233] width 321 height 40
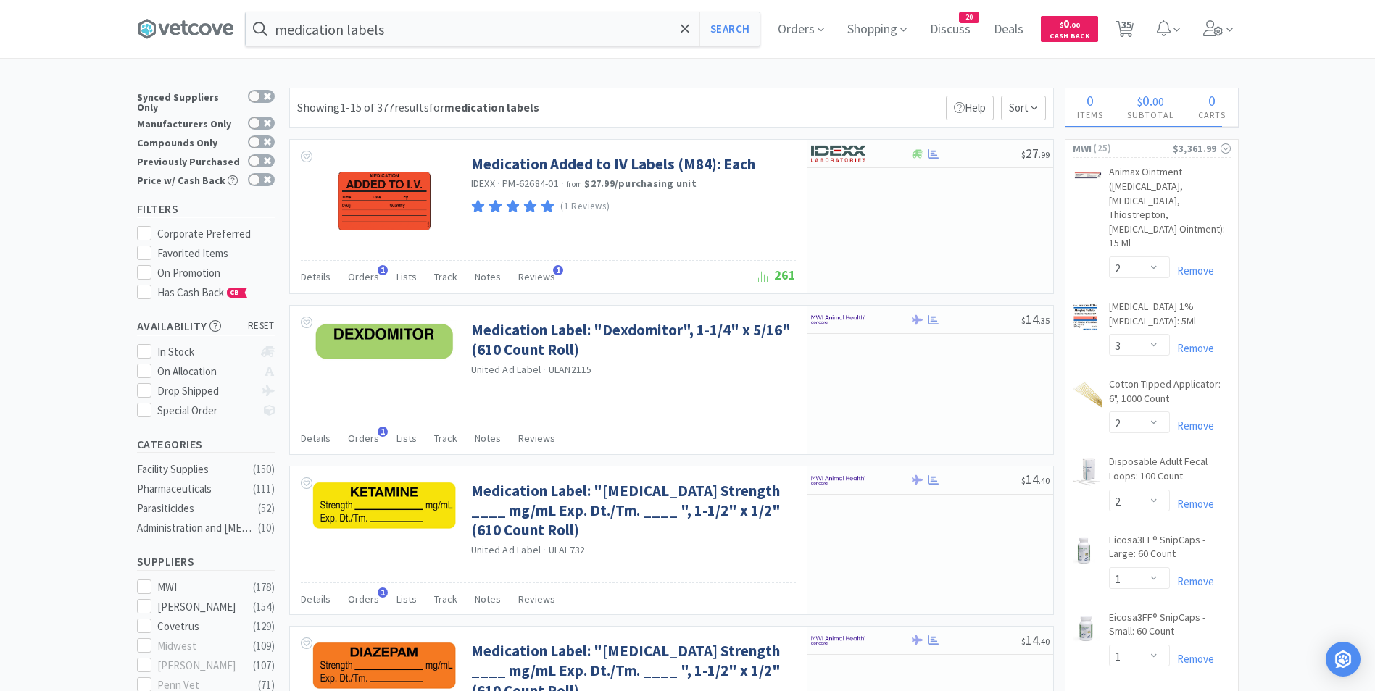
scroll to position [1075, 0]
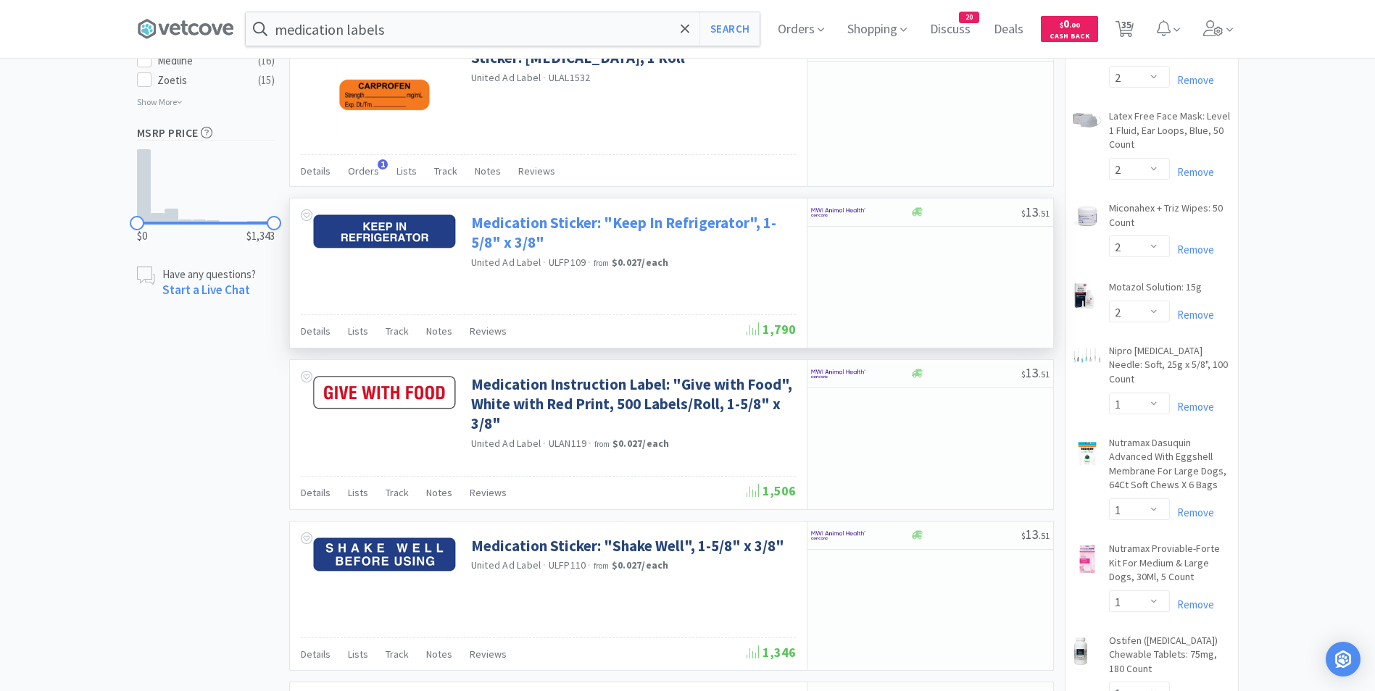
click at [498, 225] on link "Medication Sticker: "Keep In Refrigerator", 1-5/8" x 3/8"" at bounding box center [631, 233] width 321 height 40
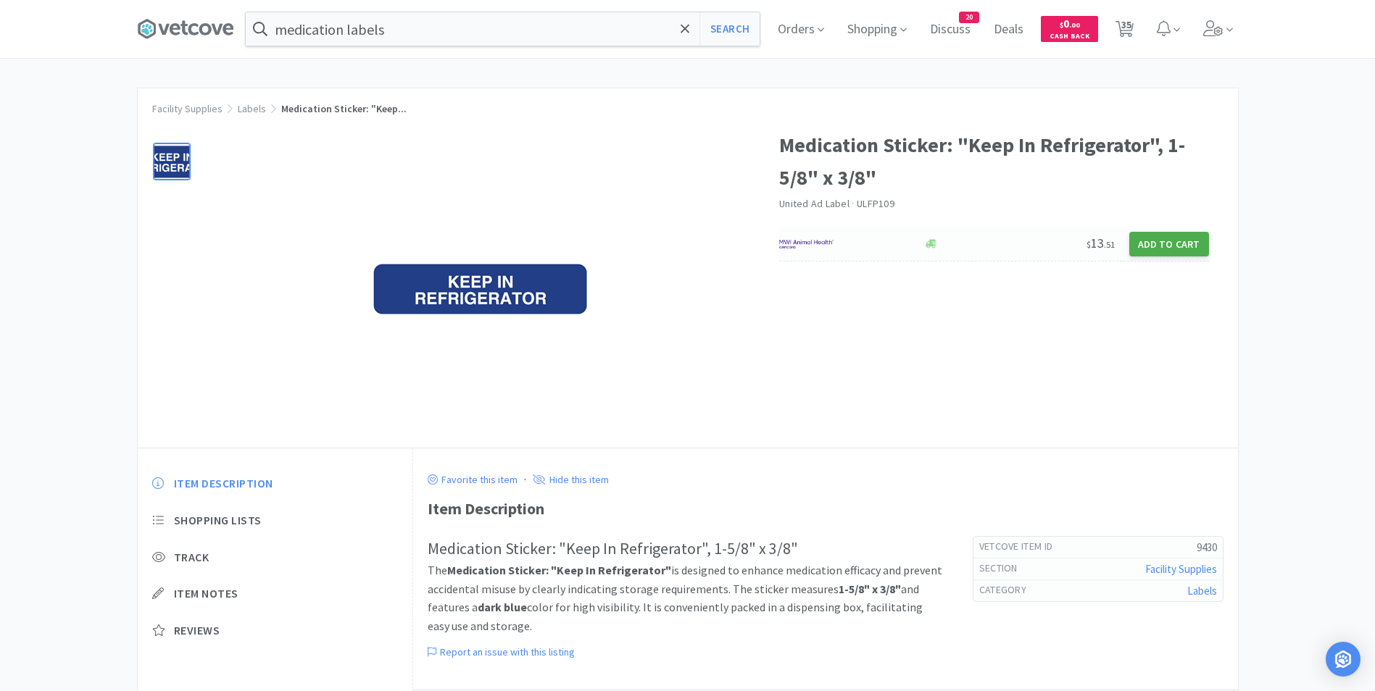
click at [1167, 240] on button "Add to Cart" at bounding box center [1169, 244] width 80 height 25
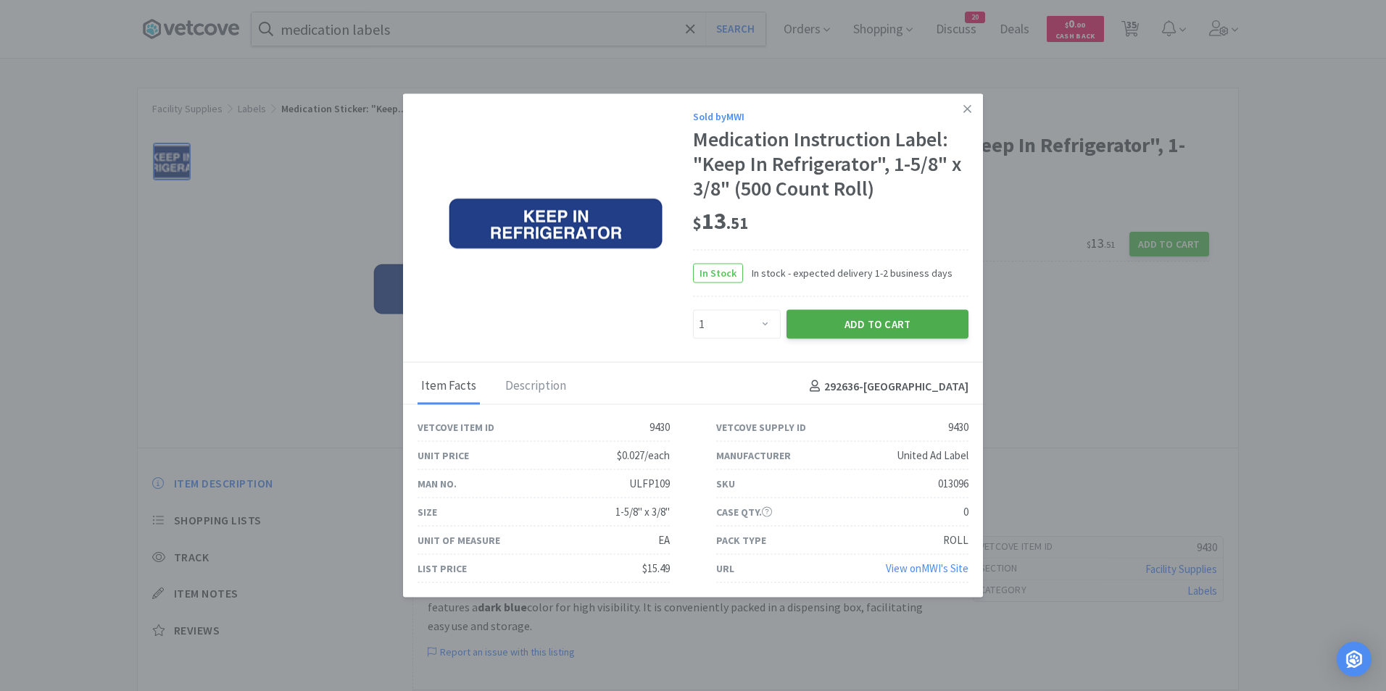
click at [868, 324] on button "Add to Cart" at bounding box center [877, 323] width 182 height 29
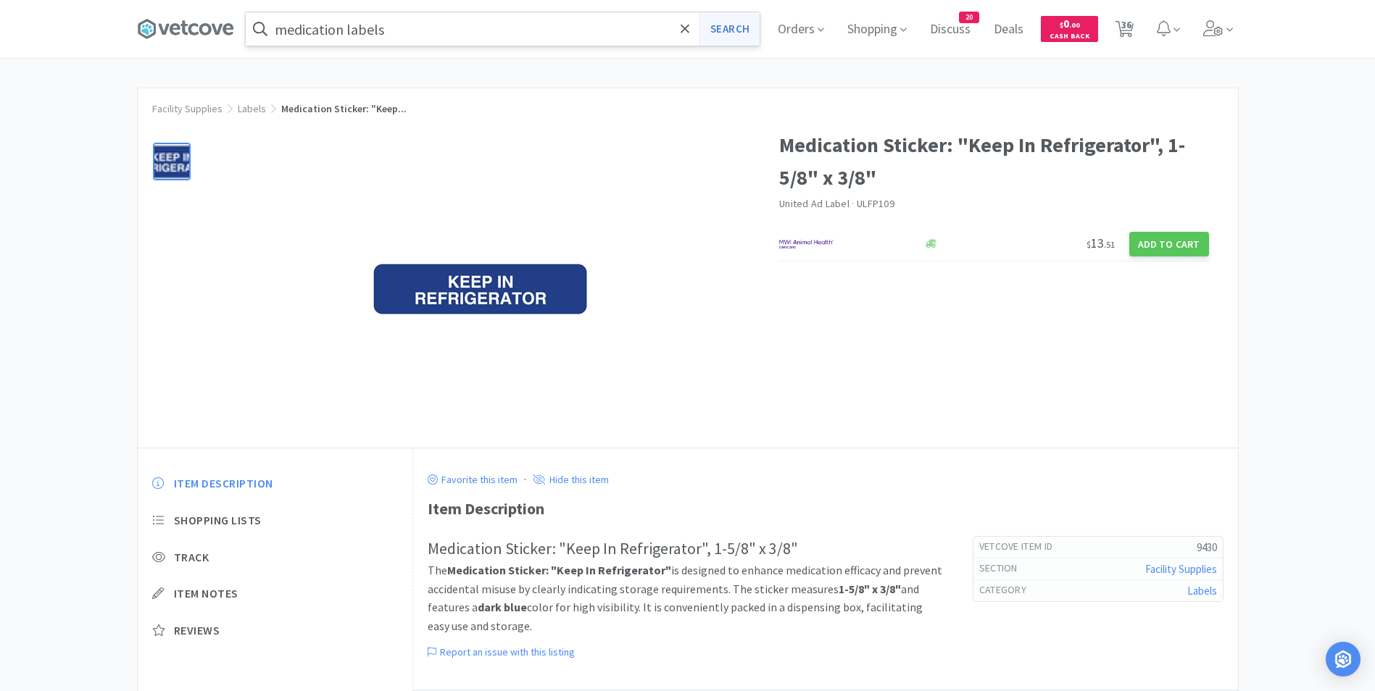
click at [723, 25] on button "Search" at bounding box center [729, 28] width 60 height 33
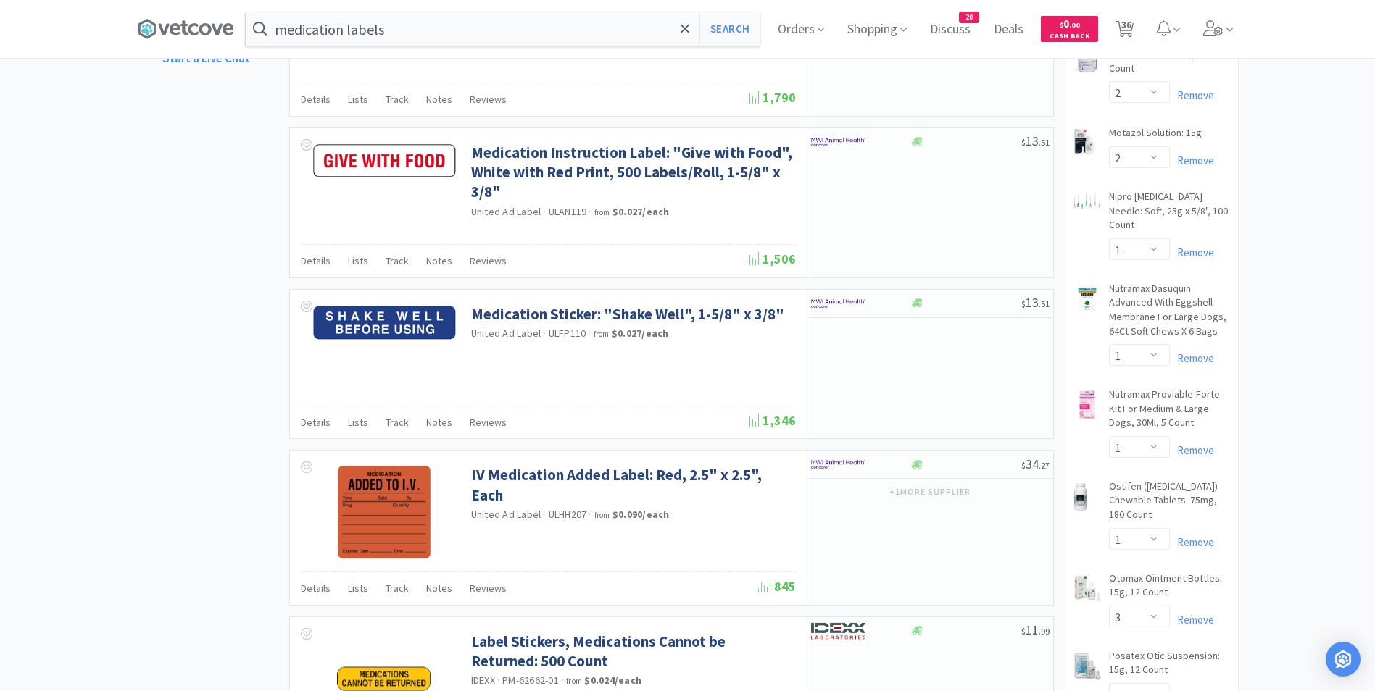
scroll to position [1307, 0]
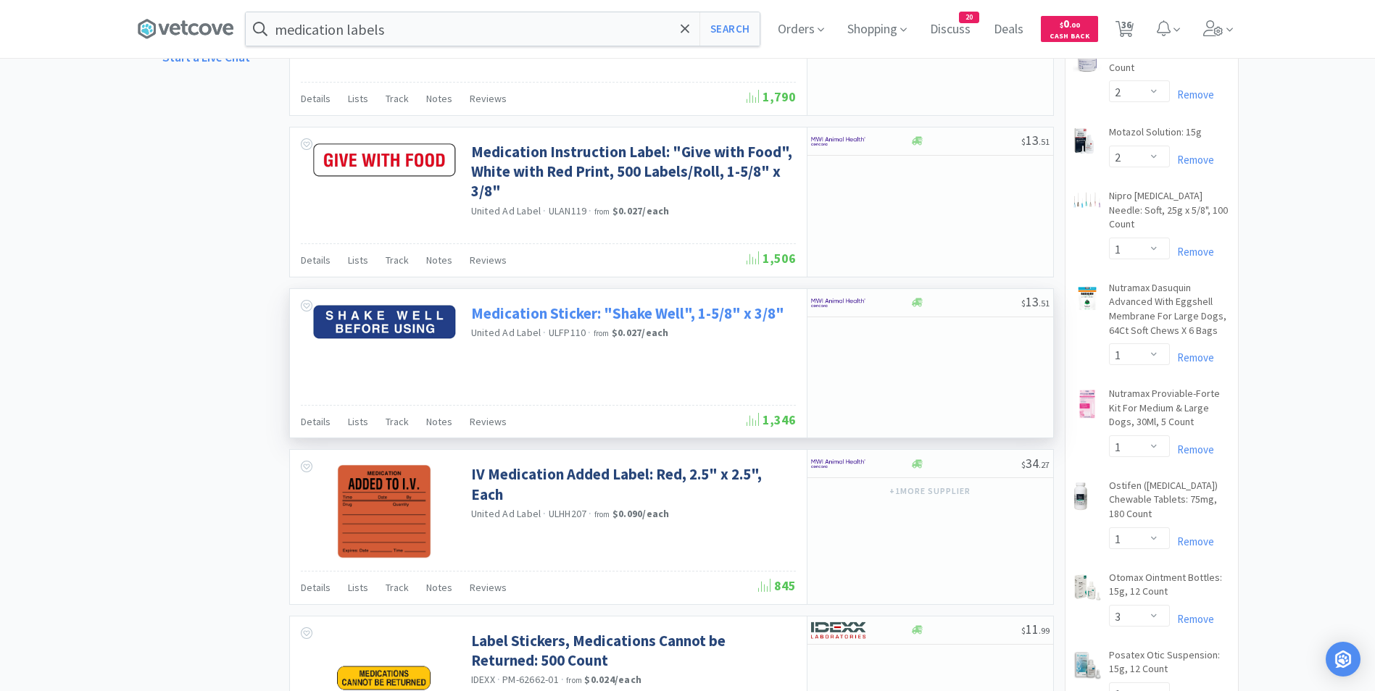
click at [646, 306] on link "Medication Sticker: "Shake Well", 1-5/8" x 3/8"" at bounding box center [627, 314] width 313 height 20
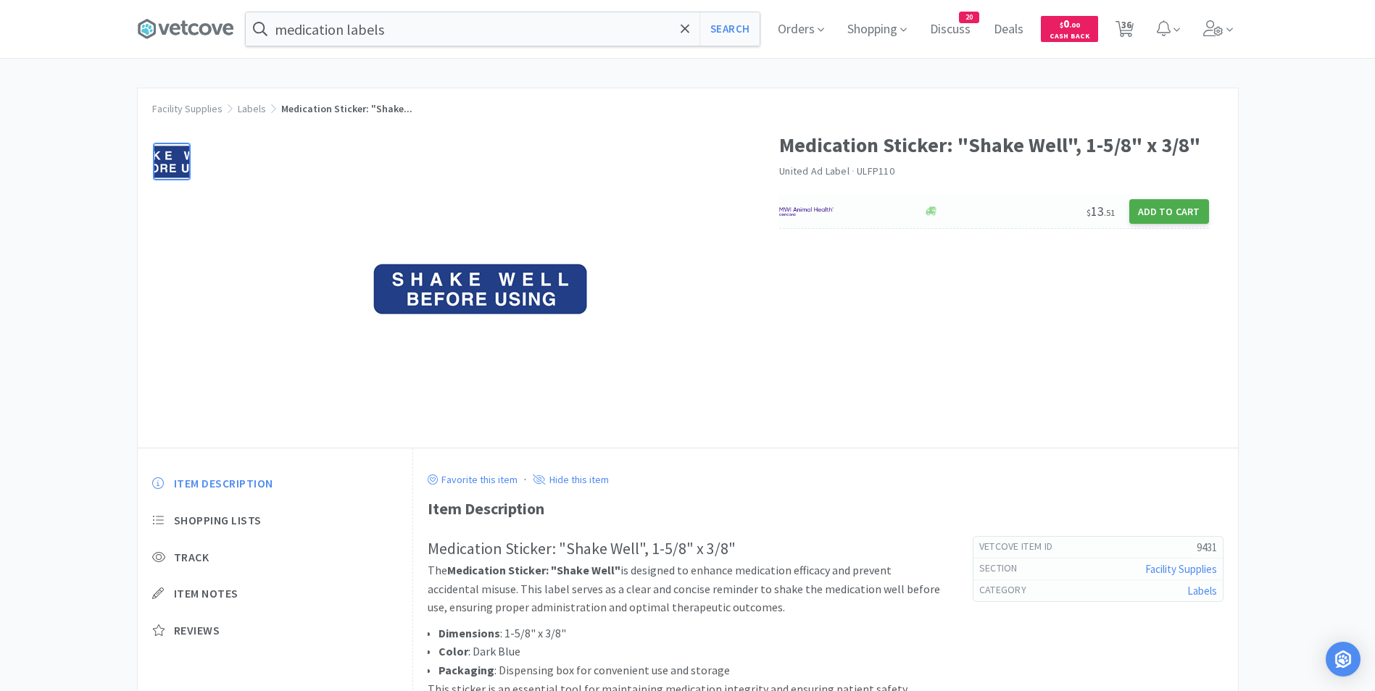
click at [1168, 209] on button "Add to Cart" at bounding box center [1169, 211] width 80 height 25
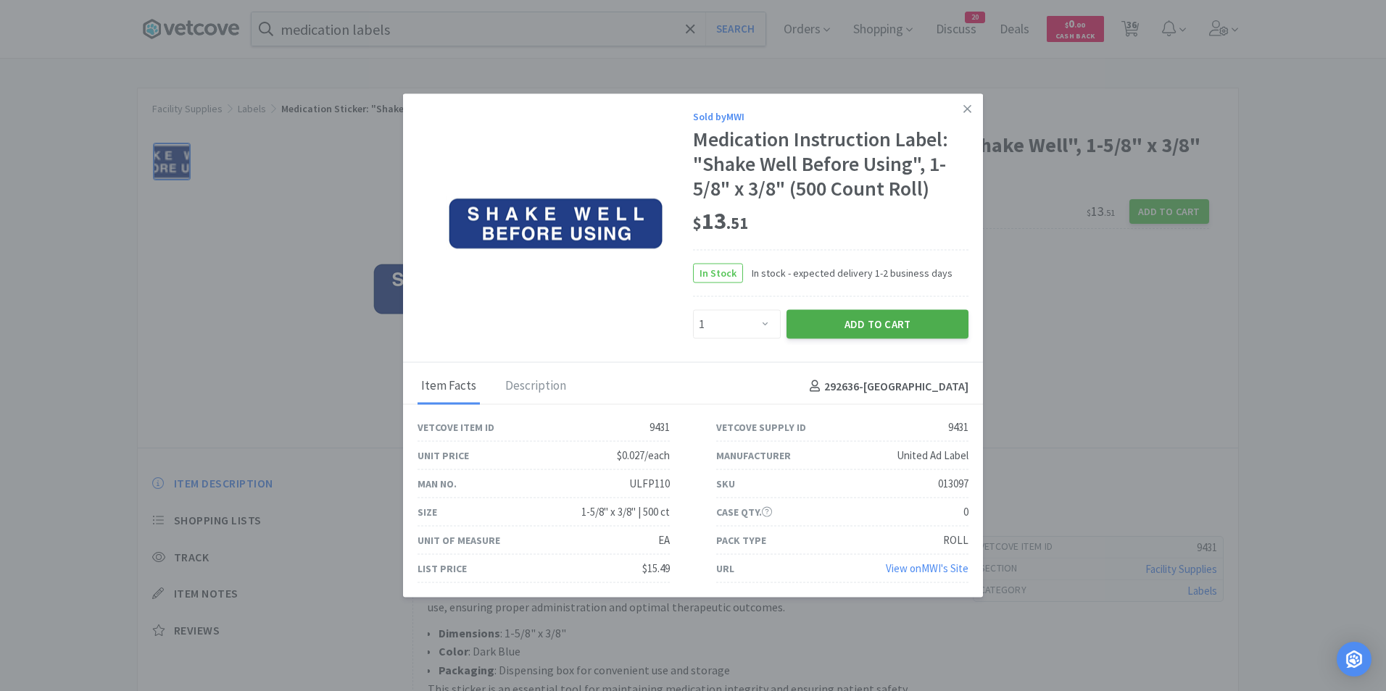
click at [874, 323] on button "Add to Cart" at bounding box center [877, 323] width 182 height 29
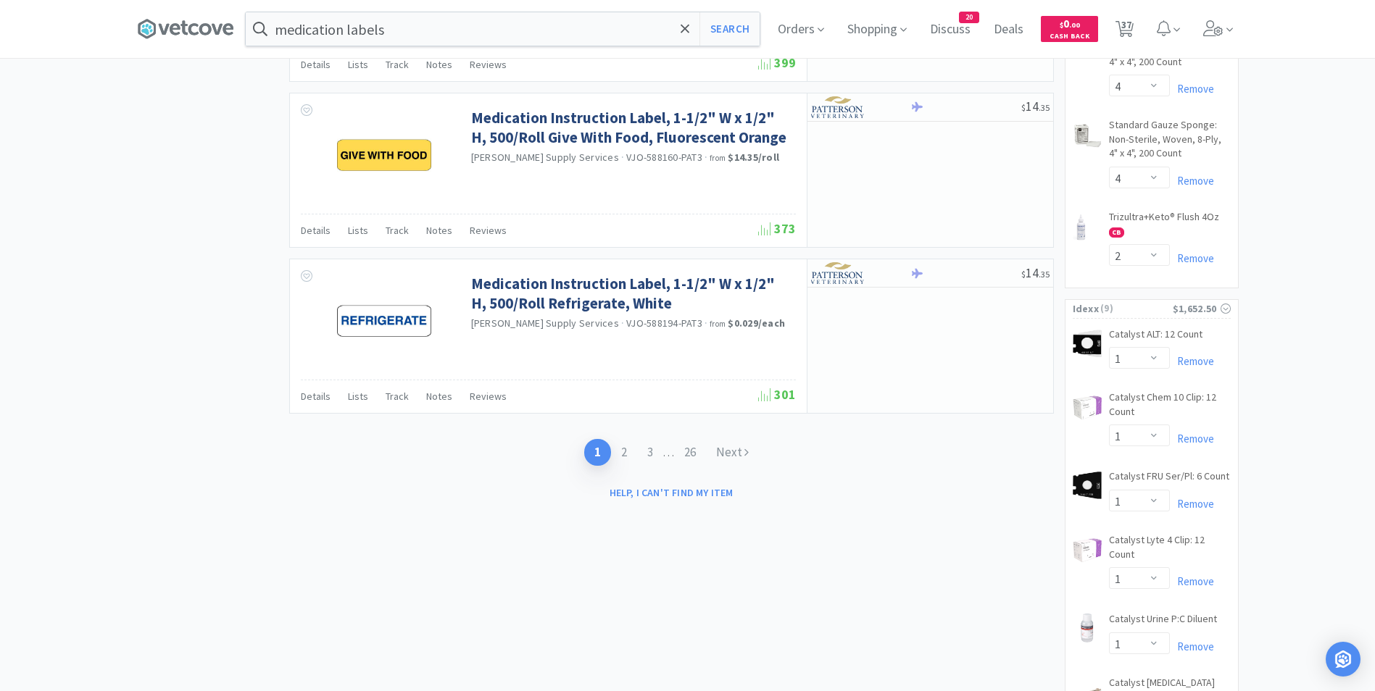
scroll to position [2163, 0]
click at [623, 456] on link "2" at bounding box center [624, 451] width 26 height 27
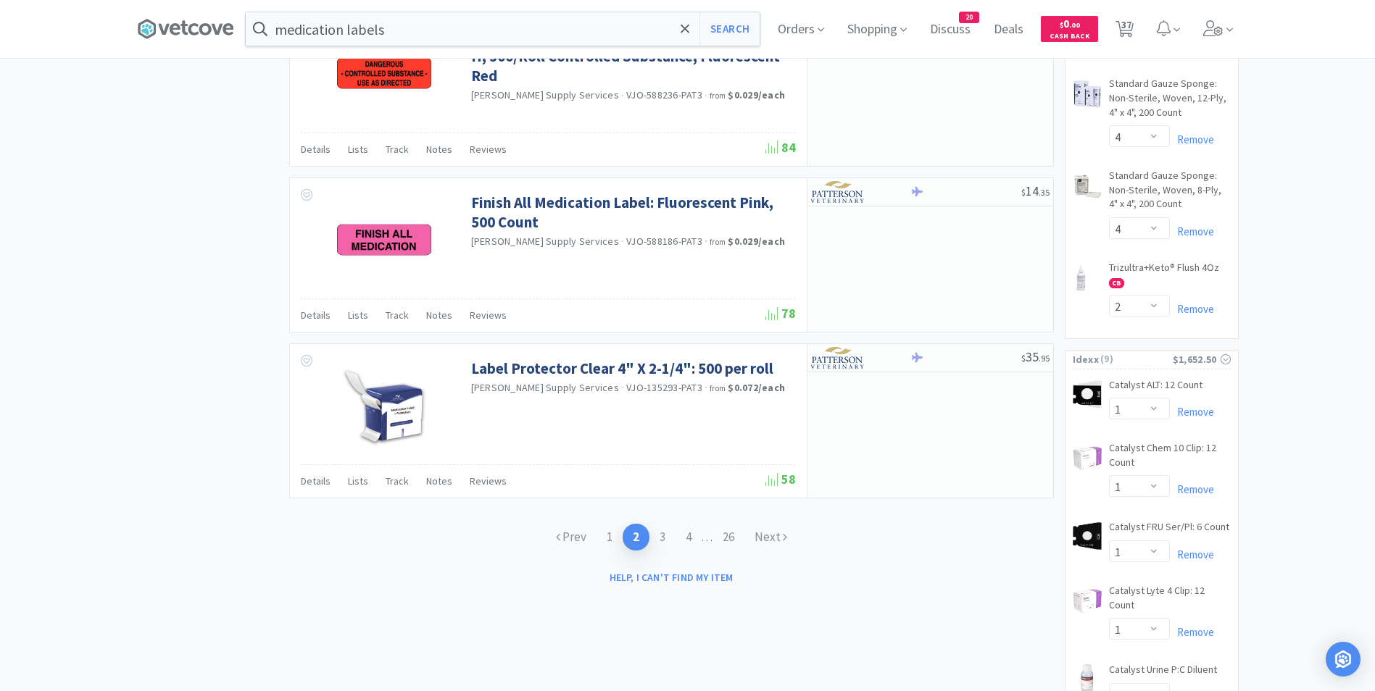
scroll to position [2113, 0]
click at [660, 533] on link "3" at bounding box center [662, 536] width 26 height 27
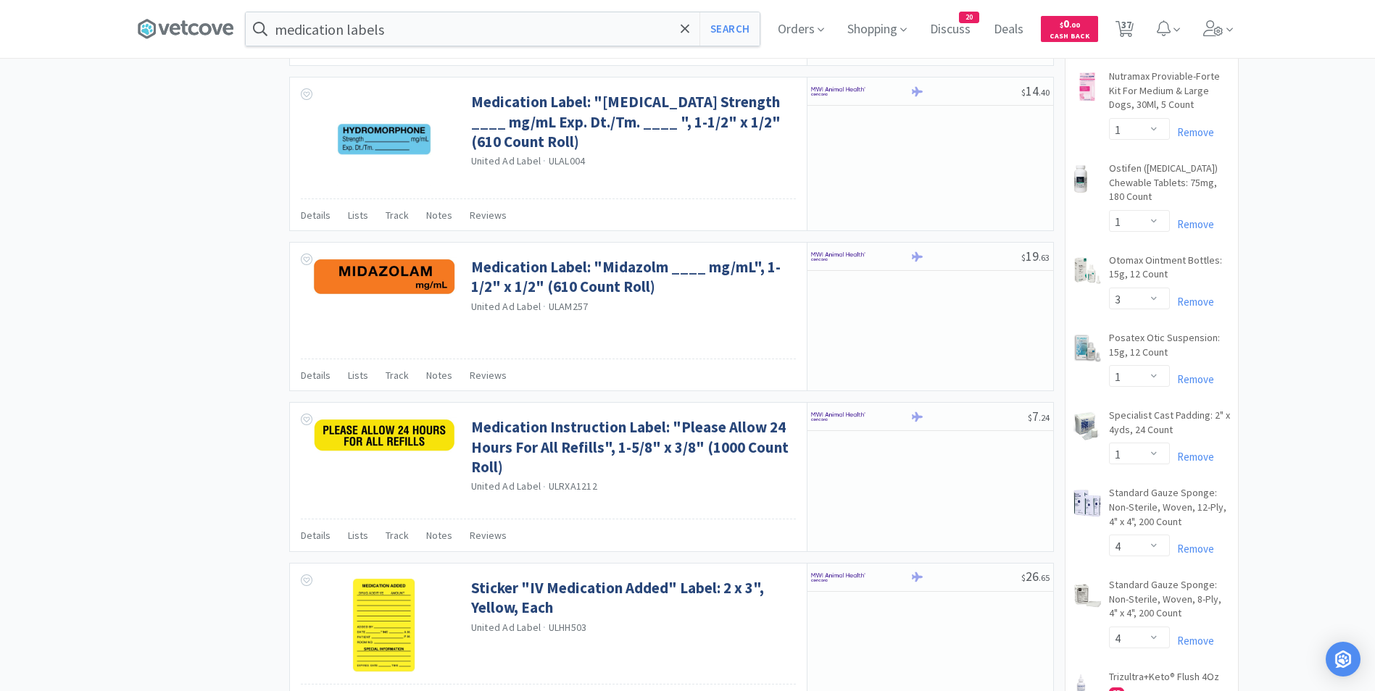
scroll to position [1703, 0]
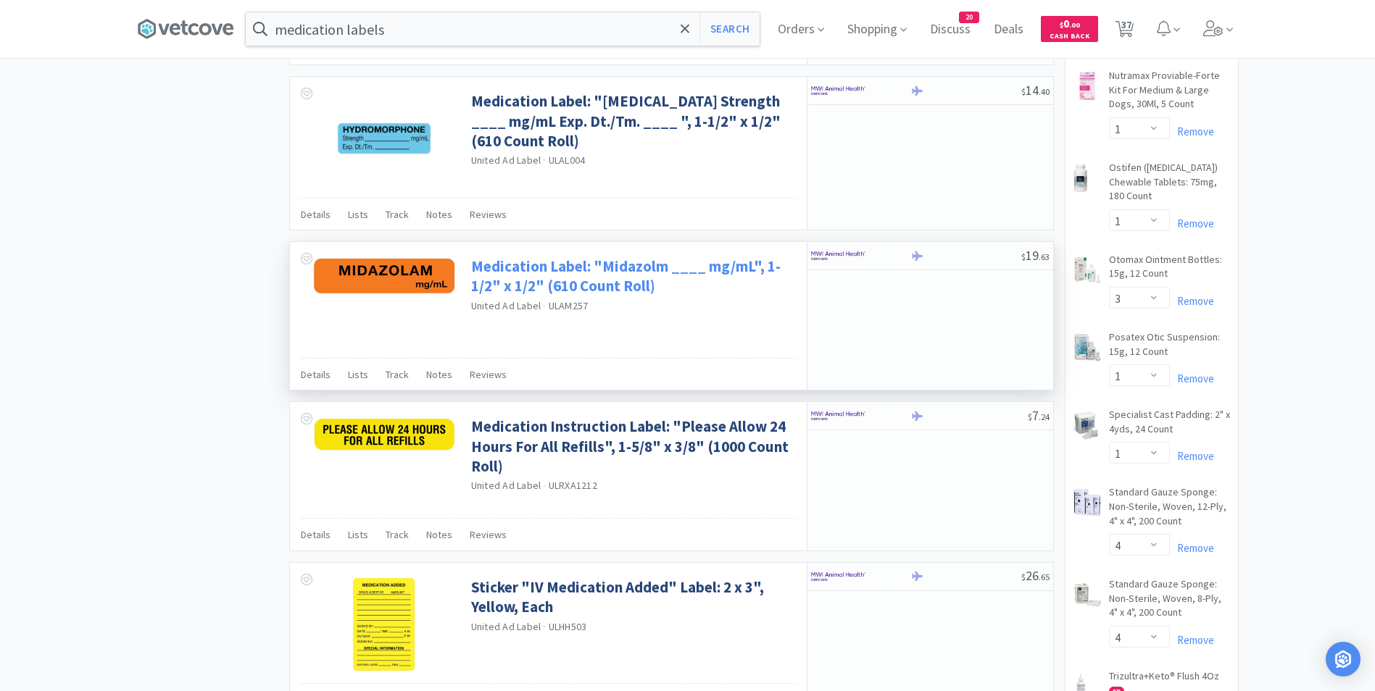
click at [649, 271] on link "Medication Label: "Midazolm ____ mg/mL", 1-1/2" x 1/2" (610 Count Roll)" at bounding box center [631, 277] width 321 height 40
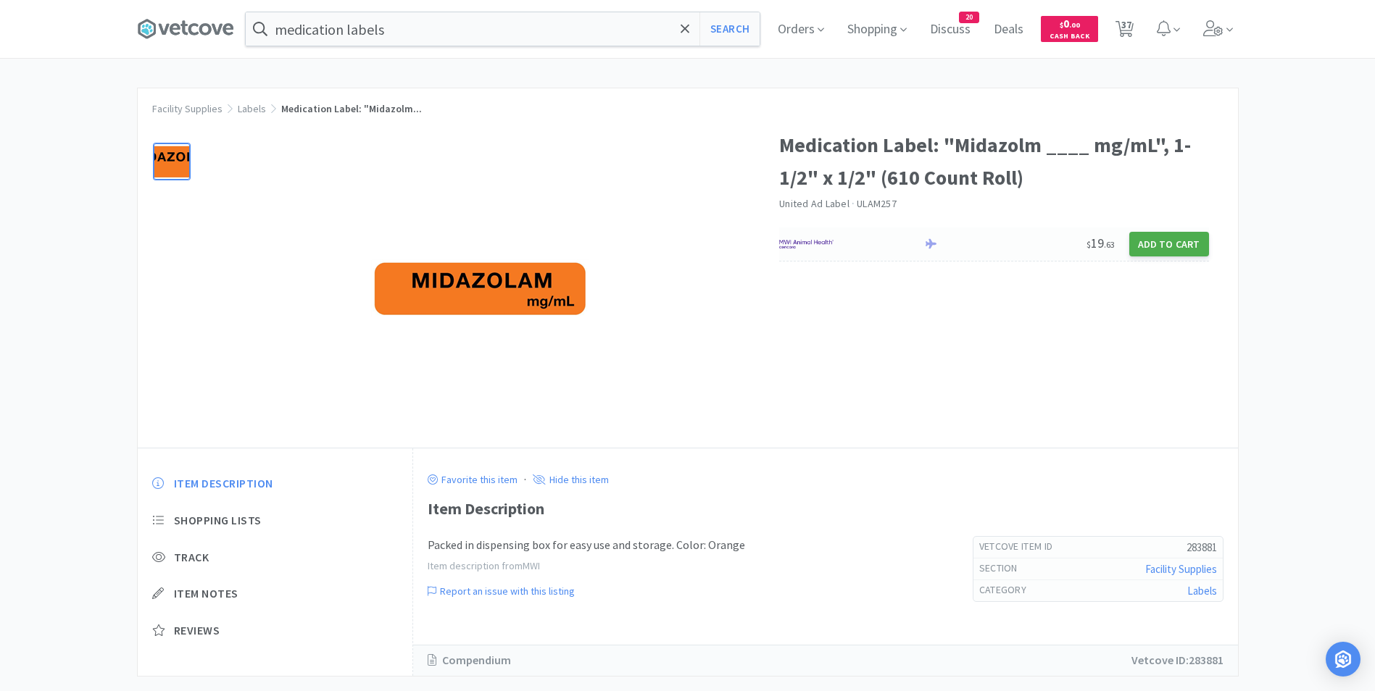
click at [1170, 244] on button "Add to Cart" at bounding box center [1169, 244] width 80 height 25
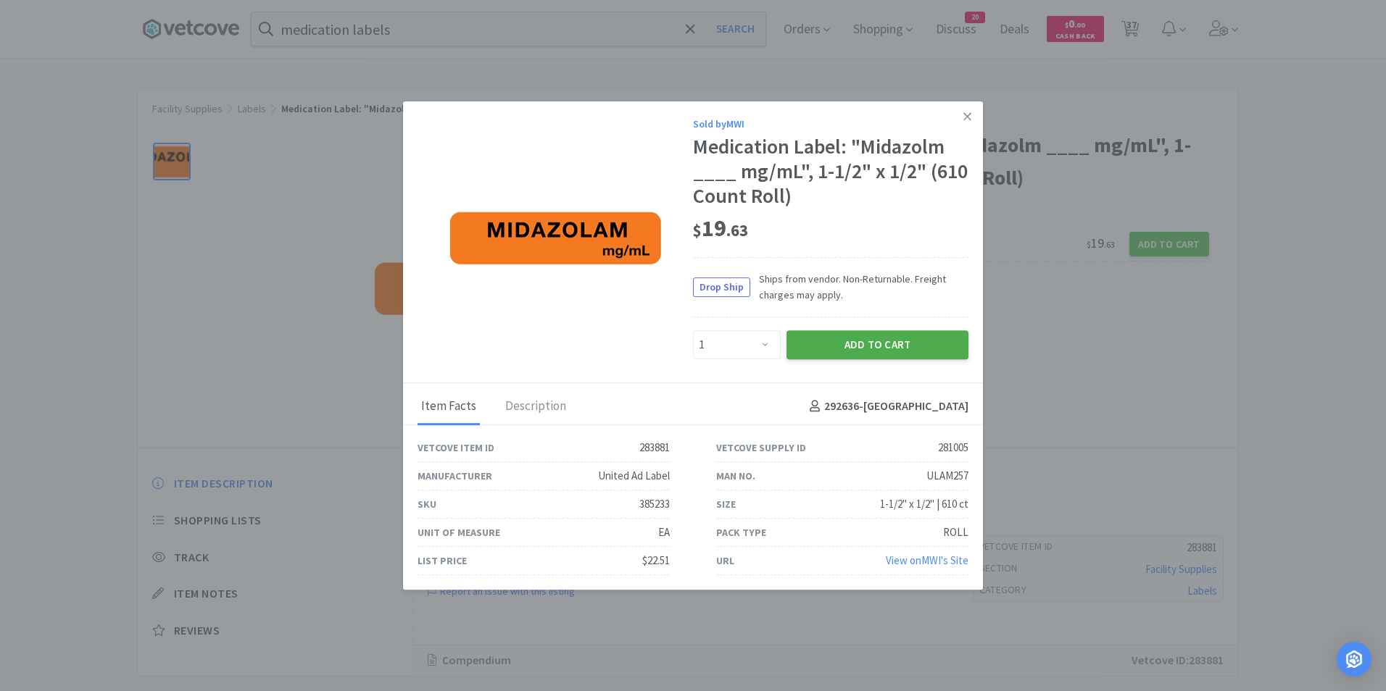
click at [892, 336] on button "Add to Cart" at bounding box center [877, 344] width 182 height 29
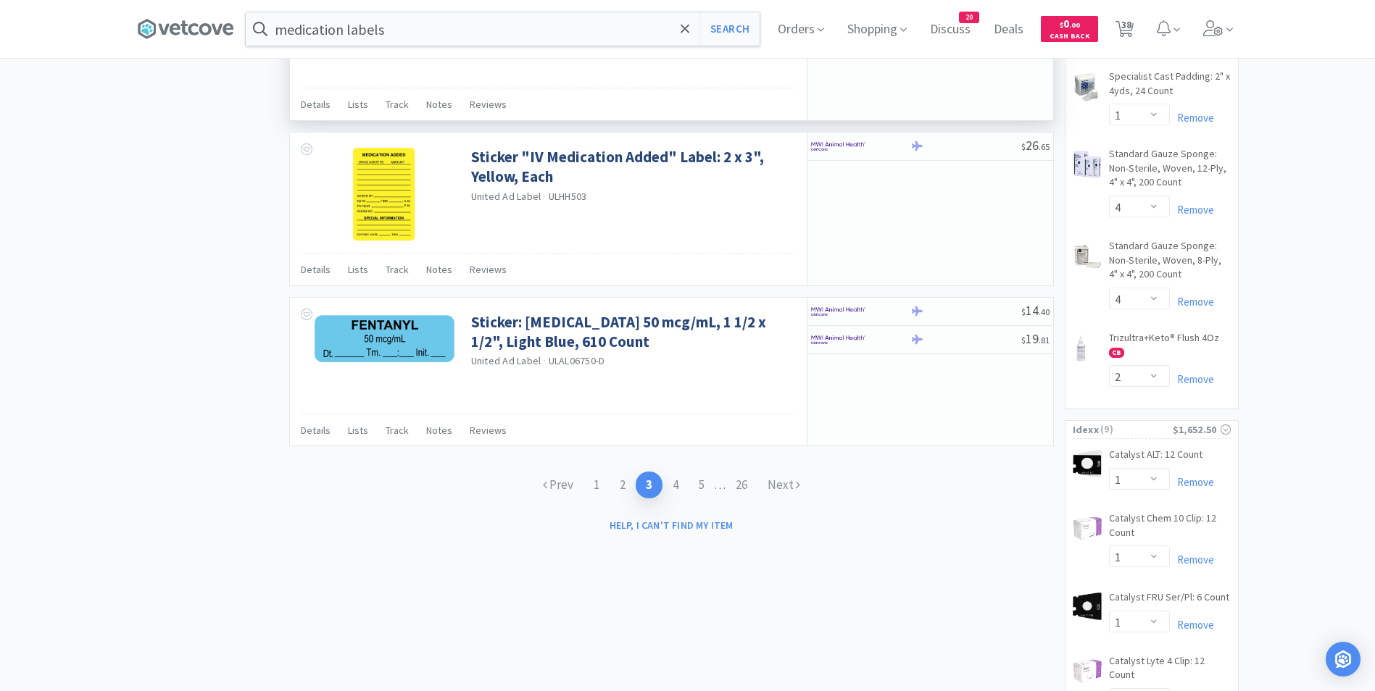
scroll to position [2179, 0]
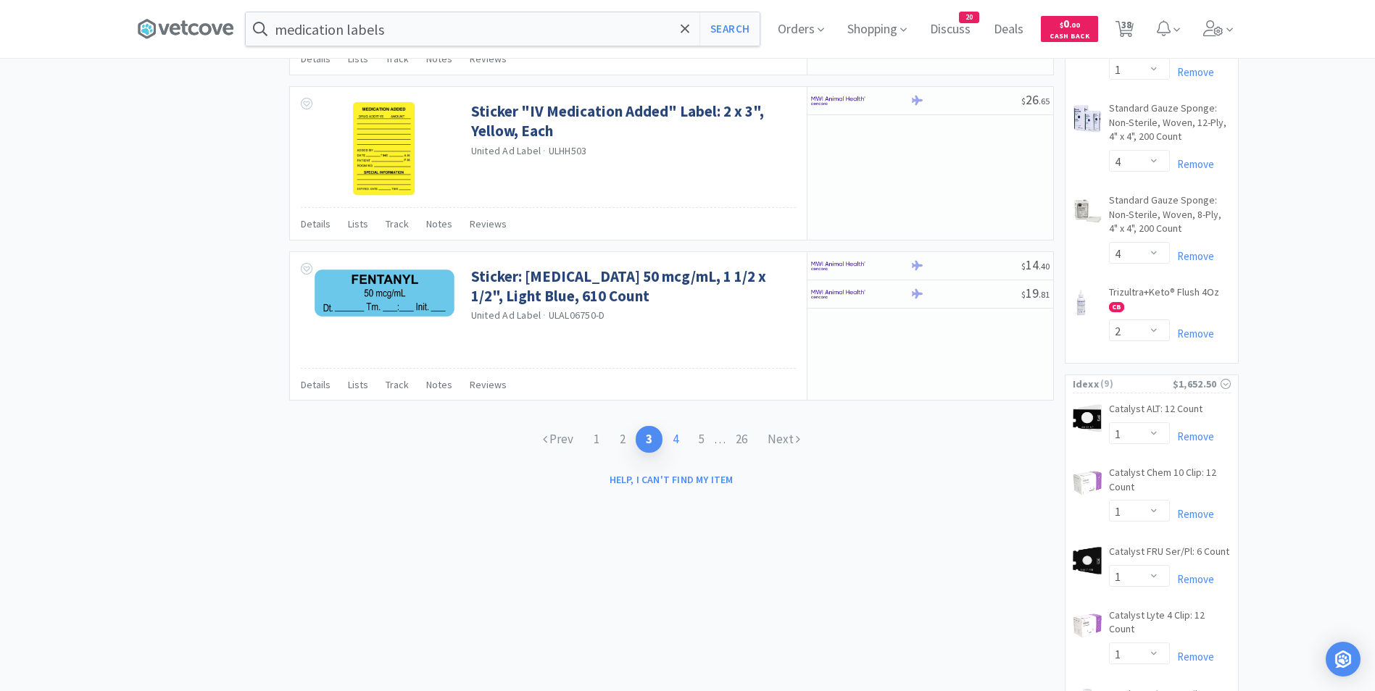
click at [674, 434] on link "4" at bounding box center [675, 439] width 26 height 27
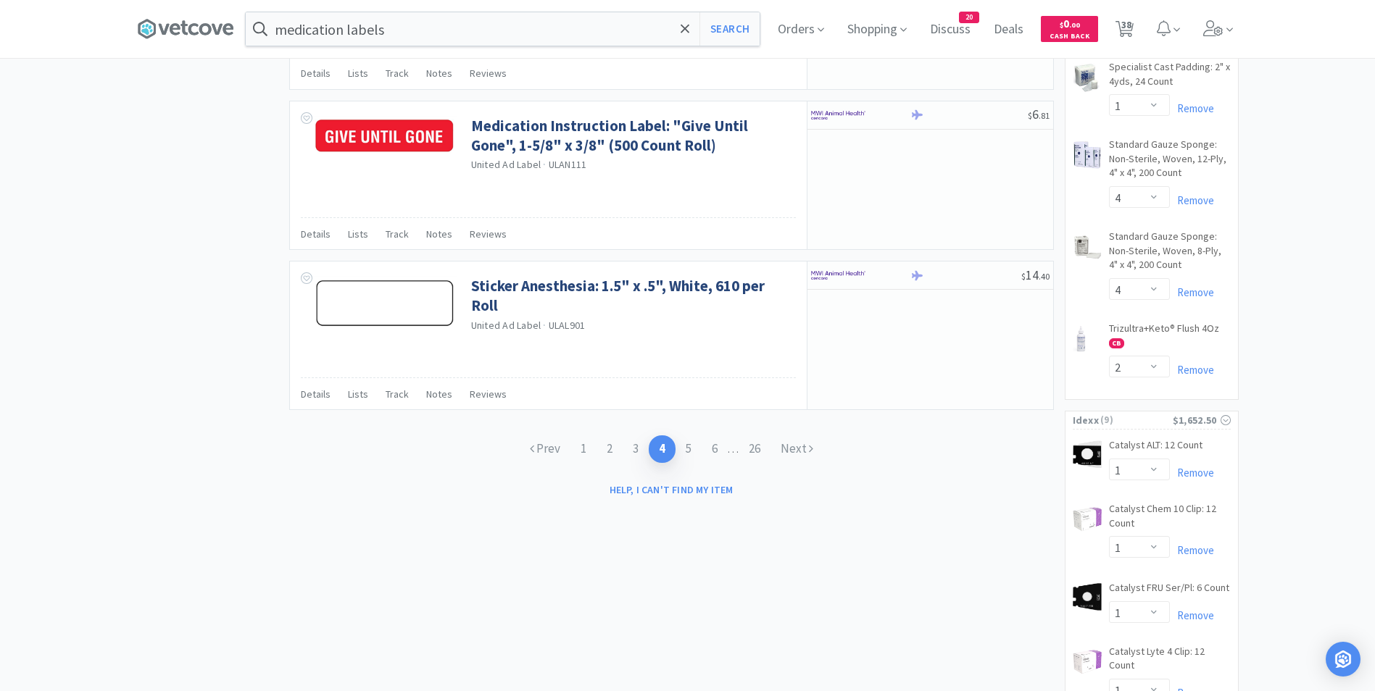
scroll to position [2144, 0]
click at [683, 448] on link "5" at bounding box center [688, 448] width 26 height 27
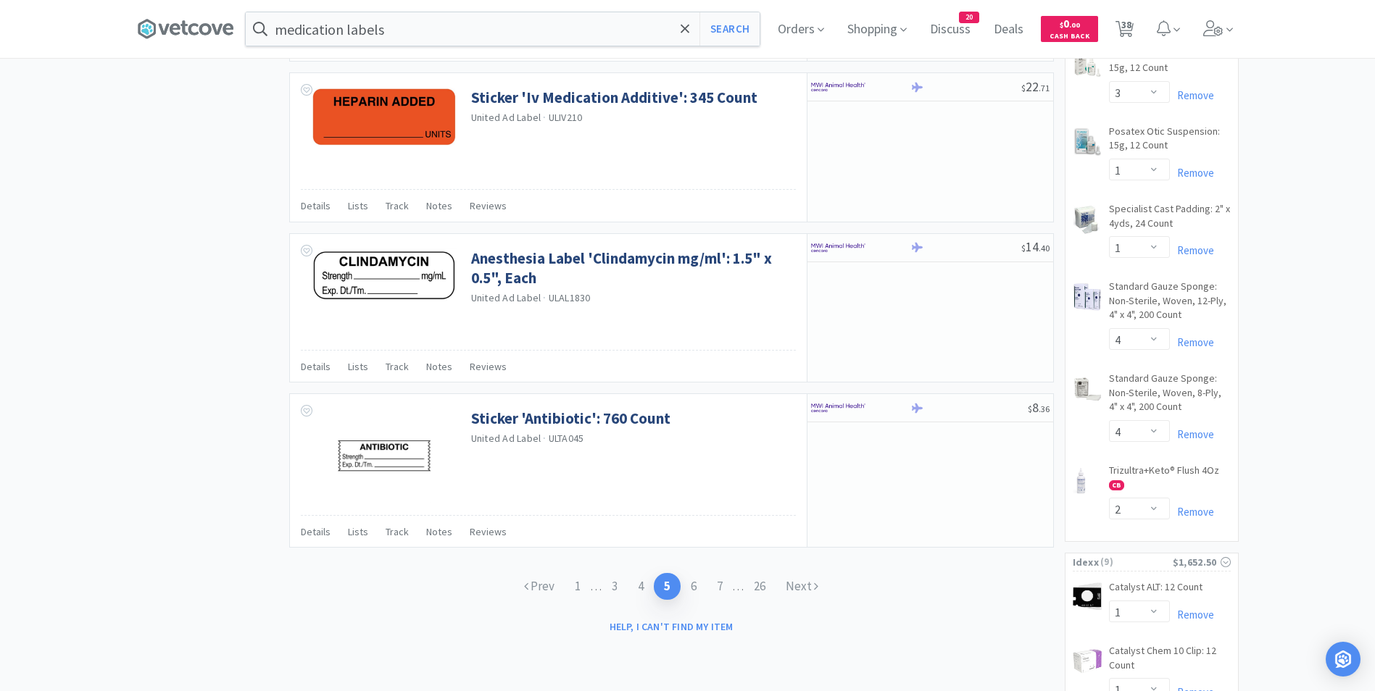
scroll to position [2002, 0]
click at [701, 581] on link "6" at bounding box center [694, 586] width 26 height 27
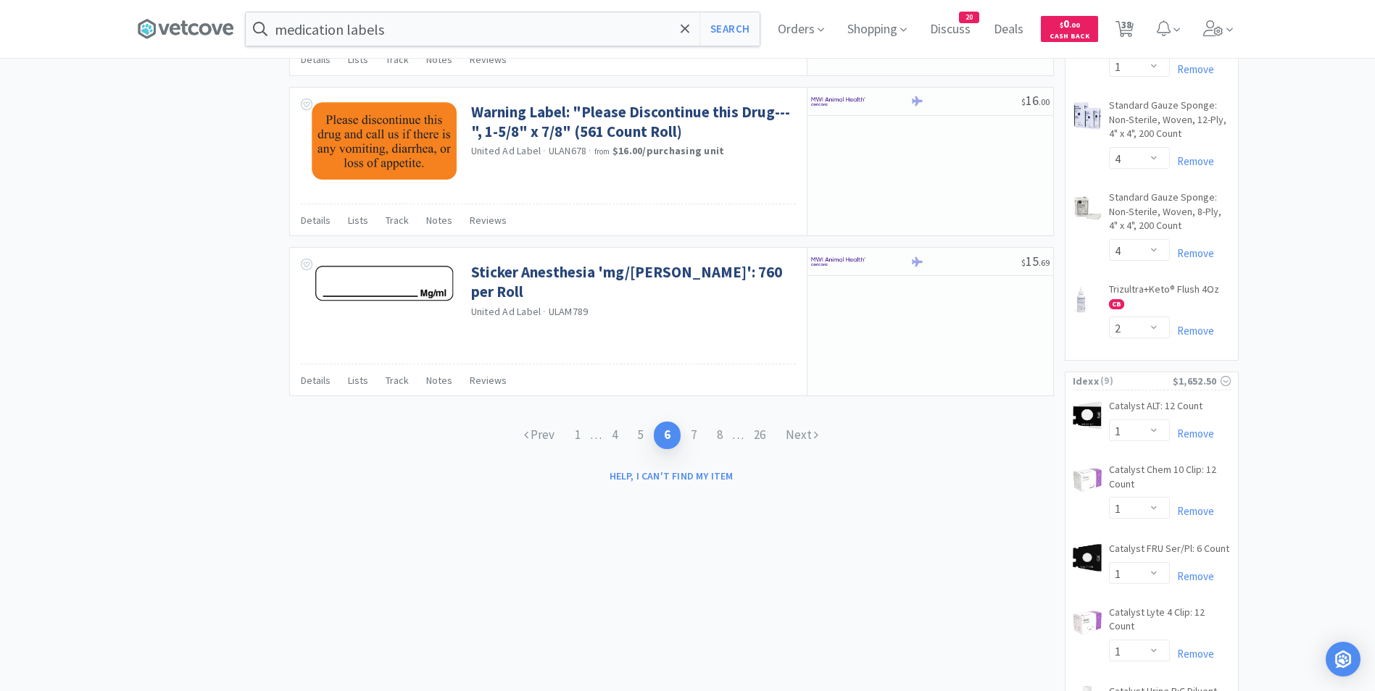
scroll to position [2185, 0]
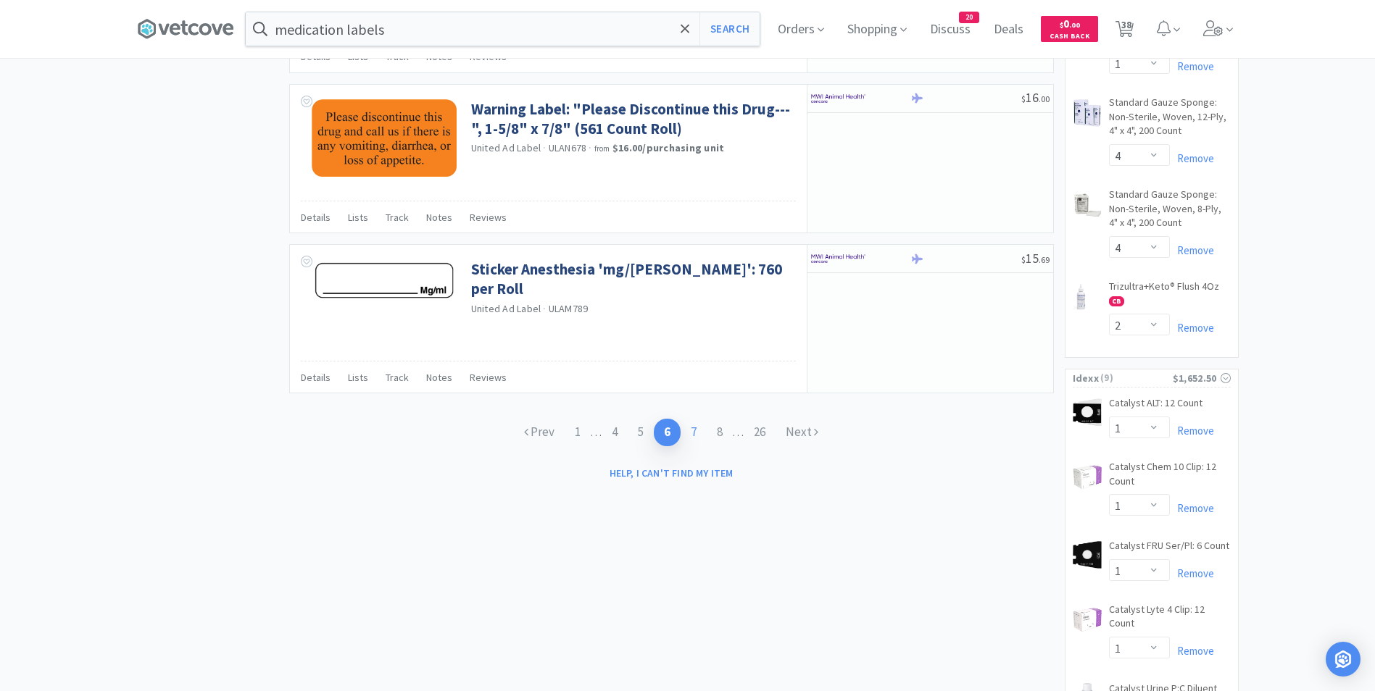
click at [694, 433] on link "7" at bounding box center [694, 432] width 26 height 27
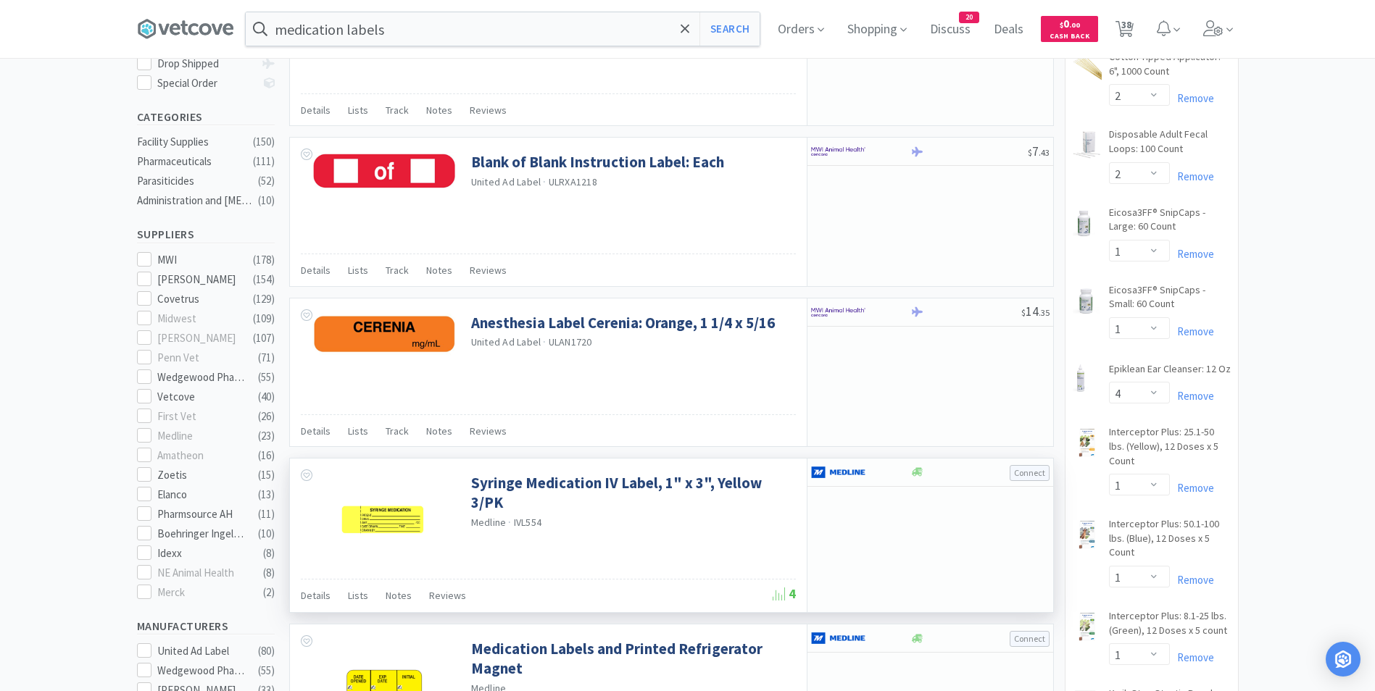
scroll to position [326, 0]
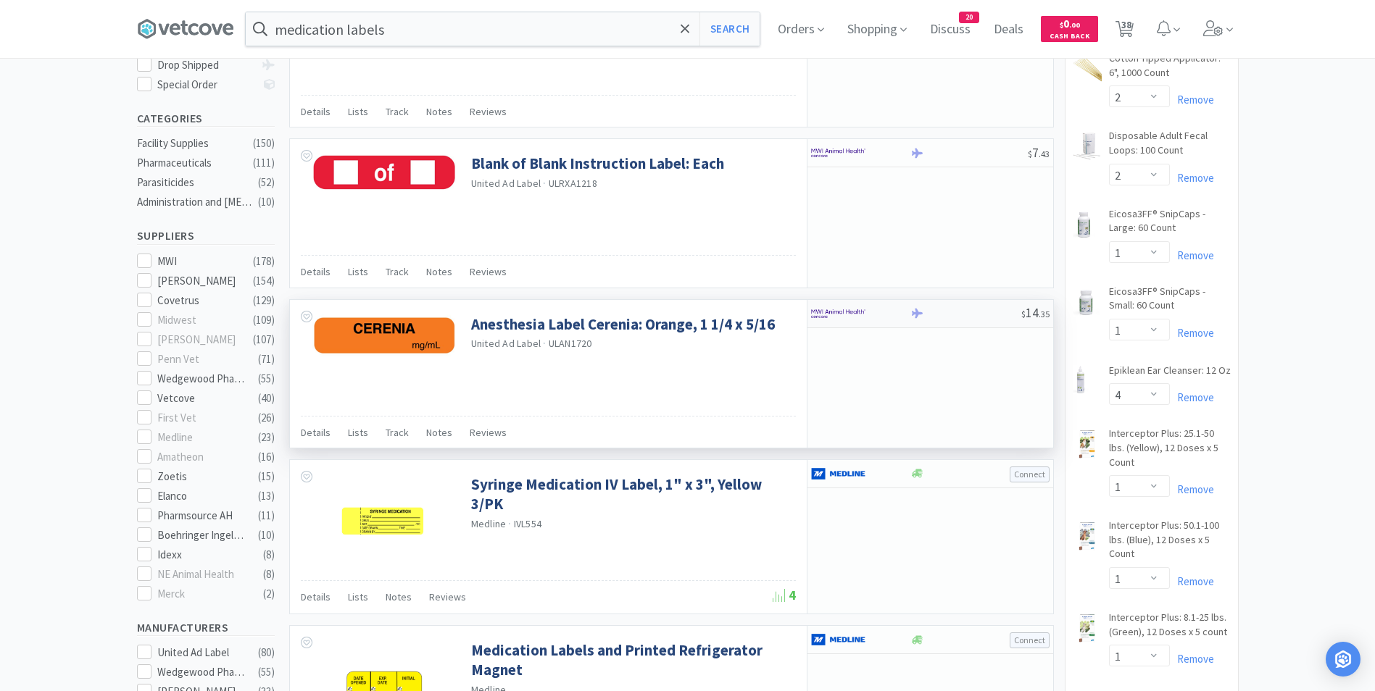
click at [945, 304] on div "$ 14 . 35" at bounding box center [930, 314] width 246 height 28
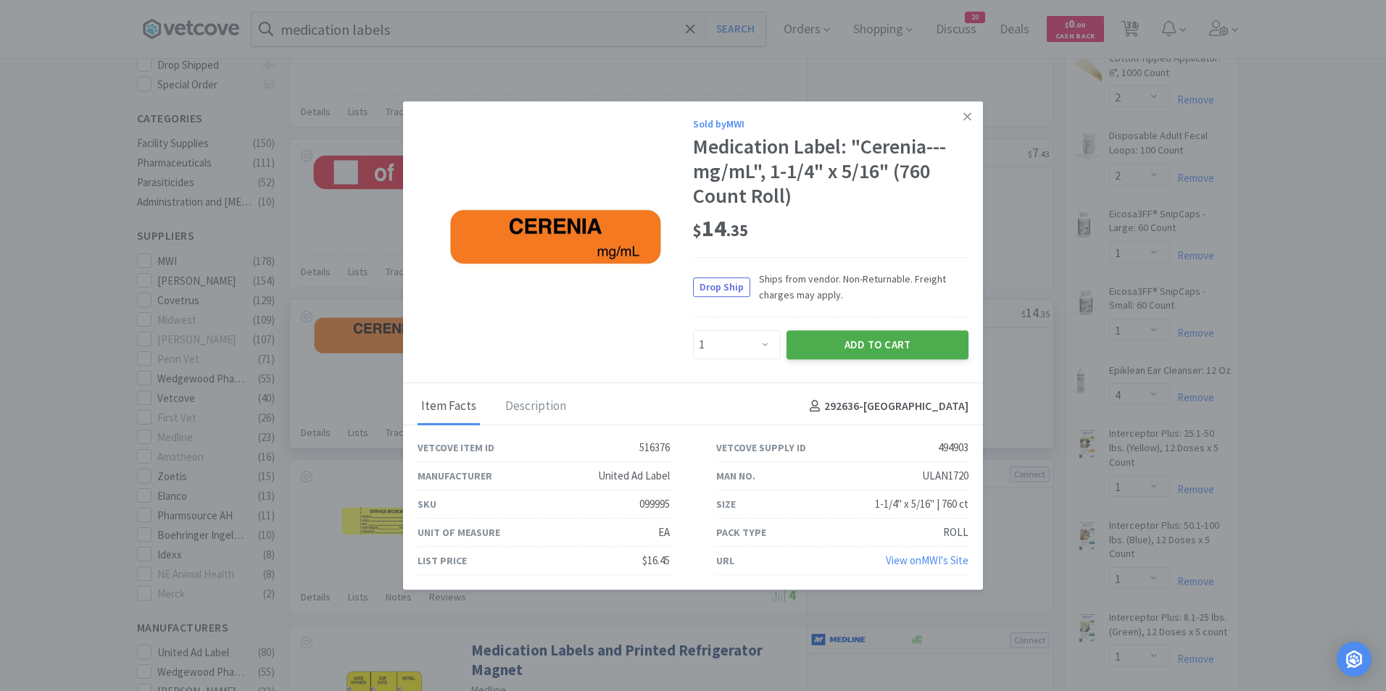
click at [891, 340] on button "Add to Cart" at bounding box center [877, 344] width 182 height 29
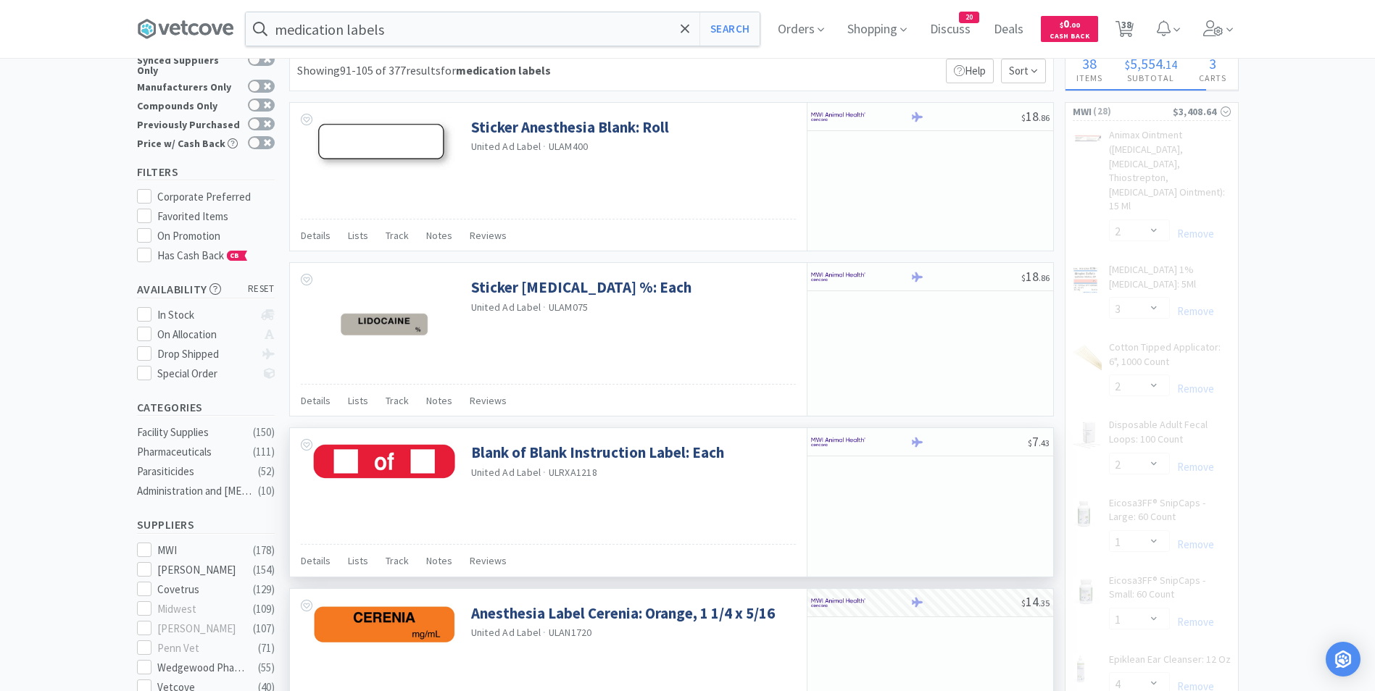
scroll to position [0, 0]
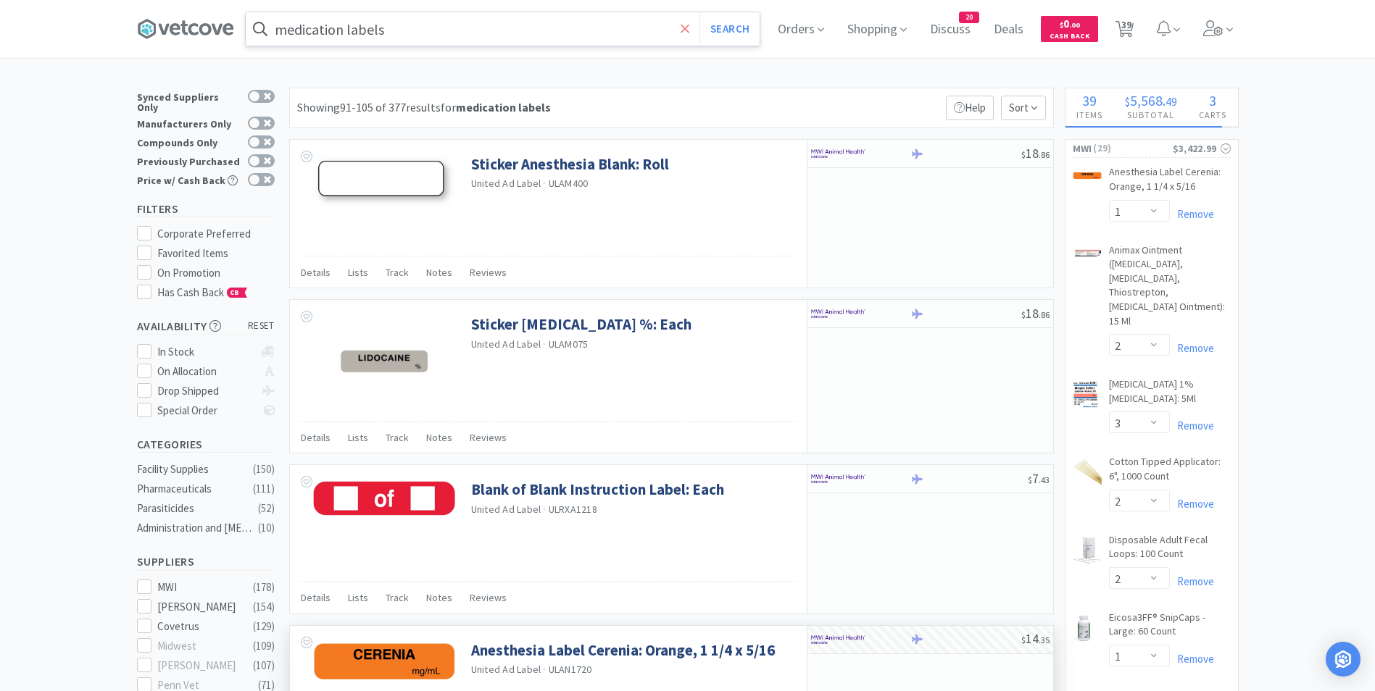
click at [686, 31] on icon at bounding box center [685, 29] width 9 height 14
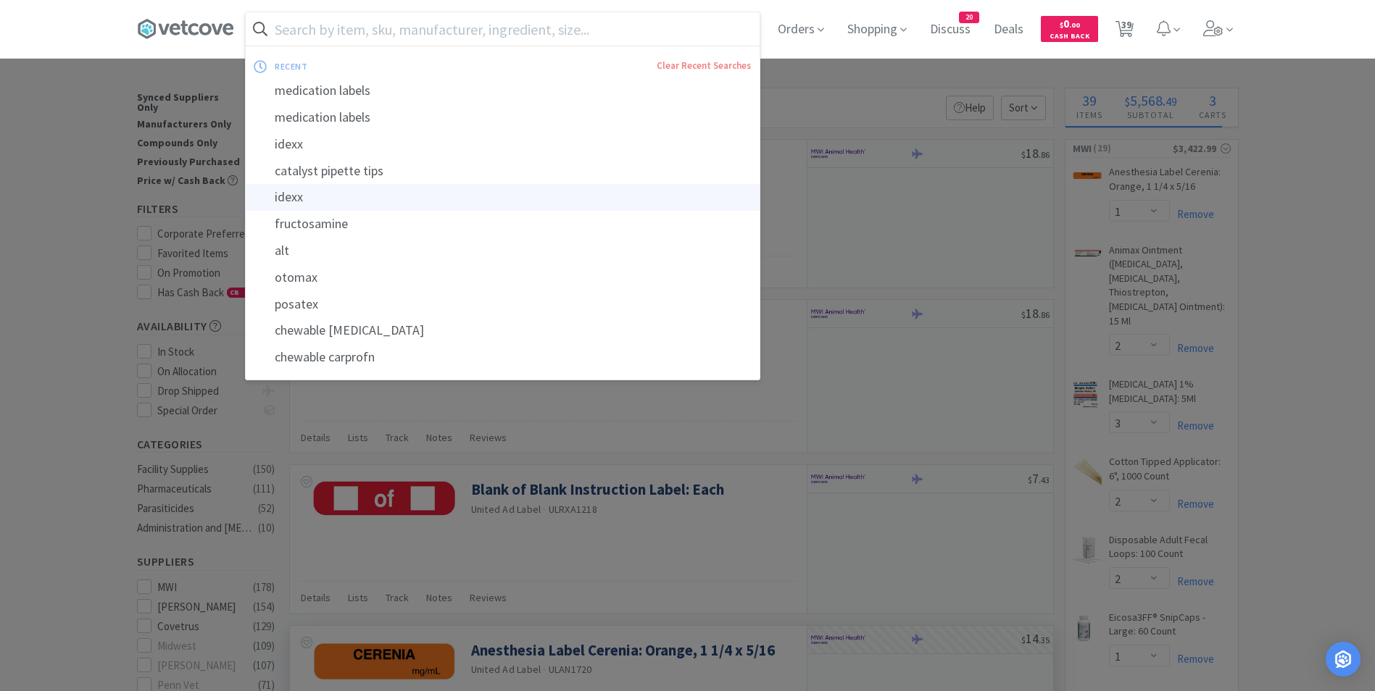
click at [322, 201] on div "idexx" at bounding box center [503, 197] width 514 height 27
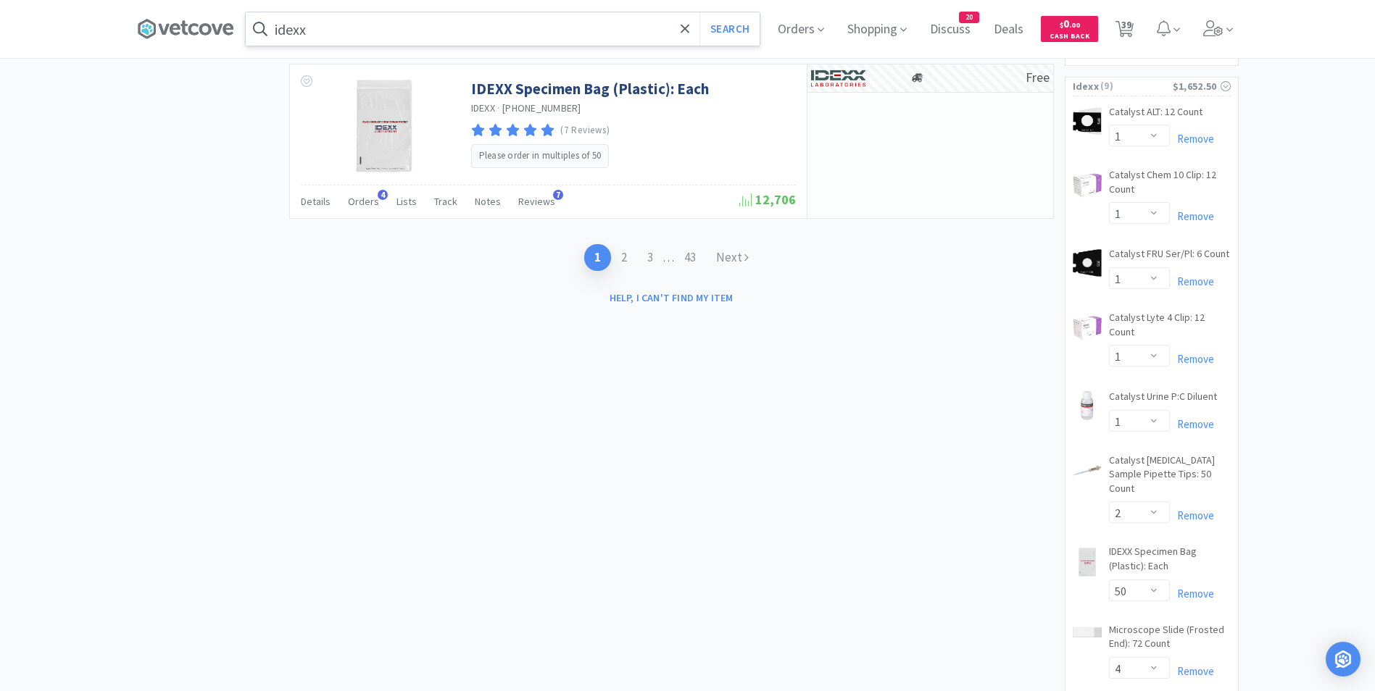
scroll to position [2555, 0]
click at [648, 255] on link "3" at bounding box center [650, 257] width 26 height 27
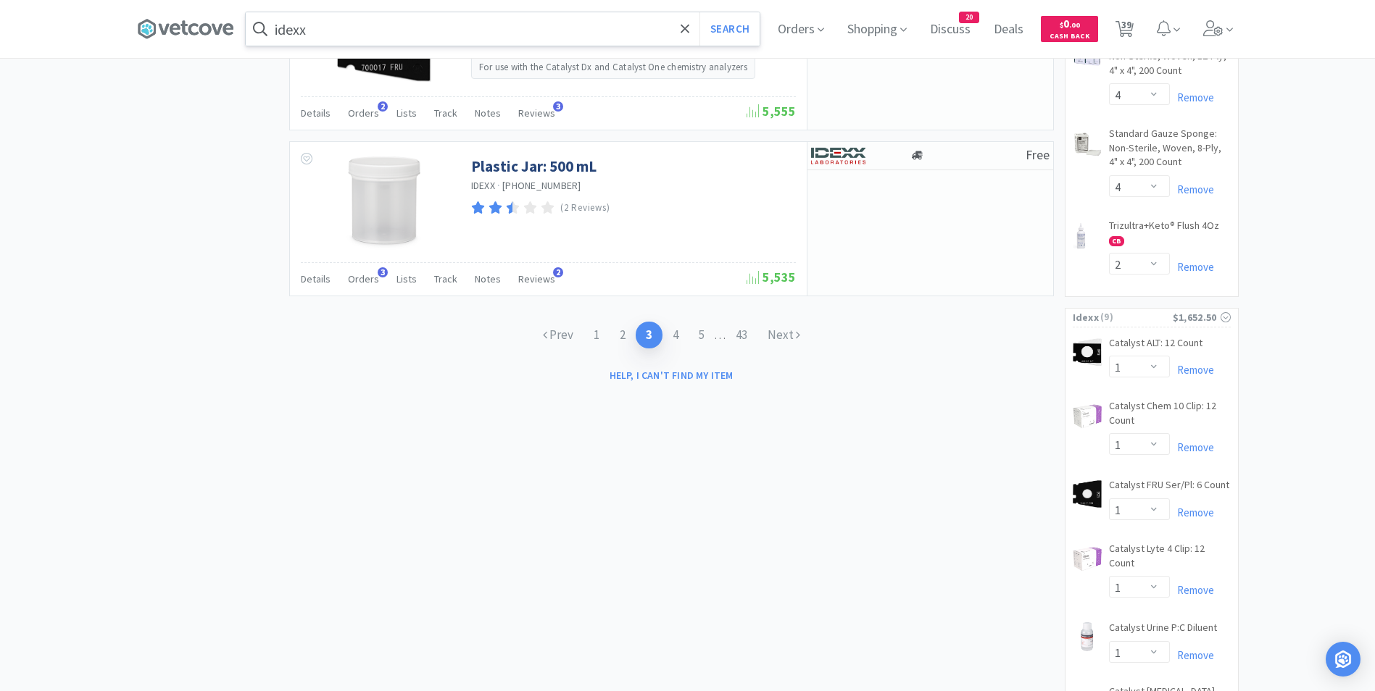
scroll to position [2321, 0]
click at [672, 338] on link "4" at bounding box center [675, 337] width 26 height 27
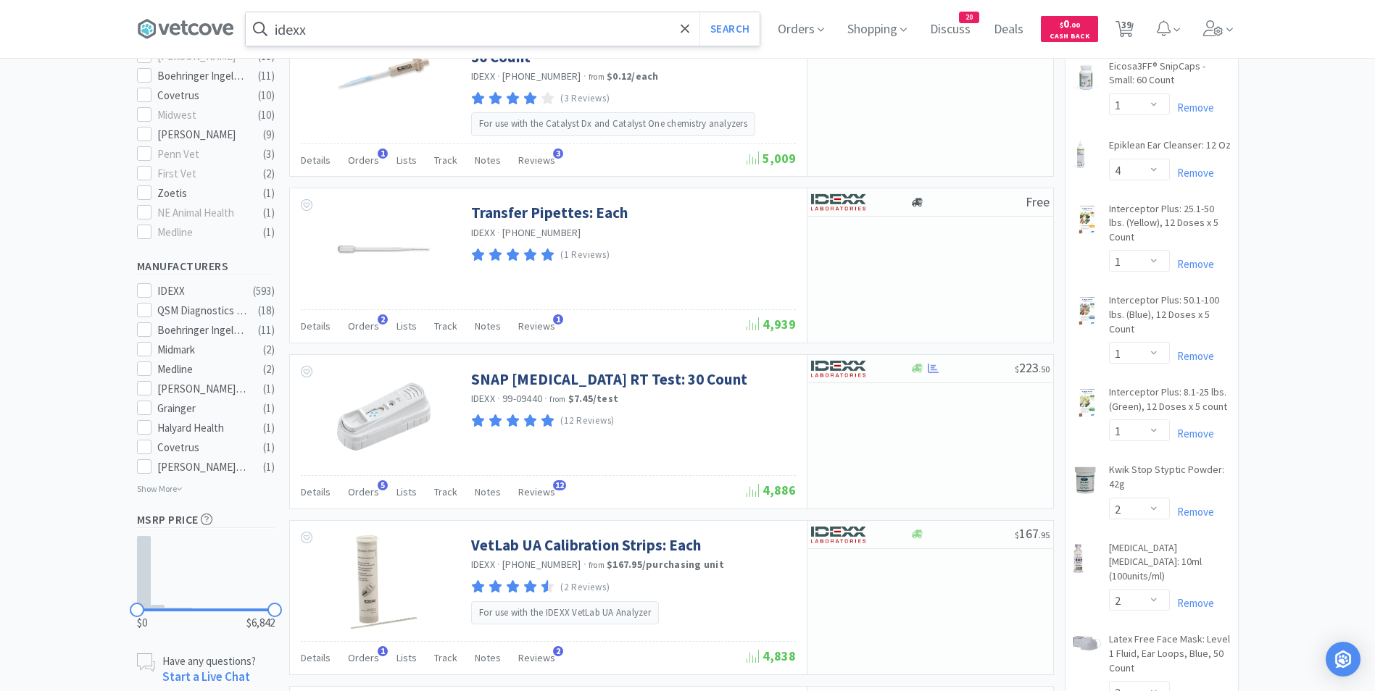
scroll to position [628, 0]
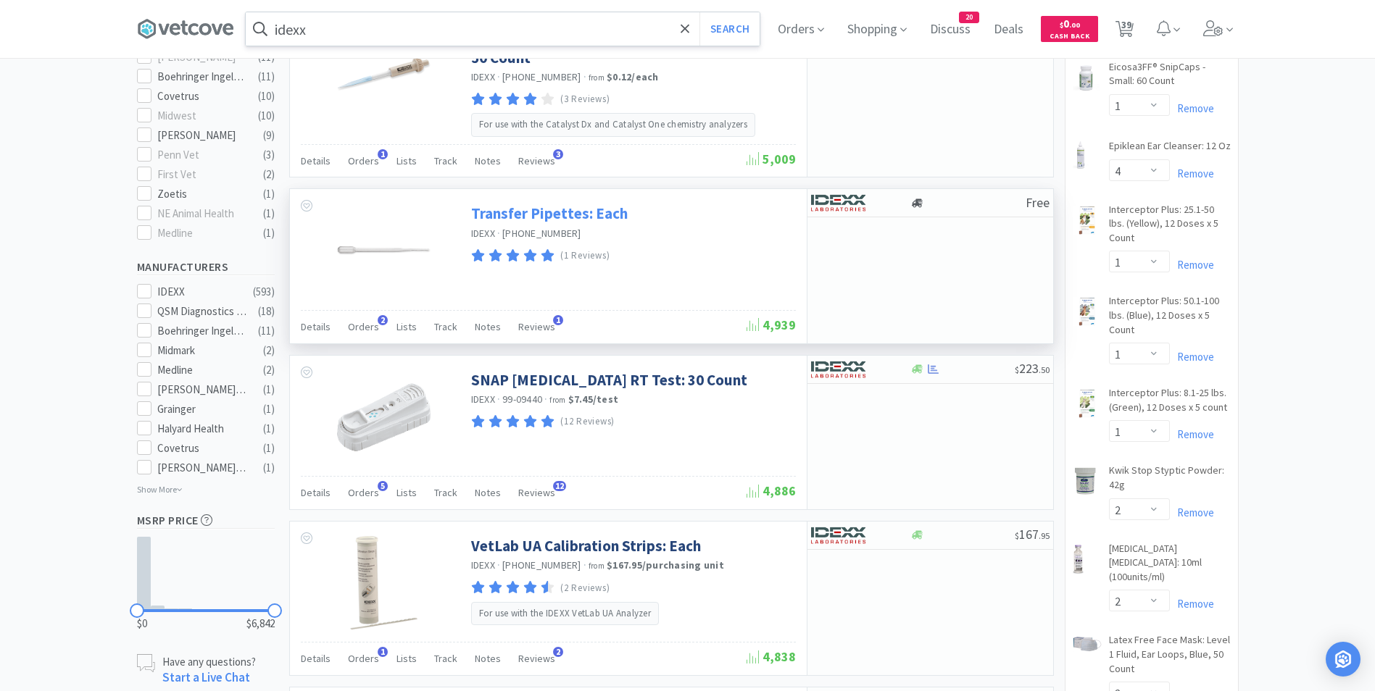
click at [594, 207] on link "Transfer Pipettes: Each" at bounding box center [549, 214] width 157 height 20
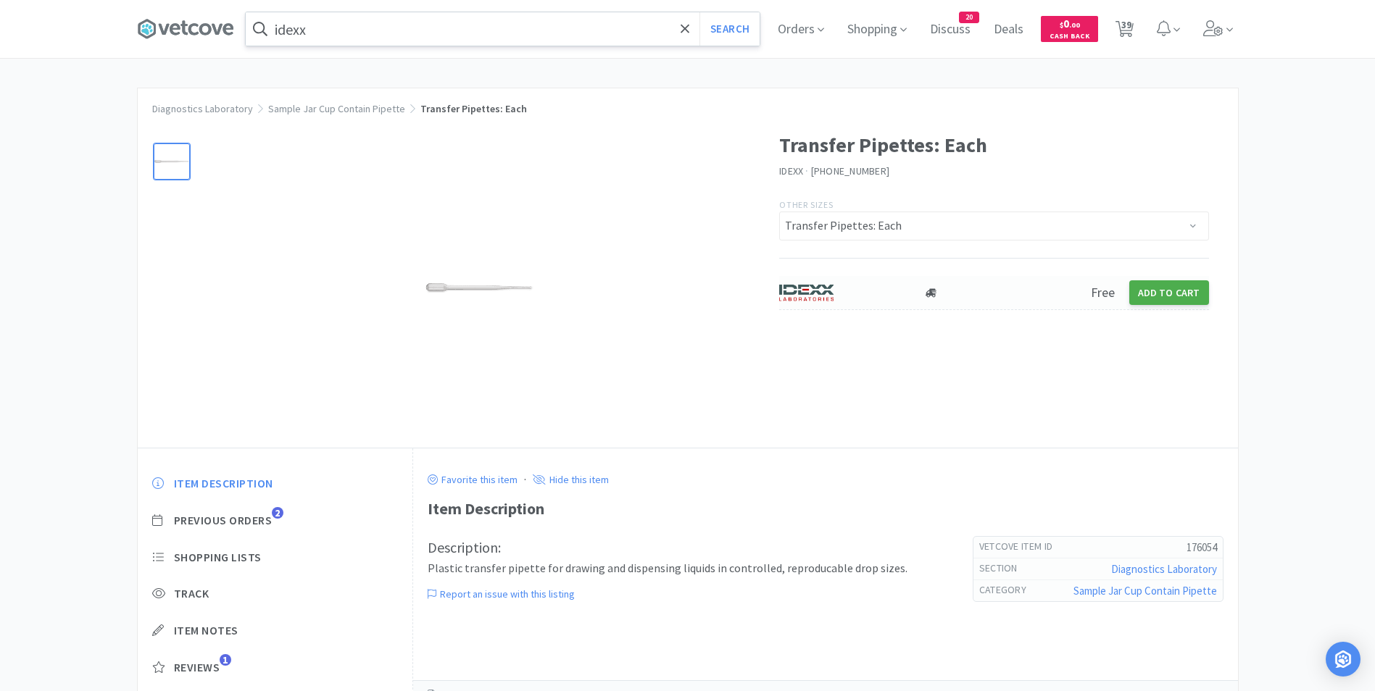
click at [1157, 293] on button "Add to Cart" at bounding box center [1169, 292] width 80 height 25
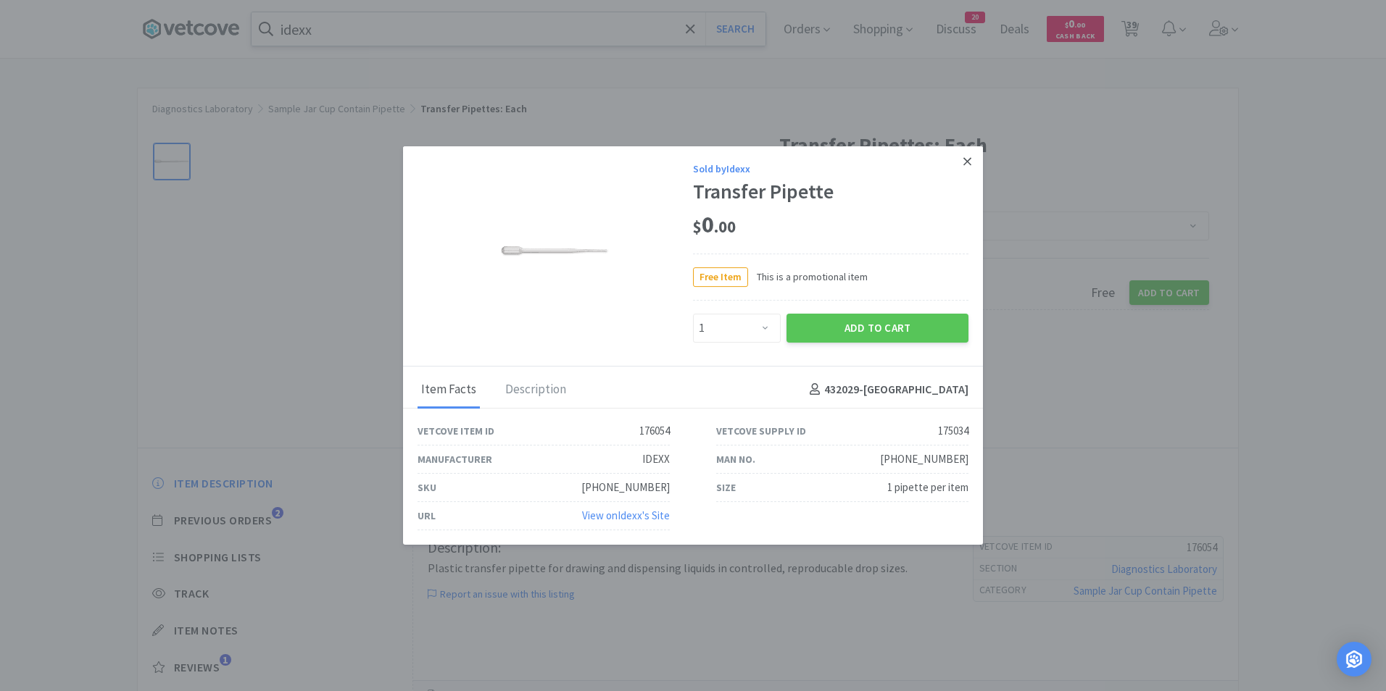
click at [974, 154] on link at bounding box center [966, 161] width 25 height 31
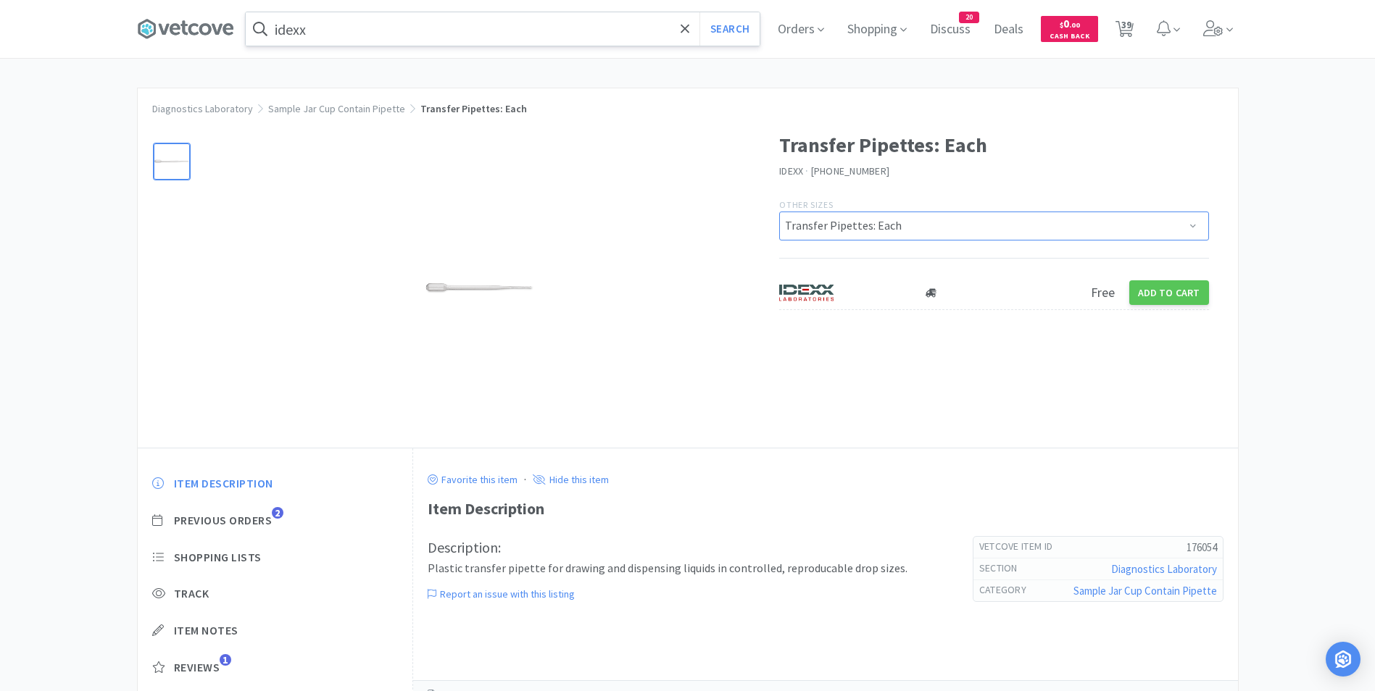
click at [954, 228] on select "Transfer Pipettes: Each Transfer Pipettes: 1ml, 500 Count" at bounding box center [994, 226] width 430 height 29
click at [779, 212] on select "Transfer Pipettes: Each Transfer Pipettes: 1ml, 500 Count" at bounding box center [994, 226] width 430 height 29
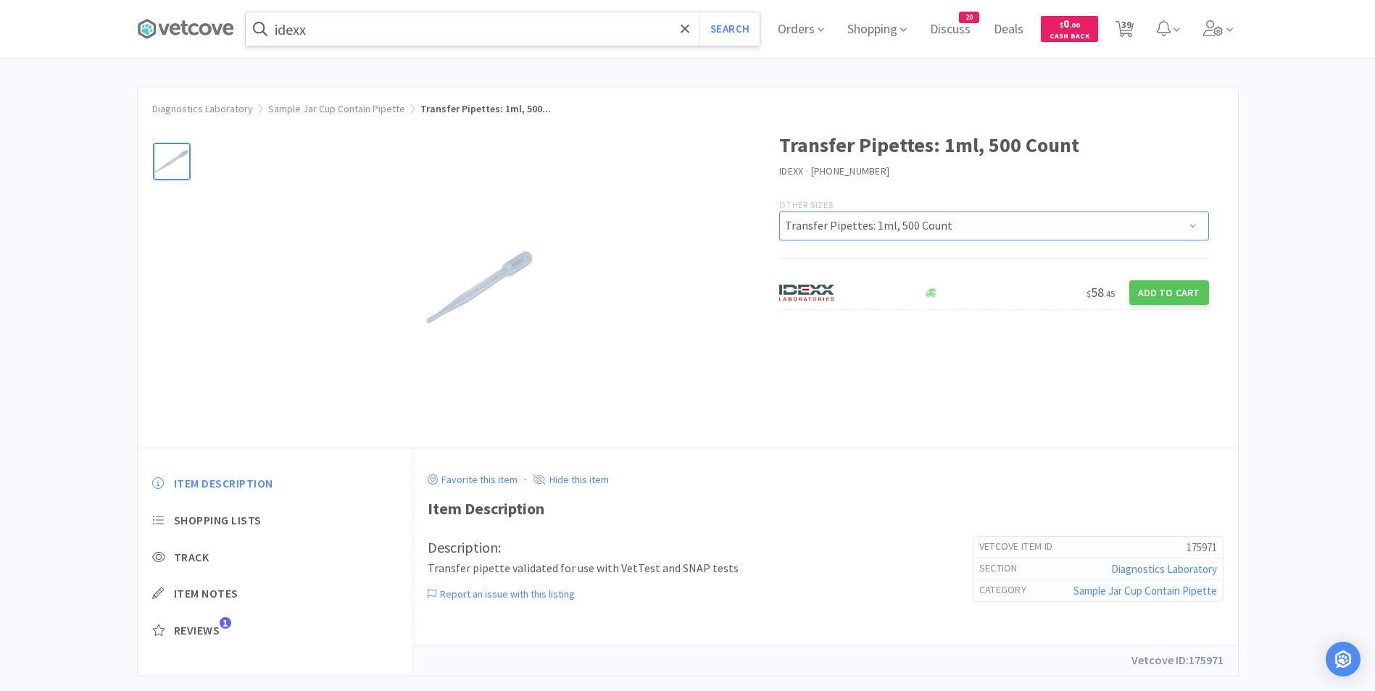
click at [943, 230] on select "Transfer Pipettes: Each Transfer Pipettes: 1ml, 500 Count" at bounding box center [994, 226] width 430 height 29
click at [779, 212] on select "Transfer Pipettes: Each Transfer Pipettes: 1ml, 500 Count" at bounding box center [994, 226] width 430 height 29
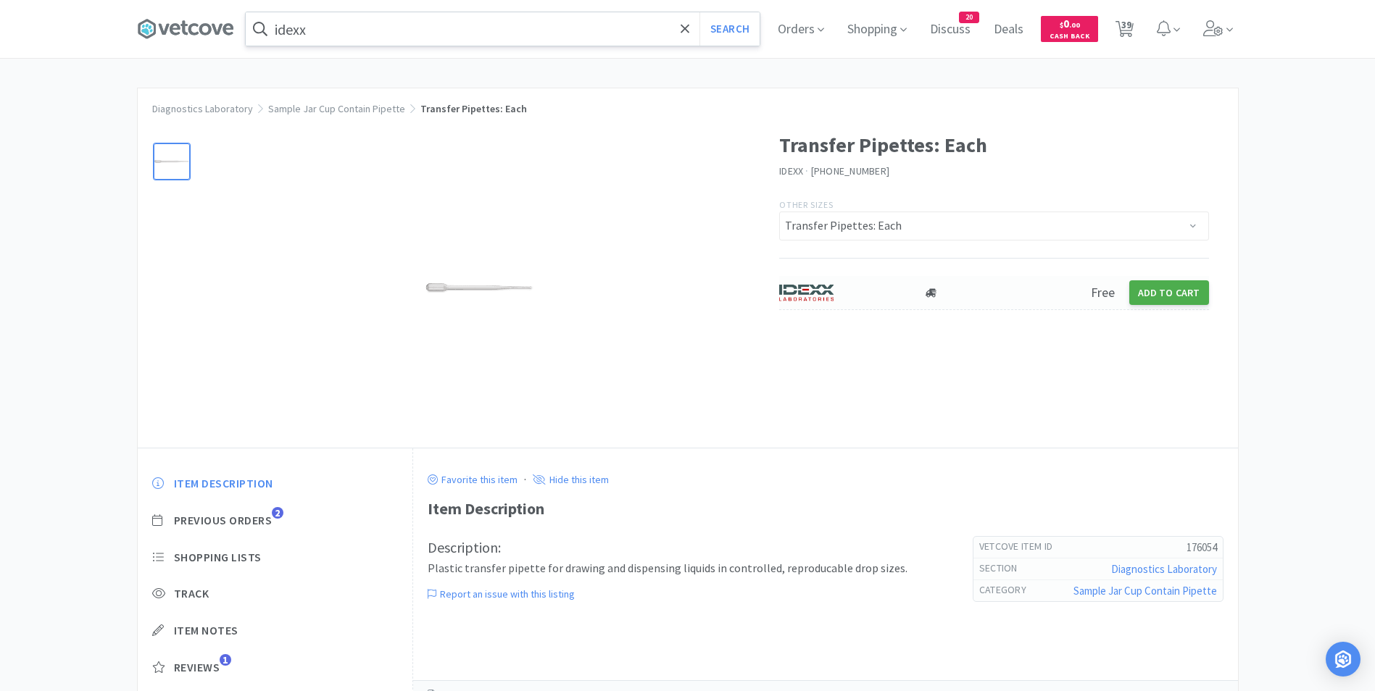
click at [1176, 291] on button "Add to Cart" at bounding box center [1169, 292] width 80 height 25
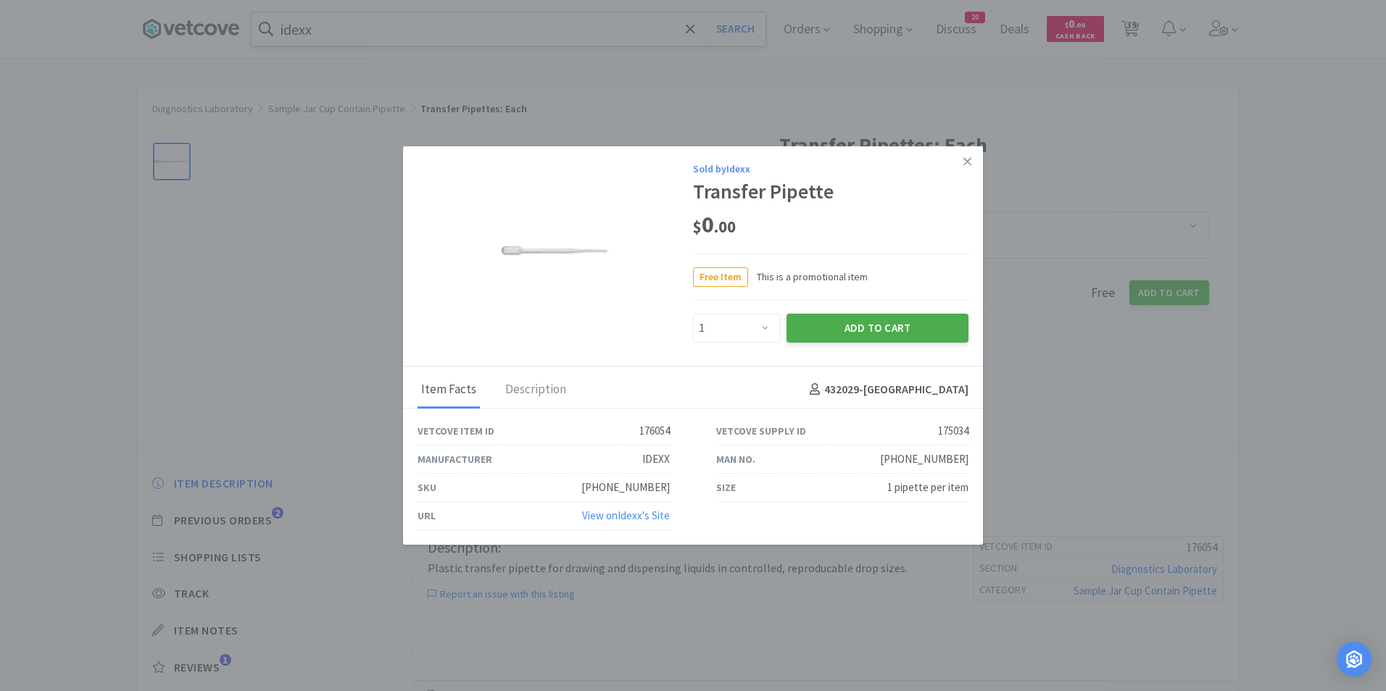
click at [911, 324] on button "Add to Cart" at bounding box center [877, 328] width 182 height 29
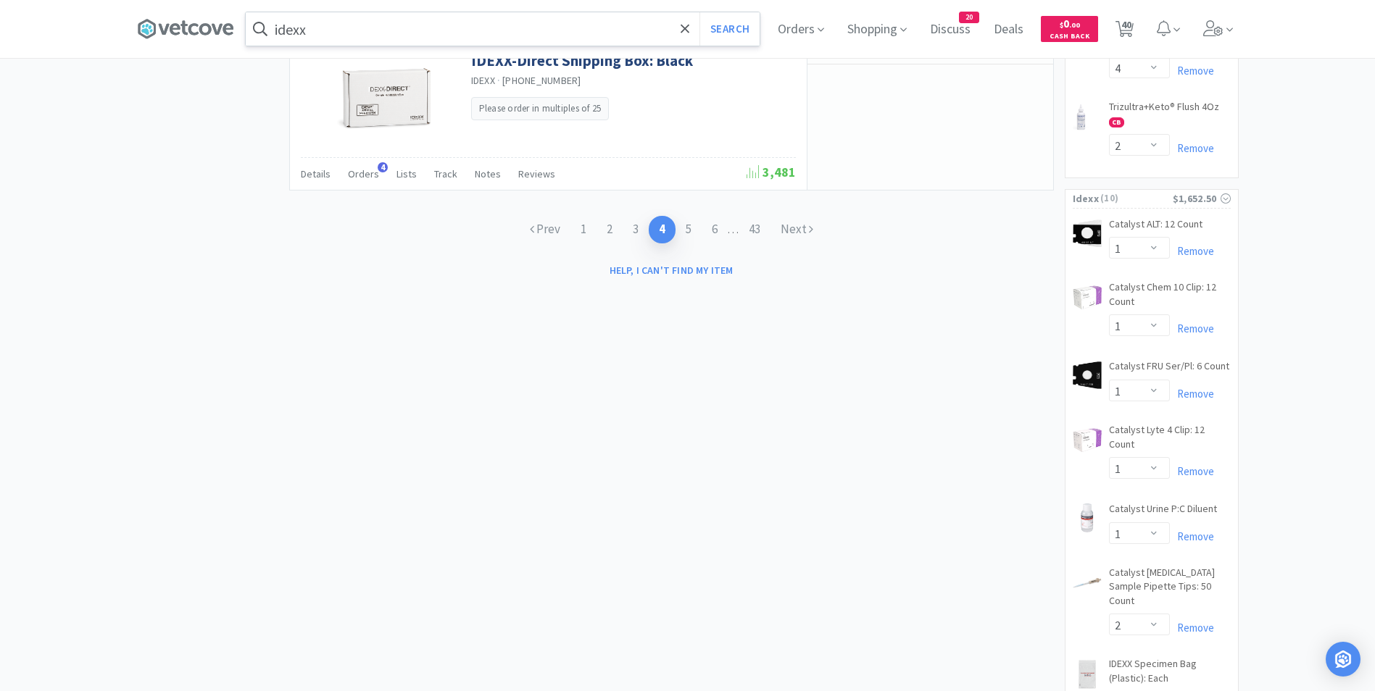
scroll to position [2222, 0]
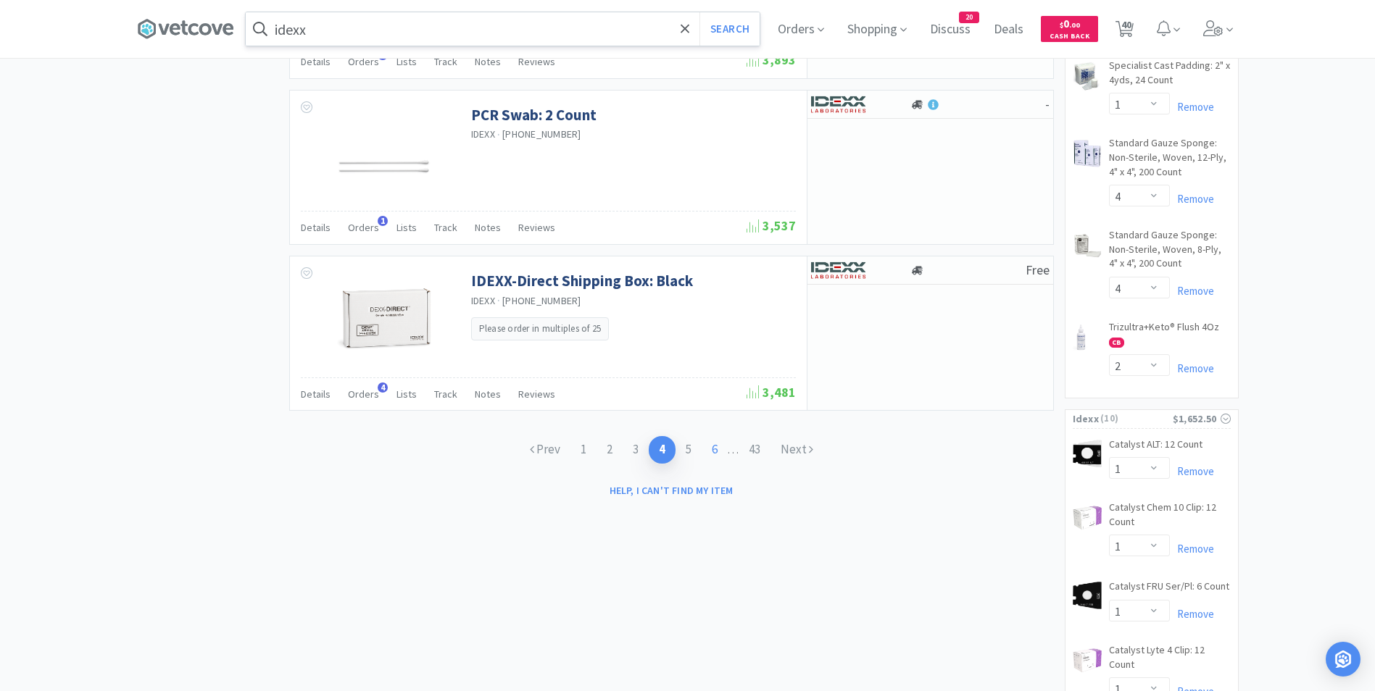
click at [717, 449] on link "6" at bounding box center [715, 449] width 26 height 27
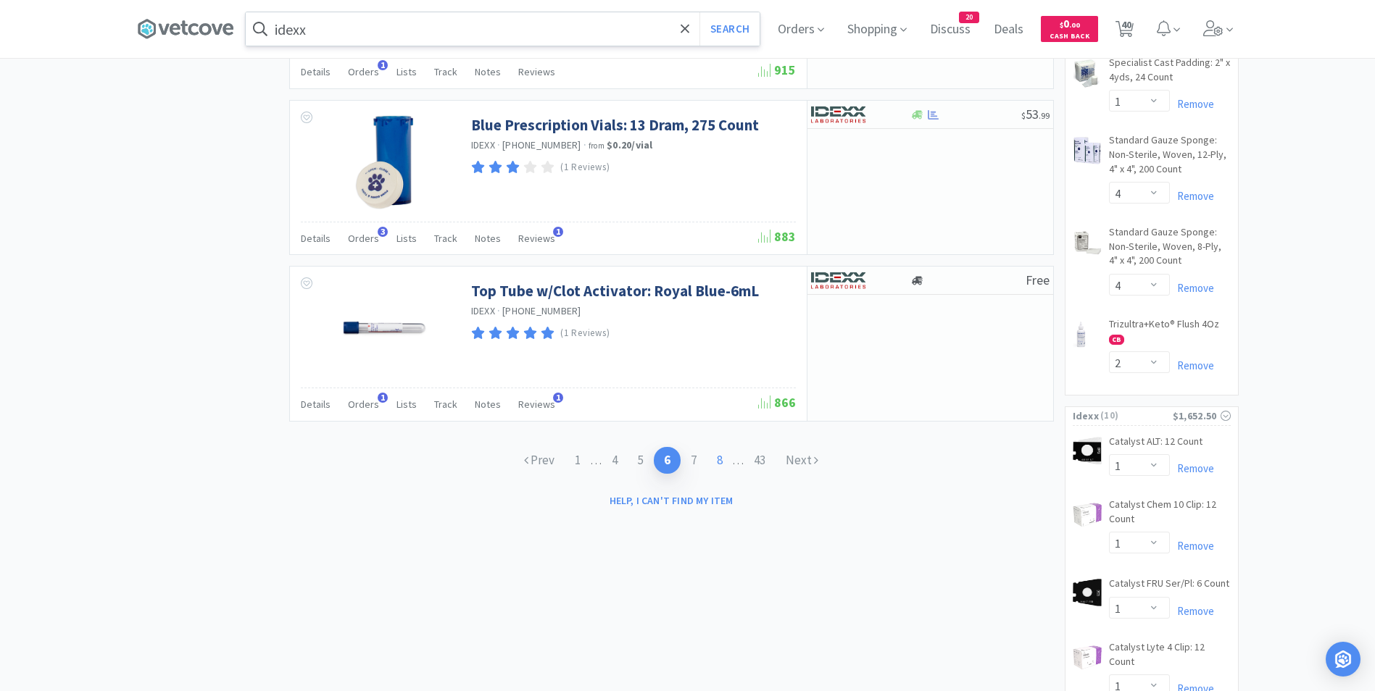
scroll to position [2226, 0]
click at [691, 456] on link "7" at bounding box center [694, 459] width 26 height 27
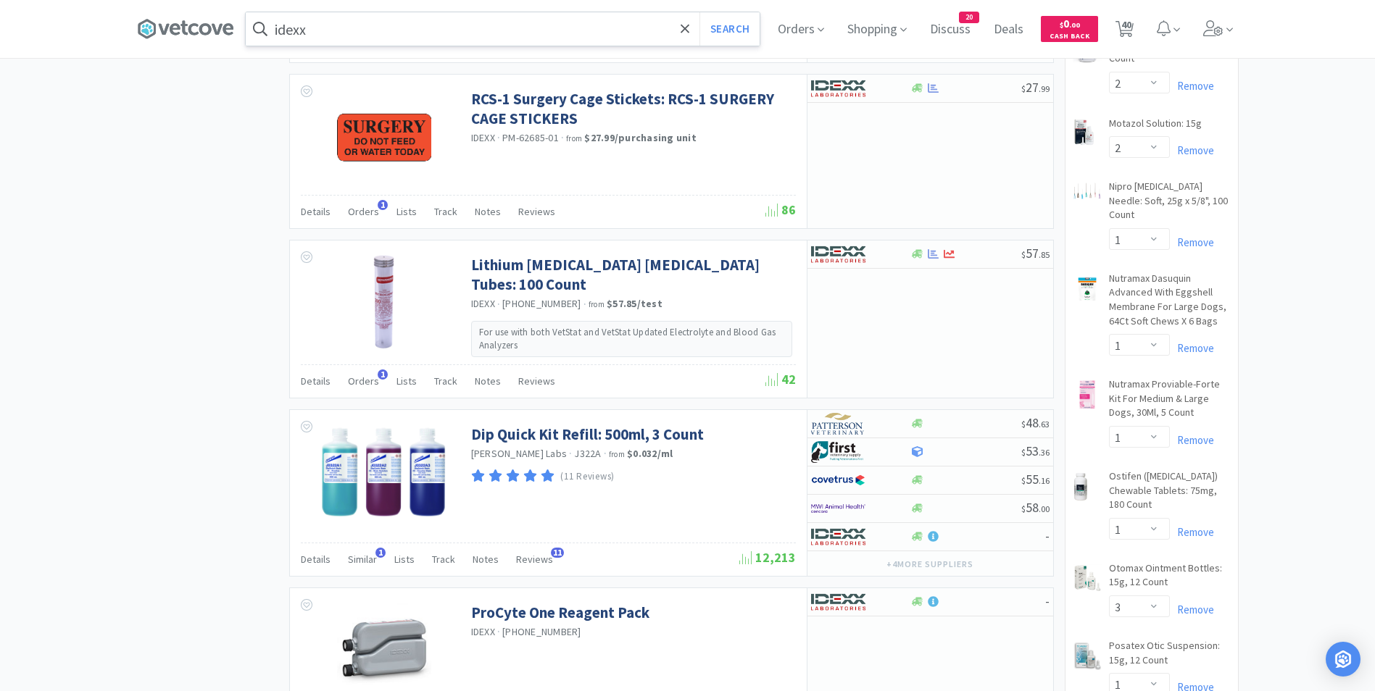
scroll to position [1563, 0]
click at [689, 27] on icon at bounding box center [685, 29] width 9 height 14
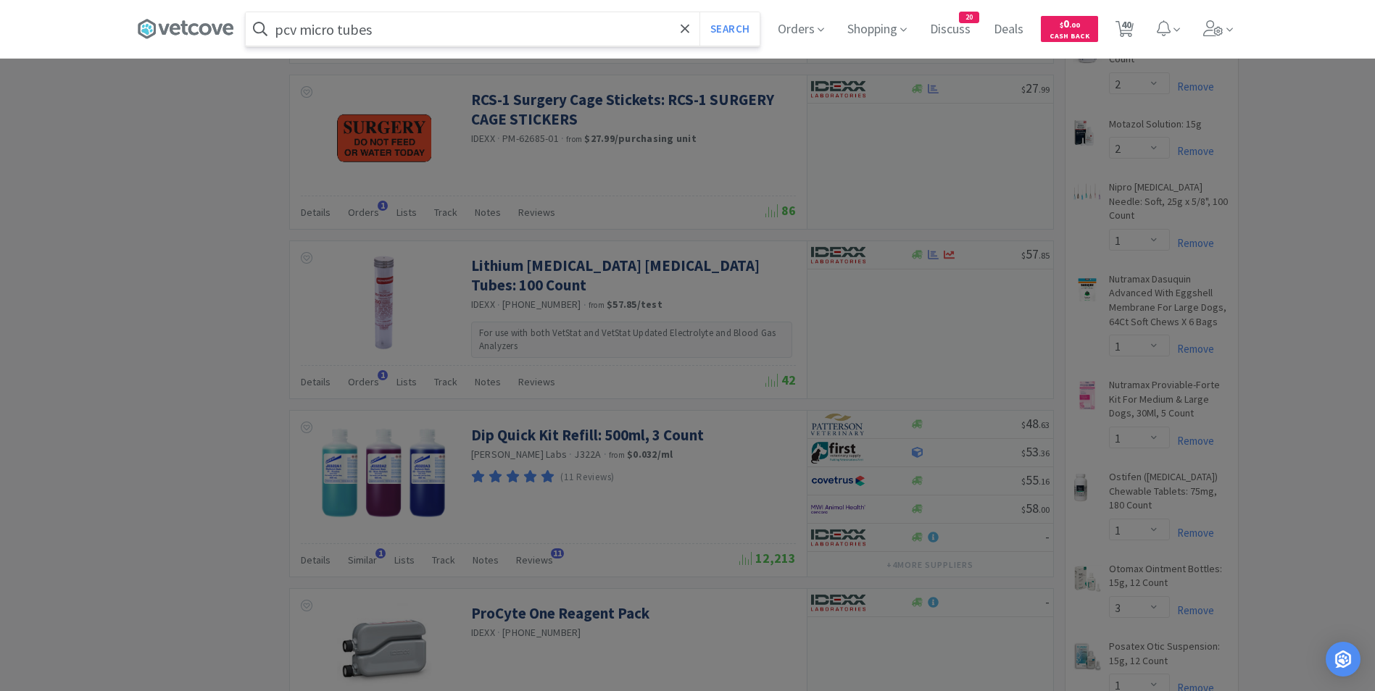
click at [699, 12] on button "Search" at bounding box center [729, 28] width 60 height 33
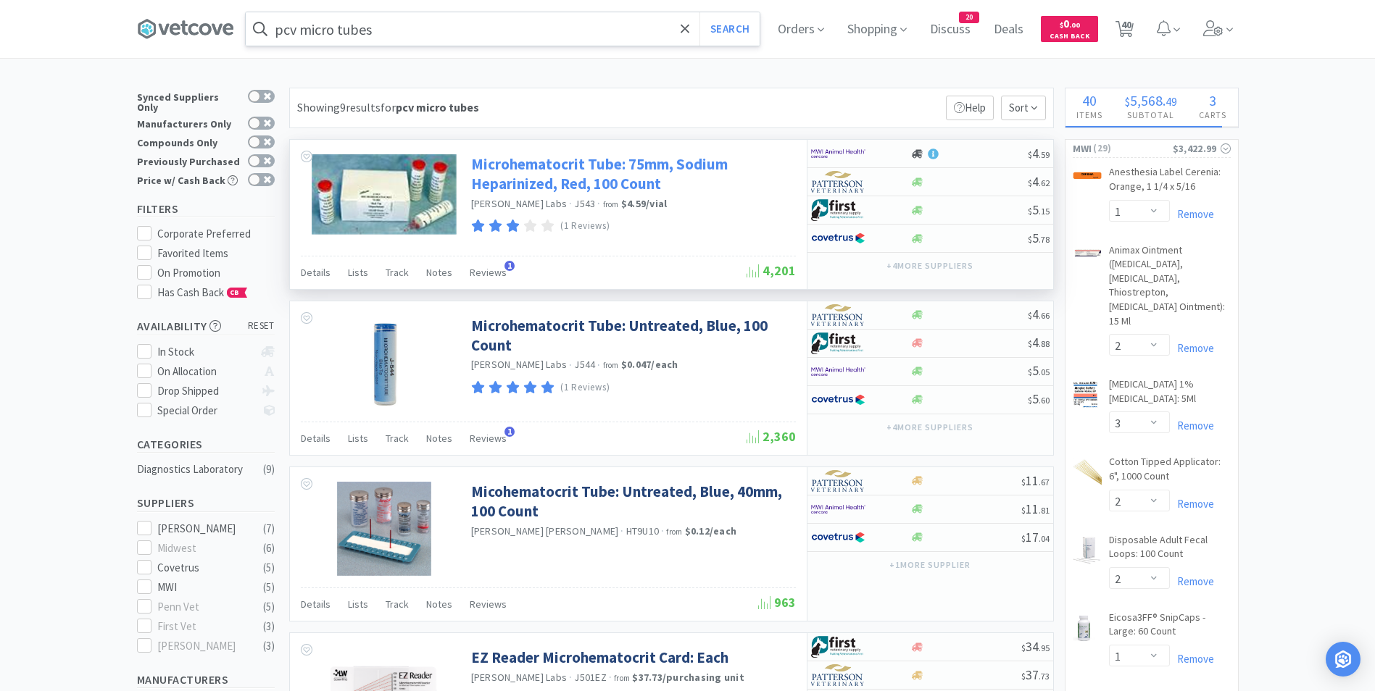
click at [599, 186] on link "Microhematocrit Tube: 75mm, Sodium Heparinized, Red, 100 Count" at bounding box center [631, 174] width 321 height 40
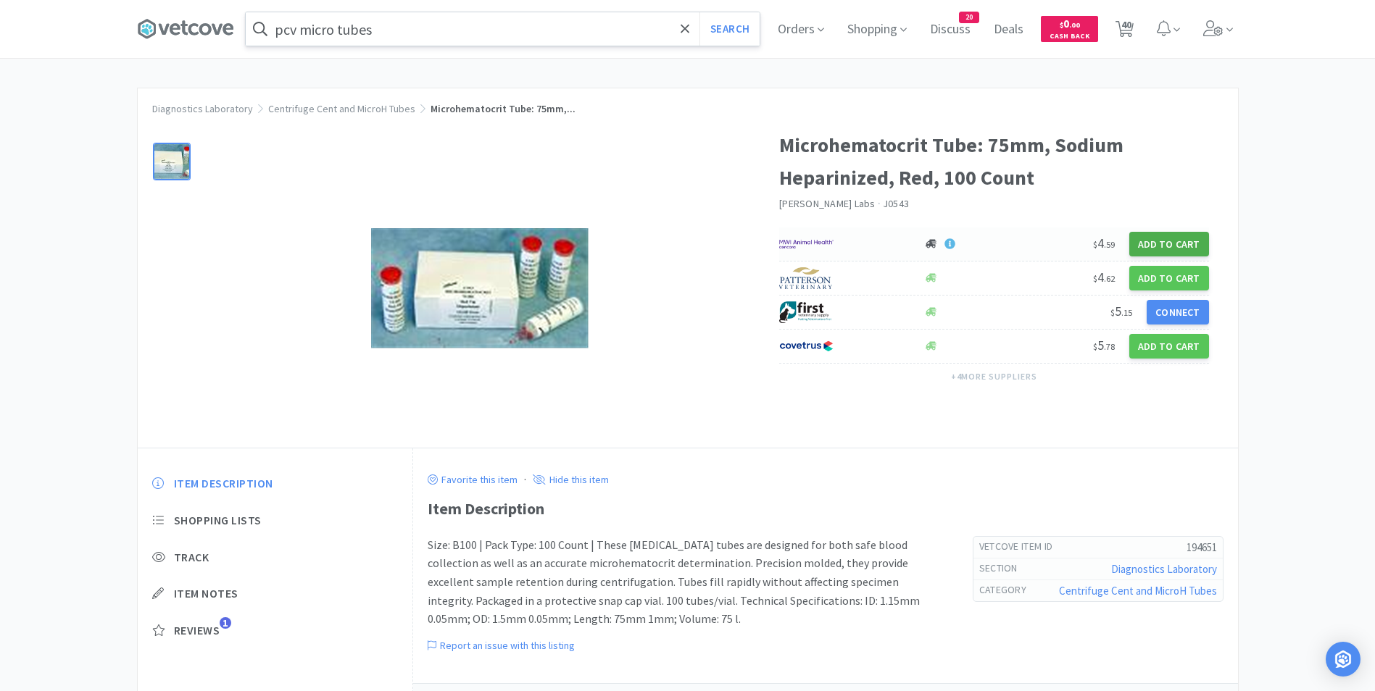
click at [1165, 237] on button "Add to Cart" at bounding box center [1169, 244] width 80 height 25
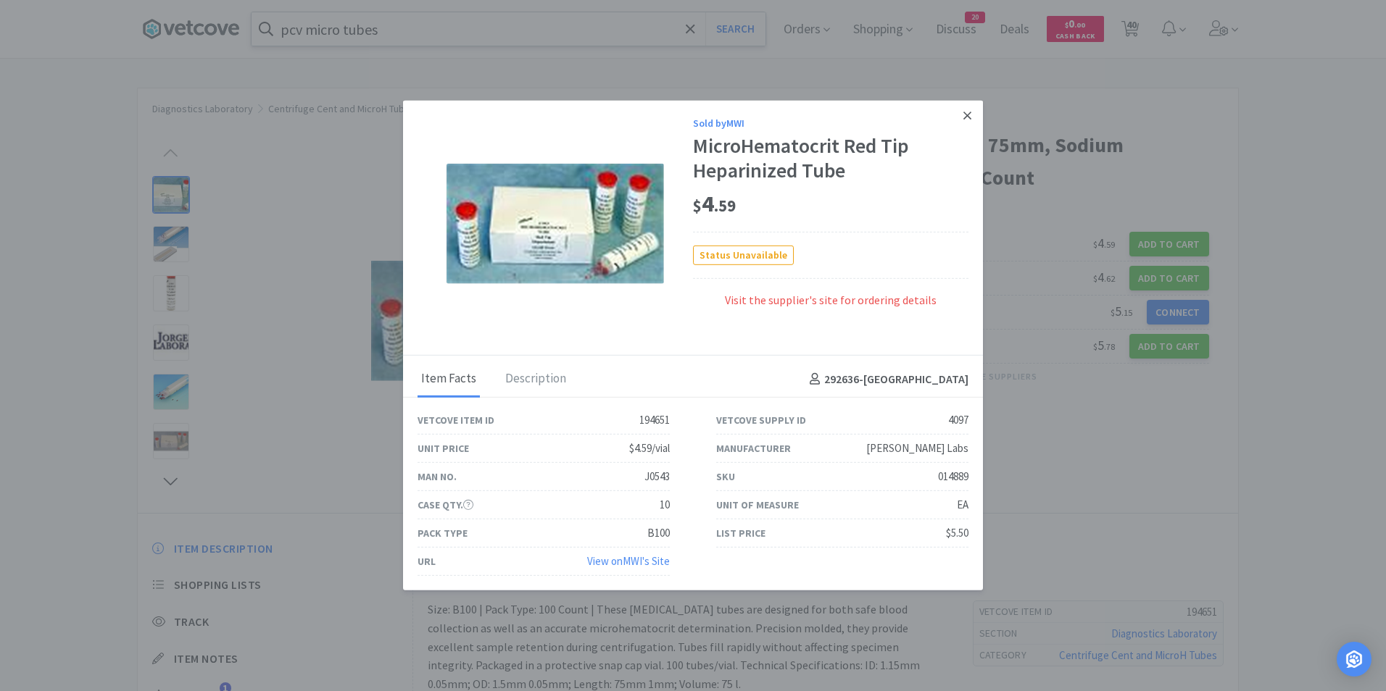
click at [968, 113] on icon at bounding box center [967, 115] width 8 height 13
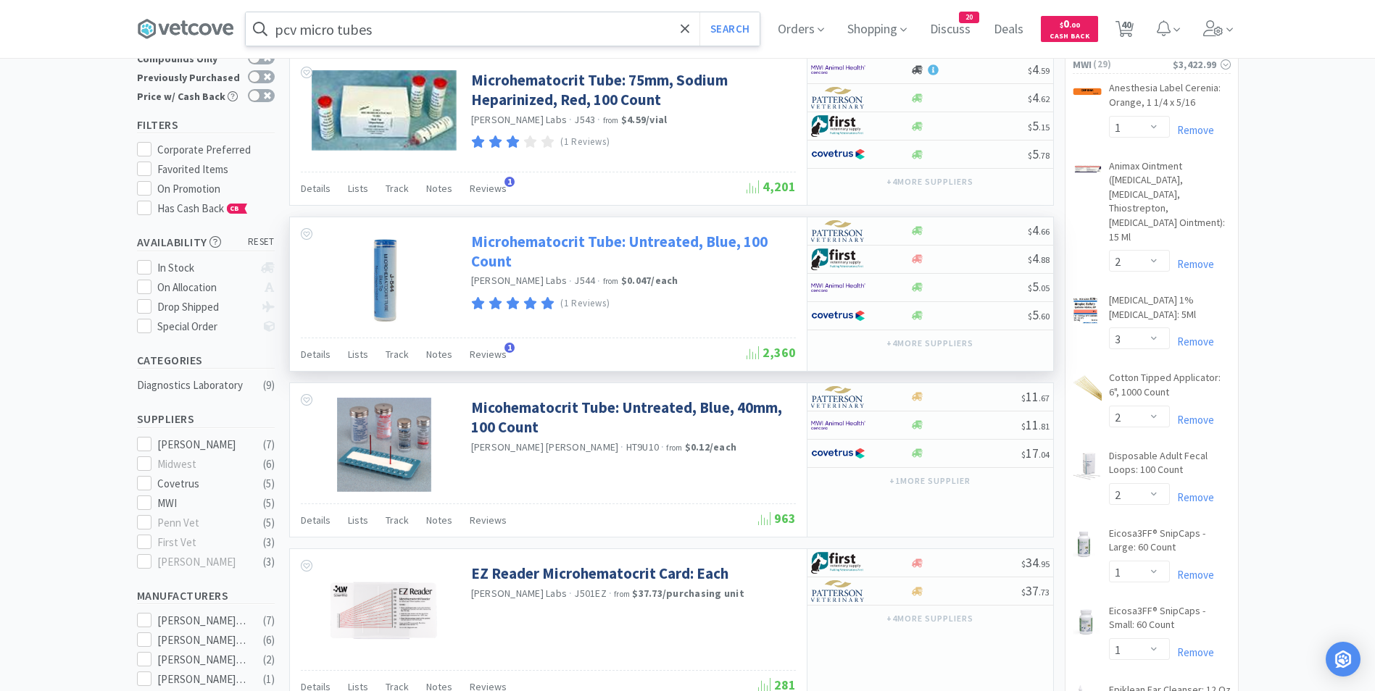
scroll to position [78, 0]
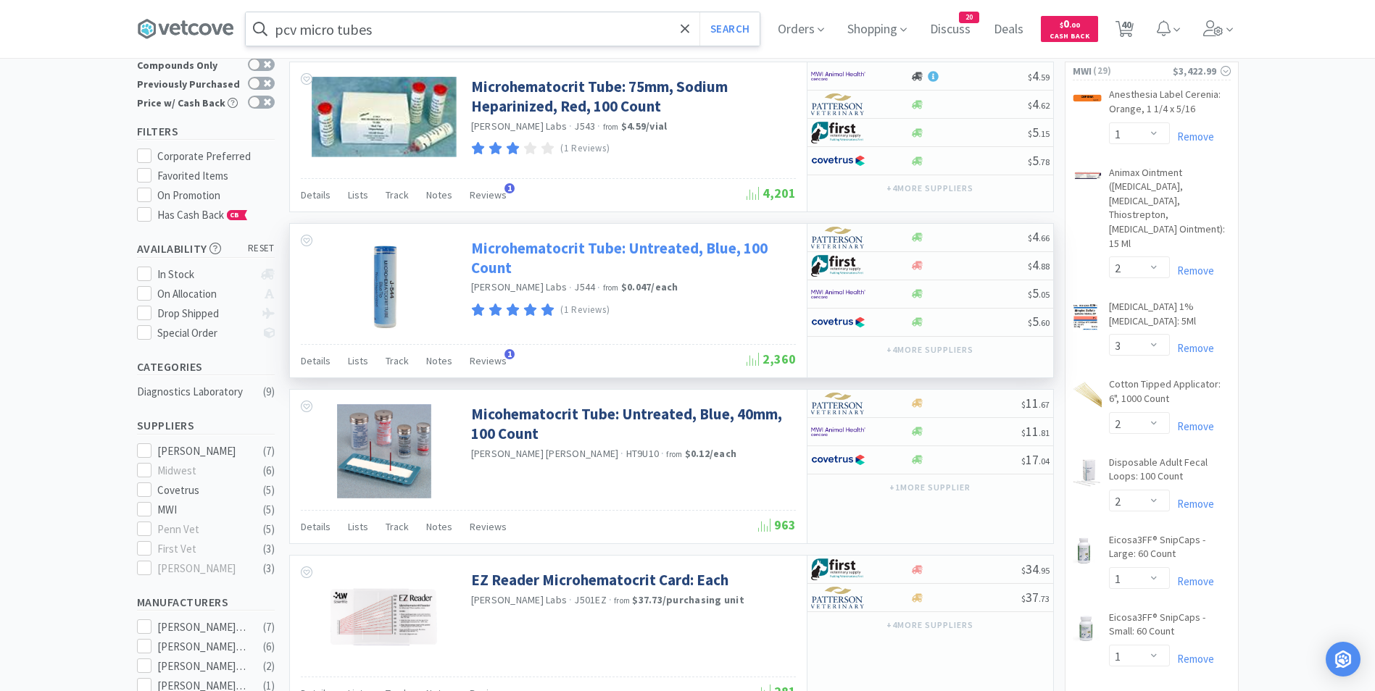
click at [511, 246] on link "Microhematocrit Tube: Untreated, Blue, 100 Count" at bounding box center [631, 258] width 321 height 40
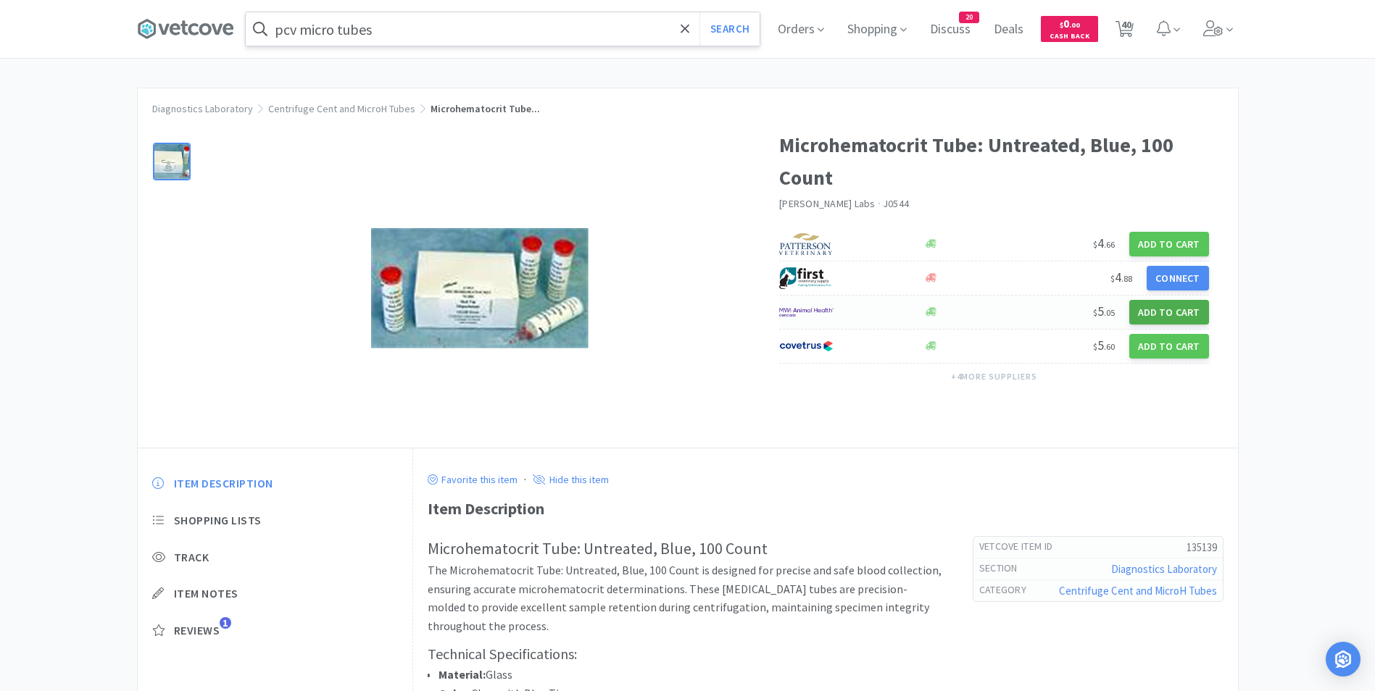
click at [1155, 305] on button "Add to Cart" at bounding box center [1169, 312] width 80 height 25
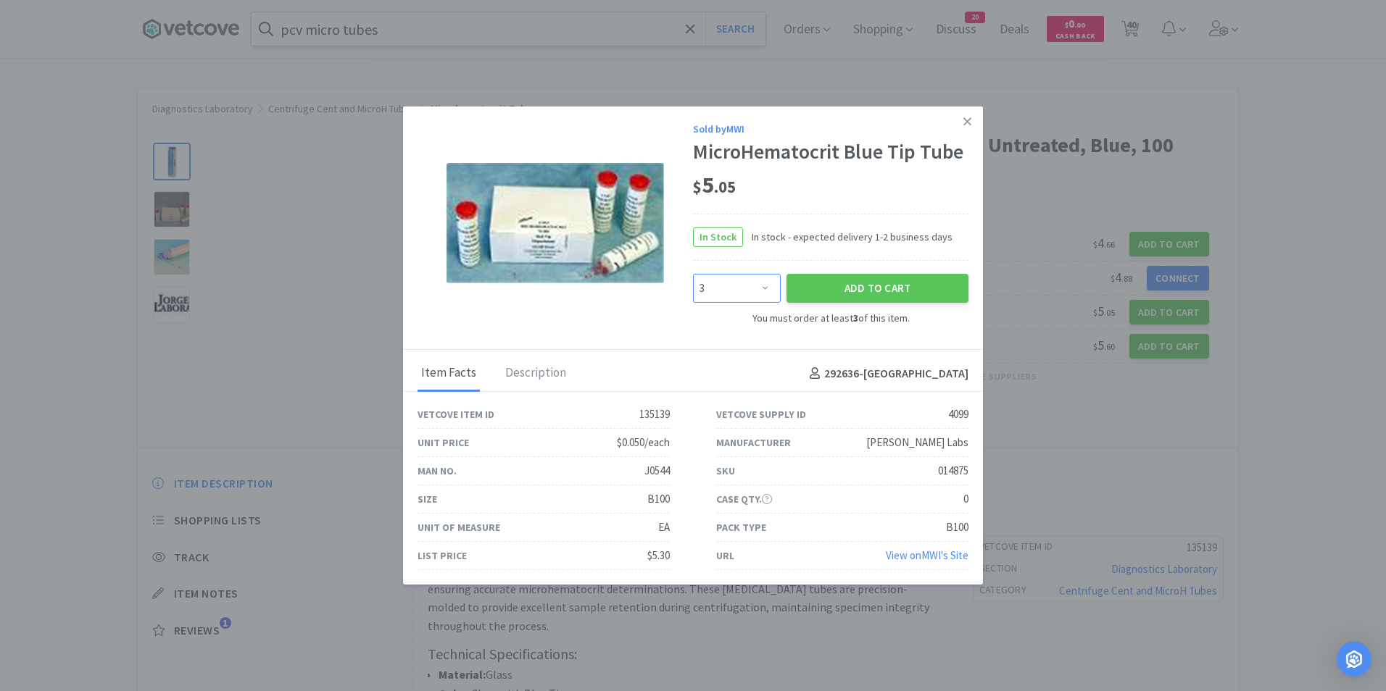
click at [749, 283] on select "Enter Quantity 3 4 5 6 7 8 9 10 11 12 13 14 15 16 17 18 19 20 21 22 Enter Quant…" at bounding box center [737, 288] width 88 height 29
click at [841, 283] on button "Add to Cart" at bounding box center [877, 288] width 182 height 29
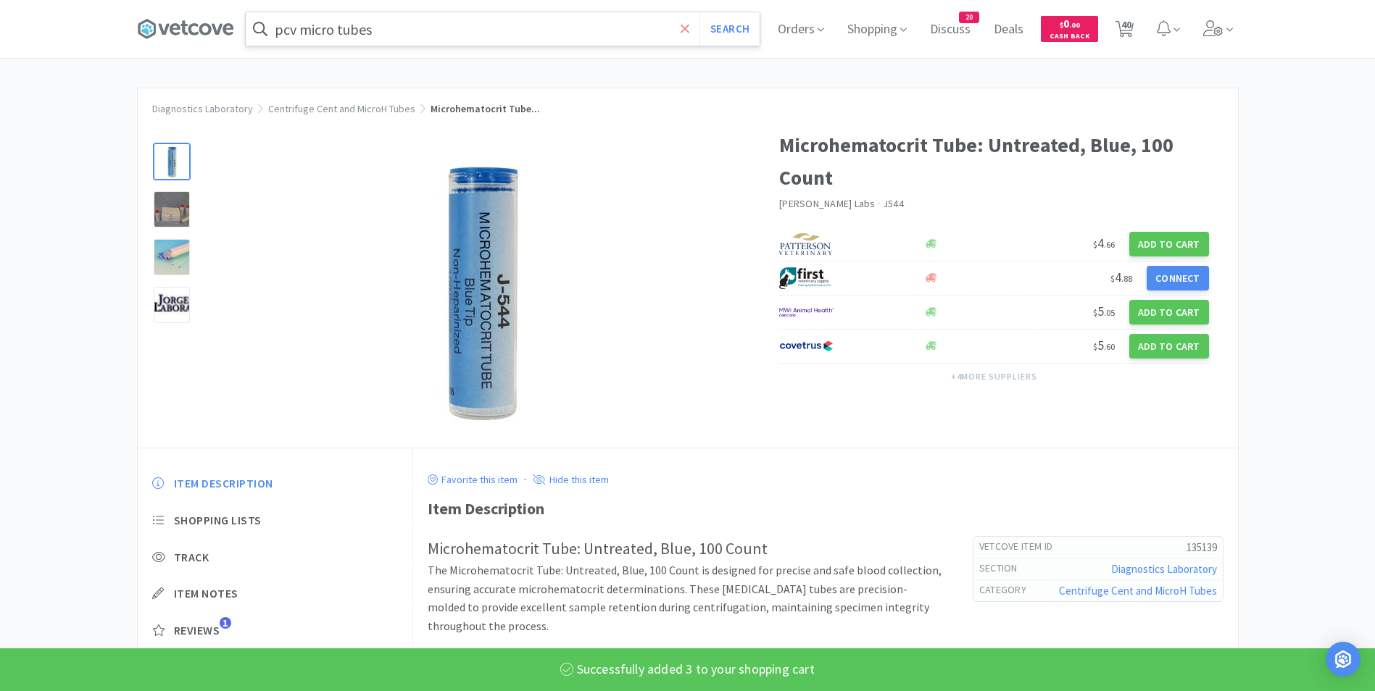
click at [686, 22] on icon at bounding box center [685, 29] width 9 height 14
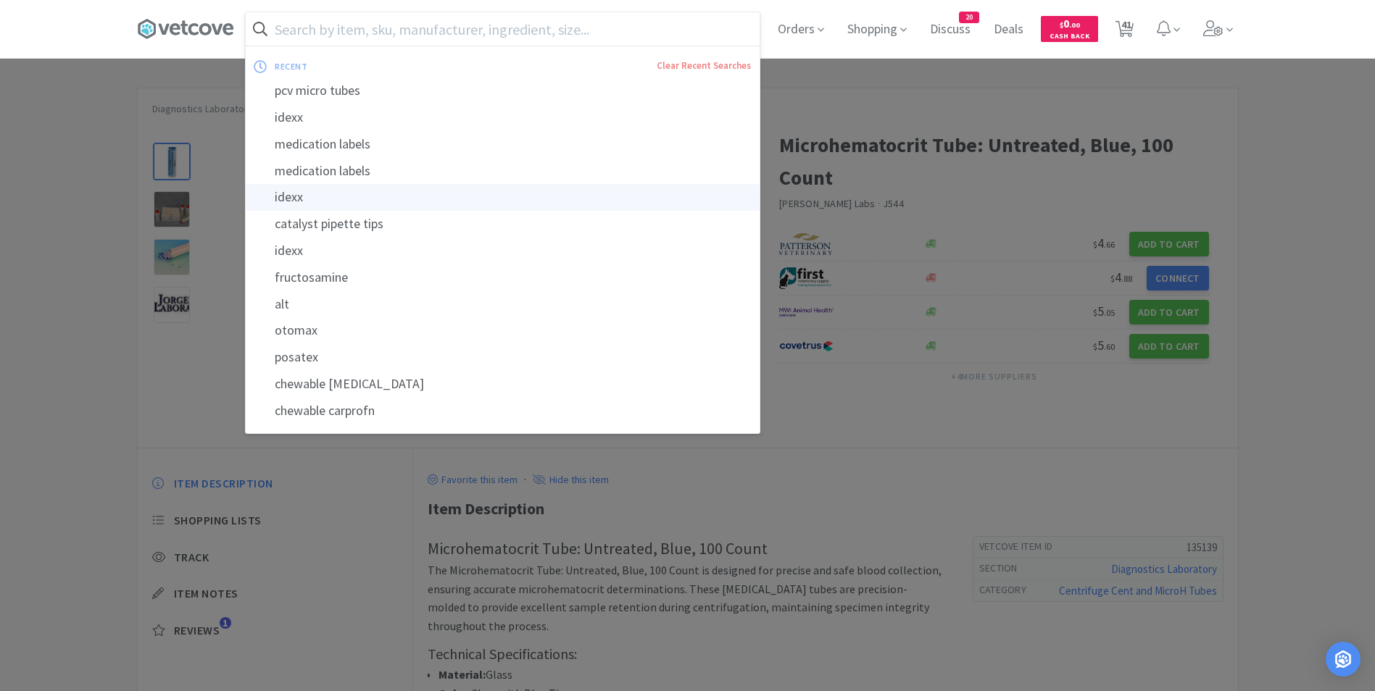
click at [452, 191] on div "idexx" at bounding box center [503, 197] width 514 height 27
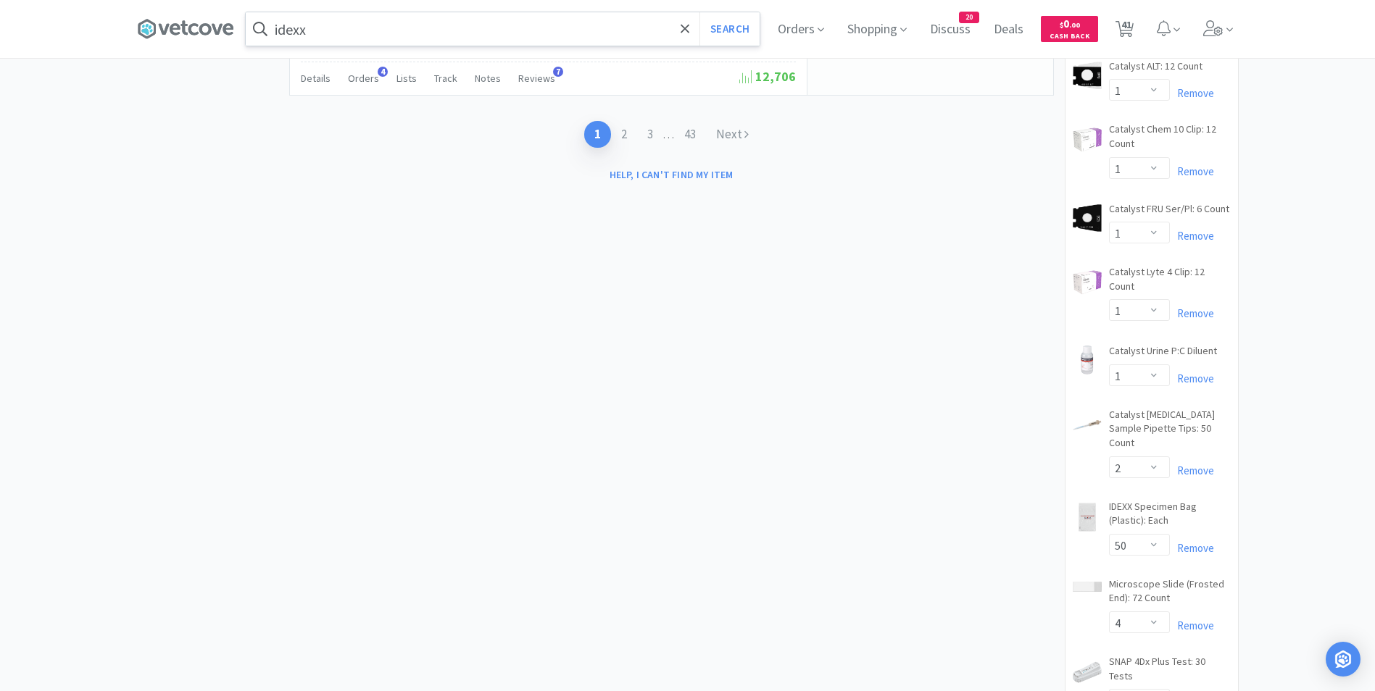
scroll to position [2677, 0]
click at [664, 135] on span ". . . 43" at bounding box center [684, 135] width 43 height 13
click at [646, 131] on link "3" at bounding box center [650, 135] width 26 height 27
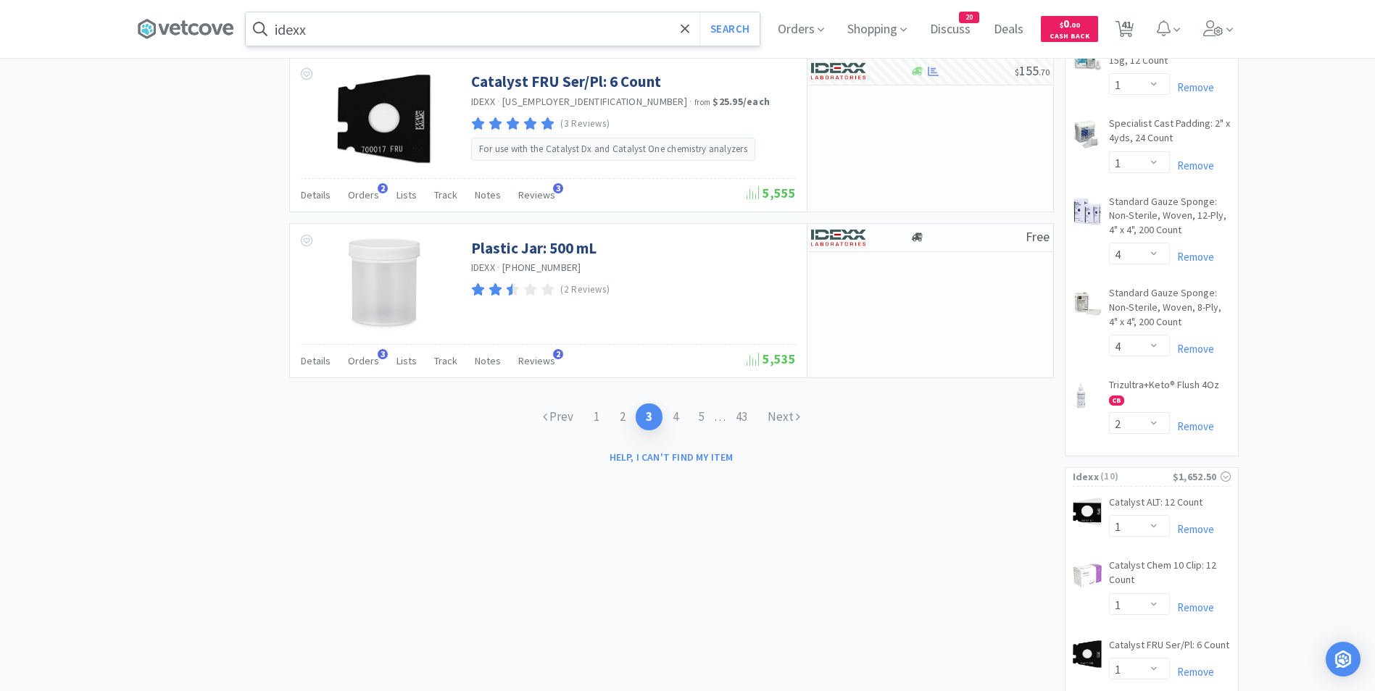
scroll to position [2278, 0]
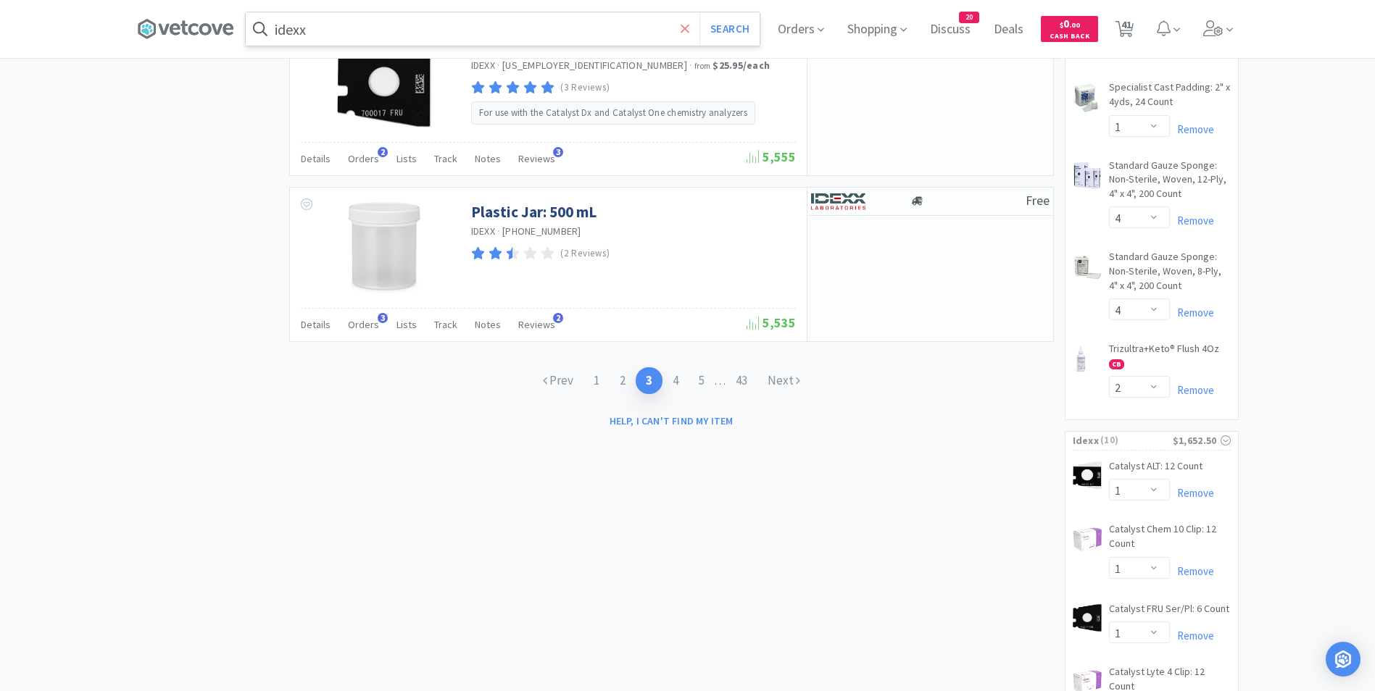
click at [689, 28] on icon at bounding box center [685, 28] width 9 height 9
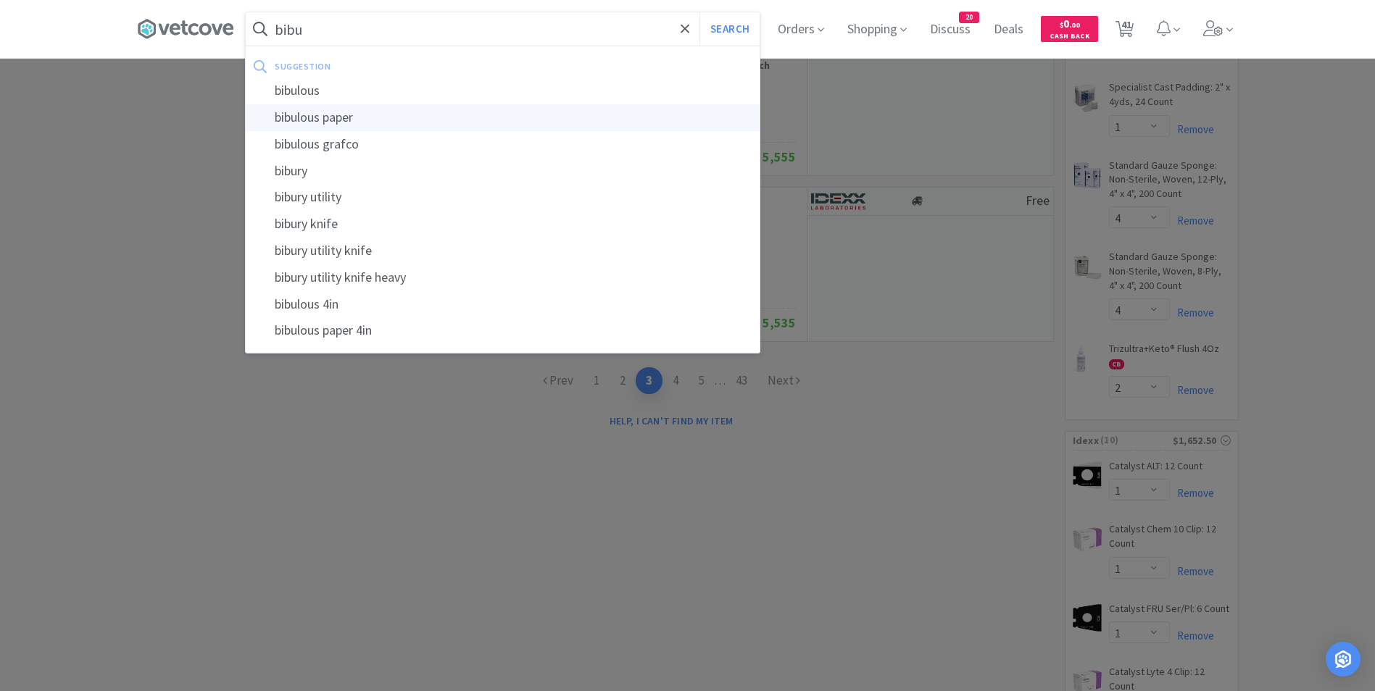
click at [597, 111] on div "bibulous paper" at bounding box center [503, 117] width 514 height 27
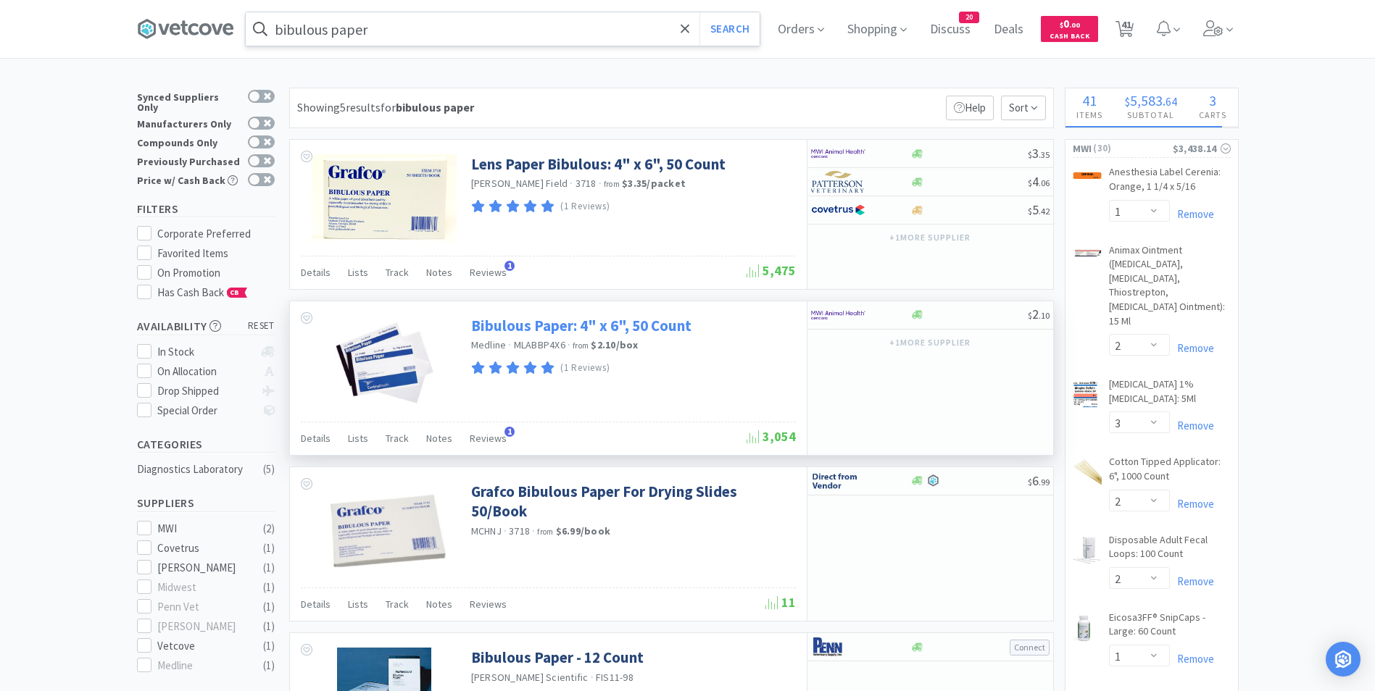
click at [596, 320] on link "Bibulous Paper: 4" x 6", 50 Count" at bounding box center [581, 326] width 220 height 20
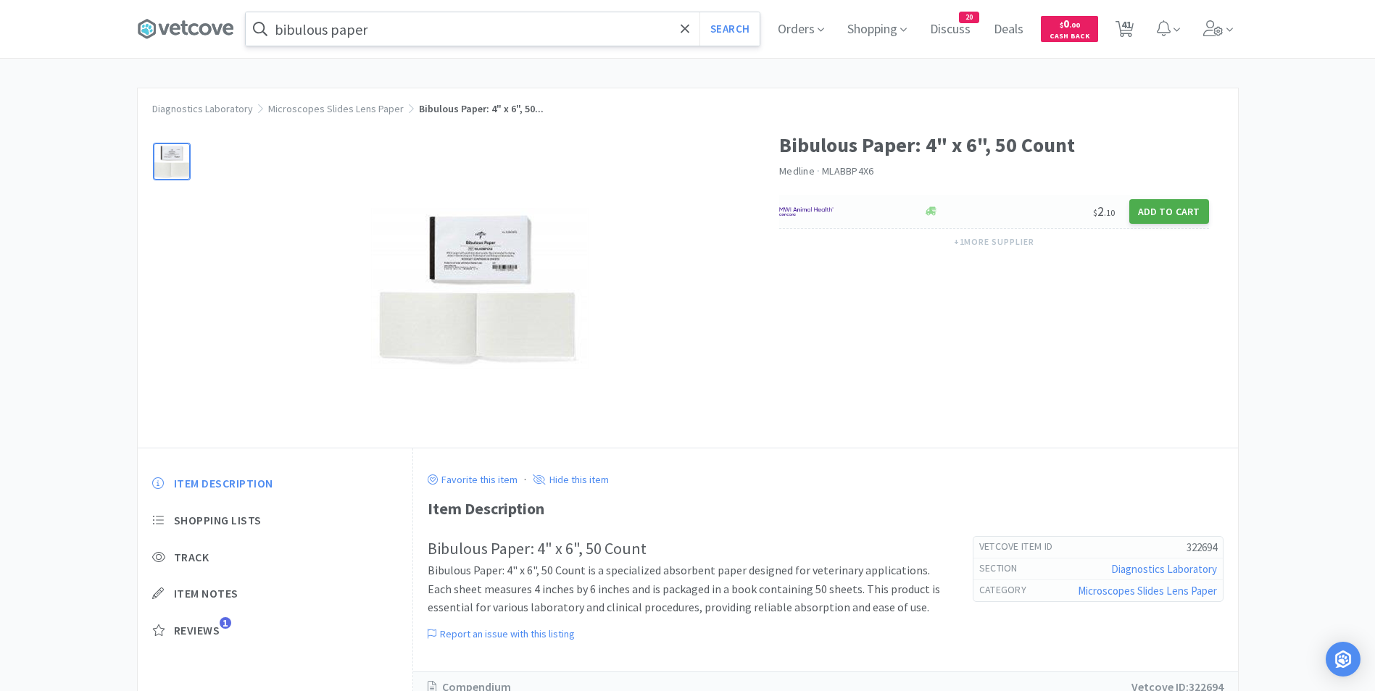
click at [1148, 202] on button "Add to Cart" at bounding box center [1169, 211] width 80 height 25
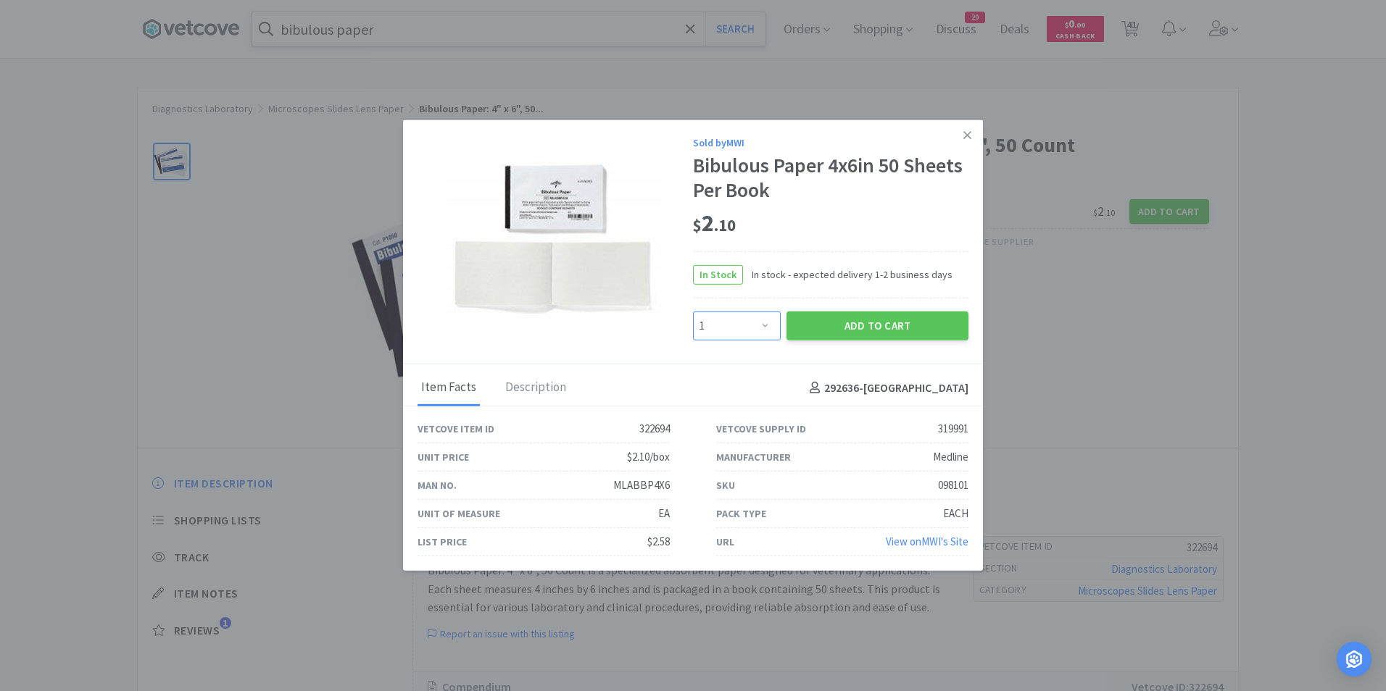
click at [763, 333] on select "Enter Quantity 1 2 3 4 5 6 7 8 9 10 11 12 13 14 15 16 17 18 19 20 Enter Quantity" at bounding box center [737, 326] width 88 height 29
click at [693, 312] on select "Enter Quantity 1 2 3 4 5 6 7 8 9 10 11 12 13 14 15 16 17 18 19 20 Enter Quantity" at bounding box center [737, 326] width 88 height 29
click at [860, 328] on button "Add to Cart" at bounding box center [877, 326] width 182 height 29
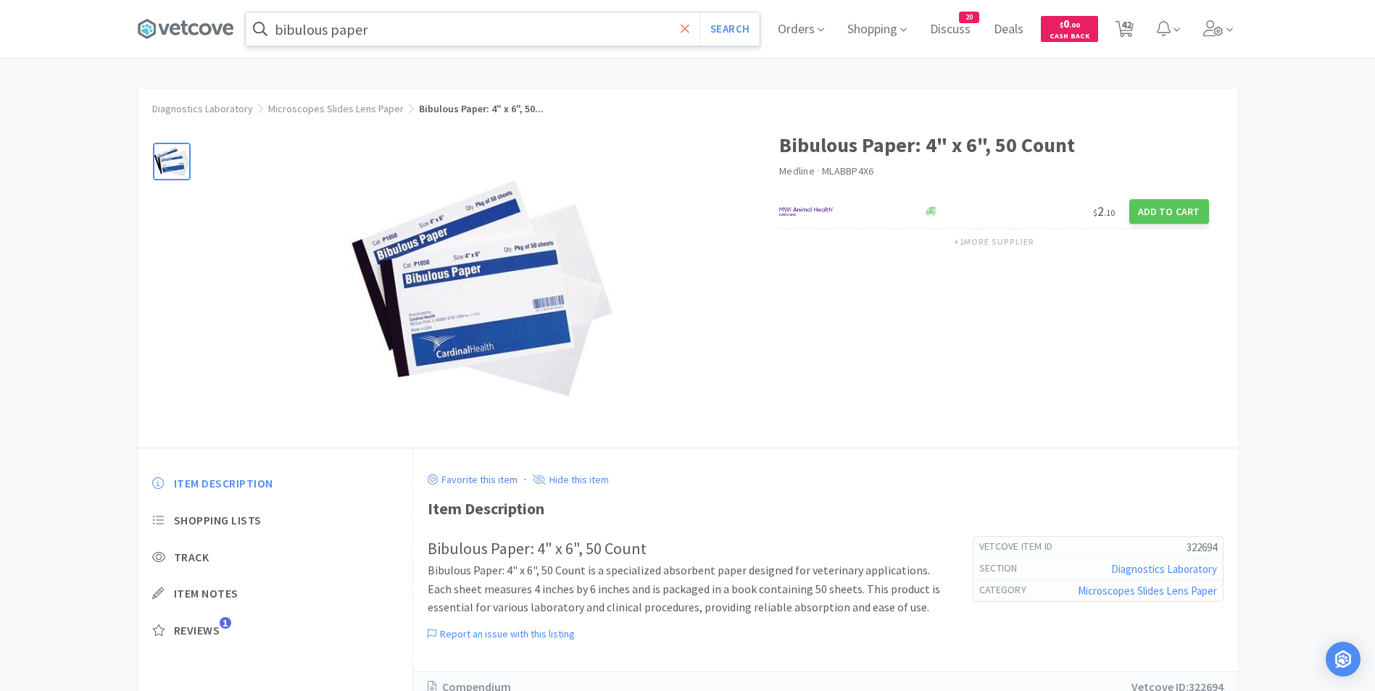
click at [687, 29] on icon at bounding box center [685, 29] width 9 height 14
click at [1131, 30] on span "42" at bounding box center [1126, 25] width 10 height 58
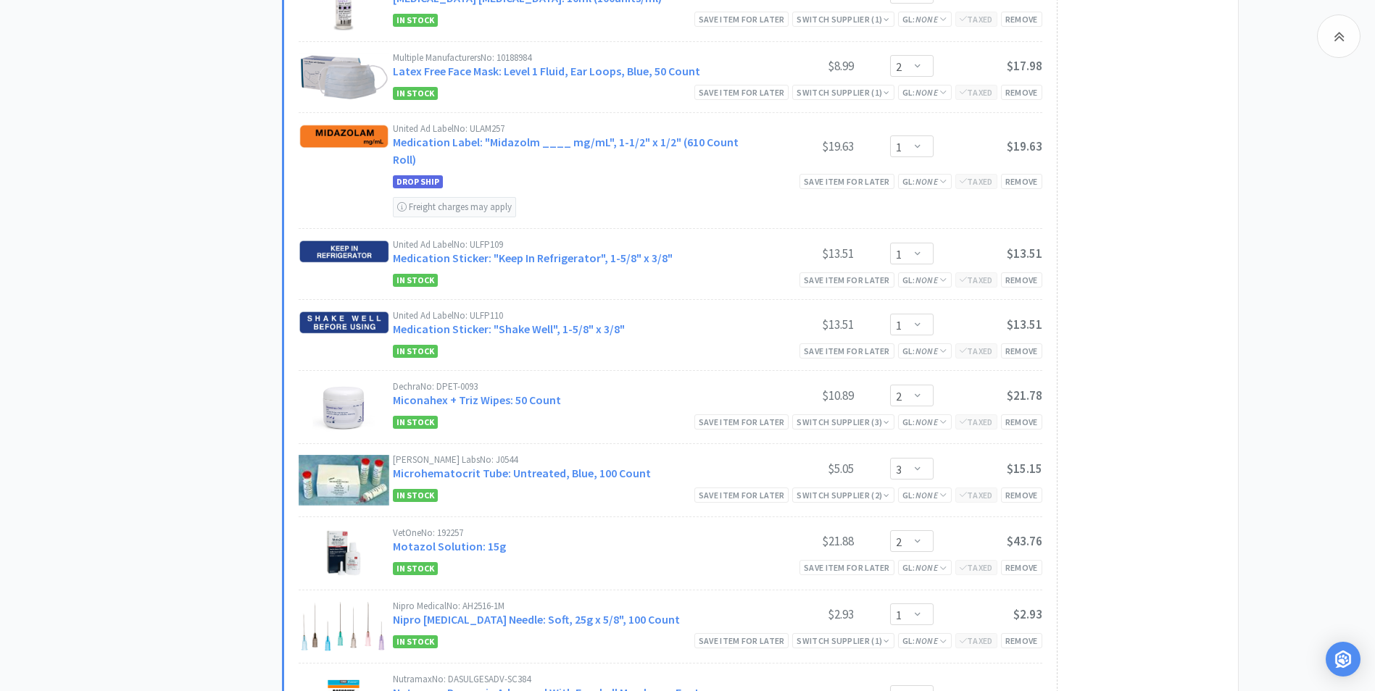
scroll to position [2377, 0]
click at [1023, 351] on div "Remove" at bounding box center [1021, 351] width 41 height 15
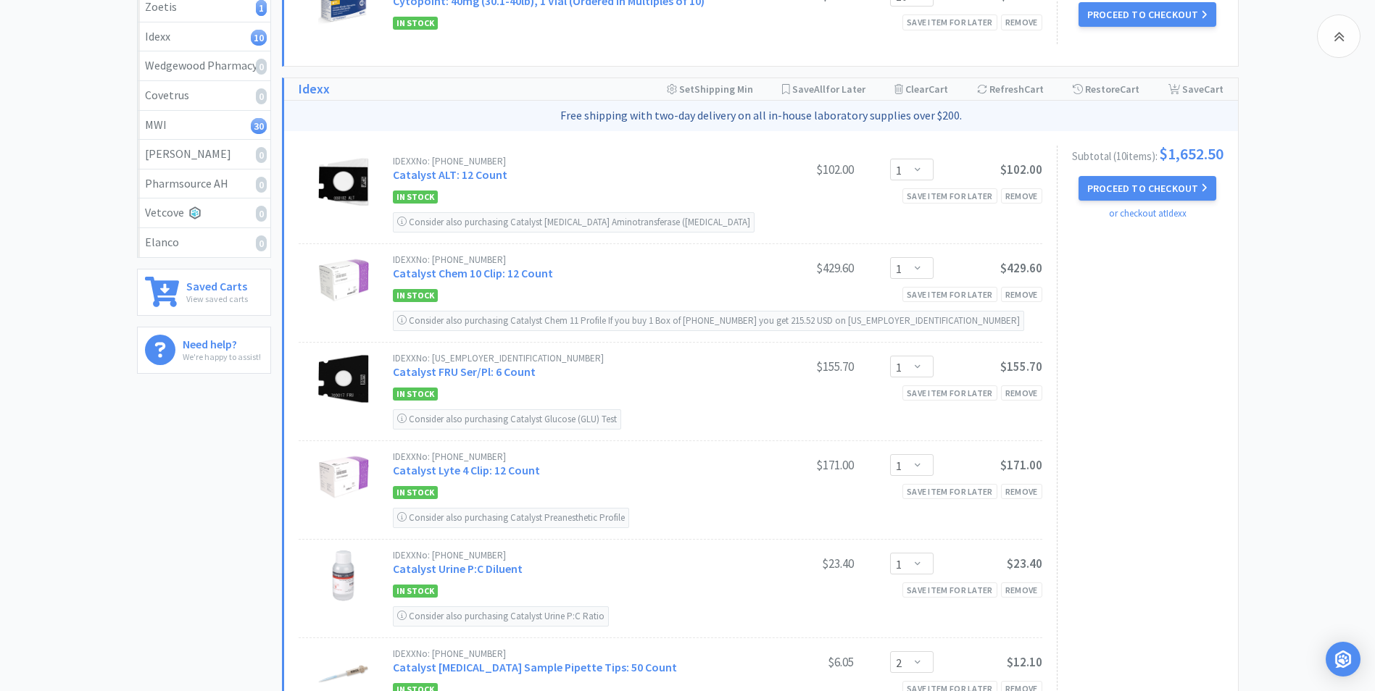
scroll to position [0, 0]
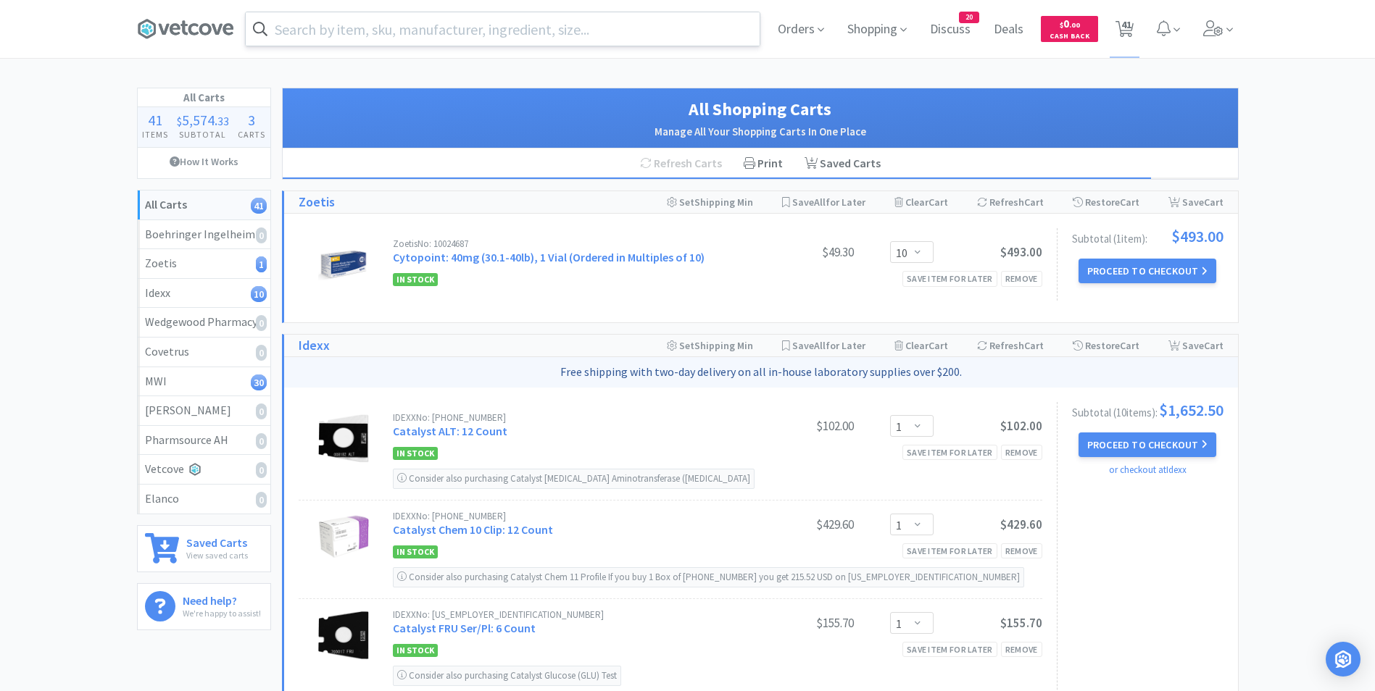
click at [617, 28] on input "text" at bounding box center [503, 28] width 514 height 33
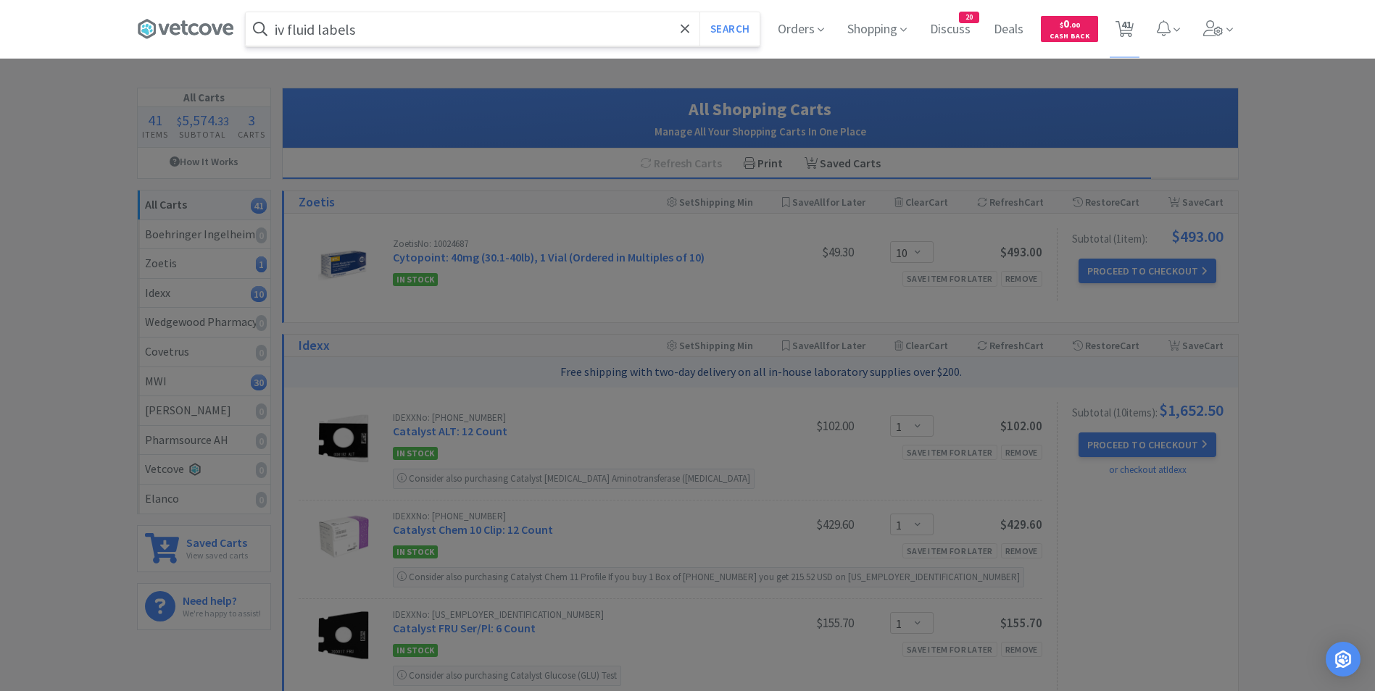
click at [699, 12] on button "Search" at bounding box center [729, 28] width 60 height 33
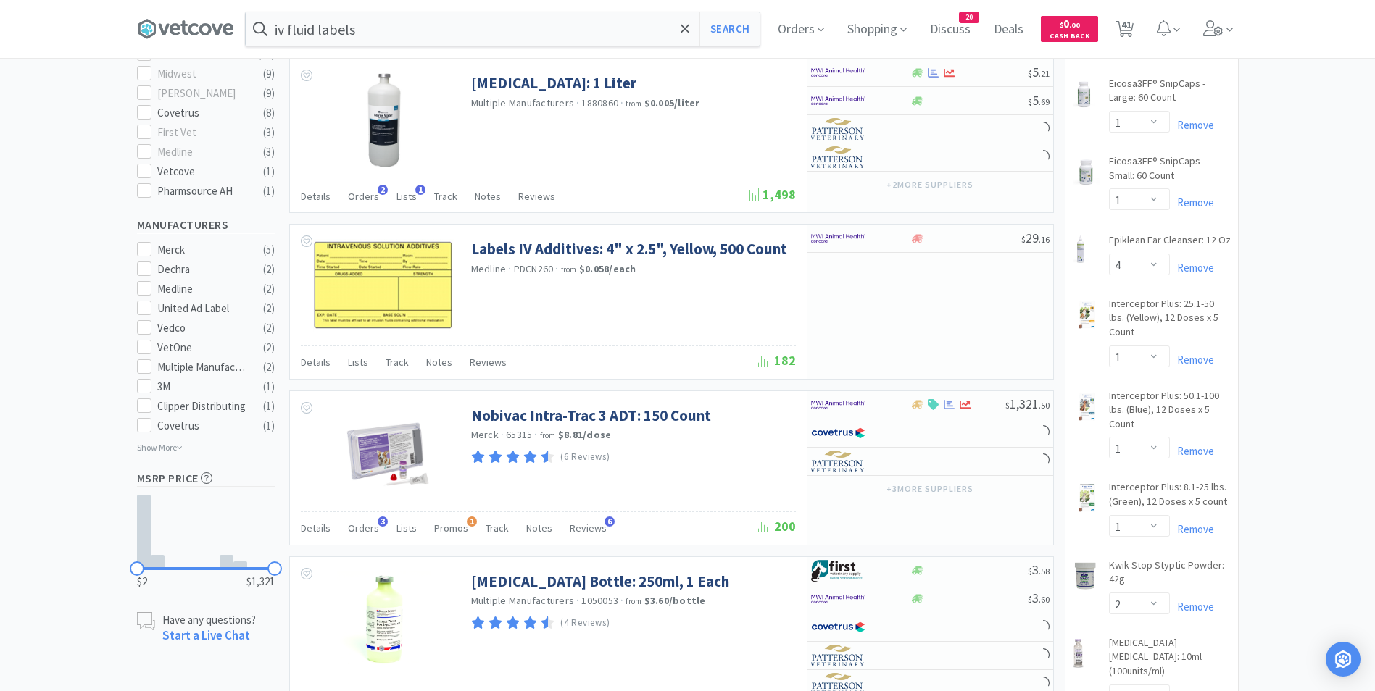
scroll to position [612, 0]
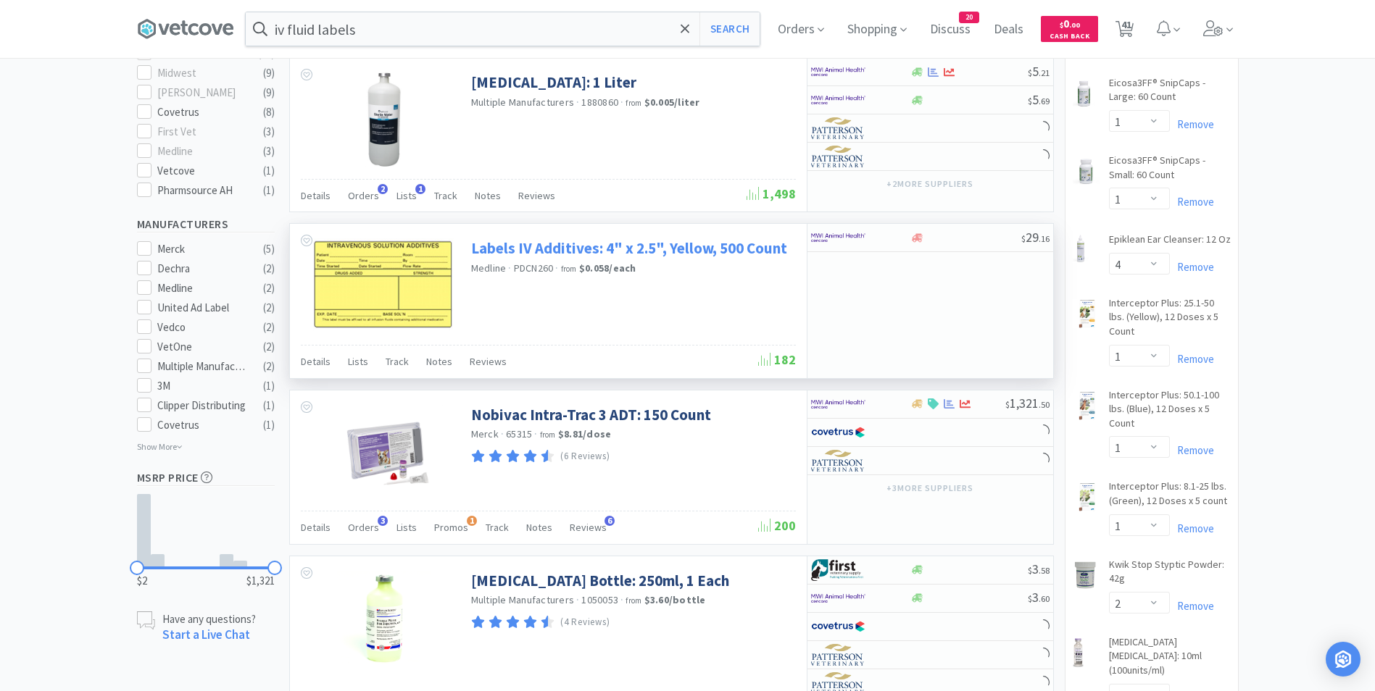
click at [637, 238] on link "Labels IV Additives: 4" x 2.5", Yellow, 500 Count" at bounding box center [629, 248] width 316 height 20
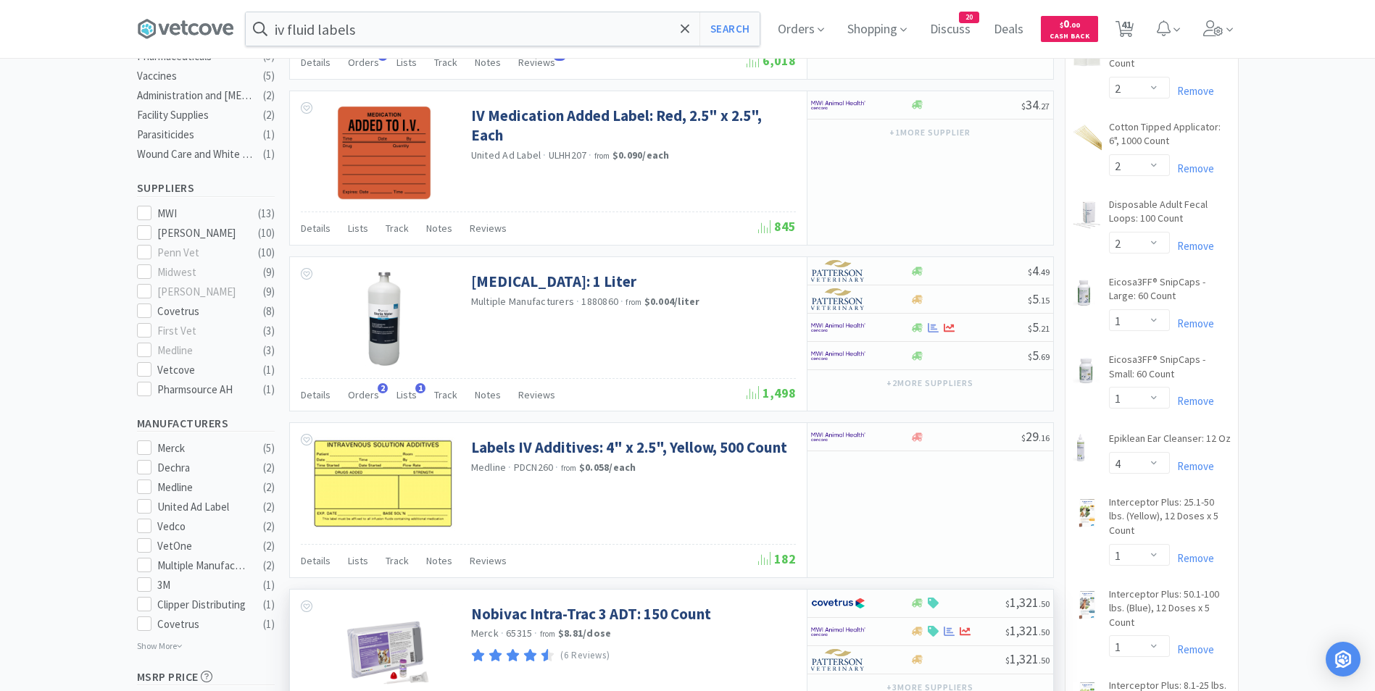
scroll to position [414, 0]
click at [427, 36] on input "iv fluid labels" at bounding box center [503, 28] width 514 height 33
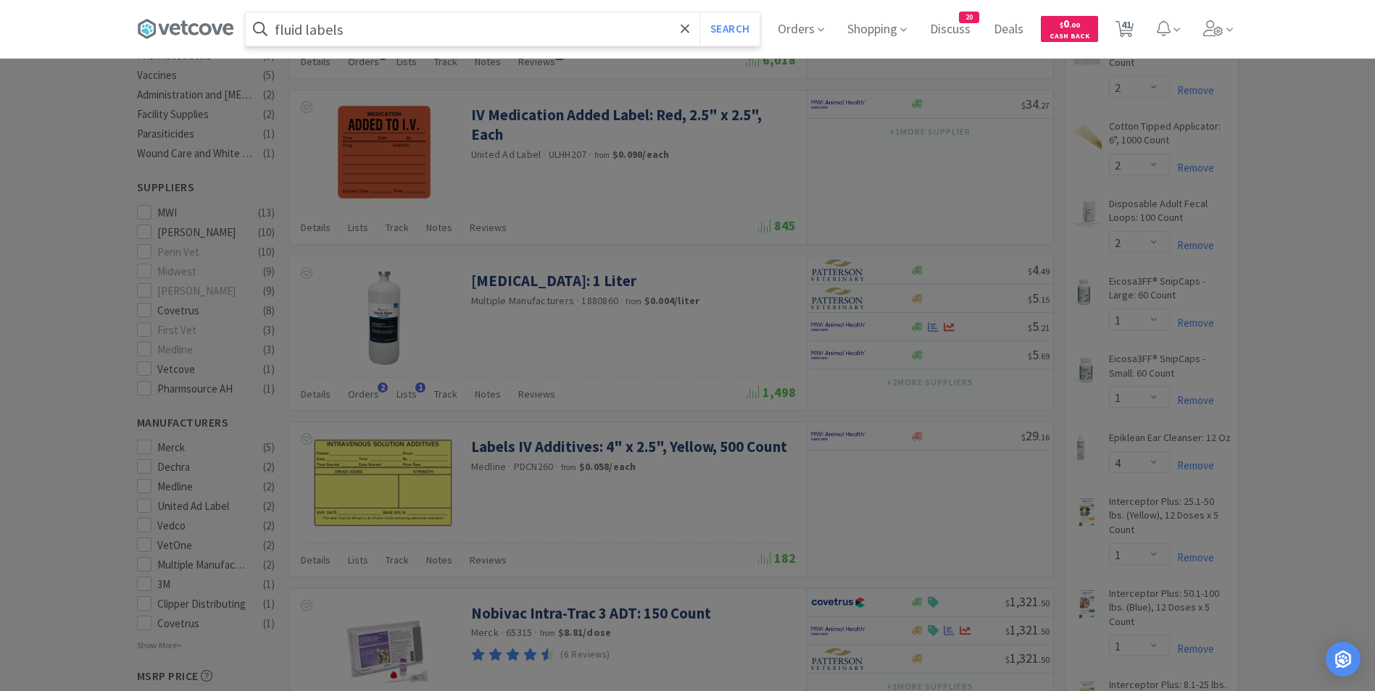
click at [699, 12] on button "Search" at bounding box center [729, 28] width 60 height 33
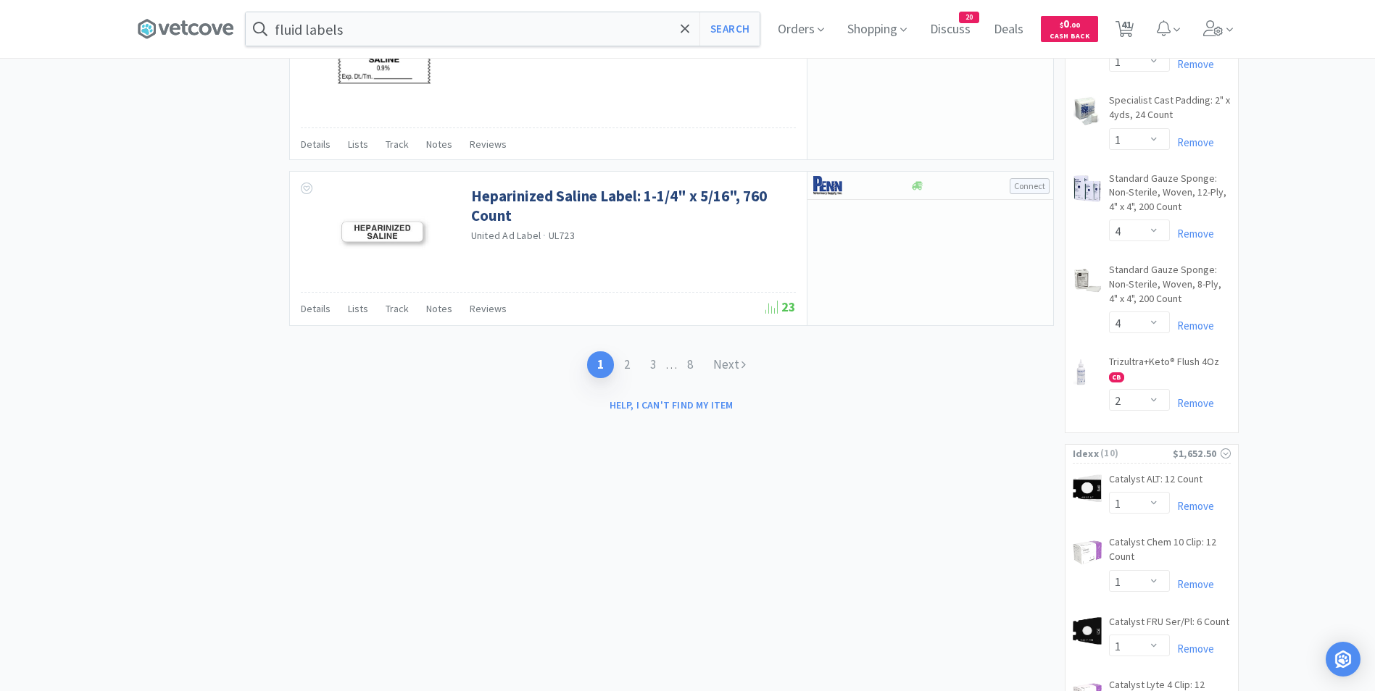
scroll to position [2268, 0]
click at [625, 360] on link "2" at bounding box center [627, 362] width 26 height 27
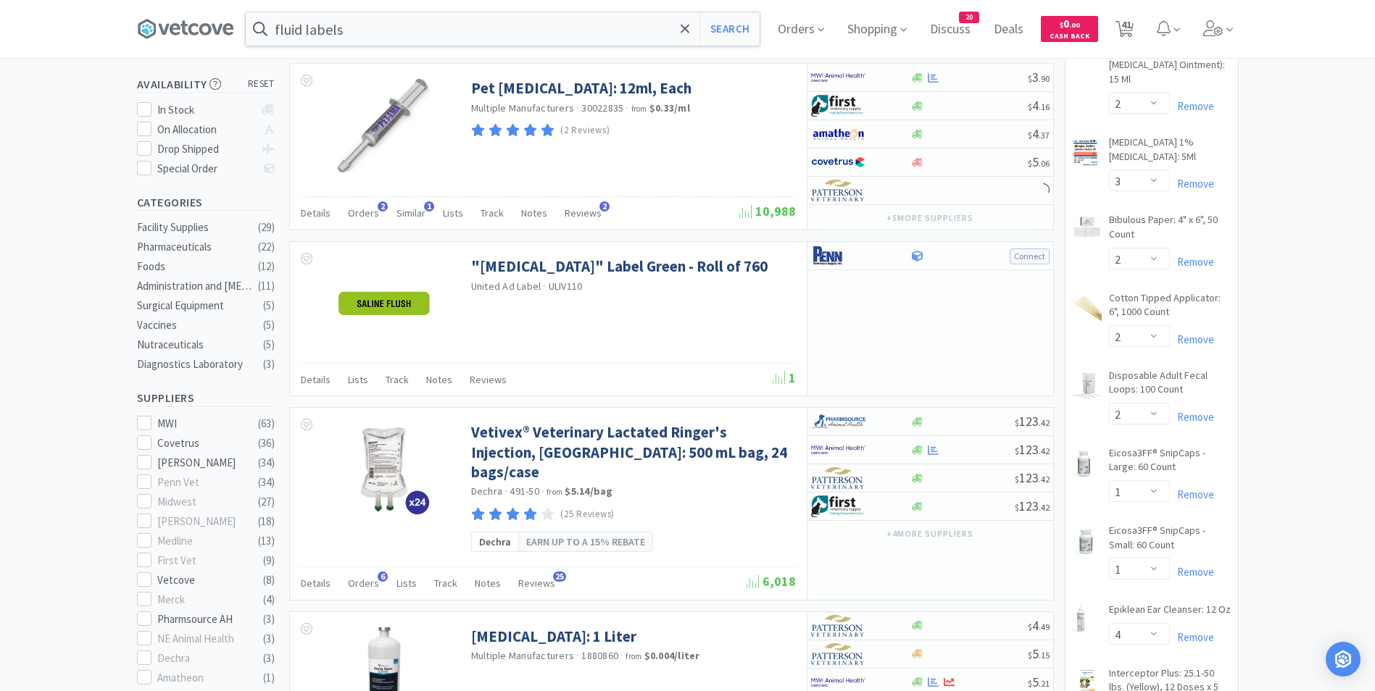
scroll to position [243, 0]
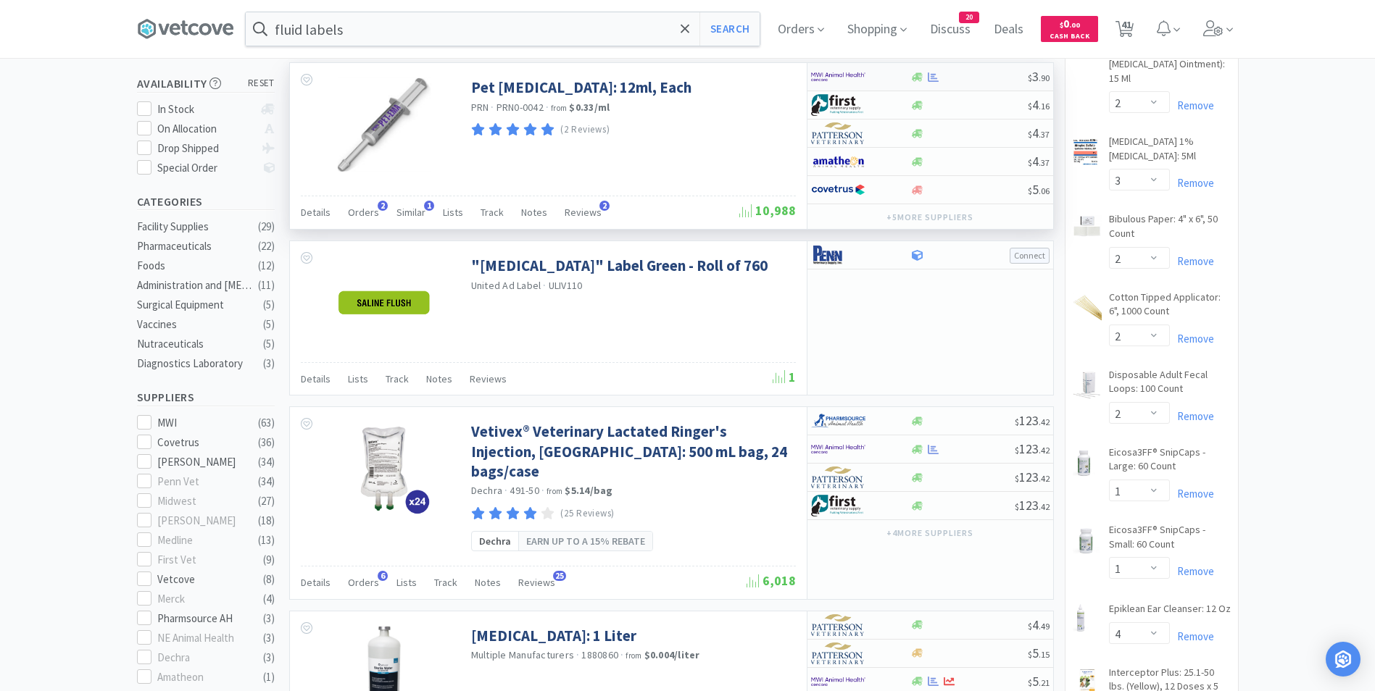
click at [849, 64] on div "$ 3 . 90" at bounding box center [930, 77] width 246 height 28
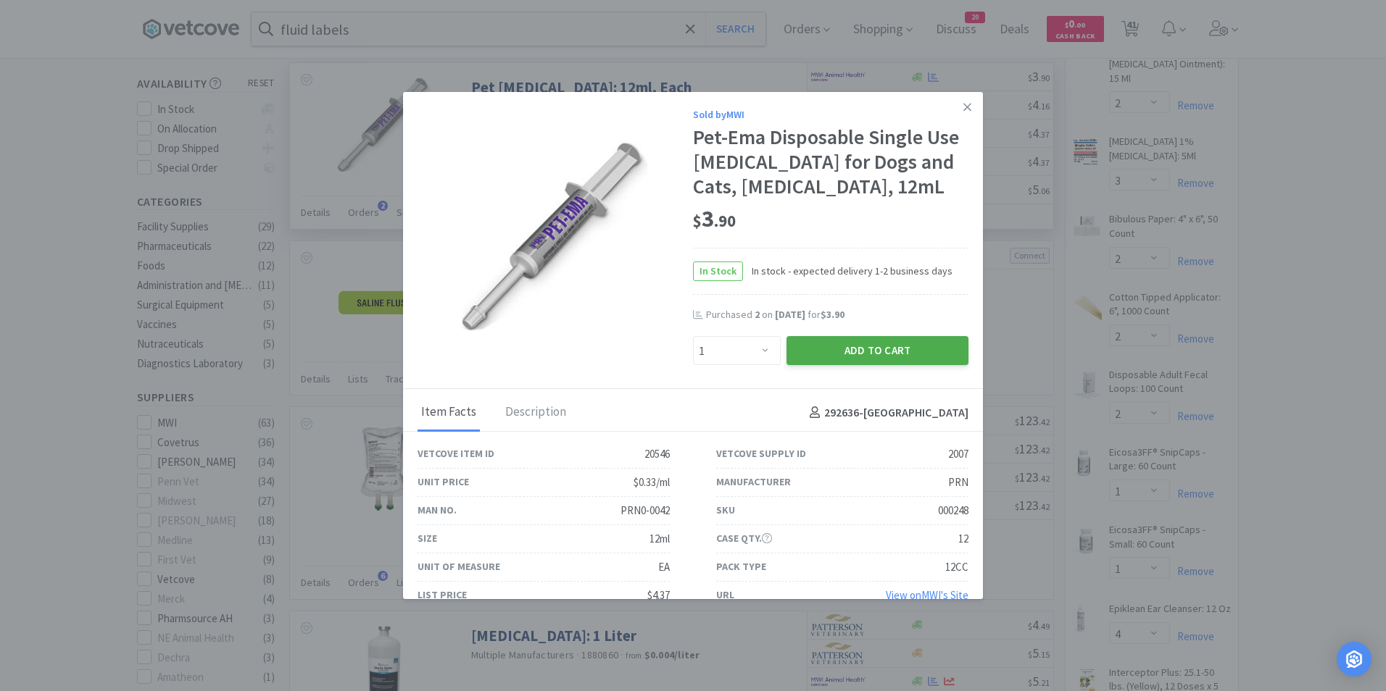
click at [869, 365] on button "Add to Cart" at bounding box center [877, 350] width 182 height 29
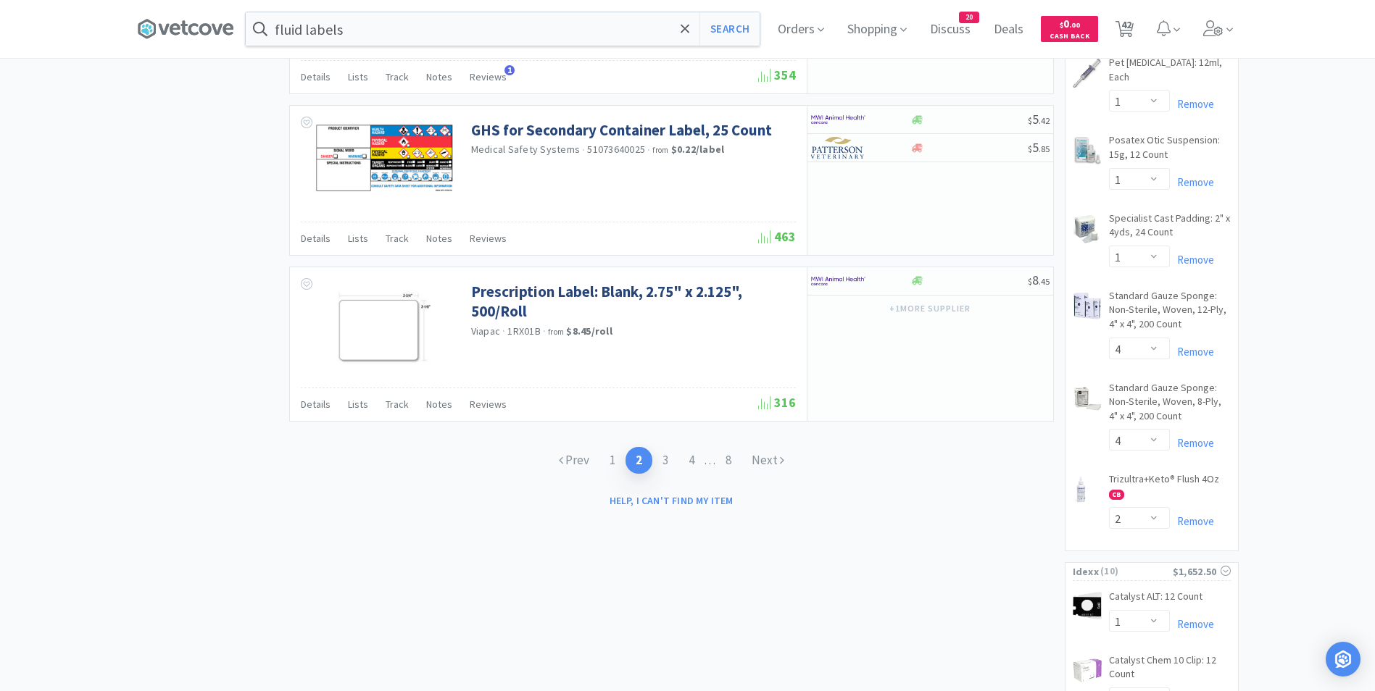
scroll to position [2226, 0]
click at [662, 446] on link "3" at bounding box center [665, 459] width 26 height 27
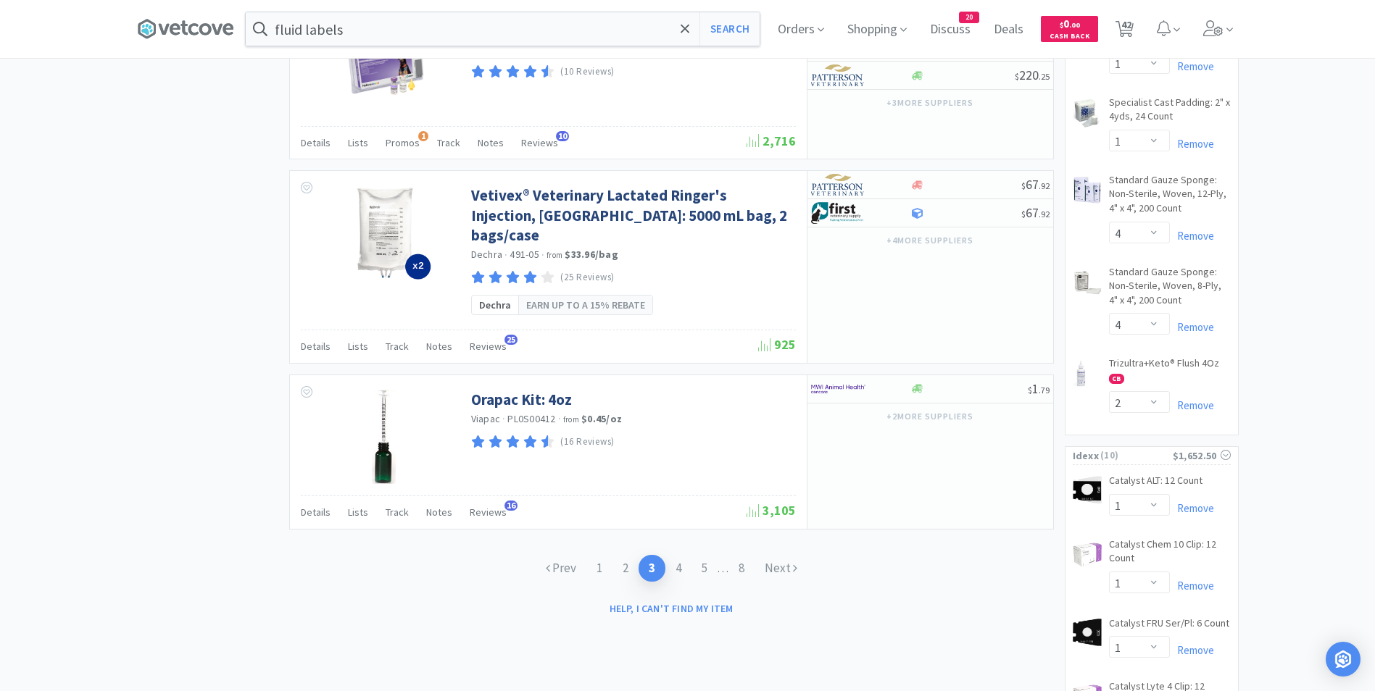
scroll to position [2456, 0]
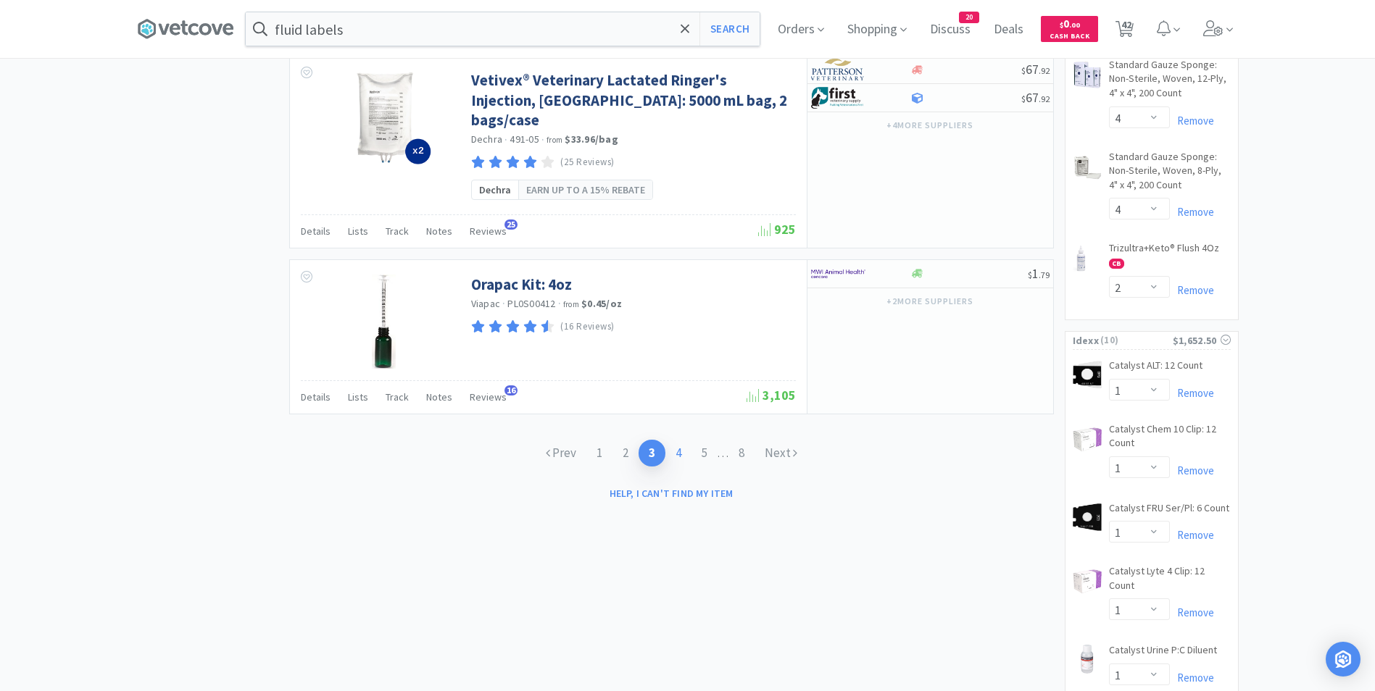
click at [676, 440] on link "4" at bounding box center [678, 453] width 26 height 27
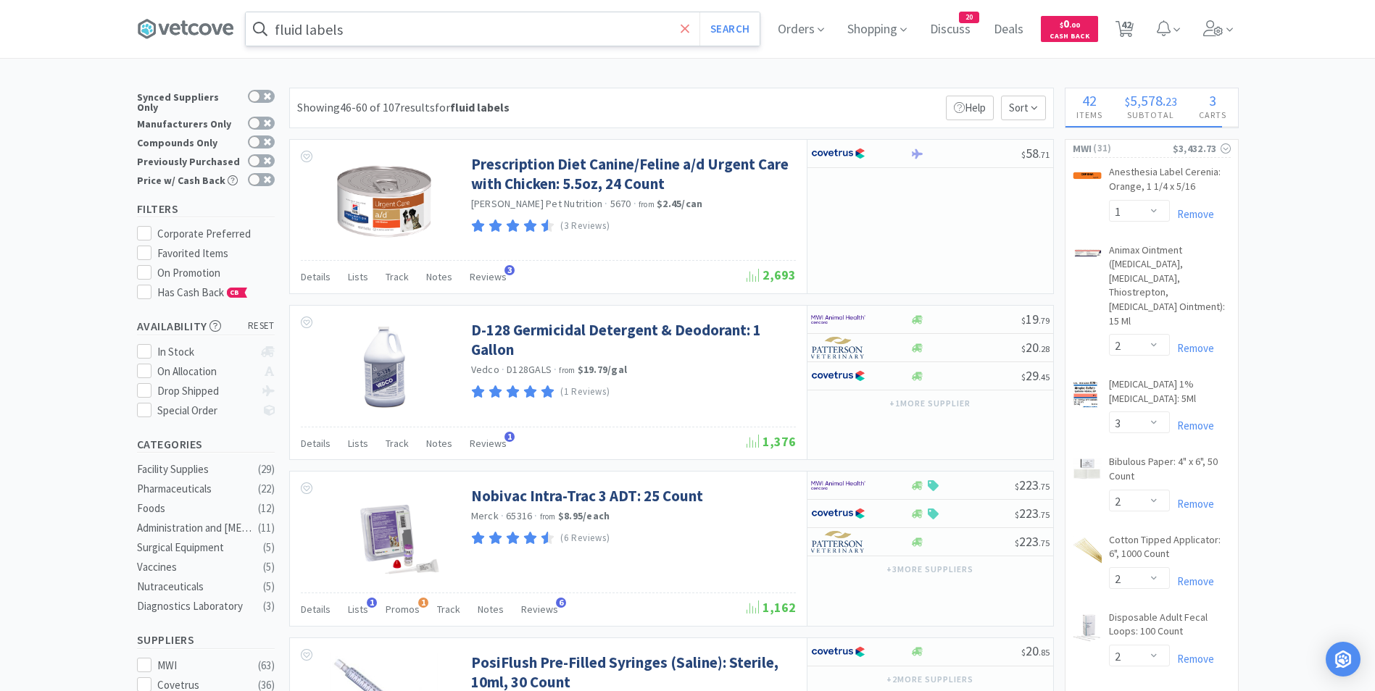
click at [689, 29] on icon at bounding box center [685, 28] width 9 height 9
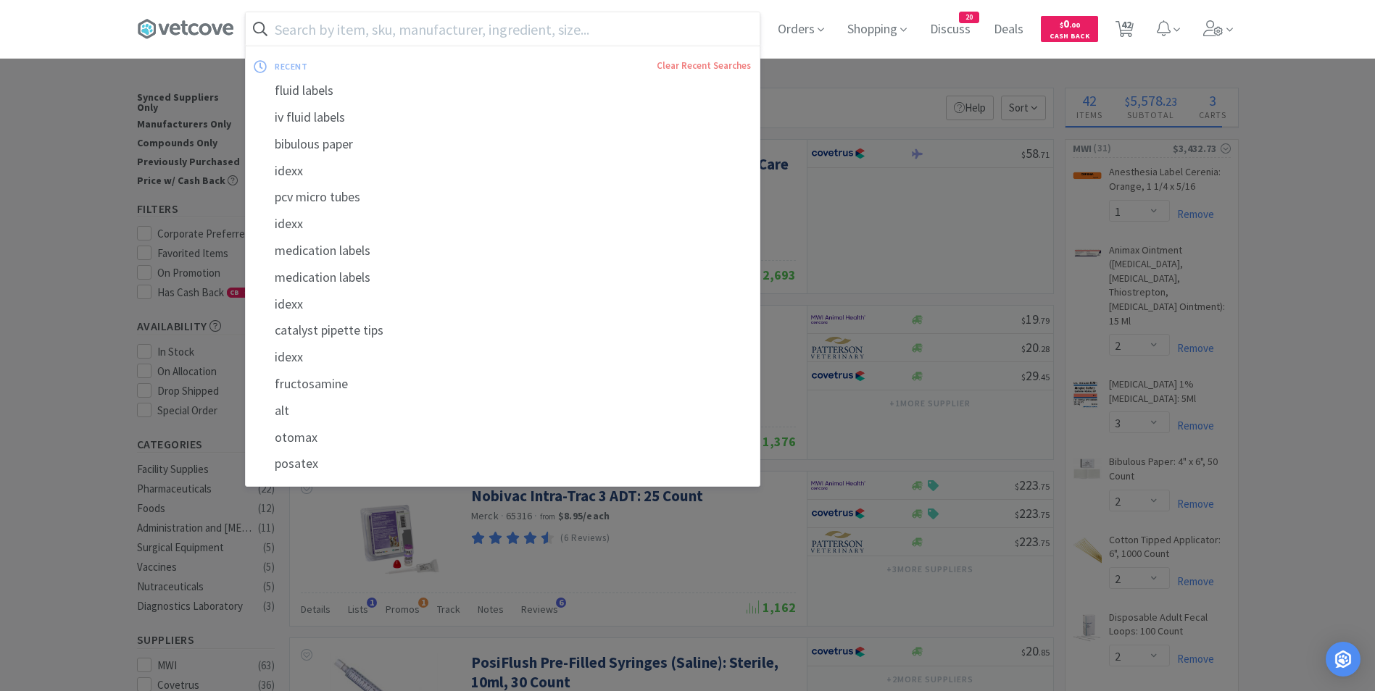
click at [907, 141] on div at bounding box center [687, 345] width 1375 height 691
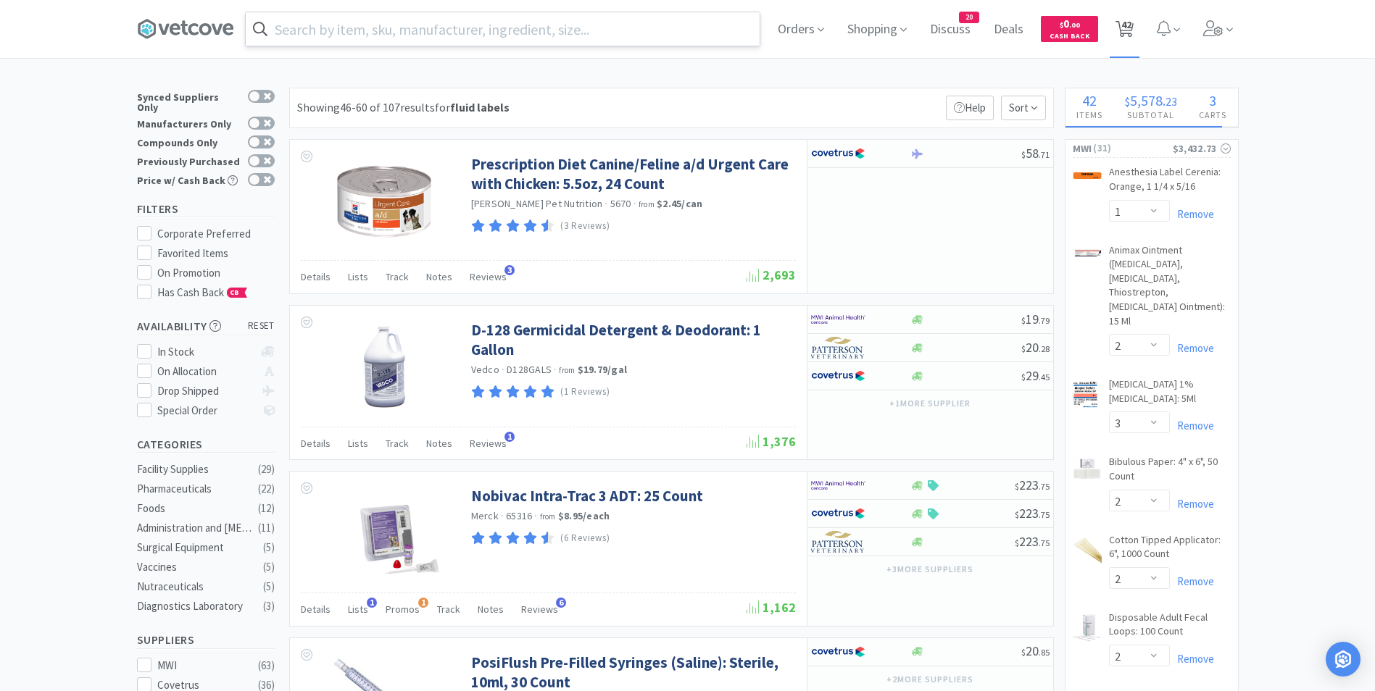
click at [1131, 23] on span "42" at bounding box center [1126, 25] width 10 height 58
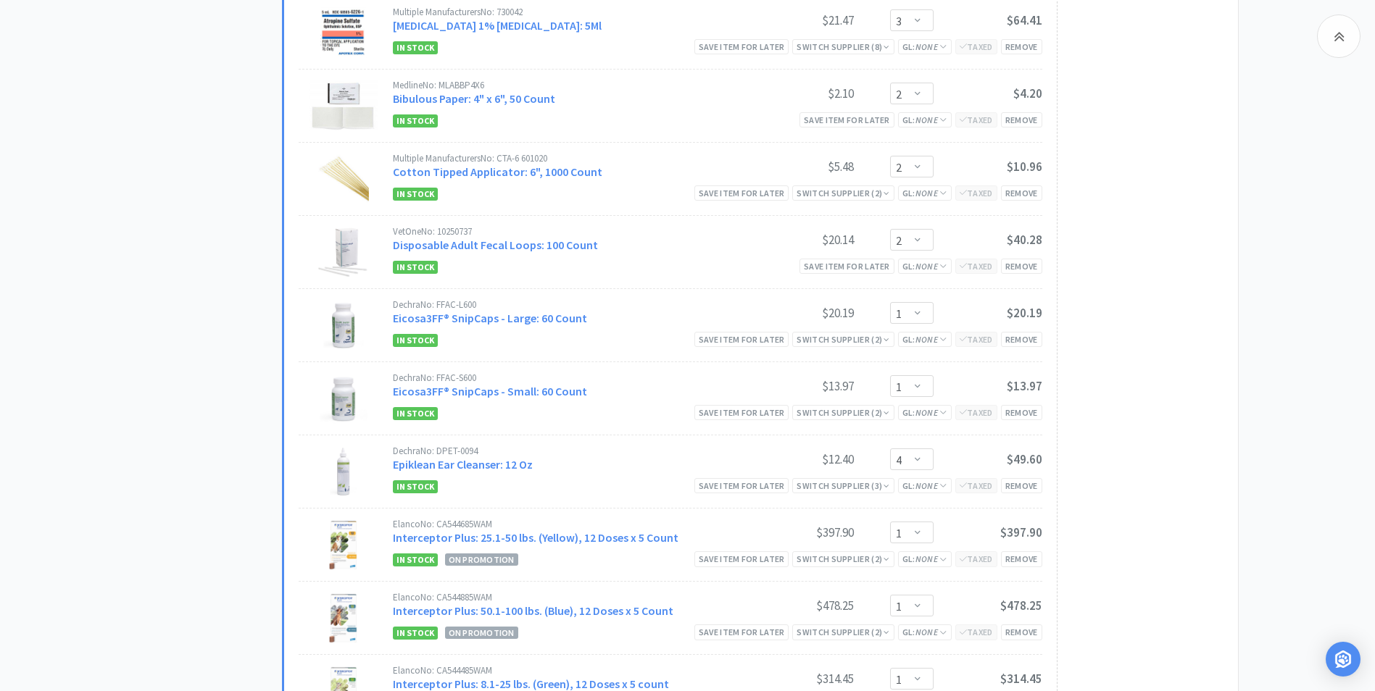
scroll to position [1546, 0]
